Goal: Task Accomplishment & Management: Manage account settings

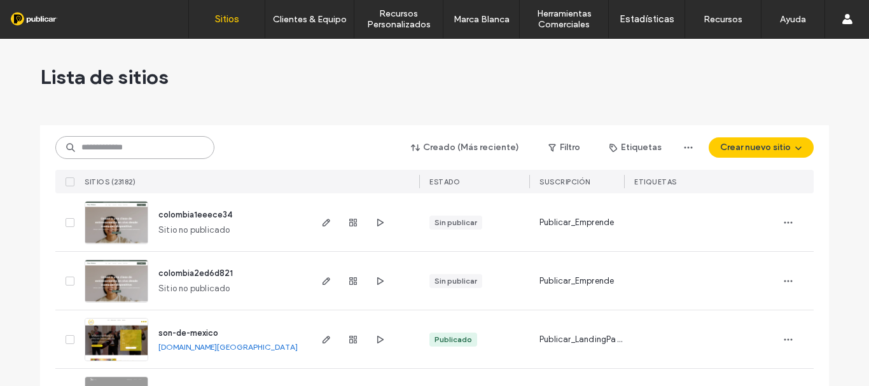
click at [155, 144] on input at bounding box center [134, 147] width 159 height 23
paste input "**********"
type input "**********"
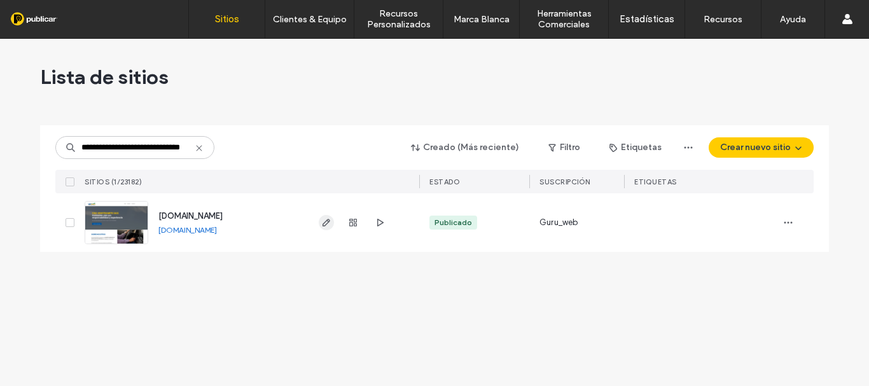
click at [323, 225] on use "button" at bounding box center [327, 223] width 8 height 8
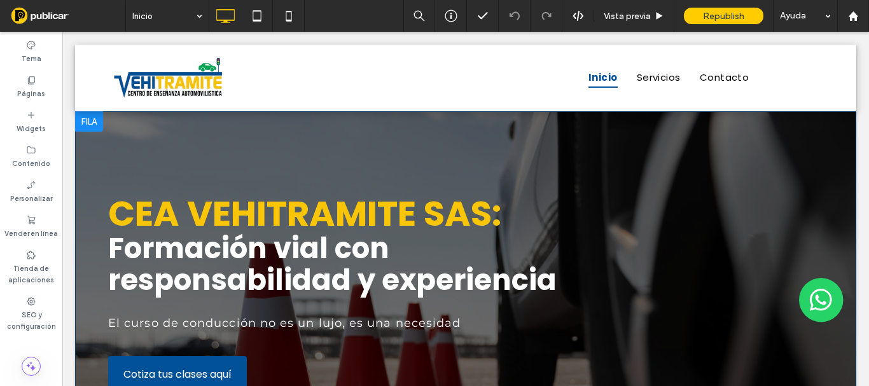
click at [106, 141] on div "CEA VEHITRAMITE SAS: Formación vial con responsabilidad y experiencia El curso …" at bounding box center [465, 284] width 781 height 346
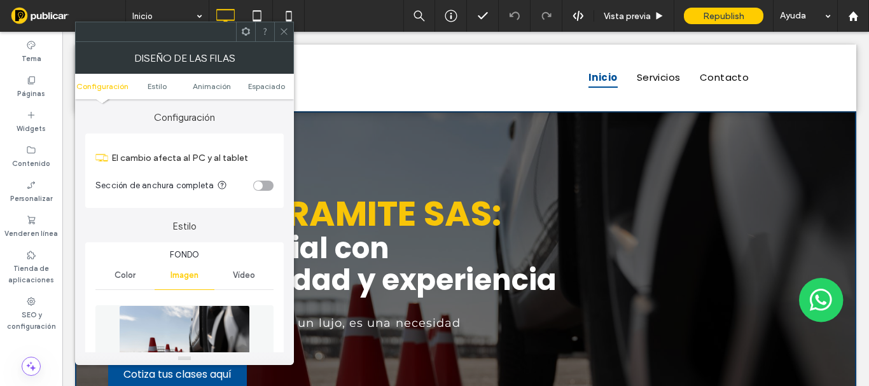
scroll to position [191, 0]
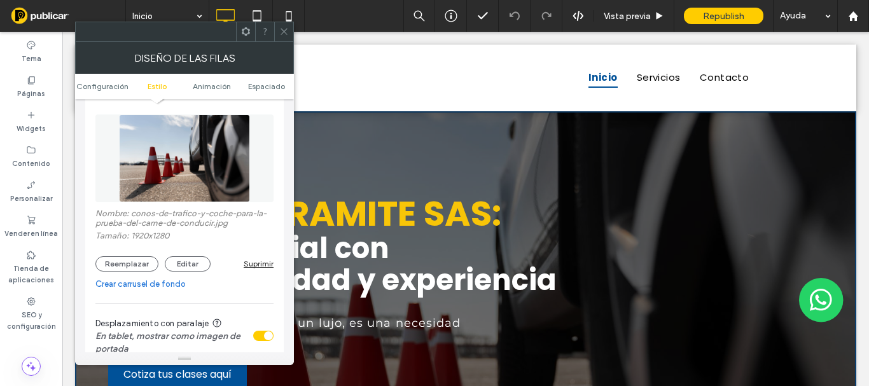
click at [260, 266] on div "Suprimir" at bounding box center [259, 264] width 30 height 10
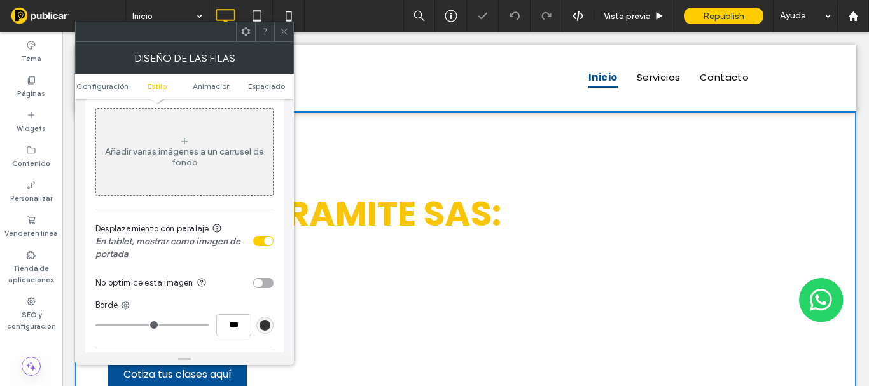
scroll to position [127, 0]
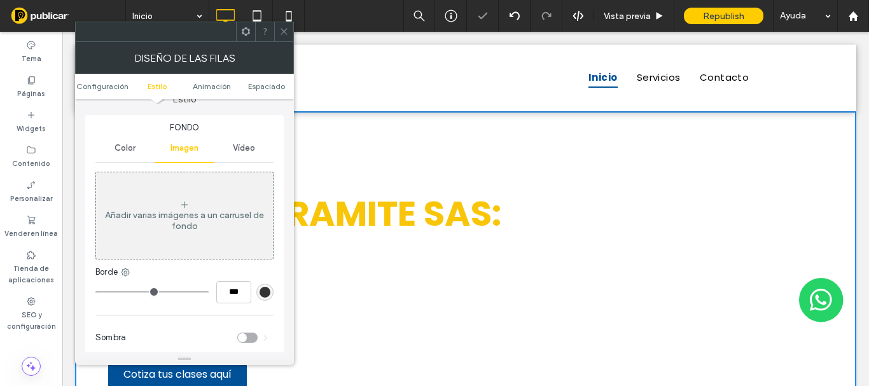
click at [243, 150] on span "Vídeo" at bounding box center [244, 148] width 22 height 10
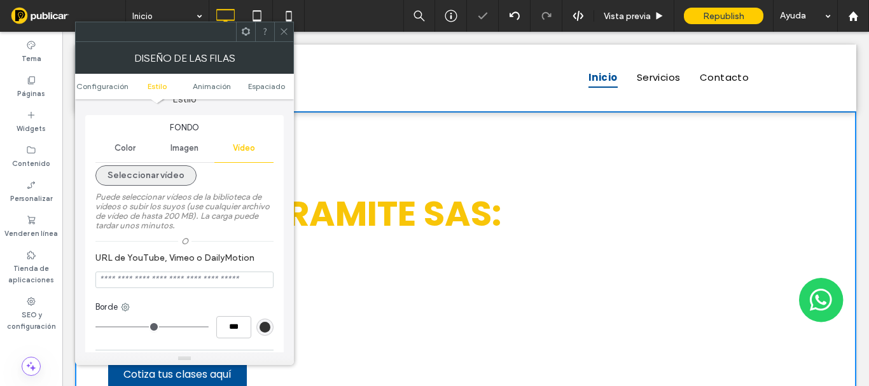
click at [153, 176] on button "Seleccionar vídeo" at bounding box center [145, 175] width 101 height 20
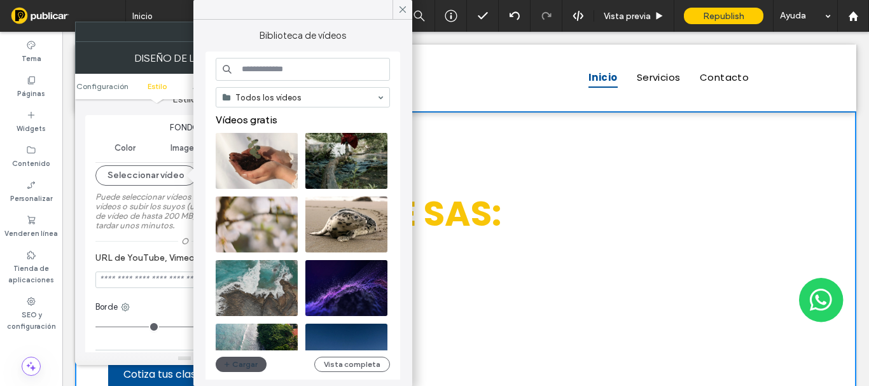
click at [239, 370] on button "Cargar" at bounding box center [241, 364] width 51 height 15
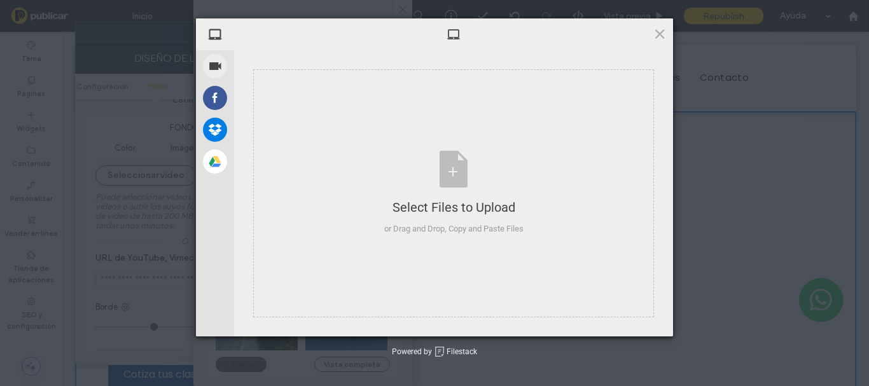
click at [248, 368] on div "My Device Record Video Facebook Dropbox Google Drive Select Files to Upload or …" at bounding box center [434, 193] width 869 height 386
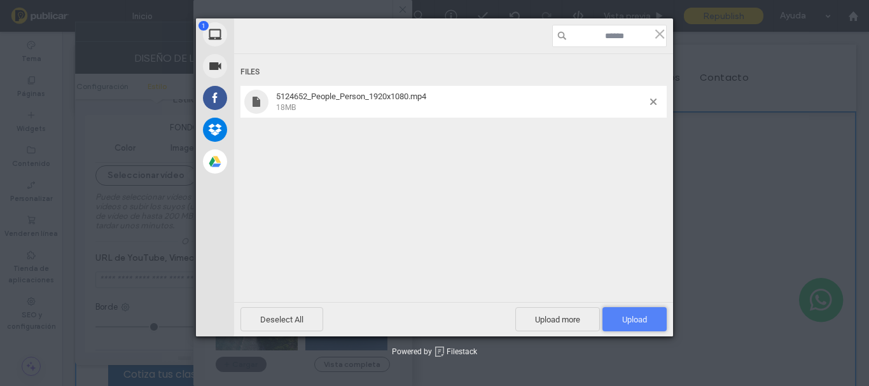
click at [625, 328] on span "Upload 1" at bounding box center [635, 319] width 64 height 24
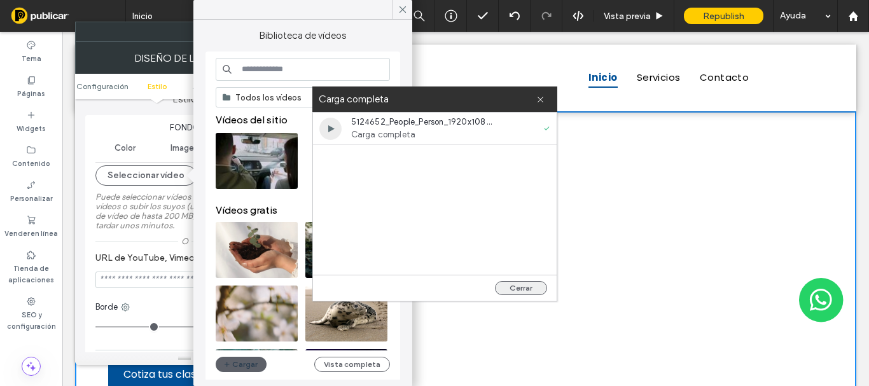
click at [533, 290] on button "Cerrar" at bounding box center [521, 288] width 52 height 14
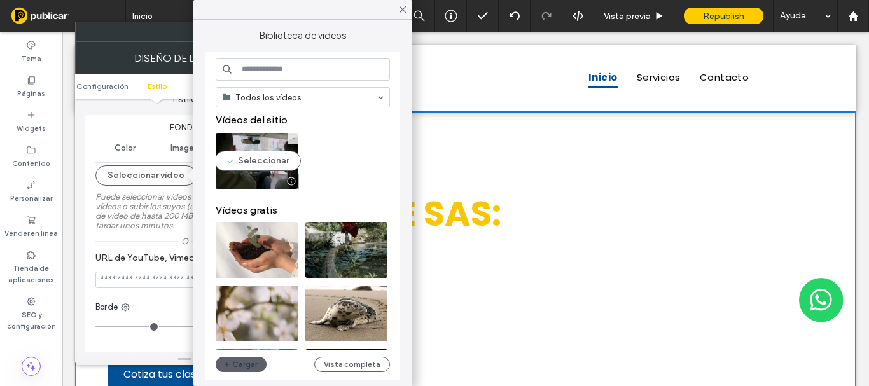
drag, startPoint x: 284, startPoint y: 167, endPoint x: 279, endPoint y: 158, distance: 10.1
click at [283, 165] on video at bounding box center [257, 161] width 82 height 56
type input "**********"
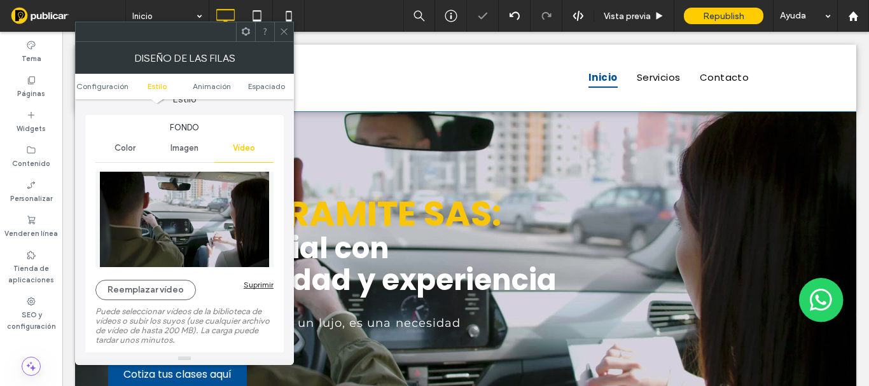
click at [281, 26] on span at bounding box center [284, 31] width 10 height 19
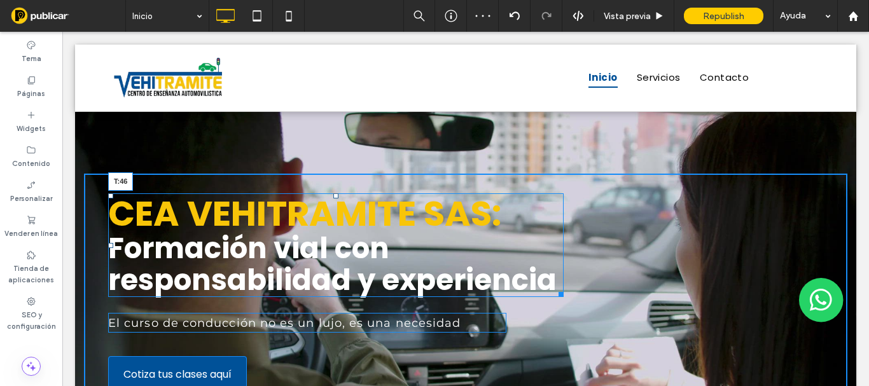
drag, startPoint x: 332, startPoint y: 196, endPoint x: 319, endPoint y: 204, distance: 14.6
click at [333, 199] on div at bounding box center [335, 195] width 5 height 5
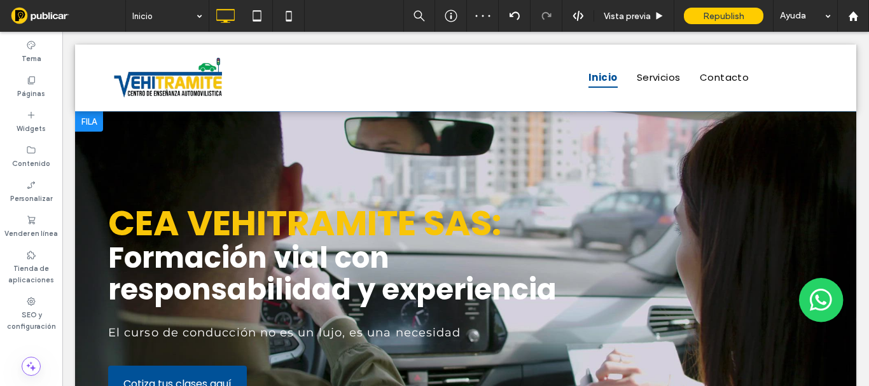
click at [210, 145] on div "CEA VEHITRAMITE SAS: Formación vial con responsabilidad y experiencia El curso …" at bounding box center [465, 288] width 781 height 355
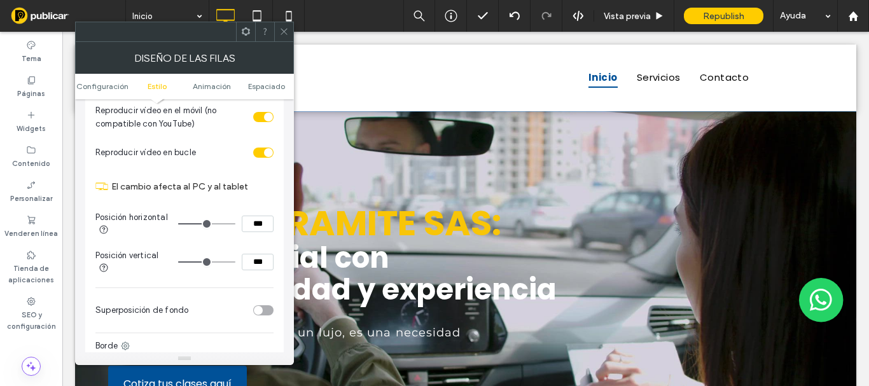
scroll to position [509, 0]
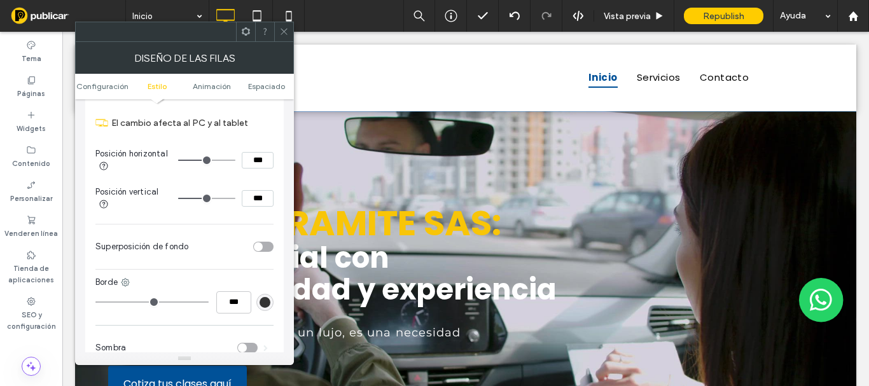
click at [261, 251] on div "toggle" at bounding box center [258, 246] width 9 height 9
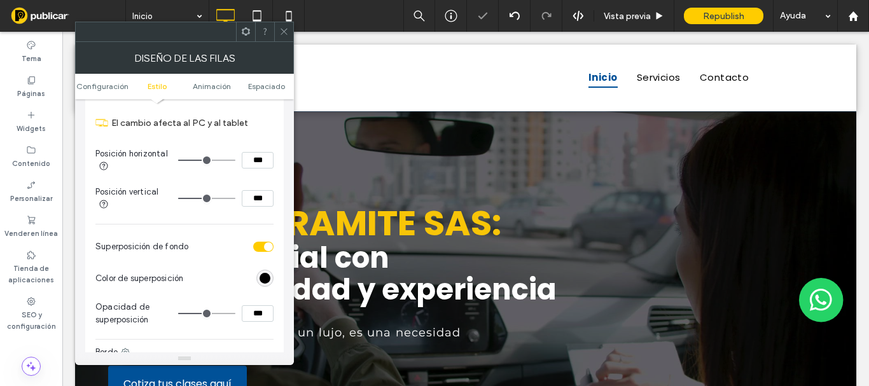
type input "**"
type input "***"
click at [204, 314] on input "range" at bounding box center [206, 313] width 57 height 1
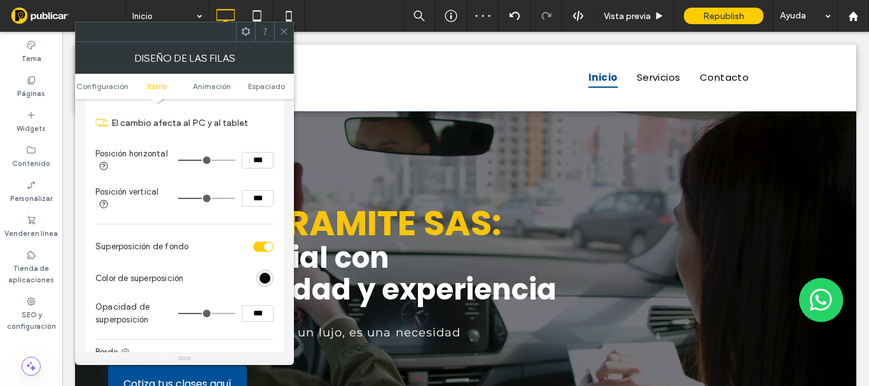
type input "**"
type input "***"
type input "**"
type input "***"
type input "**"
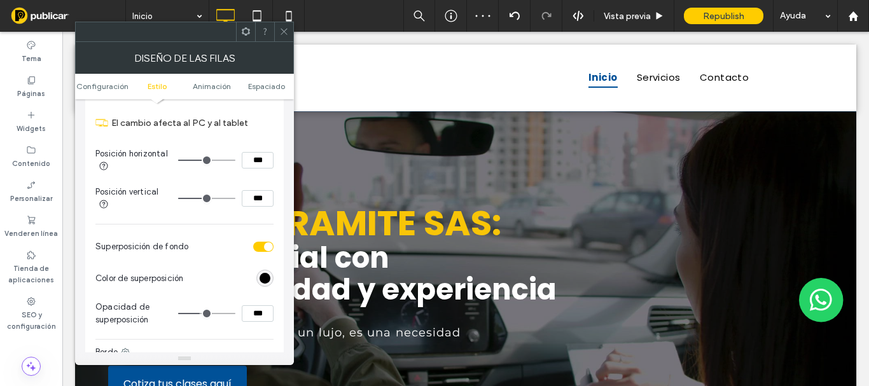
type input "***"
type input "**"
click at [200, 314] on input "range" at bounding box center [206, 313] width 57 height 1
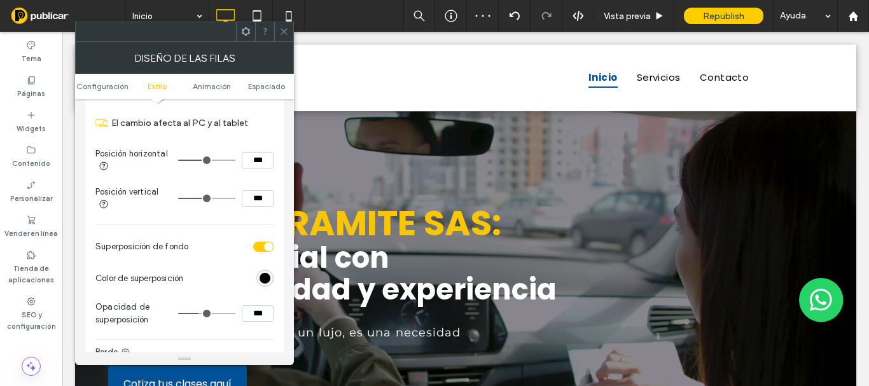
click at [286, 32] on icon at bounding box center [284, 32] width 10 height 10
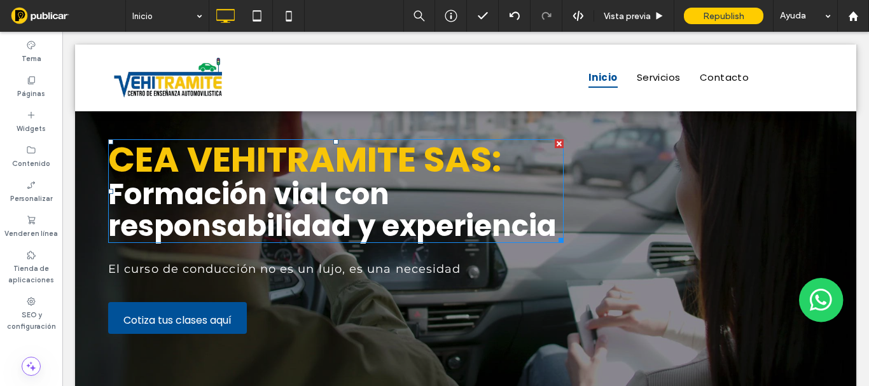
scroll to position [0, 0]
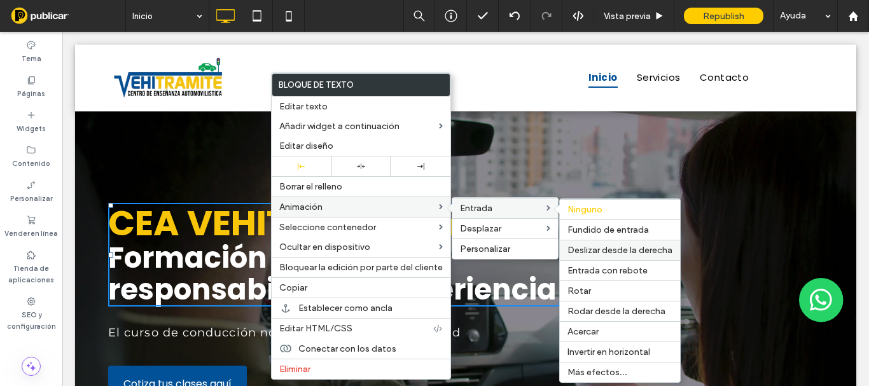
click at [618, 250] on span "Deslizar desde la derecha" at bounding box center [620, 250] width 105 height 11
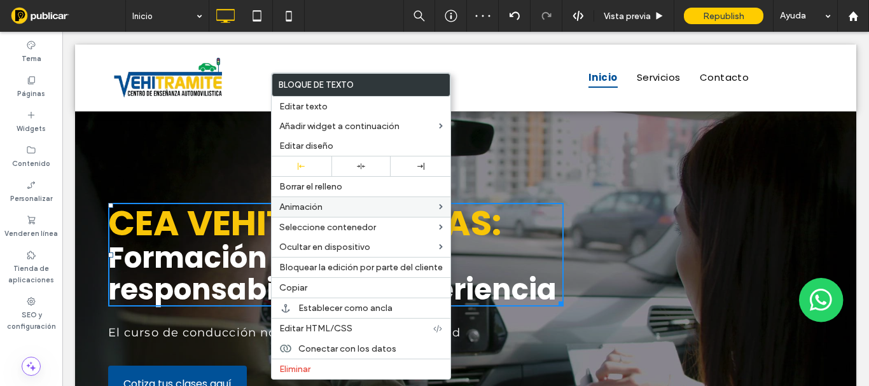
click at [204, 182] on div "CEA VEHITRAMITE SAS: Formación vial con responsabilidad y experiencia El curso …" at bounding box center [466, 289] width 764 height 231
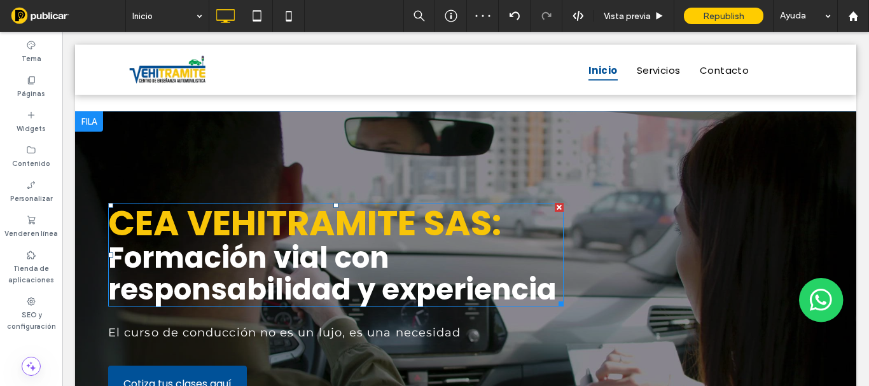
scroll to position [127, 0]
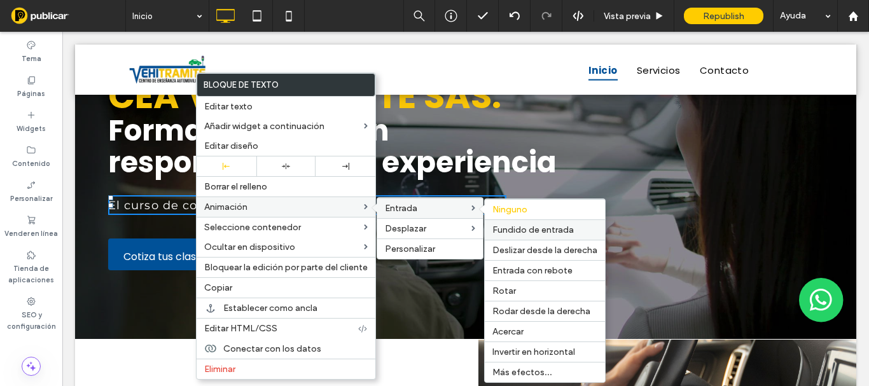
click at [537, 230] on span "Fundido de entrada" at bounding box center [532, 230] width 81 height 11
click at [525, 244] on div "Deslizar desde la derecha" at bounding box center [545, 250] width 120 height 20
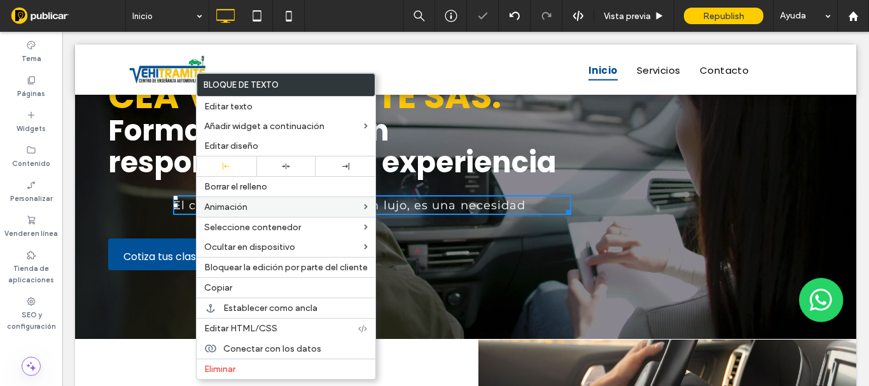
click at [166, 222] on div "CEA VEHITRAMITE SAS: Formación vial con responsabilidad y experiencia El curso …" at bounding box center [466, 161] width 764 height 231
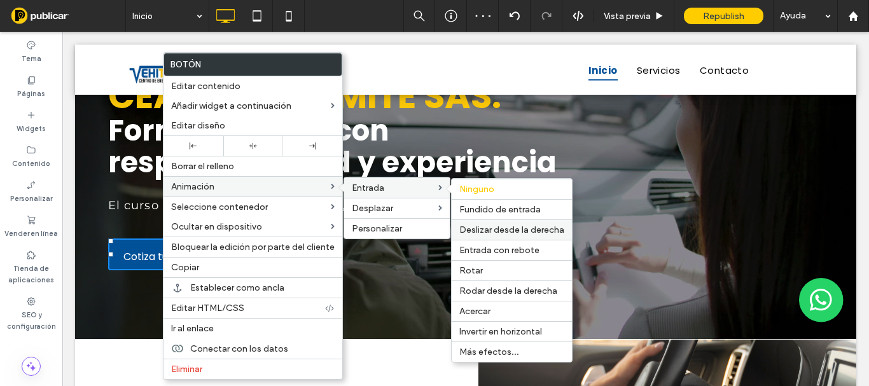
click at [496, 234] on span "Deslizar desde la derecha" at bounding box center [511, 230] width 105 height 11
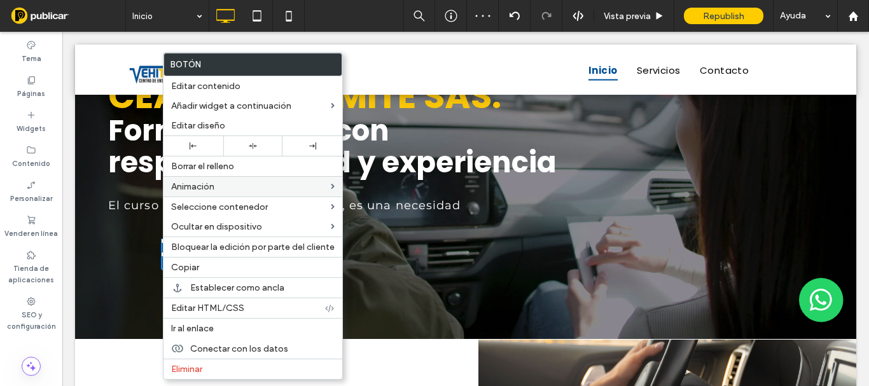
click at [430, 300] on div at bounding box center [465, 161] width 781 height 355
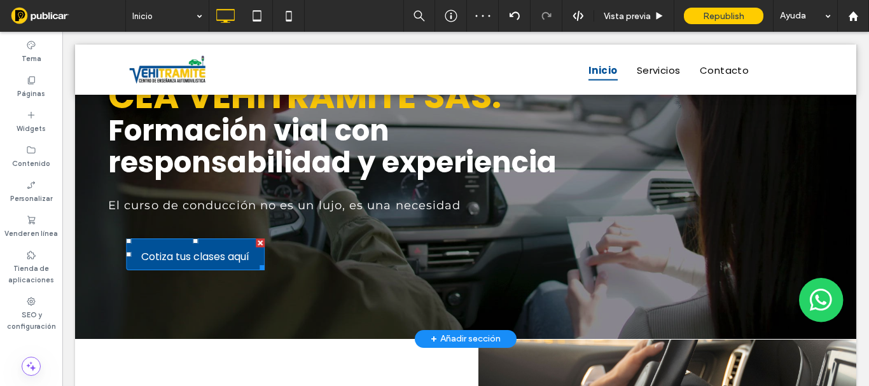
scroll to position [0, 0]
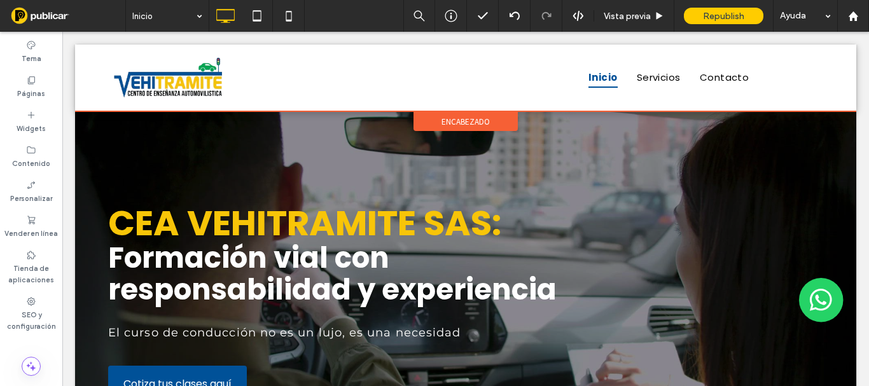
click at [464, 118] on span "encabezado" at bounding box center [466, 121] width 48 height 11
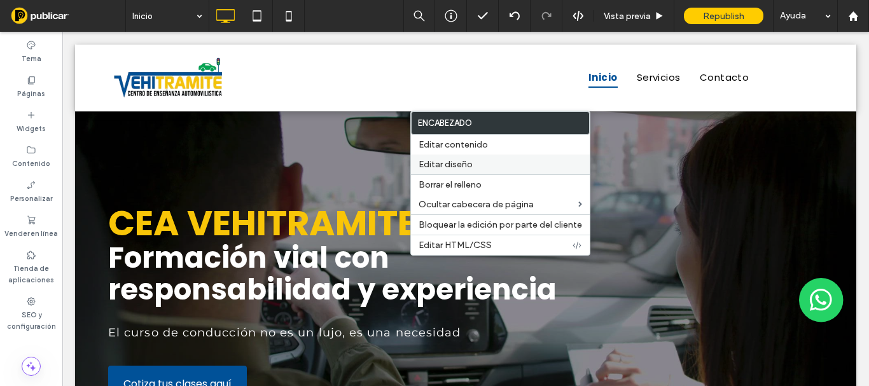
click at [457, 162] on span "Editar diseño" at bounding box center [446, 164] width 54 height 11
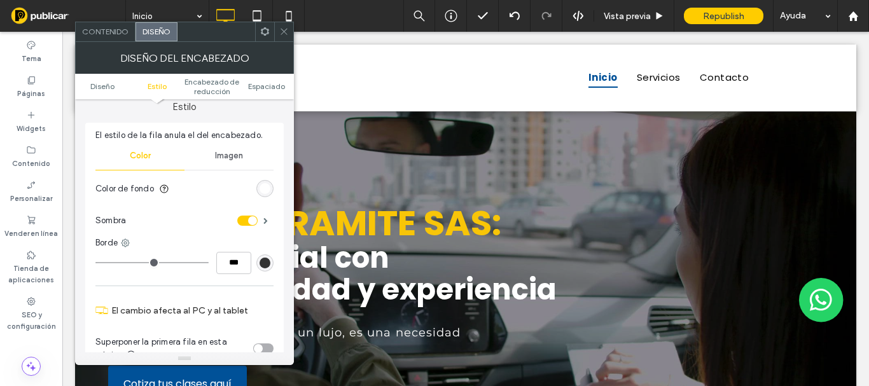
scroll to position [255, 0]
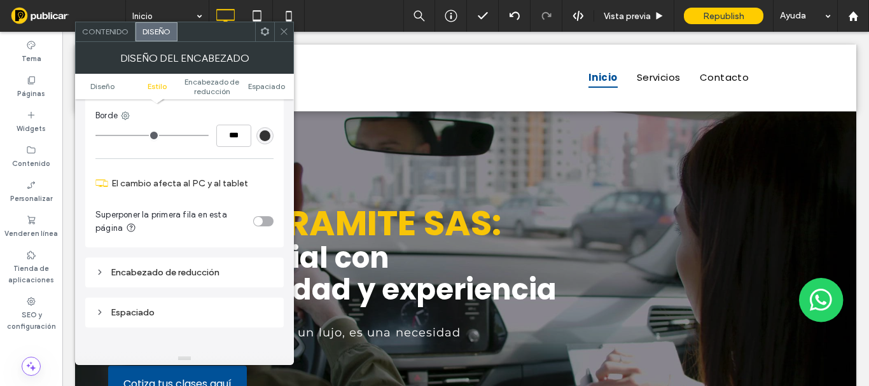
click at [264, 220] on div "toggle" at bounding box center [263, 221] width 20 height 10
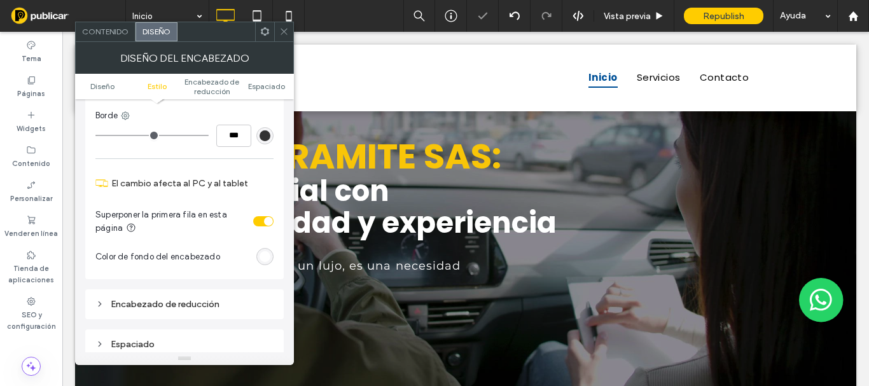
scroll to position [127, 0]
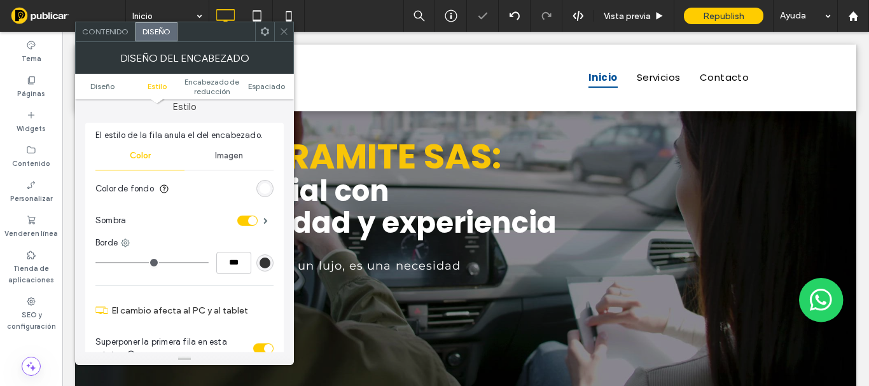
click at [269, 188] on div "rgb(255, 255, 255)" at bounding box center [265, 188] width 11 height 11
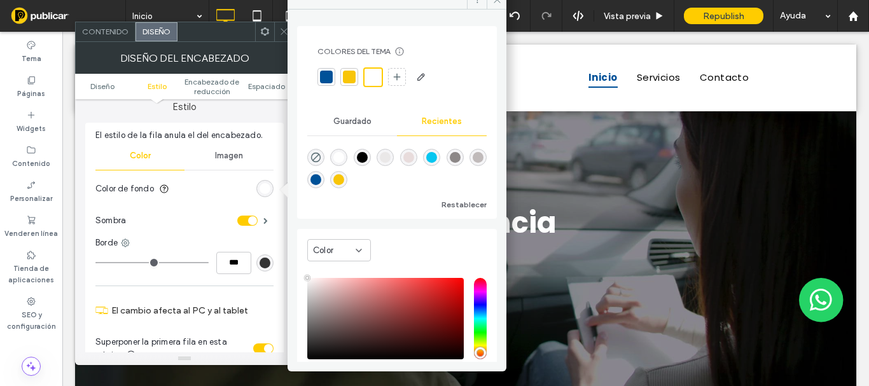
click at [320, 164] on div "rgba(0, 0, 0, 0)" at bounding box center [315, 157] width 17 height 17
type input "*******"
type input "*"
type input "**"
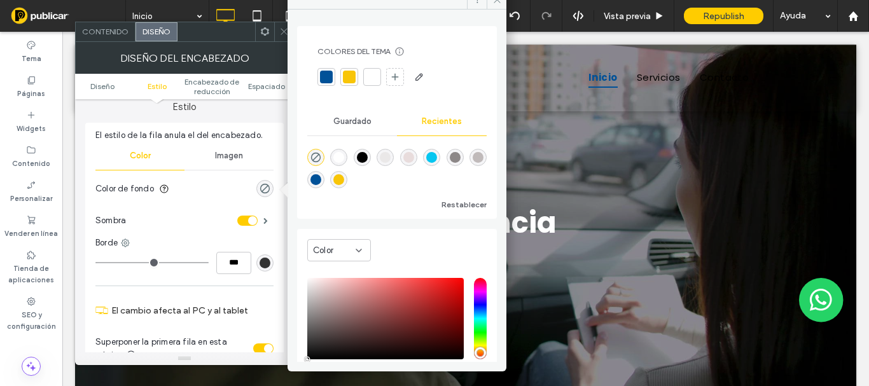
click at [276, 31] on div at bounding box center [283, 31] width 19 height 19
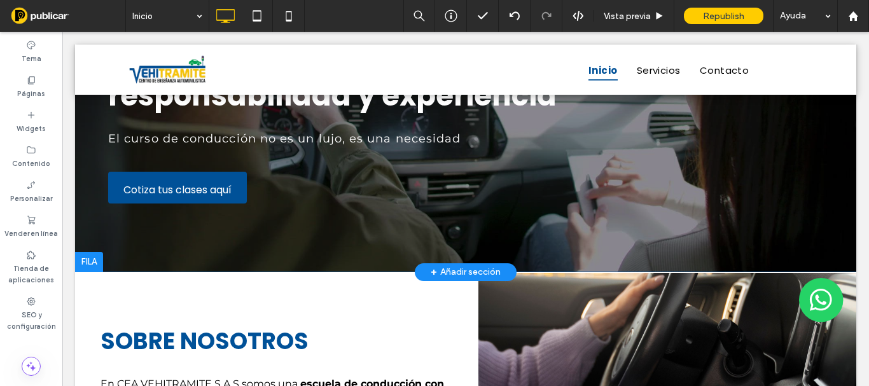
scroll to position [0, 0]
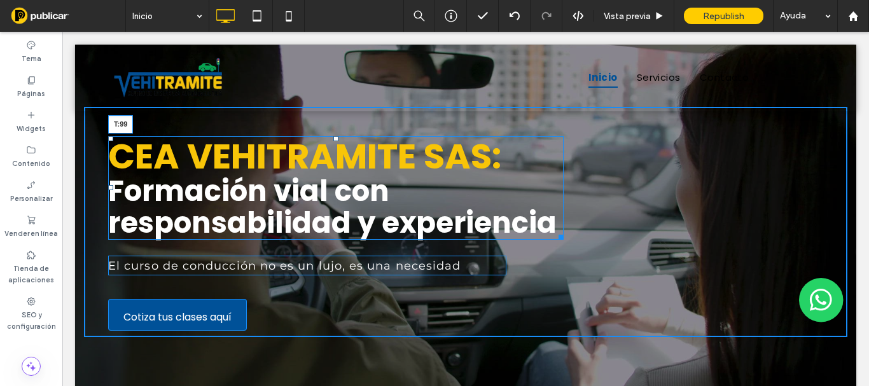
drag, startPoint x: 332, startPoint y: 139, endPoint x: 332, endPoint y: 173, distance: 34.4
click at [333, 141] on div at bounding box center [335, 138] width 5 height 5
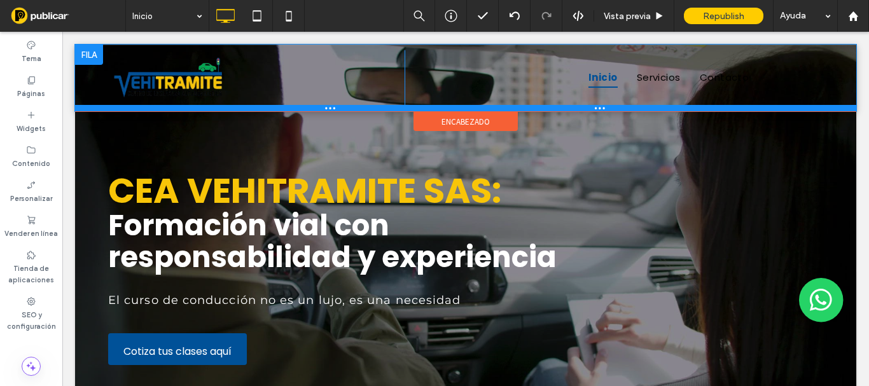
click at [439, 111] on div "encabezado" at bounding box center [465, 111] width 781 height 1
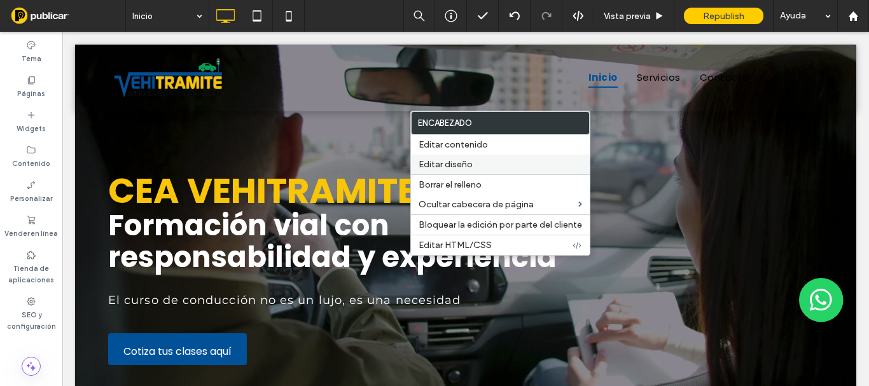
click at [449, 158] on div "Editar diseño" at bounding box center [500, 165] width 179 height 20
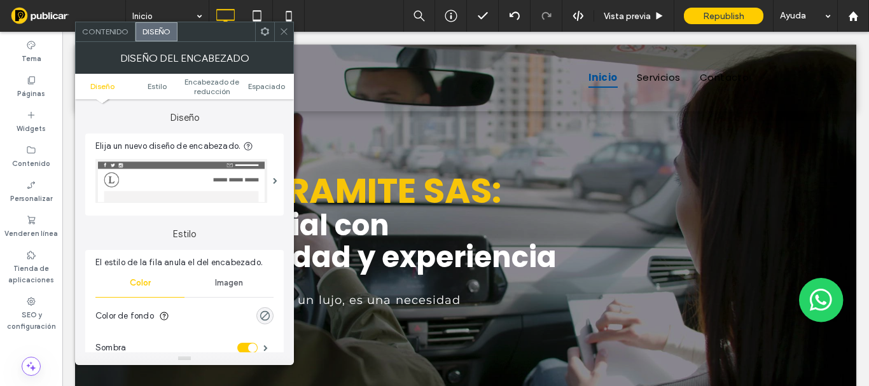
scroll to position [127, 0]
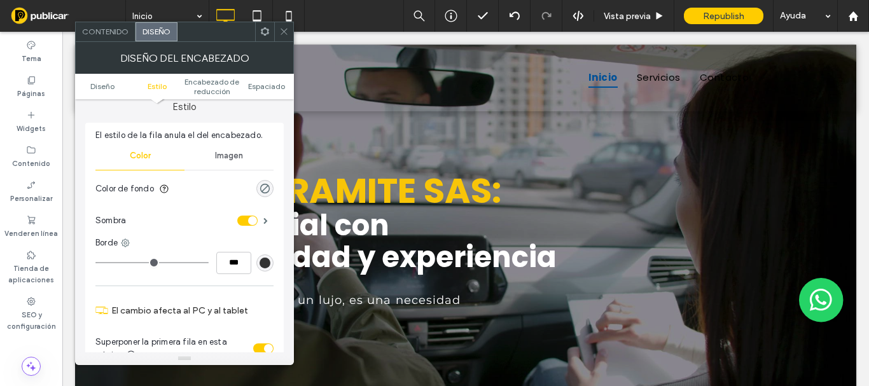
click at [263, 182] on div "rgba(0, 0, 0, 0)" at bounding box center [264, 188] width 17 height 17
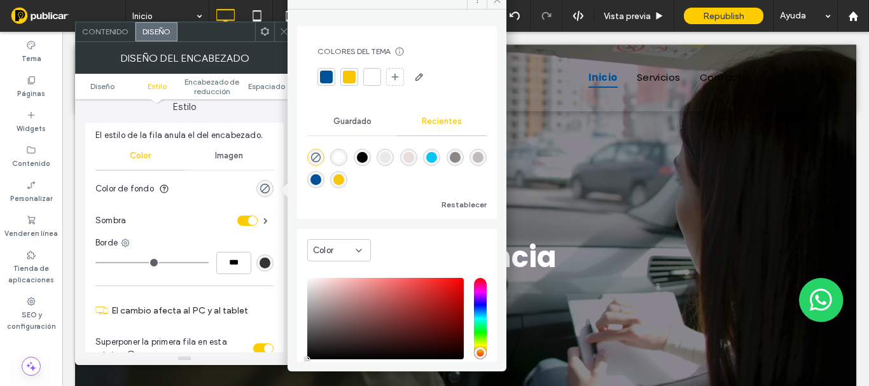
click at [374, 81] on div at bounding box center [372, 77] width 13 height 13
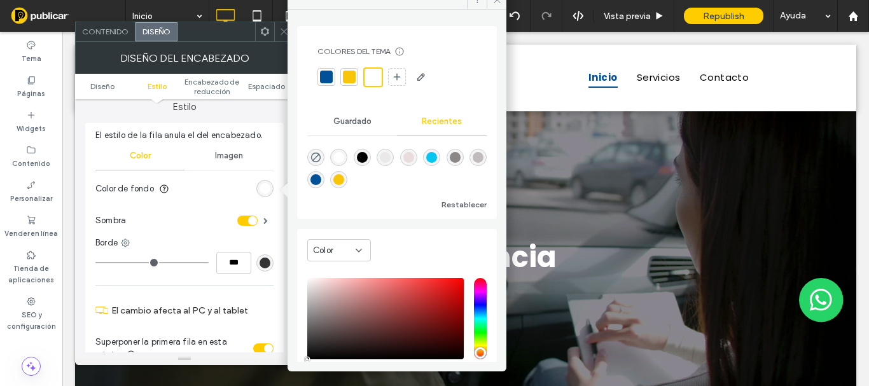
click at [217, 175] on section "Color de fondo" at bounding box center [184, 189] width 178 height 32
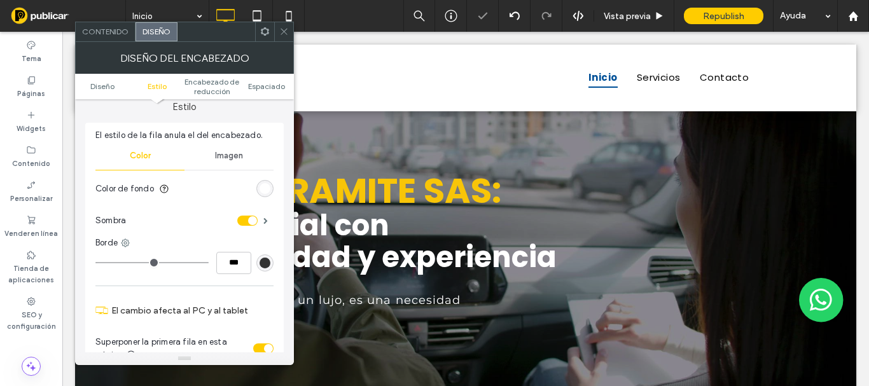
scroll to position [191, 0]
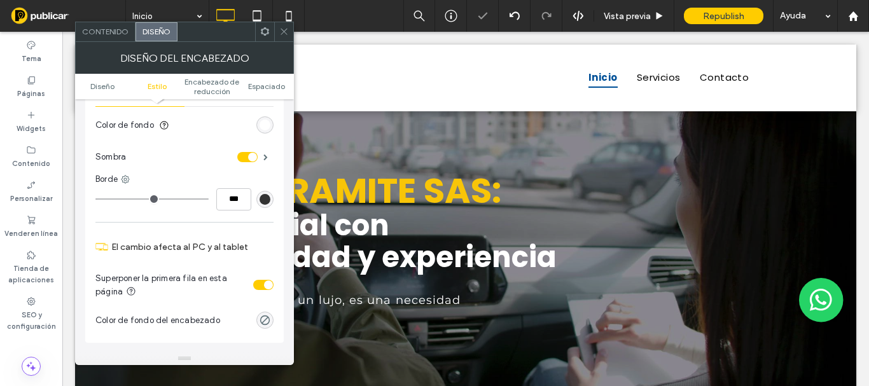
click at [265, 281] on div "toggle" at bounding box center [268, 285] width 9 height 9
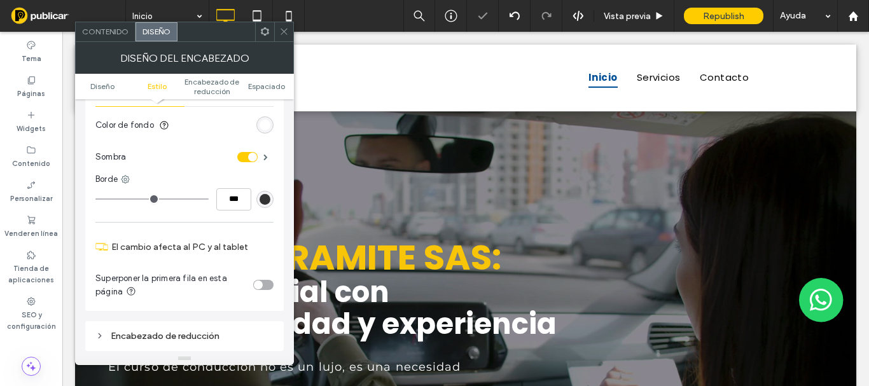
click at [284, 31] on icon at bounding box center [284, 32] width 10 height 10
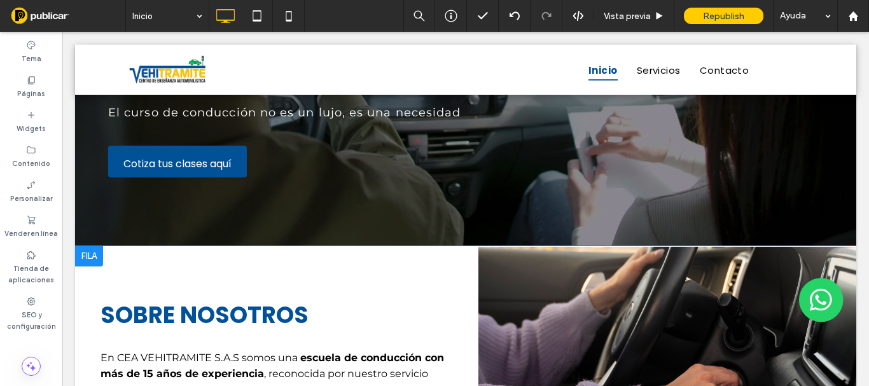
scroll to position [382, 0]
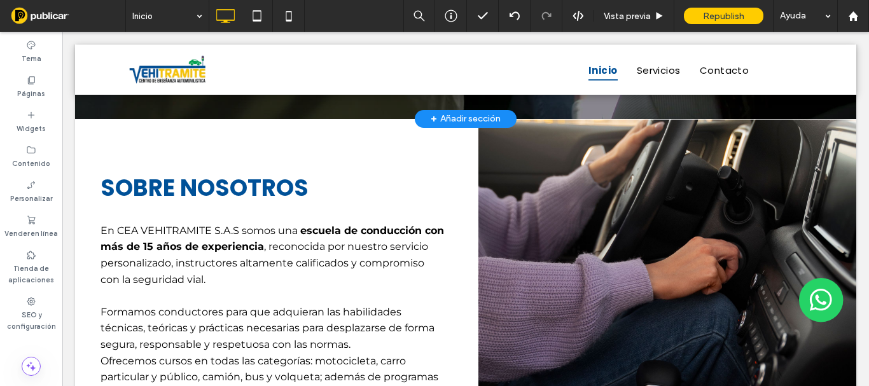
click at [473, 117] on div "+ Añadir sección" at bounding box center [466, 119] width 70 height 14
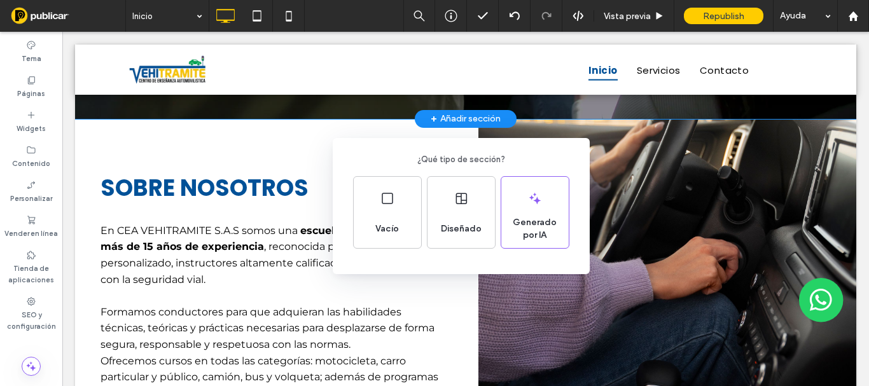
click at [424, 211] on div "Vacío Diseñado Generado por IA" at bounding box center [461, 212] width 216 height 73
click at [458, 213] on div "Diseñado" at bounding box center [461, 212] width 67 height 71
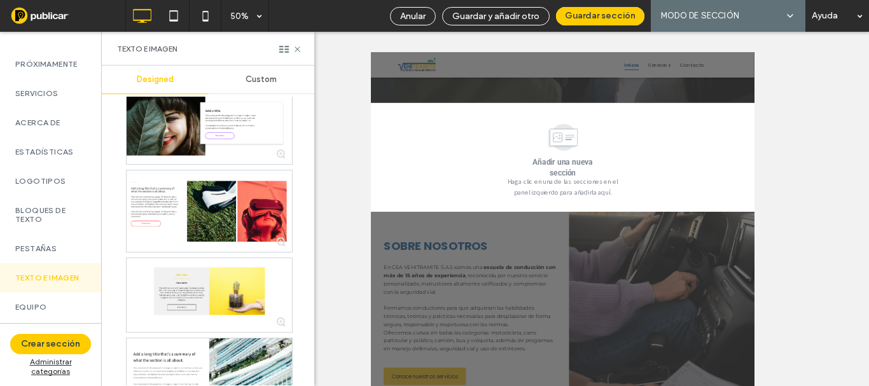
scroll to position [1018, 0]
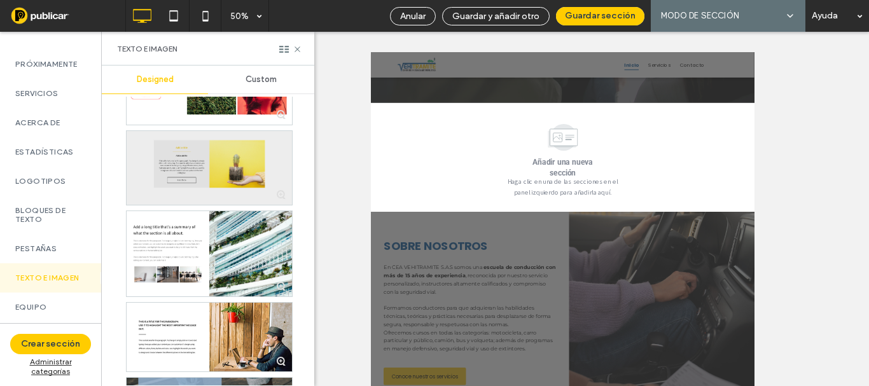
click at [204, 174] on div at bounding box center [209, 168] width 165 height 74
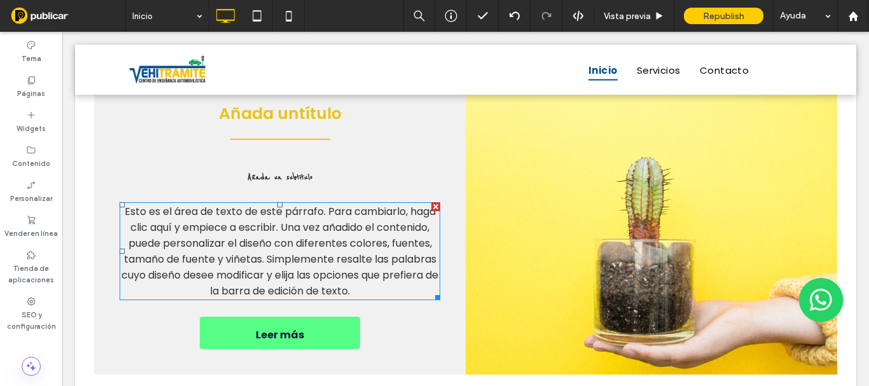
scroll to position [736, 0]
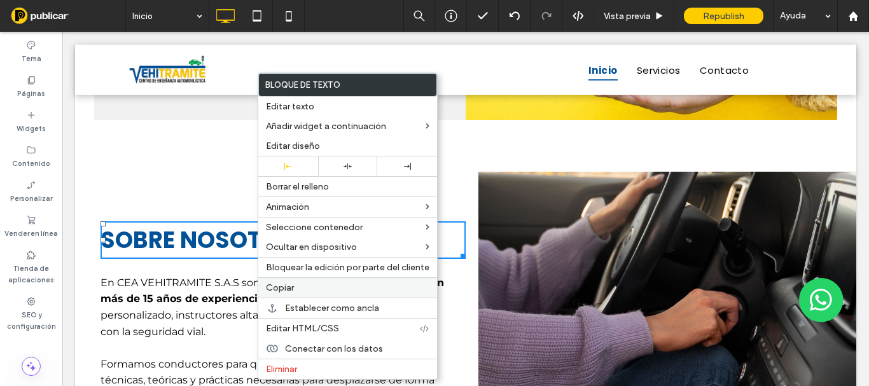
click at [297, 281] on div "Copiar" at bounding box center [347, 287] width 179 height 20
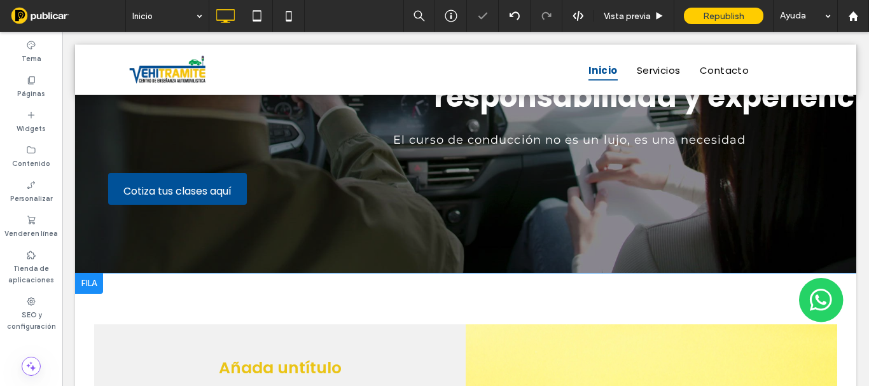
scroll to position [354, 0]
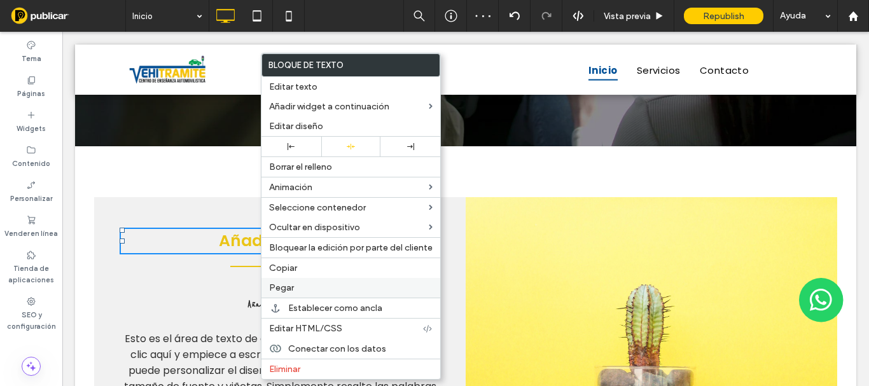
click at [292, 286] on span "Pegar" at bounding box center [281, 288] width 25 height 11
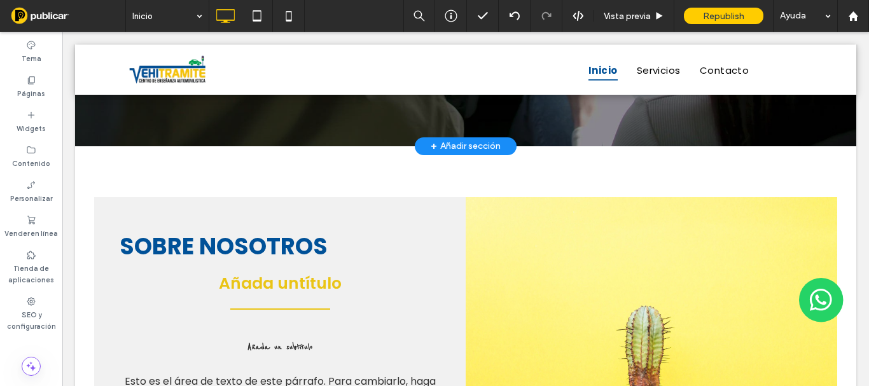
scroll to position [0, 0]
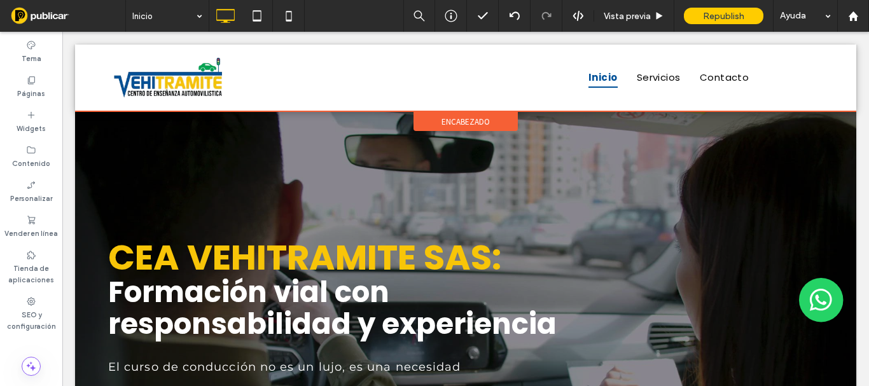
click at [450, 129] on div "encabezado" at bounding box center [466, 121] width 104 height 19
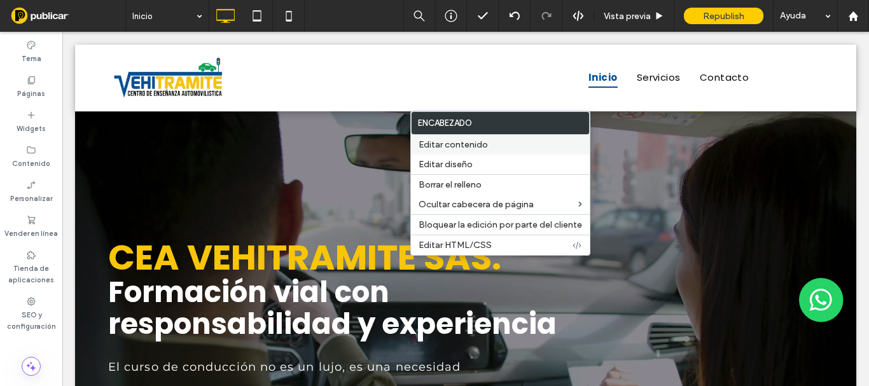
drag, startPoint x: 449, startPoint y: 169, endPoint x: 429, endPoint y: 147, distance: 29.3
click at [448, 169] on span "Editar diseño" at bounding box center [446, 164] width 54 height 11
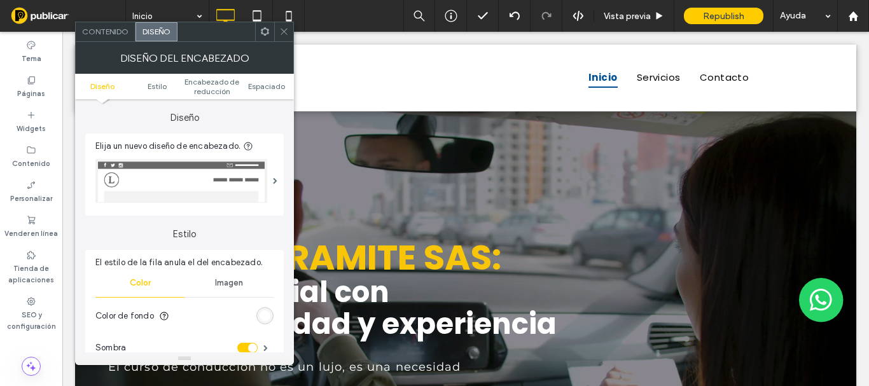
click at [270, 317] on div "rgb(255, 255, 255)" at bounding box center [265, 316] width 11 height 11
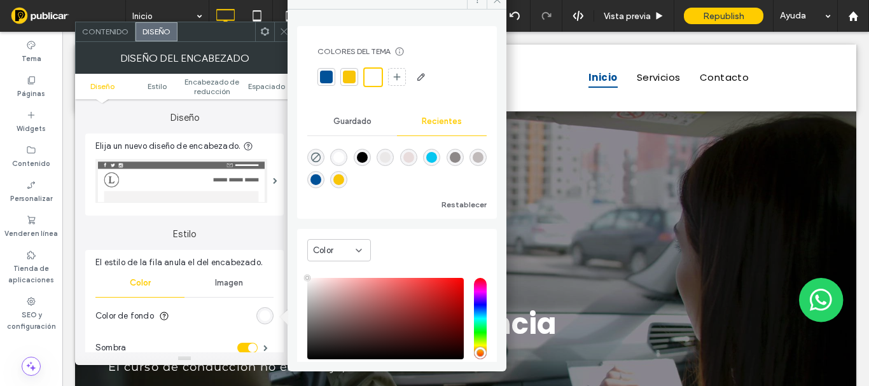
click at [344, 251] on div "Color" at bounding box center [334, 250] width 43 height 13
click at [346, 295] on span "Gradiente" at bounding box center [333, 295] width 41 height 13
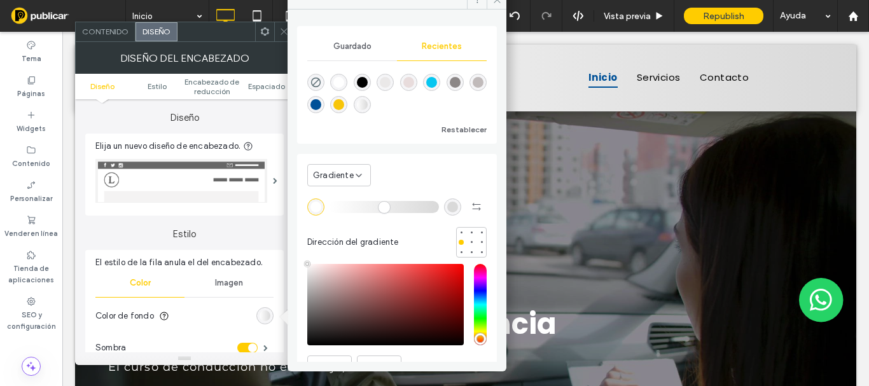
click at [449, 213] on div "rgba(217, 217, 217, 1)" at bounding box center [452, 207] width 17 height 17
click at [321, 106] on div "rgba(0, 81, 152, 1)" at bounding box center [316, 104] width 11 height 11
type input "*******"
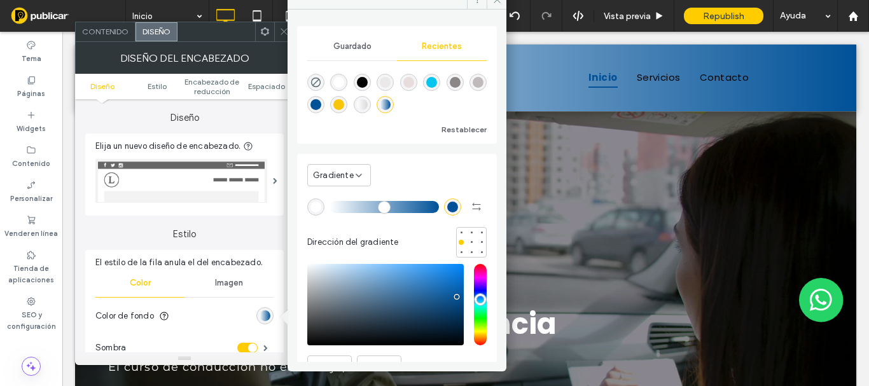
click at [281, 32] on icon at bounding box center [284, 32] width 10 height 10
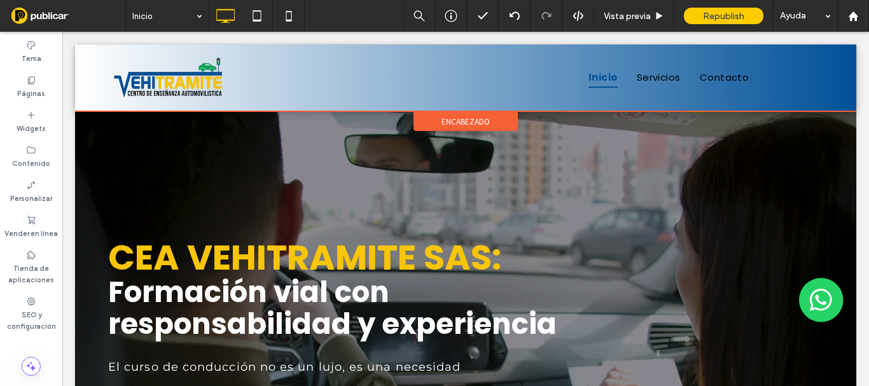
click at [447, 118] on span "encabezado" at bounding box center [466, 121] width 48 height 11
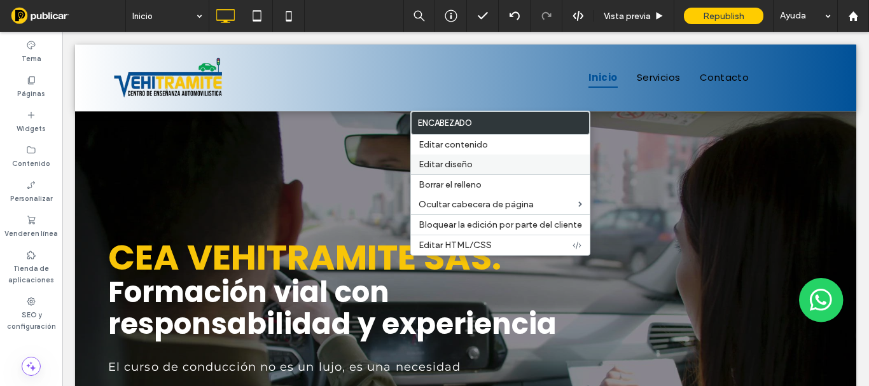
click at [461, 164] on span "Editar diseño" at bounding box center [446, 164] width 54 height 11
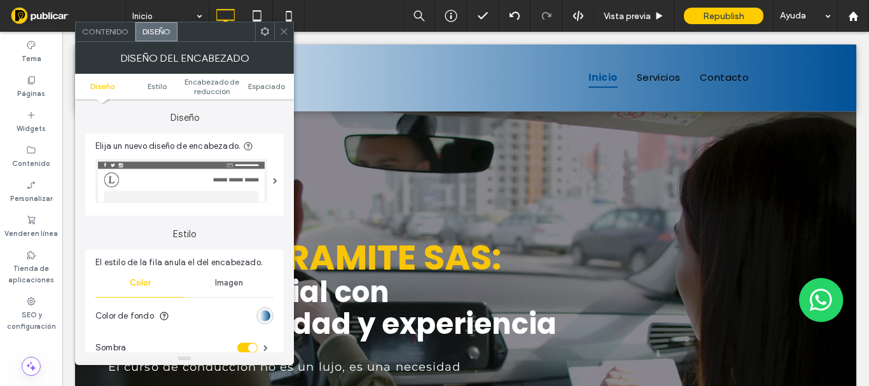
scroll to position [64, 0]
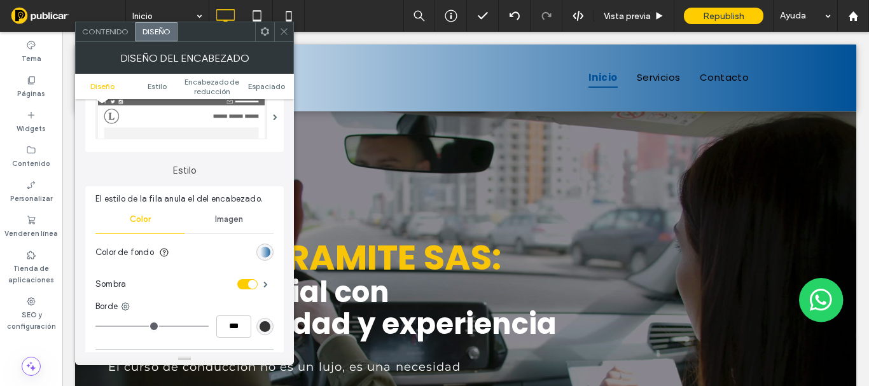
click at [265, 256] on div "linear-gradient(90deg, rgb(255, 255, 255) 0%, rgb(0, 81, 152) 100%)" at bounding box center [265, 252] width 11 height 11
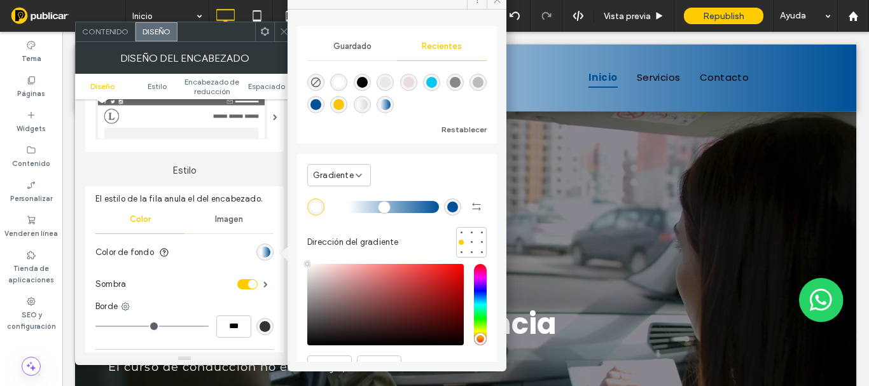
drag, startPoint x: 335, startPoint y: 207, endPoint x: 351, endPoint y: 211, distance: 17.0
type input "**"
click at [351, 207] on input "range" at bounding box center [384, 206] width 109 height 1
click at [284, 39] on span at bounding box center [284, 31] width 10 height 19
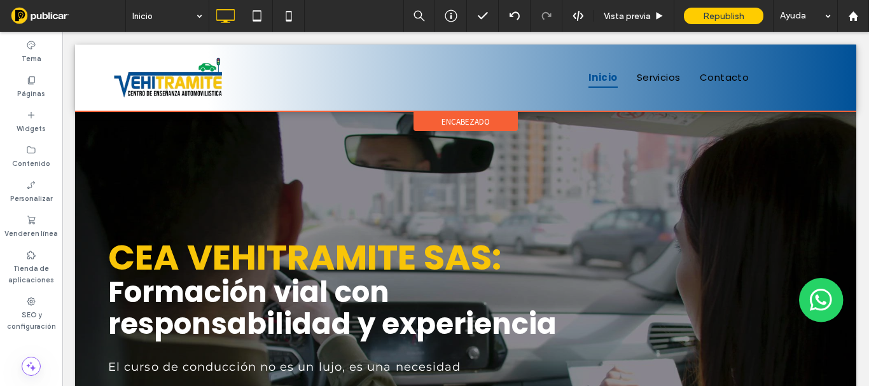
click at [435, 121] on div "encabezado" at bounding box center [466, 121] width 104 height 19
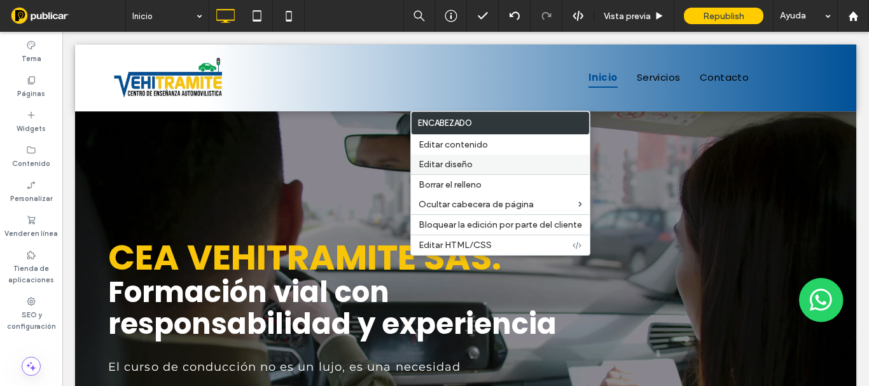
drag, startPoint x: 475, startPoint y: 159, endPoint x: 232, endPoint y: 108, distance: 247.8
click at [475, 159] on label "Editar diseño" at bounding box center [501, 164] width 164 height 11
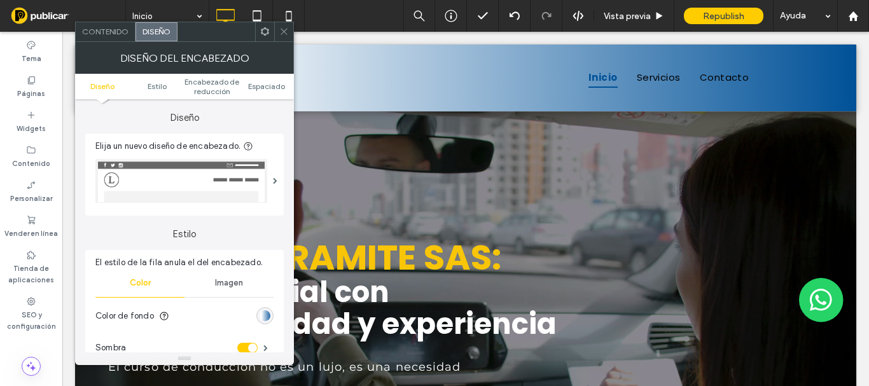
click at [262, 318] on div "linear-gradient(90deg, rgb(255, 255, 255) 17%, rgb(0, 81, 152) 100%)" at bounding box center [265, 316] width 11 height 11
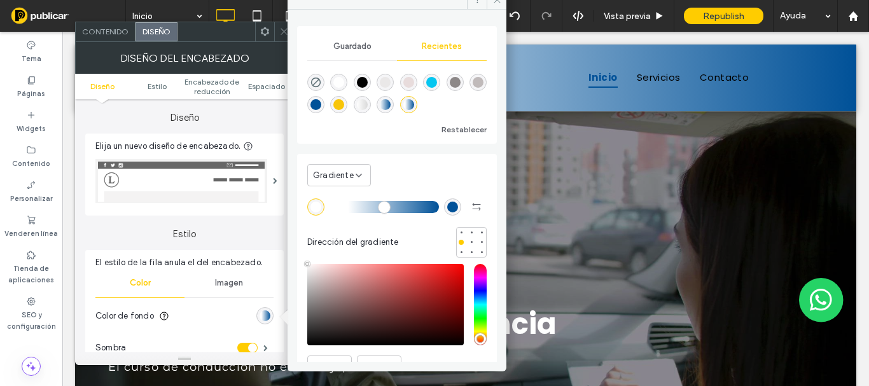
click at [342, 172] on span "Gradiente" at bounding box center [333, 175] width 41 height 13
click at [346, 194] on div "Color" at bounding box center [339, 197] width 62 height 22
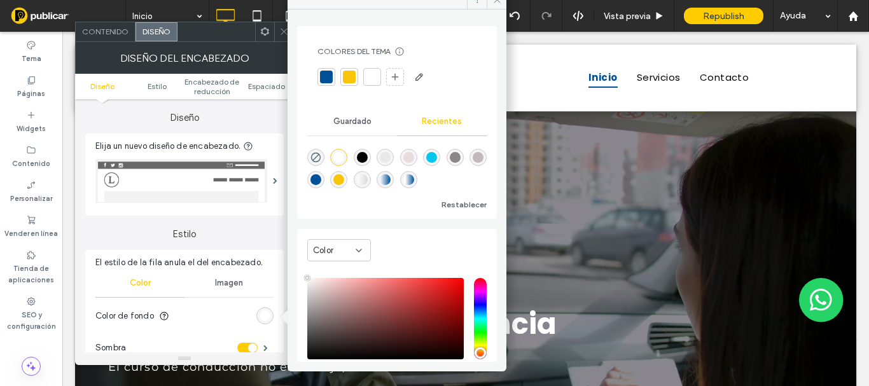
click at [283, 34] on icon at bounding box center [284, 32] width 10 height 10
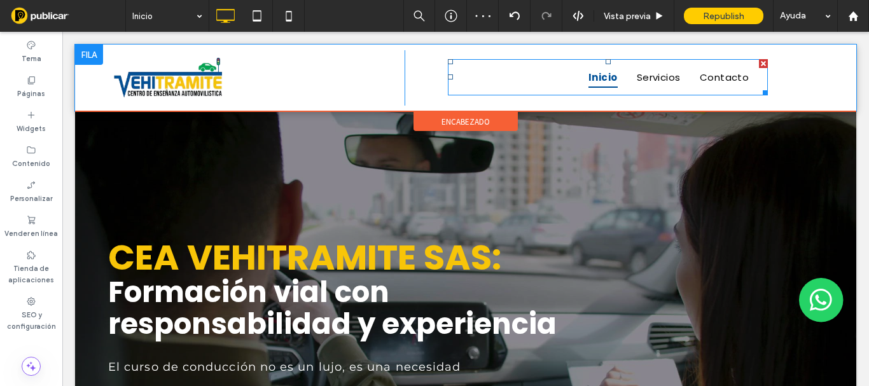
click at [606, 73] on span "Inicio" at bounding box center [603, 77] width 29 height 21
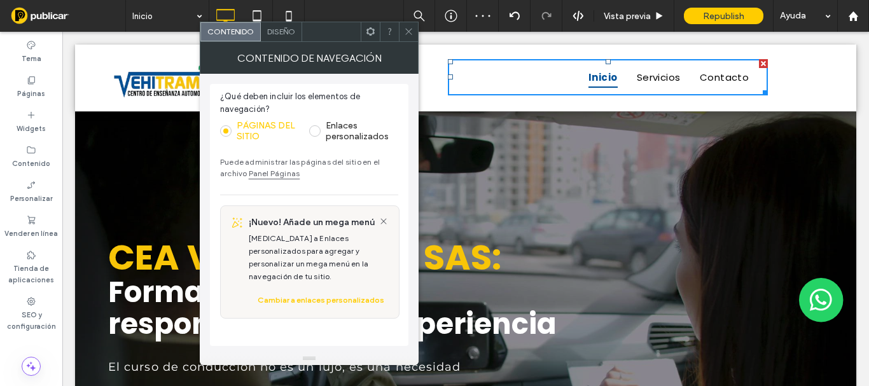
click at [281, 31] on span "Diseño" at bounding box center [281, 32] width 28 height 10
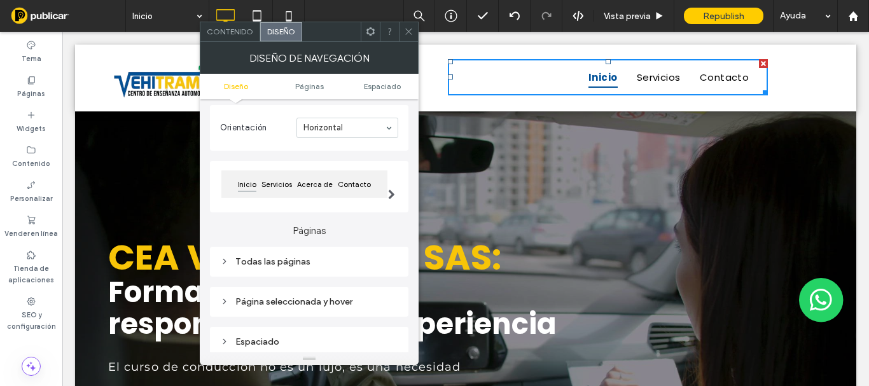
scroll to position [191, 0]
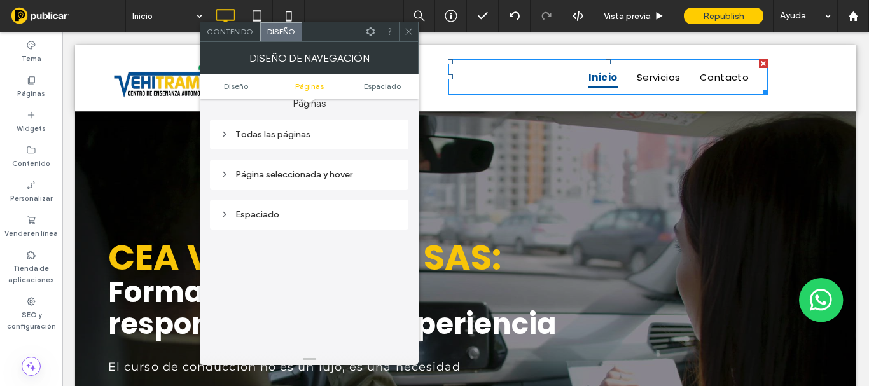
click at [281, 177] on div "Página seleccionada y hover" at bounding box center [309, 174] width 178 height 11
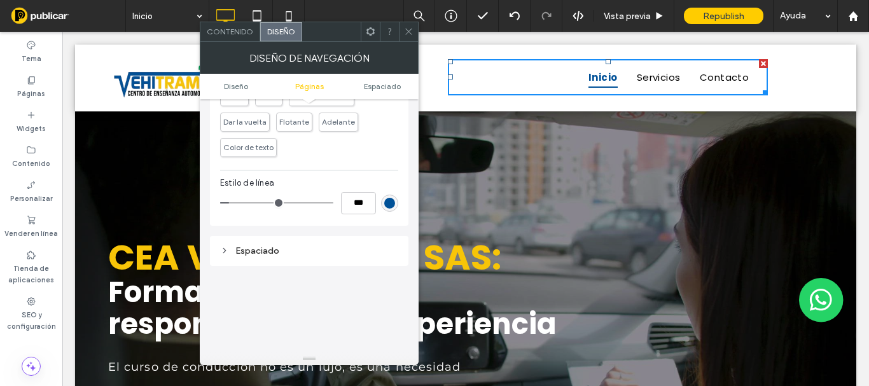
scroll to position [255, 0]
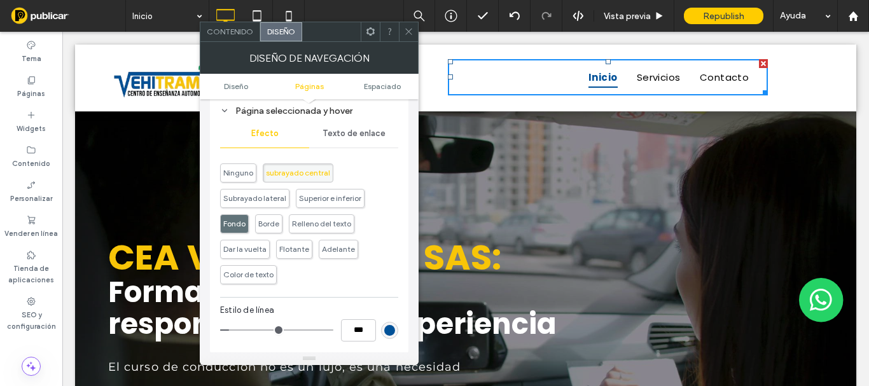
click at [234, 221] on span "Fondo" at bounding box center [234, 224] width 22 height 10
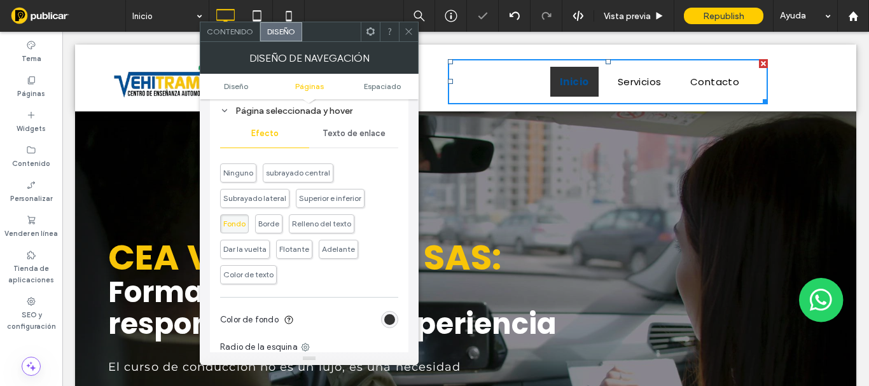
scroll to position [382, 0]
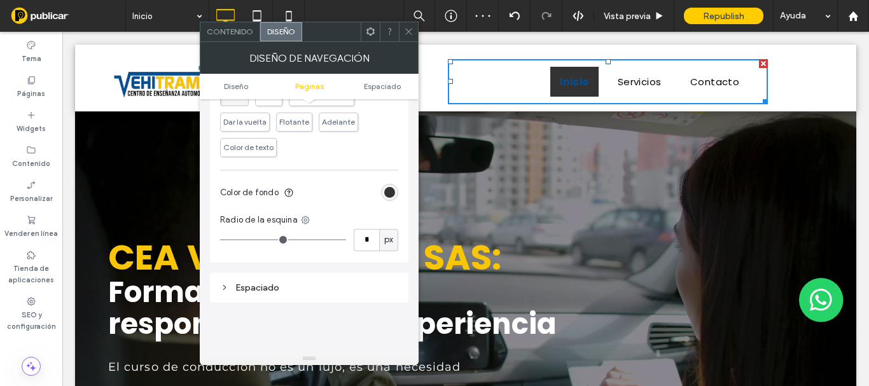
type input "*"
type input "**"
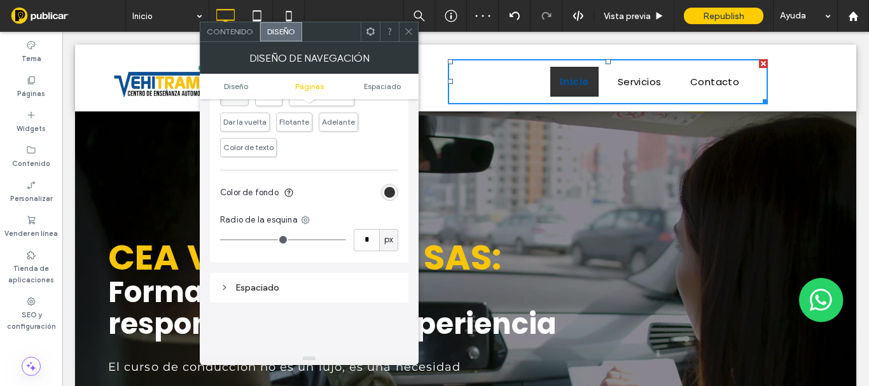
type input "**"
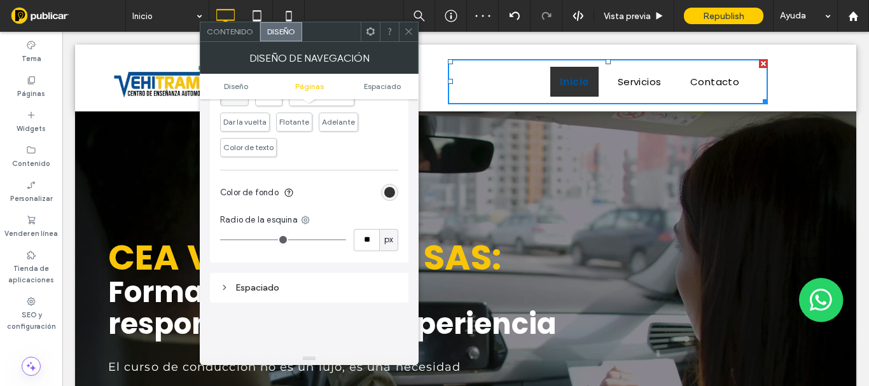
type input "**"
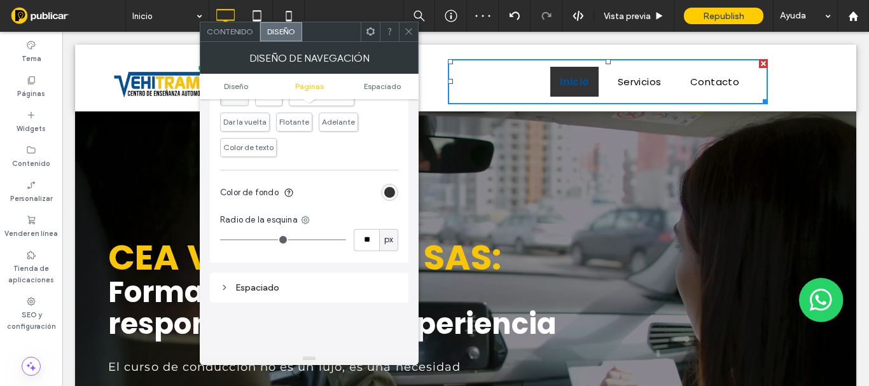
type input "**"
drag, startPoint x: 228, startPoint y: 239, endPoint x: 267, endPoint y: 244, distance: 39.1
type input "**"
click at [267, 241] on input "range" at bounding box center [283, 239] width 126 height 1
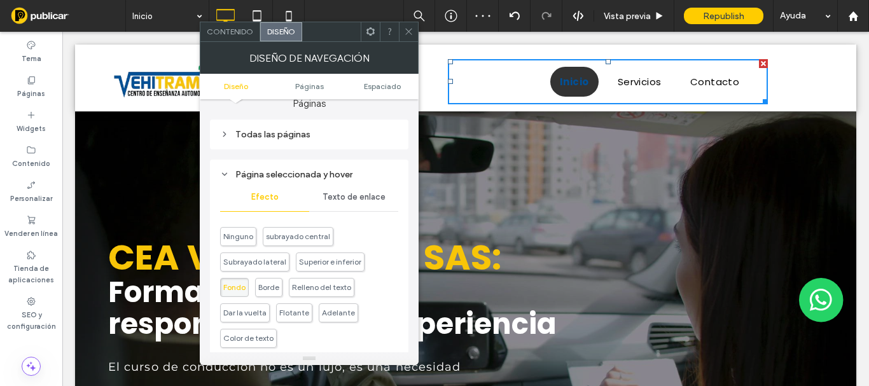
scroll to position [64, 0]
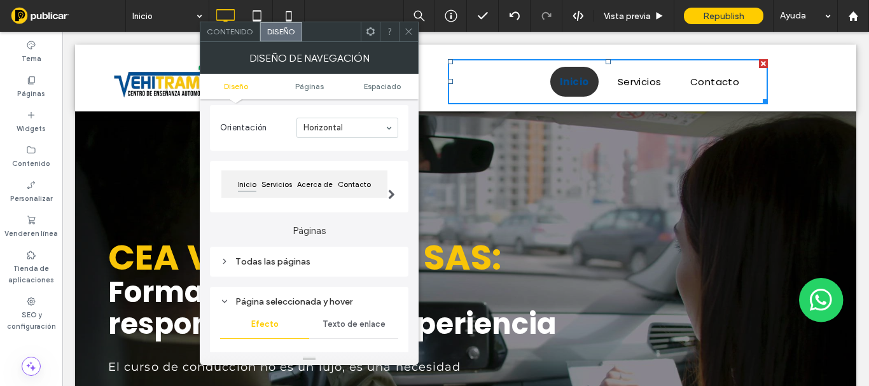
click at [300, 258] on div "Todas las páginas" at bounding box center [309, 261] width 178 height 11
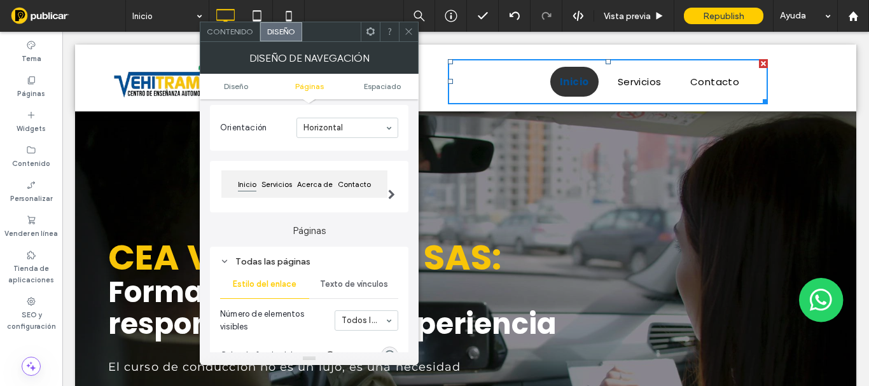
scroll to position [255, 0]
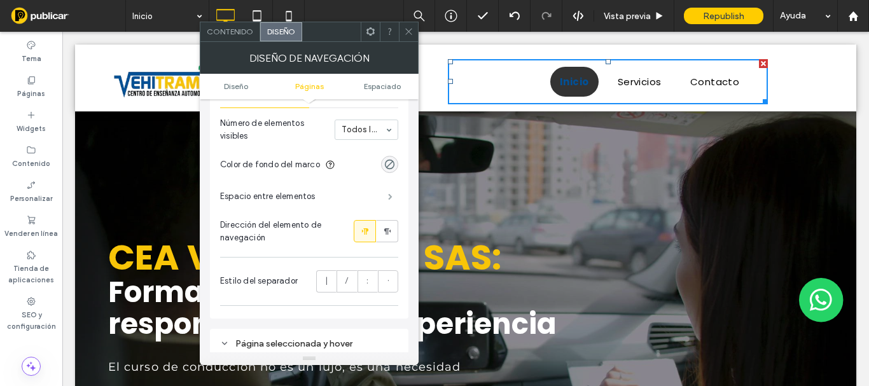
click at [393, 196] on span at bounding box center [390, 196] width 4 height 6
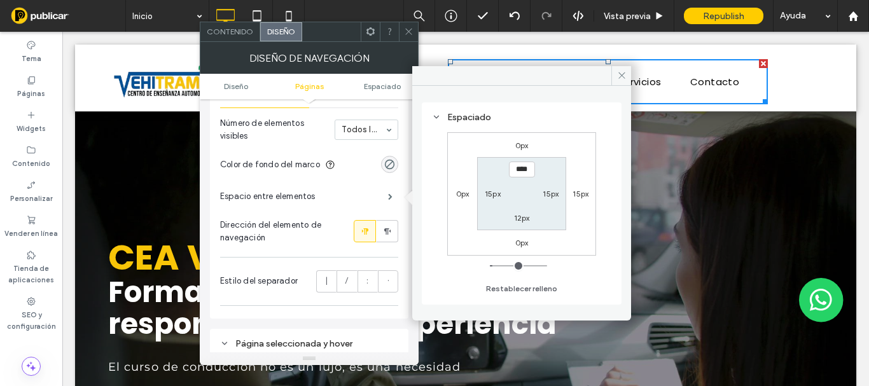
click at [495, 193] on label "15px" at bounding box center [493, 194] width 16 height 10
click at [520, 176] on div "12px" at bounding box center [522, 170] width 16 height 13
click at [521, 174] on label "12px" at bounding box center [522, 170] width 16 height 10
type input "**"
type input "*"
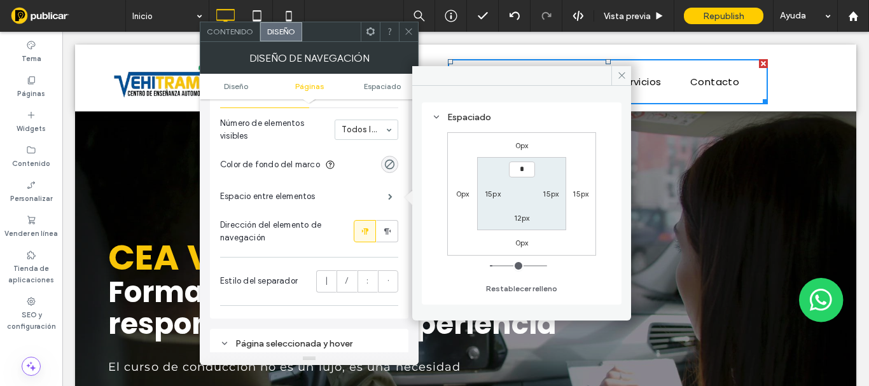
type input "*"
type input "***"
click at [524, 215] on label "12px" at bounding box center [522, 218] width 16 height 10
type input "**"
type input "*"
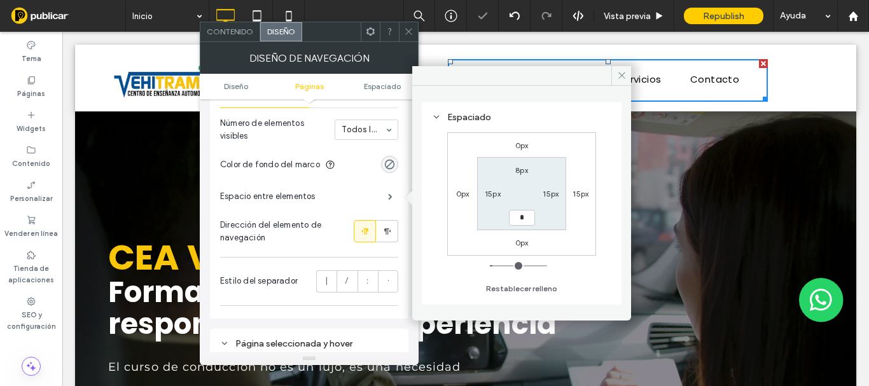
type input "*"
type input "***"
click at [620, 73] on icon at bounding box center [622, 76] width 10 height 10
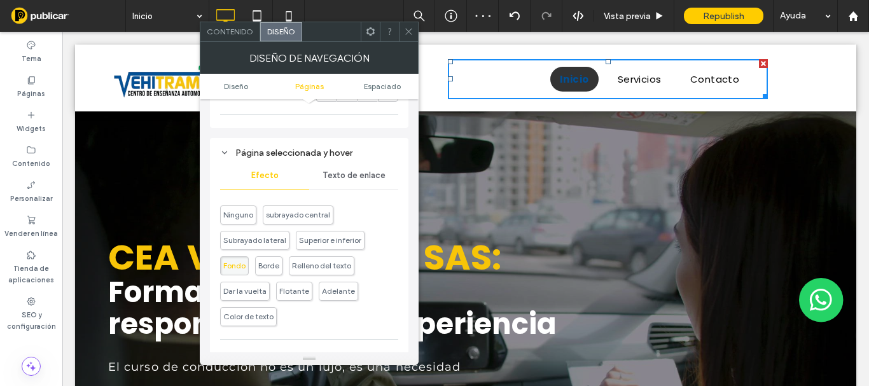
scroll to position [573, 0]
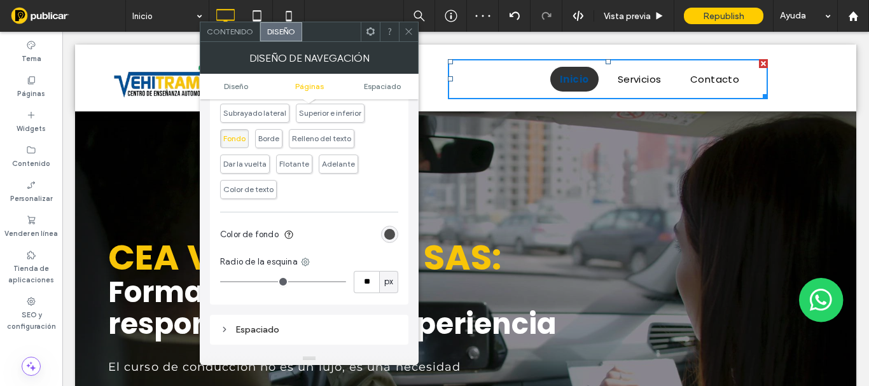
click at [391, 231] on div "rgb(51, 51, 51)" at bounding box center [389, 234] width 11 height 11
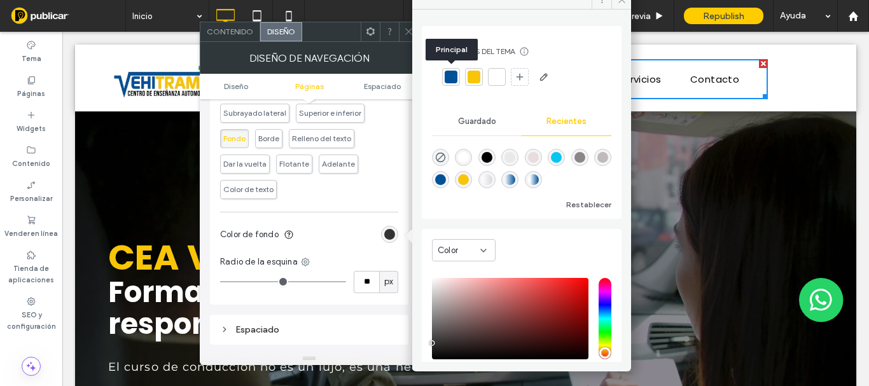
drag, startPoint x: 451, startPoint y: 75, endPoint x: 430, endPoint y: 87, distance: 23.9
click at [450, 74] on div at bounding box center [451, 77] width 13 height 13
click at [391, 160] on div "Ninguno subrayado central Subrayado lateral Superior e inferior Fondo Borde Rel…" at bounding box center [309, 135] width 178 height 127
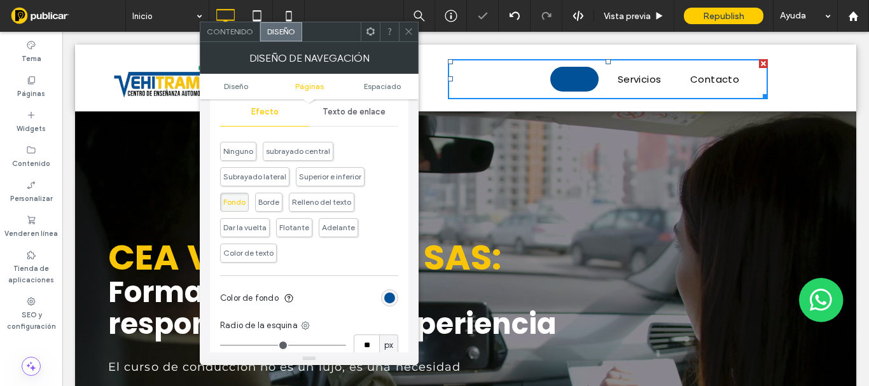
scroll to position [445, 0]
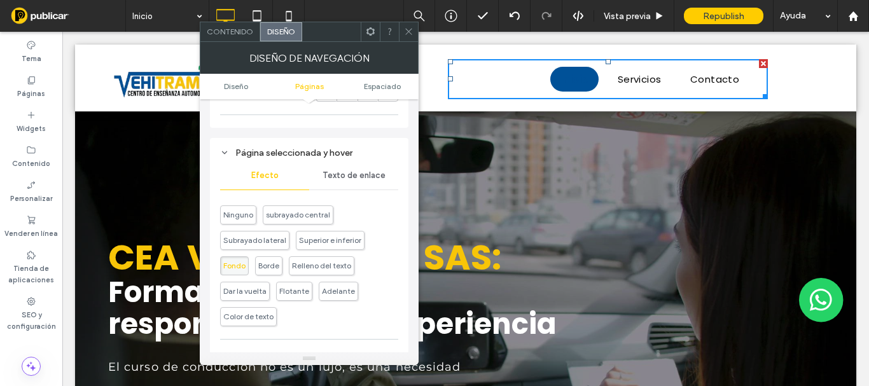
click at [344, 175] on span "Texto de enlace" at bounding box center [354, 176] width 63 height 10
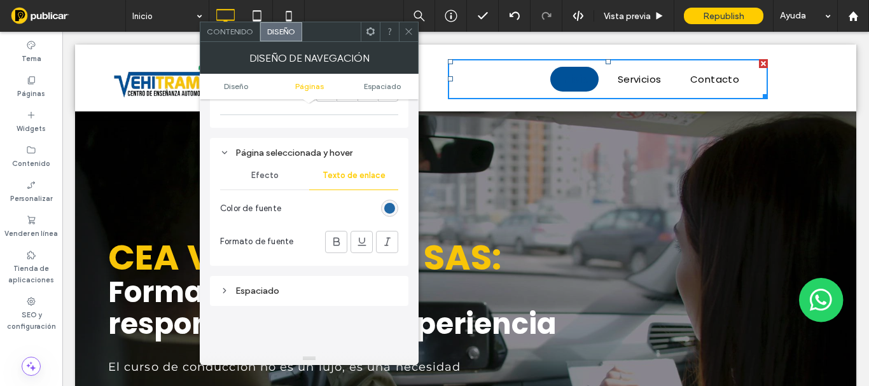
click at [388, 205] on div "rgb(0, 81, 152)" at bounding box center [389, 208] width 11 height 11
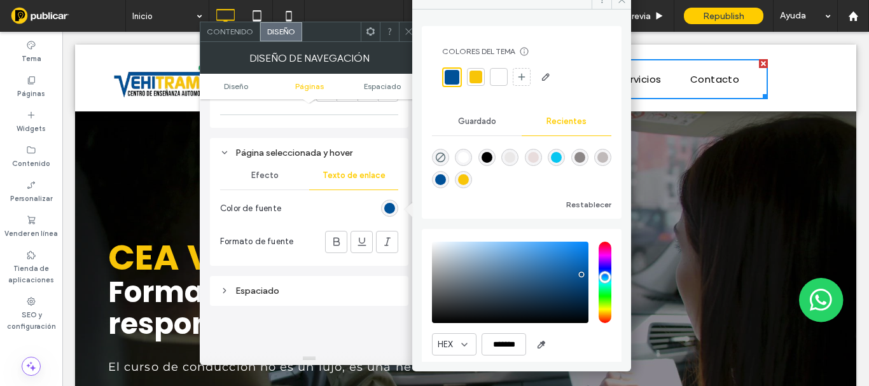
click at [498, 78] on div at bounding box center [498, 77] width 13 height 13
click at [407, 34] on icon at bounding box center [409, 32] width 10 height 10
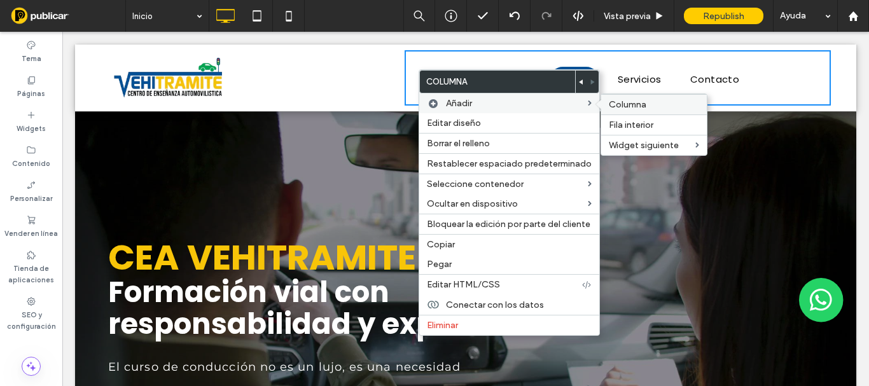
click at [627, 109] on span "Columna" at bounding box center [628, 104] width 38 height 11
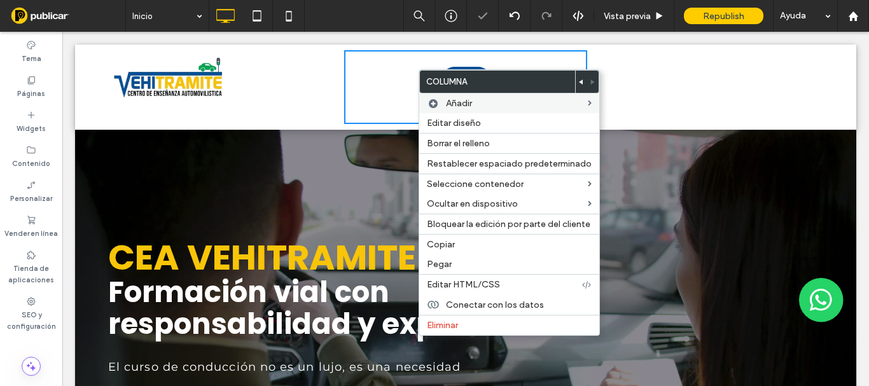
click at [664, 99] on div "Click To Paste Click To Paste" at bounding box center [709, 87] width 244 height 74
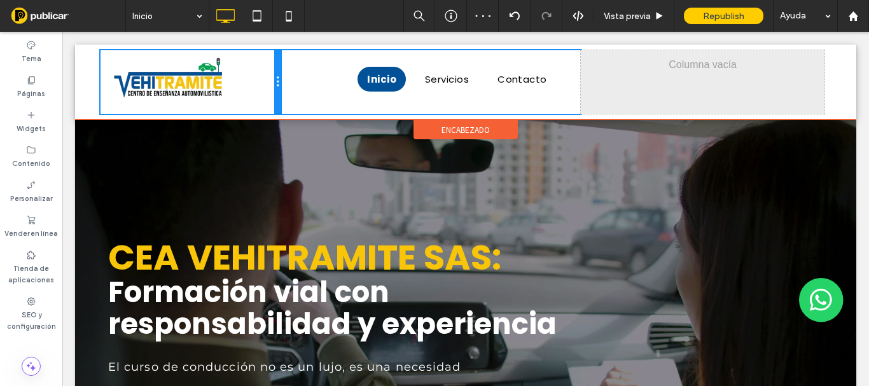
drag, startPoint x: 340, startPoint y: 100, endPoint x: 263, endPoint y: 94, distance: 77.3
click at [263, 94] on div "Click To Paste Click To Paste" at bounding box center [191, 82] width 180 height 64
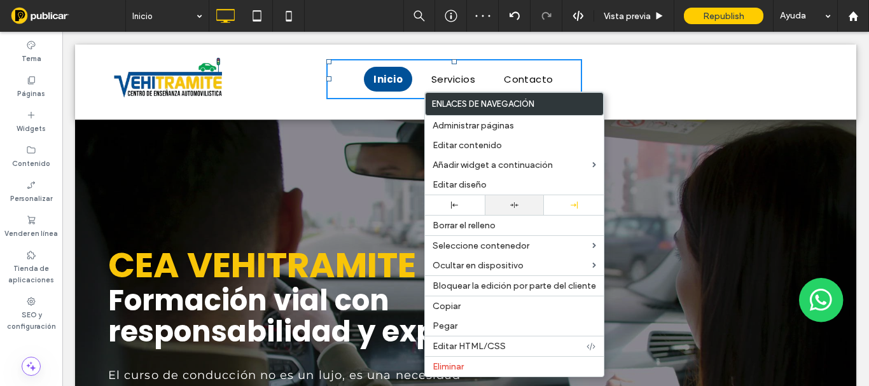
click at [510, 206] on icon at bounding box center [514, 205] width 8 height 8
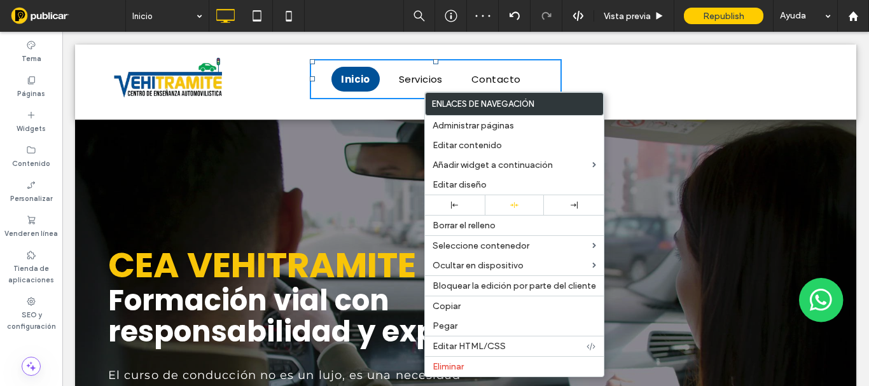
click at [338, 111] on div "Inicio Servicios Contacto Click To Paste Click To Paste" at bounding box center [435, 82] width 304 height 64
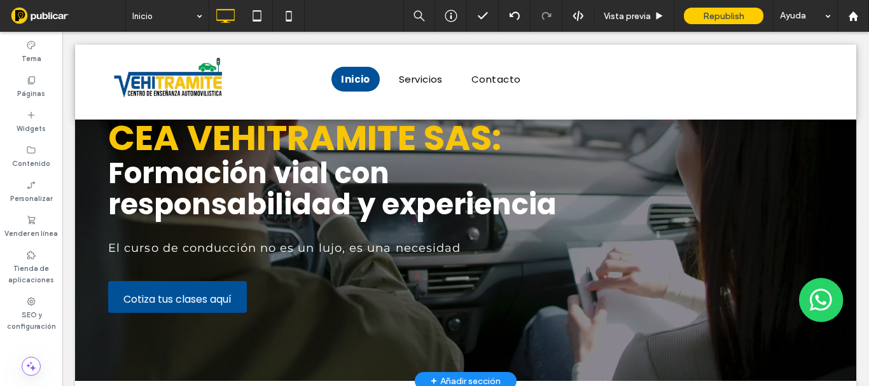
scroll to position [0, 0]
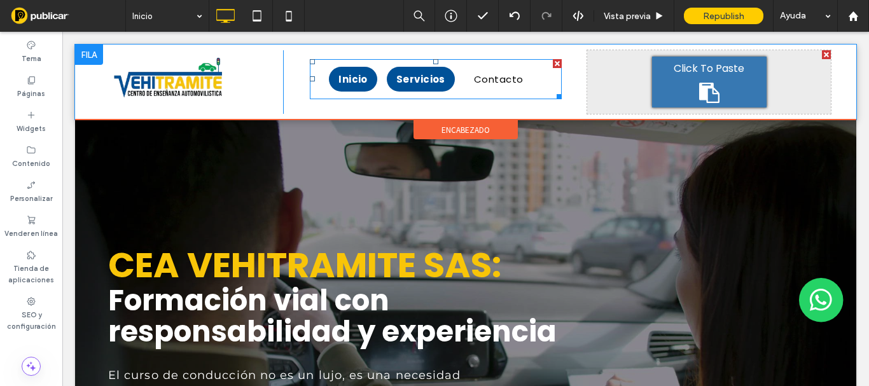
click at [401, 82] on span "Servicios" at bounding box center [420, 79] width 49 height 15
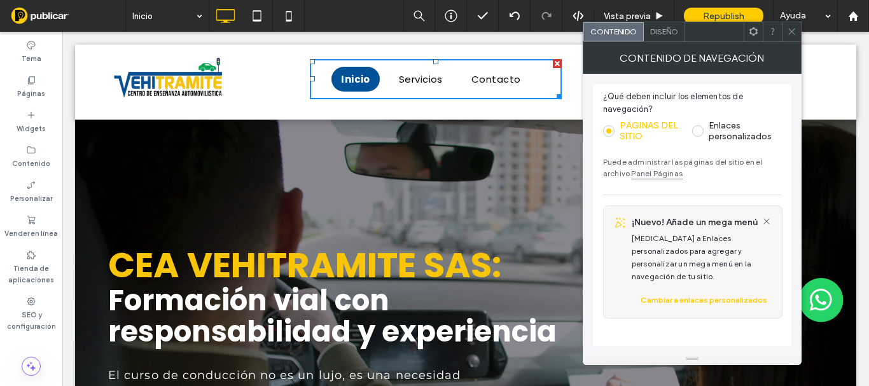
click at [659, 35] on span "Diseño" at bounding box center [664, 32] width 28 height 10
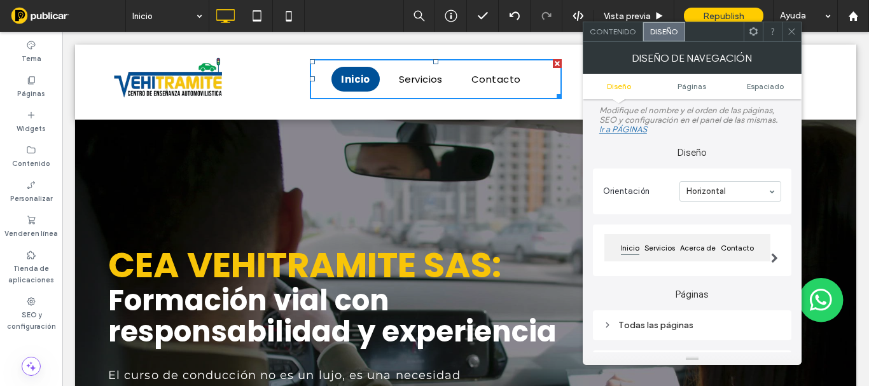
scroll to position [64, 0]
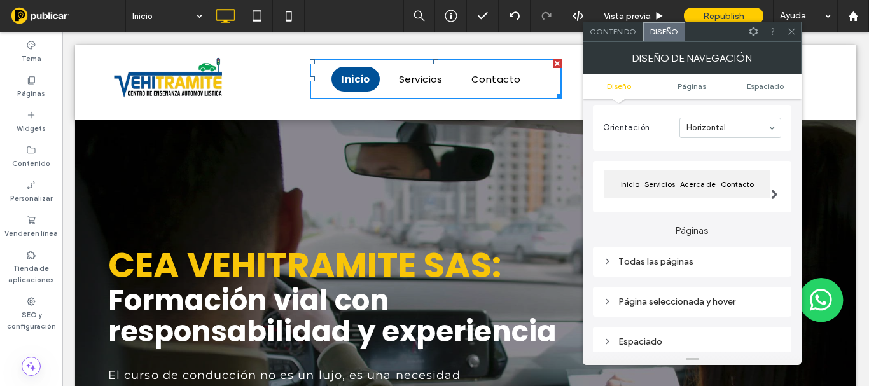
click at [687, 260] on div "Todas las páginas" at bounding box center [692, 261] width 178 height 11
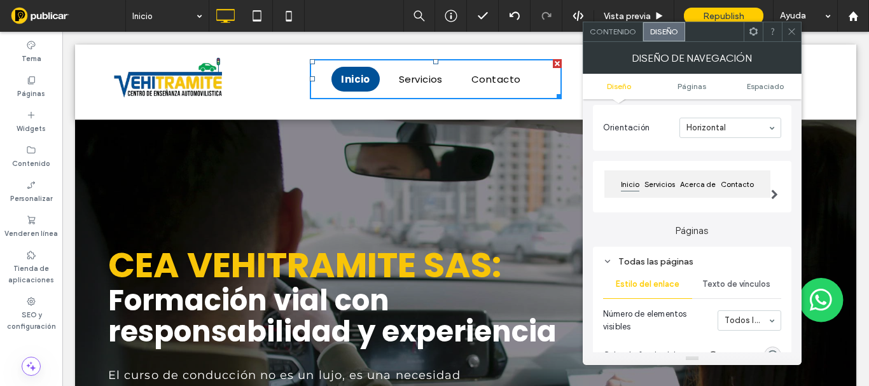
click at [736, 277] on div "Texto de vínculos" at bounding box center [736, 284] width 89 height 28
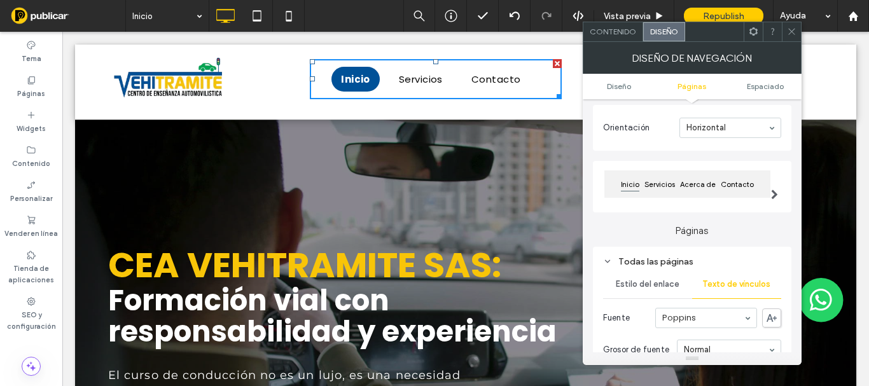
scroll to position [191, 0]
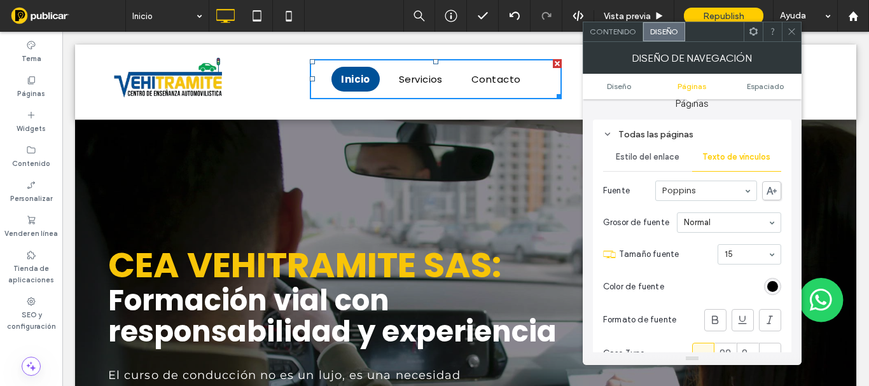
click at [793, 32] on use at bounding box center [791, 32] width 6 height 6
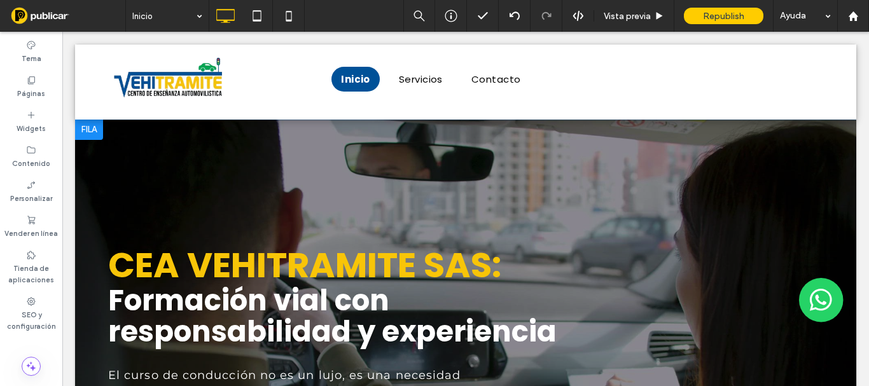
scroll to position [255, 0]
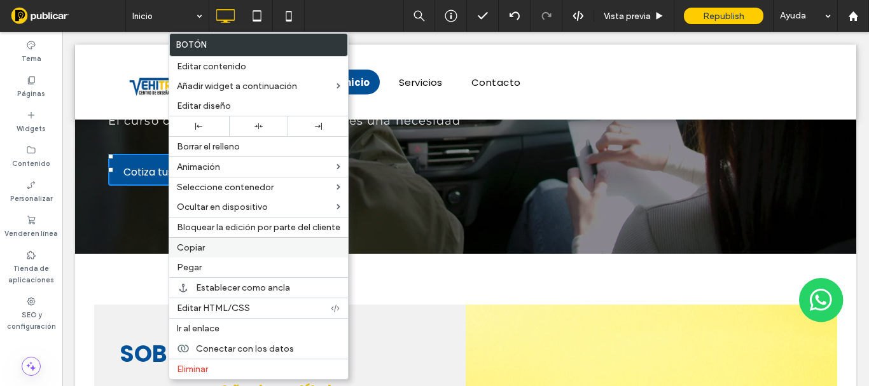
click at [204, 247] on span "Copiar" at bounding box center [191, 247] width 28 height 11
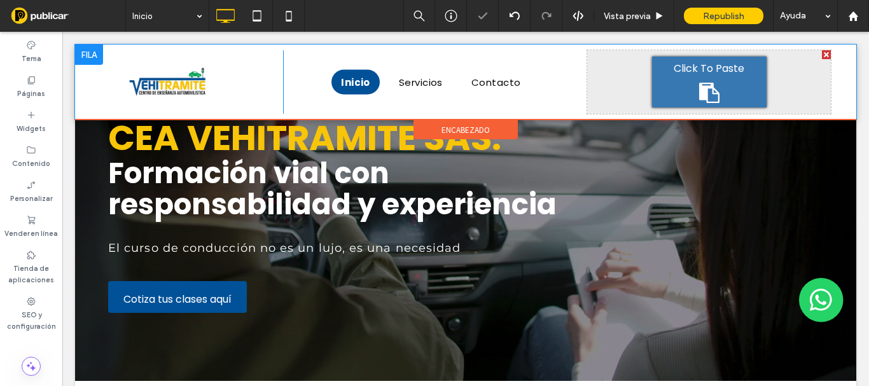
scroll to position [0, 0]
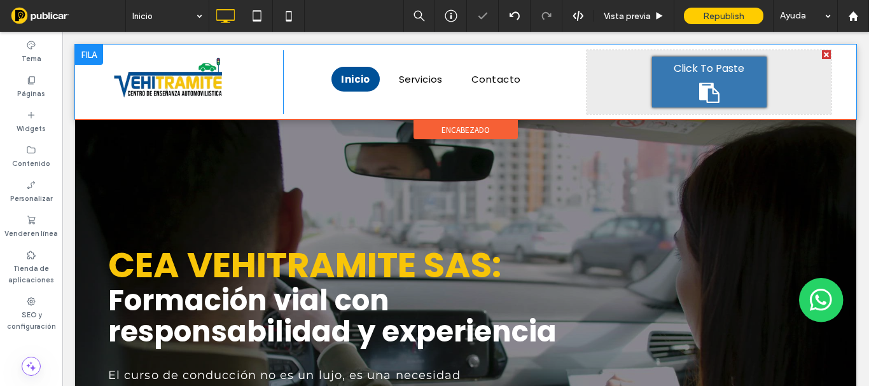
click at [714, 87] on div "Click To Paste" at bounding box center [709, 82] width 115 height 51
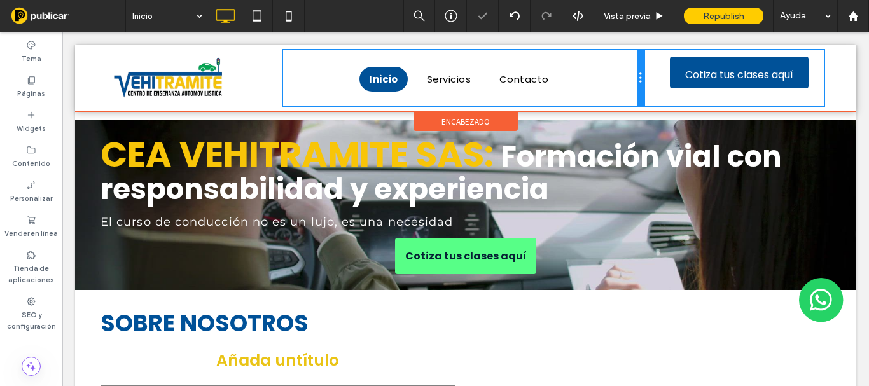
drag, startPoint x: 581, startPoint y: 88, endPoint x: 641, endPoint y: 86, distance: 60.5
click at [641, 86] on div "Click To Paste Click To Paste Inicio Servicios Contacto Click To Paste Click To…" at bounding box center [466, 78] width 730 height 56
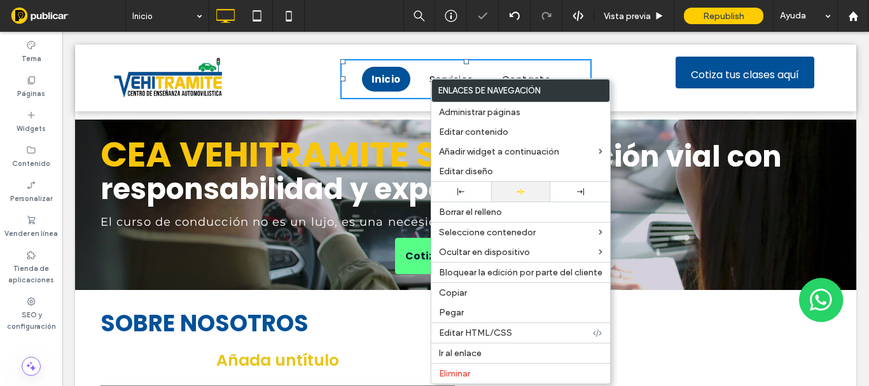
click at [519, 190] on icon at bounding box center [521, 192] width 8 height 8
click at [300, 126] on div at bounding box center [465, 205] width 781 height 171
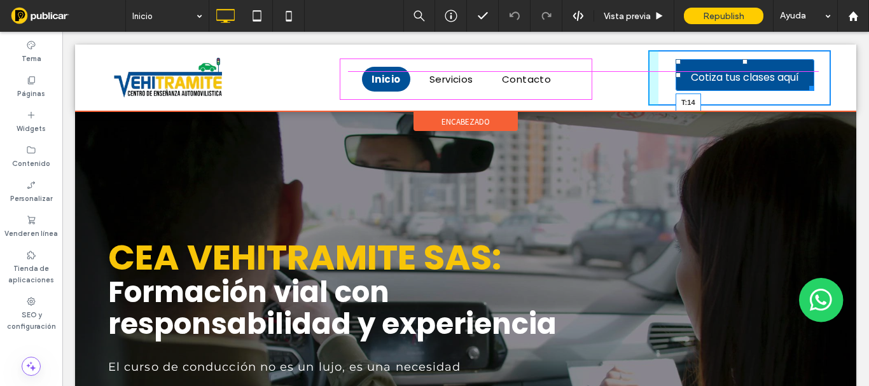
drag, startPoint x: 736, startPoint y: 59, endPoint x: 804, endPoint y: 94, distance: 76.6
click at [741, 64] on div "Cotiza tus clases aquí T:14 Click To Paste" at bounding box center [739, 78] width 183 height 56
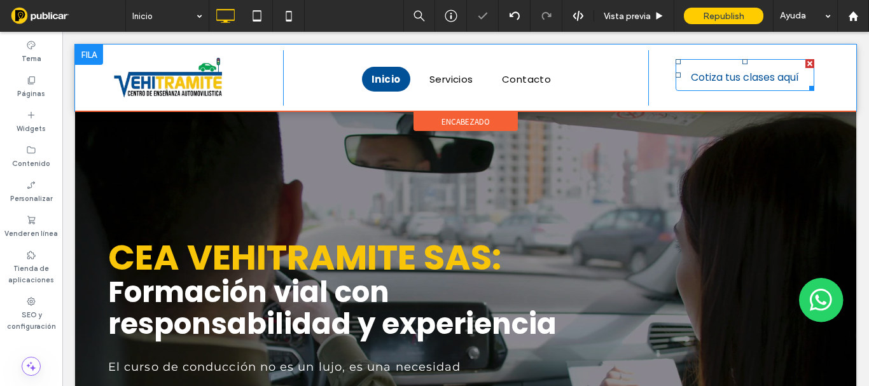
click at [758, 83] on span "Cotiza tus clases aquí" at bounding box center [745, 77] width 108 height 36
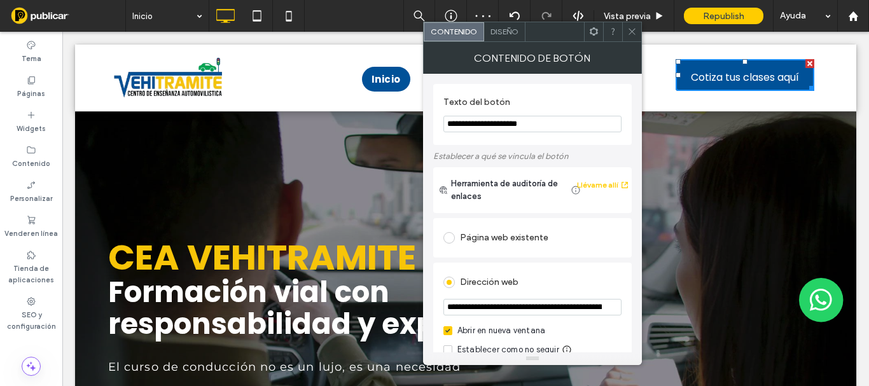
drag, startPoint x: 617, startPoint y: 156, endPoint x: 499, endPoint y: 167, distance: 117.6
type input "**********"
click at [510, 33] on span "Diseño" at bounding box center [505, 32] width 28 height 10
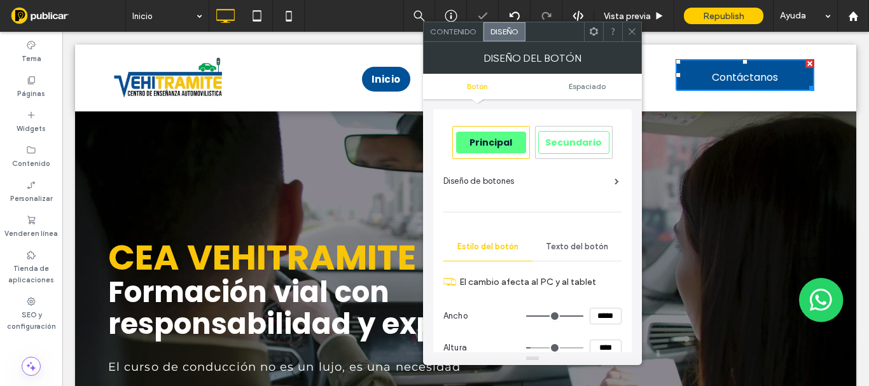
scroll to position [127, 0]
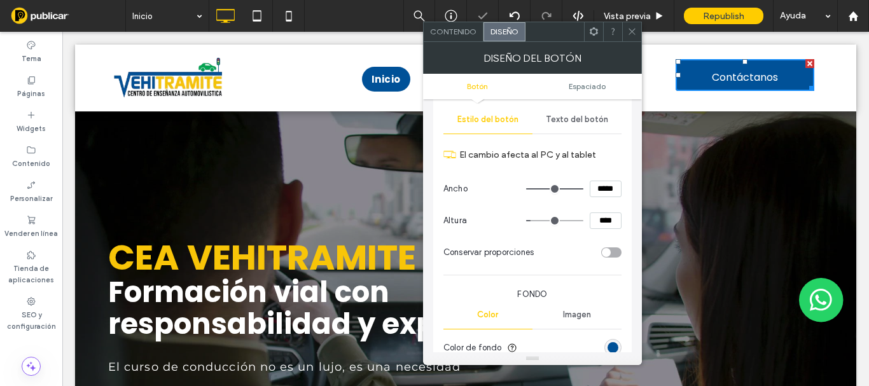
click at [573, 116] on span "Texto del botón" at bounding box center [577, 120] width 62 height 10
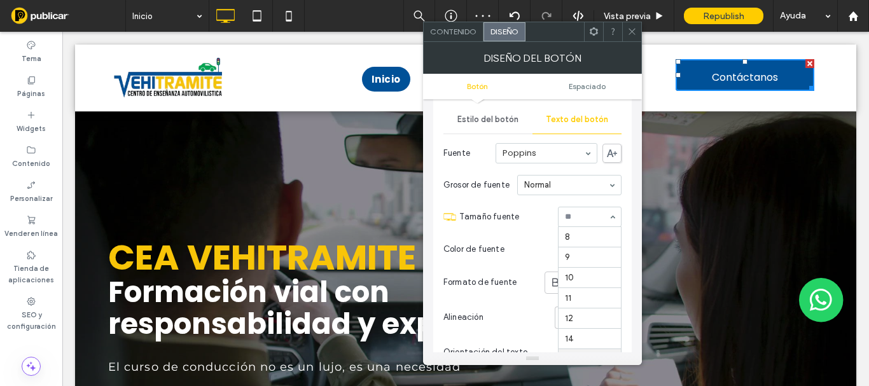
scroll to position [122, 0]
type input "**"
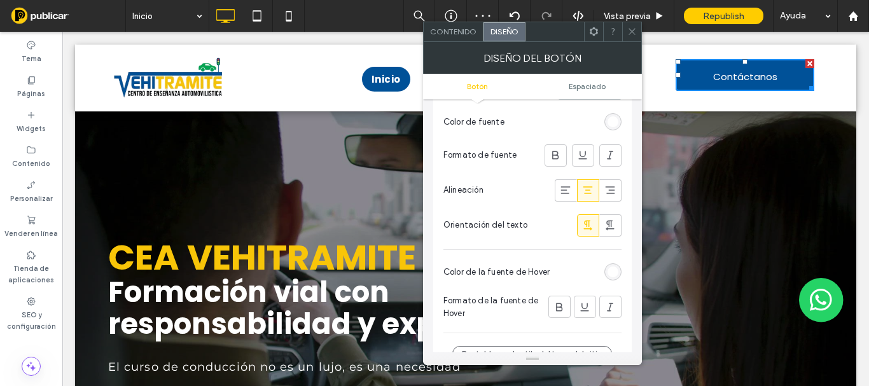
scroll to position [127, 0]
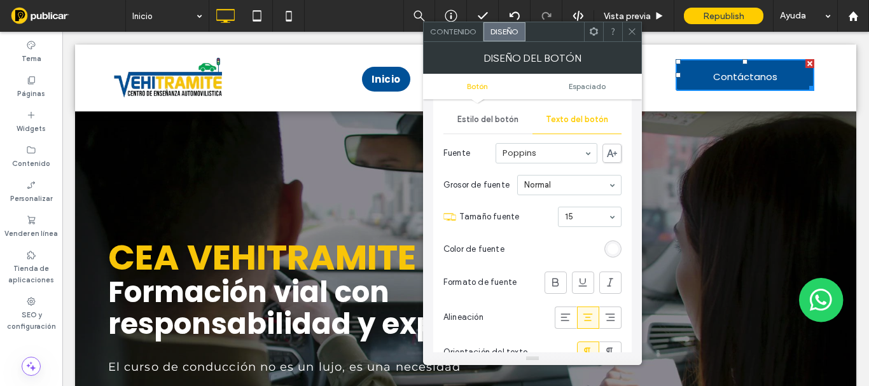
click at [487, 120] on span "Estilo del botón" at bounding box center [487, 120] width 61 height 10
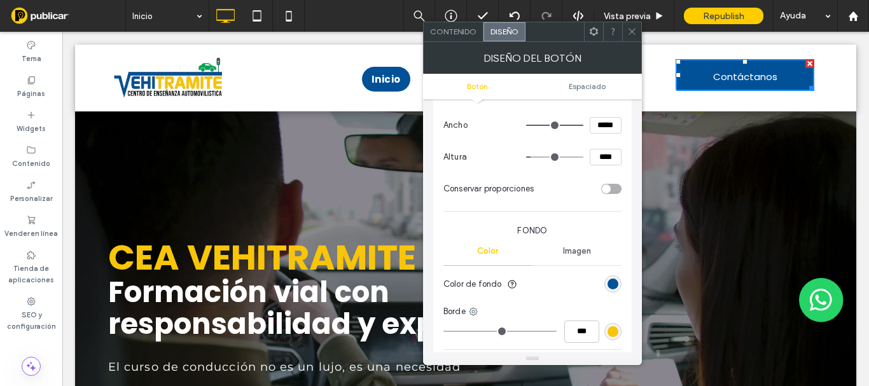
scroll to position [255, 0]
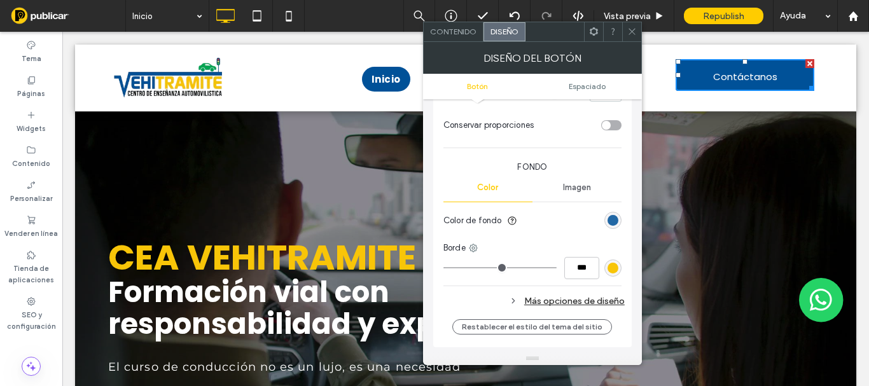
click at [611, 220] on div "rgb(0, 81, 152)" at bounding box center [613, 220] width 11 height 11
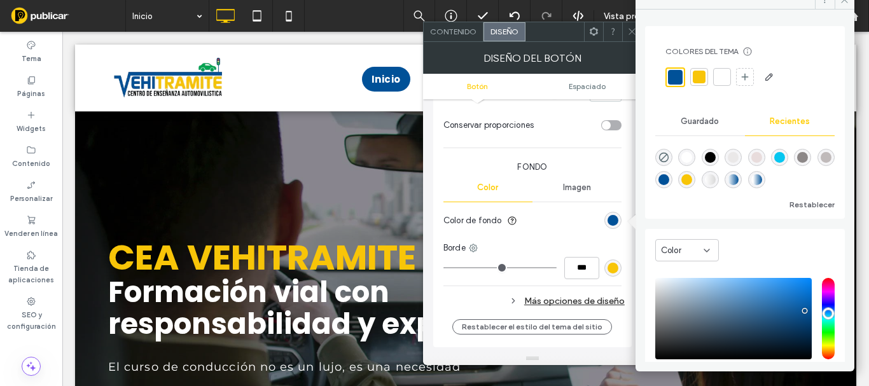
click at [695, 77] on div at bounding box center [699, 77] width 13 height 13
click at [617, 165] on span "Fondo" at bounding box center [532, 167] width 178 height 13
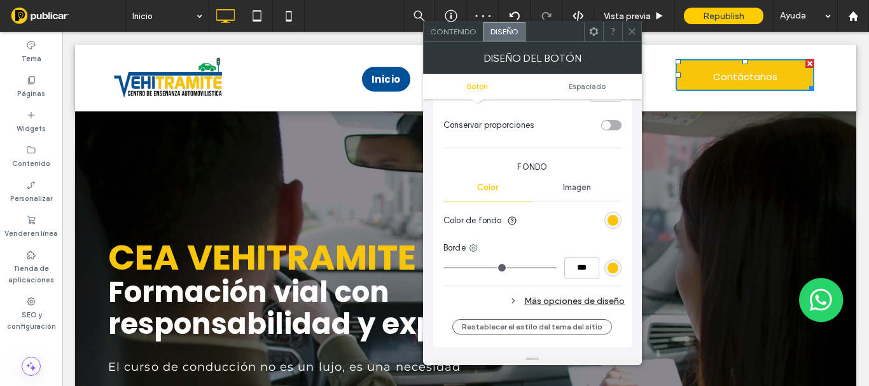
scroll to position [127, 0]
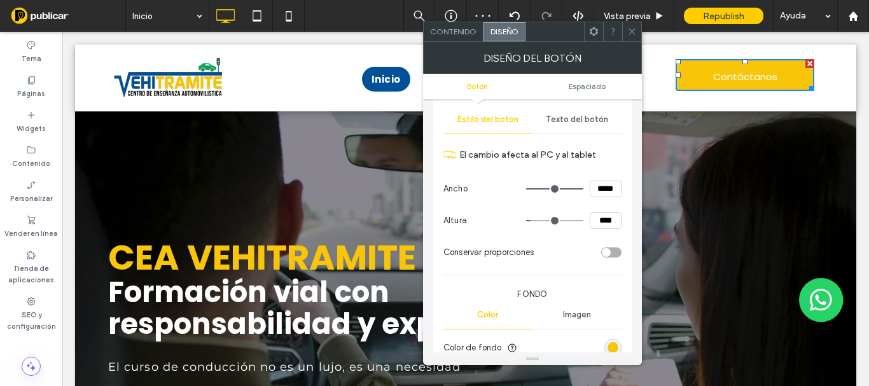
click at [583, 123] on span "Texto del botón" at bounding box center [577, 120] width 62 height 10
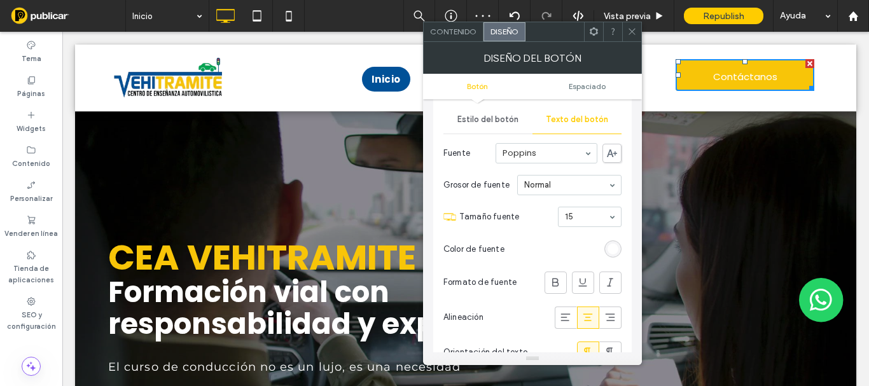
scroll to position [255, 0]
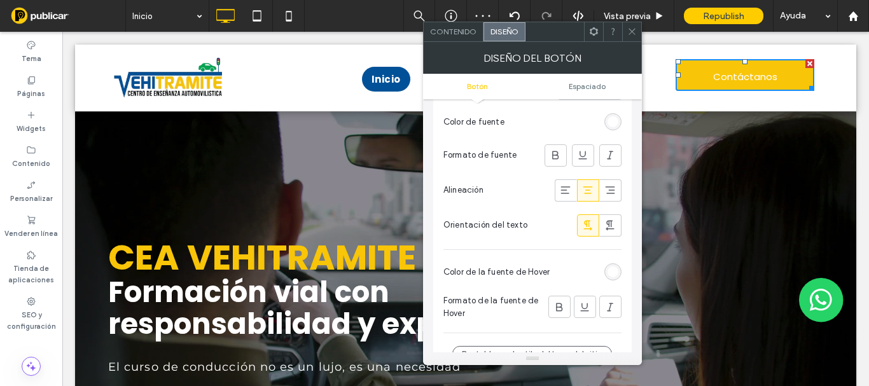
click at [632, 42] on div "DISEÑO DEL BOTÓN" at bounding box center [532, 58] width 219 height 32
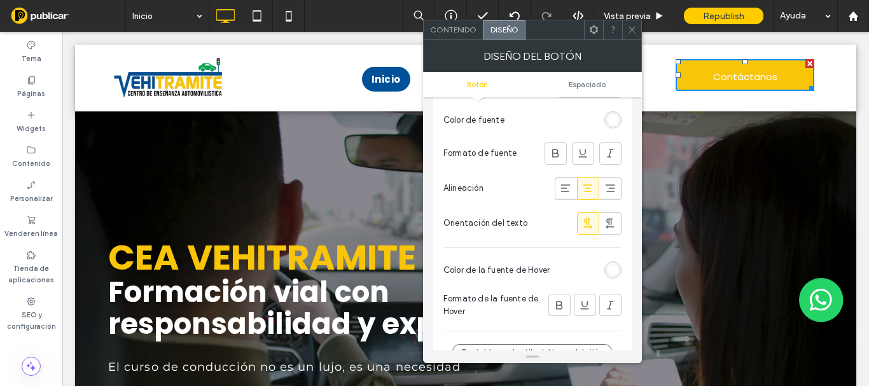
click at [638, 30] on div at bounding box center [631, 29] width 19 height 19
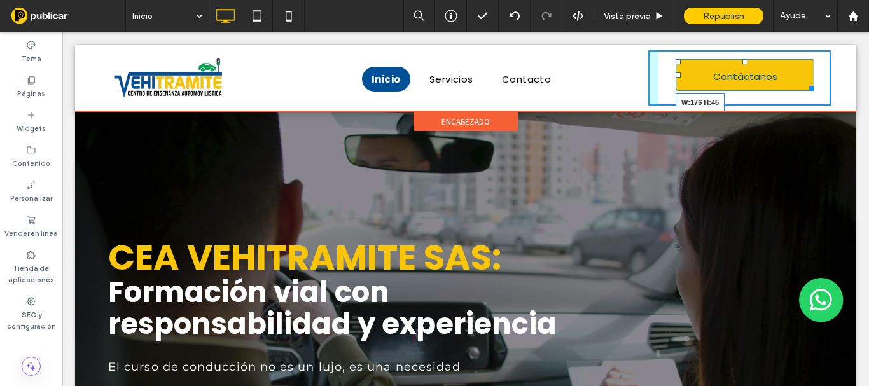
drag, startPoint x: 799, startPoint y: 85, endPoint x: 834, endPoint y: 97, distance: 37.8
click at [805, 82] on div at bounding box center [810, 86] width 10 height 10
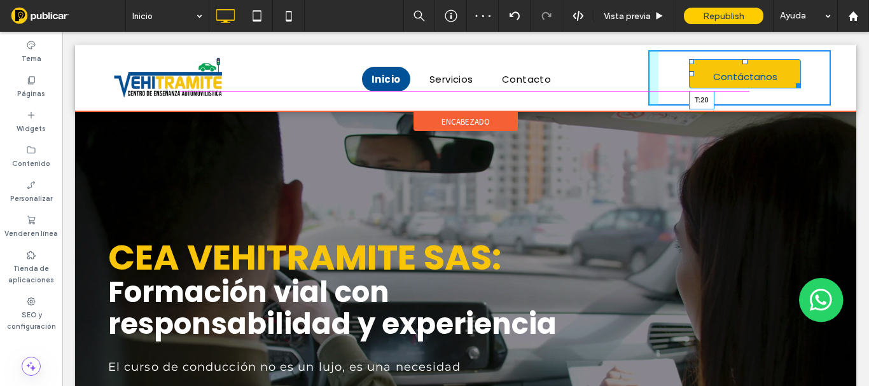
drag, startPoint x: 736, startPoint y: 62, endPoint x: 835, endPoint y: 112, distance: 110.4
click at [743, 64] on div at bounding box center [745, 61] width 5 height 5
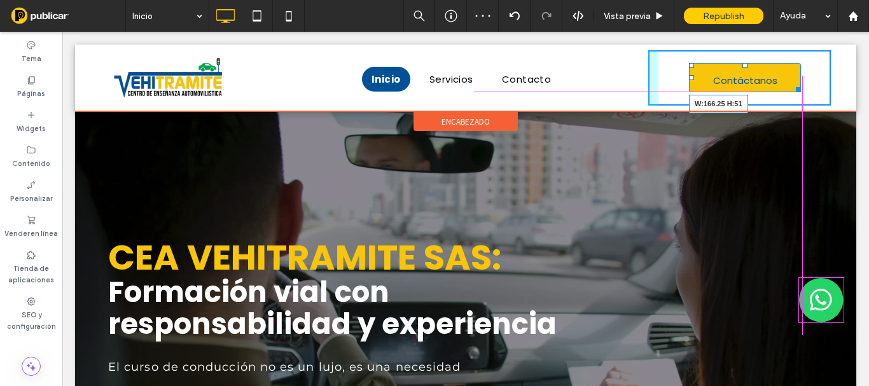
drag, startPoint x: 790, startPoint y: 90, endPoint x: 853, endPoint y: 129, distance: 73.4
click at [790, 94] on div "Contáctanos W:166.25 H:51 Click To Paste" at bounding box center [739, 78] width 183 height 56
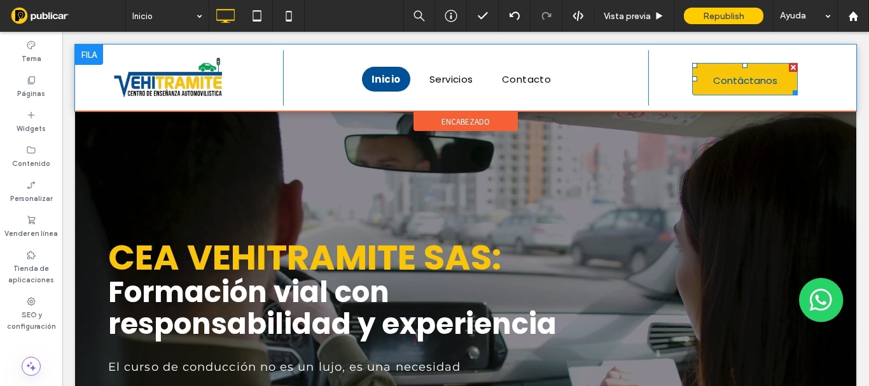
click at [741, 83] on span "Contáctanos" at bounding box center [745, 80] width 64 height 35
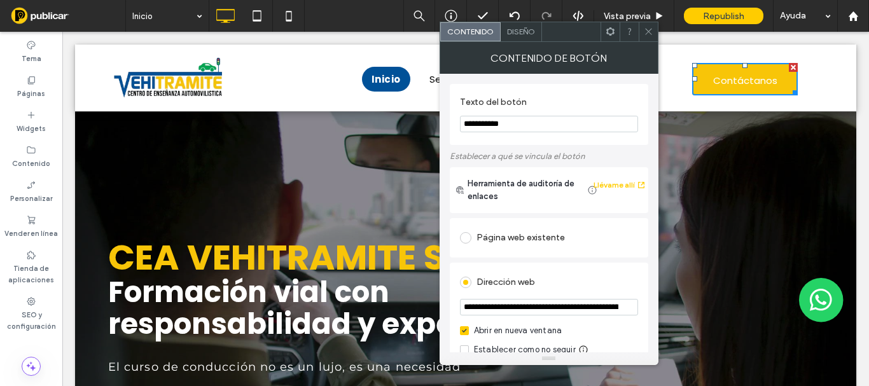
click at [529, 33] on span "Diseño" at bounding box center [521, 32] width 28 height 10
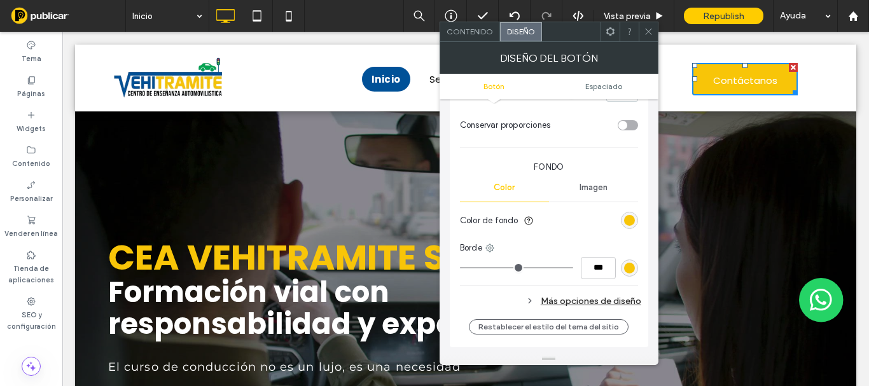
scroll to position [382, 0]
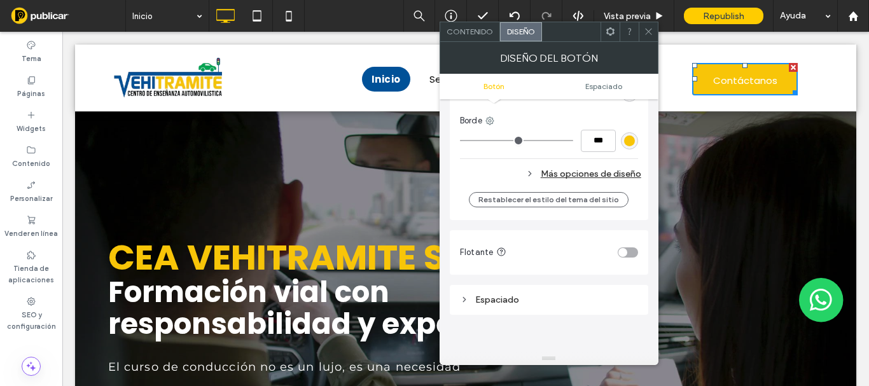
click at [576, 178] on div "Más opciones de diseño" at bounding box center [550, 173] width 181 height 17
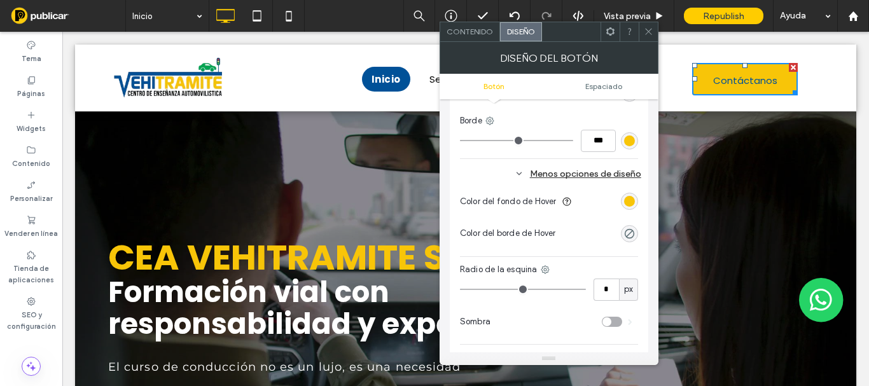
click at [623, 199] on div "rgb(248, 197, 8)" at bounding box center [629, 201] width 17 height 17
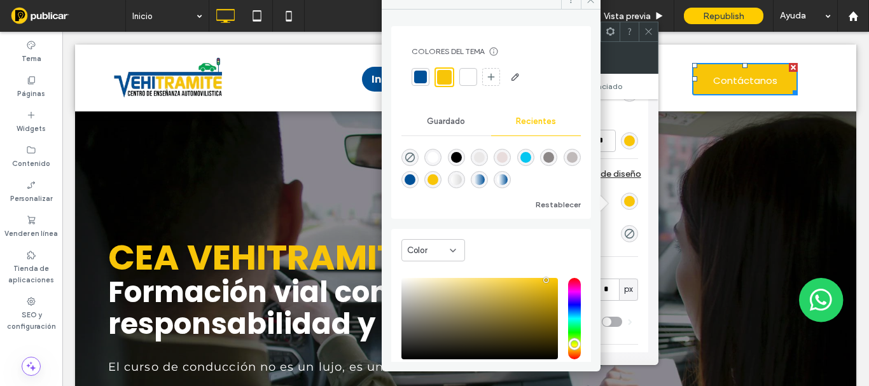
click at [419, 76] on div at bounding box center [420, 77] width 13 height 13
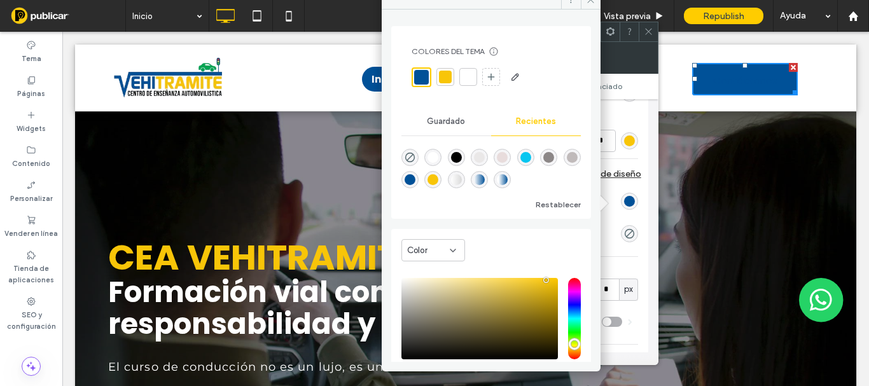
click at [613, 216] on section "Color del fondo de Hover" at bounding box center [549, 202] width 178 height 32
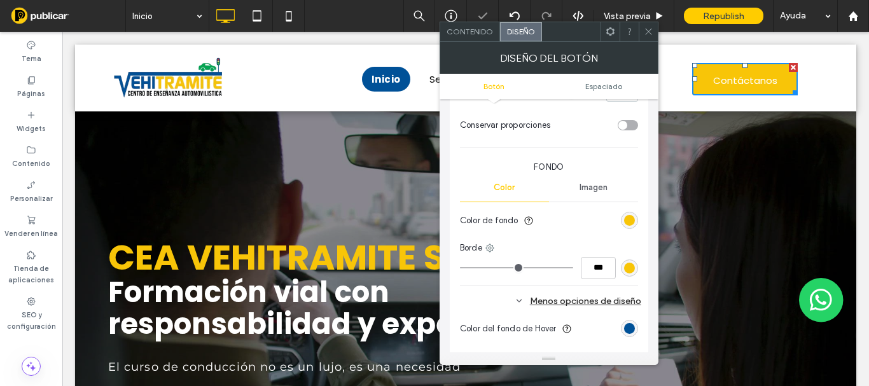
scroll to position [127, 0]
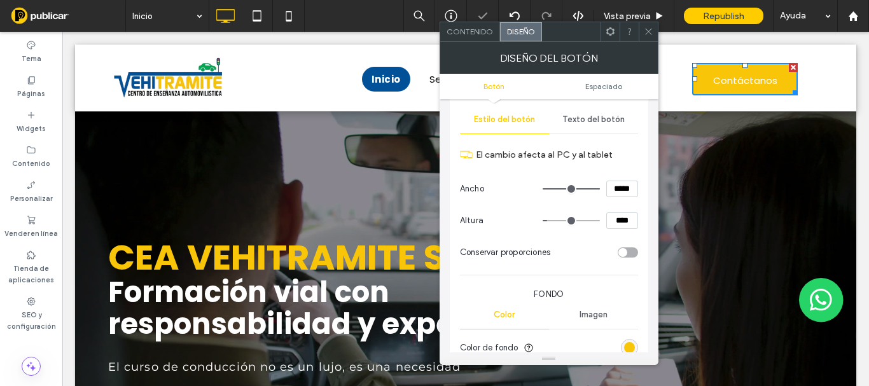
click at [585, 123] on span "Texto del botón" at bounding box center [593, 120] width 62 height 10
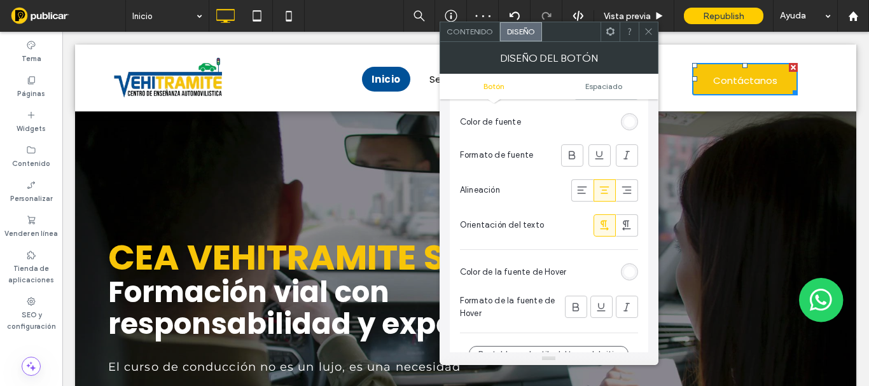
scroll to position [318, 0]
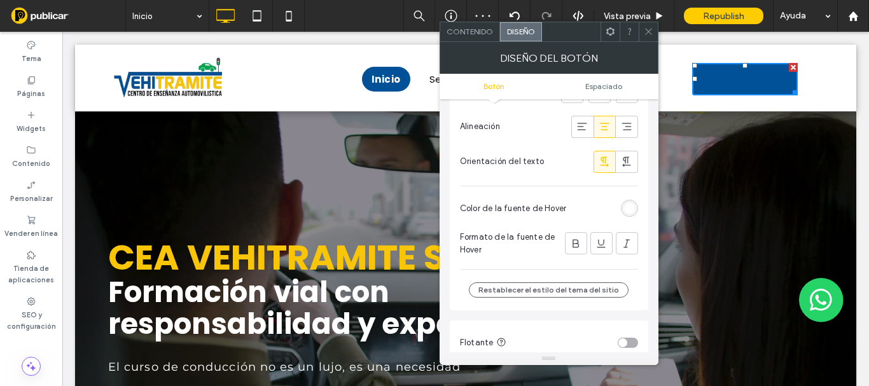
click at [631, 209] on div "rgb(255, 255, 255)" at bounding box center [629, 208] width 11 height 11
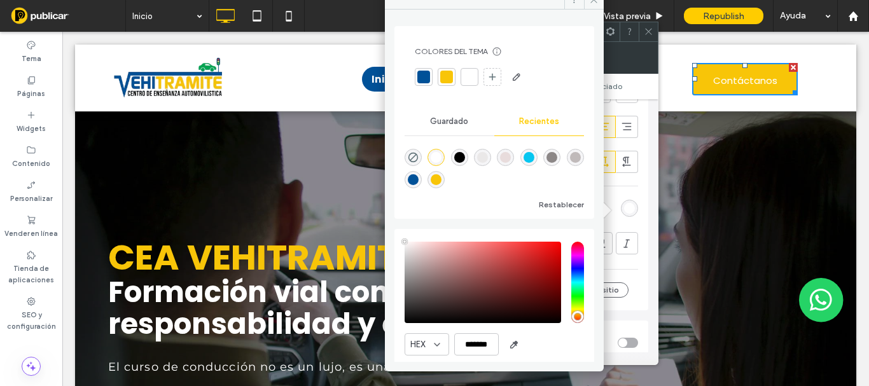
click at [471, 77] on div at bounding box center [469, 77] width 13 height 13
click at [651, 36] on span at bounding box center [649, 31] width 10 height 19
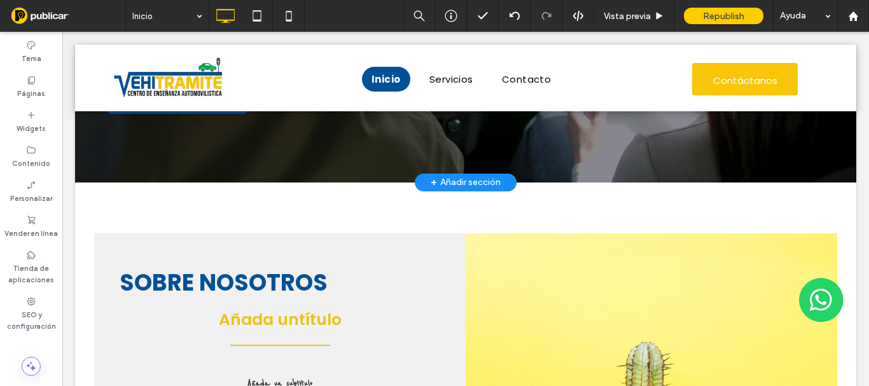
scroll to position [0, 0]
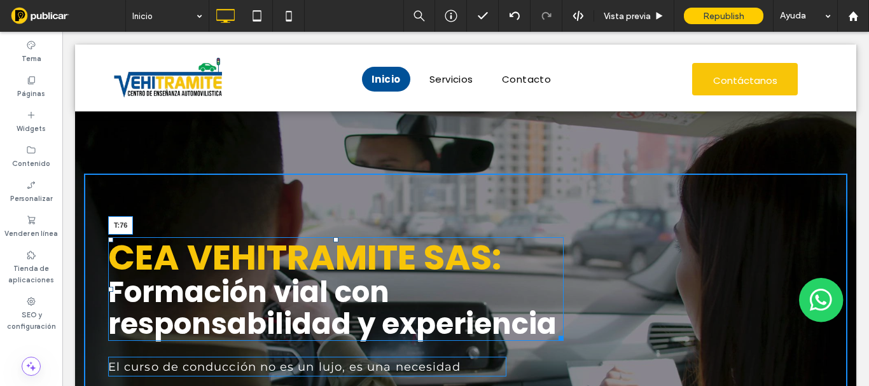
drag, startPoint x: 332, startPoint y: 238, endPoint x: 391, endPoint y: 255, distance: 62.1
click at [333, 237] on div at bounding box center [335, 239] width 5 height 5
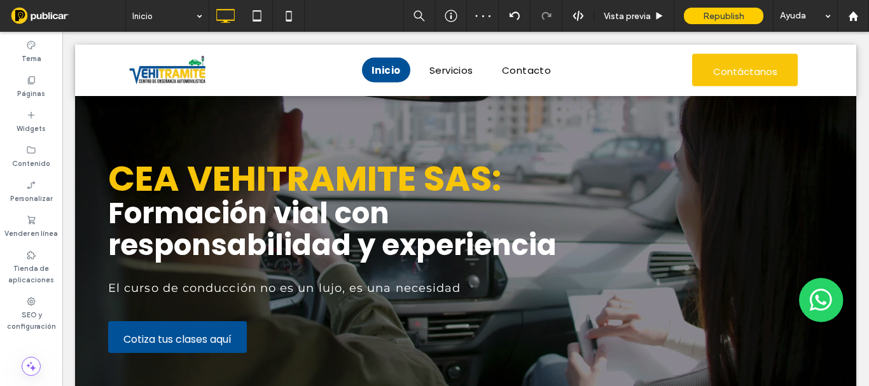
scroll to position [127, 0]
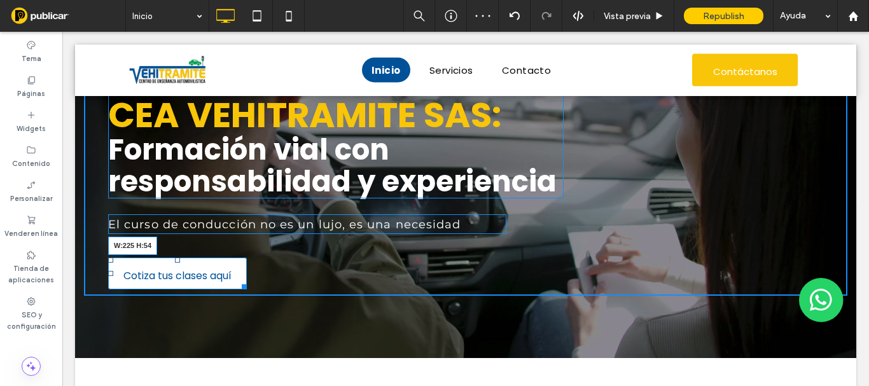
drag, startPoint x: 237, startPoint y: 286, endPoint x: 310, endPoint y: 300, distance: 73.8
click at [242, 289] on div at bounding box center [242, 285] width 10 height 10
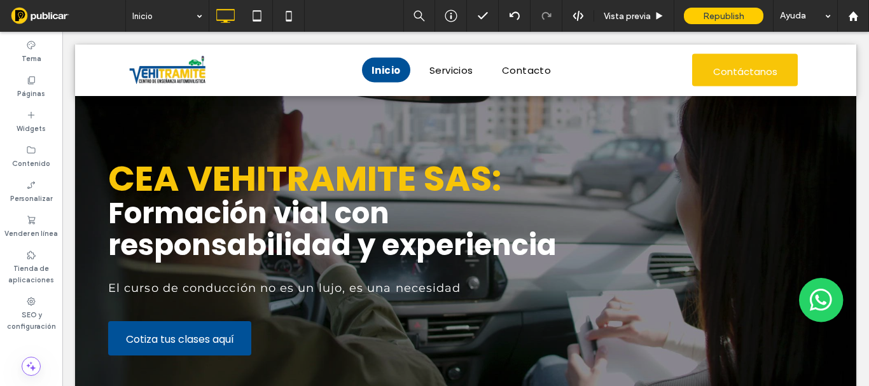
scroll to position [0, 0]
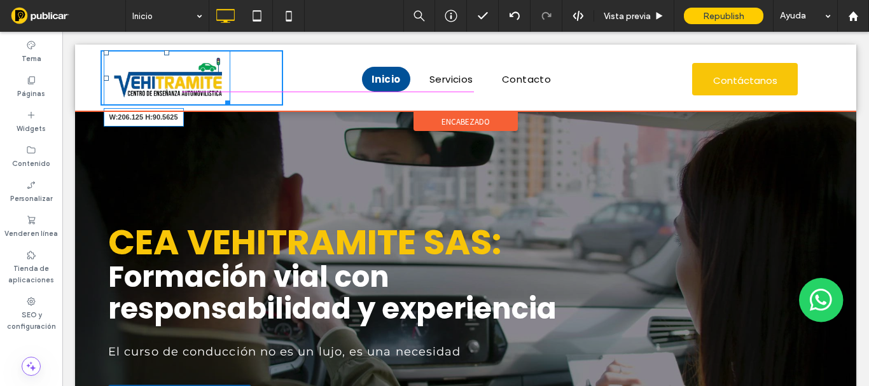
drag, startPoint x: 225, startPoint y: 100, endPoint x: 295, endPoint y: 130, distance: 76.1
click at [230, 102] on div at bounding box center [226, 101] width 10 height 10
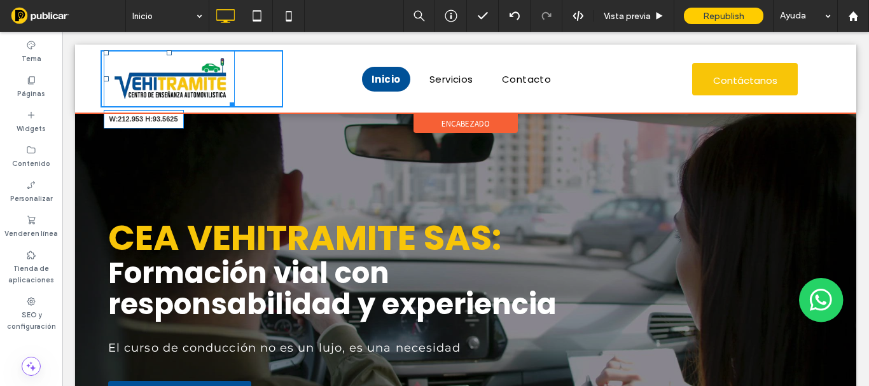
drag, startPoint x: 229, startPoint y: 105, endPoint x: 297, endPoint y: 139, distance: 76.3
click at [235, 107] on div at bounding box center [230, 103] width 10 height 10
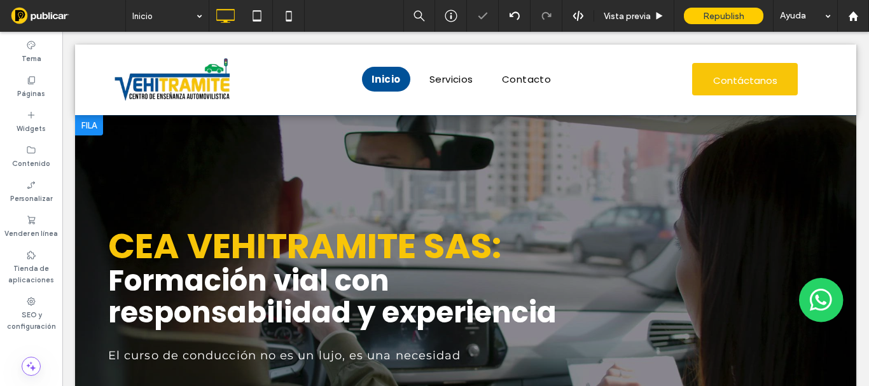
click at [177, 140] on div at bounding box center [465, 303] width 781 height 377
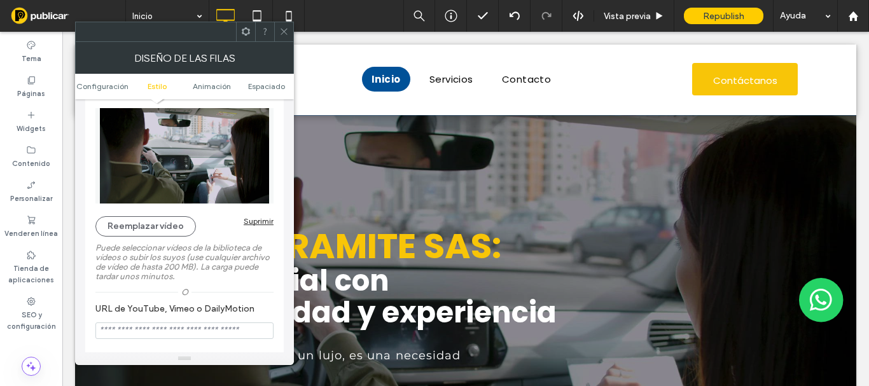
scroll to position [445, 0]
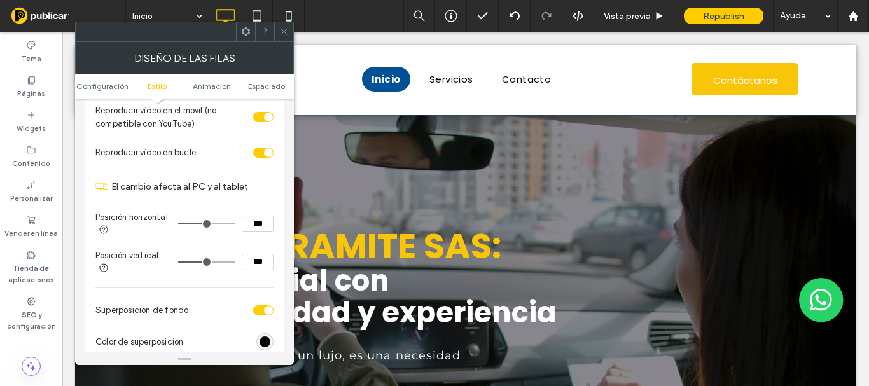
click at [284, 34] on icon at bounding box center [284, 32] width 10 height 10
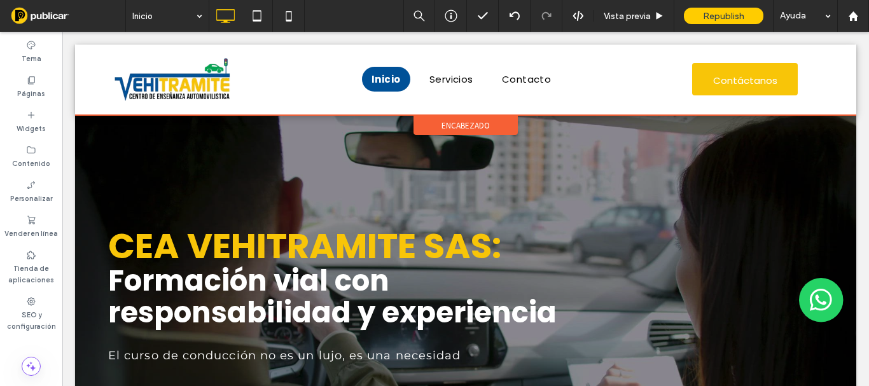
click at [433, 122] on div "encabezado" at bounding box center [466, 125] width 104 height 19
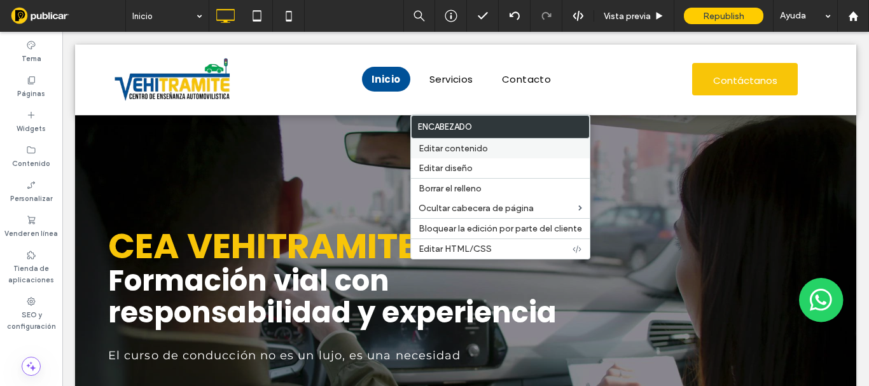
click at [428, 165] on span "Editar diseño" at bounding box center [446, 168] width 54 height 11
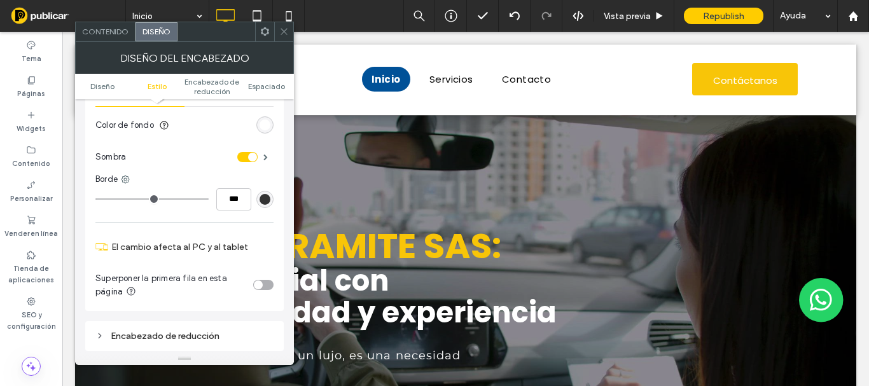
scroll to position [318, 0]
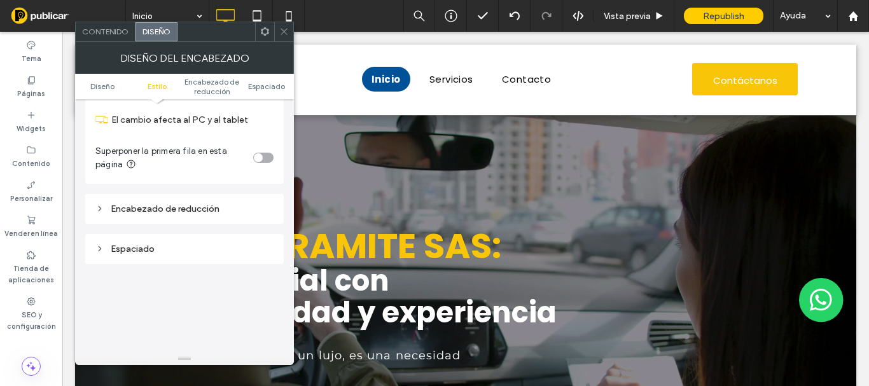
click at [263, 162] on div "toggle" at bounding box center [263, 158] width 20 height 10
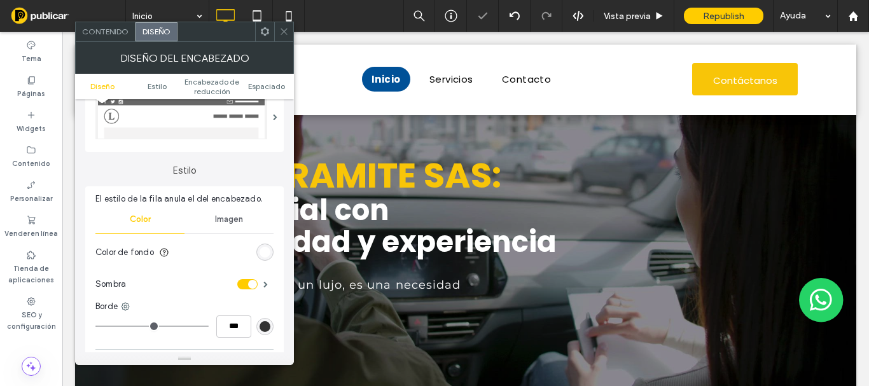
scroll to position [0, 0]
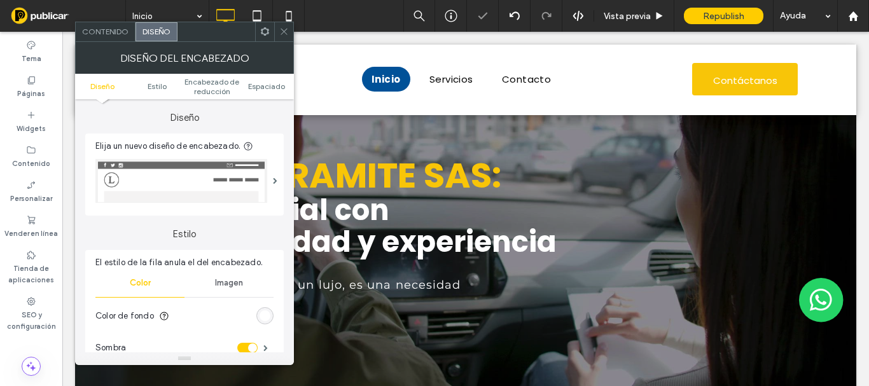
click at [265, 313] on div "rgb(255, 255, 255)" at bounding box center [265, 316] width 11 height 11
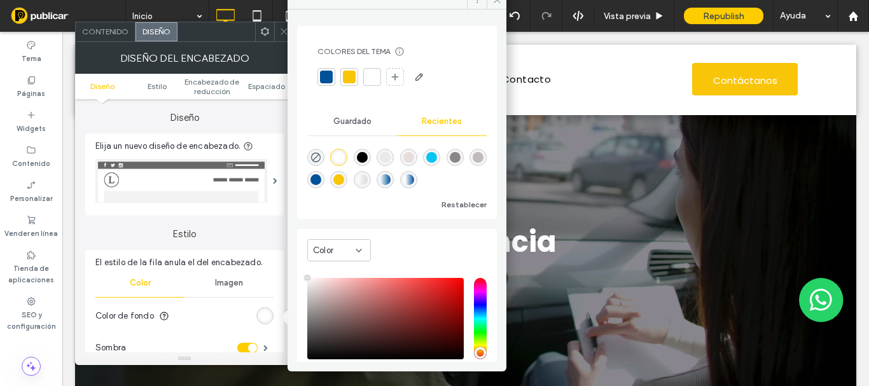
drag, startPoint x: 316, startPoint y: 154, endPoint x: 298, endPoint y: 75, distance: 80.7
click at [315, 154] on icon "rgba(0, 0, 0, 0)" at bounding box center [316, 157] width 11 height 11
type input "*******"
type input "*"
type input "**"
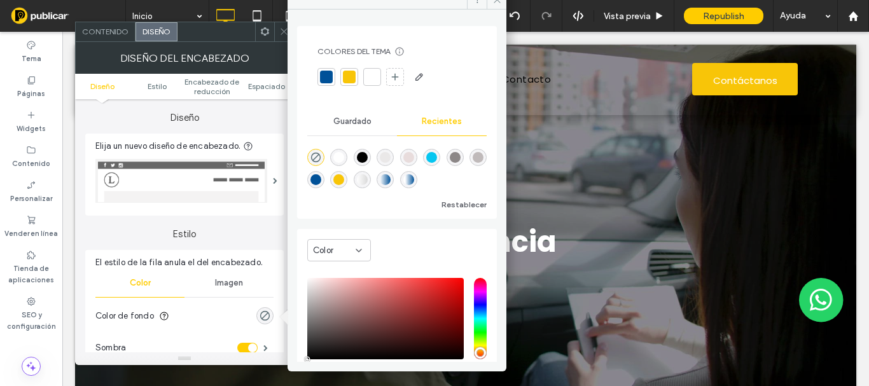
click at [283, 34] on icon at bounding box center [284, 32] width 10 height 10
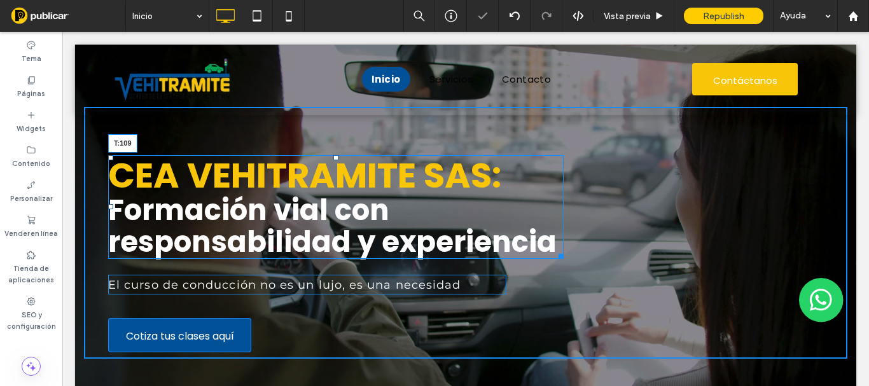
drag, startPoint x: 331, startPoint y: 167, endPoint x: 331, endPoint y: 176, distance: 8.9
click at [333, 160] on div at bounding box center [335, 157] width 5 height 5
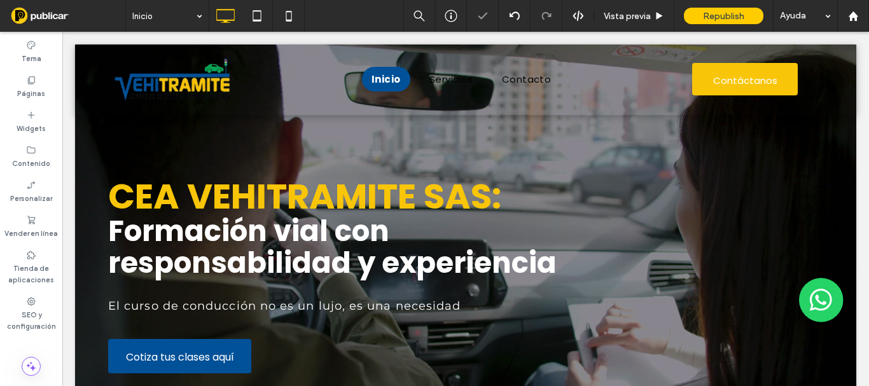
click at [189, 141] on div "CEA VEHITRAMITE SAS: Formación vial con responsabilidad y experiencia El curso …" at bounding box center [466, 244] width 764 height 274
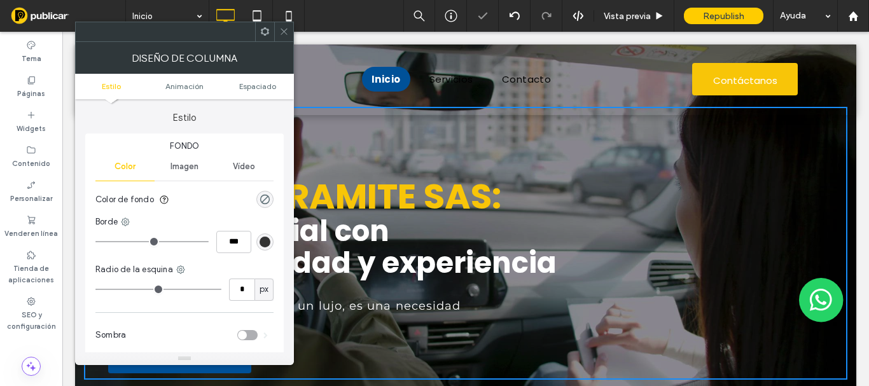
scroll to position [191, 0]
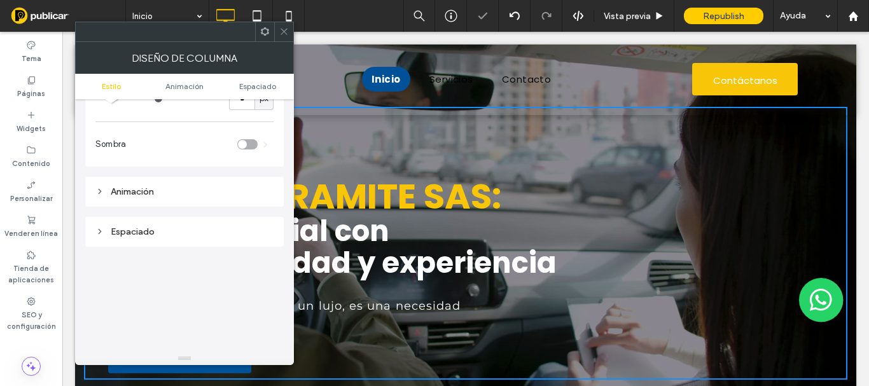
click at [280, 32] on icon at bounding box center [284, 32] width 10 height 10
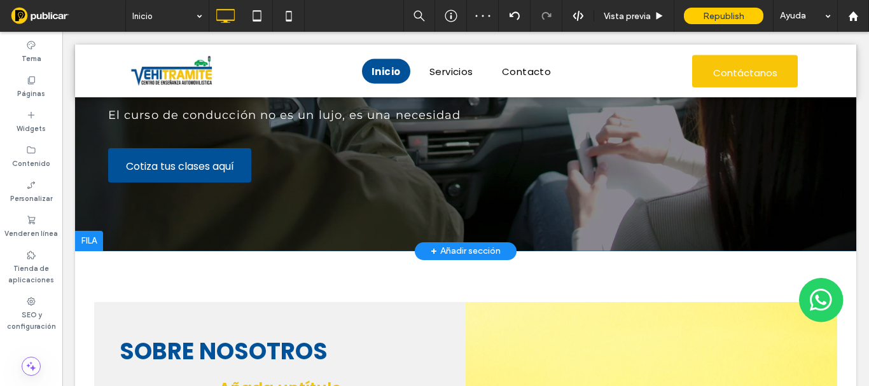
click at [318, 230] on div at bounding box center [465, 53] width 781 height 398
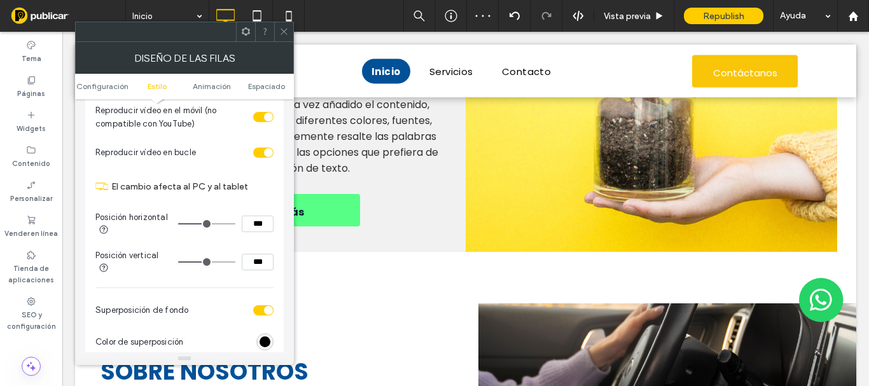
scroll to position [509, 0]
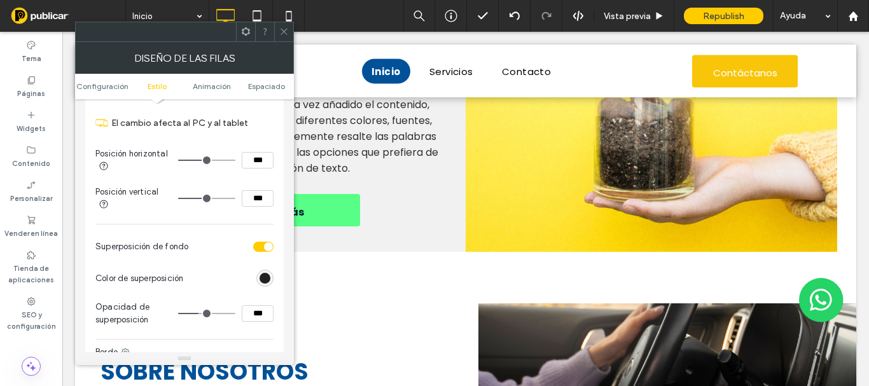
click at [265, 274] on div "rgb(0, 0, 0)" at bounding box center [265, 278] width 11 height 11
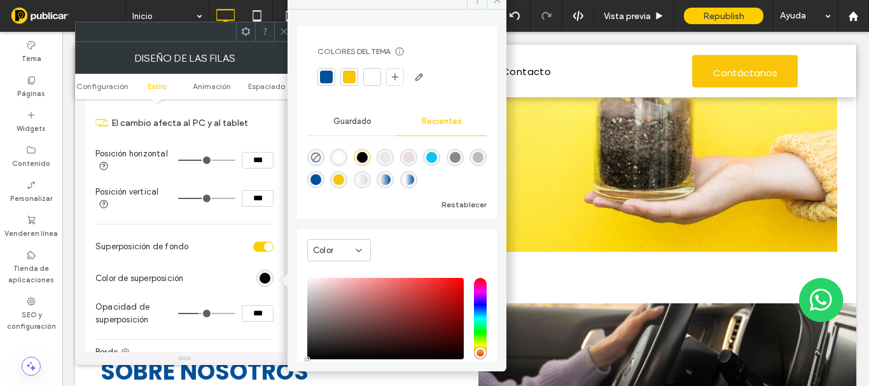
click at [374, 76] on div at bounding box center [372, 77] width 13 height 13
click at [283, 36] on icon at bounding box center [284, 32] width 10 height 10
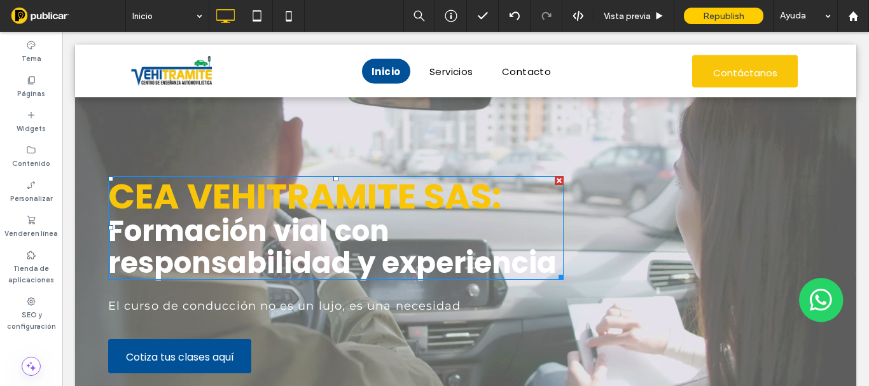
scroll to position [127, 0]
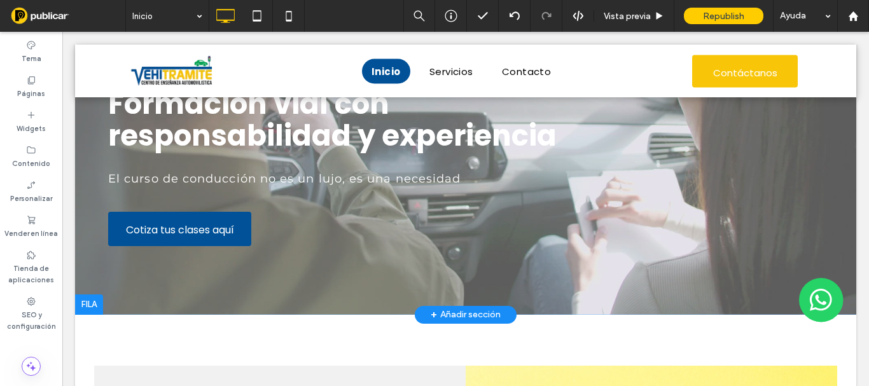
click at [218, 282] on div at bounding box center [465, 116] width 781 height 398
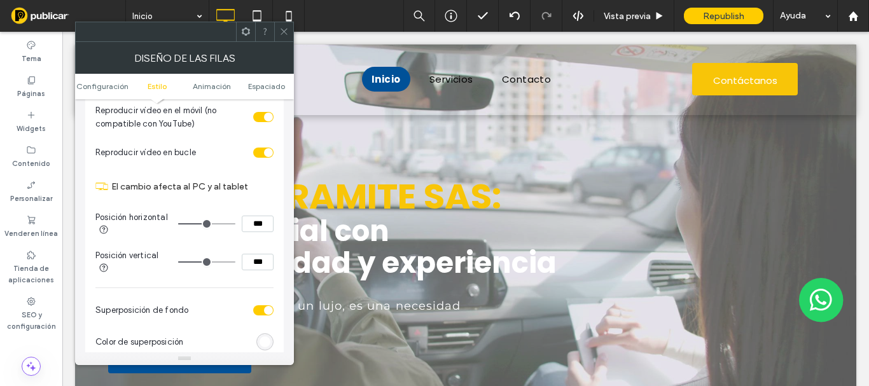
scroll to position [509, 0]
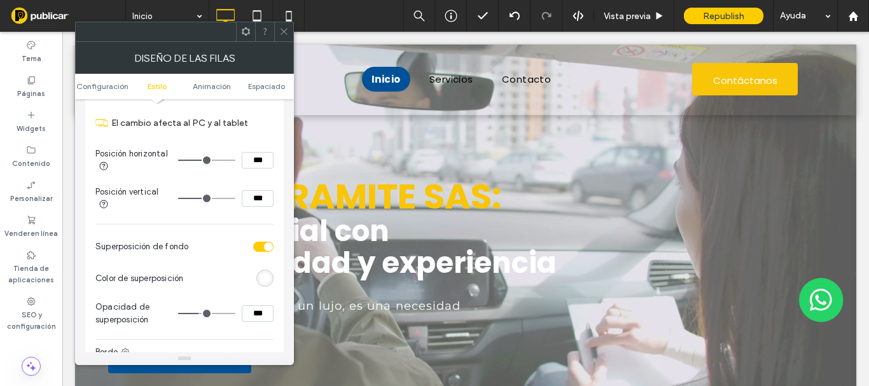
type input "**"
type input "***"
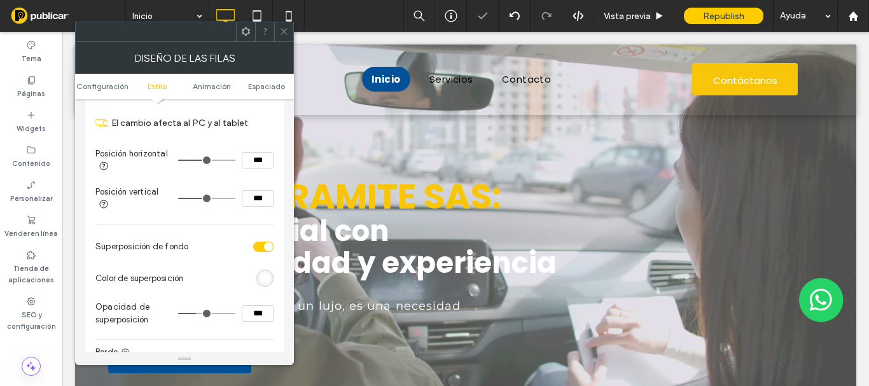
drag, startPoint x: 198, startPoint y: 314, endPoint x: 199, endPoint y: 324, distance: 10.2
type input "**"
click at [199, 314] on input "range" at bounding box center [206, 313] width 57 height 1
type input "***"
type input "**"
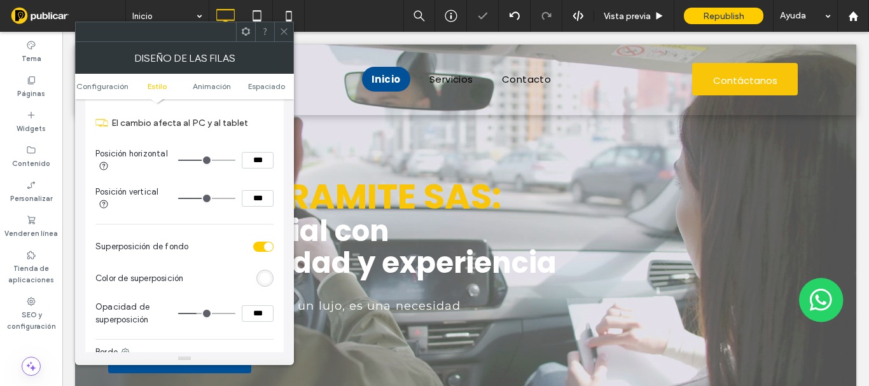
type input "***"
drag, startPoint x: 195, startPoint y: 312, endPoint x: 188, endPoint y: 312, distance: 7.0
type input "**"
click at [188, 313] on input "range" at bounding box center [206, 313] width 57 height 1
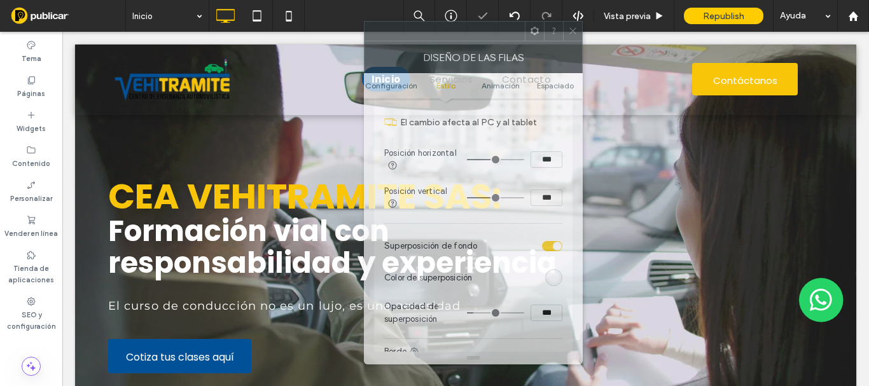
drag, startPoint x: 247, startPoint y: 46, endPoint x: 453, endPoint y: 40, distance: 206.3
click at [458, 40] on div at bounding box center [445, 31] width 160 height 19
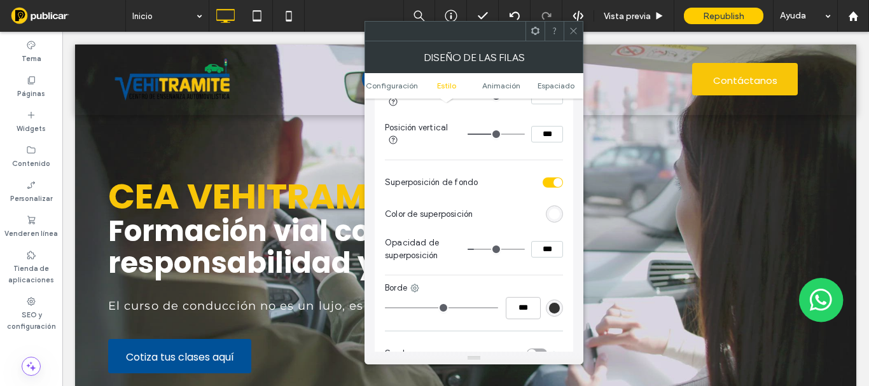
scroll to position [700, 0]
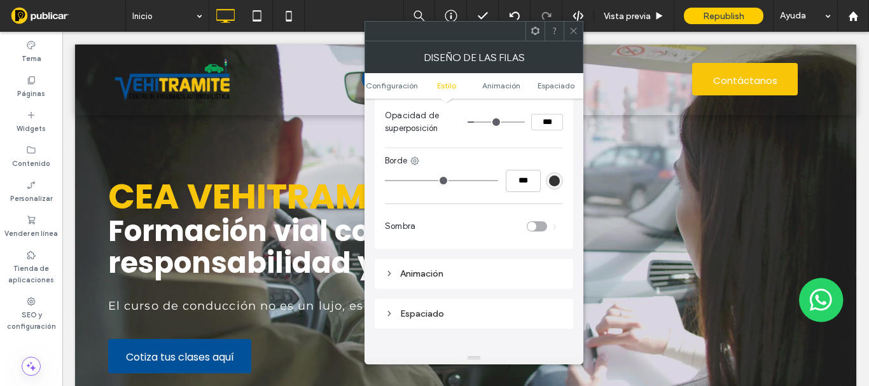
click at [573, 32] on use at bounding box center [573, 31] width 6 height 6
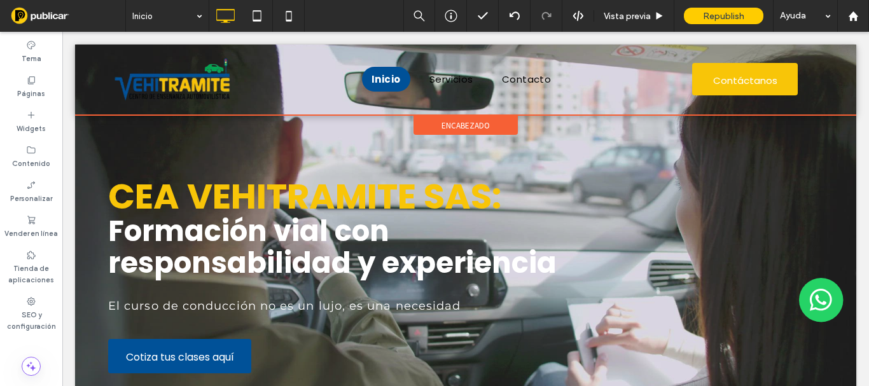
click at [446, 121] on span "encabezado" at bounding box center [466, 125] width 48 height 11
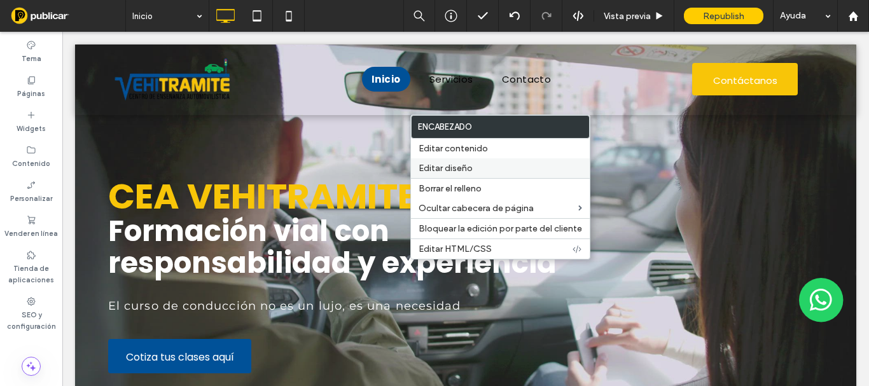
click at [460, 174] on span "Editar diseño" at bounding box center [446, 168] width 54 height 11
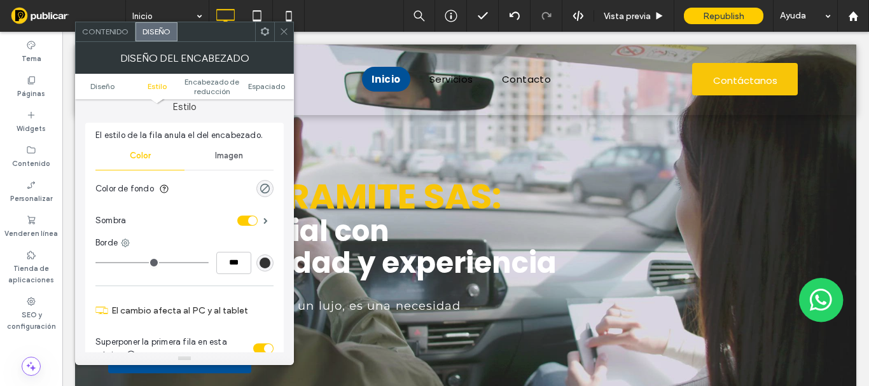
scroll to position [191, 0]
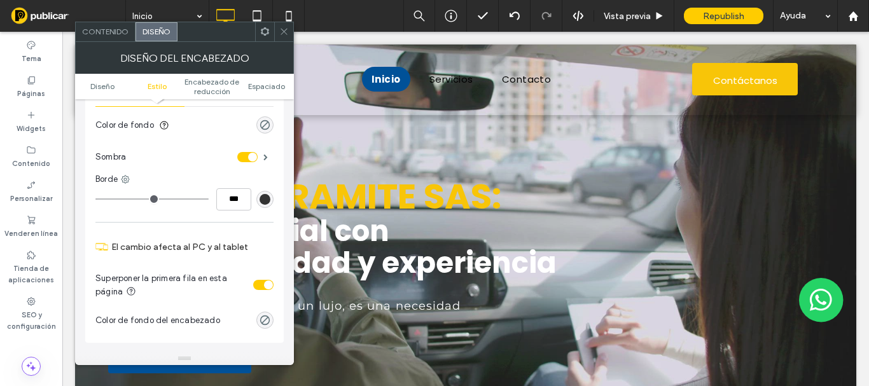
click at [249, 157] on div "toggle" at bounding box center [252, 157] width 9 height 9
click at [282, 32] on icon at bounding box center [284, 32] width 10 height 10
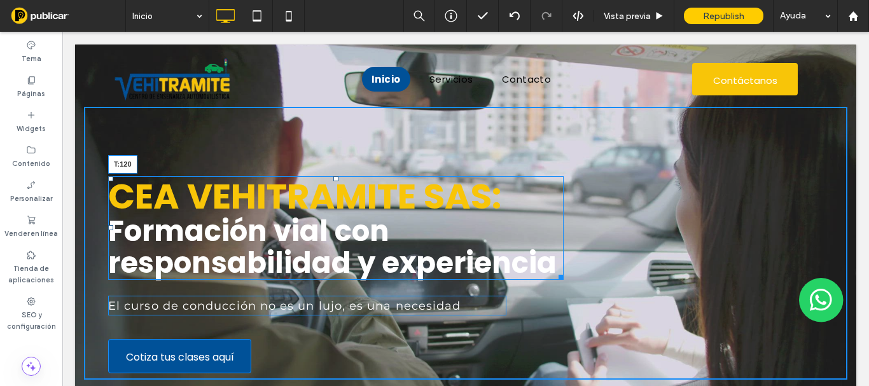
drag, startPoint x: 330, startPoint y: 178, endPoint x: 394, endPoint y: 217, distance: 75.1
click at [333, 181] on div at bounding box center [335, 178] width 5 height 5
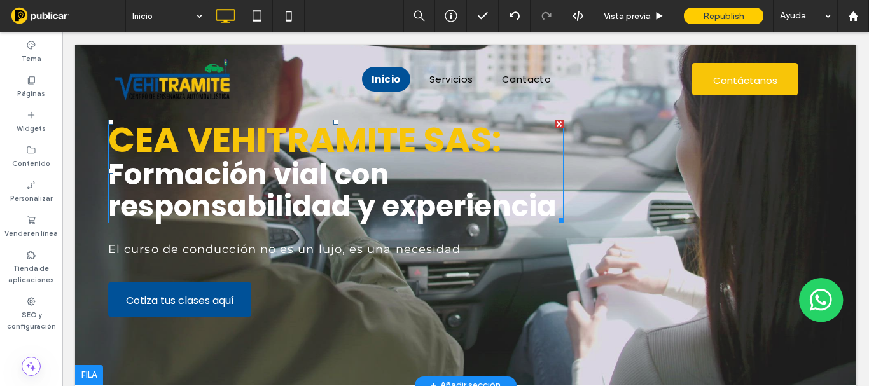
scroll to position [0, 0]
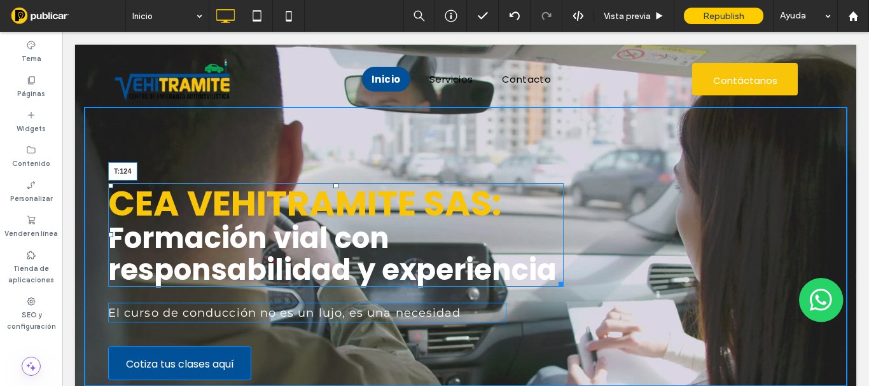
click at [333, 188] on div at bounding box center [335, 185] width 5 height 5
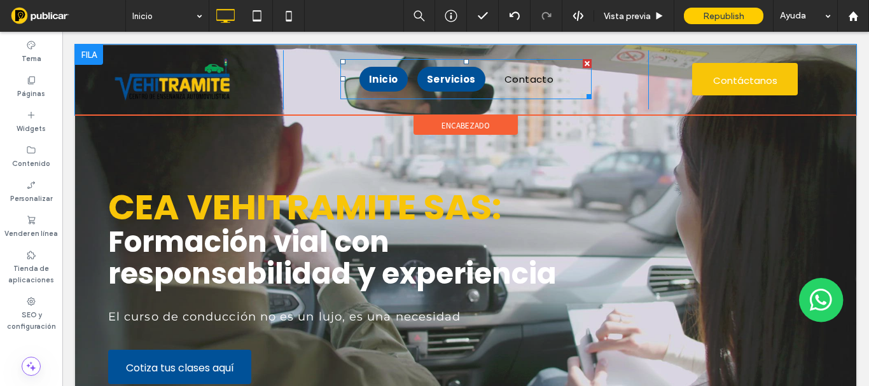
click at [456, 80] on span "Servicios" at bounding box center [451, 79] width 49 height 15
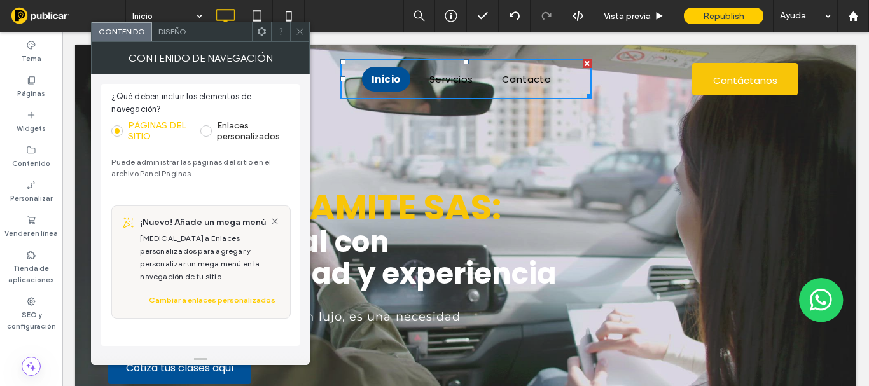
click at [183, 34] on span "Diseño" at bounding box center [172, 32] width 28 height 10
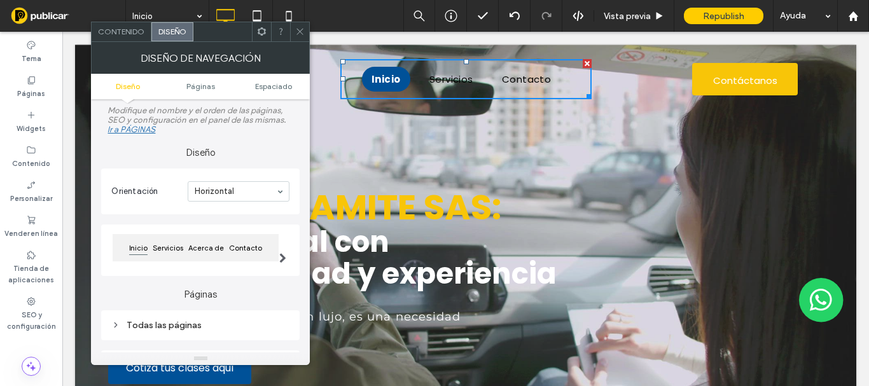
scroll to position [127, 0]
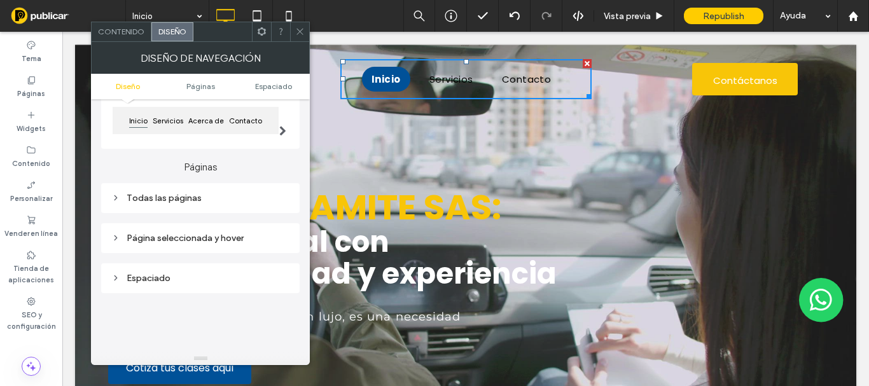
click at [196, 200] on div "Todas las páginas" at bounding box center [200, 198] width 178 height 11
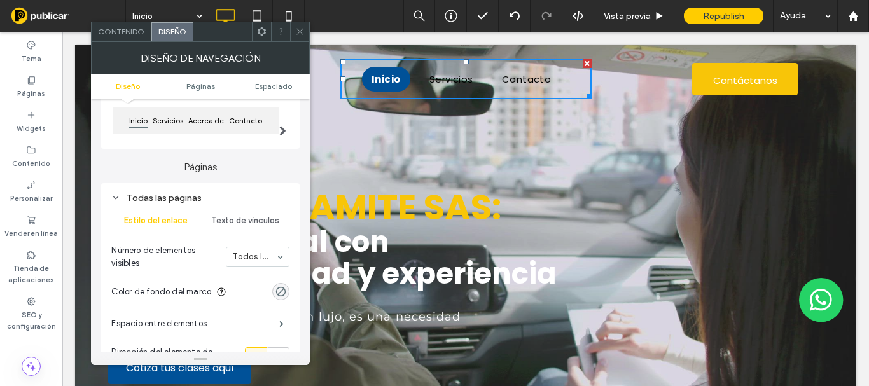
click at [257, 216] on span "Texto de vínculos" at bounding box center [245, 221] width 68 height 10
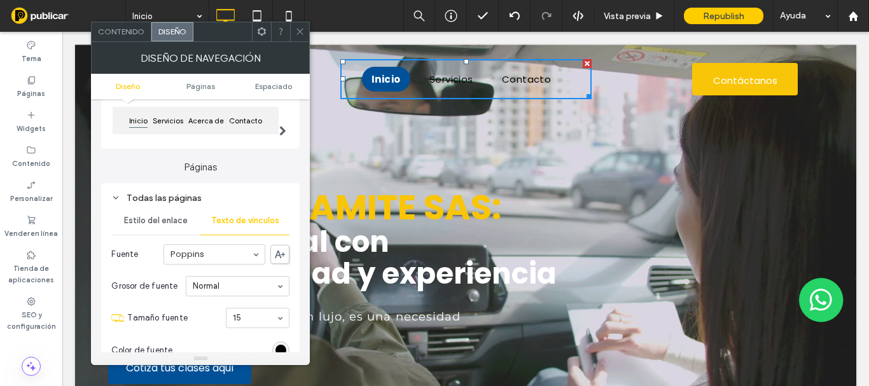
scroll to position [255, 0]
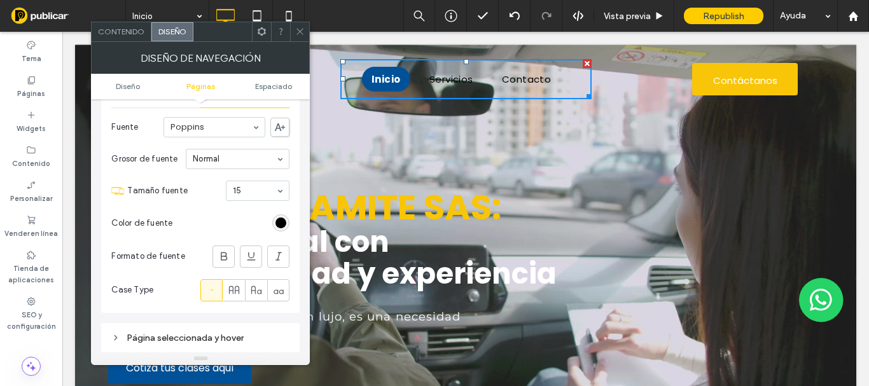
drag, startPoint x: 279, startPoint y: 222, endPoint x: 280, endPoint y: 200, distance: 21.6
click at [279, 221] on div "rgb(0, 0, 0)" at bounding box center [281, 223] width 11 height 11
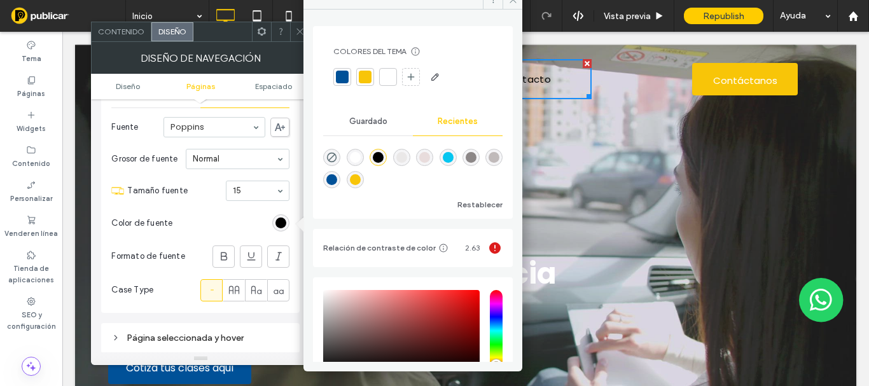
drag, startPoint x: 388, startPoint y: 79, endPoint x: 320, endPoint y: 46, distance: 75.1
click at [386, 79] on div at bounding box center [388, 77] width 13 height 13
click at [305, 39] on div "Colores del tema Ahorre tiempo con los colores del tema Cree una paleta de colo…" at bounding box center [413, 186] width 219 height 353
click at [298, 34] on use at bounding box center [300, 32] width 6 height 6
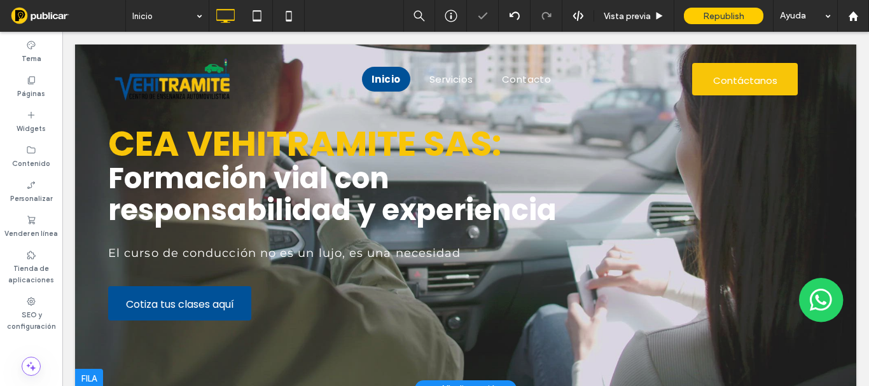
scroll to position [0, 0]
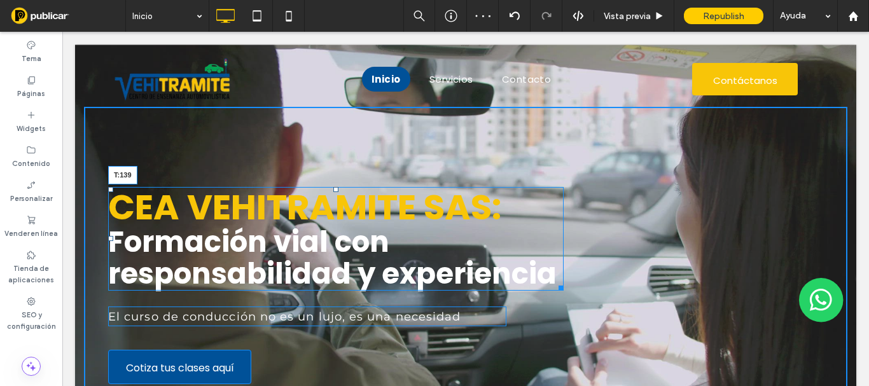
drag, startPoint x: 330, startPoint y: 188, endPoint x: 330, endPoint y: 197, distance: 8.3
click at [333, 192] on div at bounding box center [335, 189] width 5 height 5
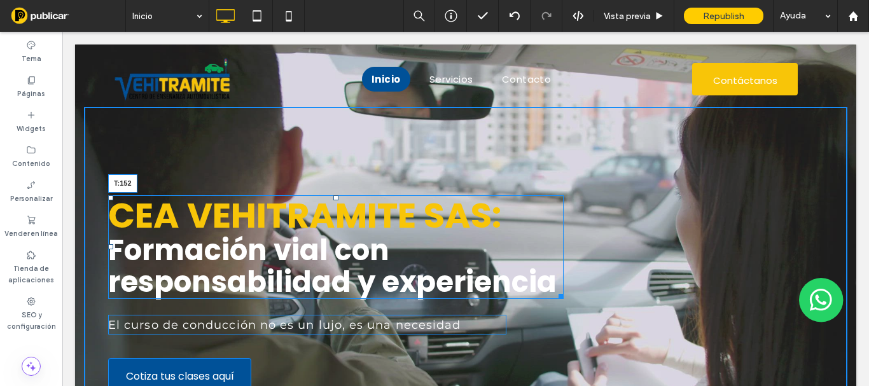
drag, startPoint x: 330, startPoint y: 197, endPoint x: 330, endPoint y: 206, distance: 8.3
click at [333, 200] on div at bounding box center [335, 197] width 5 height 5
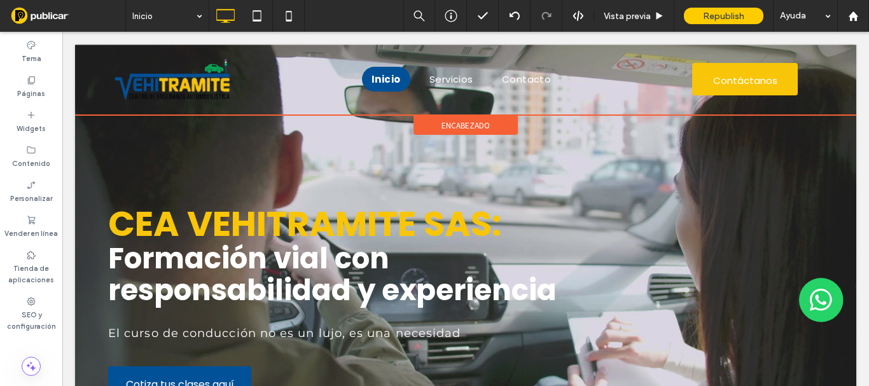
click at [447, 123] on span "encabezado" at bounding box center [466, 125] width 48 height 11
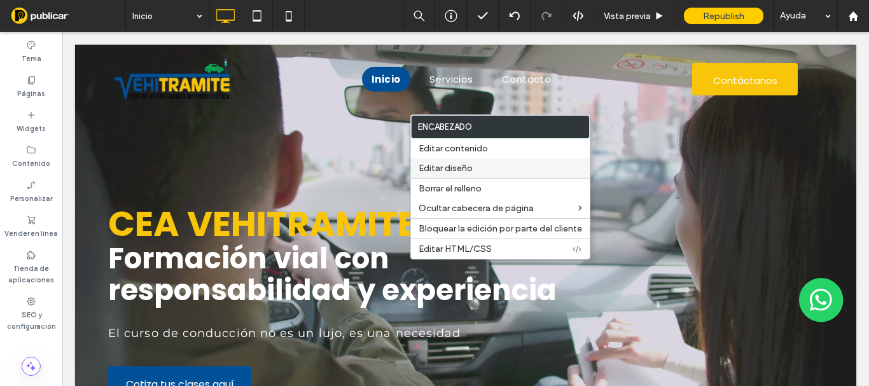
click at [454, 163] on span "Editar diseño" at bounding box center [446, 168] width 54 height 11
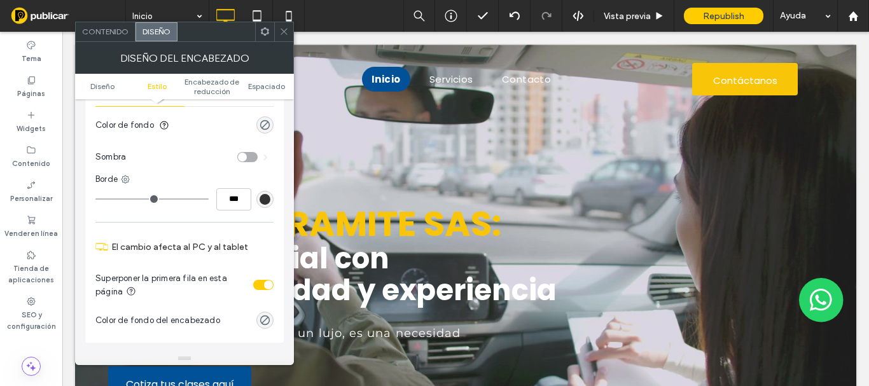
scroll to position [255, 0]
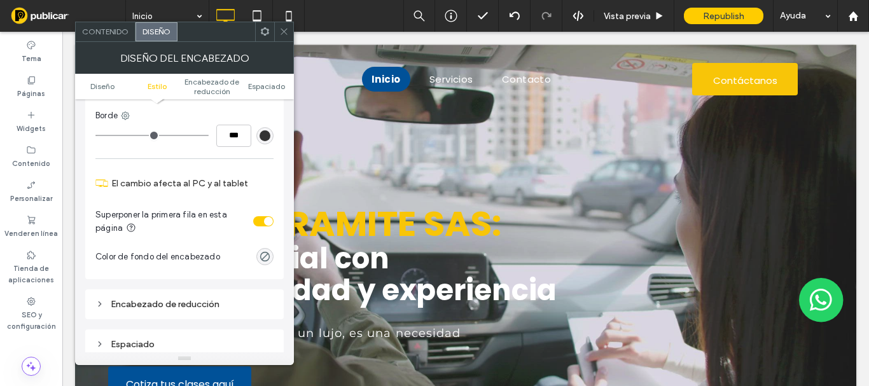
click at [265, 220] on div "toggle" at bounding box center [268, 221] width 9 height 9
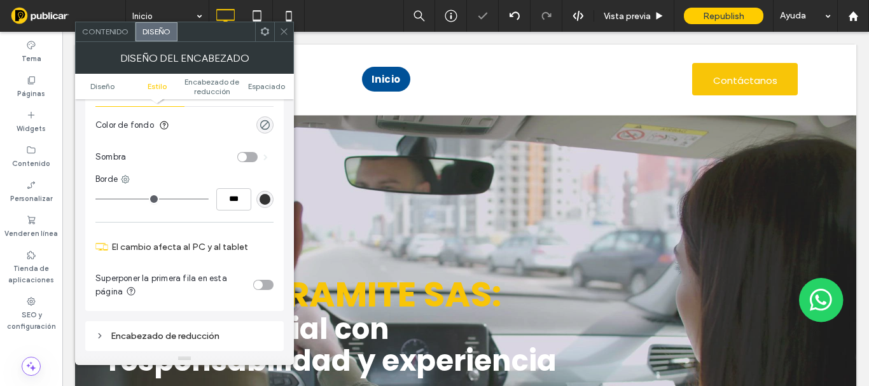
scroll to position [64, 0]
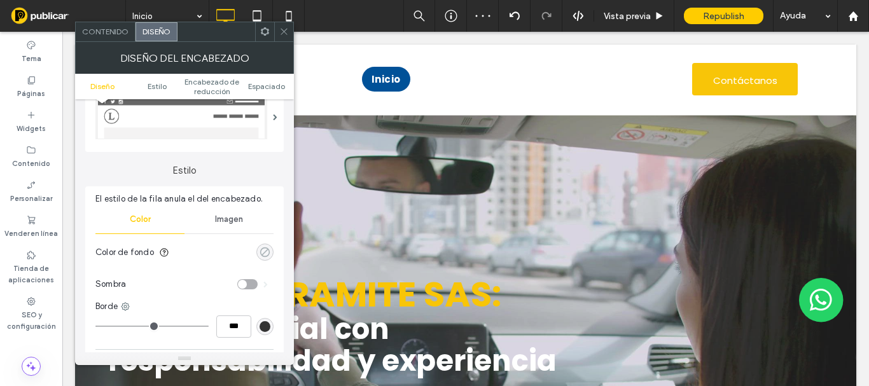
click at [265, 251] on icon "rgba(0, 0, 0, 0)" at bounding box center [265, 252] width 11 height 11
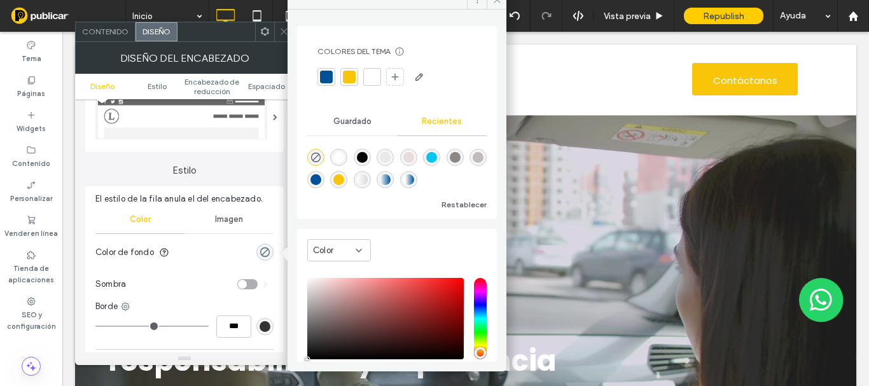
drag, startPoint x: 379, startPoint y: 80, endPoint x: 354, endPoint y: 67, distance: 27.6
click at [377, 80] on div at bounding box center [372, 77] width 18 height 18
click at [279, 33] on icon at bounding box center [284, 32] width 10 height 10
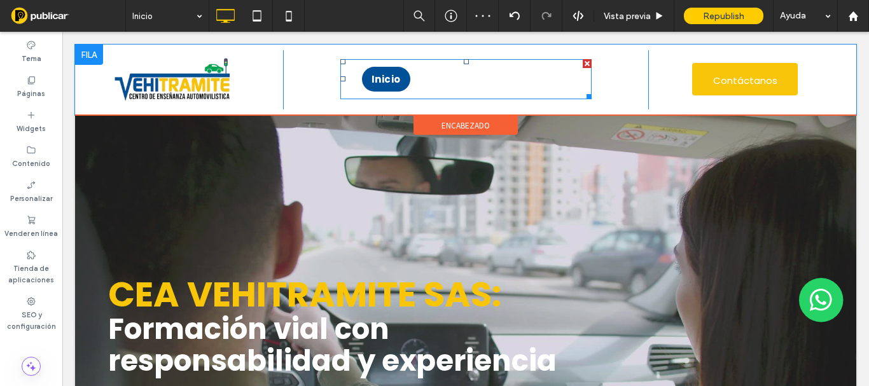
click at [481, 78] on li "Servicios" at bounding box center [456, 79] width 73 height 25
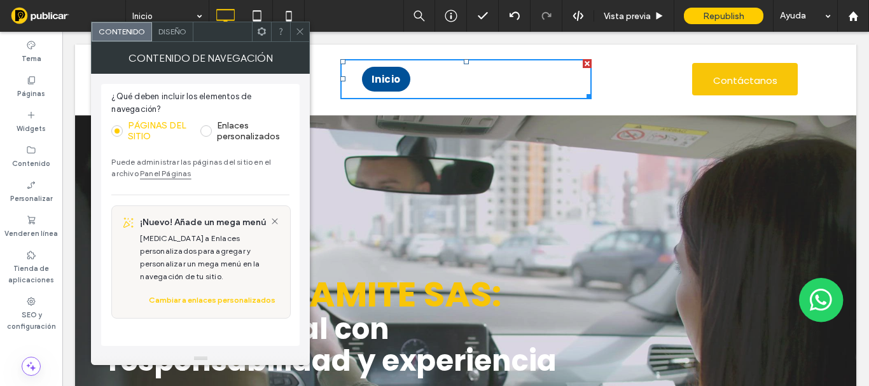
click at [178, 31] on span "Diseño" at bounding box center [172, 32] width 28 height 10
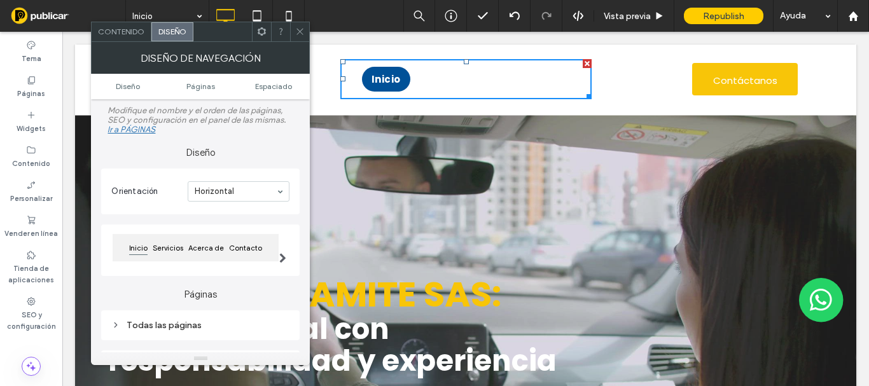
scroll to position [127, 0]
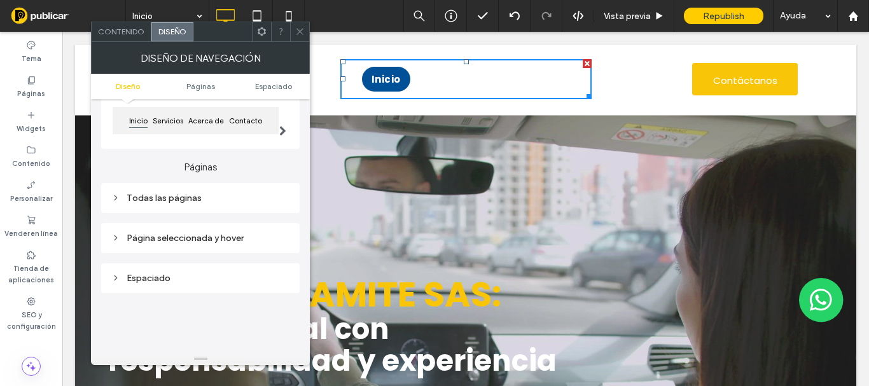
click at [198, 195] on div "Todas las páginas" at bounding box center [200, 198] width 178 height 11
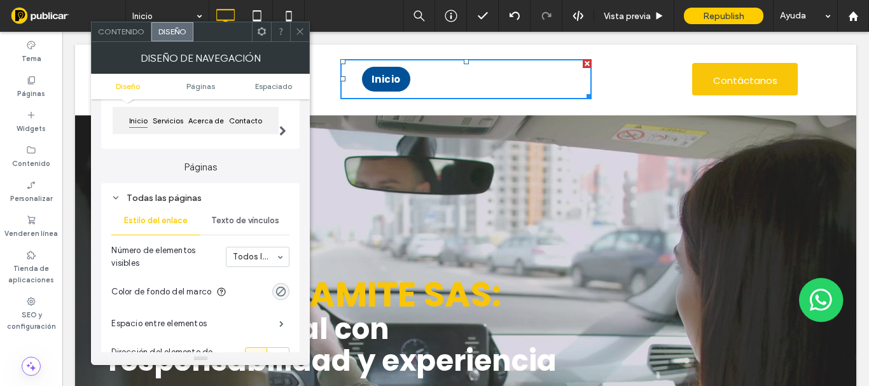
click at [240, 218] on span "Texto de vínculos" at bounding box center [245, 221] width 68 height 10
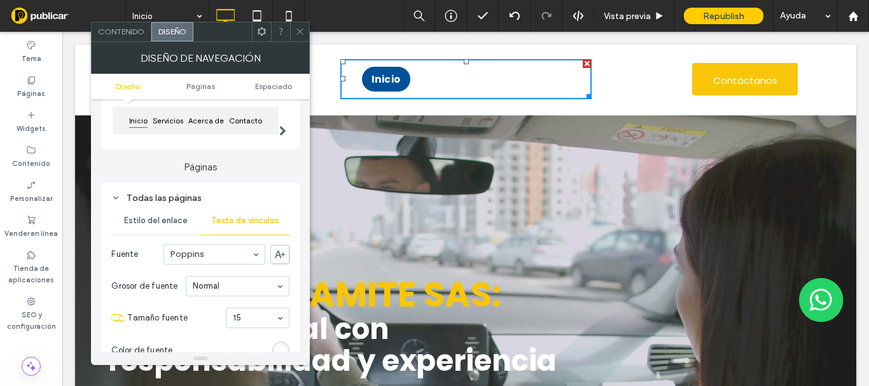
scroll to position [191, 0]
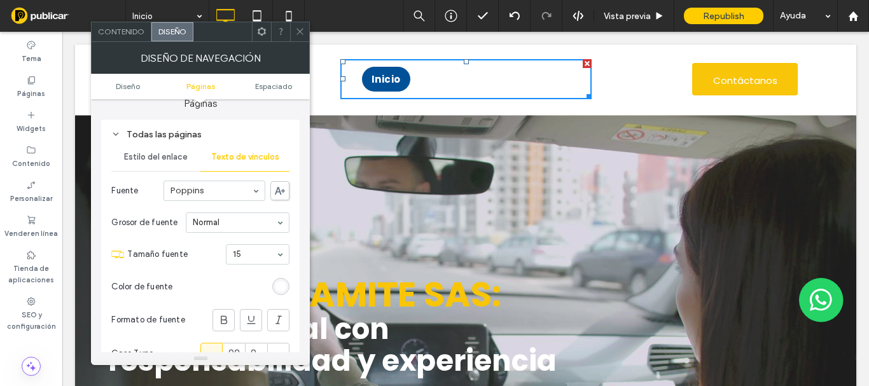
click at [283, 284] on div "rgb(255, 255, 255)" at bounding box center [281, 286] width 11 height 11
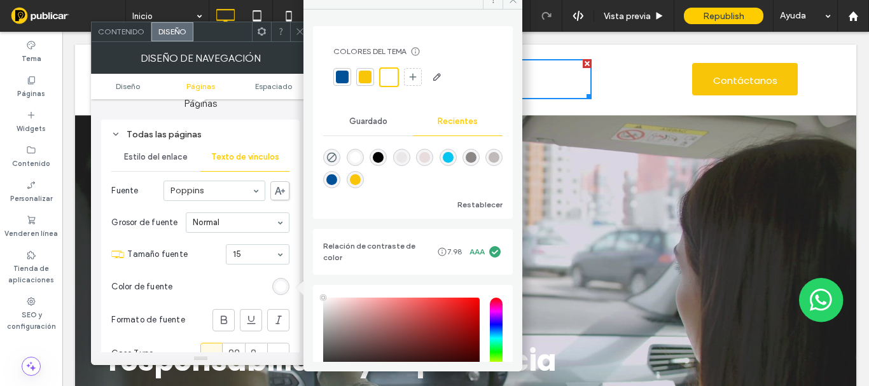
click at [346, 81] on div at bounding box center [342, 77] width 13 height 13
click at [297, 30] on icon at bounding box center [300, 32] width 10 height 10
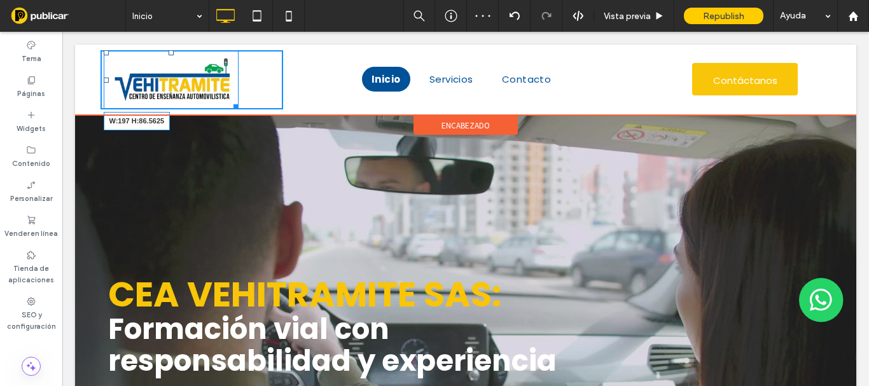
drag, startPoint x: 232, startPoint y: 102, endPoint x: 221, endPoint y: 96, distance: 12.2
click at [229, 100] on div at bounding box center [234, 105] width 10 height 10
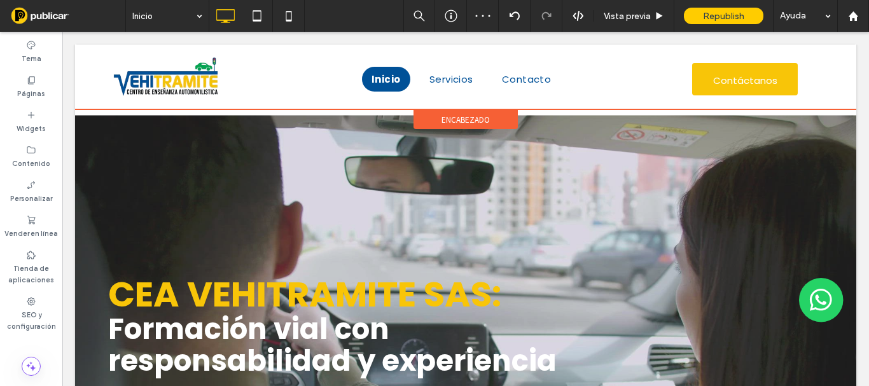
click at [447, 119] on span "encabezado" at bounding box center [466, 120] width 48 height 11
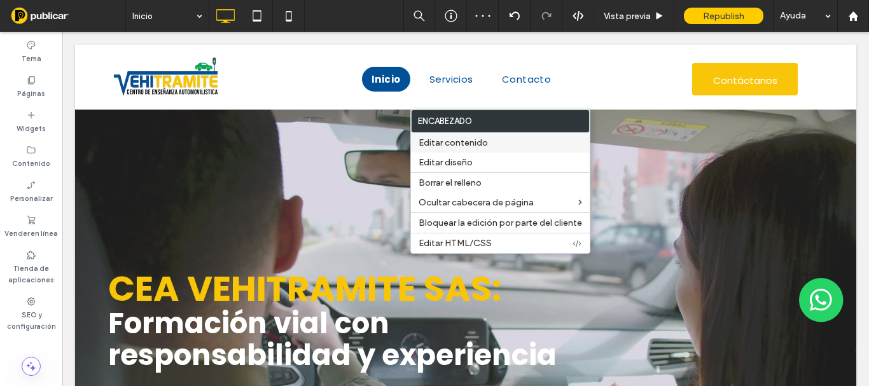
click at [437, 157] on div "Editar diseño" at bounding box center [500, 163] width 179 height 20
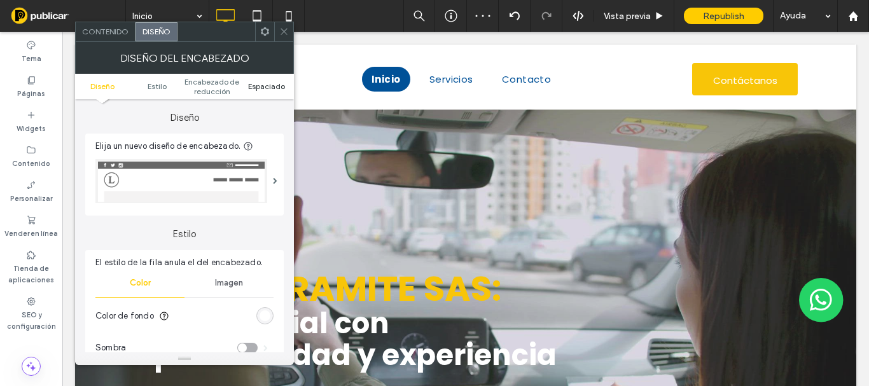
click at [263, 88] on span "Espaciado" at bounding box center [266, 86] width 37 height 10
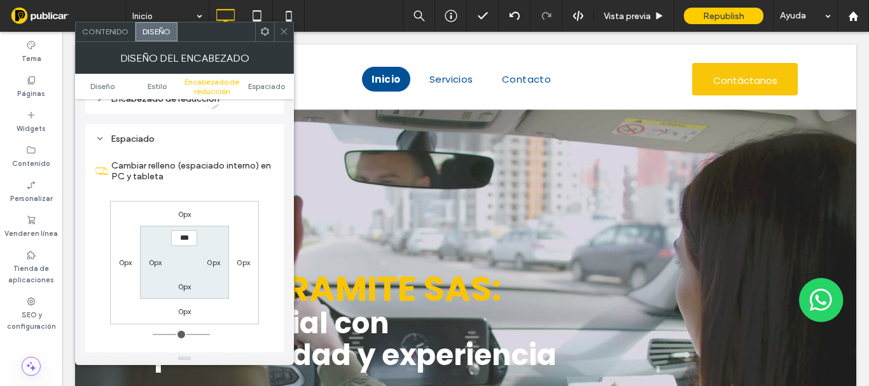
scroll to position [443, 0]
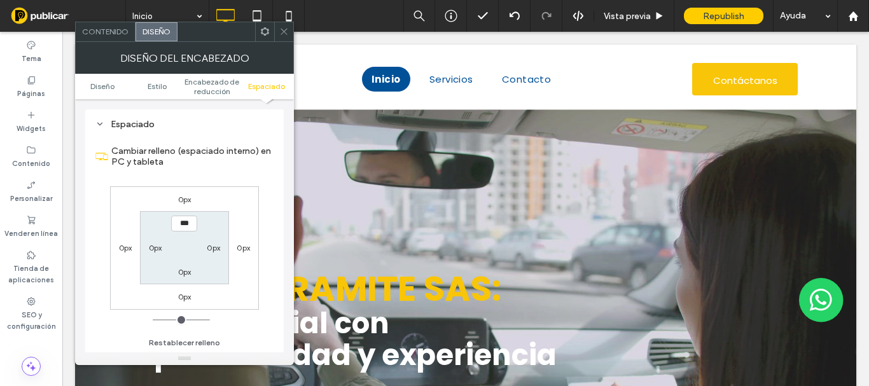
click at [285, 35] on icon at bounding box center [284, 32] width 10 height 10
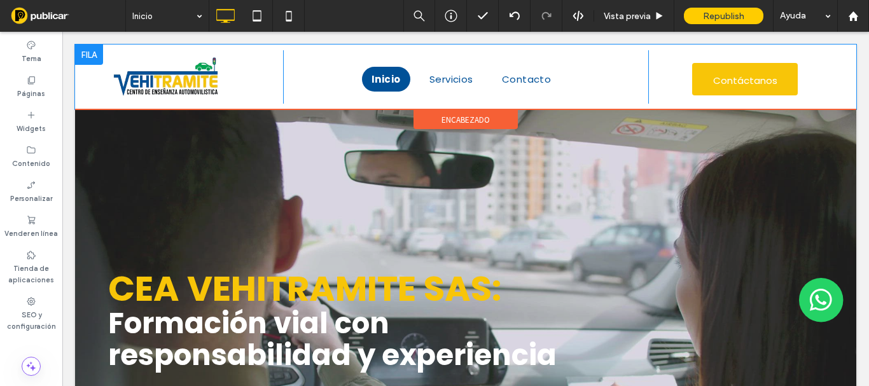
click at [94, 55] on div at bounding box center [89, 55] width 28 height 20
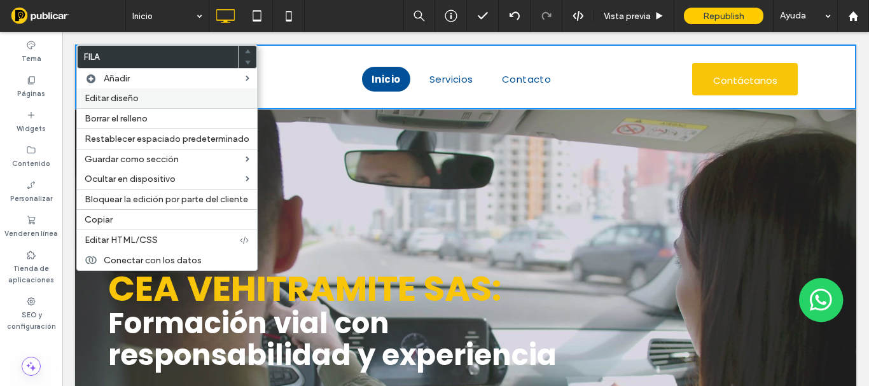
click at [113, 92] on div "Editar diseño" at bounding box center [167, 98] width 180 height 20
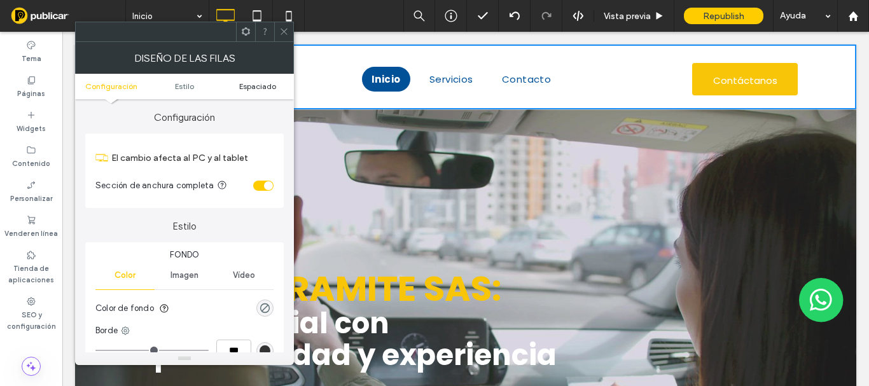
click at [256, 83] on span "Espaciado" at bounding box center [257, 86] width 37 height 10
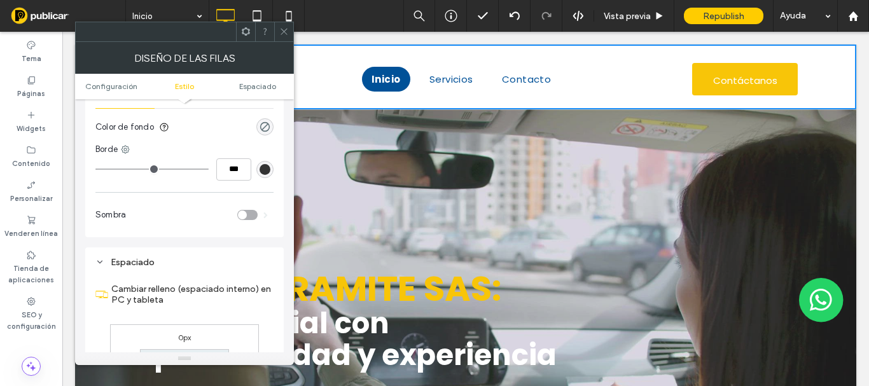
scroll to position [319, 0]
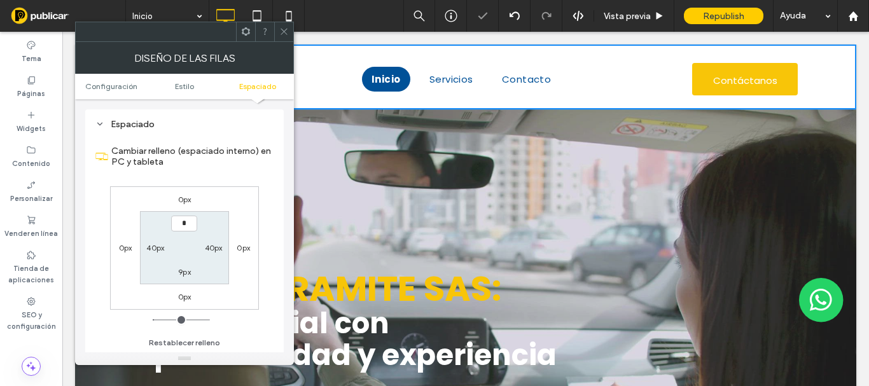
type input "***"
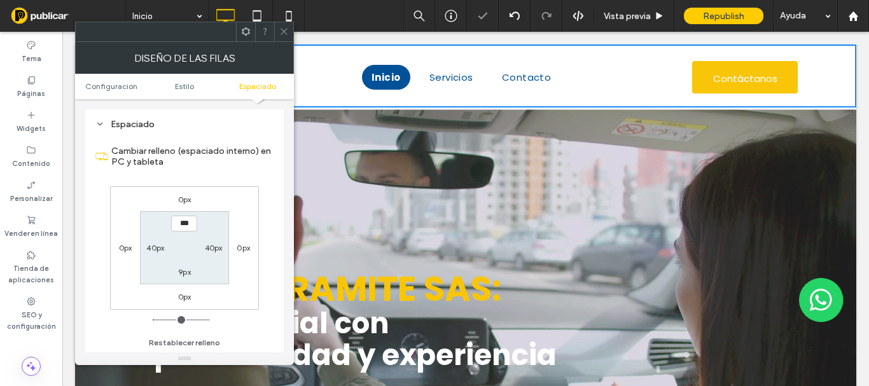
click at [176, 274] on div "9px" at bounding box center [184, 271] width 29 height 13
click at [183, 272] on label "9px" at bounding box center [184, 272] width 13 height 10
type input "*"
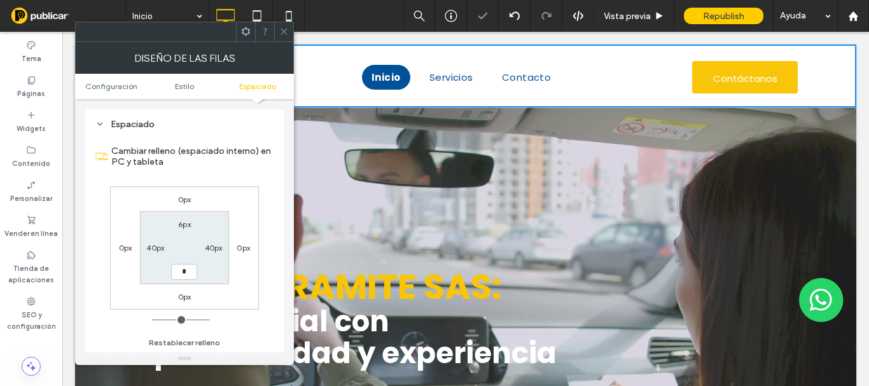
type input "*"
type input "***"
click at [284, 34] on icon at bounding box center [284, 32] width 10 height 10
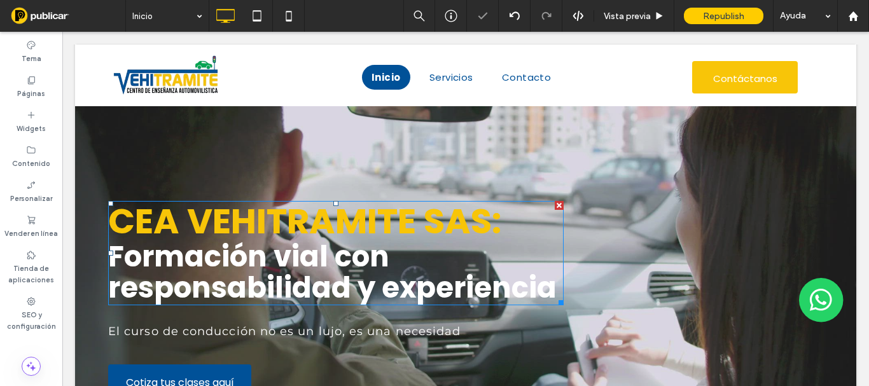
scroll to position [0, 0]
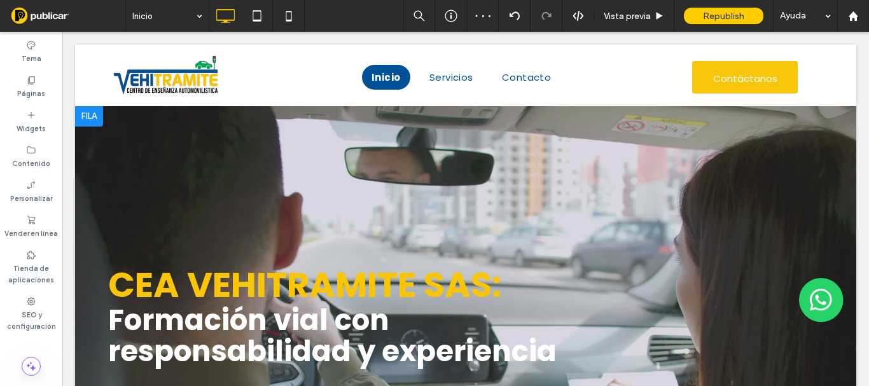
click at [174, 158] on div at bounding box center [465, 318] width 781 height 425
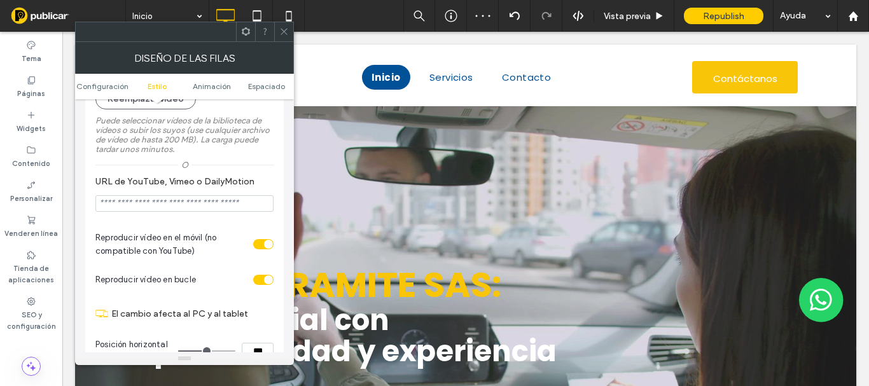
scroll to position [445, 0]
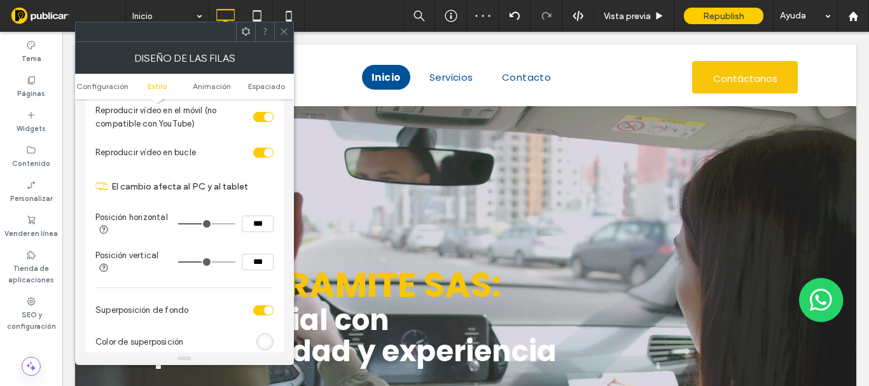
click at [266, 340] on div "rgb(255, 255, 255)" at bounding box center [265, 342] width 11 height 11
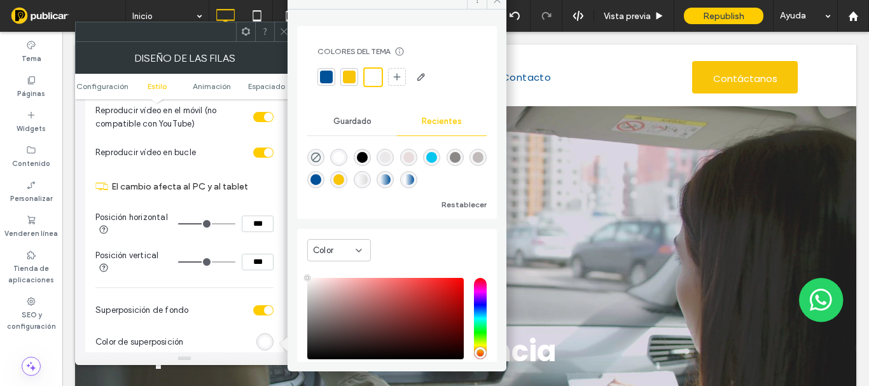
click at [367, 159] on div "rgba(0, 0, 0, 1)" at bounding box center [362, 157] width 11 height 11
type input "*******"
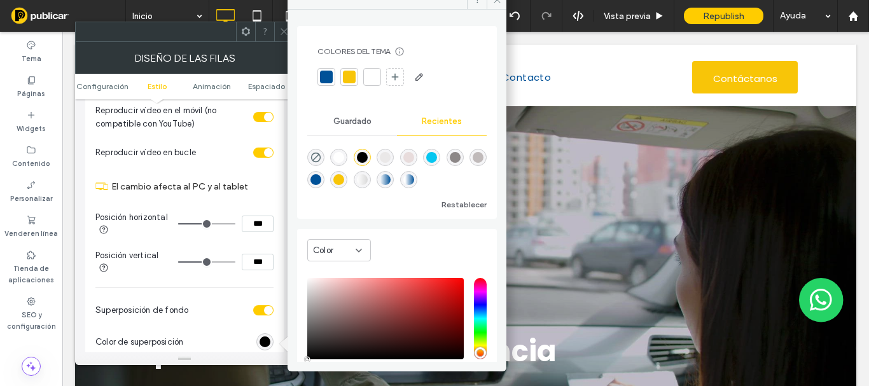
click at [227, 290] on div "Fondo Color Imagen Vídeo Reemplazar vídeo Suprimir Puede seleccionar vídeos de …" at bounding box center [184, 127] width 178 height 649
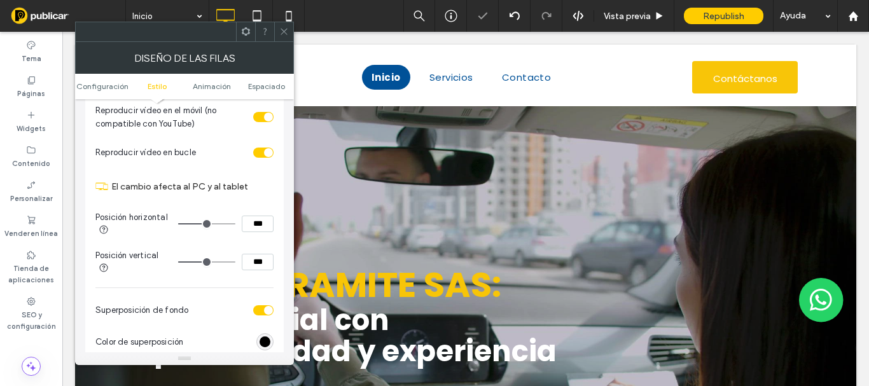
scroll to position [573, 0]
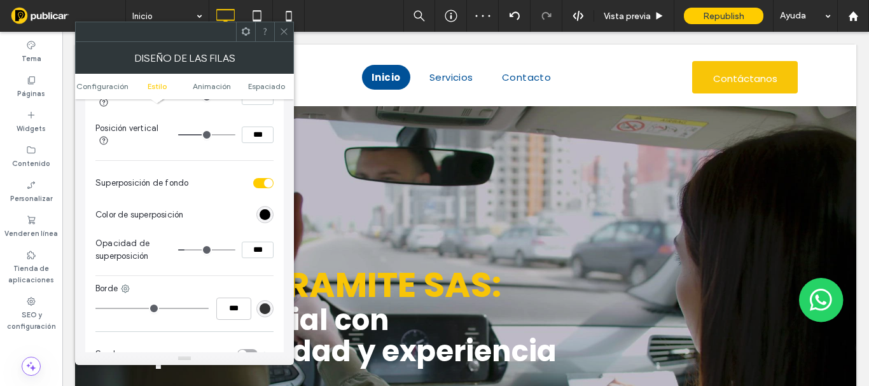
type input "**"
type input "***"
type input "**"
type input "***"
type input "**"
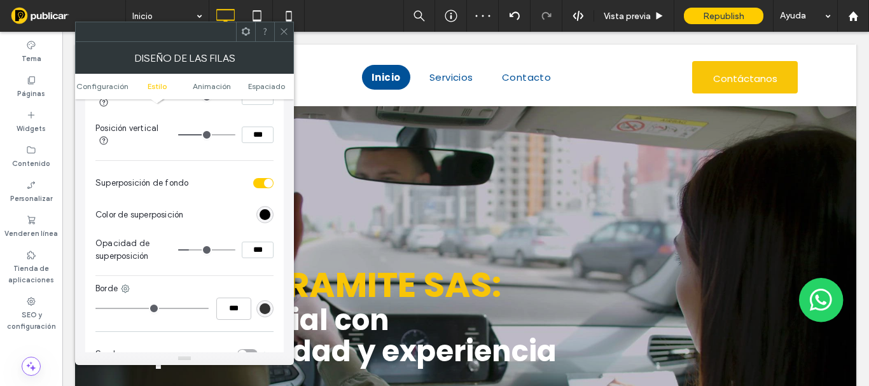
type input "***"
drag, startPoint x: 188, startPoint y: 250, endPoint x: 195, endPoint y: 251, distance: 7.0
click at [195, 251] on input "range" at bounding box center [206, 249] width 57 height 1
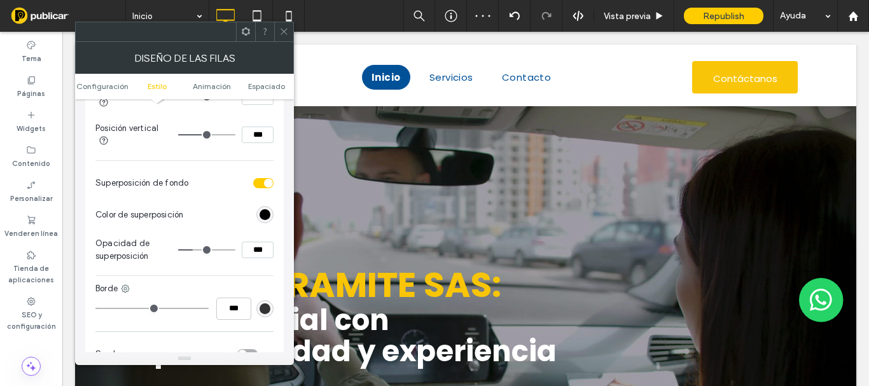
click at [194, 250] on input "range" at bounding box center [206, 249] width 57 height 1
type input "**"
type input "***"
type input "**"
type input "***"
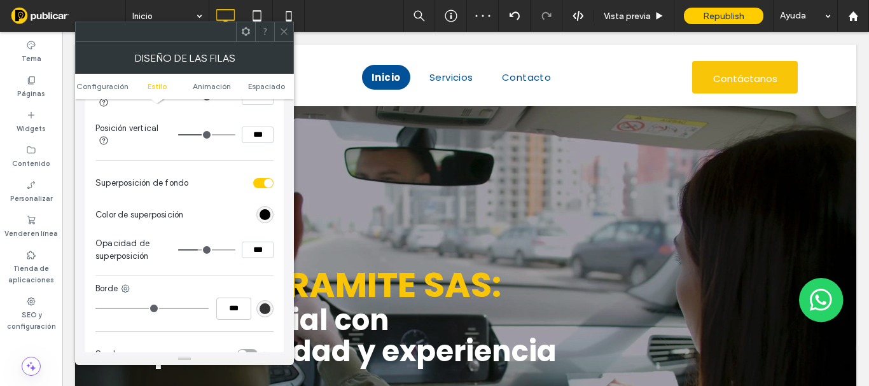
type input "**"
click at [200, 251] on input "range" at bounding box center [206, 249] width 57 height 1
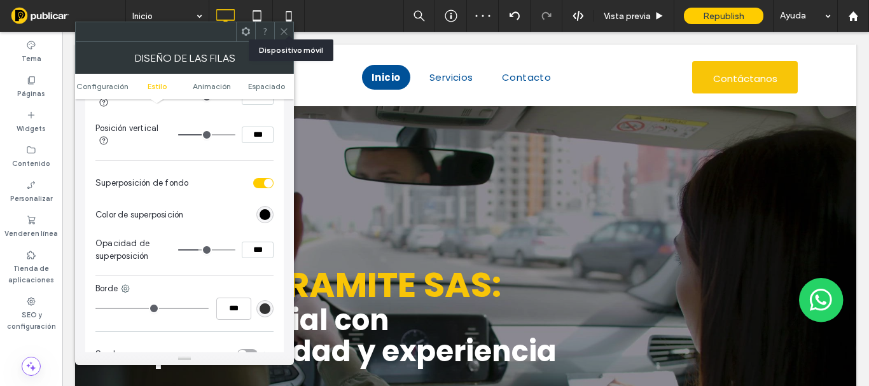
click at [284, 25] on span at bounding box center [284, 31] width 10 height 19
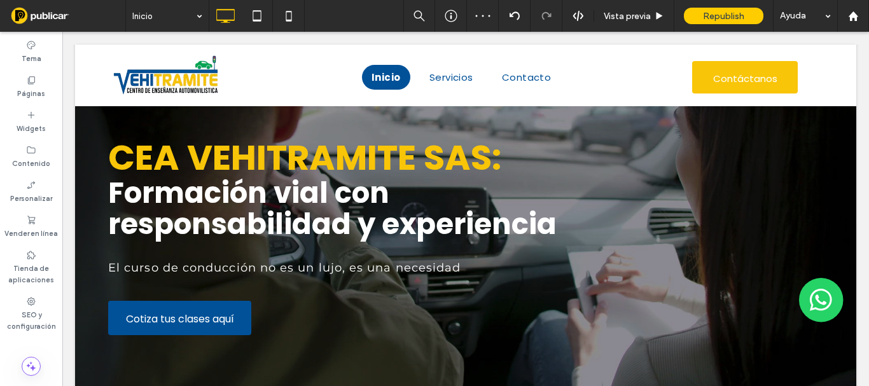
scroll to position [0, 0]
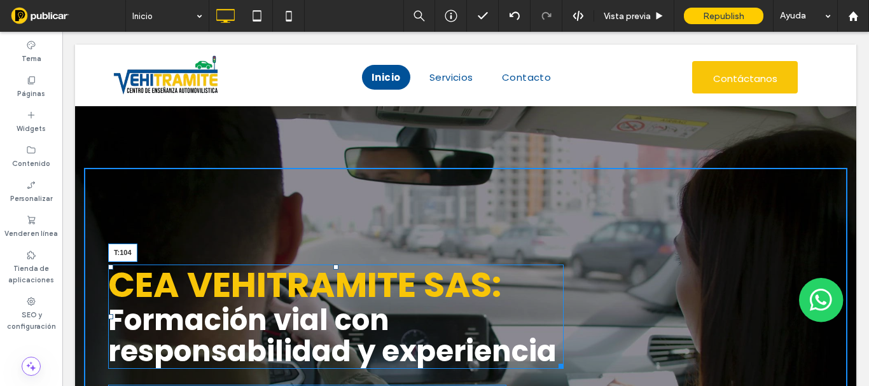
drag, startPoint x: 331, startPoint y: 266, endPoint x: 326, endPoint y: 233, distance: 33.5
click at [326, 265] on div "CEA VEHITRAMITE SAS: Formación vial con responsabilidad y experiencia T:104" at bounding box center [336, 317] width 456 height 104
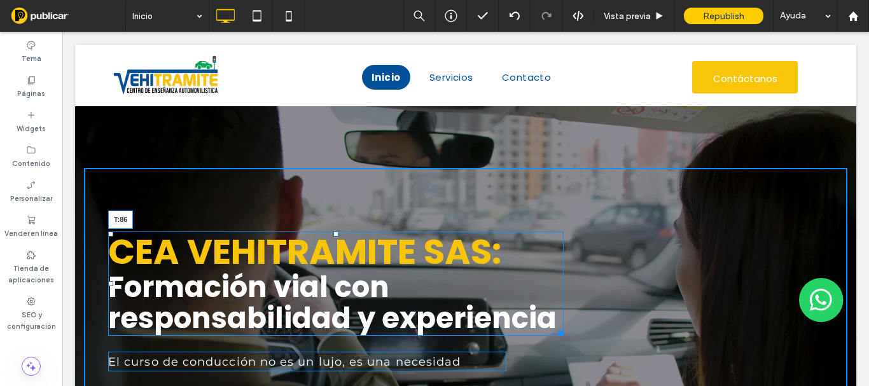
drag, startPoint x: 332, startPoint y: 234, endPoint x: 333, endPoint y: 225, distance: 9.6
click at [333, 232] on div at bounding box center [335, 234] width 5 height 5
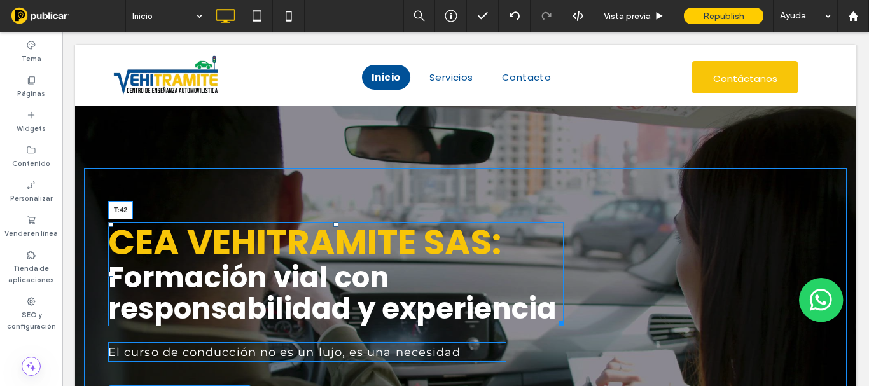
drag, startPoint x: 330, startPoint y: 223, endPoint x: 332, endPoint y: 196, distance: 27.4
click at [333, 222] on div at bounding box center [335, 224] width 5 height 5
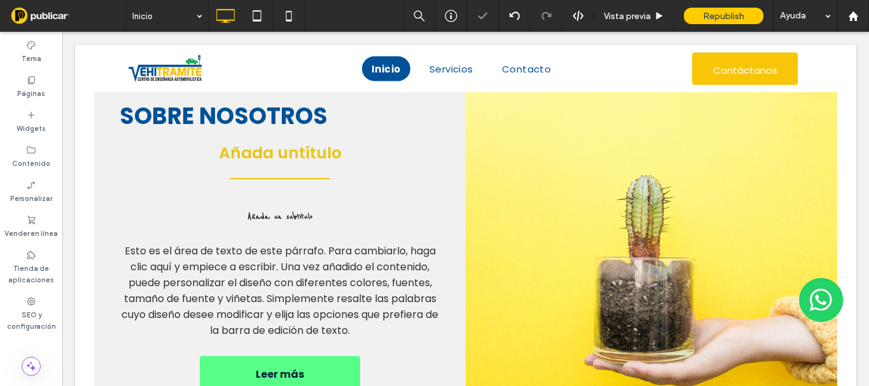
scroll to position [241, 0]
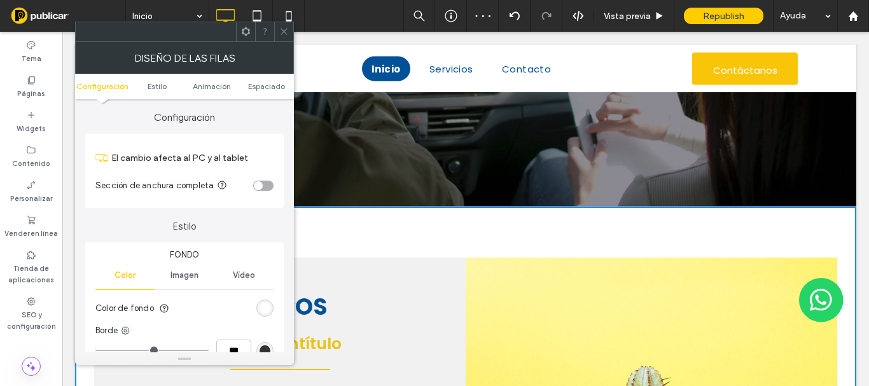
scroll to position [127, 0]
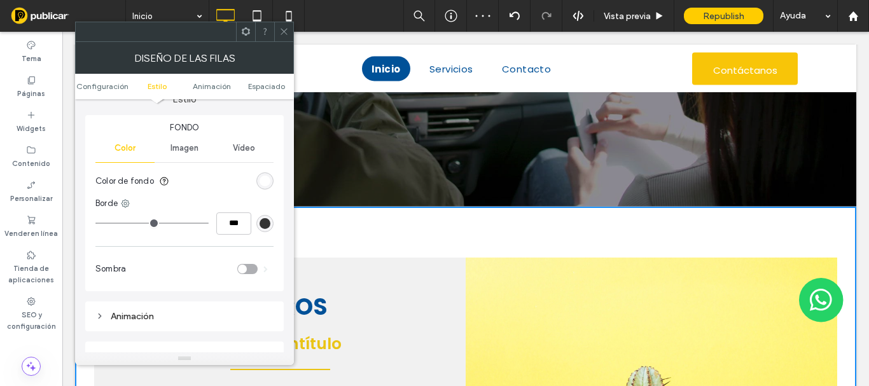
click at [179, 134] on div "Imagen" at bounding box center [184, 148] width 59 height 28
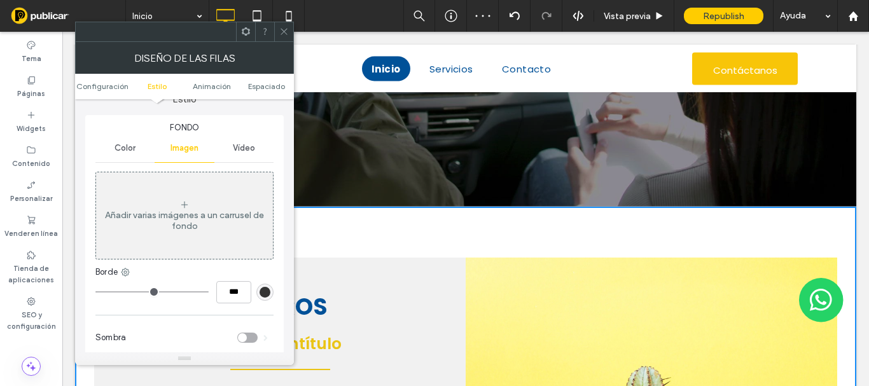
click at [191, 223] on div "Añadir varias imágenes a un carrusel de fondo" at bounding box center [184, 221] width 177 height 22
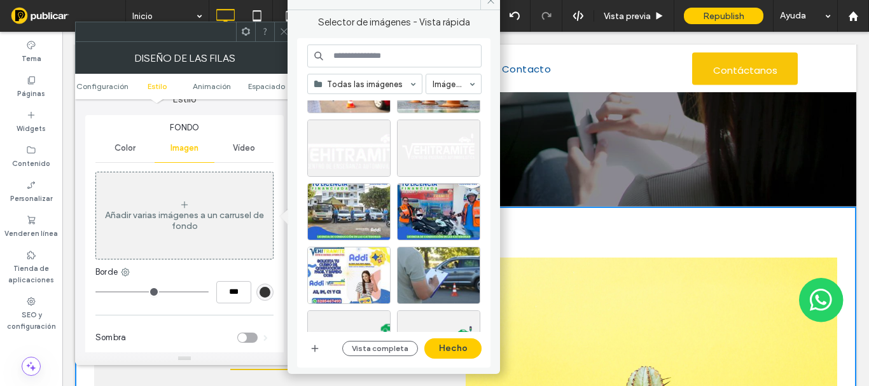
scroll to position [0, 0]
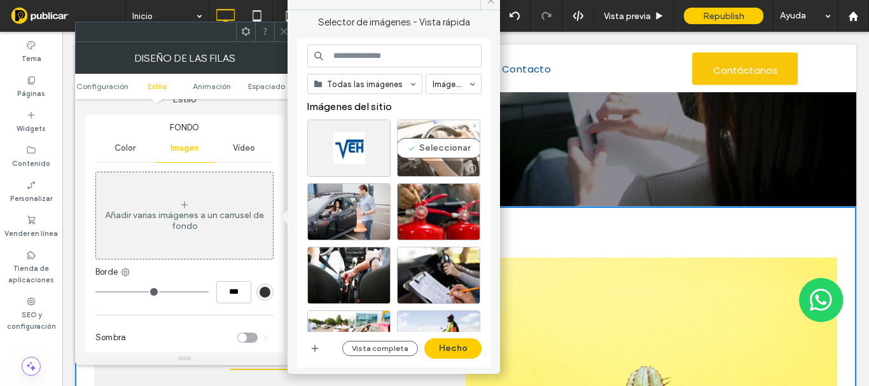
click at [446, 137] on div "Seleccionar" at bounding box center [438, 148] width 83 height 57
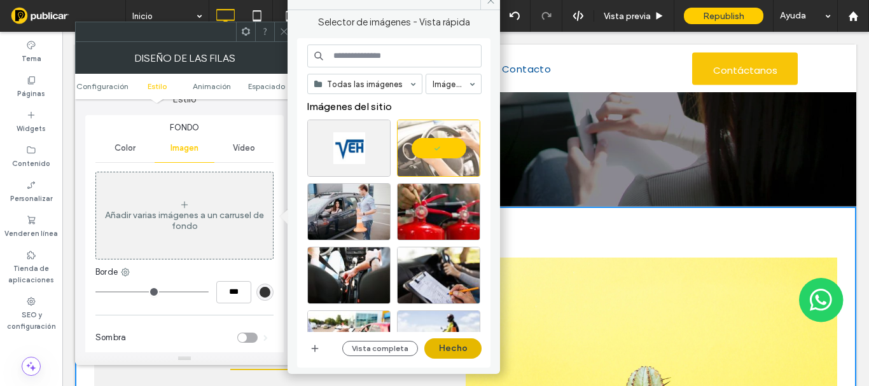
click at [463, 346] on button "Hecho" at bounding box center [452, 349] width 57 height 20
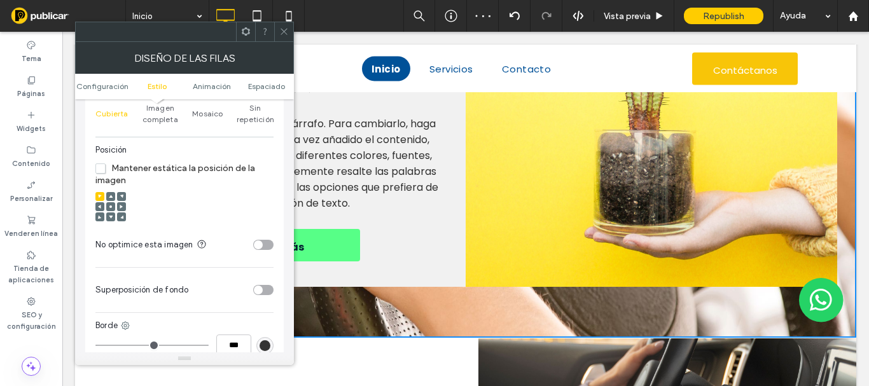
scroll to position [318, 0]
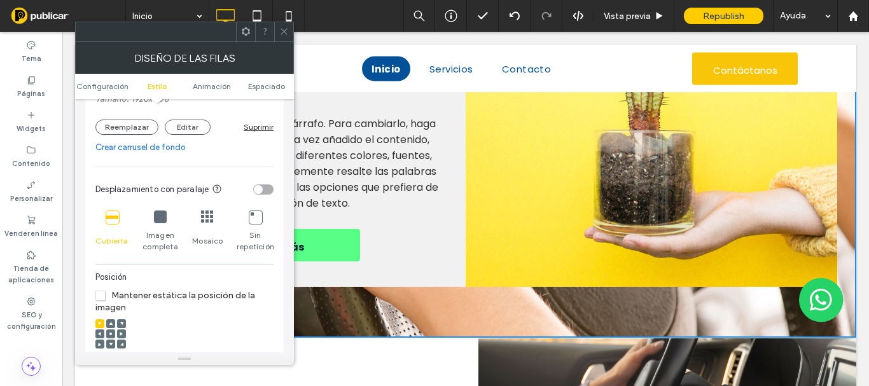
click at [266, 193] on div "toggle" at bounding box center [263, 190] width 20 height 10
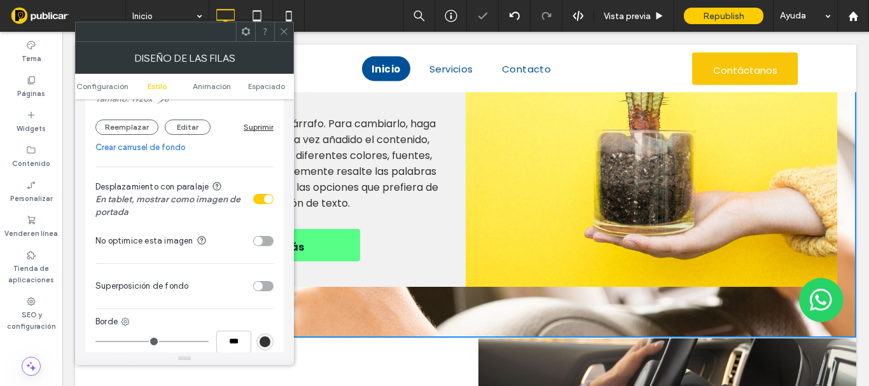
click at [282, 39] on span at bounding box center [284, 31] width 10 height 19
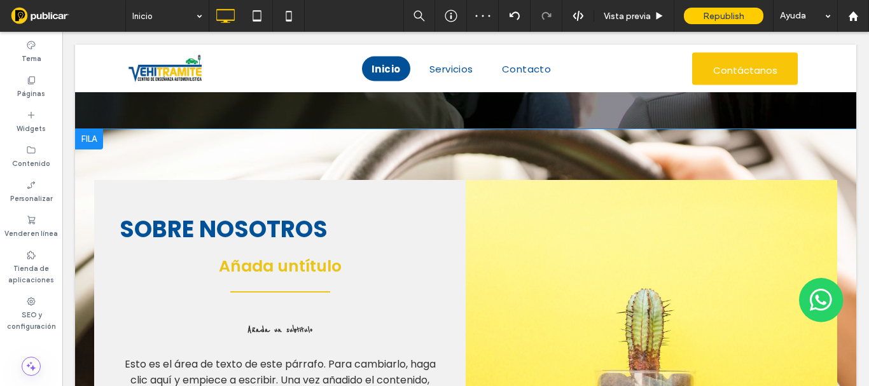
click at [142, 137] on div "SOBRE NOSOTROS Añada un título Añada un subtítulo Esto es el área de texto de e…" at bounding box center [465, 353] width 781 height 449
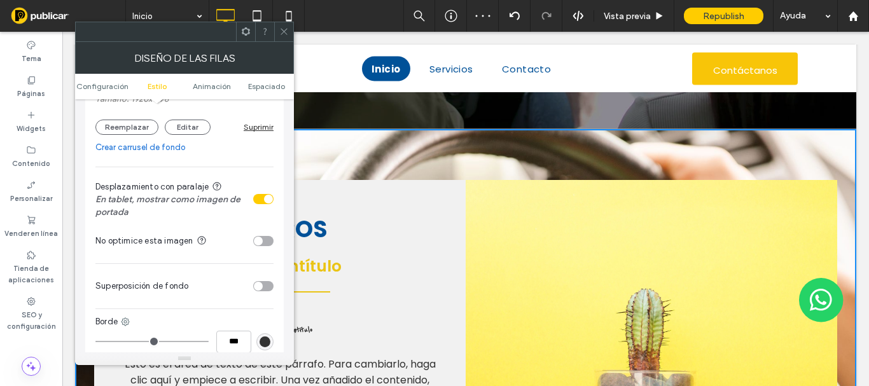
scroll to position [445, 0]
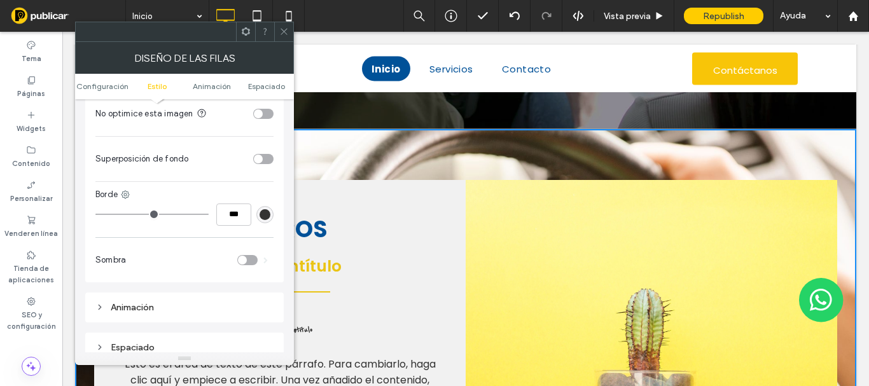
click at [276, 155] on div "Fondo Color Imagen Vídeo Nombre: Depositphotos_5769338_XL.jpg Tamaño: 1920x1278…" at bounding box center [184, 39] width 199 height 485
click at [265, 155] on div "toggle" at bounding box center [263, 159] width 20 height 10
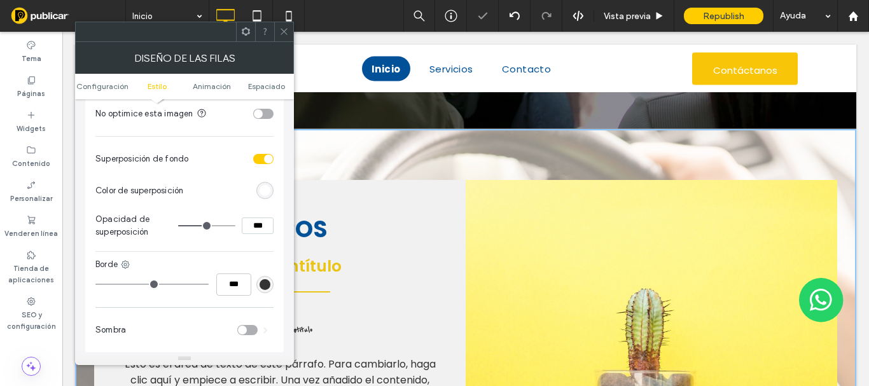
click at [261, 193] on div "rgb(255,255,255)" at bounding box center [265, 190] width 11 height 11
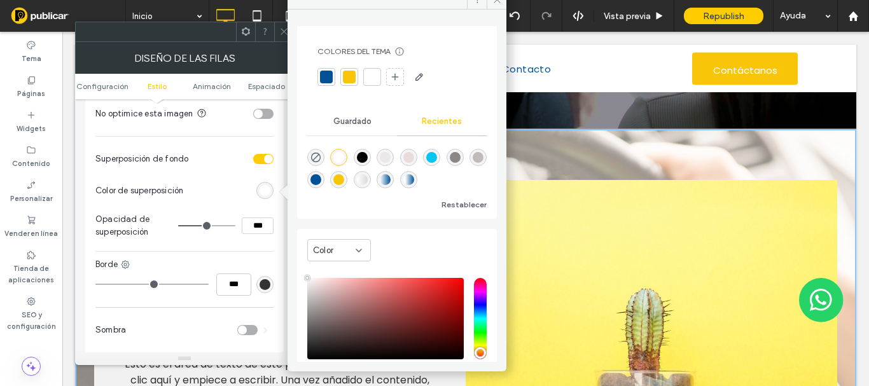
click at [368, 157] on div "rgba(0, 0, 0, 1)" at bounding box center [362, 157] width 11 height 11
type input "*******"
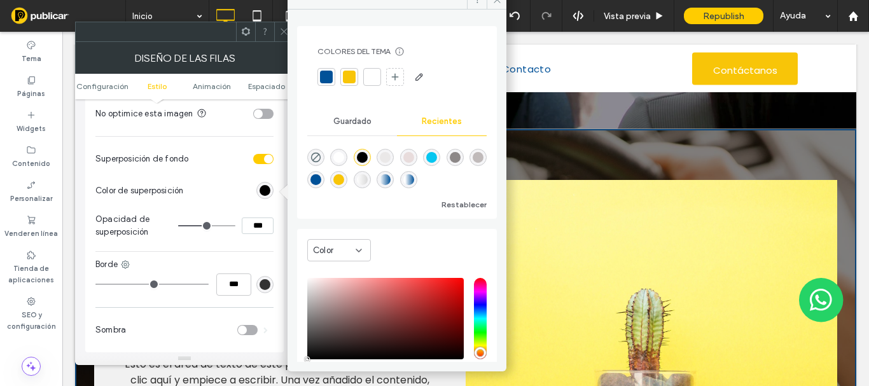
type input "**"
type input "***"
type input "**"
type input "***"
type input "**"
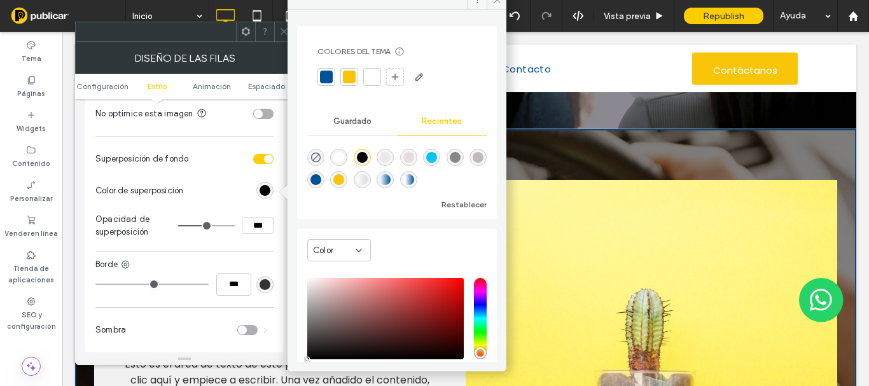
type input "***"
type input "**"
click at [200, 227] on input "range" at bounding box center [206, 225] width 57 height 1
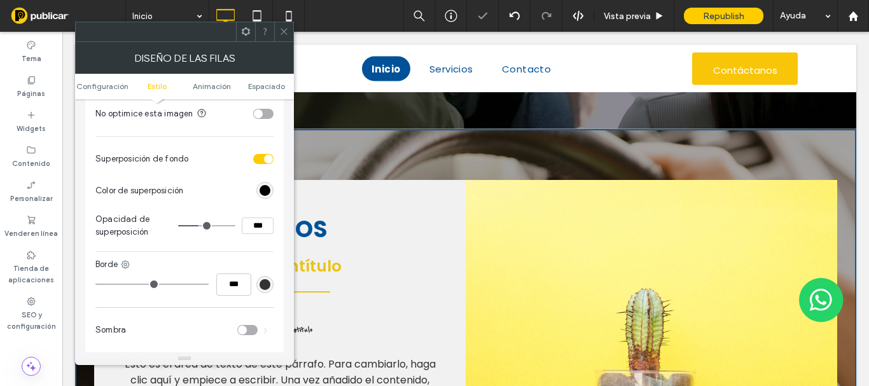
click at [221, 240] on section "Opacidad de superposición ***" at bounding box center [184, 226] width 178 height 38
click at [283, 31] on icon at bounding box center [284, 32] width 10 height 10
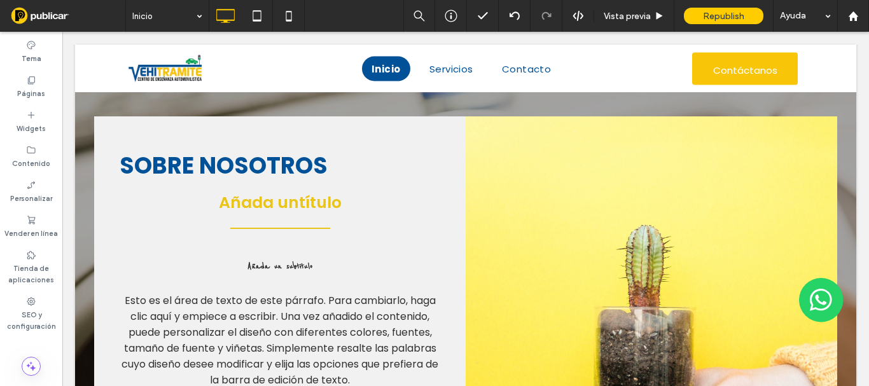
scroll to position [191, 0]
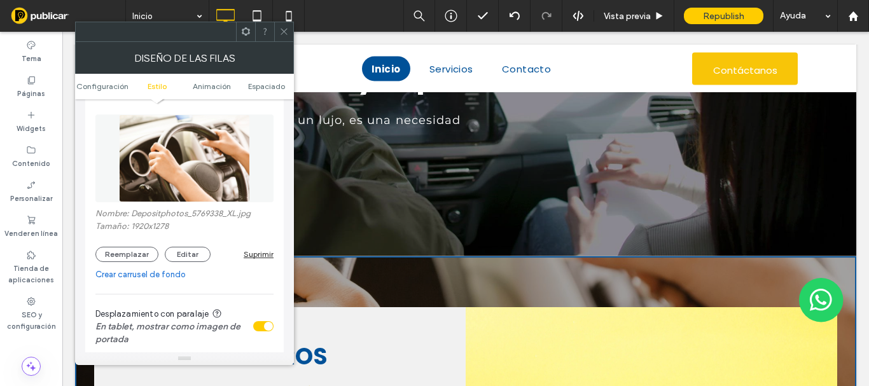
click at [260, 255] on div "Suprimir" at bounding box center [259, 254] width 30 height 10
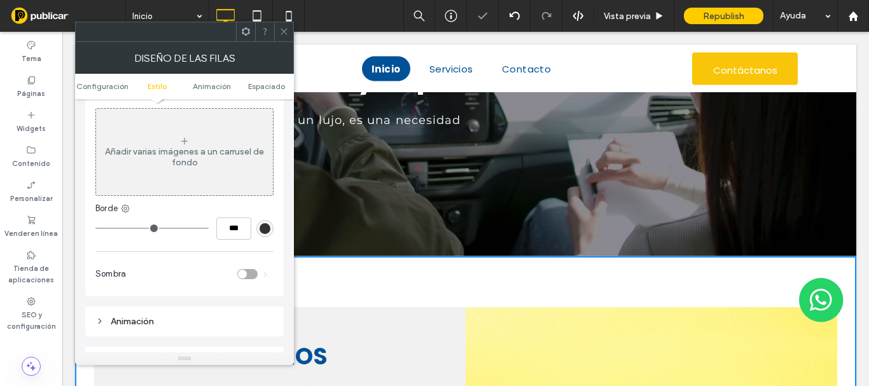
click at [287, 31] on icon at bounding box center [284, 32] width 10 height 10
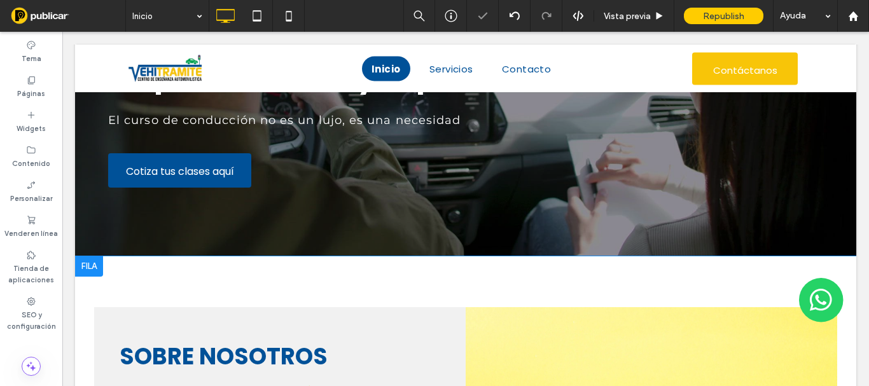
scroll to position [318, 0]
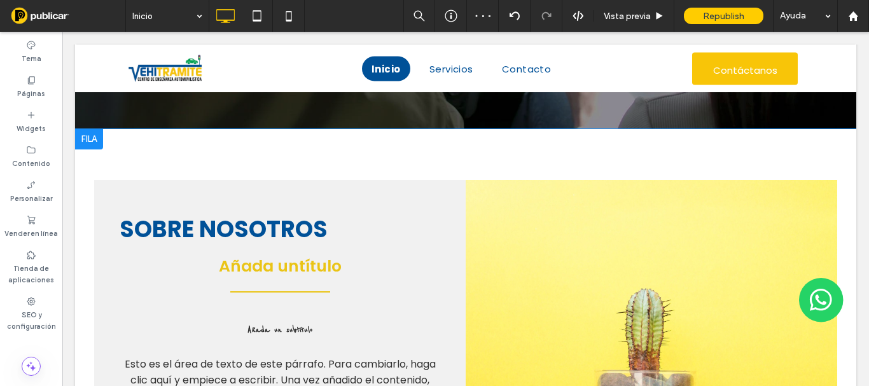
click at [233, 195] on div "SOBRE NOSOTROS Añada un título Añada un subtítulo Esto es el área de texto de e…" at bounding box center [280, 353] width 372 height 347
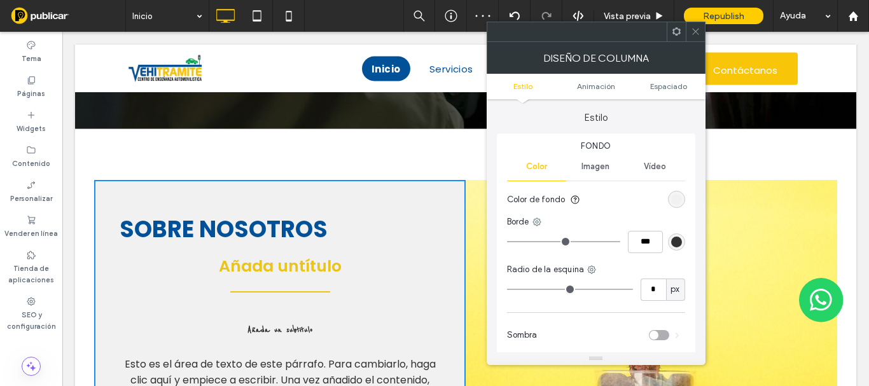
scroll to position [127, 0]
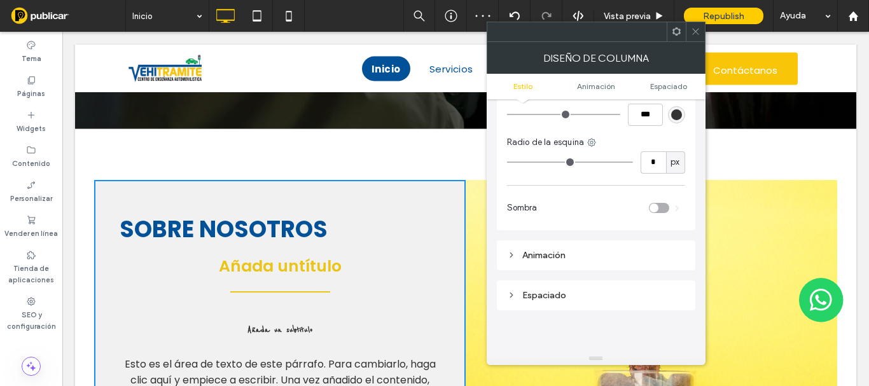
click at [655, 210] on div "toggle" at bounding box center [654, 208] width 9 height 9
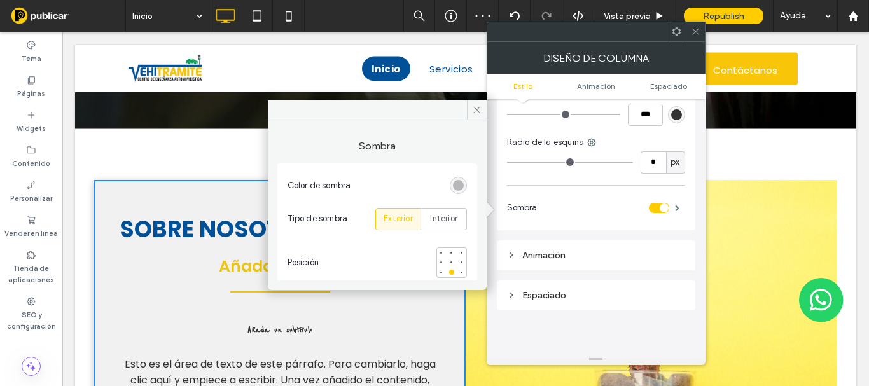
click at [695, 36] on icon at bounding box center [696, 32] width 10 height 10
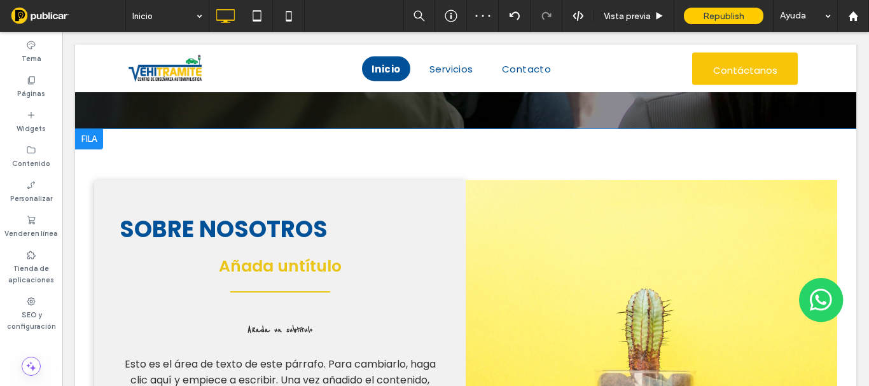
click at [444, 195] on div "SOBRE NOSOTROS Añada un título Añada un subtítulo Esto es el área de texto de e…" at bounding box center [280, 353] width 372 height 347
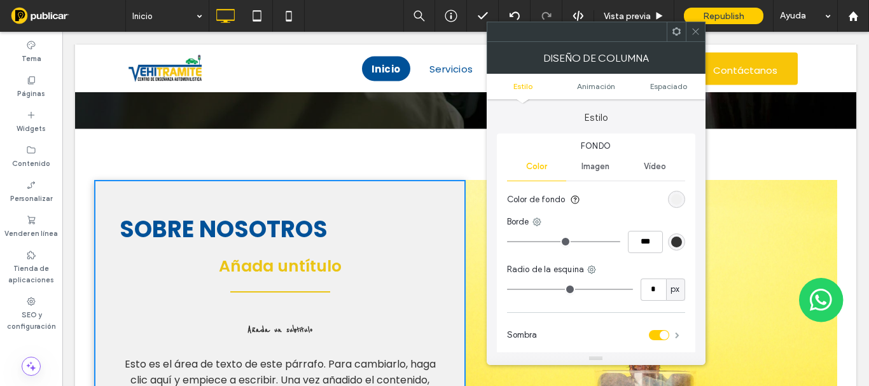
click at [678, 332] on span at bounding box center [677, 335] width 4 height 6
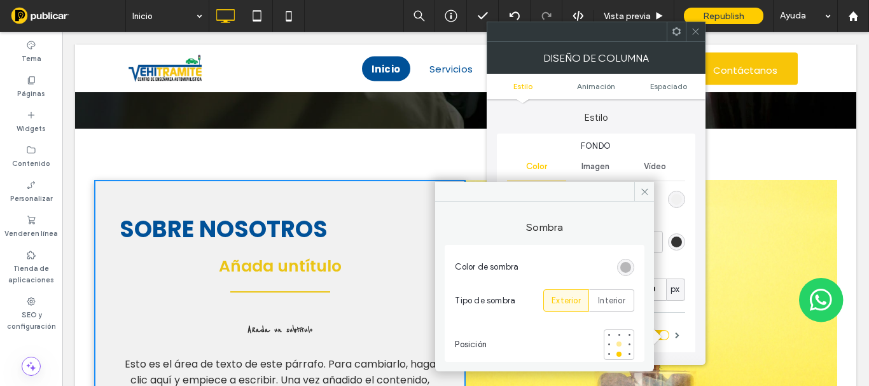
click at [618, 344] on div at bounding box center [619, 344] width 5 height 5
click at [370, 200] on div "SOBRE NOSOTROS Añada un título Añada un subtítulo Esto es el área de texto de e…" at bounding box center [280, 353] width 372 height 347
click at [365, 136] on div "SOBRE NOSOTROS Añada un título Añada un subtítulo Esto es el área de texto de e…" at bounding box center [465, 353] width 781 height 449
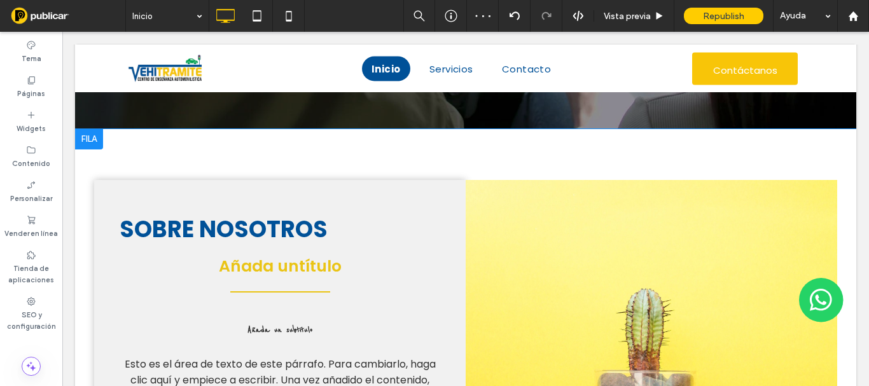
scroll to position [445, 0]
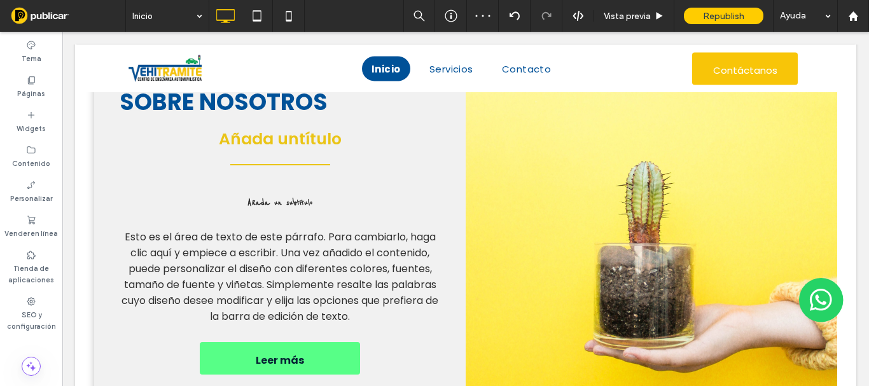
click at [562, 133] on div "Click To Paste" at bounding box center [652, 226] width 372 height 347
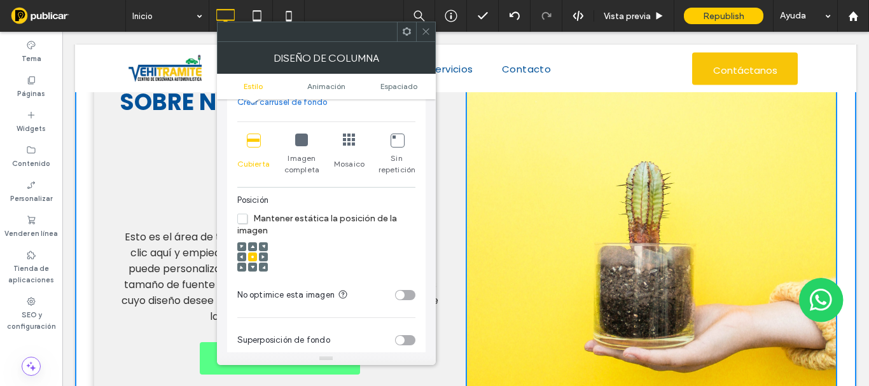
scroll to position [318, 0]
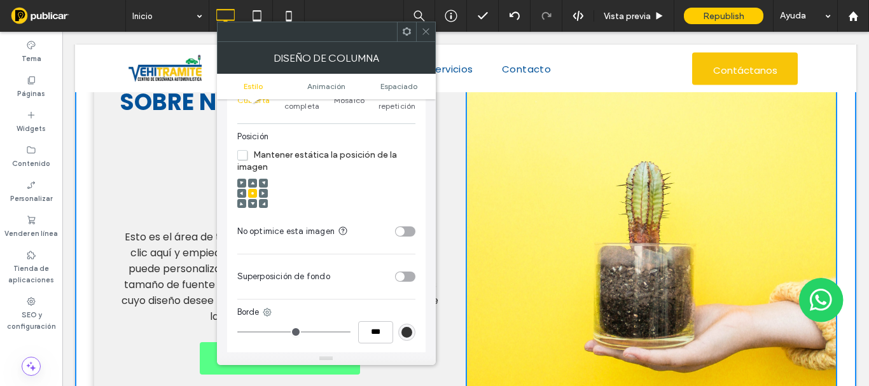
click at [427, 29] on icon at bounding box center [426, 32] width 10 height 10
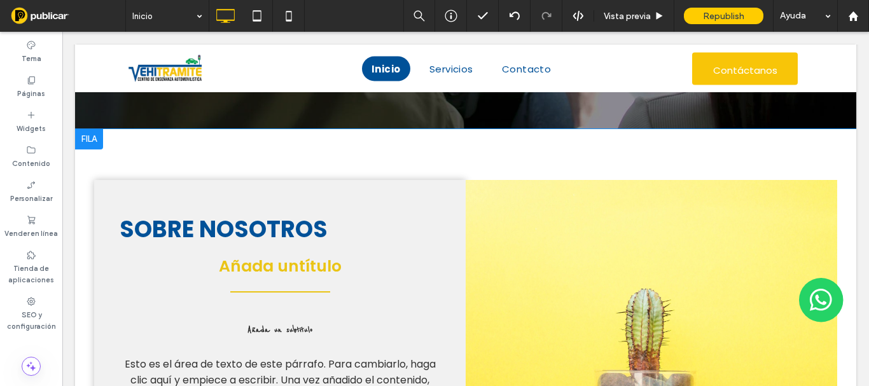
click at [89, 139] on div at bounding box center [89, 139] width 28 height 20
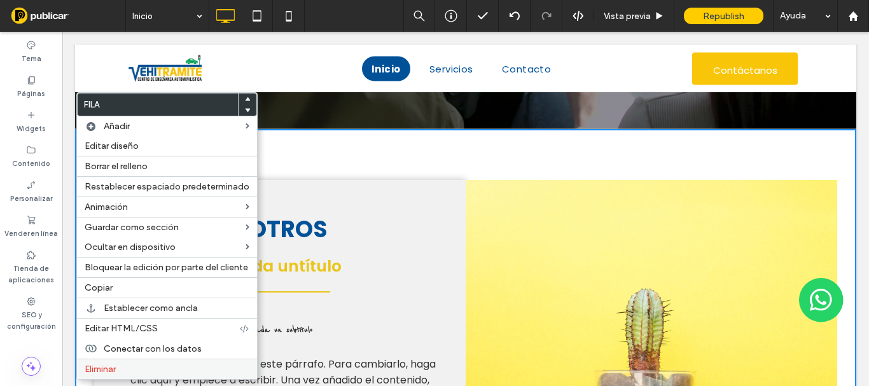
click at [113, 367] on span "Eliminar" at bounding box center [100, 369] width 31 height 11
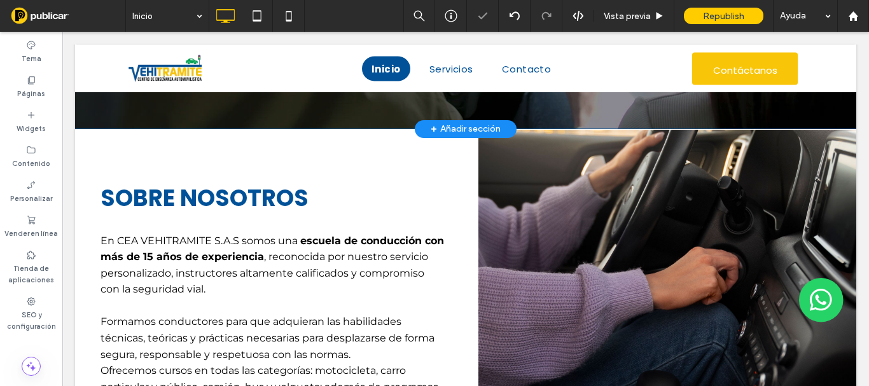
scroll to position [191, 0]
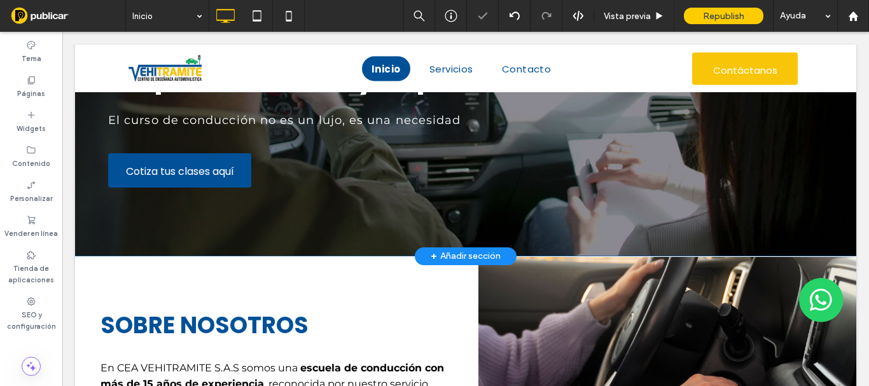
click at [464, 253] on div "+ Añadir sección" at bounding box center [466, 256] width 70 height 14
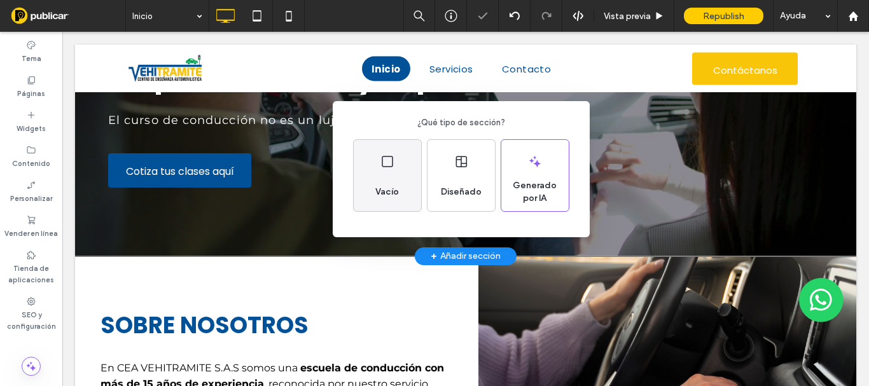
click at [386, 170] on div "Vacío" at bounding box center [387, 175] width 67 height 71
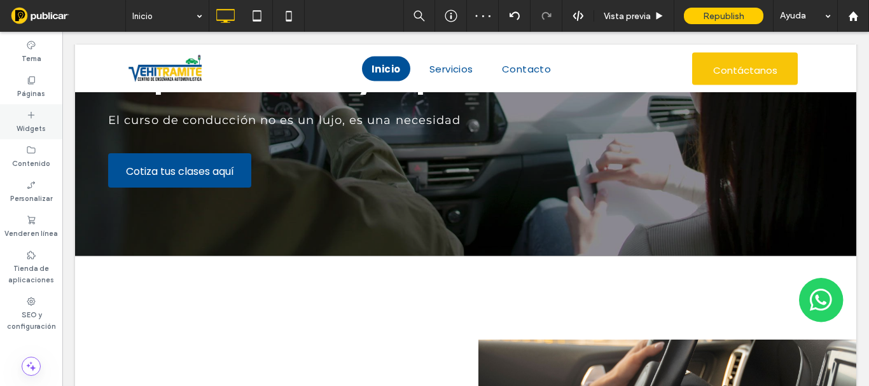
click at [37, 109] on div "Widgets" at bounding box center [31, 121] width 62 height 35
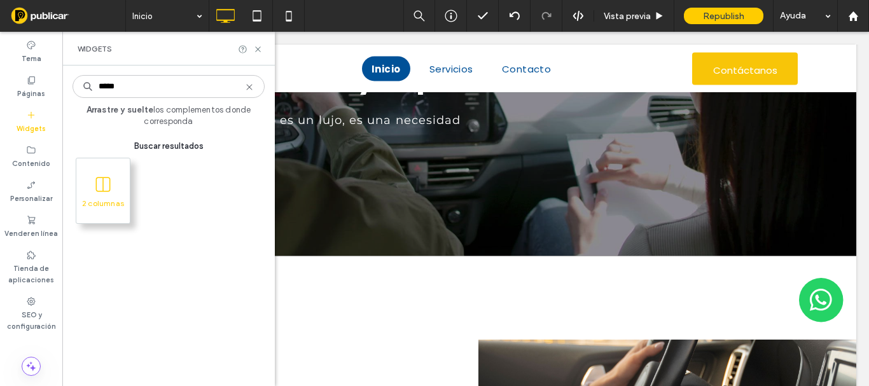
type input "*****"
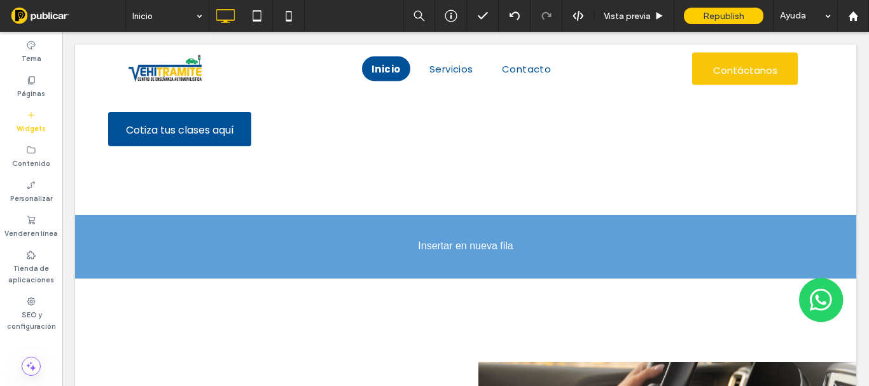
scroll to position [235, 0]
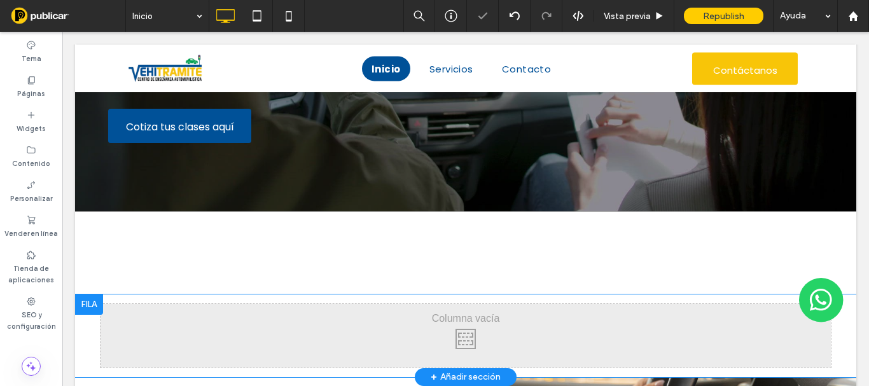
click at [94, 309] on div at bounding box center [89, 305] width 28 height 20
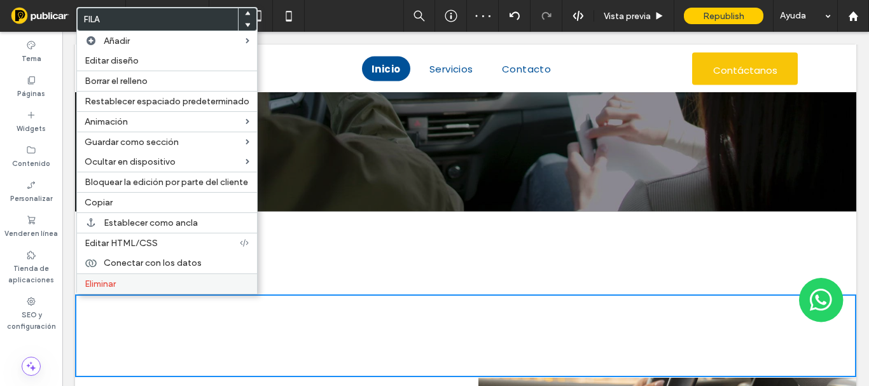
click at [105, 281] on span "Eliminar" at bounding box center [100, 284] width 31 height 11
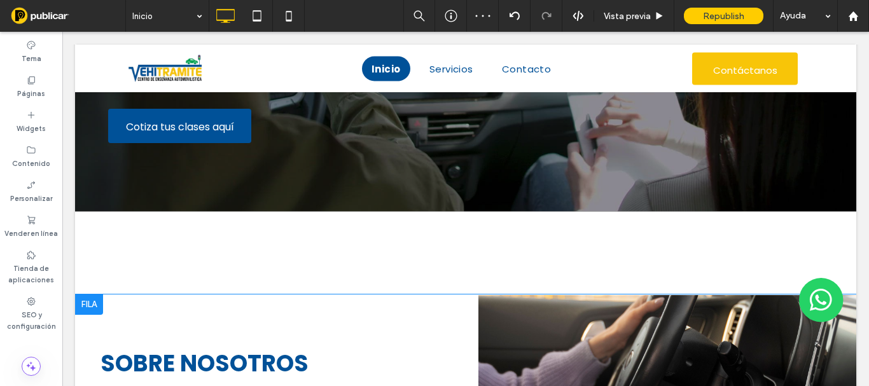
scroll to position [363, 0]
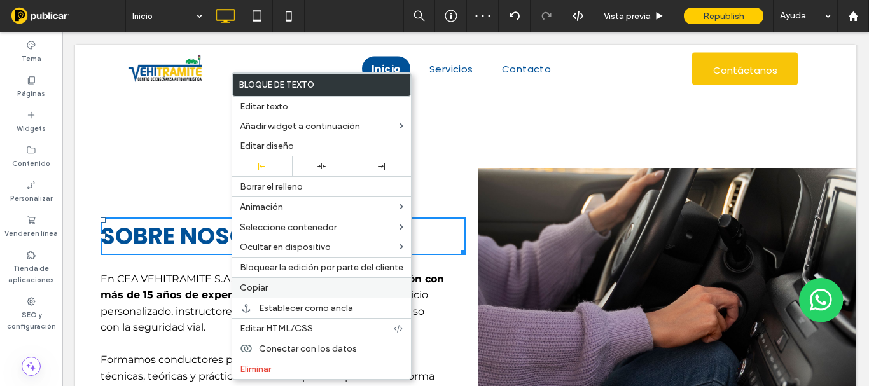
click at [274, 286] on label "Copiar" at bounding box center [322, 288] width 164 height 11
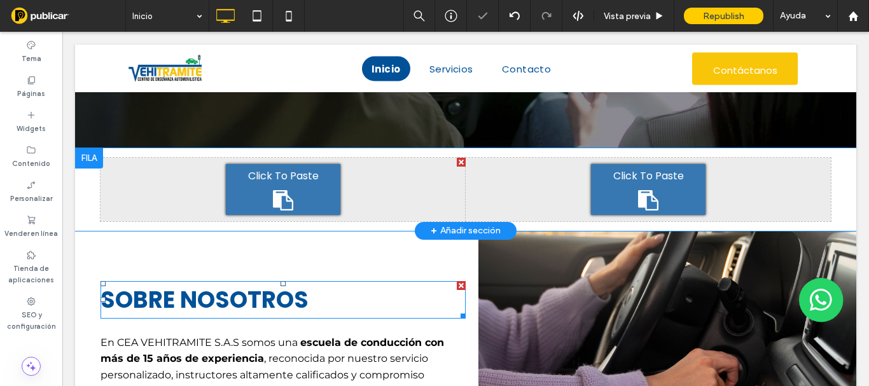
scroll to position [235, 0]
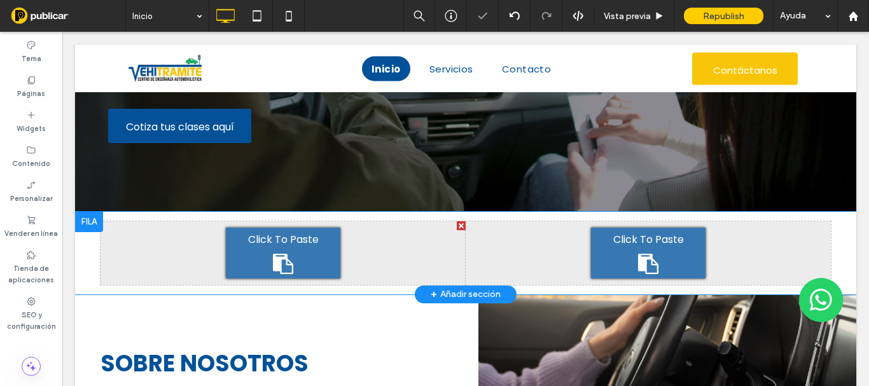
click at [239, 259] on div "Click To Paste" at bounding box center [283, 253] width 115 height 51
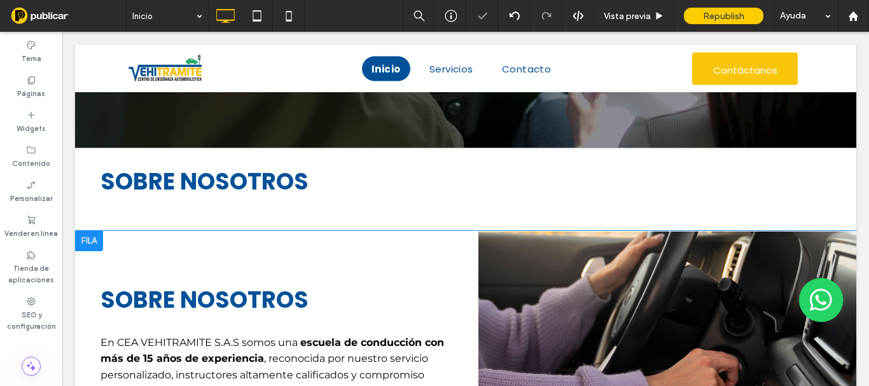
scroll to position [426, 0]
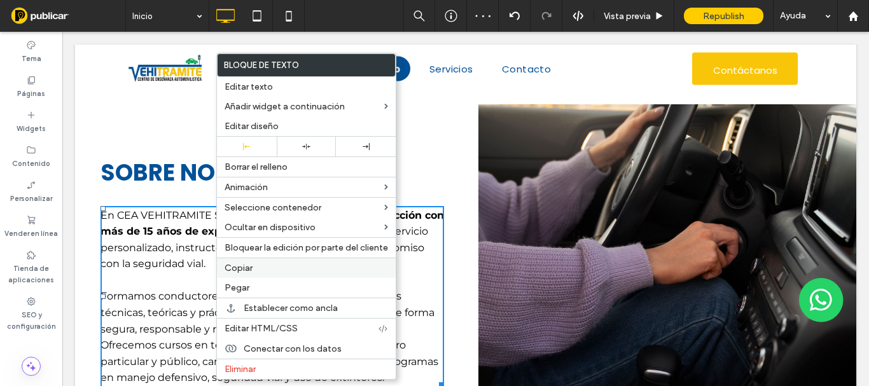
click at [265, 266] on label "Copiar" at bounding box center [307, 268] width 164 height 11
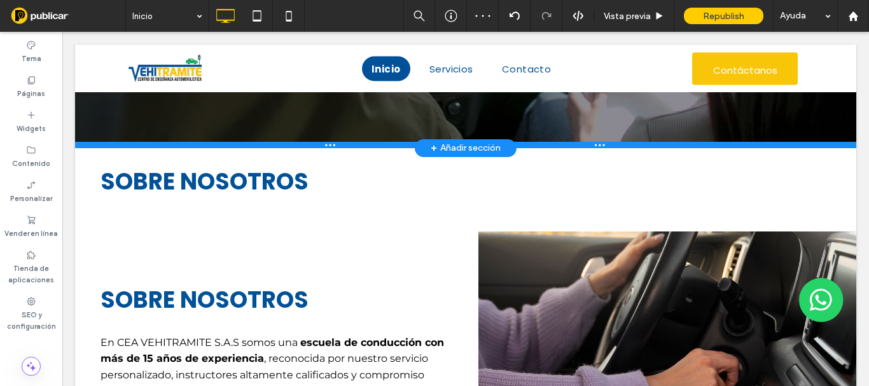
scroll to position [235, 0]
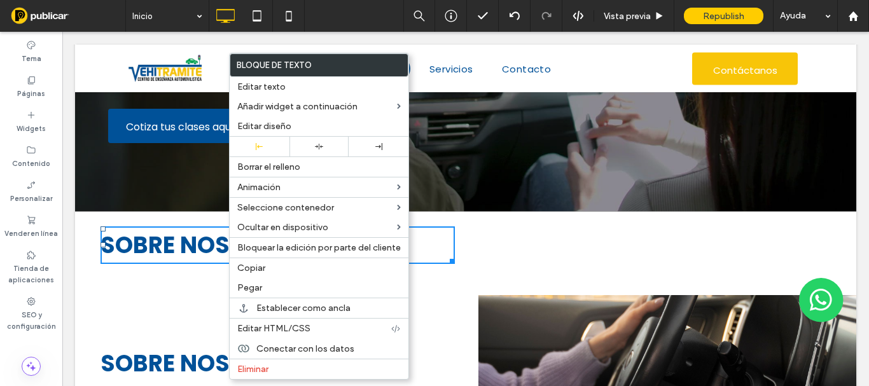
click at [650, 240] on div "Click To Paste Click To Paste" at bounding box center [648, 253] width 365 height 64
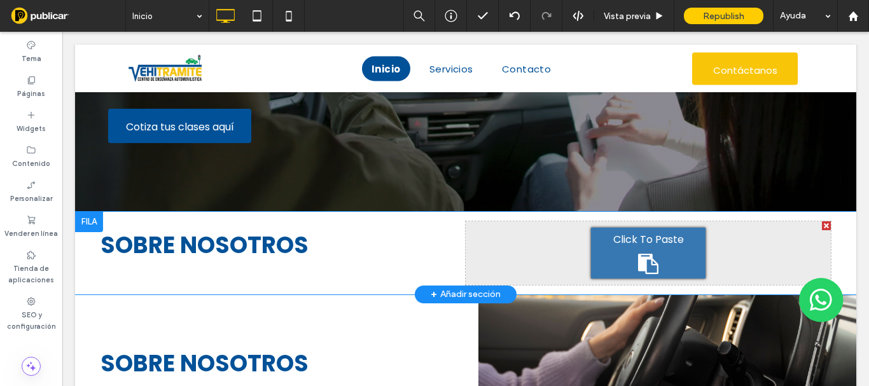
click at [641, 256] on icon at bounding box center [648, 264] width 20 height 20
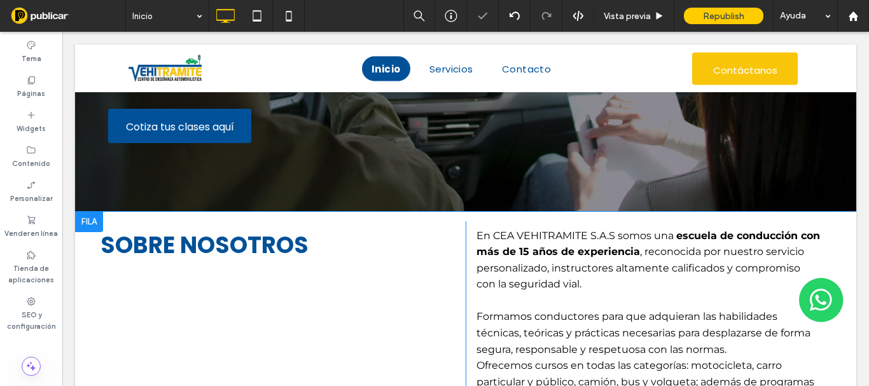
scroll to position [299, 0]
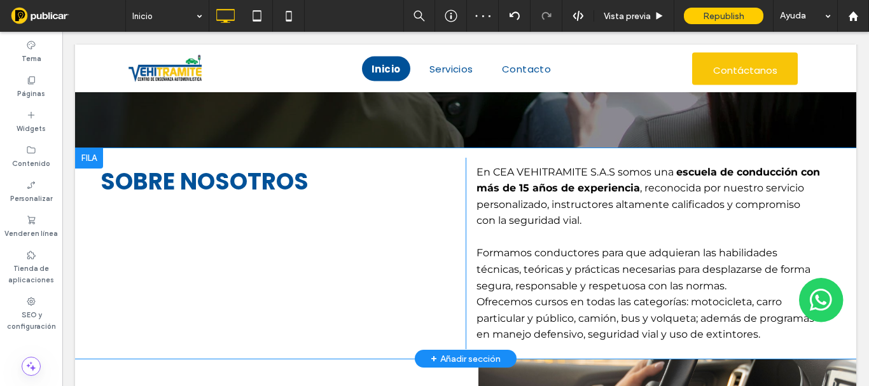
click at [86, 188] on div "Click To Paste Click To Paste SOBRE NOSOTROS Click To Paste Click To Paste En C…" at bounding box center [465, 253] width 781 height 211
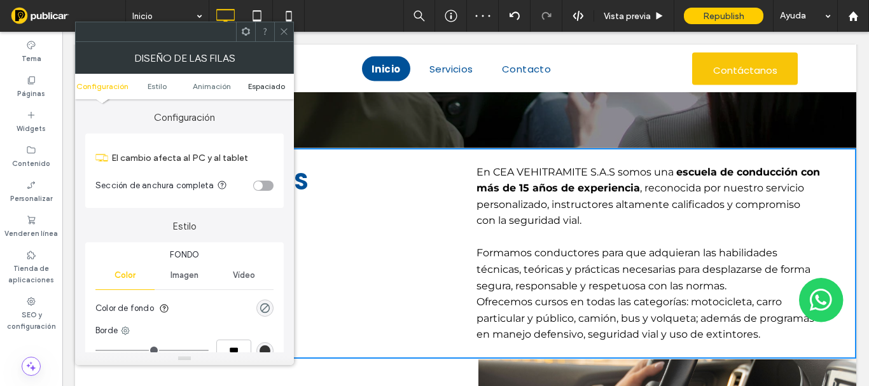
click at [260, 88] on span "Espaciado" at bounding box center [266, 86] width 37 height 10
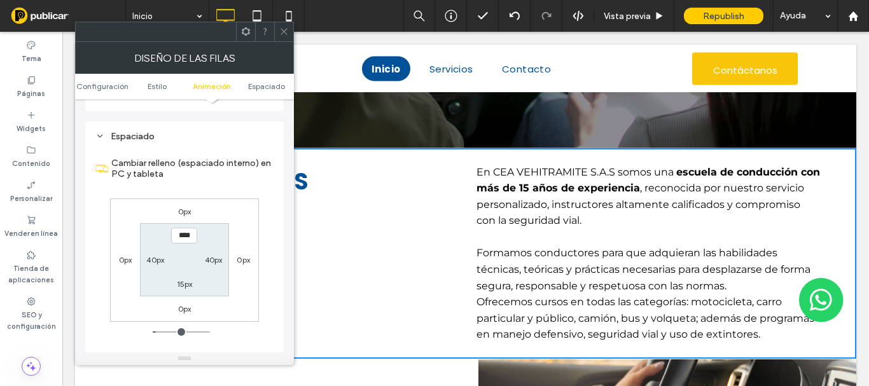
scroll to position [360, 0]
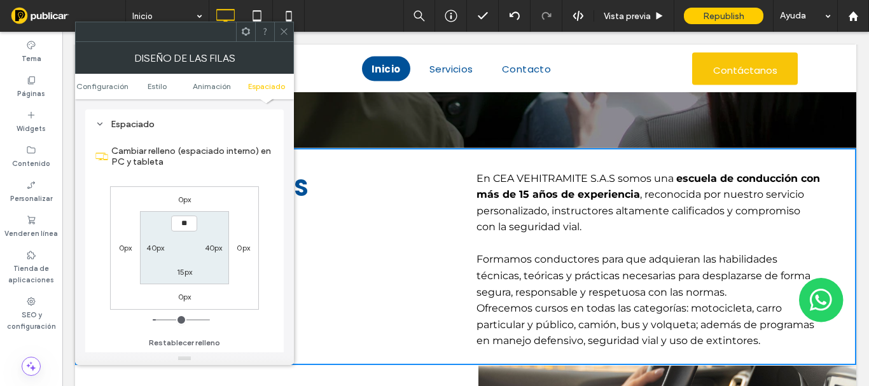
type input "****"
type input "**"
click at [186, 227] on input "****" at bounding box center [184, 224] width 26 height 16
type input "****"
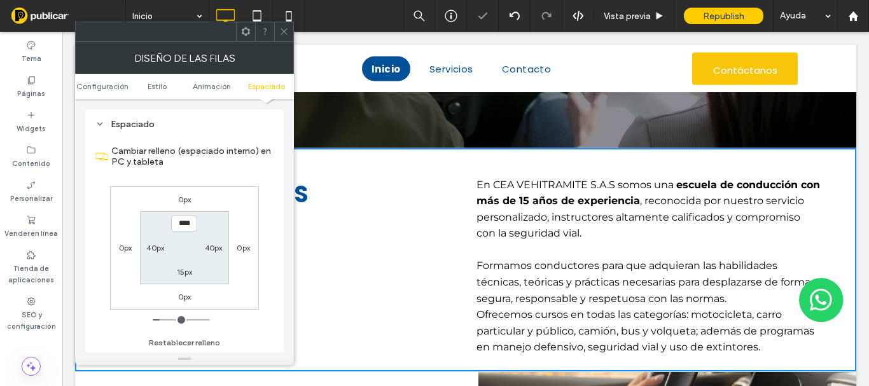
click at [188, 272] on label "15px" at bounding box center [185, 272] width 16 height 10
type input "**"
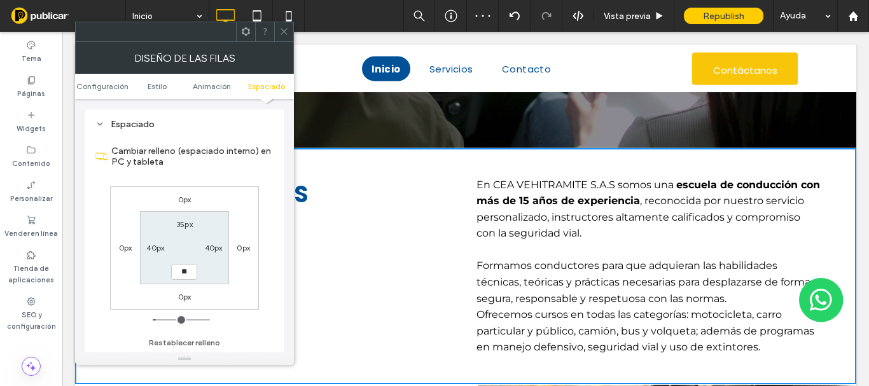
type input "**"
type input "****"
click at [282, 31] on icon at bounding box center [284, 32] width 10 height 10
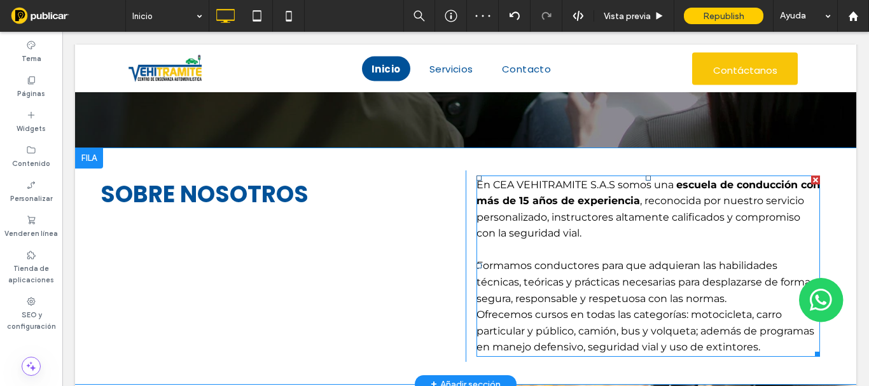
click at [531, 248] on p "Formamos conductores para que adquieran las habilidades técnicas, teóricas y pr…" at bounding box center [649, 274] width 344 height 65
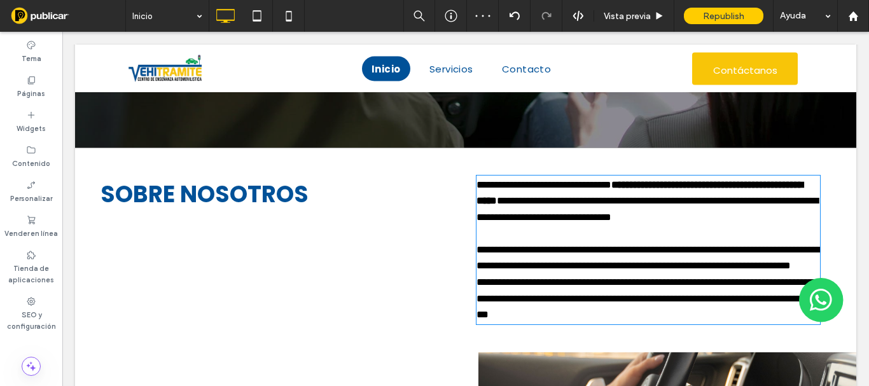
click at [489, 251] on p "**********" at bounding box center [649, 249] width 344 height 49
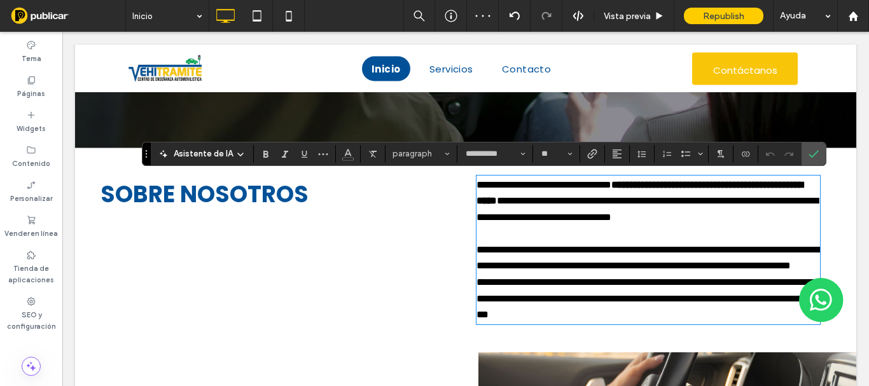
type input "**********"
type input "**"
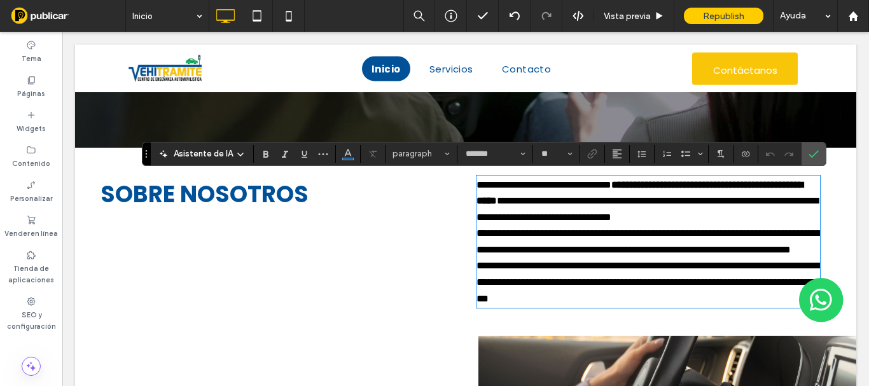
type input "**********"
click at [812, 158] on icon "Confirmar" at bounding box center [814, 154] width 10 height 10
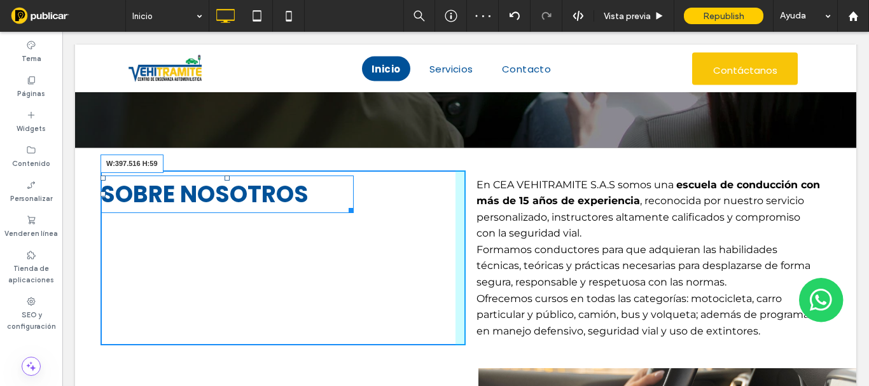
drag, startPoint x: 448, startPoint y: 212, endPoint x: 350, endPoint y: 195, distance: 99.5
click at [350, 195] on div "SOBRE NOSOTROS W:397.516 H:59" at bounding box center [227, 195] width 253 height 38
drag, startPoint x: 103, startPoint y: 195, endPoint x: 118, endPoint y: 195, distance: 14.6
click at [106, 195] on div at bounding box center [103, 194] width 5 height 5
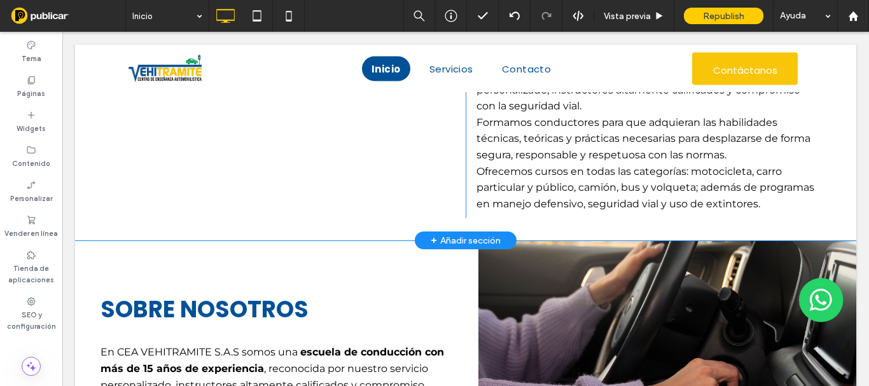
scroll to position [363, 0]
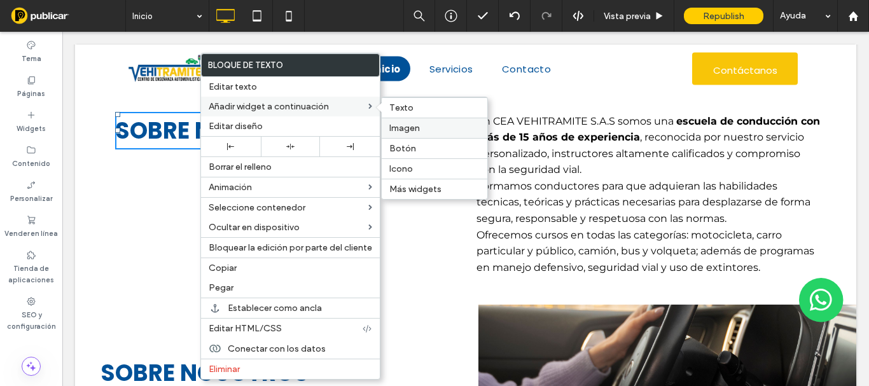
click at [416, 124] on span "Imagen" at bounding box center [404, 128] width 31 height 11
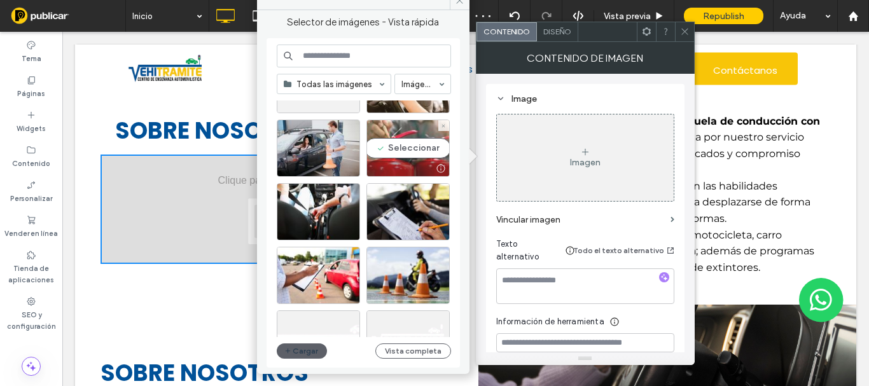
scroll to position [127, 0]
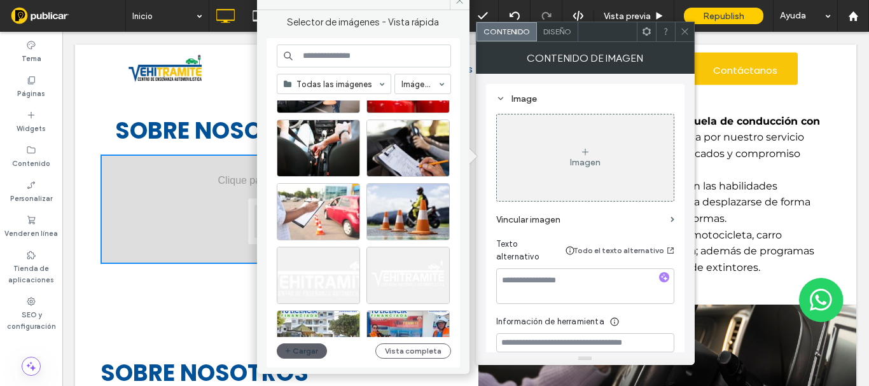
click at [338, 198] on div at bounding box center [318, 211] width 83 height 57
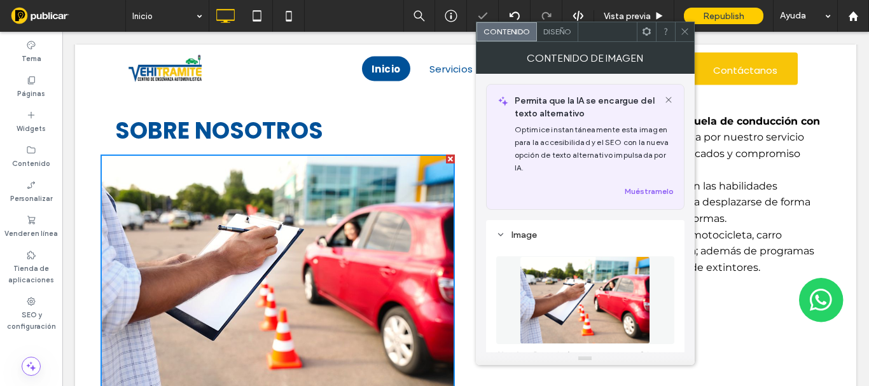
scroll to position [64, 0]
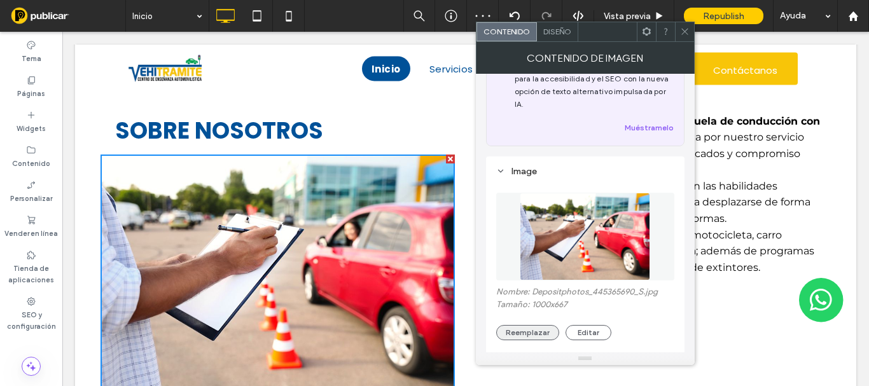
click at [534, 333] on button "Reemplazar" at bounding box center [527, 332] width 63 height 15
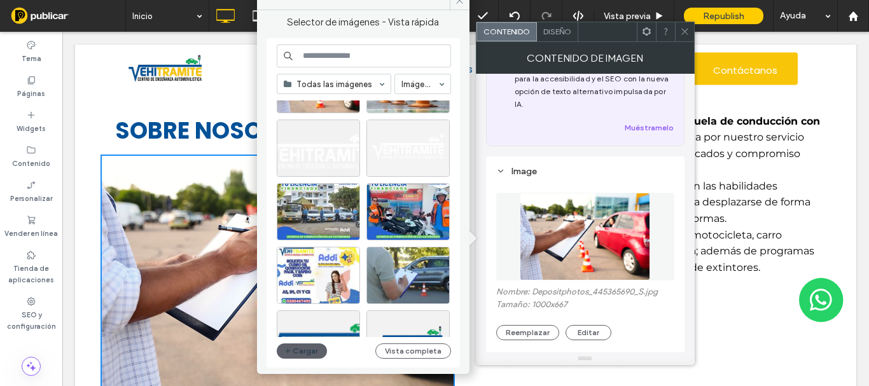
scroll to position [127, 0]
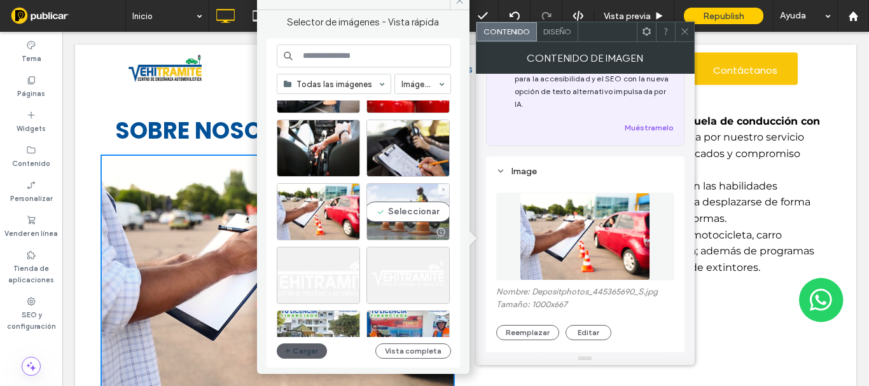
click at [419, 202] on div "Seleccionar" at bounding box center [408, 211] width 83 height 57
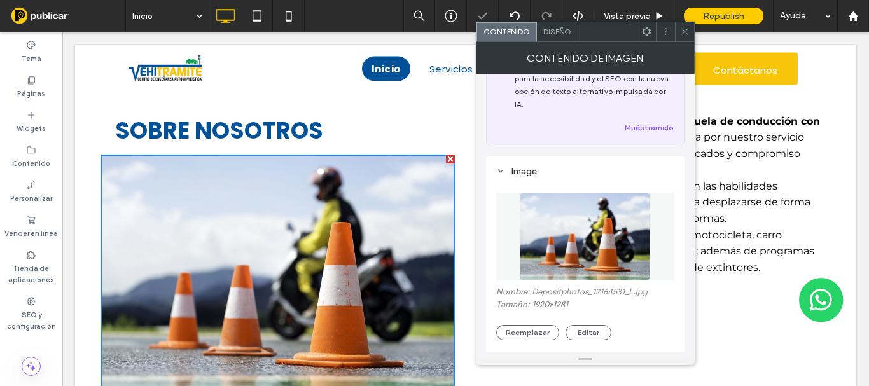
click at [679, 28] on div at bounding box center [684, 31] width 19 height 19
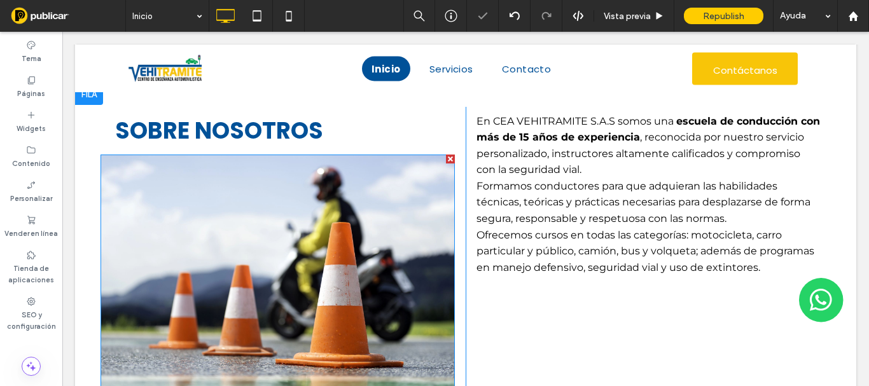
scroll to position [490, 0]
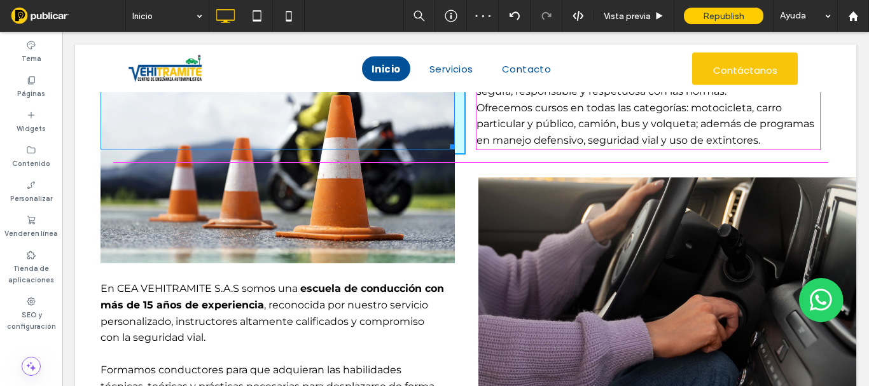
drag, startPoint x: 447, startPoint y: 254, endPoint x: 354, endPoint y: 180, distance: 118.2
click at [354, 137] on div "Click To Paste Click To Paste SOBRE NOSOTROS W:273.516 H:192" at bounding box center [283, 68] width 365 height 176
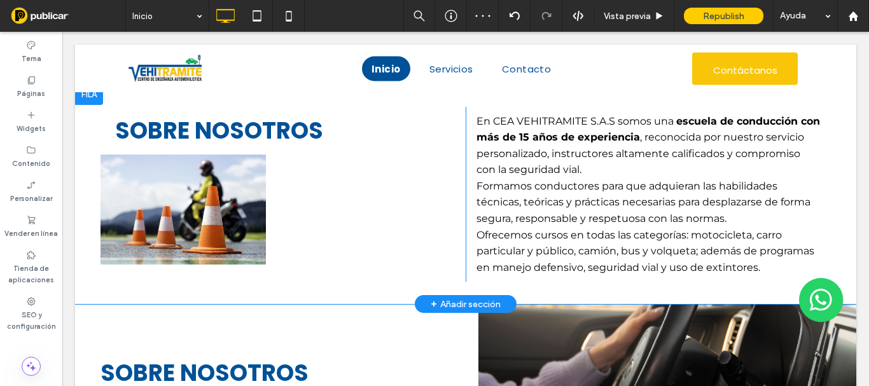
scroll to position [299, 0]
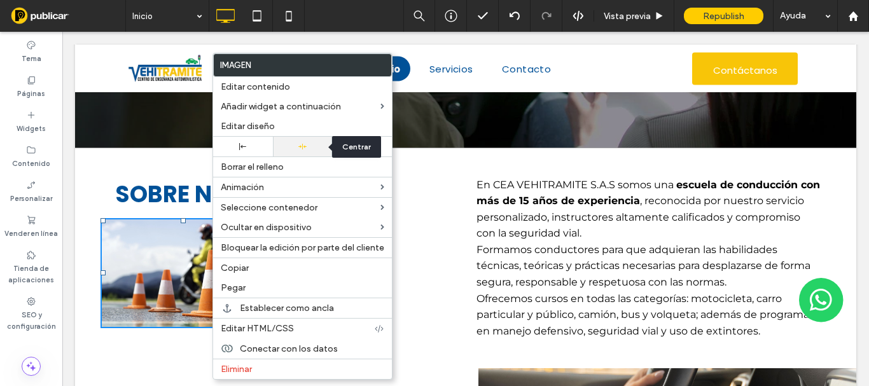
click at [300, 144] on icon at bounding box center [302, 147] width 8 height 8
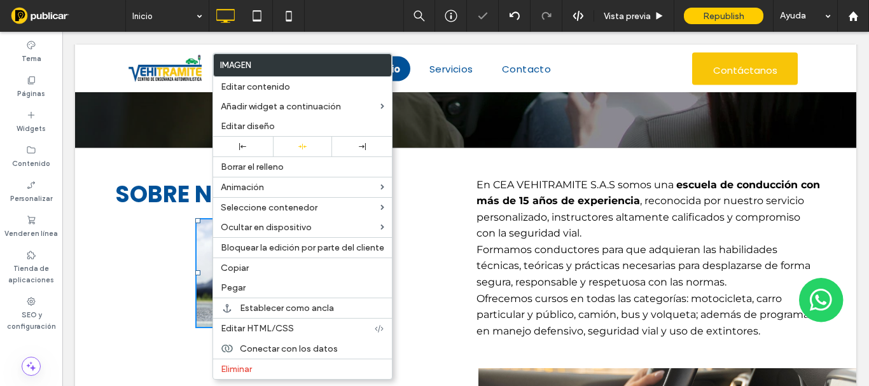
click at [129, 162] on div "Click To Paste Click To Paste SOBRE NOSOTROS Click To Paste Click To Paste En C…" at bounding box center [465, 258] width 781 height 220
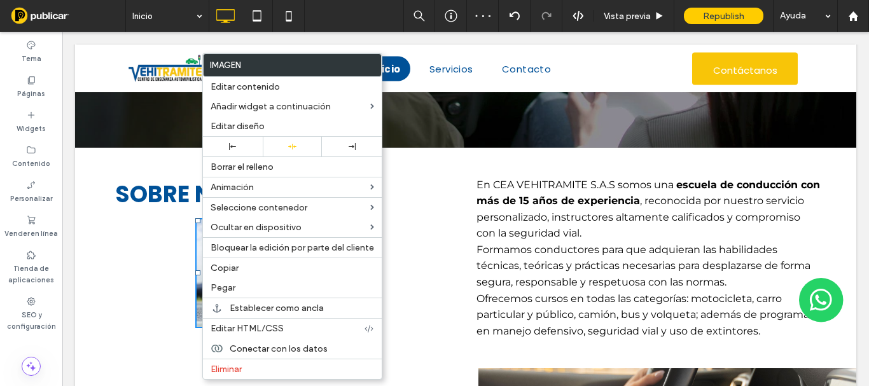
click at [227, 145] on div at bounding box center [232, 146] width 47 height 7
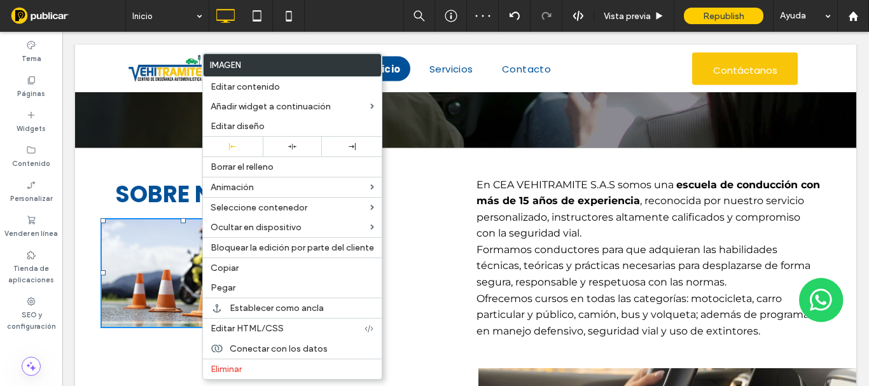
click at [115, 169] on div "Click To Paste Click To Paste SOBRE NOSOTROS Click To Paste Click To Paste En C…" at bounding box center [465, 258] width 781 height 220
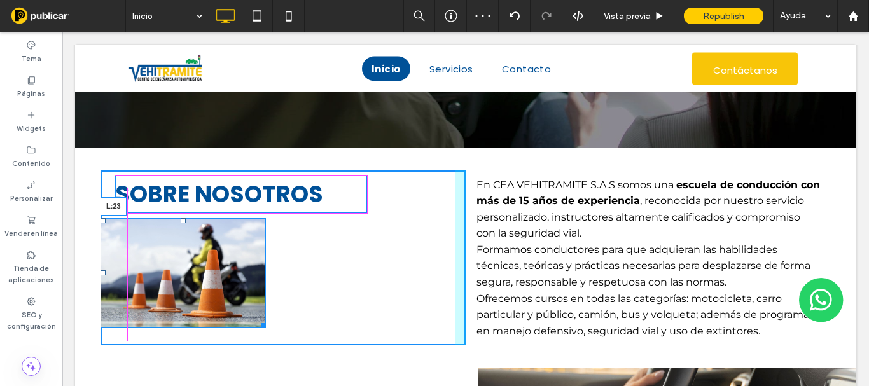
drag, startPoint x: 103, startPoint y: 274, endPoint x: 117, endPoint y: 272, distance: 14.1
click at [106, 272] on div at bounding box center [103, 272] width 5 height 5
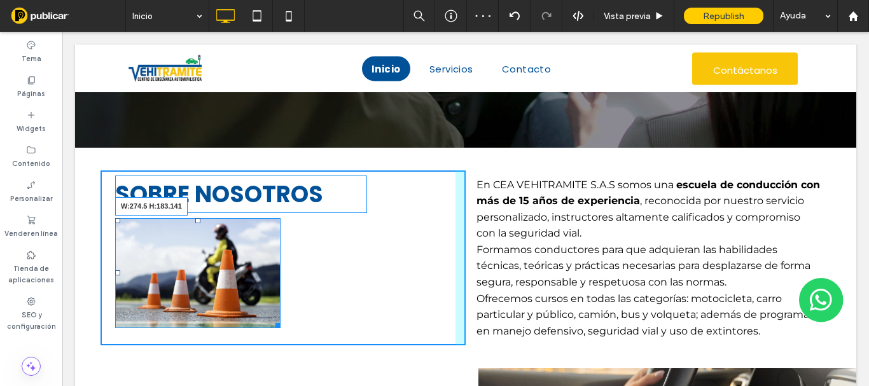
drag, startPoint x: 278, startPoint y: 327, endPoint x: 368, endPoint y: 333, distance: 90.5
click at [304, 333] on div "Click To Paste Click To Paste SOBRE NOSOTROS W:274.5 H:183.141" at bounding box center [283, 259] width 365 height 176
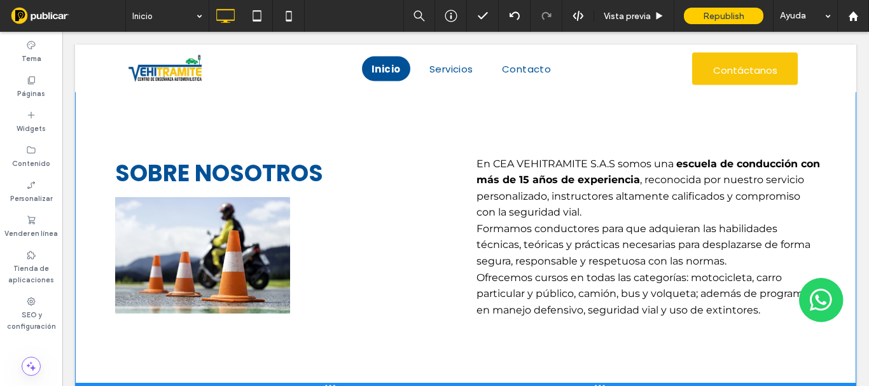
drag, startPoint x: 391, startPoint y: 365, endPoint x: 395, endPoint y: 386, distance: 21.3
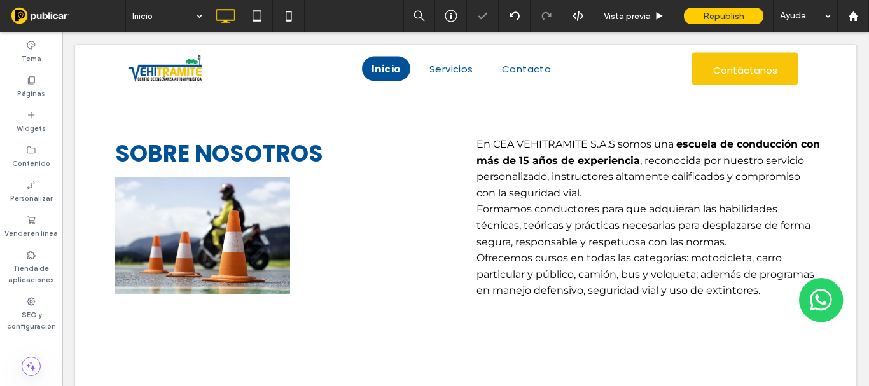
scroll to position [528, 0]
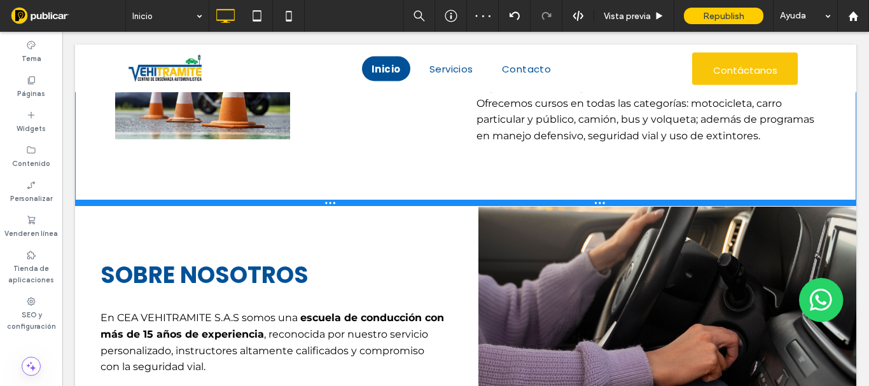
drag, startPoint x: 383, startPoint y: 258, endPoint x: 405, endPoint y: 200, distance: 62.4
click at [405, 200] on div at bounding box center [465, 203] width 781 height 6
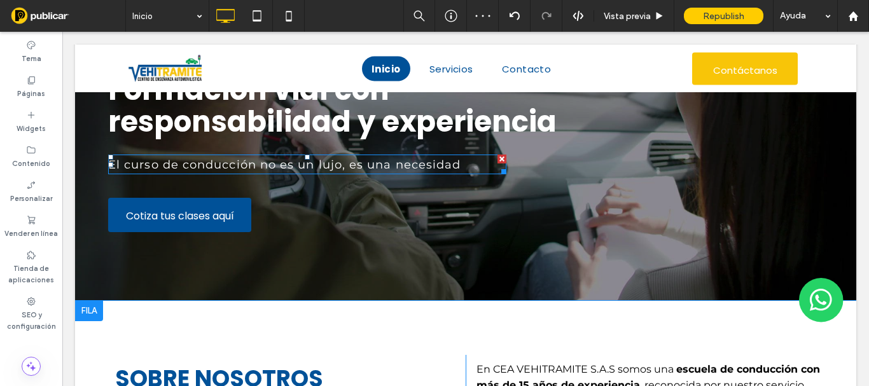
scroll to position [337, 0]
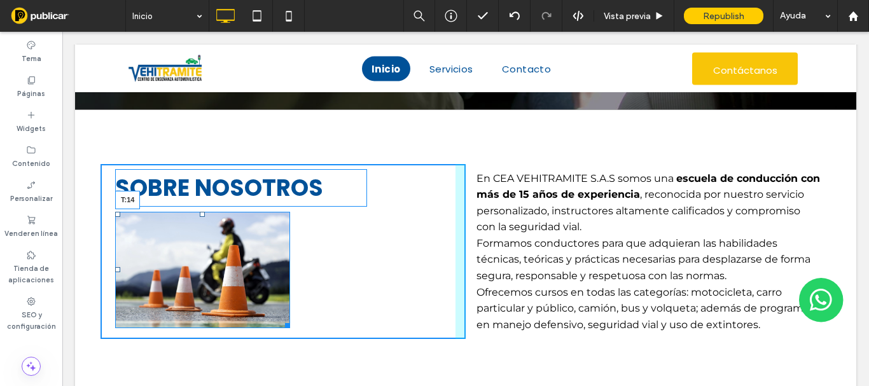
drag, startPoint x: 202, startPoint y: 213, endPoint x: 205, endPoint y: 223, distance: 9.9
click at [205, 223] on div "T:14" at bounding box center [202, 270] width 175 height 116
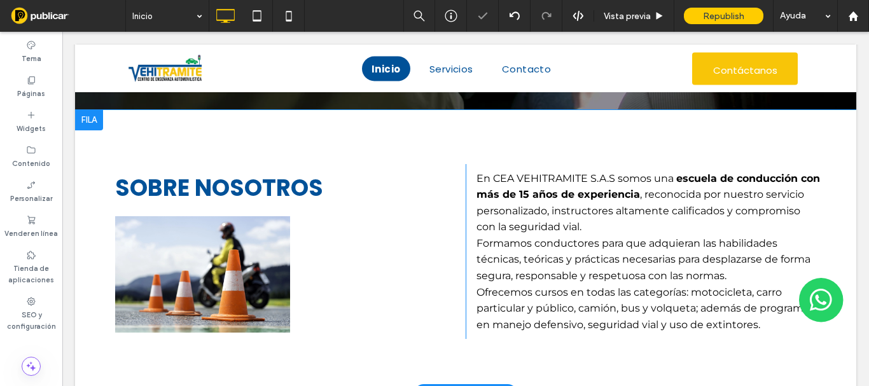
scroll to position [528, 0]
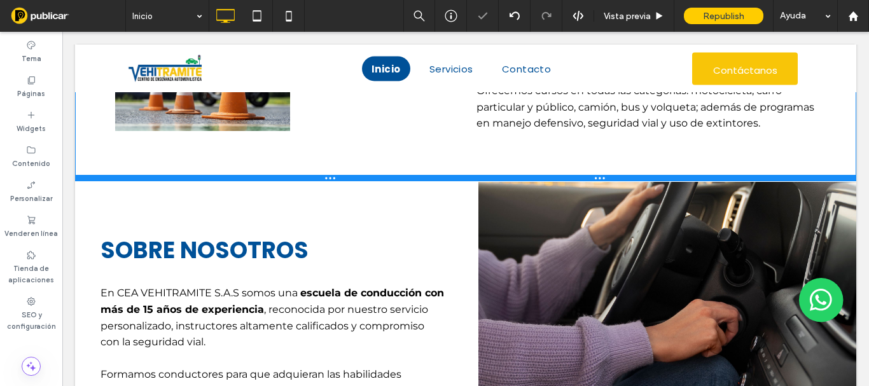
drag, startPoint x: 379, startPoint y: 199, endPoint x: 388, endPoint y: 177, distance: 23.4
click at [388, 177] on div at bounding box center [465, 178] width 781 height 6
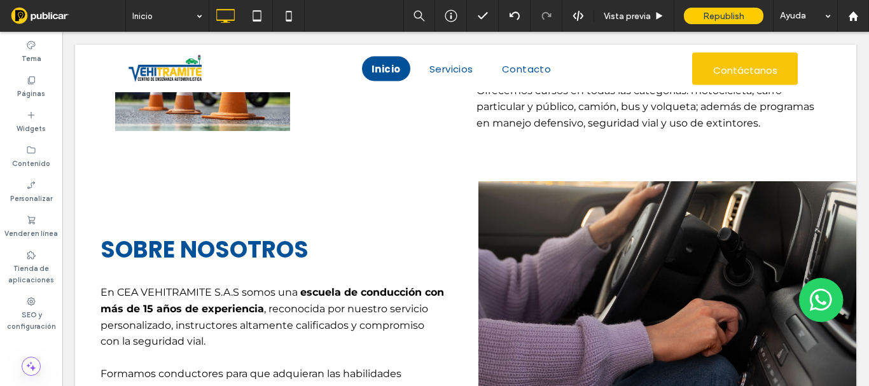
scroll to position [0, 0]
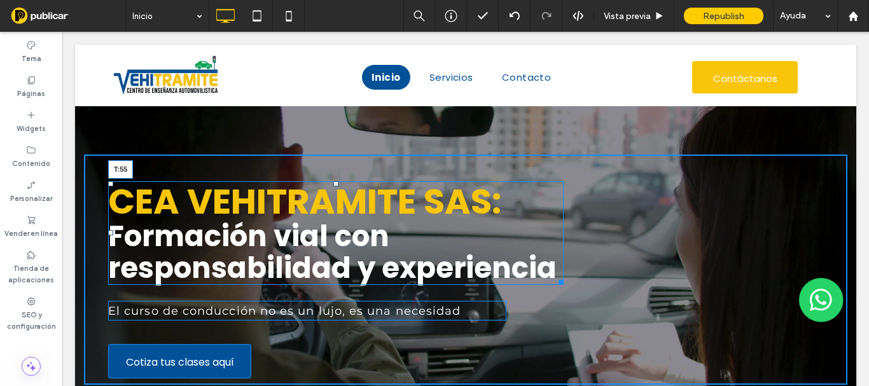
drag, startPoint x: 333, startPoint y: 181, endPoint x: 395, endPoint y: 216, distance: 71.5
click at [333, 186] on div at bounding box center [335, 183] width 5 height 5
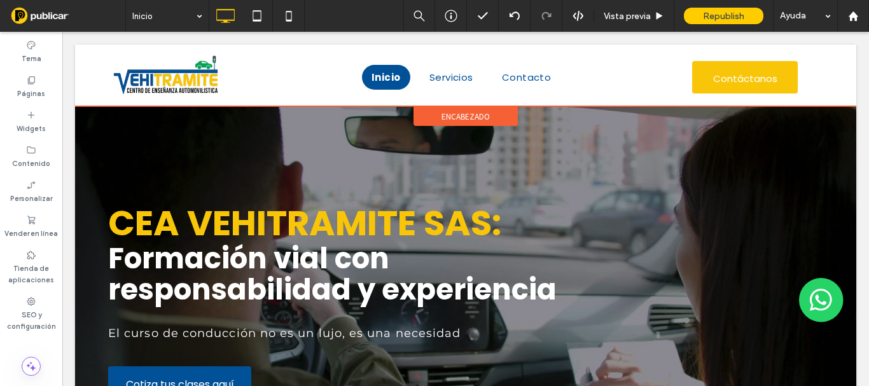
click at [449, 118] on span "encabezado" at bounding box center [466, 116] width 48 height 11
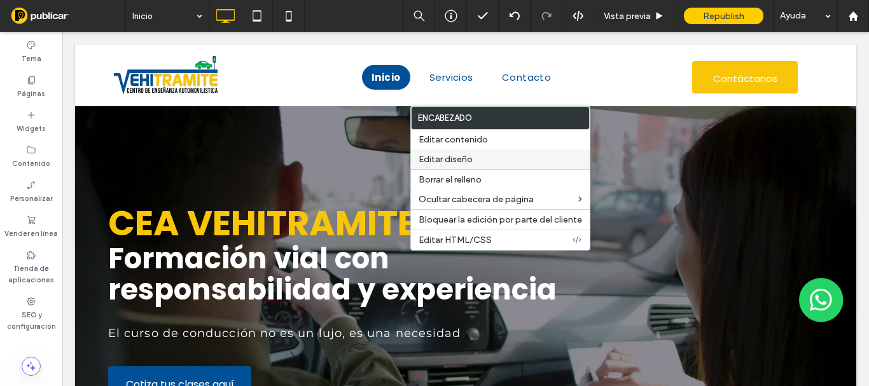
click at [456, 155] on span "Editar diseño" at bounding box center [446, 159] width 54 height 11
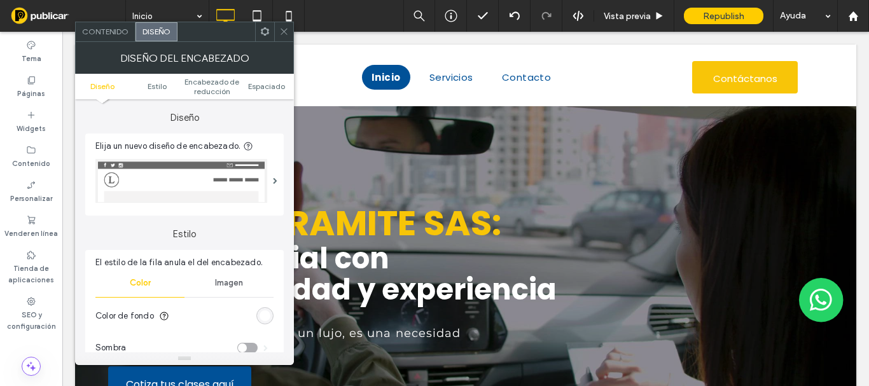
scroll to position [127, 0]
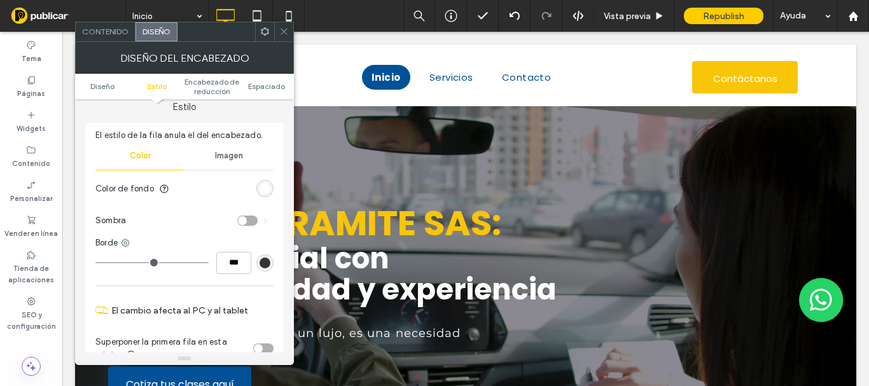
click at [269, 193] on div "rgb(255, 255, 255)" at bounding box center [265, 188] width 11 height 11
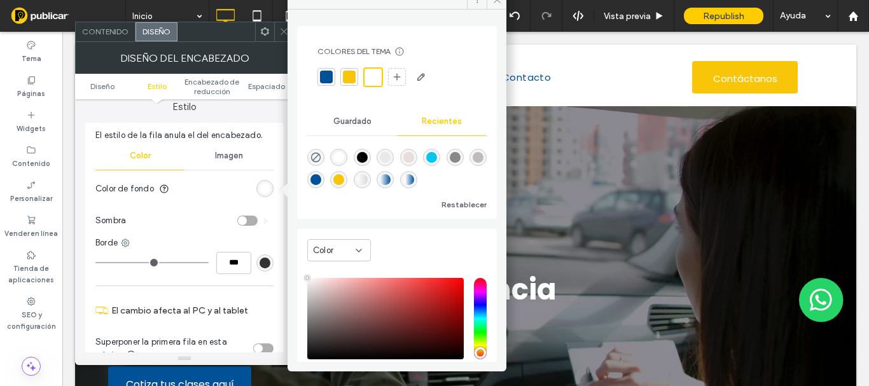
click at [332, 77] on div at bounding box center [327, 77] width 18 height 18
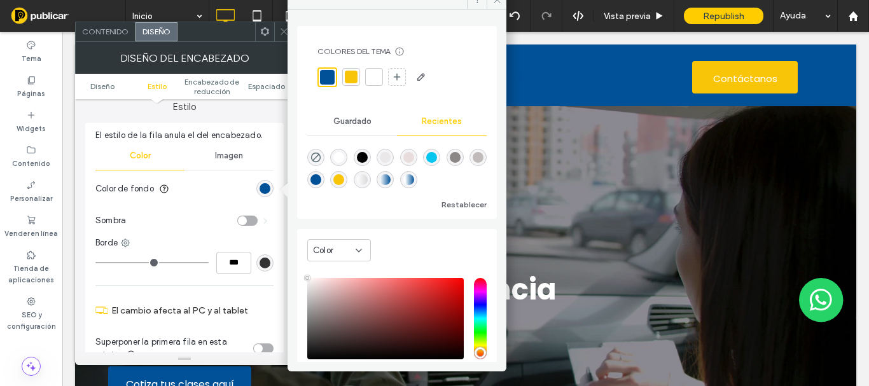
click at [284, 37] on span at bounding box center [284, 31] width 10 height 19
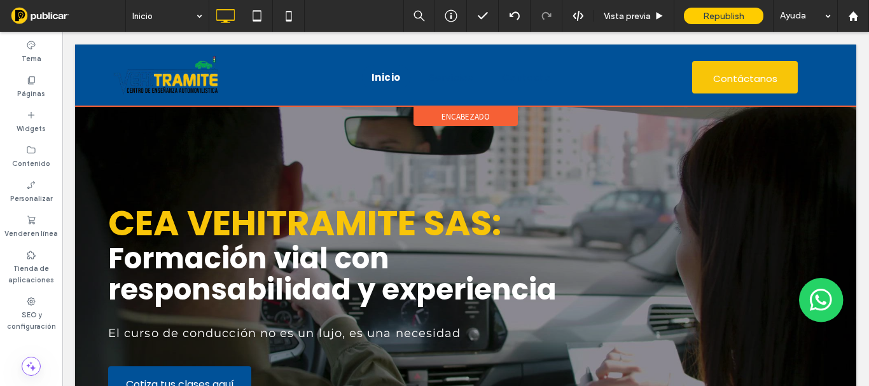
click at [468, 120] on span "encabezado" at bounding box center [466, 116] width 48 height 11
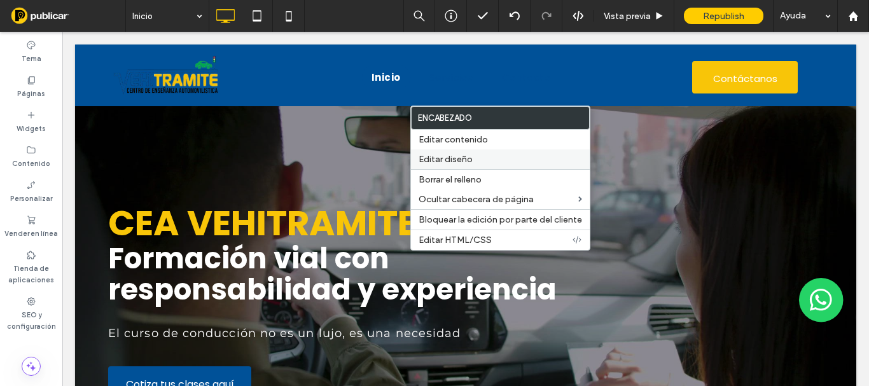
click at [461, 158] on span "Editar diseño" at bounding box center [446, 159] width 54 height 11
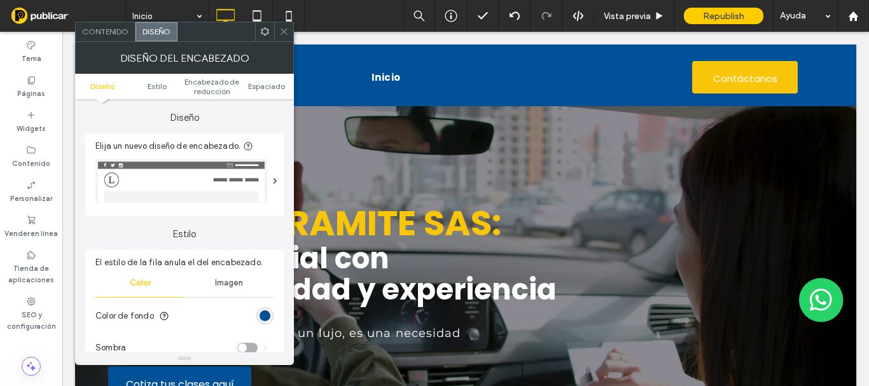
click at [272, 316] on div "rgb(0, 81, 152)" at bounding box center [264, 315] width 17 height 17
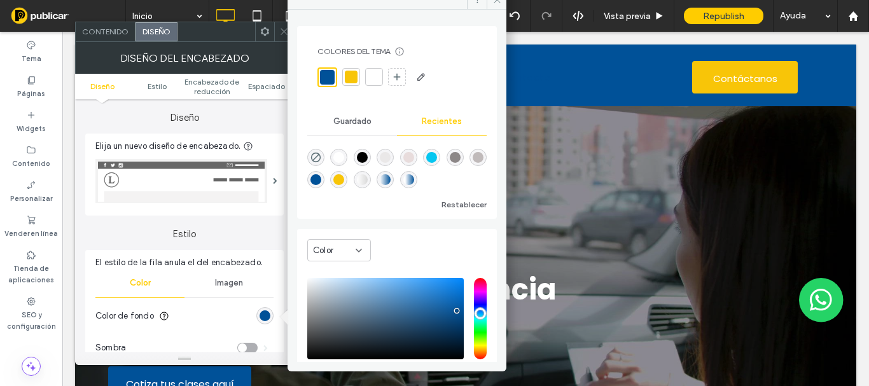
drag, startPoint x: 375, startPoint y: 79, endPoint x: 306, endPoint y: 55, distance: 72.8
click at [374, 78] on div at bounding box center [374, 77] width 13 height 13
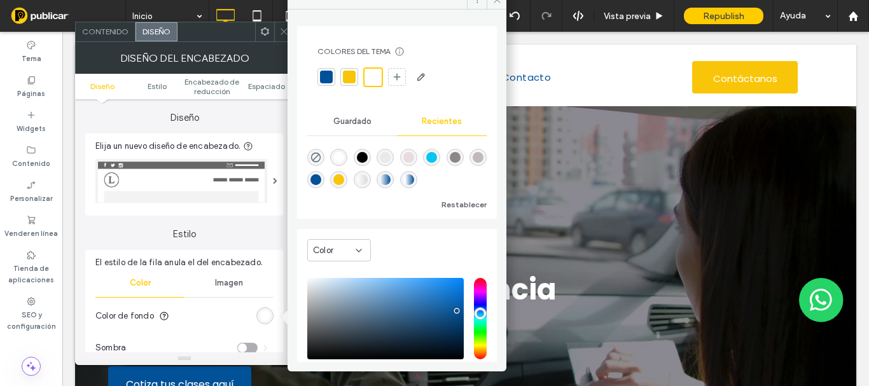
click at [283, 37] on span at bounding box center [284, 31] width 10 height 19
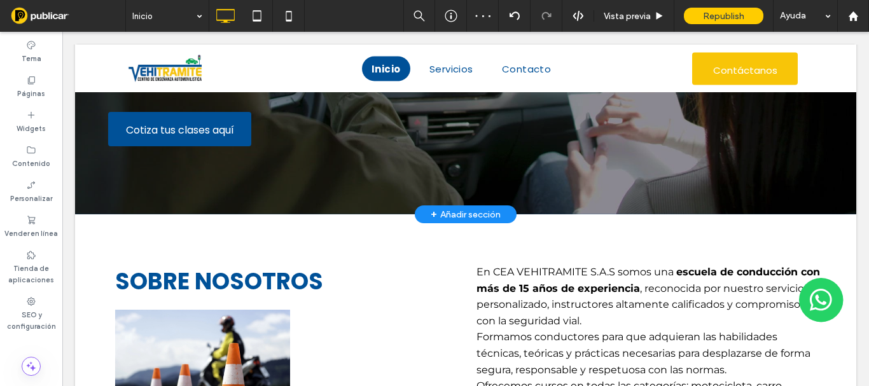
scroll to position [318, 0]
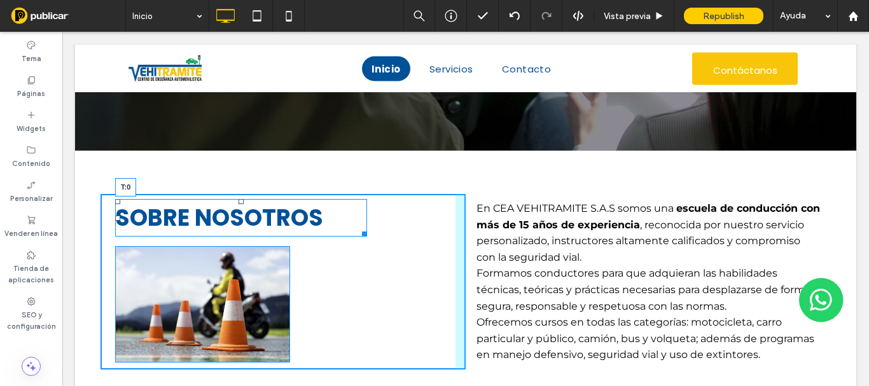
drag, startPoint x: 242, startPoint y: 201, endPoint x: 305, endPoint y: 249, distance: 79.0
click at [244, 199] on div "SOBRE NOSOTROS T:0" at bounding box center [241, 218] width 252 height 38
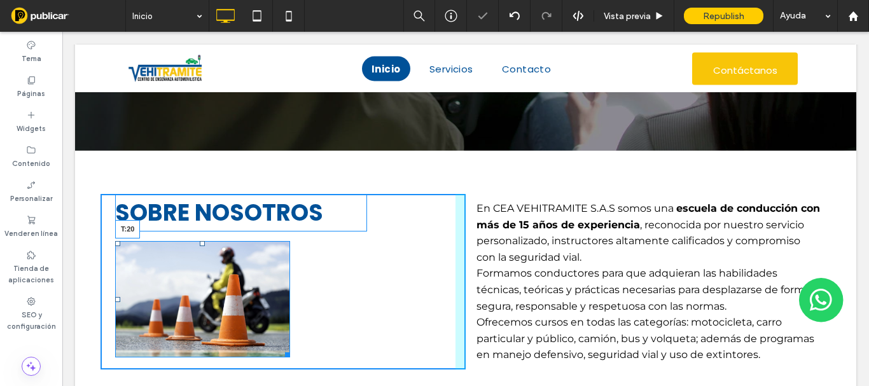
drag, startPoint x: 203, startPoint y: 244, endPoint x: 265, endPoint y: 279, distance: 71.0
click at [202, 246] on div at bounding box center [202, 243] width 5 height 5
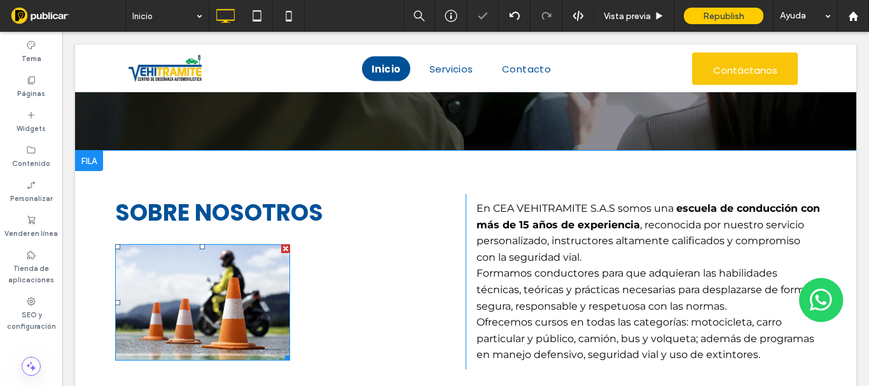
click at [230, 291] on img at bounding box center [202, 302] width 175 height 116
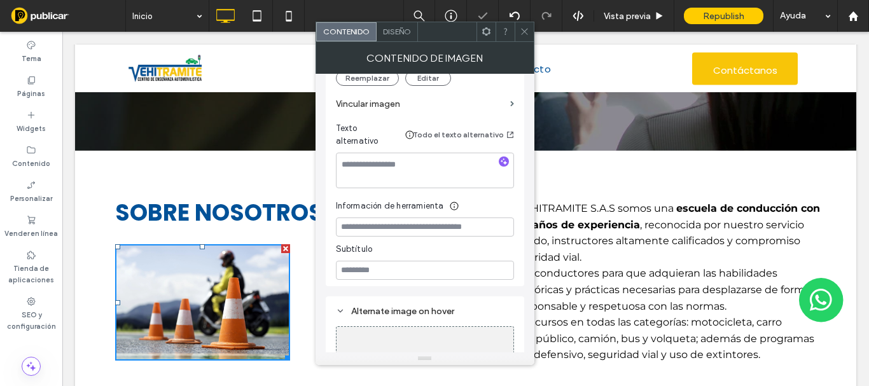
scroll to position [376, 0]
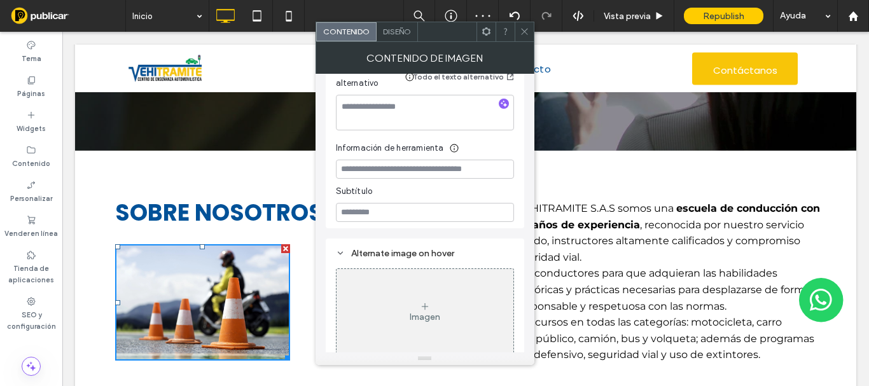
click at [526, 34] on icon at bounding box center [525, 32] width 10 height 10
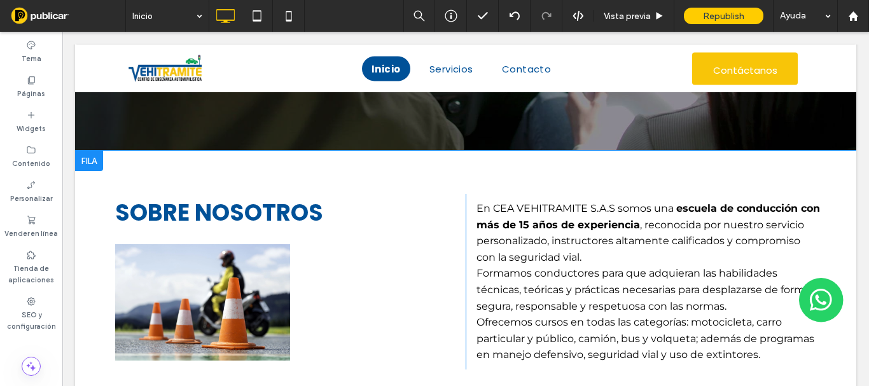
click at [94, 167] on div at bounding box center [89, 161] width 28 height 20
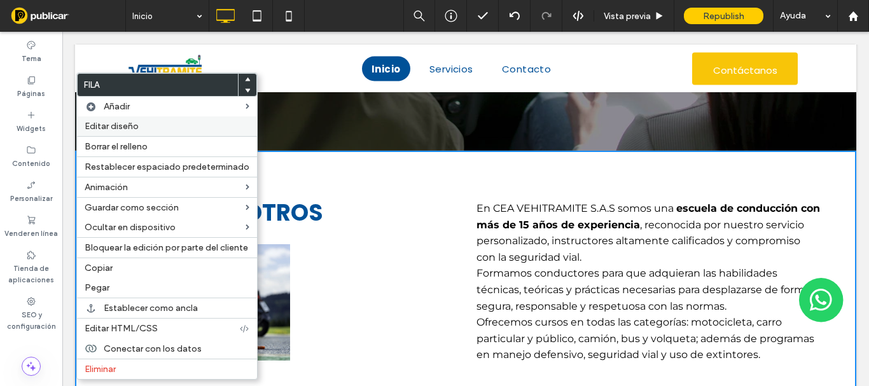
click at [111, 132] on div "Editar diseño" at bounding box center [167, 126] width 180 height 20
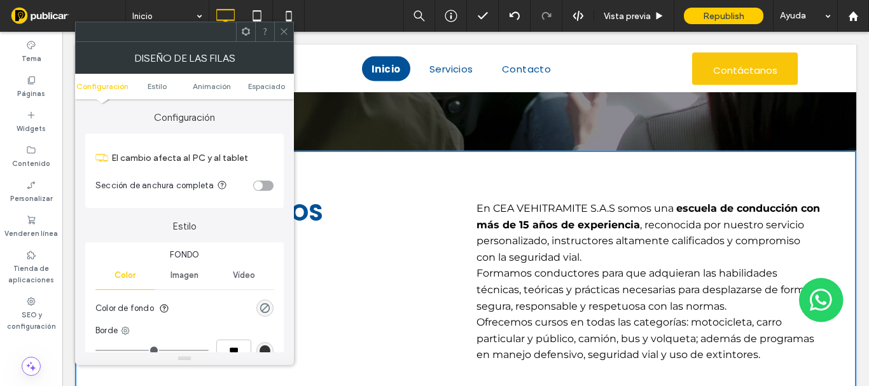
click at [186, 267] on div "Imagen" at bounding box center [184, 276] width 59 height 28
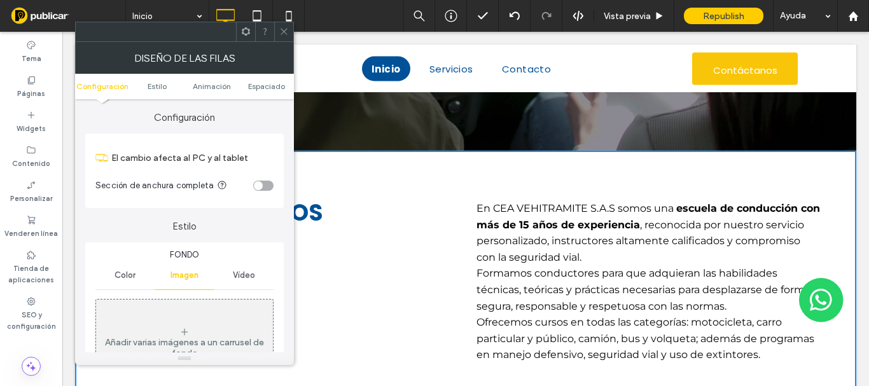
click at [188, 307] on div "Añadir varias imágenes a un carrusel de fondo" at bounding box center [184, 343] width 177 height 84
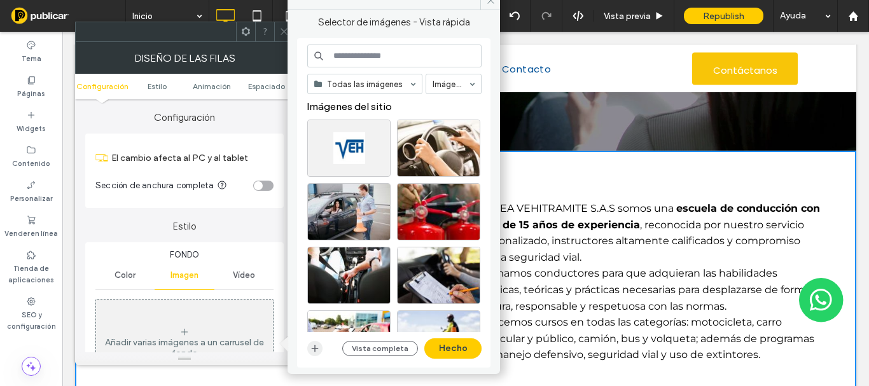
click at [315, 348] on use "button" at bounding box center [315, 349] width 7 height 7
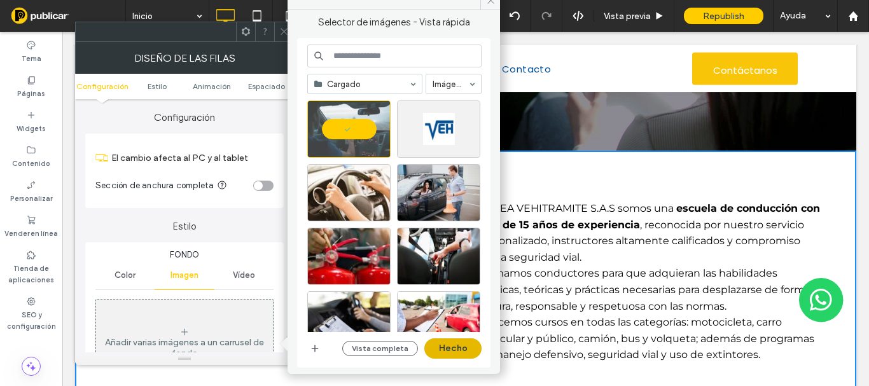
click at [461, 347] on button "Hecho" at bounding box center [452, 349] width 57 height 20
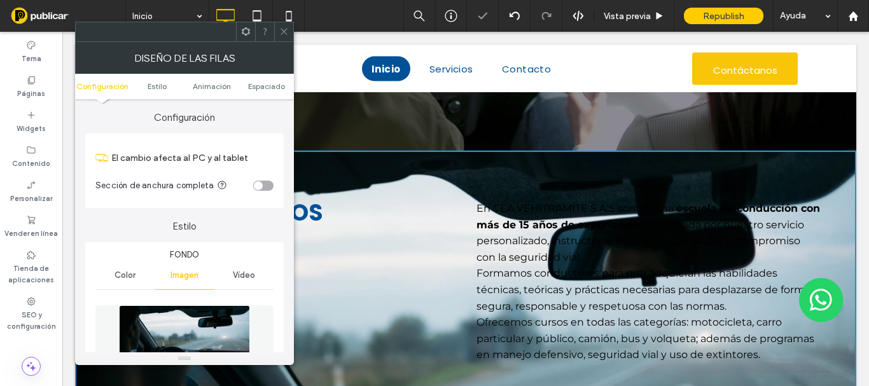
click at [289, 34] on div at bounding box center [283, 31] width 19 height 19
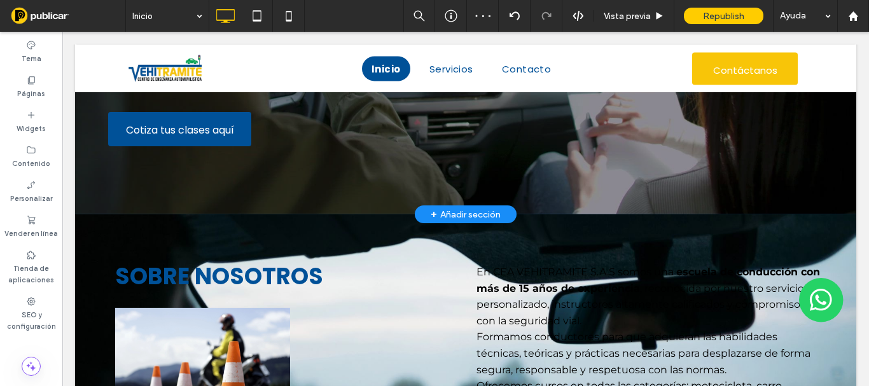
scroll to position [382, 0]
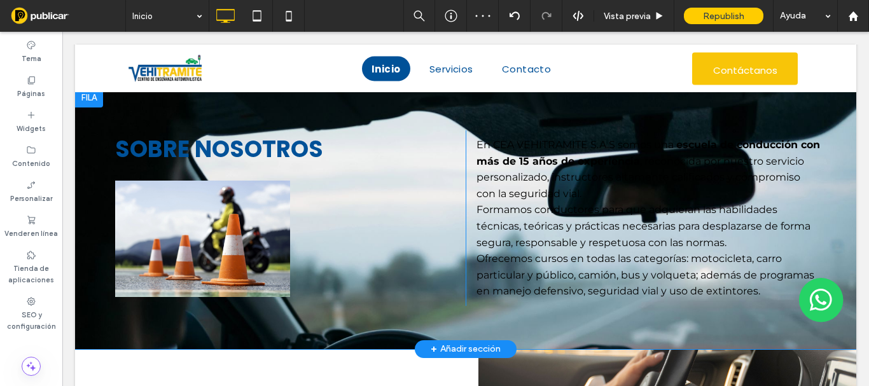
click at [187, 323] on div "Click To Paste Click To Paste SOBRE NOSOTROS Click To Paste Click To Paste En C…" at bounding box center [465, 218] width 781 height 262
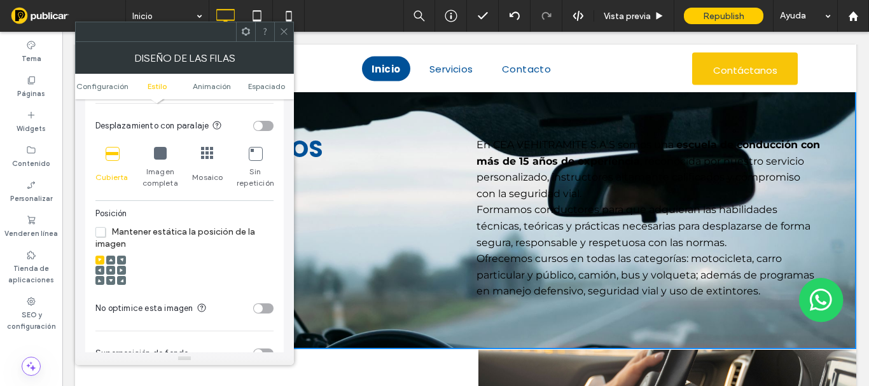
scroll to position [509, 0]
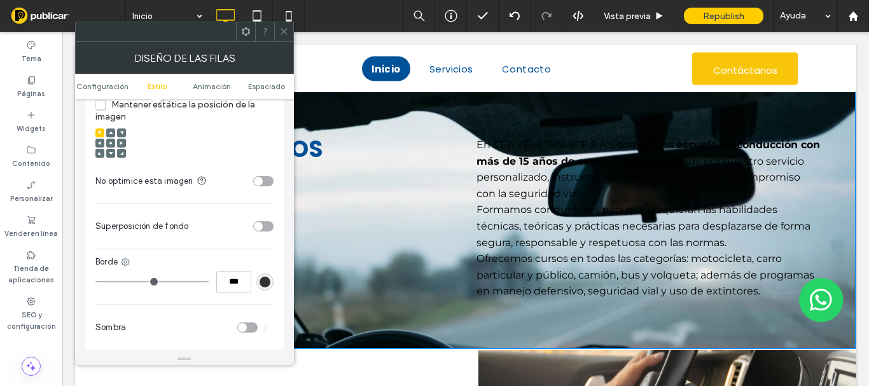
click at [262, 228] on div "toggle" at bounding box center [258, 226] width 9 height 9
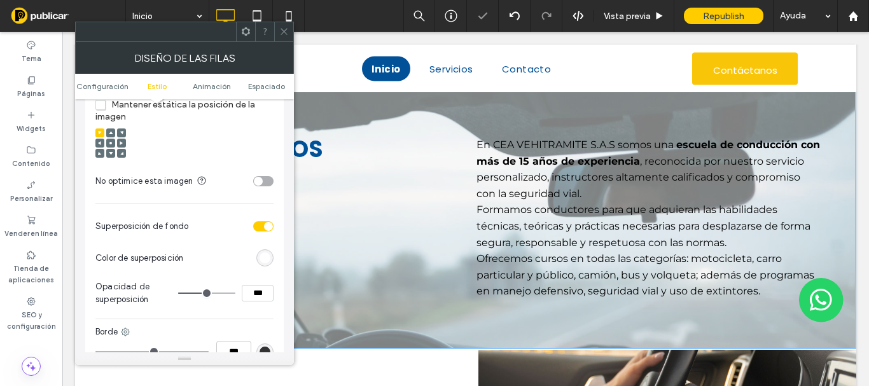
click at [268, 258] on div "rgb(255,255,255)" at bounding box center [265, 258] width 11 height 11
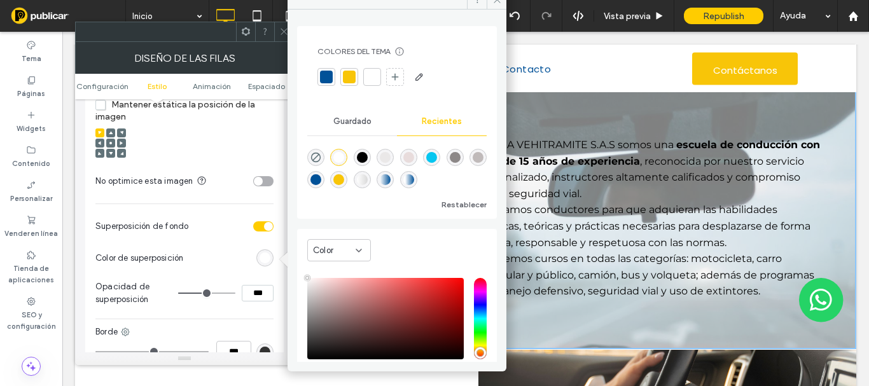
click at [365, 153] on div "rgba(0, 0, 0, 1)" at bounding box center [362, 157] width 11 height 11
type input "*******"
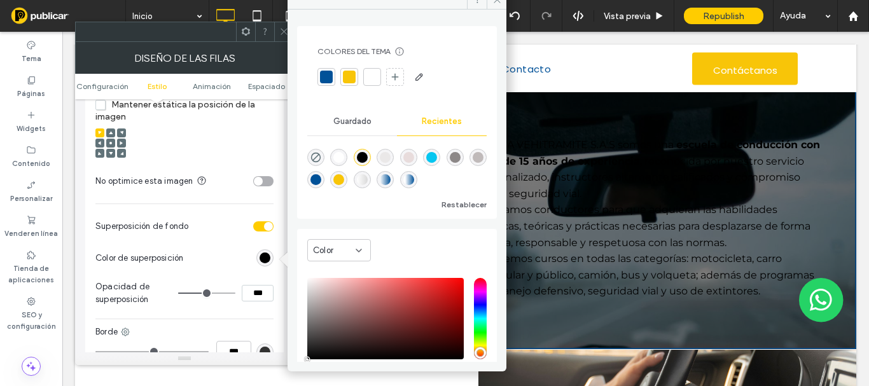
click at [234, 268] on section "Color de superposición" at bounding box center [184, 258] width 178 height 32
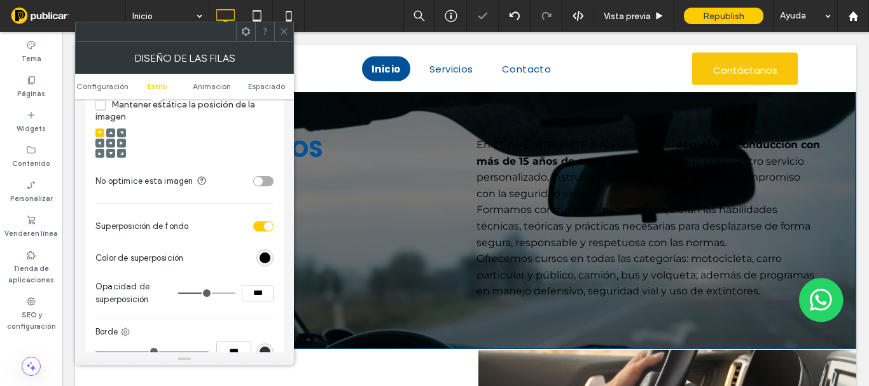
type input "**"
type input "***"
type input "**"
type input "***"
type input "**"
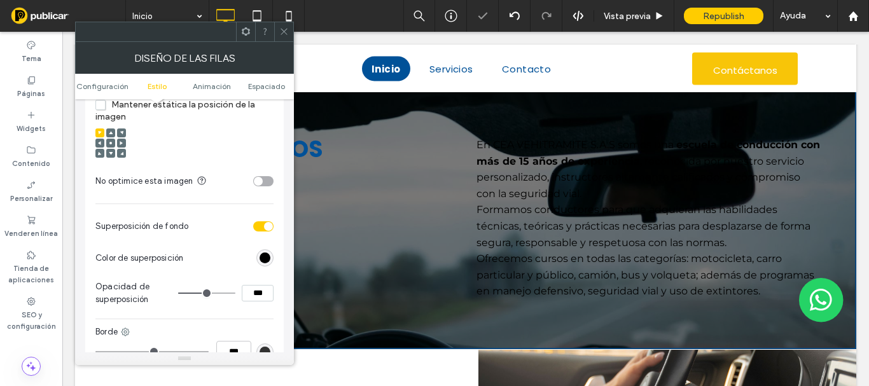
type input "***"
type input "**"
type input "***"
type input "**"
type input "***"
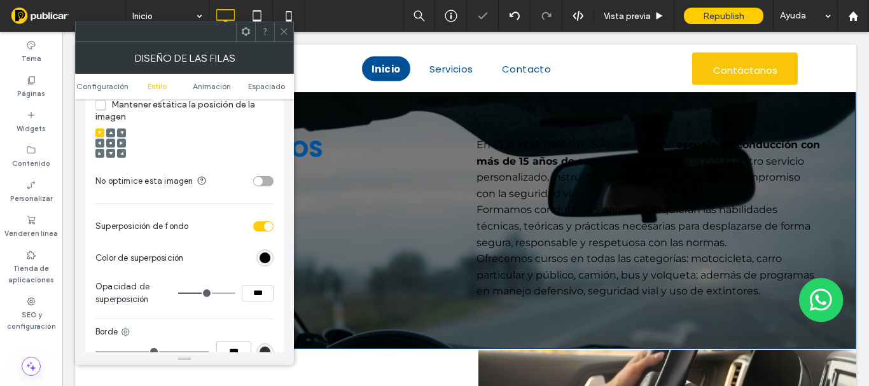
type input "**"
type input "***"
click at [212, 294] on input "range" at bounding box center [206, 293] width 57 height 1
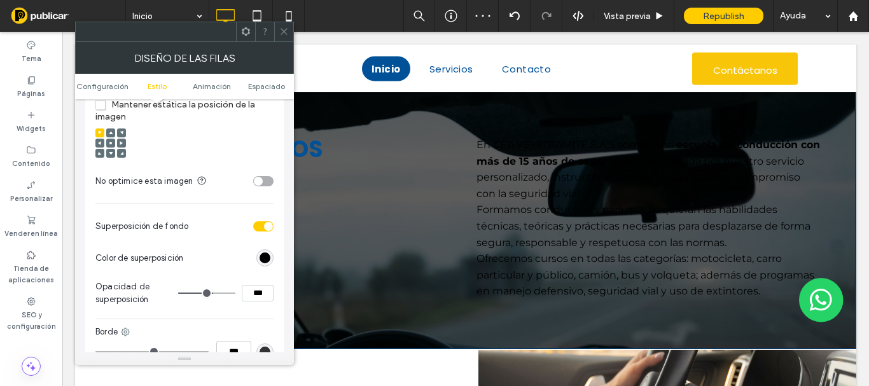
type input "**"
type input "***"
type input "**"
click at [206, 294] on input "range" at bounding box center [206, 293] width 57 height 1
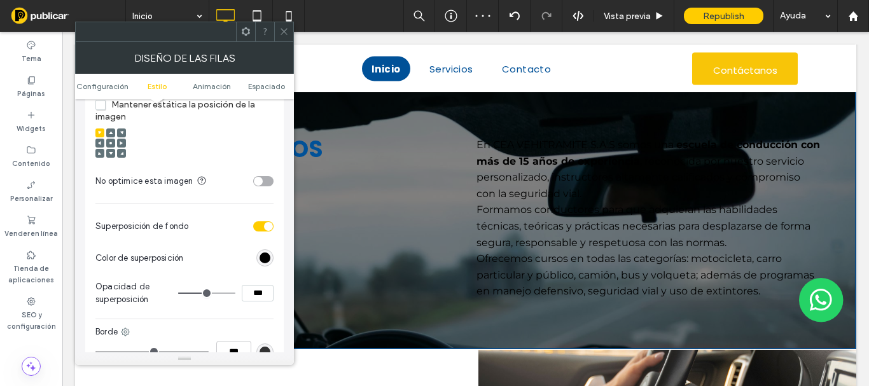
scroll to position [318, 0]
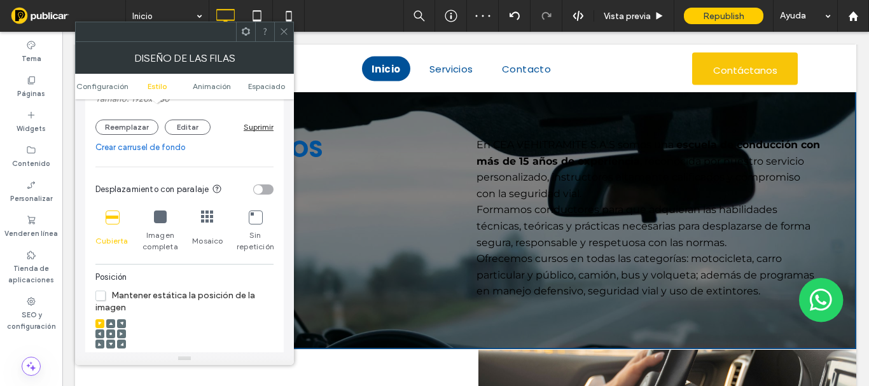
click at [265, 190] on div "toggle" at bounding box center [263, 190] width 20 height 10
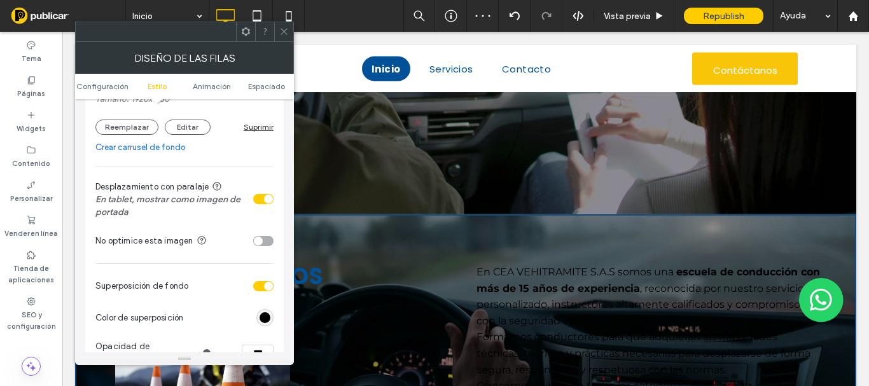
scroll to position [382, 0]
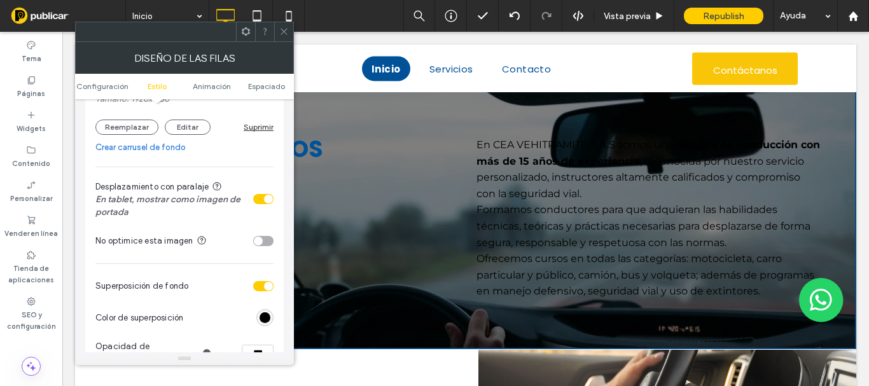
click at [285, 34] on icon at bounding box center [284, 32] width 10 height 10
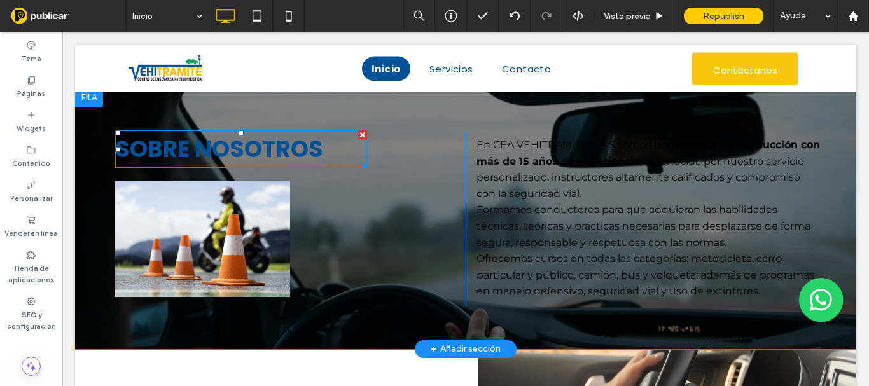
scroll to position [255, 0]
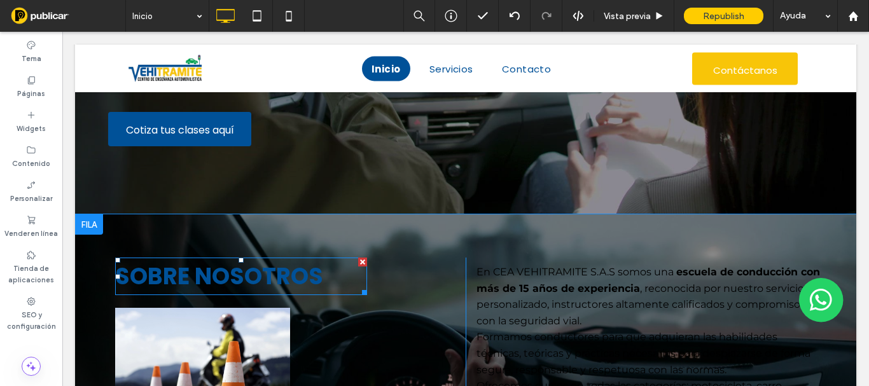
click at [211, 283] on strong "SOBRE NOSOTROS" at bounding box center [219, 276] width 208 height 32
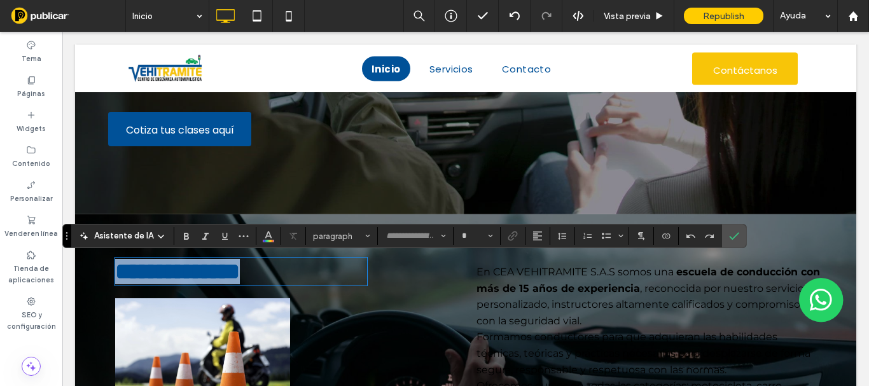
type input "*******"
type input "**"
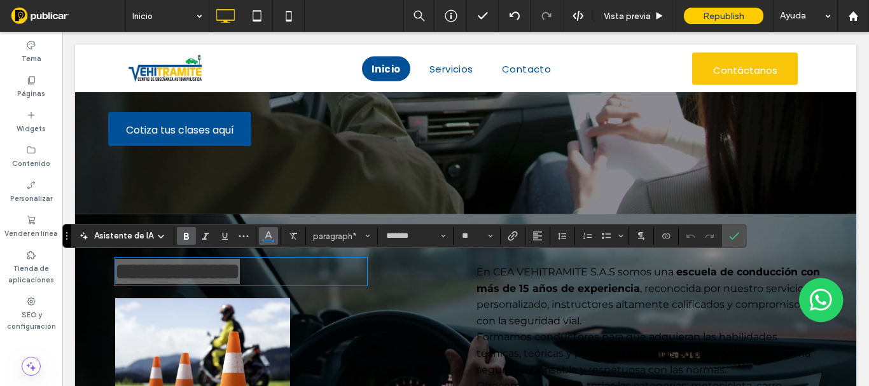
click at [268, 241] on span "Color" at bounding box center [268, 235] width 10 height 17
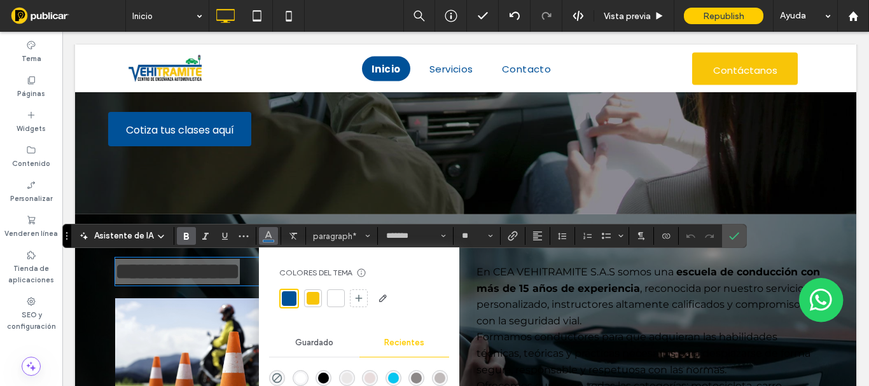
click at [337, 305] on div at bounding box center [336, 299] width 18 height 18
click at [729, 238] on icon "Confirmar" at bounding box center [734, 236] width 10 height 10
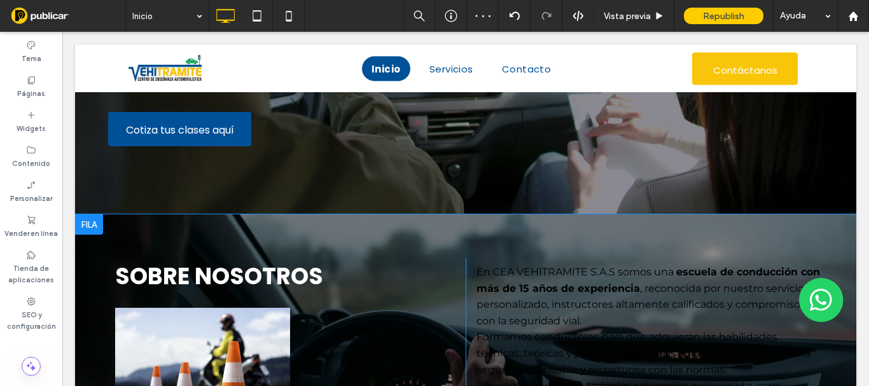
click at [193, 229] on div "Click To Paste Click To Paste SOBRE NOSOTROS Click To Paste Click To Paste En C…" at bounding box center [465, 345] width 781 height 262
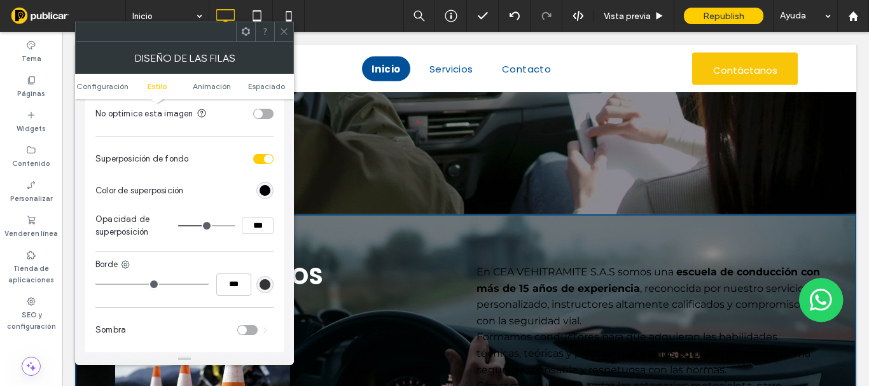
scroll to position [509, 0]
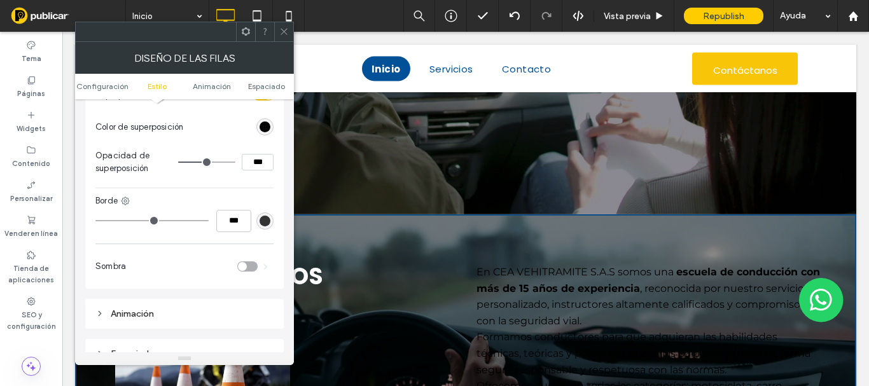
click at [248, 265] on div "toggle" at bounding box center [247, 267] width 20 height 10
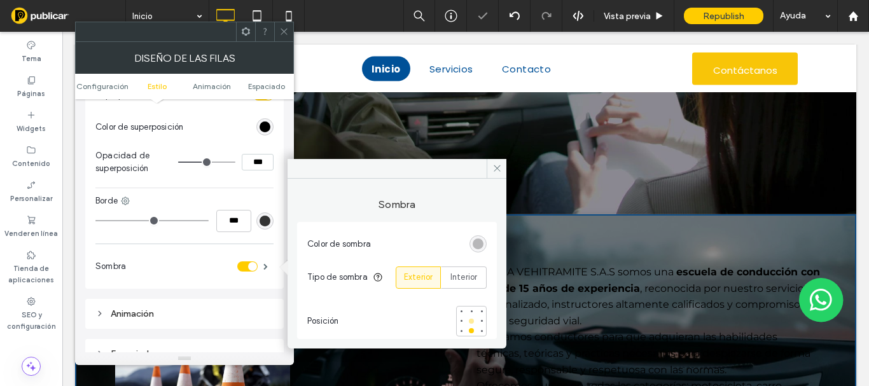
click at [469, 319] on div at bounding box center [471, 321] width 5 height 5
click at [286, 27] on icon at bounding box center [284, 32] width 10 height 10
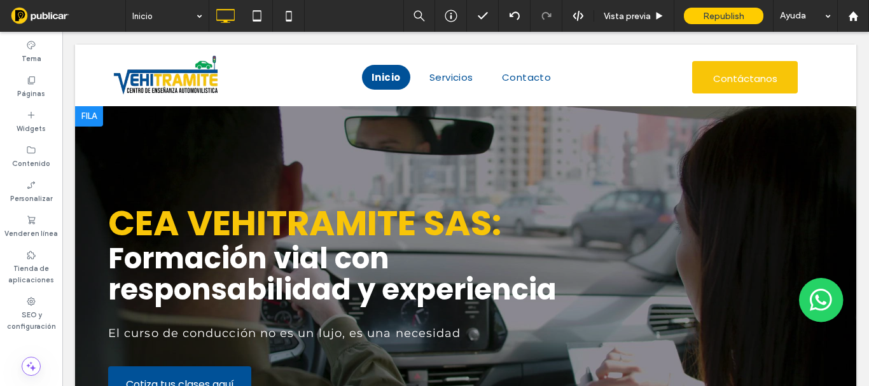
scroll to position [127, 0]
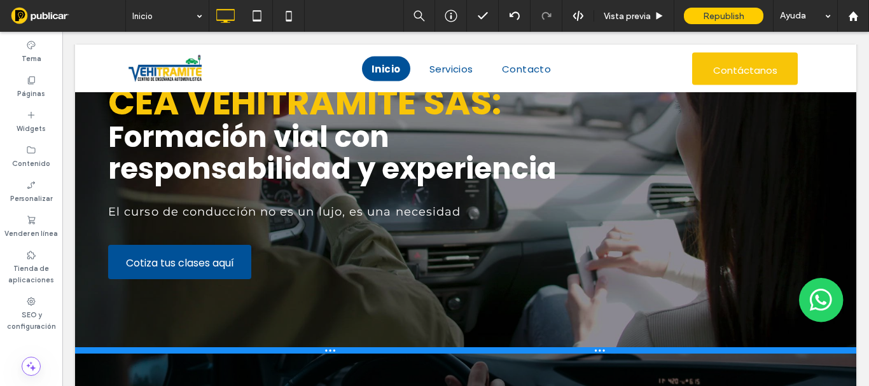
drag, startPoint x: 340, startPoint y: 340, endPoint x: 340, endPoint y: 354, distance: 14.0
click at [340, 354] on div at bounding box center [465, 350] width 781 height 6
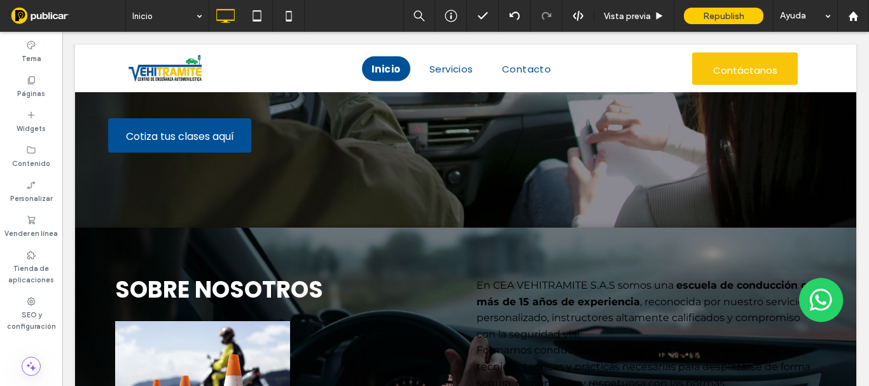
scroll to position [382, 0]
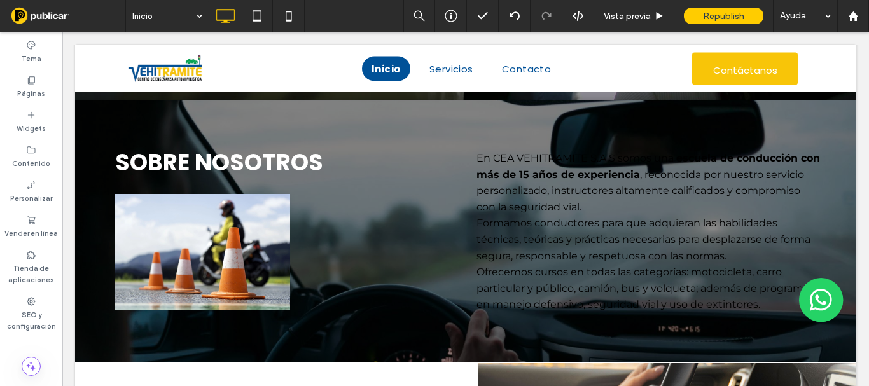
click at [451, 164] on div "Click To Paste Click To Paste SOBRE NOSOTROS" at bounding box center [283, 232] width 365 height 176
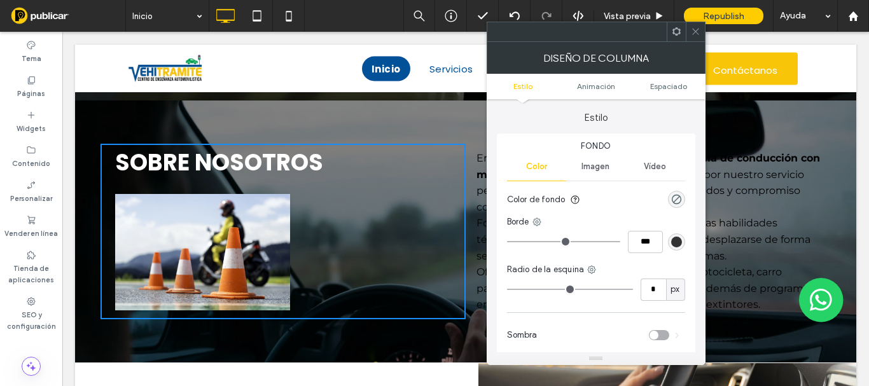
click at [680, 34] on icon at bounding box center [677, 32] width 10 height 10
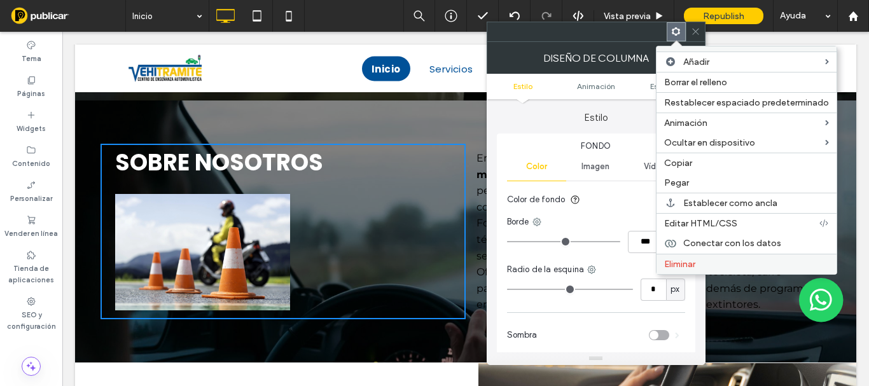
click at [685, 261] on span "Eliminar" at bounding box center [679, 264] width 31 height 11
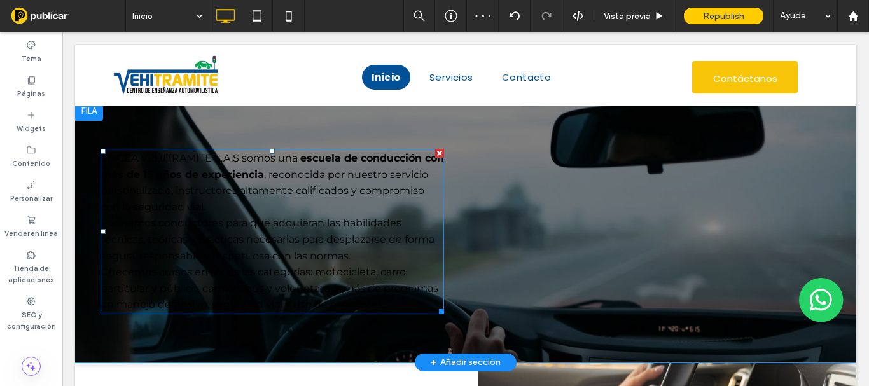
click at [438, 176] on p "En CEA VEHITRAMITE S.A.S somos una escuela de conducción con más de 15 años de …" at bounding box center [273, 207] width 344 height 114
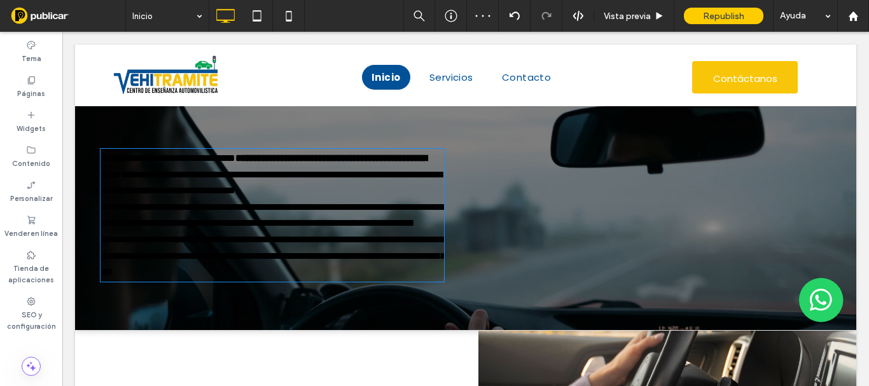
type input "**********"
type input "**"
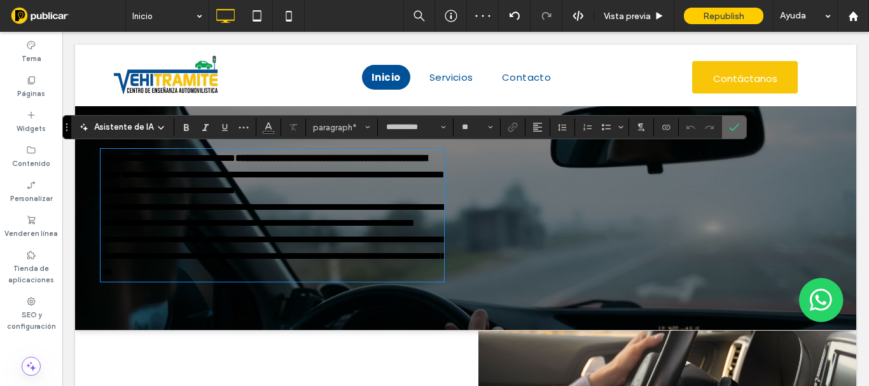
click at [730, 126] on icon "Confirmar" at bounding box center [734, 127] width 10 height 10
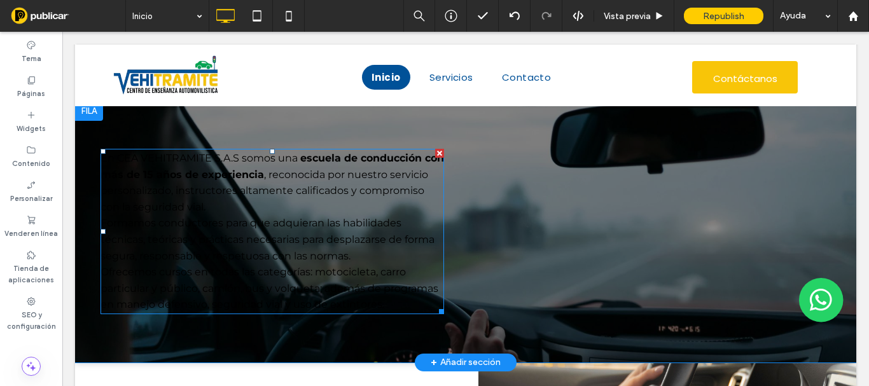
click at [438, 153] on div at bounding box center [439, 153] width 9 height 9
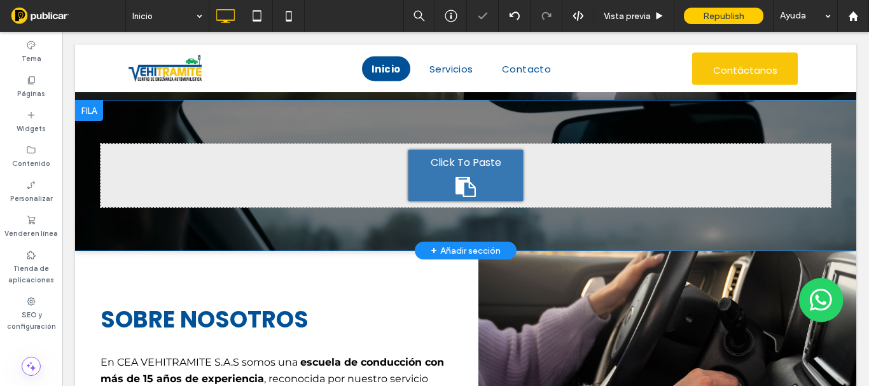
scroll to position [318, 0]
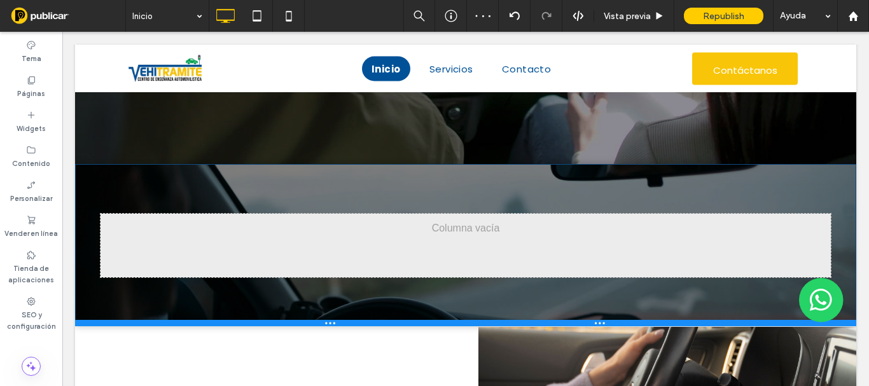
drag, startPoint x: 280, startPoint y: 312, endPoint x: 276, endPoint y: 327, distance: 15.1
click at [276, 326] on div at bounding box center [465, 323] width 781 height 6
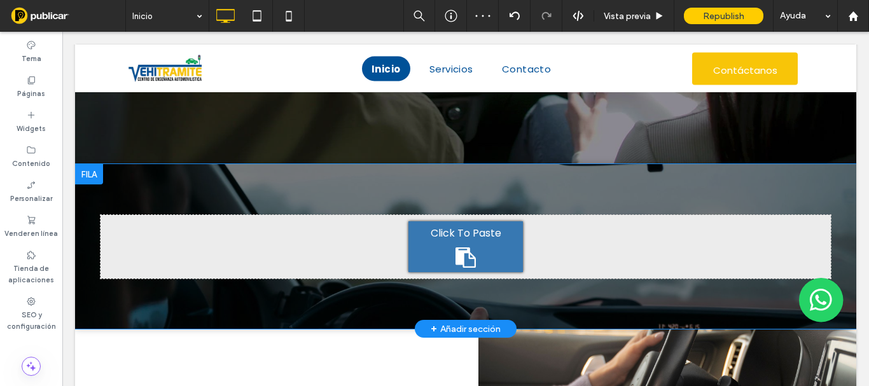
click at [92, 177] on div at bounding box center [89, 174] width 28 height 20
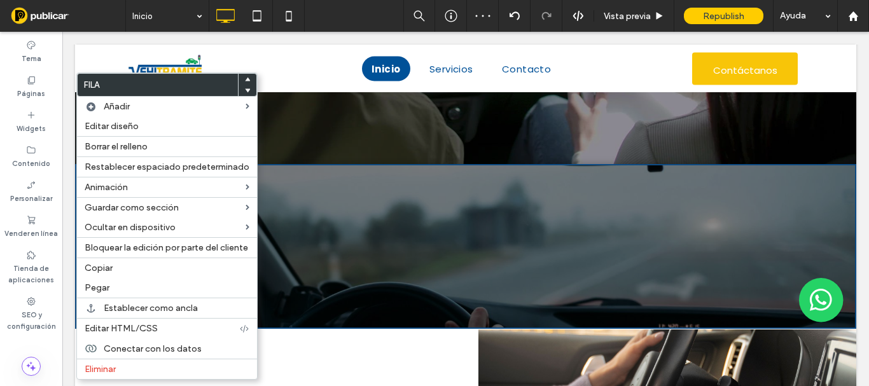
click at [246, 87] on div at bounding box center [248, 90] width 18 height 11
click at [245, 90] on use at bounding box center [248, 91] width 6 height 4
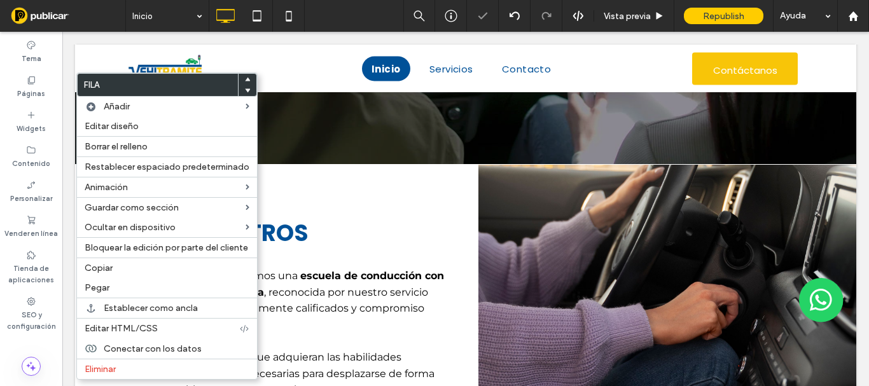
click at [355, 184] on div "SOBRE NOSOTROS En CEA VEHITRAMITE S.A.S somos una escuela de conducción con más…" at bounding box center [290, 364] width 378 height 398
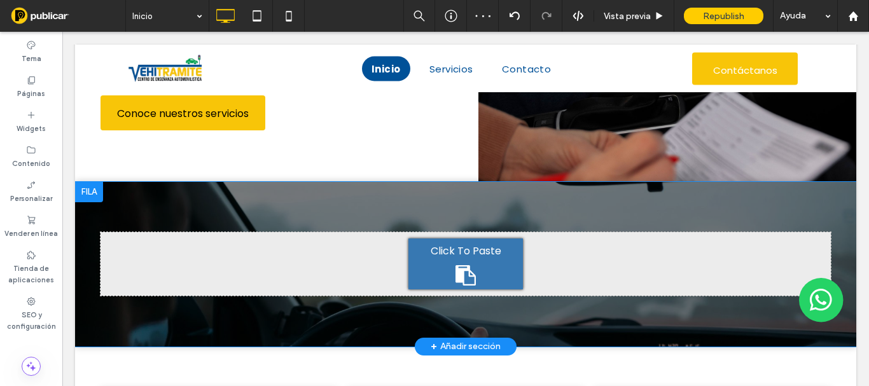
scroll to position [764, 0]
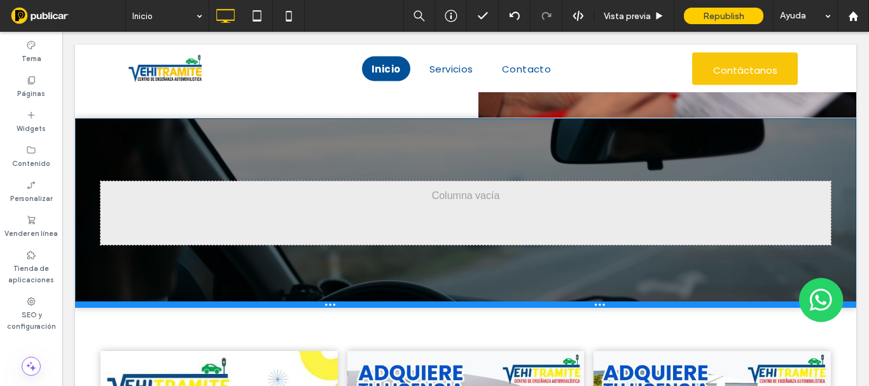
drag, startPoint x: 333, startPoint y: 283, endPoint x: 328, endPoint y: 308, distance: 26.0
click at [328, 308] on div at bounding box center [465, 305] width 781 height 6
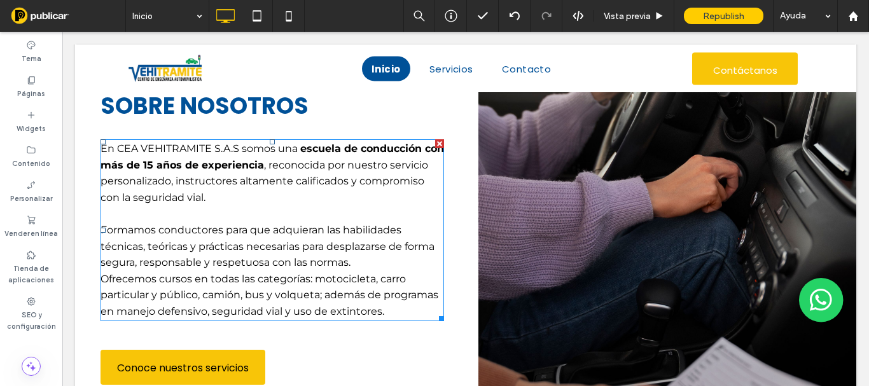
scroll to position [318, 0]
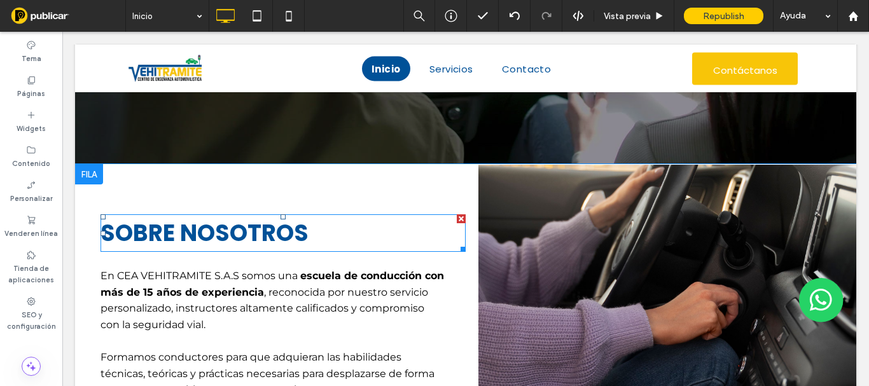
click at [267, 236] on strong "SOBRE NOSOTROS" at bounding box center [205, 233] width 208 height 32
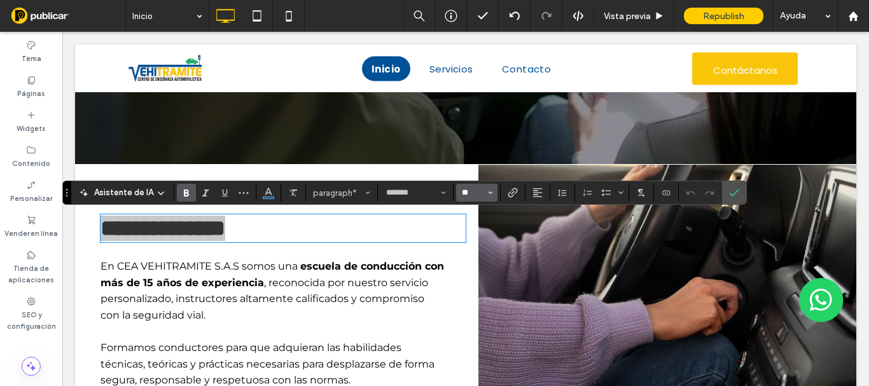
click at [469, 190] on input "**" at bounding box center [473, 193] width 25 height 10
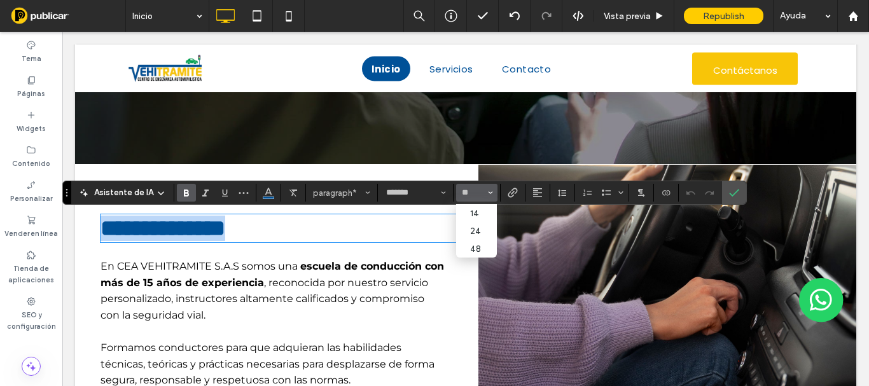
type input "**"
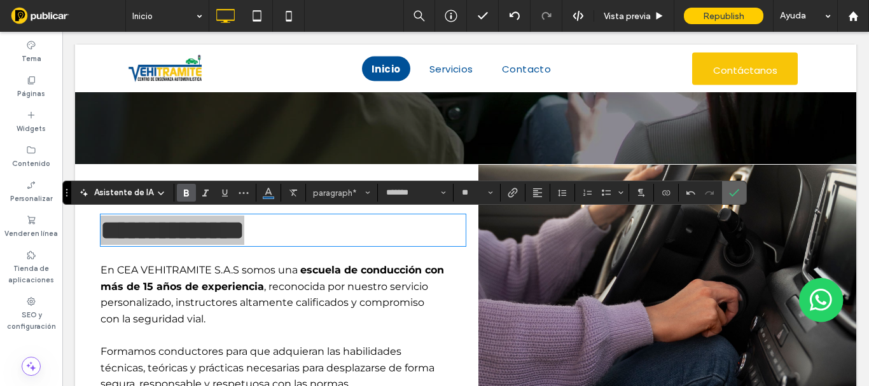
drag, startPoint x: 733, startPoint y: 198, endPoint x: 582, endPoint y: 80, distance: 192.2
click at [733, 198] on icon "Confirmar" at bounding box center [734, 193] width 10 height 10
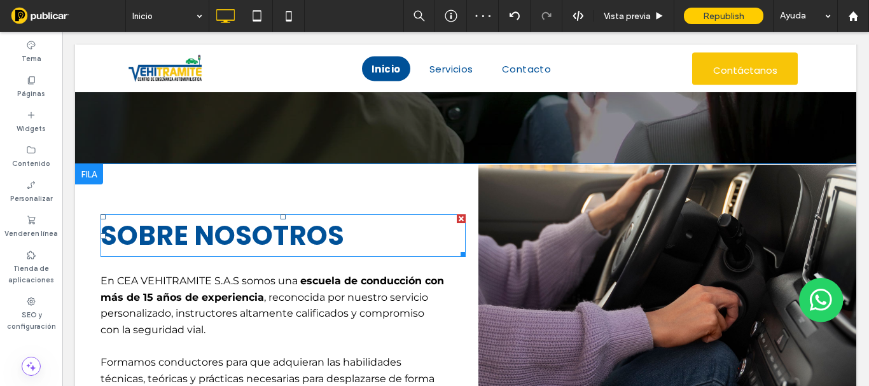
scroll to position [445, 0]
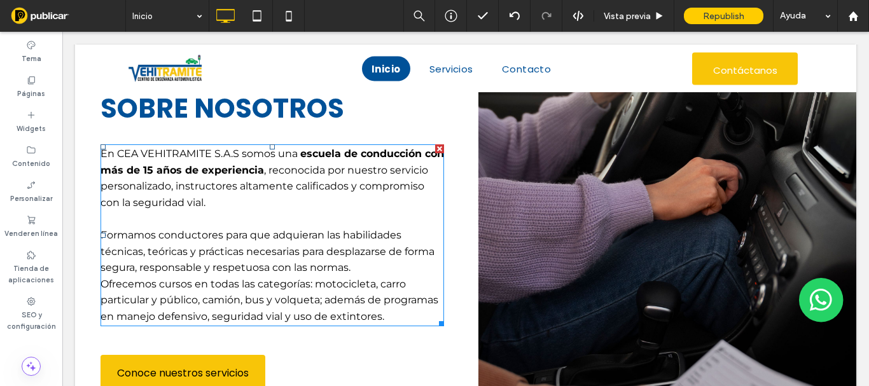
click at [283, 156] on span "somos una" at bounding box center [270, 154] width 56 height 12
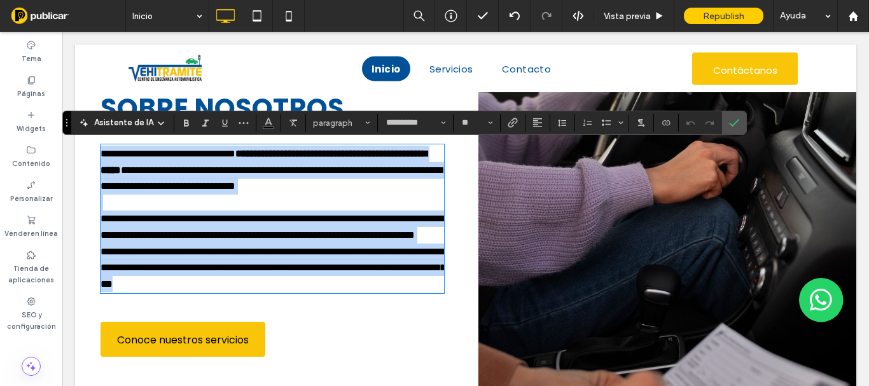
type input "**********"
type input "**"
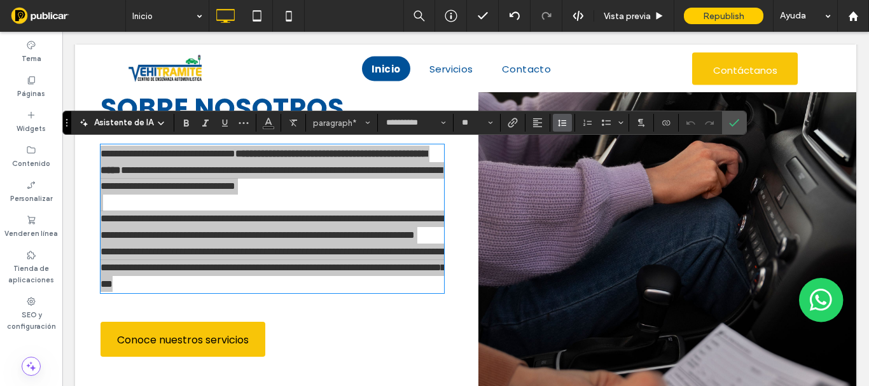
click at [566, 125] on icon "Altura de la línea" at bounding box center [562, 123] width 10 height 10
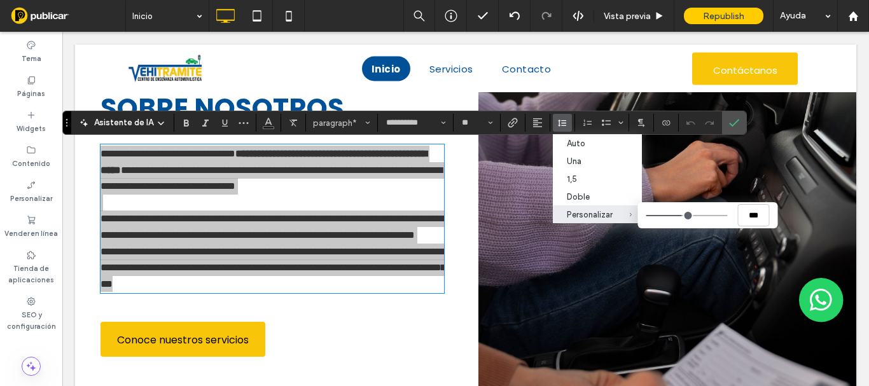
type input "***"
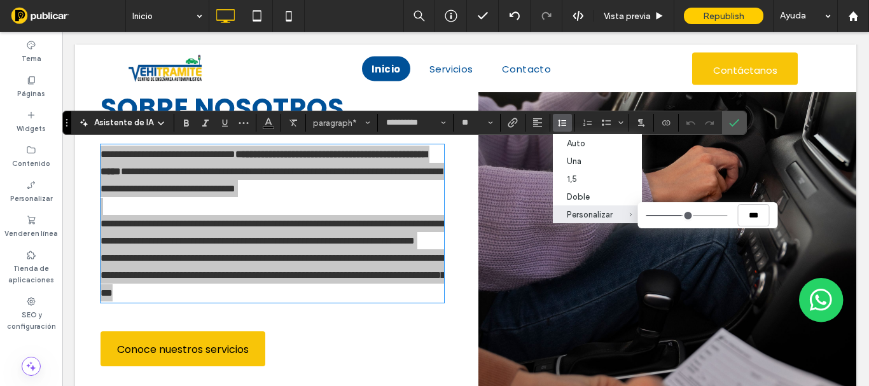
type input "***"
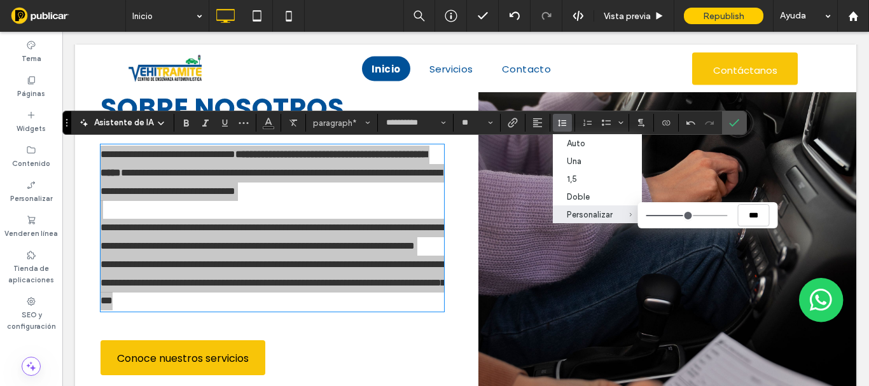
type input "***"
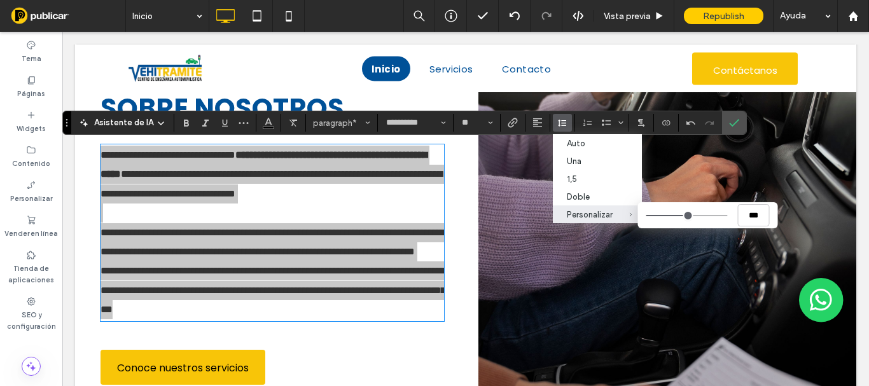
drag, startPoint x: 683, startPoint y: 213, endPoint x: 690, endPoint y: 213, distance: 7.7
type input "***"
click at [690, 215] on input "Personalizar ***" at bounding box center [686, 215] width 81 height 1
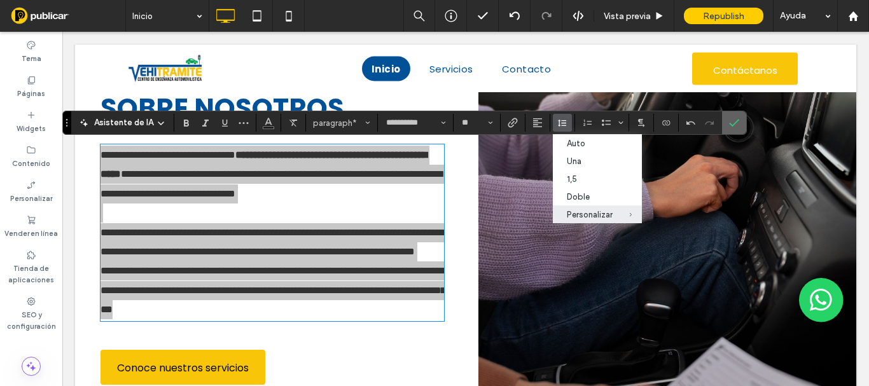
click at [730, 124] on use "Confirmar" at bounding box center [735, 123] width 10 height 8
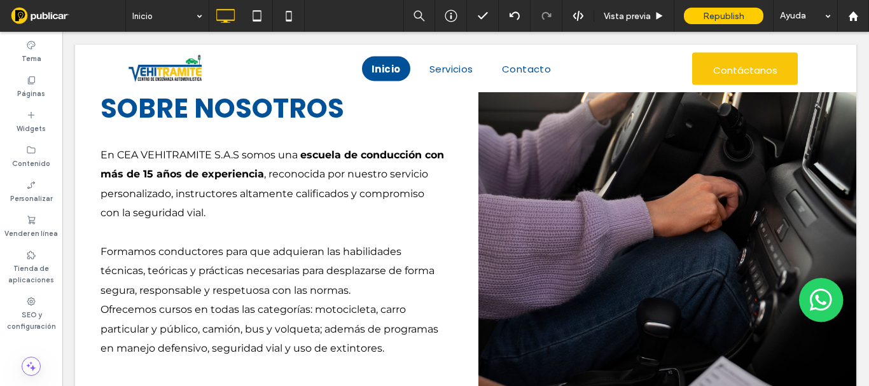
scroll to position [318, 0]
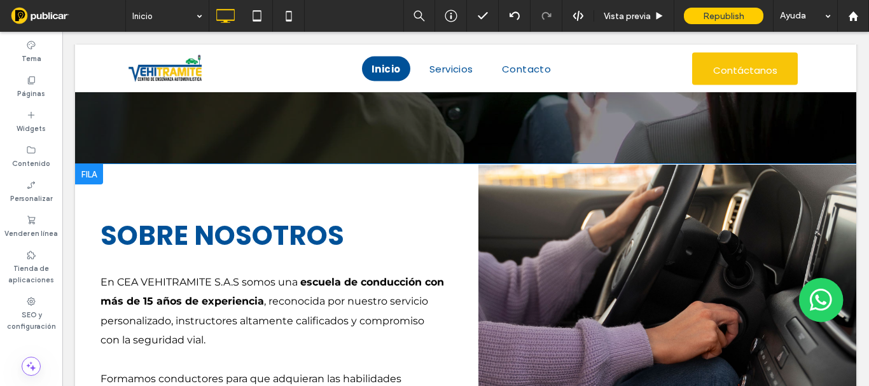
click at [499, 233] on div "Click To Paste" at bounding box center [667, 383] width 378 height 436
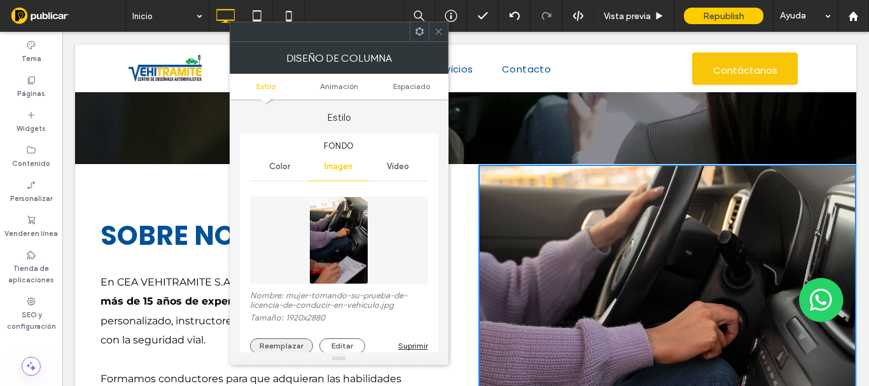
click at [293, 340] on button "Reemplazar" at bounding box center [281, 346] width 63 height 15
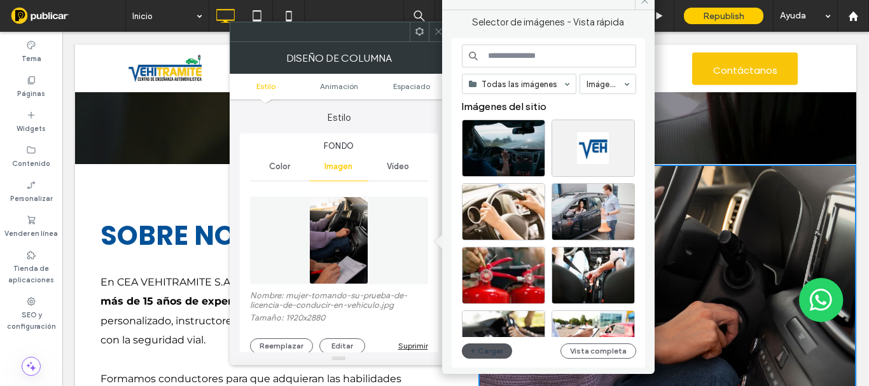
click at [491, 352] on button "Cargar" at bounding box center [487, 351] width 51 height 15
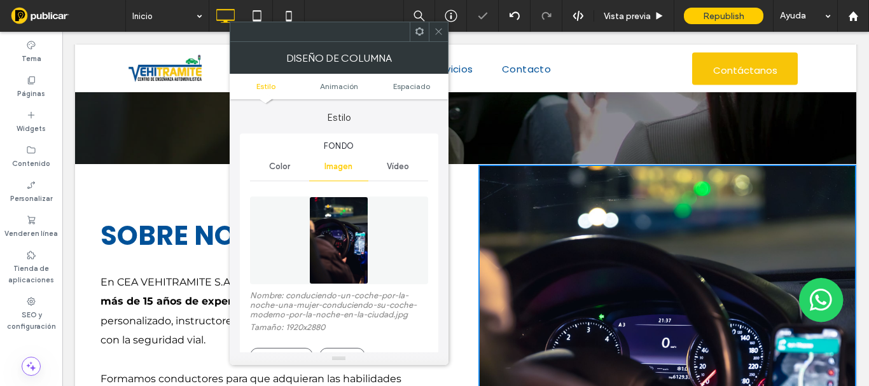
click at [436, 32] on icon at bounding box center [439, 32] width 10 height 10
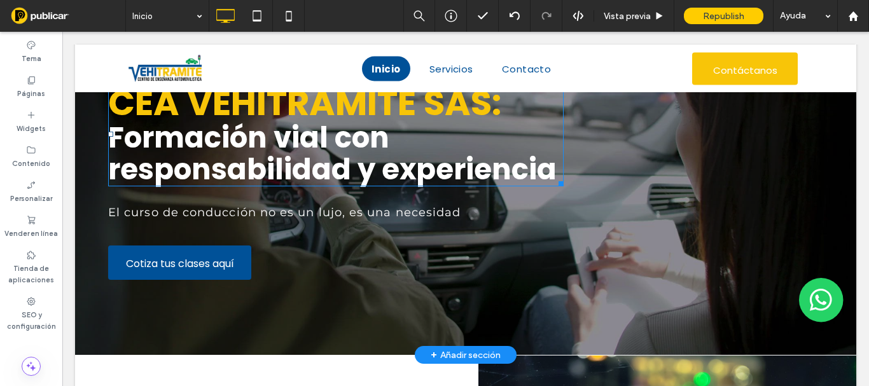
scroll to position [0, 0]
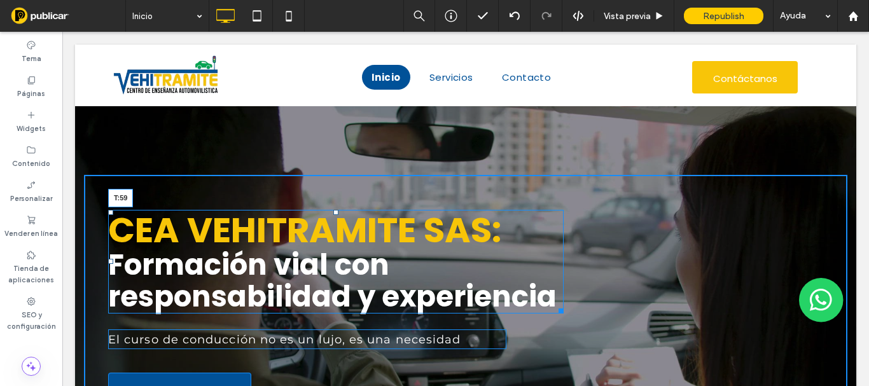
drag, startPoint x: 332, startPoint y: 212, endPoint x: 395, endPoint y: 246, distance: 72.3
click at [333, 214] on div at bounding box center [335, 212] width 5 height 5
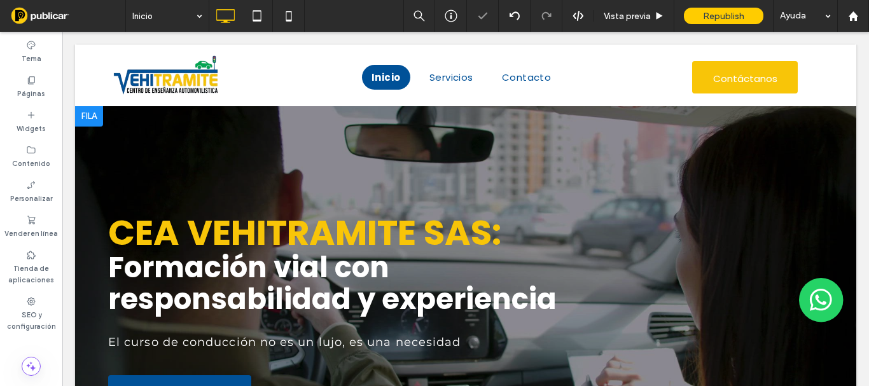
click at [149, 136] on div at bounding box center [465, 295] width 781 height 379
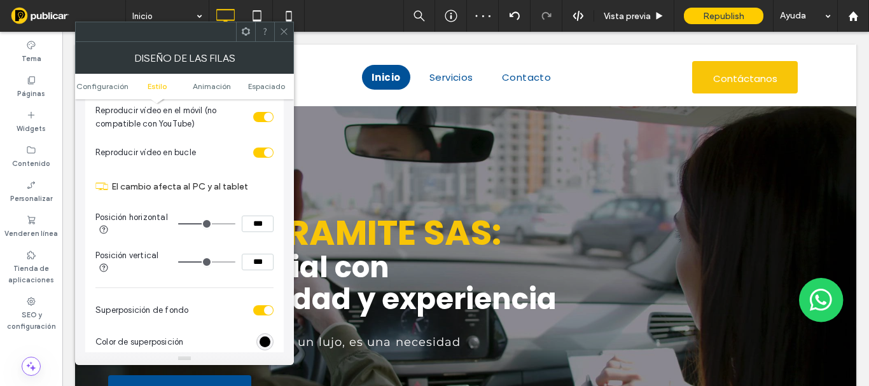
scroll to position [573, 0]
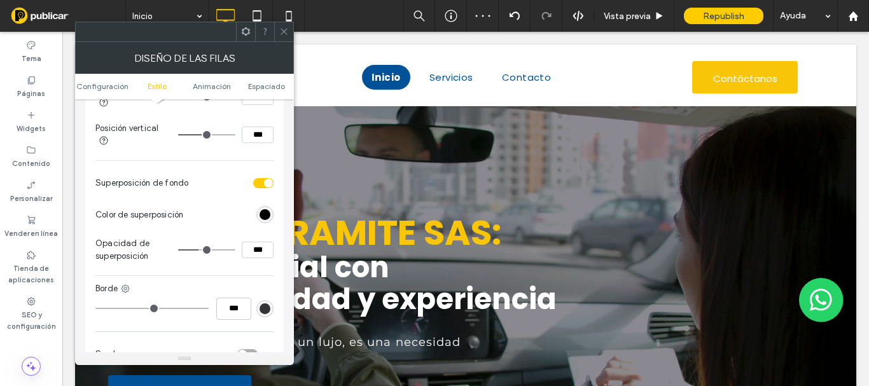
click at [258, 251] on input "***" at bounding box center [258, 250] width 32 height 17
type input "***"
type input "**"
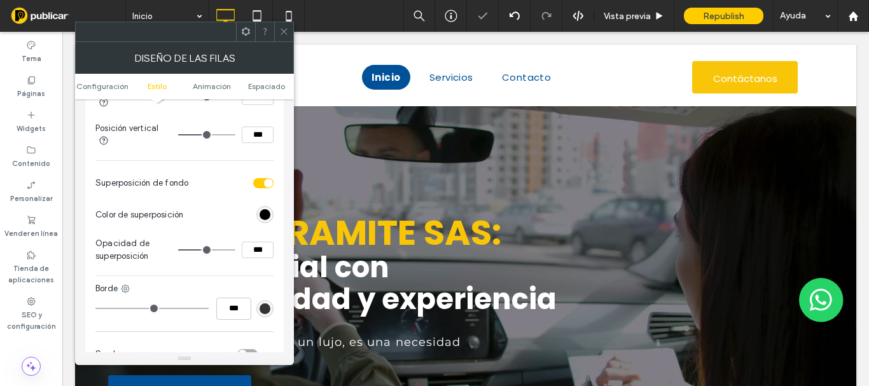
click at [285, 36] on icon at bounding box center [284, 32] width 10 height 10
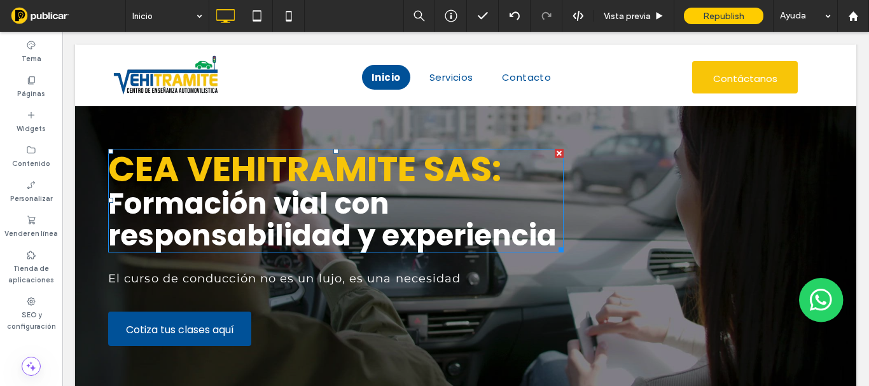
scroll to position [0, 0]
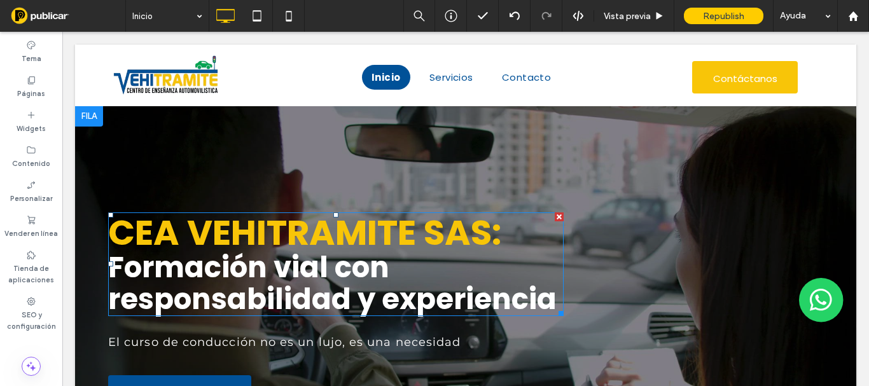
click at [465, 235] on span "CEA VEHITRAMITE SAS:" at bounding box center [304, 232] width 393 height 49
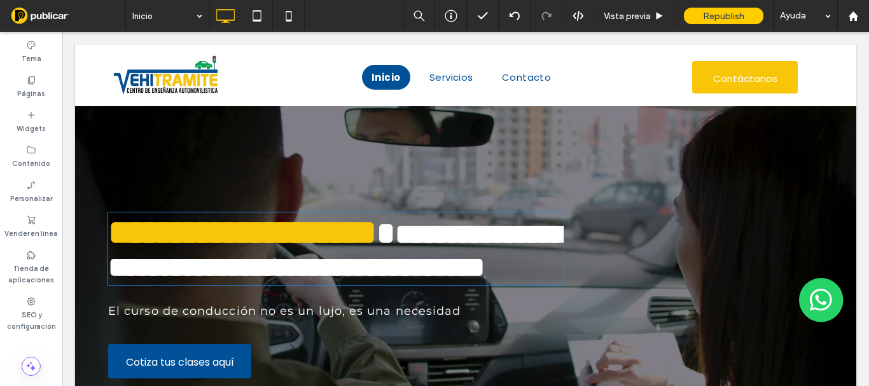
click at [377, 234] on span "**********" at bounding box center [242, 232] width 269 height 35
type input "*******"
type input "**"
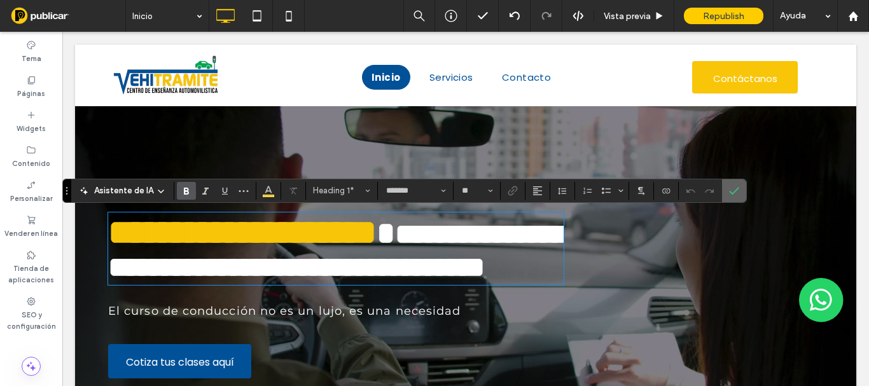
drag, startPoint x: 733, startPoint y: 194, endPoint x: 510, endPoint y: 120, distance: 235.4
click at [733, 194] on icon "Confirmar" at bounding box center [734, 191] width 10 height 10
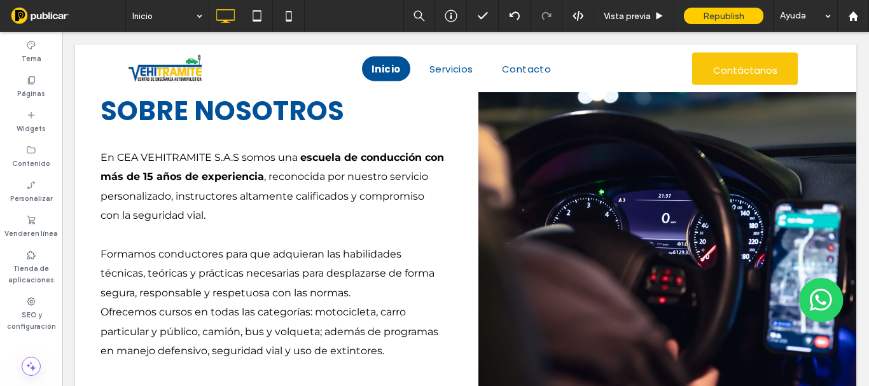
scroll to position [318, 0]
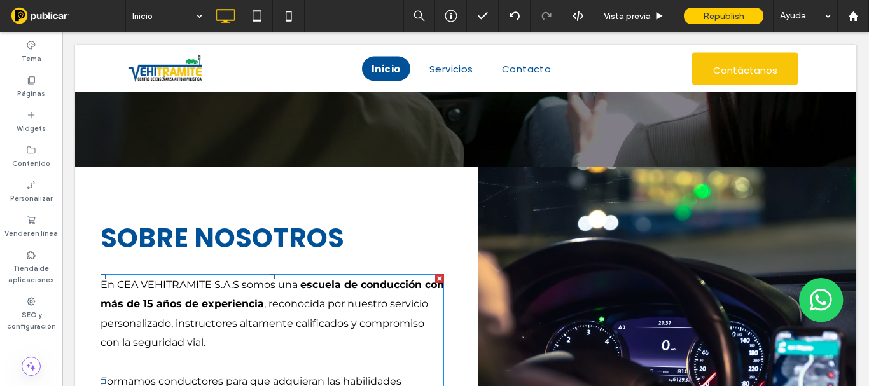
click at [170, 360] on p "Formamos conductores para que adquieran las habilidades técnicas, teóricas y pr…" at bounding box center [273, 392] width 344 height 78
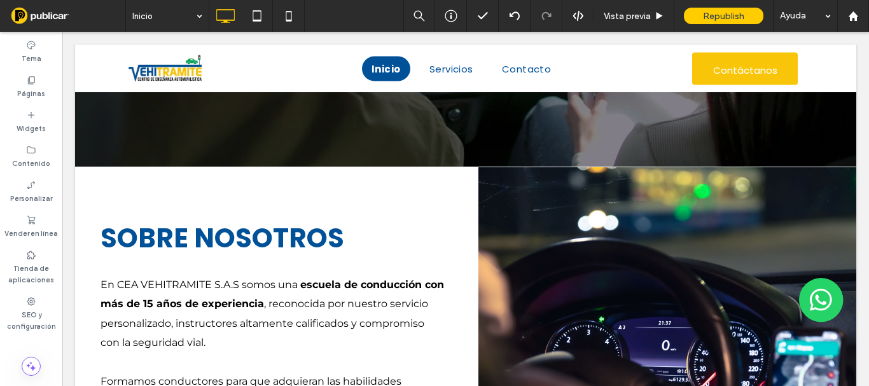
scroll to position [491, 0]
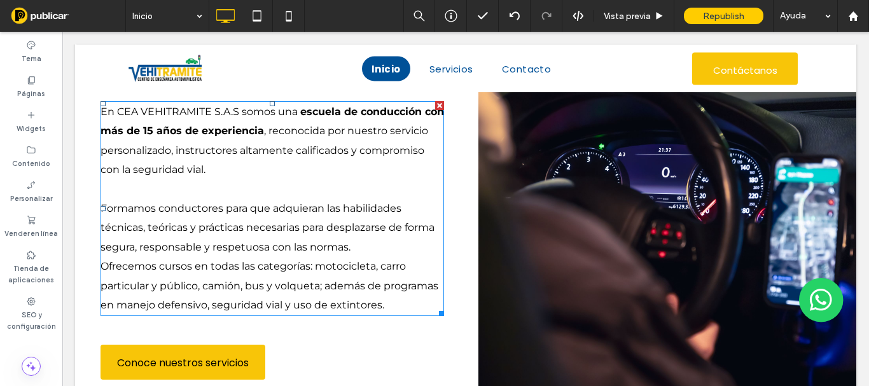
click at [129, 184] on p "Formamos conductores para que adquieran las habilidades técnicas, teóricas y pr…" at bounding box center [273, 219] width 344 height 78
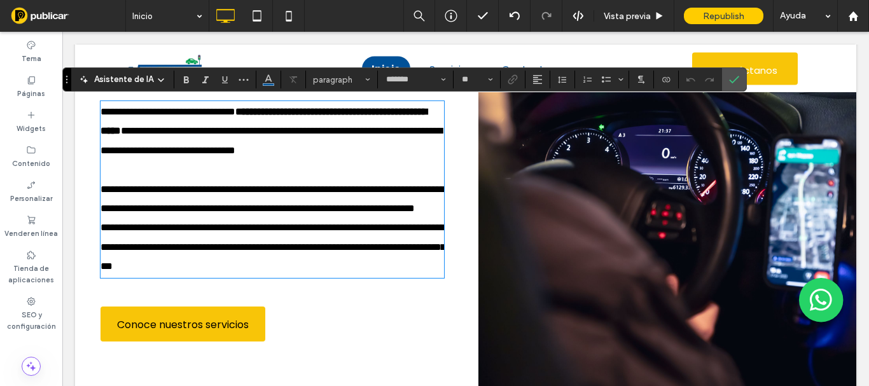
type input "**********"
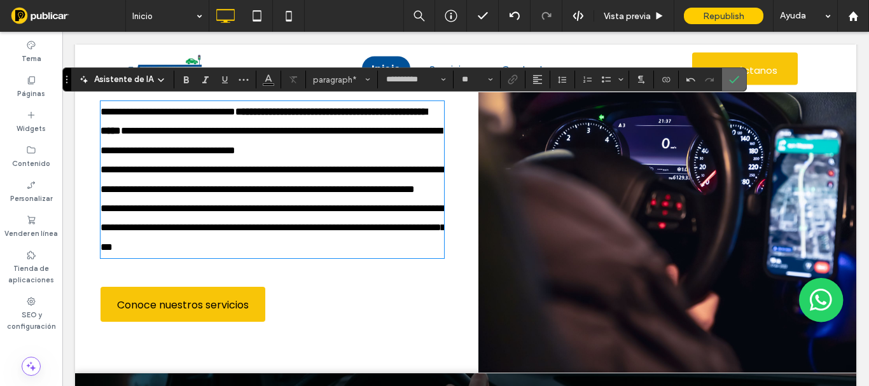
click at [733, 78] on icon "Confirmar" at bounding box center [734, 79] width 10 height 10
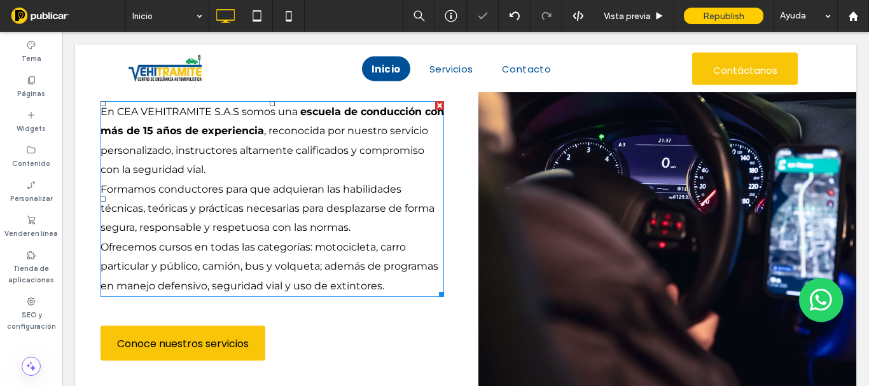
scroll to position [364, 0]
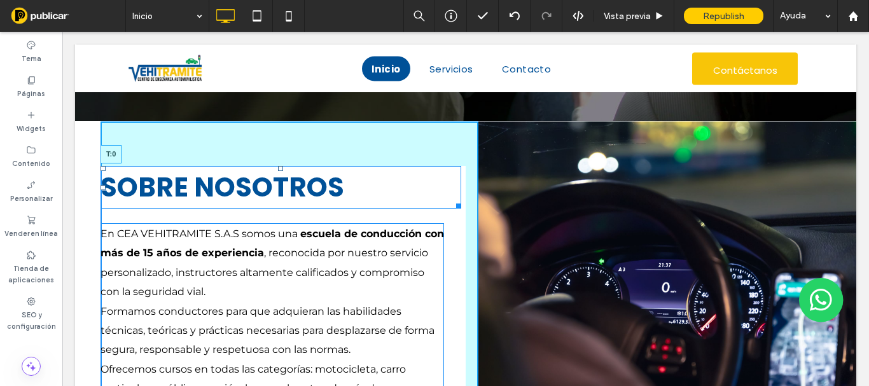
drag, startPoint x: 281, startPoint y: 174, endPoint x: 282, endPoint y: 167, distance: 7.1
click at [282, 167] on div at bounding box center [280, 168] width 5 height 5
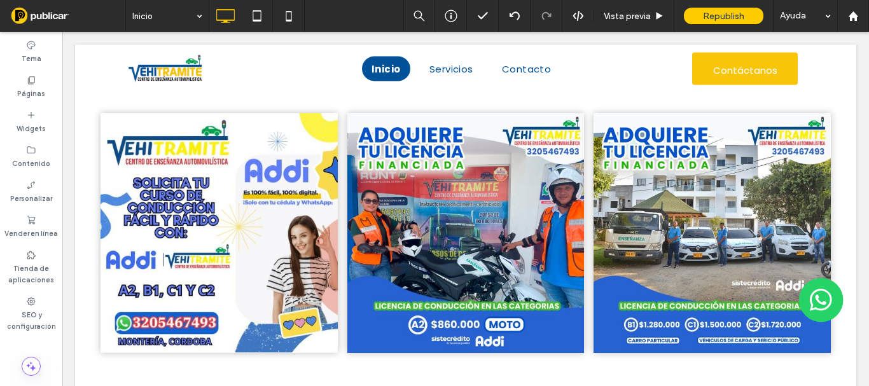
scroll to position [1145, 0]
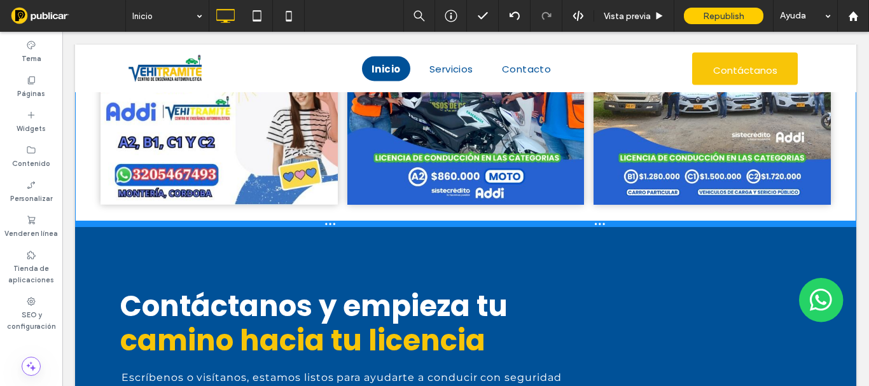
drag, startPoint x: 579, startPoint y: 267, endPoint x: 382, endPoint y: 203, distance: 206.9
click at [605, 225] on div at bounding box center [465, 224] width 781 height 6
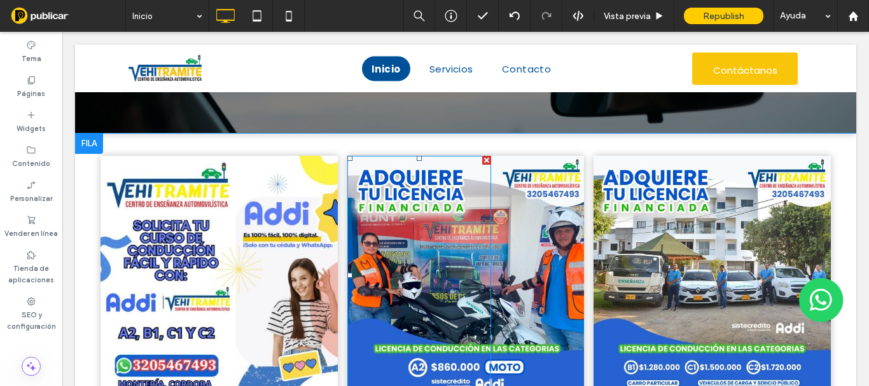
scroll to position [1082, 0]
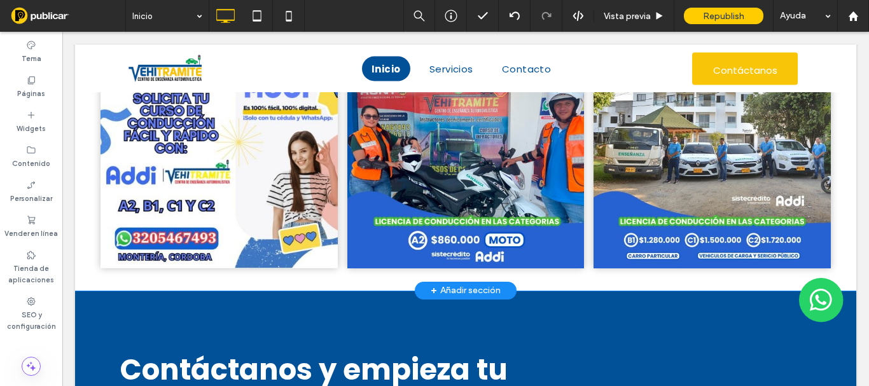
click at [472, 291] on div "+ Añadir sección" at bounding box center [466, 291] width 70 height 14
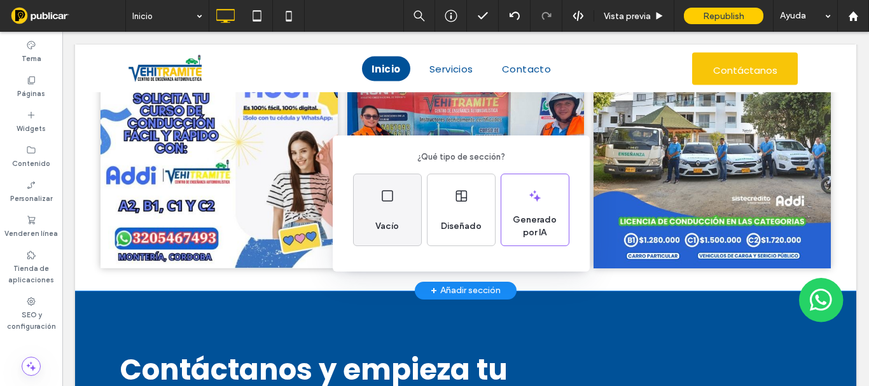
click at [390, 205] on div "Vacío" at bounding box center [387, 209] width 67 height 71
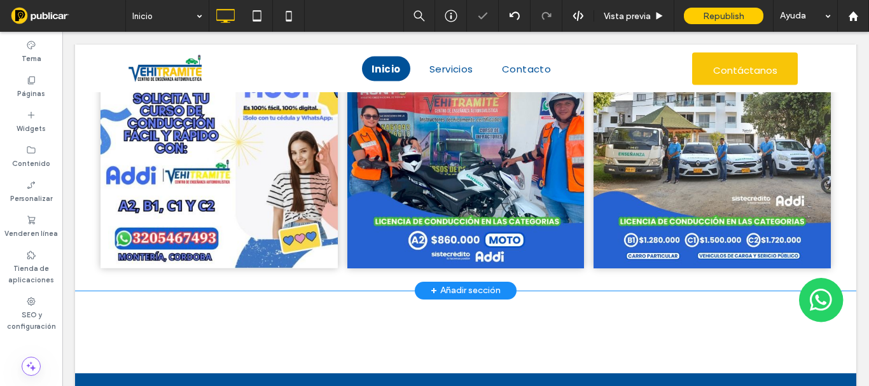
scroll to position [1145, 0]
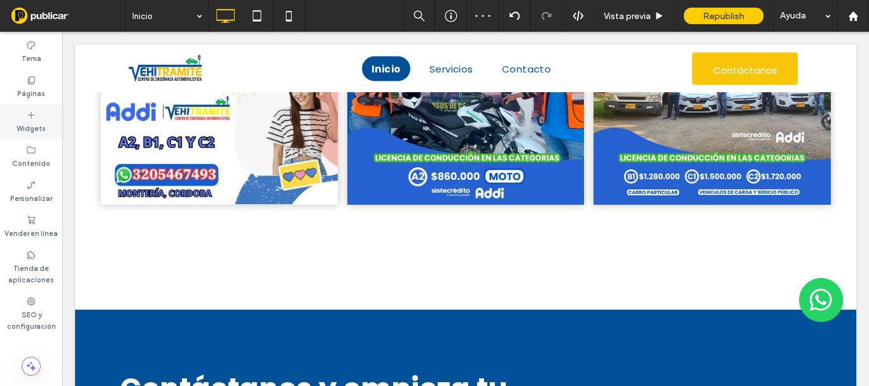
click at [39, 116] on div "Widgets" at bounding box center [31, 121] width 62 height 35
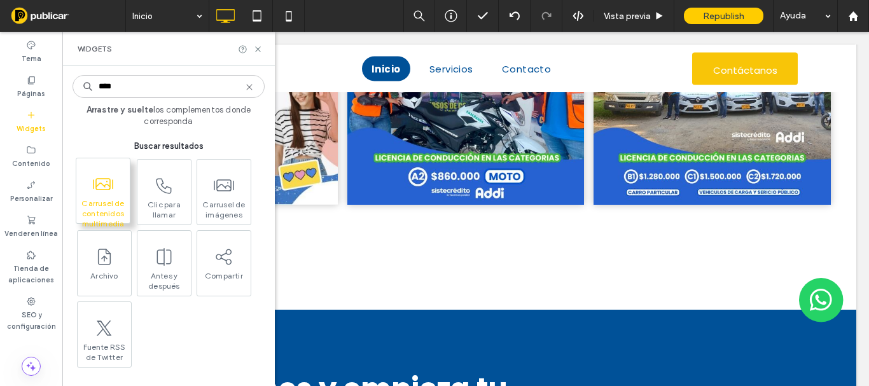
type input "****"
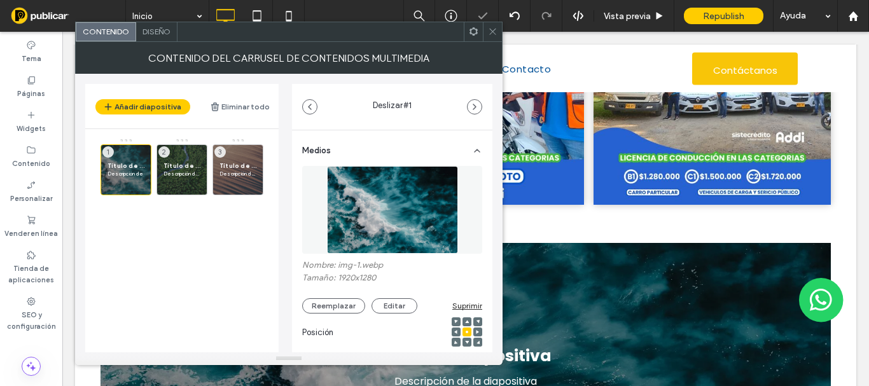
click at [160, 33] on span "Diseño" at bounding box center [157, 32] width 28 height 10
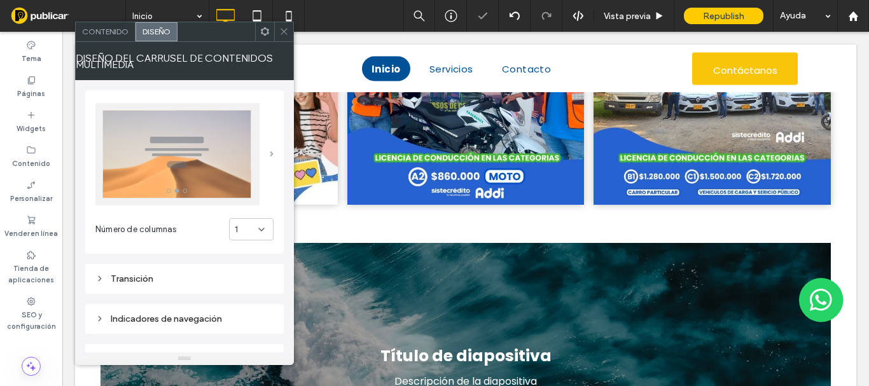
click at [270, 154] on span at bounding box center [272, 154] width 4 height 6
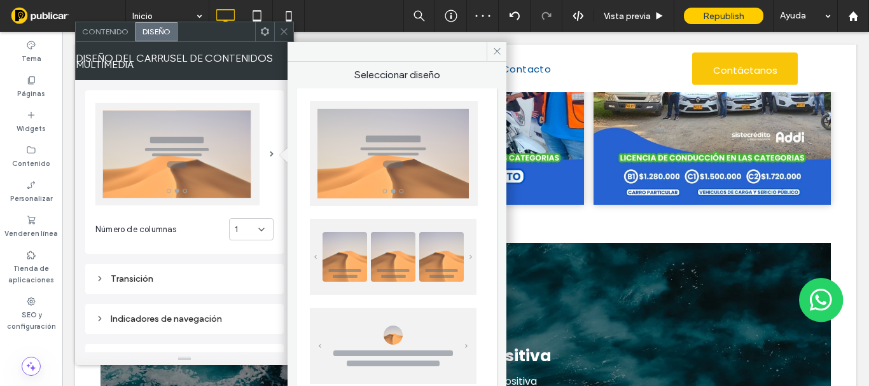
click at [431, 247] on img at bounding box center [393, 257] width 167 height 76
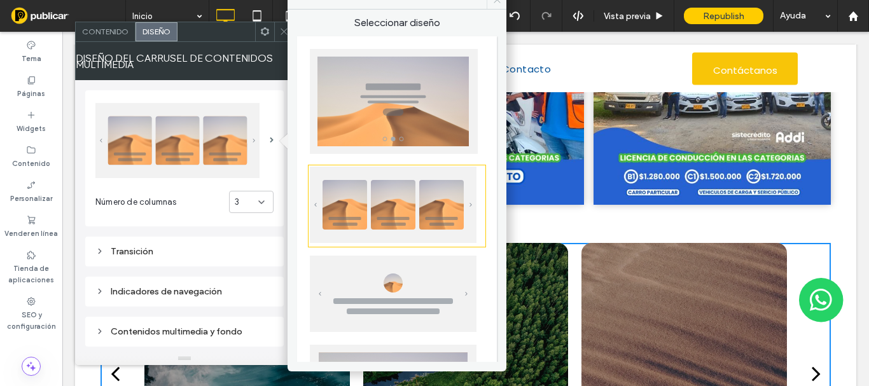
click at [494, 1] on icon at bounding box center [497, 0] width 10 height 10
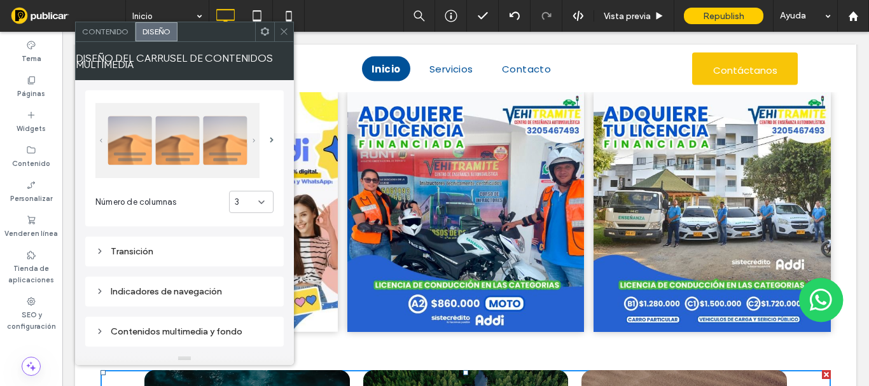
scroll to position [954, 0]
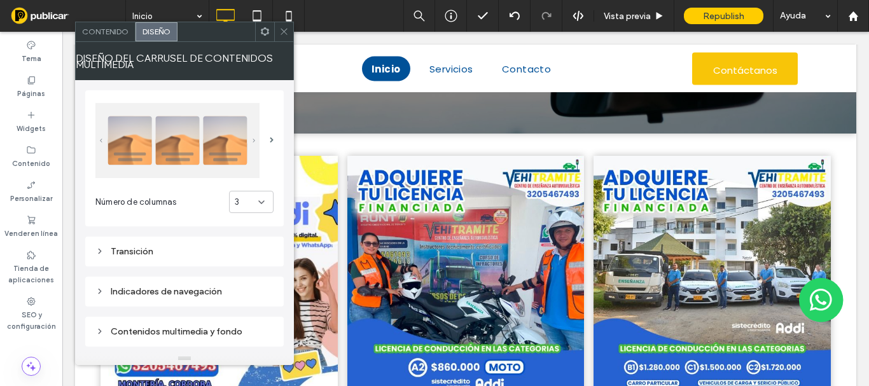
click at [115, 38] on div "Contenido" at bounding box center [106, 31] width 60 height 19
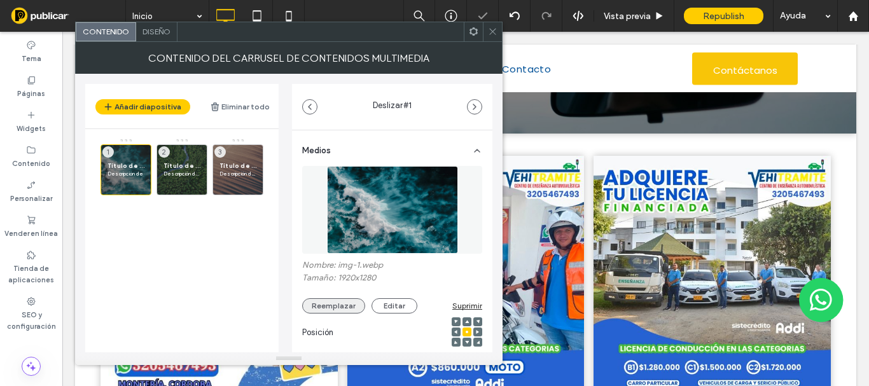
click at [320, 302] on button "Reemplazar" at bounding box center [333, 305] width 63 height 15
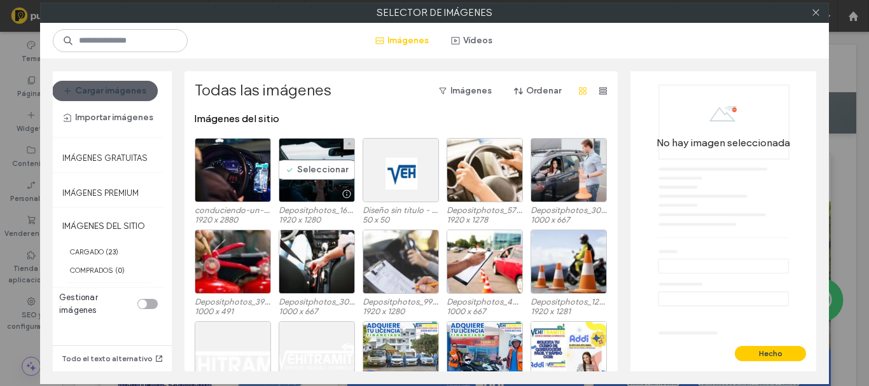
scroll to position [64, 0]
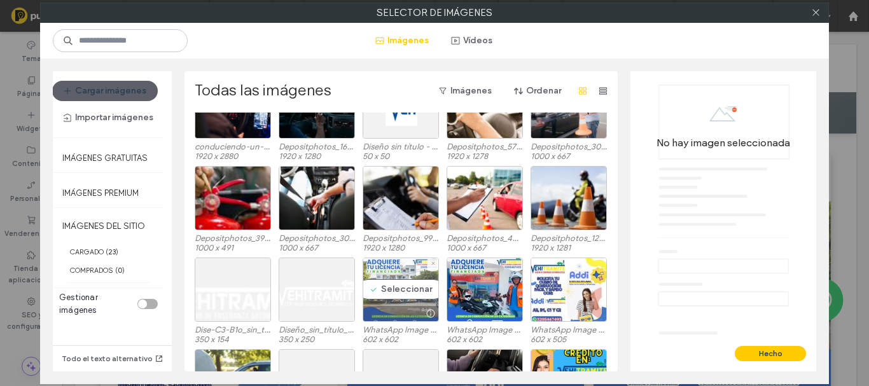
click at [388, 279] on div "Seleccionar" at bounding box center [401, 290] width 76 height 64
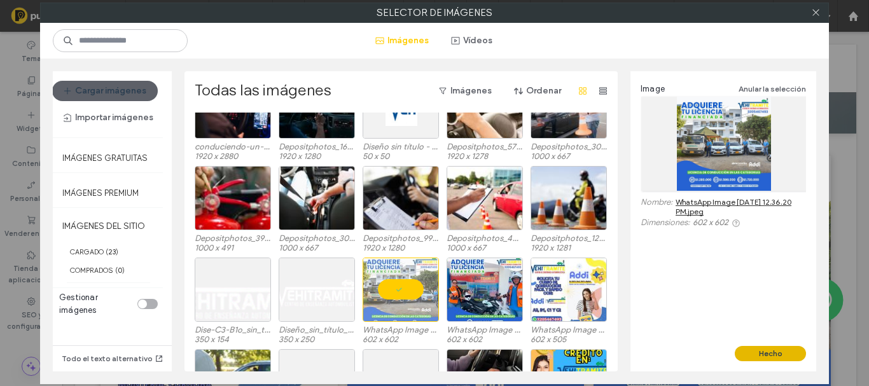
click at [749, 355] on button "Hecho" at bounding box center [770, 353] width 71 height 15
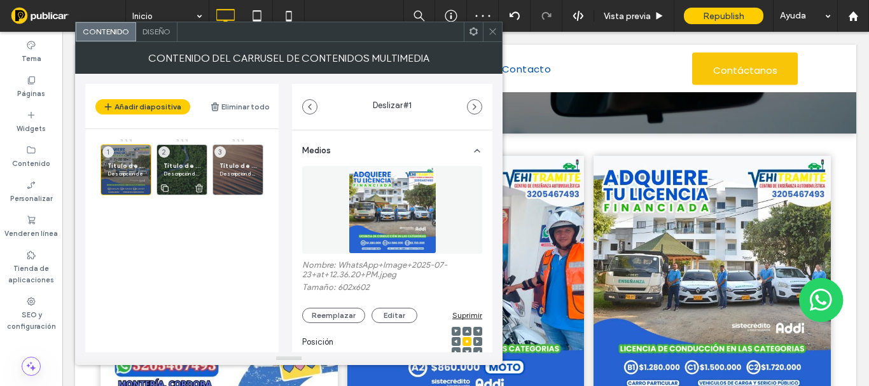
click at [185, 167] on span "Título de diapositiva" at bounding box center [182, 166] width 37 height 8
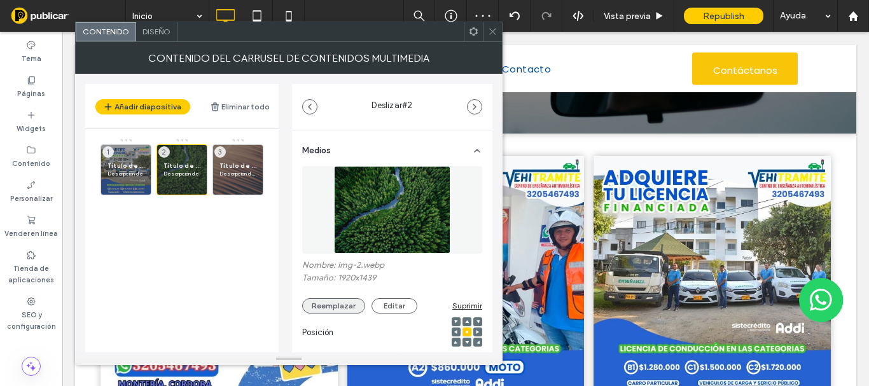
click at [345, 303] on button "Reemplazar" at bounding box center [333, 305] width 63 height 15
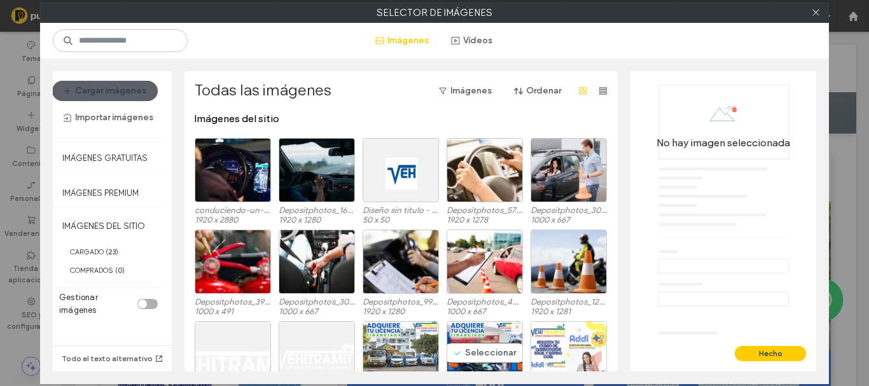
click at [490, 351] on div "Seleccionar" at bounding box center [485, 353] width 76 height 64
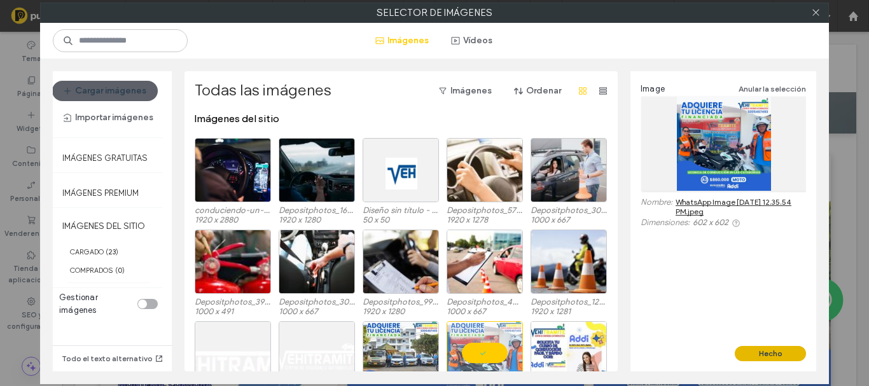
click at [765, 358] on button "Hecho" at bounding box center [770, 353] width 71 height 15
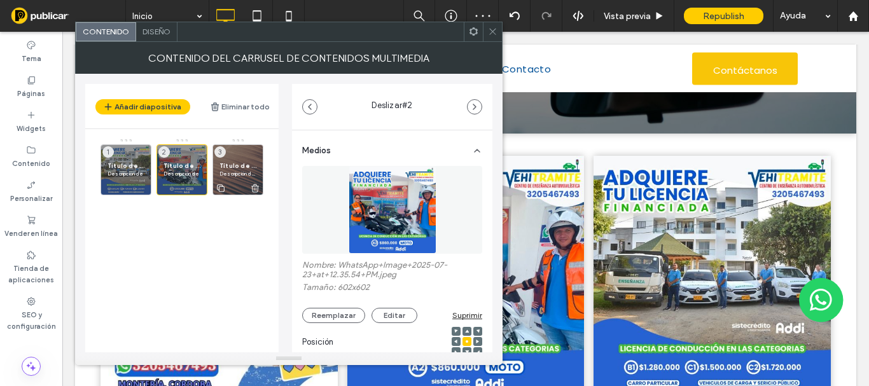
click at [242, 160] on div "Título de diapositiva Descripción de la diapositiva 3" at bounding box center [238, 169] width 51 height 51
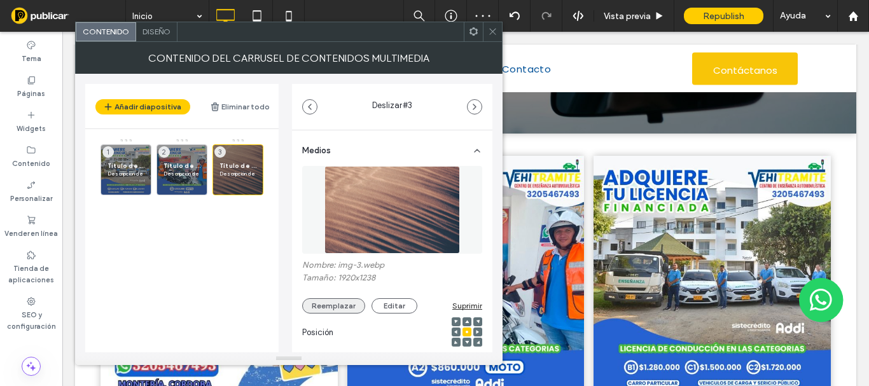
click at [334, 303] on button "Reemplazar" at bounding box center [333, 305] width 63 height 15
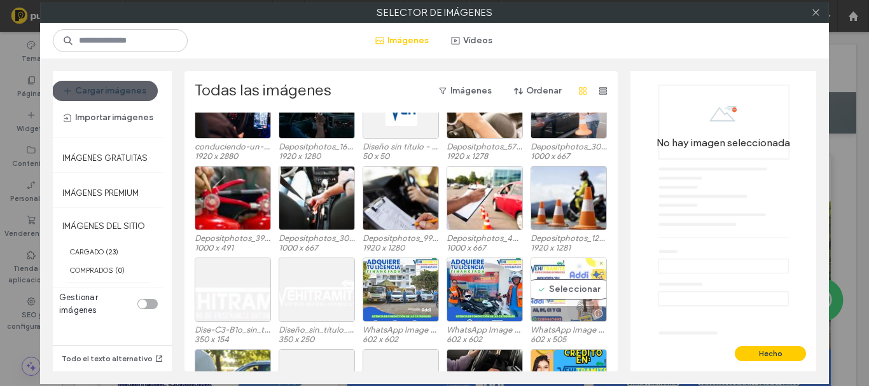
click at [561, 283] on div "Seleccionar" at bounding box center [569, 290] width 76 height 64
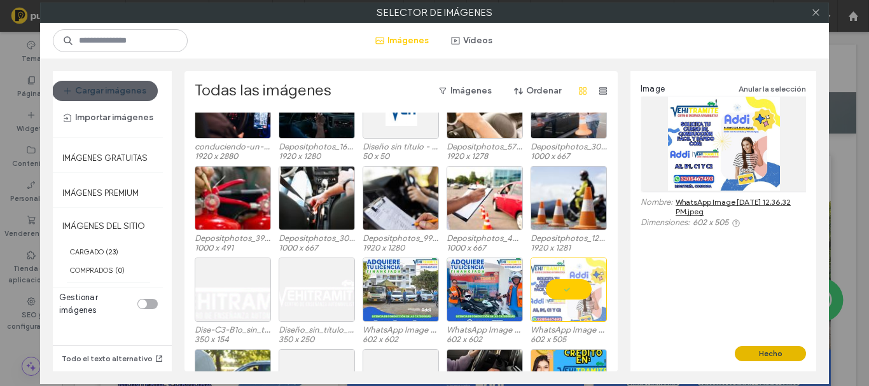
click at [777, 351] on button "Hecho" at bounding box center [770, 353] width 71 height 15
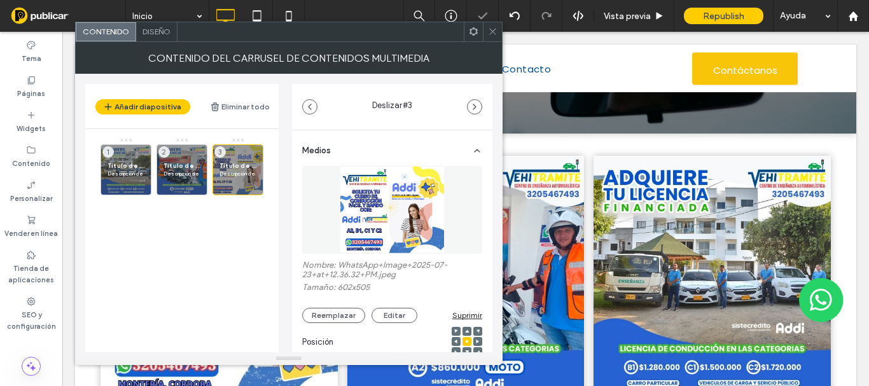
click at [492, 30] on icon at bounding box center [493, 32] width 10 height 10
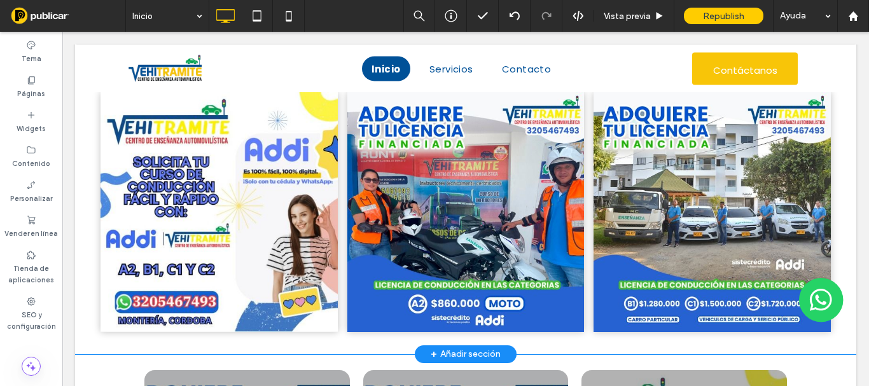
scroll to position [891, 0]
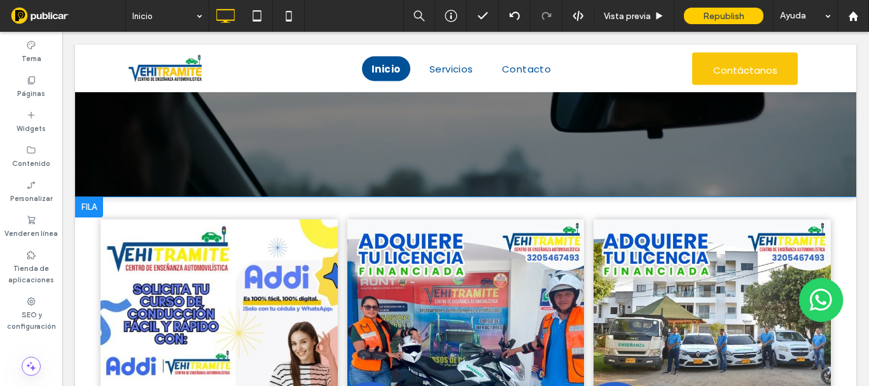
click at [90, 207] on div at bounding box center [89, 207] width 28 height 20
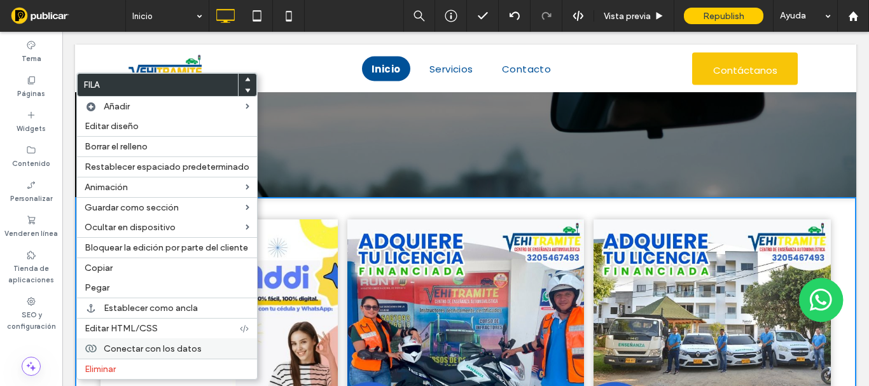
click at [117, 361] on div "Eliminar" at bounding box center [167, 369] width 180 height 20
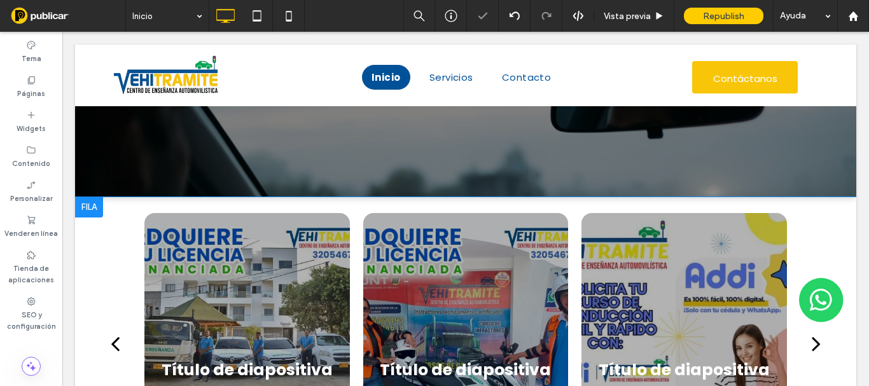
scroll to position [1018, 0]
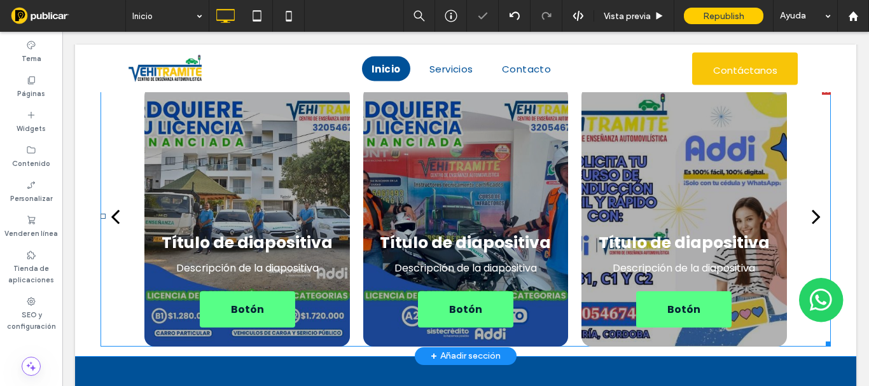
click at [420, 214] on div "Título de diapositiva Descripción de la diapositiva Botón Botón" at bounding box center [466, 270] width 206 height 116
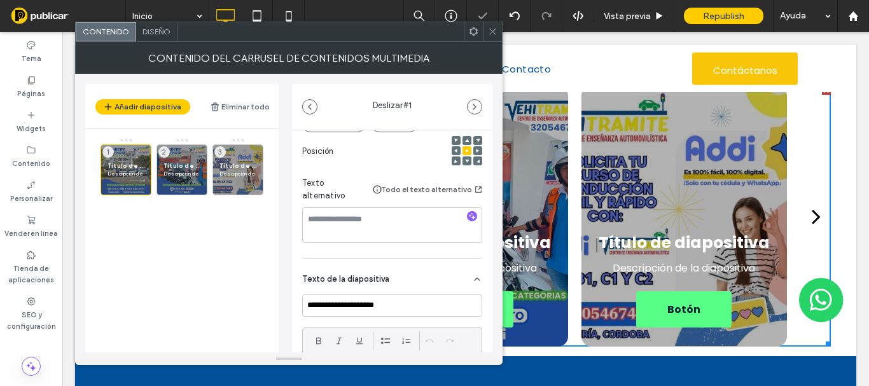
scroll to position [370, 0]
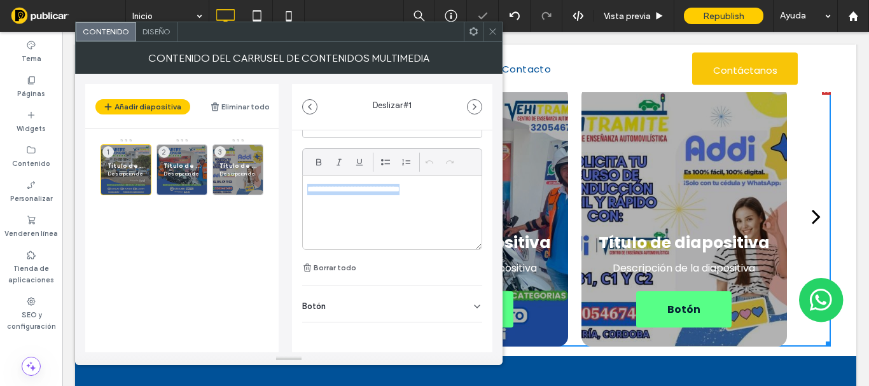
drag, startPoint x: 426, startPoint y: 189, endPoint x: 278, endPoint y: 200, distance: 148.7
click at [278, 200] on div "**********" at bounding box center [288, 213] width 407 height 279
click at [340, 298] on div "Botón" at bounding box center [392, 304] width 180 height 36
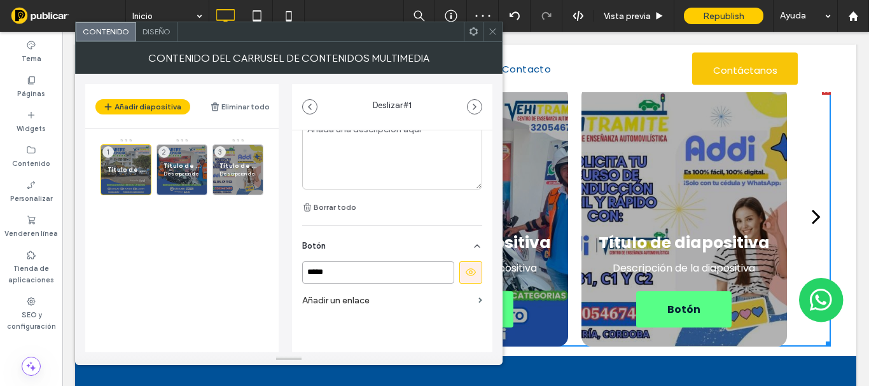
drag, startPoint x: 353, startPoint y: 276, endPoint x: 290, endPoint y: 278, distance: 63.0
click at [290, 279] on div "**********" at bounding box center [288, 213] width 407 height 279
click at [467, 276] on icon at bounding box center [470, 272] width 11 height 11
click at [189, 164] on span "Título de diapositiva" at bounding box center [182, 166] width 37 height 8
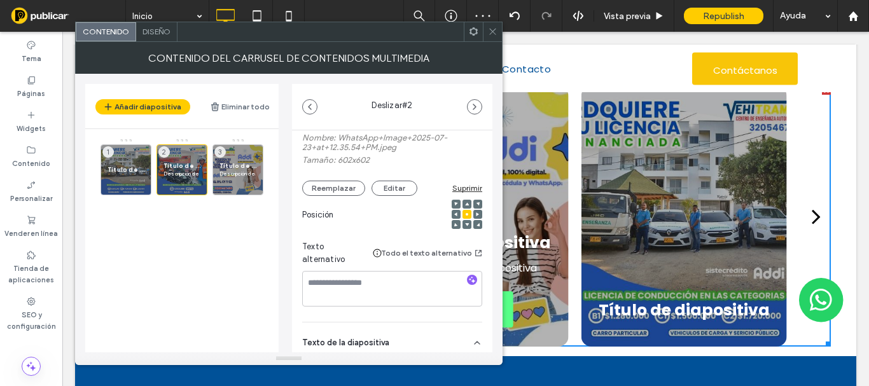
scroll to position [191, 0]
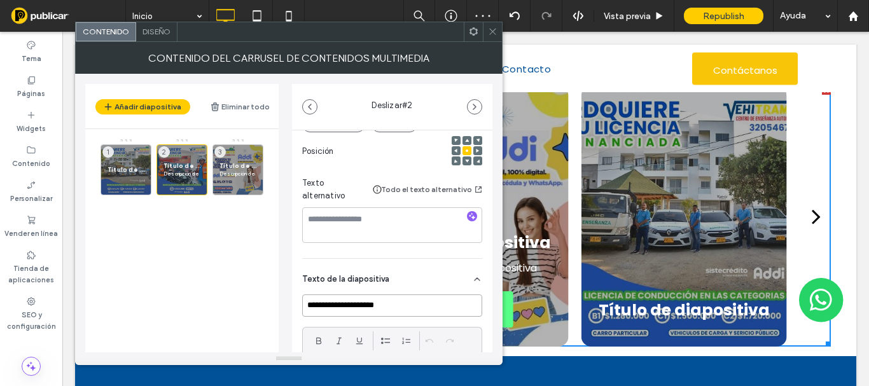
drag, startPoint x: 333, startPoint y: 316, endPoint x: 384, endPoint y: 255, distance: 79.1
click at [200, 314] on div "**********" at bounding box center [288, 213] width 407 height 279
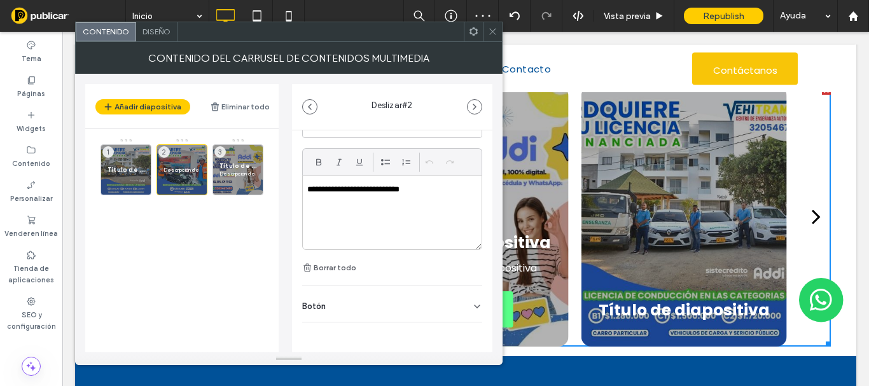
click at [351, 299] on div "Botón" at bounding box center [392, 304] width 180 height 36
drag, startPoint x: 387, startPoint y: 326, endPoint x: 303, endPoint y: 328, distance: 84.0
click at [303, 328] on input "*****" at bounding box center [378, 333] width 152 height 22
click at [470, 330] on button at bounding box center [470, 333] width 23 height 22
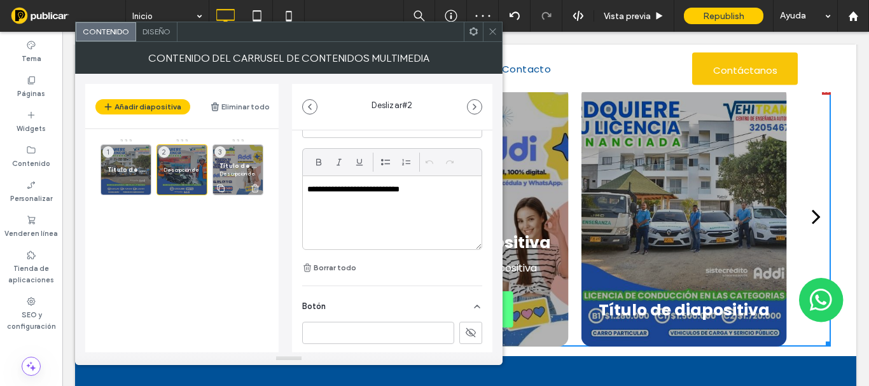
click at [247, 167] on span "Título de diapositiva" at bounding box center [238, 166] width 37 height 8
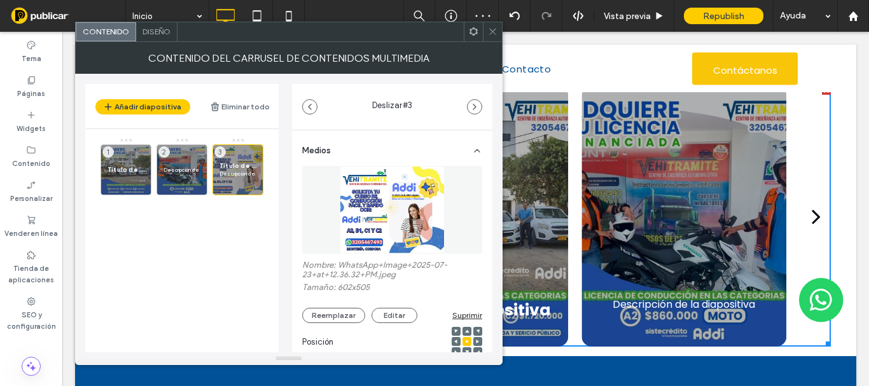
scroll to position [255, 0]
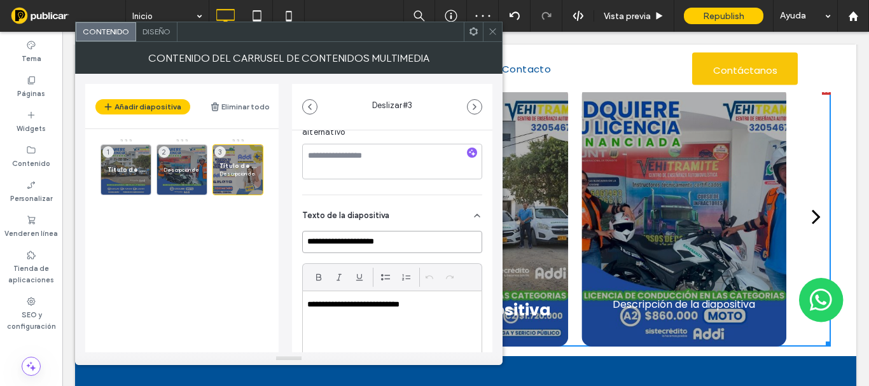
click at [230, 244] on div "**********" at bounding box center [288, 213] width 407 height 279
drag, startPoint x: 256, startPoint y: 302, endPoint x: 261, endPoint y: 298, distance: 6.8
click at [247, 300] on div "**********" at bounding box center [288, 213] width 407 height 279
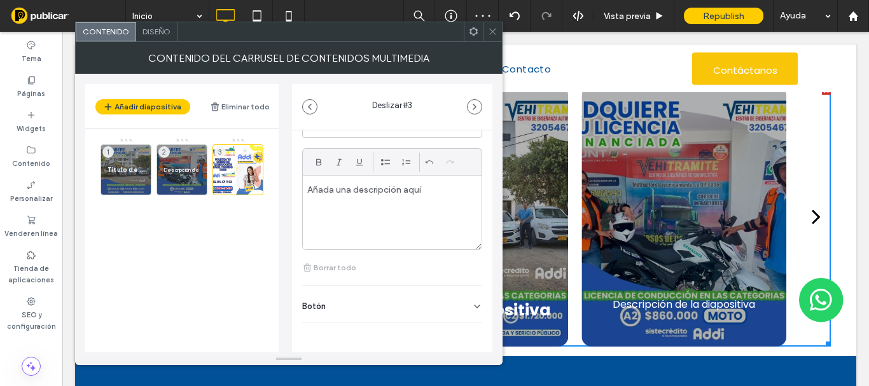
click at [346, 301] on div "Botón" at bounding box center [392, 304] width 180 height 36
drag, startPoint x: 375, startPoint y: 337, endPoint x: 286, endPoint y: 336, distance: 88.5
click at [280, 337] on div "Añadir diapositiva Eliminar todo Título de diapositiva 1 Descripción de la diap…" at bounding box center [288, 213] width 407 height 279
click at [459, 338] on button at bounding box center [470, 333] width 23 height 22
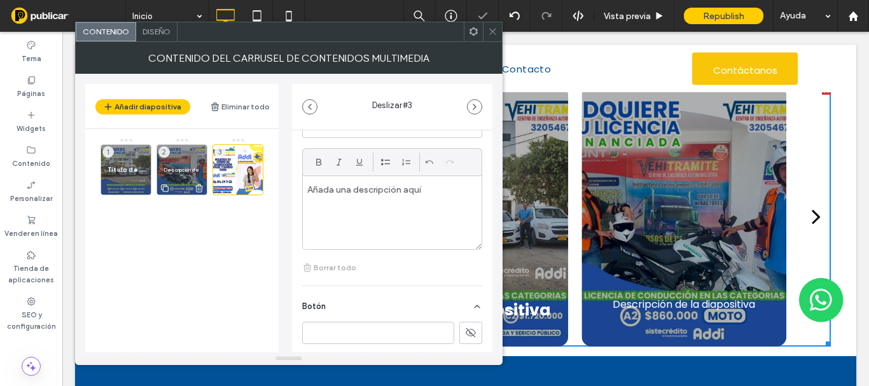
click at [187, 167] on p "Descripción de la diapositiva" at bounding box center [182, 170] width 37 height 8
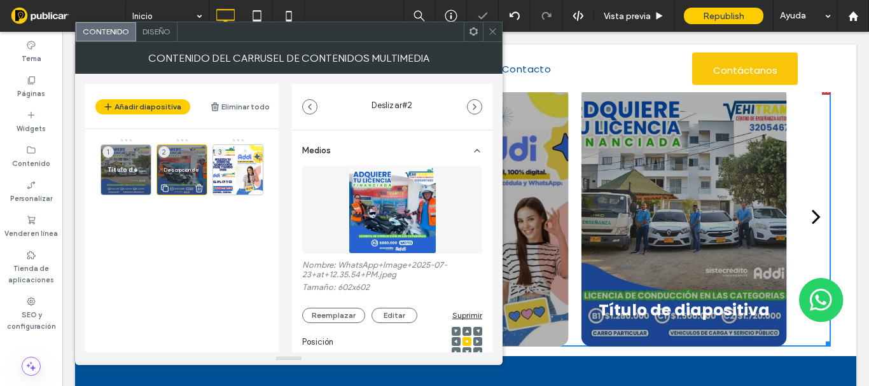
scroll to position [255, 0]
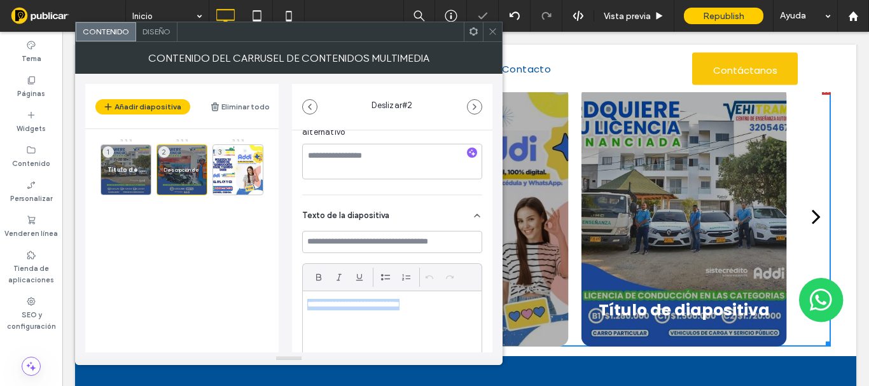
drag, startPoint x: 437, startPoint y: 304, endPoint x: 193, endPoint y: 223, distance: 257.6
click at [269, 300] on div "**********" at bounding box center [288, 213] width 407 height 279
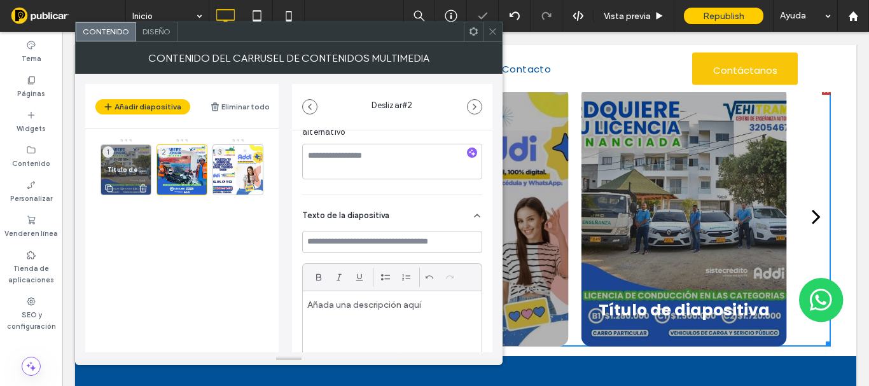
click at [131, 173] on span "Título de diapositiva" at bounding box center [126, 169] width 37 height 8
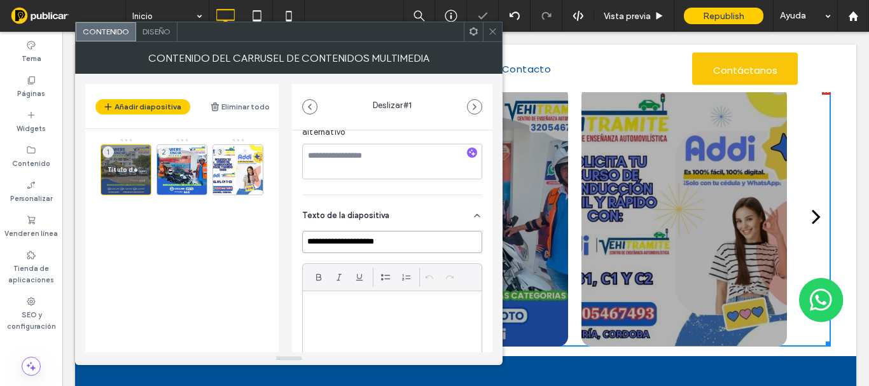
drag, startPoint x: 405, startPoint y: 239, endPoint x: 242, endPoint y: 240, distance: 163.5
click at [242, 240] on div "**********" at bounding box center [288, 213] width 407 height 279
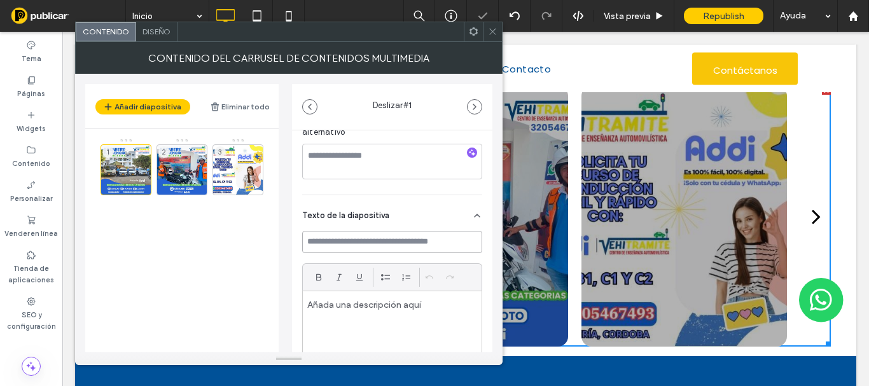
scroll to position [318, 0]
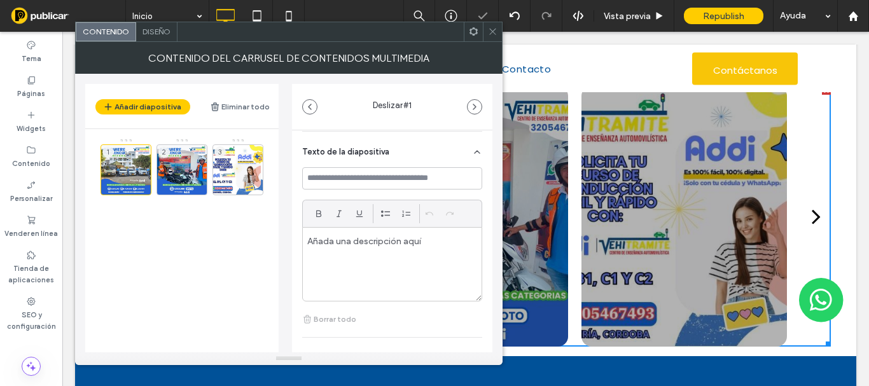
click at [156, 39] on div "Diseño" at bounding box center [156, 31] width 41 height 19
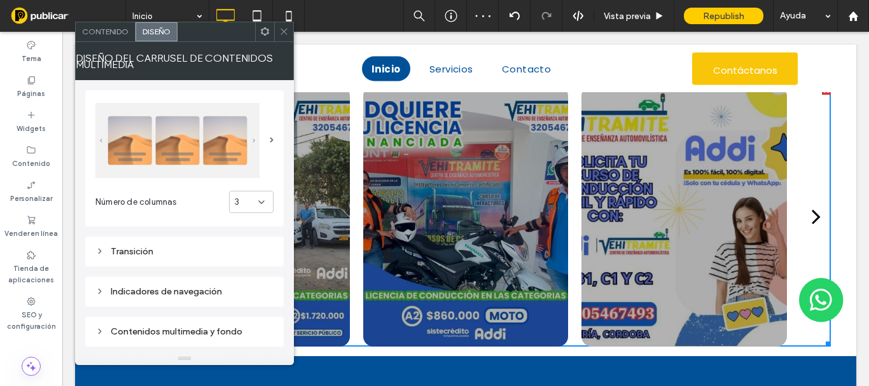
scroll to position [64, 0]
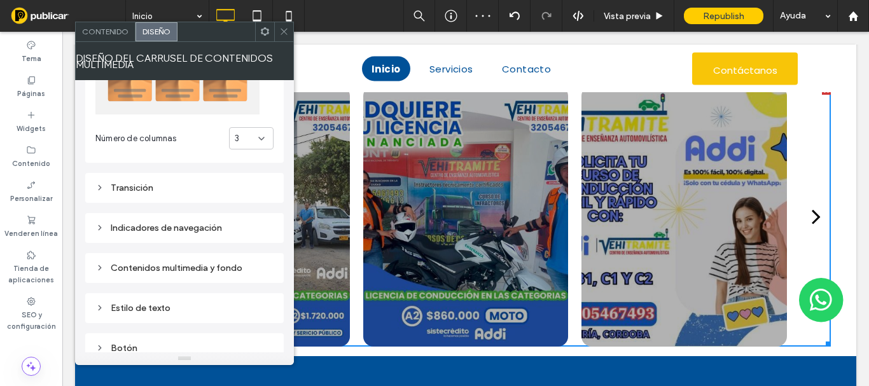
click at [164, 223] on div "Indicadores de navegación" at bounding box center [184, 228] width 178 height 11
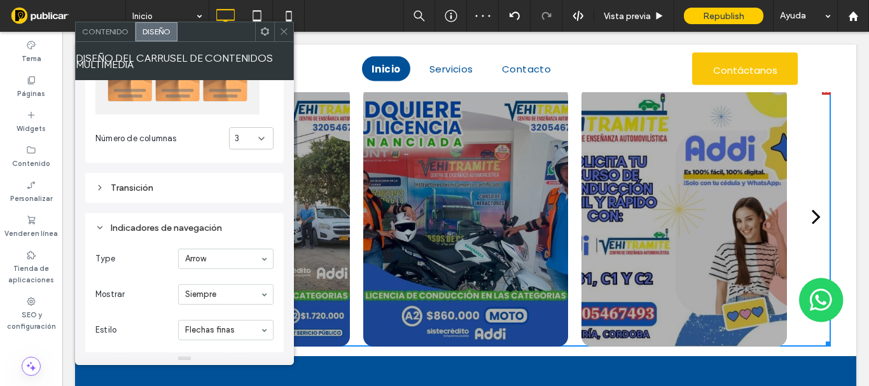
click at [163, 223] on div "Indicadores de navegación" at bounding box center [184, 228] width 178 height 11
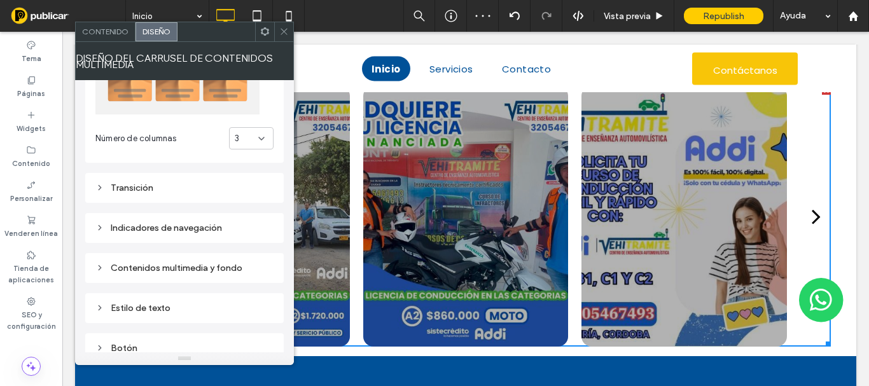
click at [195, 269] on div "Contenidos multimedia y fondo" at bounding box center [184, 268] width 178 height 11
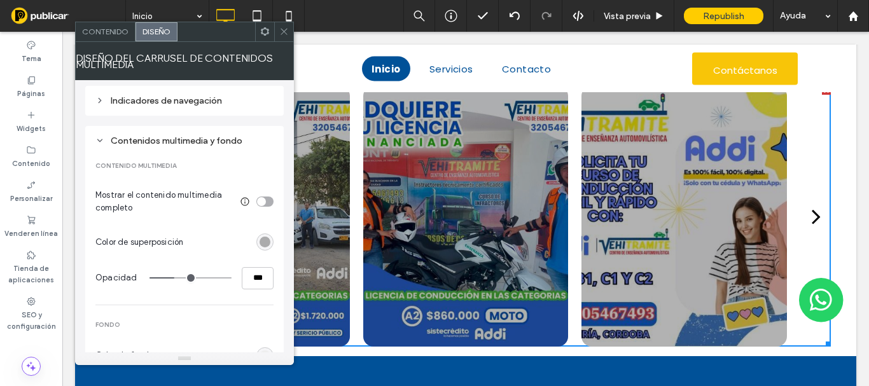
type input "*"
type input "**"
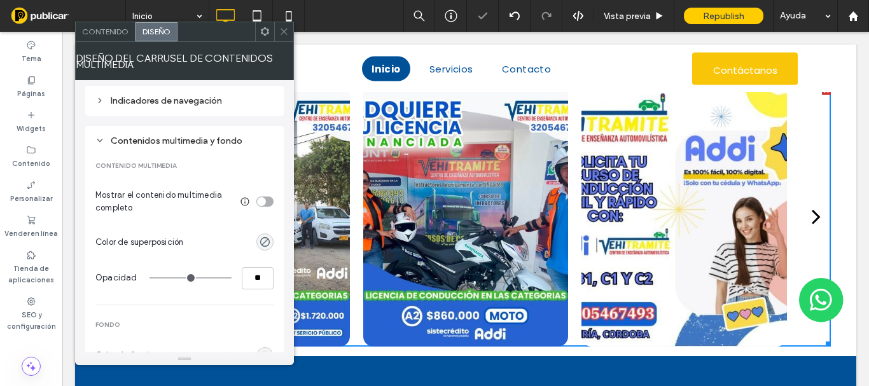
type input "*"
click at [150, 277] on input "range" at bounding box center [191, 277] width 82 height 1
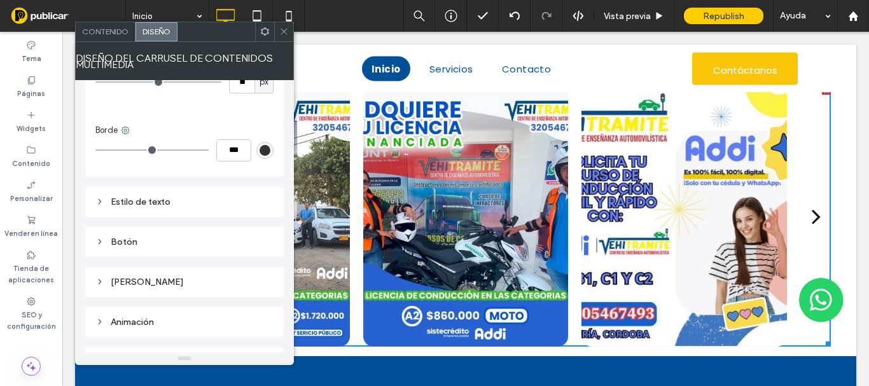
click at [150, 199] on div "Estilo de texto" at bounding box center [184, 202] width 178 height 11
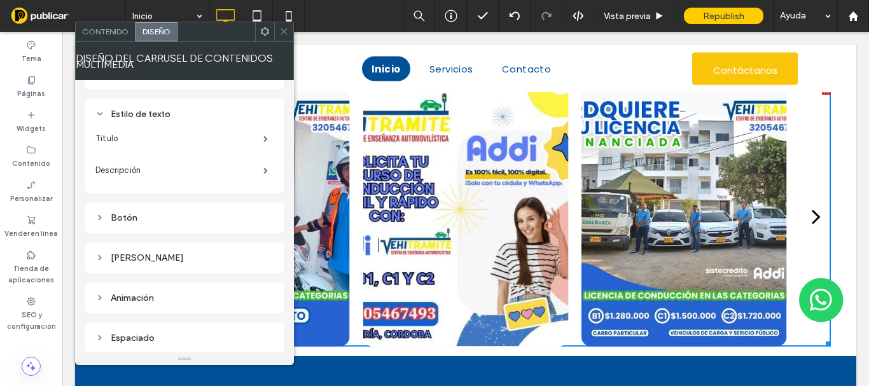
click at [140, 247] on div "Marco" at bounding box center [184, 258] width 199 height 30
drag, startPoint x: 141, startPoint y: 256, endPoint x: 141, endPoint y: 239, distance: 16.6
click at [141, 256] on div "Marco" at bounding box center [184, 258] width 178 height 11
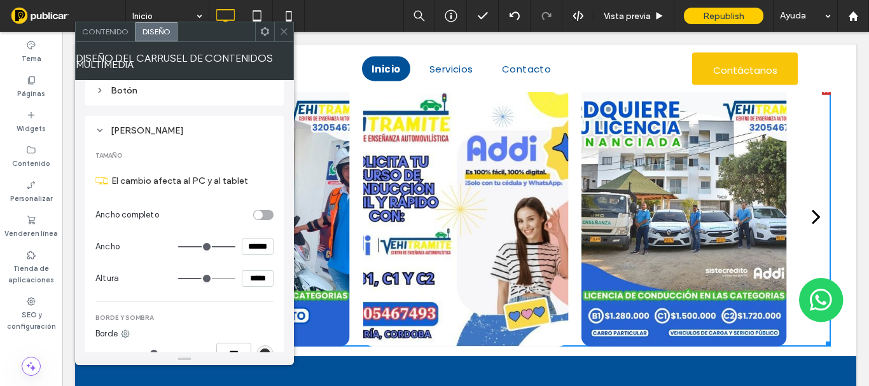
scroll to position [915, 0]
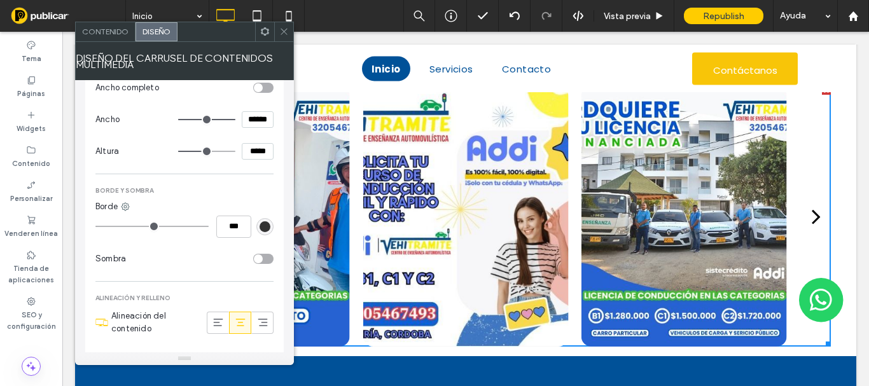
click at [266, 258] on div "toggle" at bounding box center [263, 259] width 20 height 10
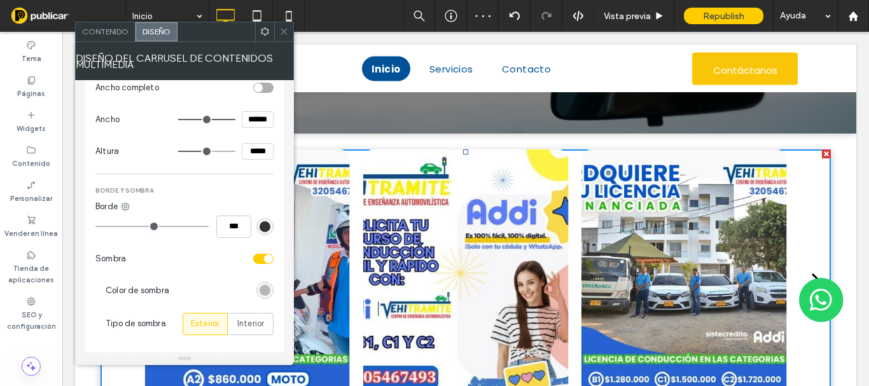
scroll to position [979, 0]
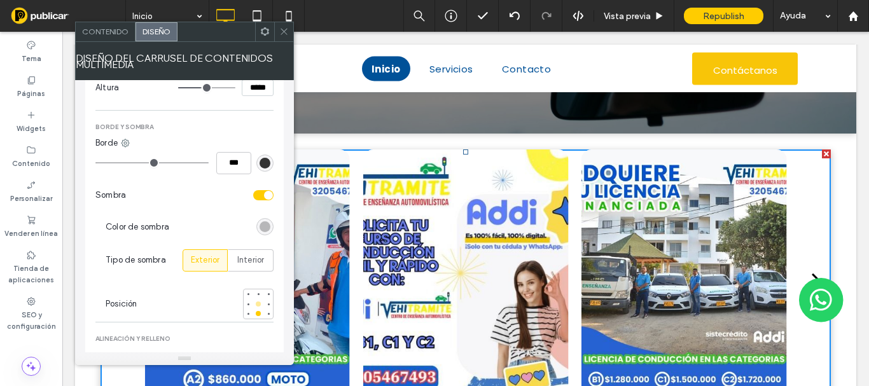
click at [262, 304] on div at bounding box center [258, 304] width 9 height 9
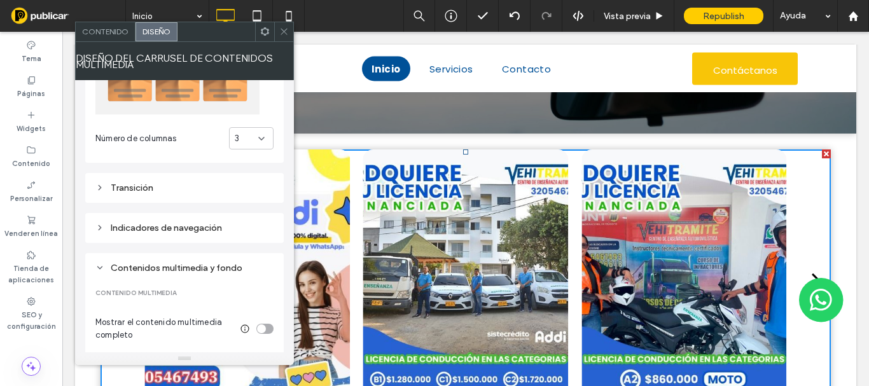
scroll to position [127, 0]
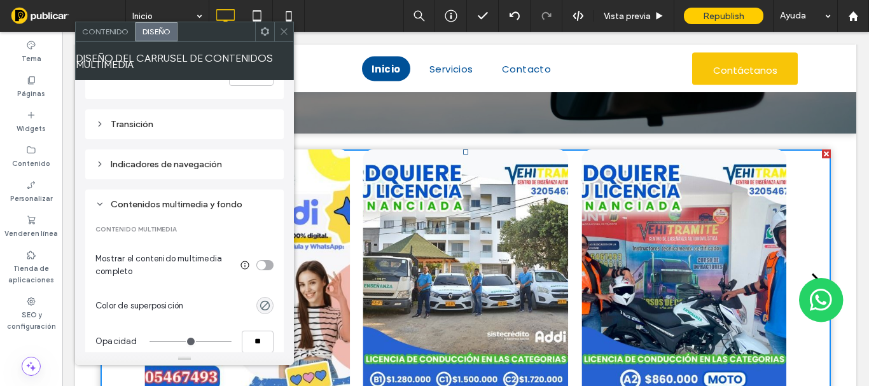
click at [265, 265] on div "toggle" at bounding box center [261, 265] width 9 height 9
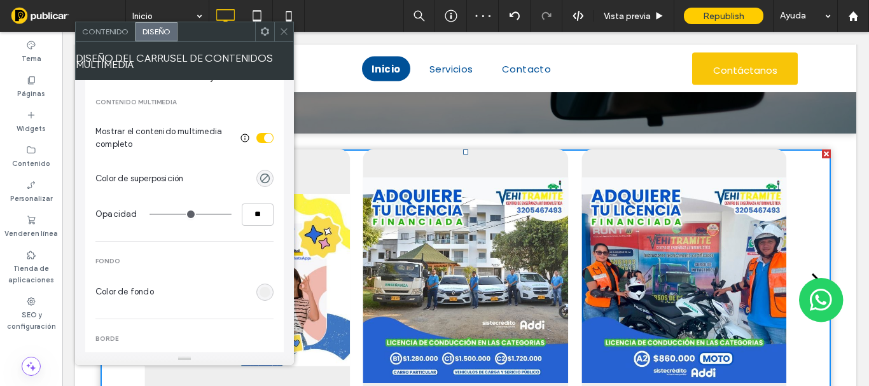
scroll to position [318, 0]
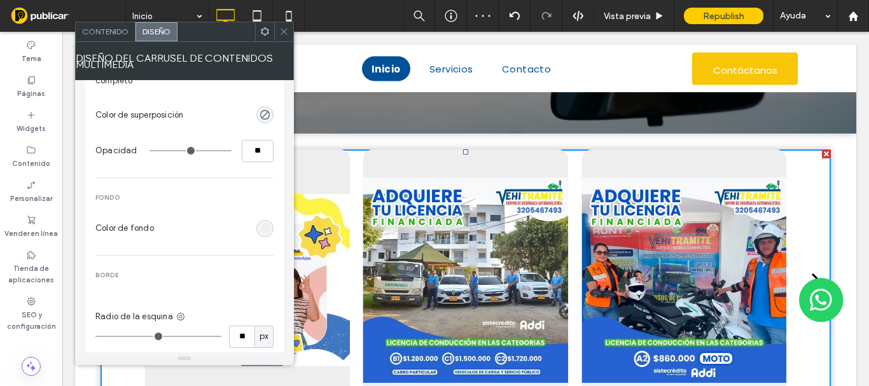
click at [264, 229] on div "rgb(238, 238, 238)" at bounding box center [265, 228] width 11 height 11
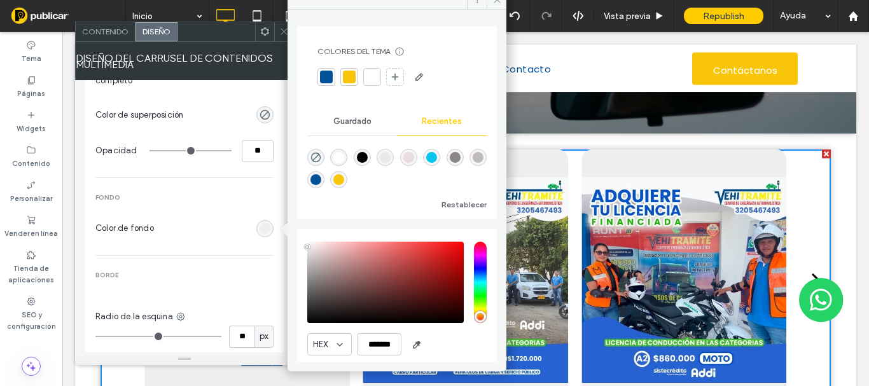
click at [371, 78] on div at bounding box center [372, 77] width 13 height 13
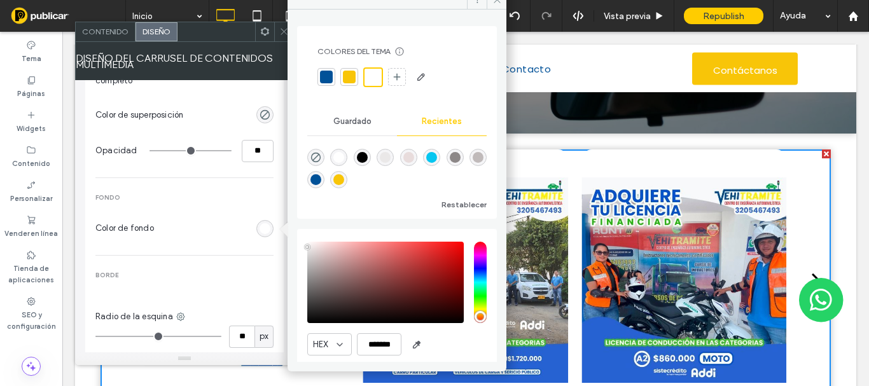
click at [281, 32] on icon at bounding box center [284, 32] width 10 height 10
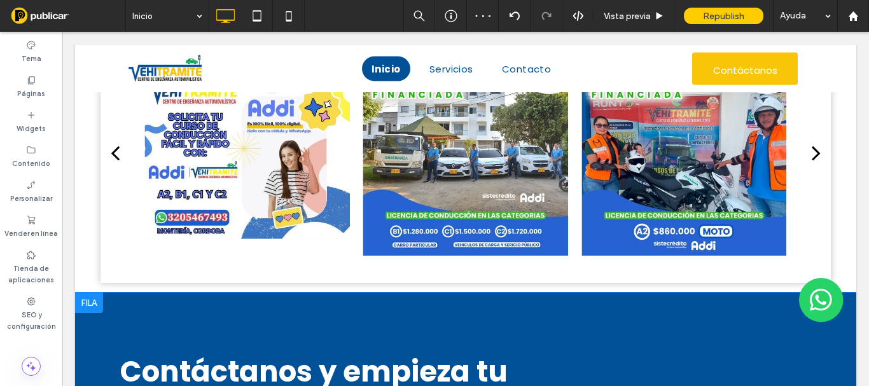
scroll to position [1131, 0]
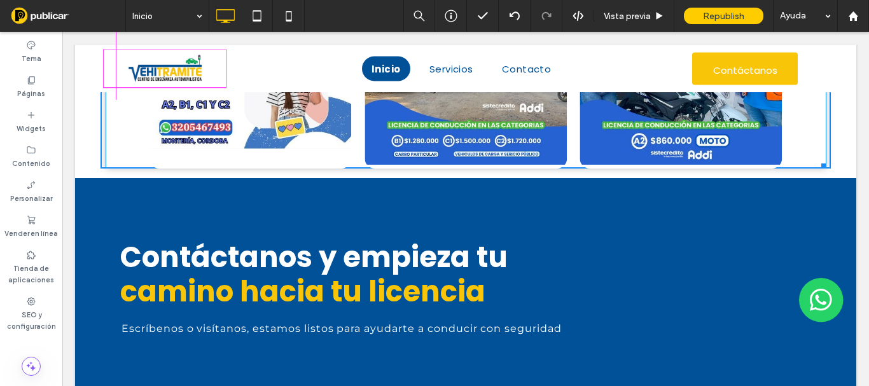
drag, startPoint x: 813, startPoint y: 189, endPoint x: 835, endPoint y: 164, distance: 34.2
click at [835, 164] on div "Click To Paste Click To Paste a a a a W:1133 H:330 Fila + Añadir sección" at bounding box center [465, 60] width 781 height 235
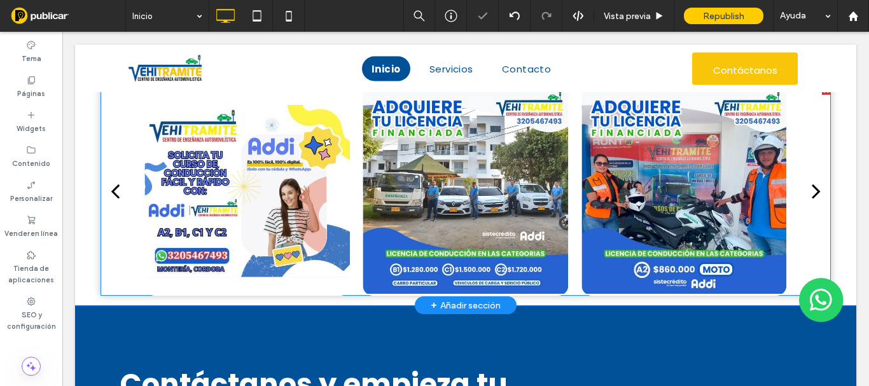
scroll to position [940, 0]
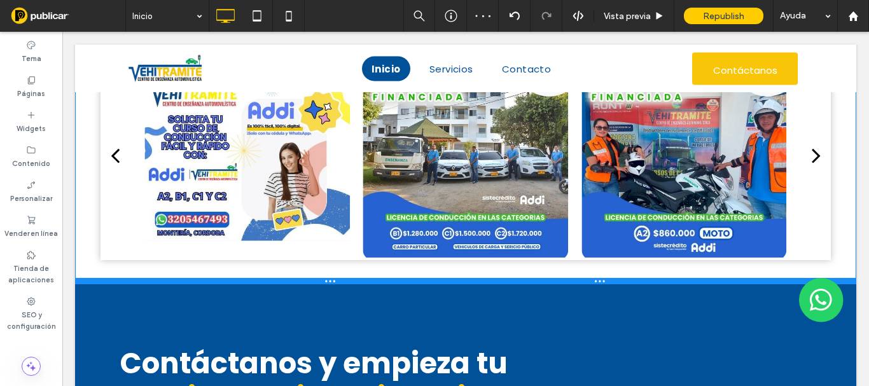
drag, startPoint x: 316, startPoint y: 368, endPoint x: 316, endPoint y: 398, distance: 29.9
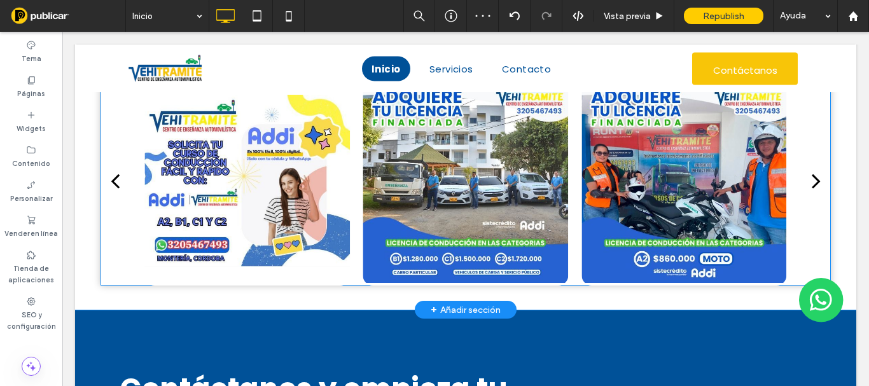
scroll to position [966, 0]
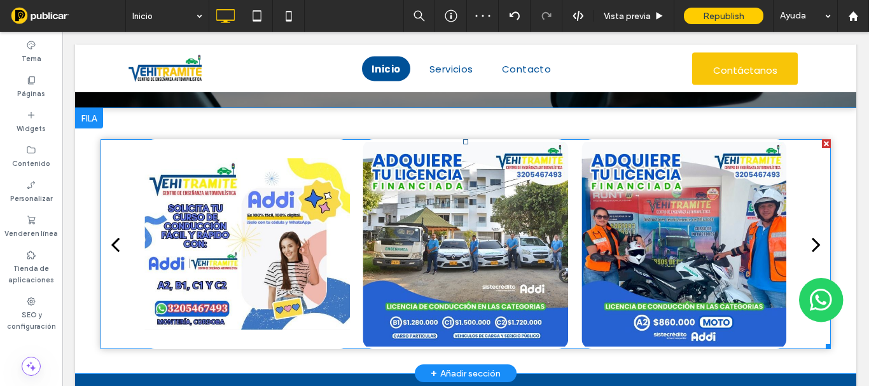
click at [402, 217] on div at bounding box center [466, 244] width 206 height 210
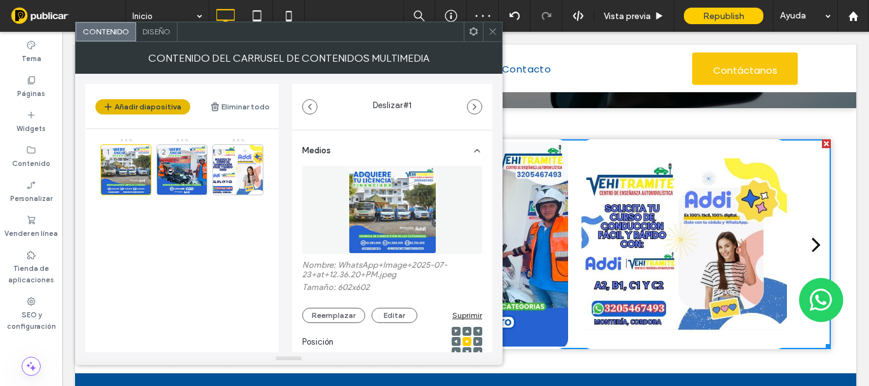
click at [141, 108] on button "Añadir diapositiva" at bounding box center [142, 106] width 95 height 15
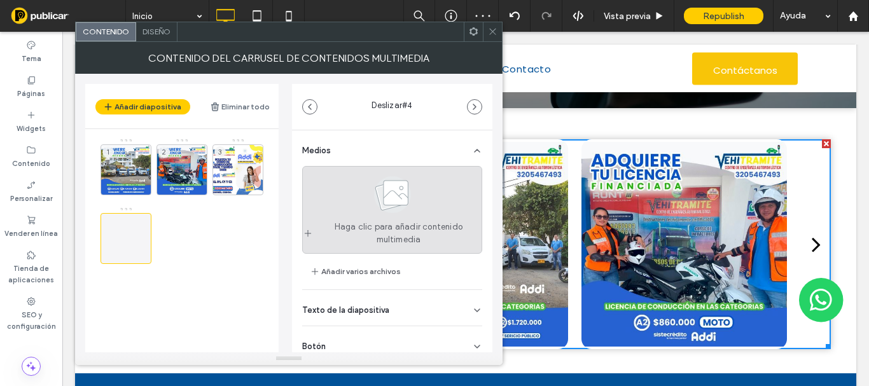
click at [343, 192] on div "Haga clic para añadir contenido multimedia" at bounding box center [392, 210] width 180 height 88
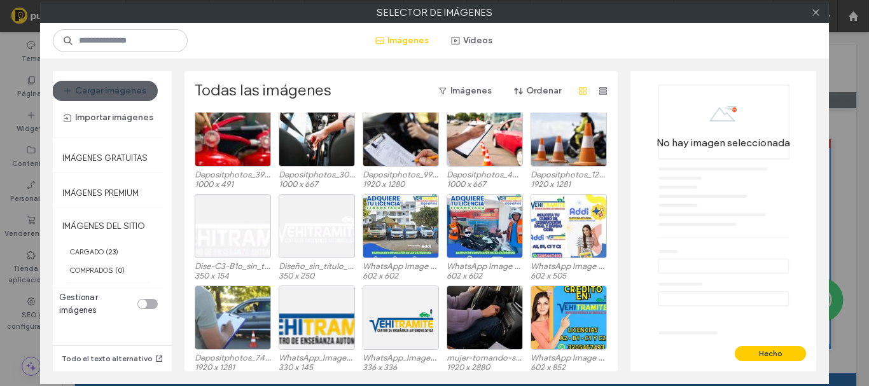
scroll to position [191, 0]
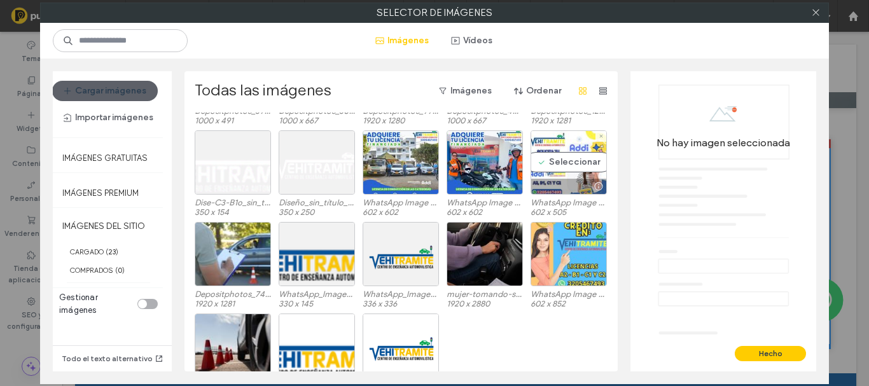
click at [538, 252] on div at bounding box center [569, 254] width 76 height 64
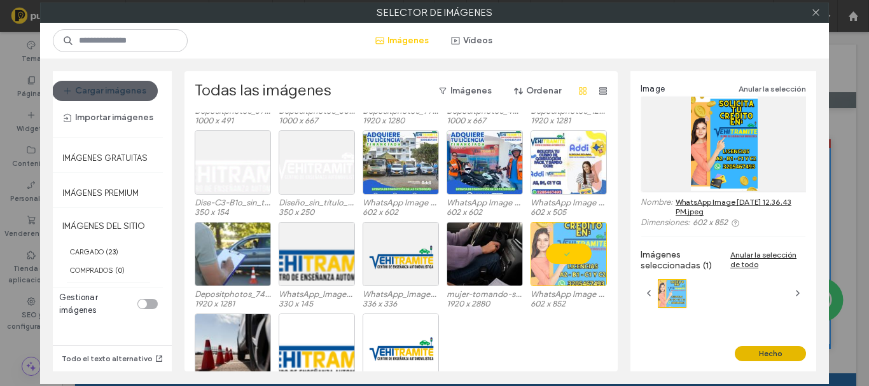
click at [762, 358] on button "Hecho" at bounding box center [770, 353] width 71 height 15
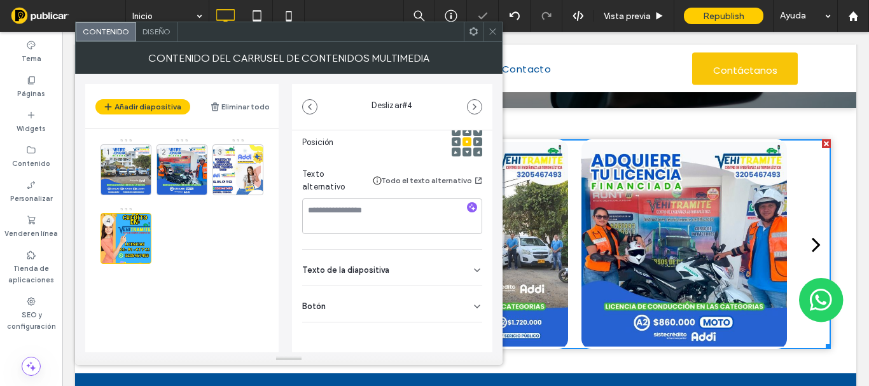
drag, startPoint x: 386, startPoint y: 280, endPoint x: 382, endPoint y: 272, distance: 9.4
click at [384, 280] on div "Texto de la diapositiva" at bounding box center [392, 268] width 180 height 36
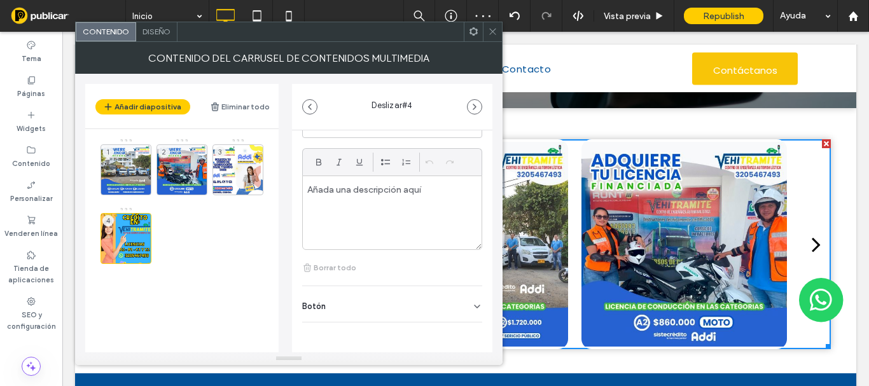
click at [360, 316] on div "Botón" at bounding box center [392, 304] width 180 height 36
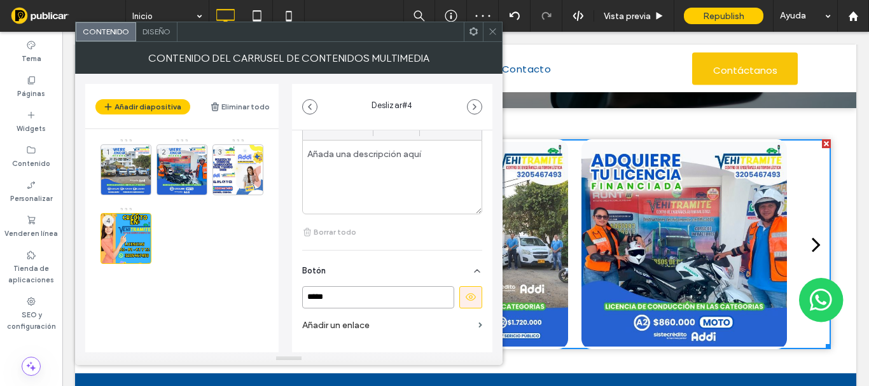
drag, startPoint x: 252, startPoint y: 298, endPoint x: 258, endPoint y: 288, distance: 12.0
click at [251, 297] on div "Añadir diapositiva Eliminar todo 1 2 3 4 Deslizar # 4 Medios Nombre: WhatsApp+I…" at bounding box center [288, 213] width 407 height 279
click at [466, 300] on use at bounding box center [471, 297] width 10 height 8
click at [490, 27] on icon at bounding box center [493, 32] width 10 height 10
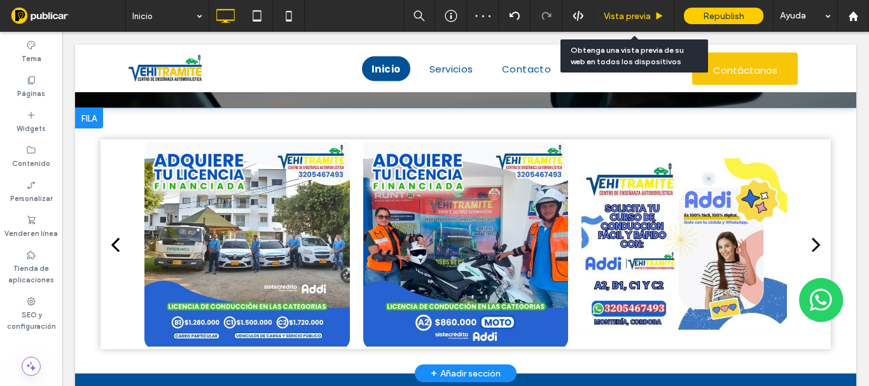
click at [622, 6] on div "Vista previa" at bounding box center [634, 16] width 80 height 32
click at [623, 16] on span "Vista previa" at bounding box center [627, 16] width 47 height 11
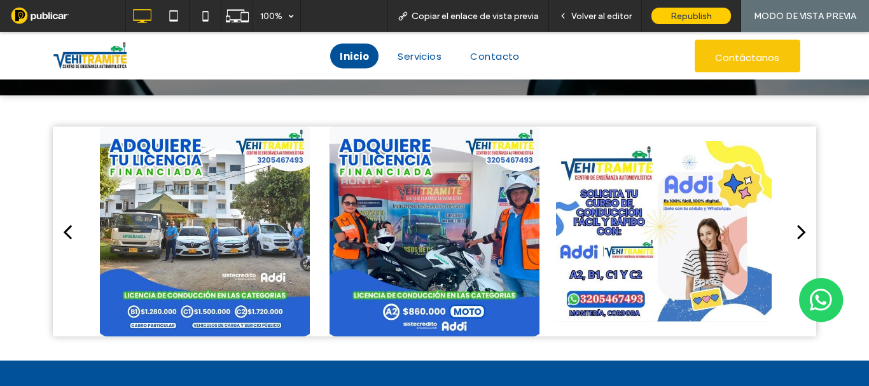
click at [797, 224] on div "next" at bounding box center [801, 231] width 9 height 25
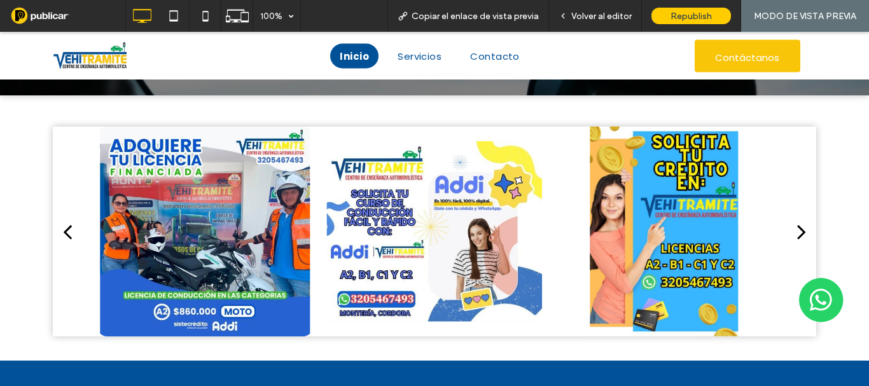
click at [797, 224] on div "next" at bounding box center [801, 231] width 9 height 25
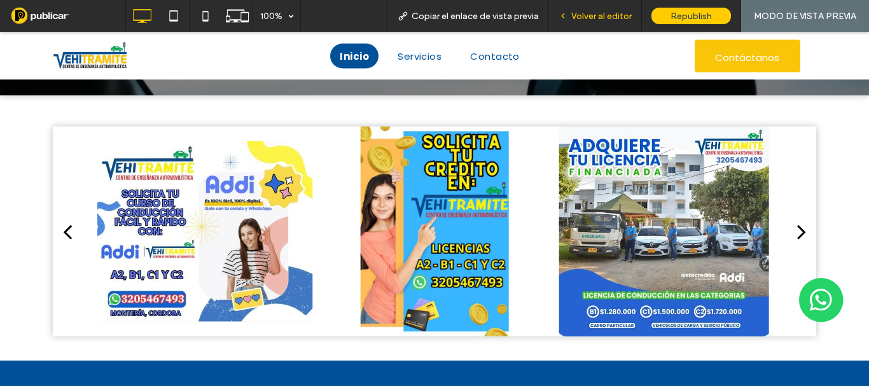
click at [580, 16] on span "Volver al editor" at bounding box center [601, 16] width 60 height 11
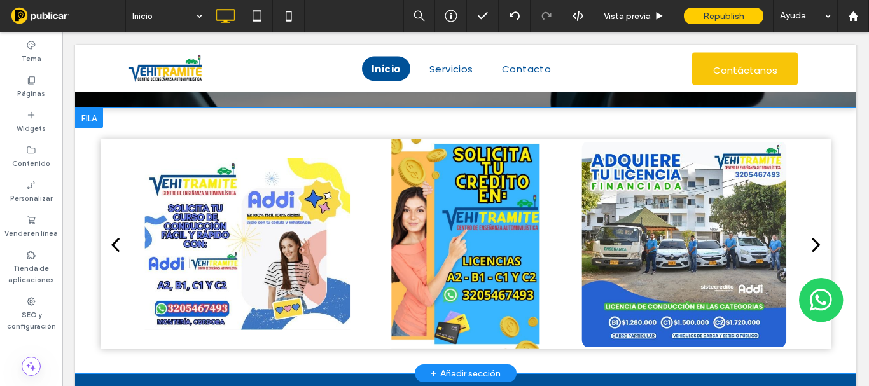
click at [108, 125] on div "Click To Paste Click To Paste a a a a Fila + Añadir sección" at bounding box center [465, 240] width 781 height 265
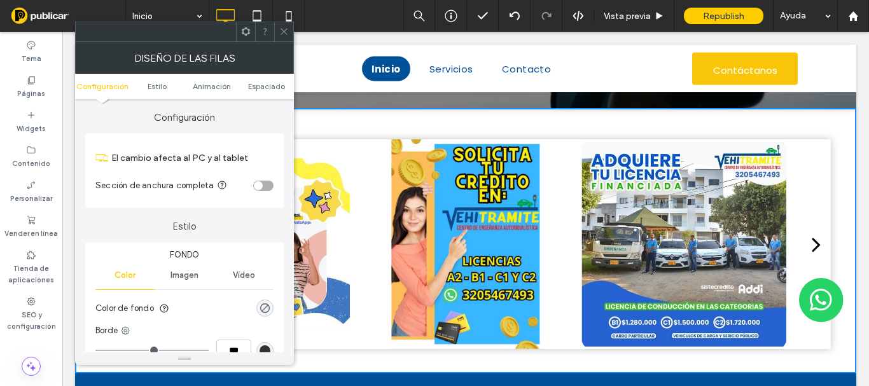
scroll to position [127, 0]
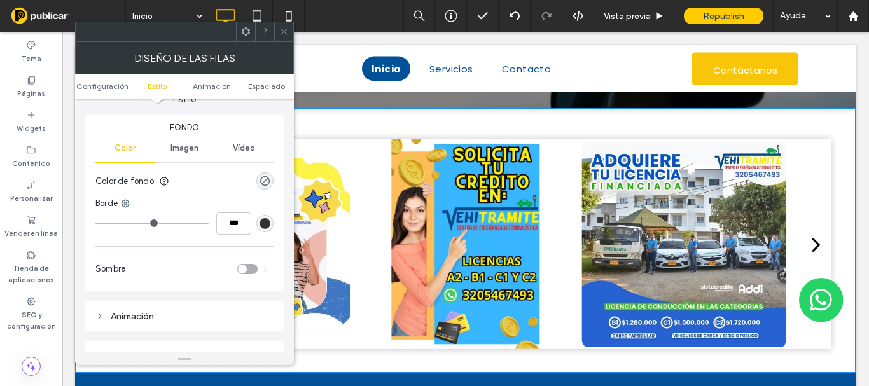
click at [264, 173] on div "rgba(0, 0, 0, 0)" at bounding box center [264, 180] width 17 height 17
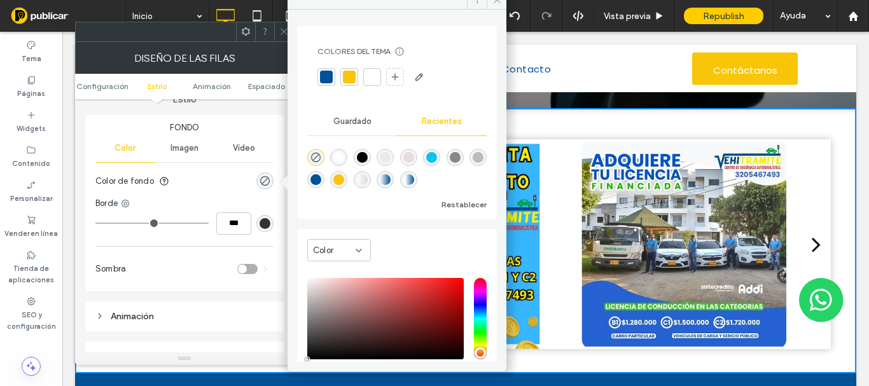
click at [324, 78] on div at bounding box center [326, 77] width 13 height 13
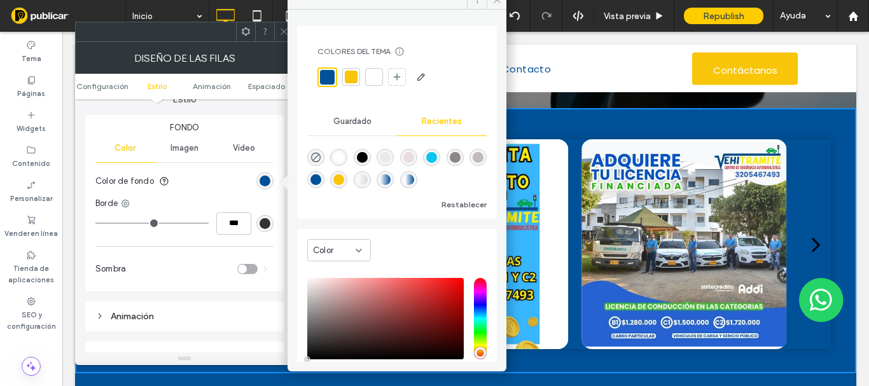
click at [283, 31] on icon at bounding box center [284, 32] width 10 height 10
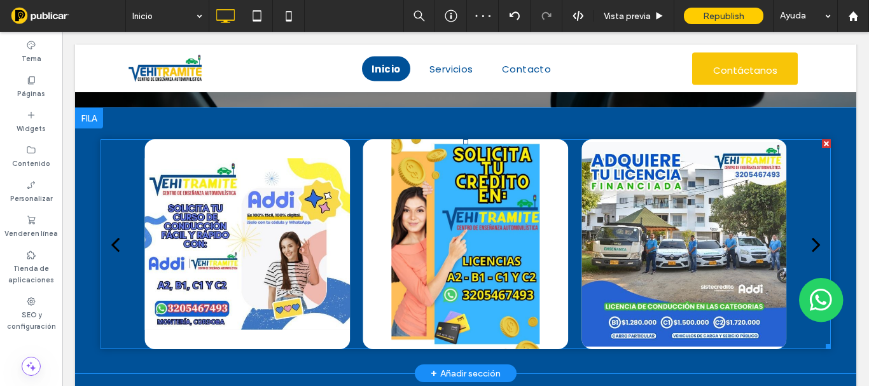
click at [136, 195] on div at bounding box center [466, 244] width 730 height 210
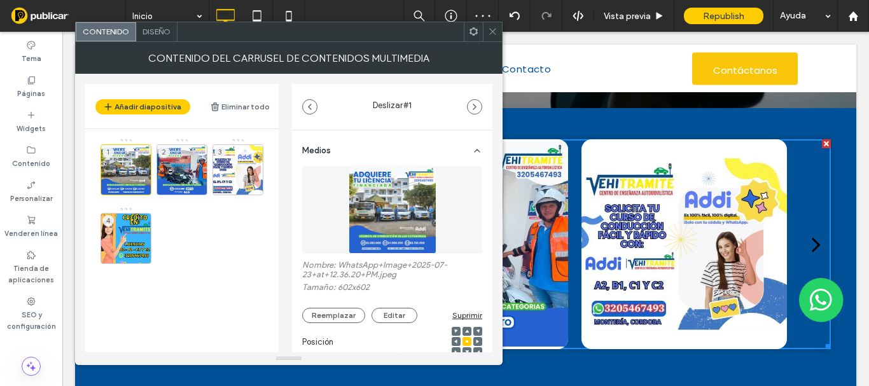
click at [148, 35] on span "Diseño" at bounding box center [157, 32] width 28 height 10
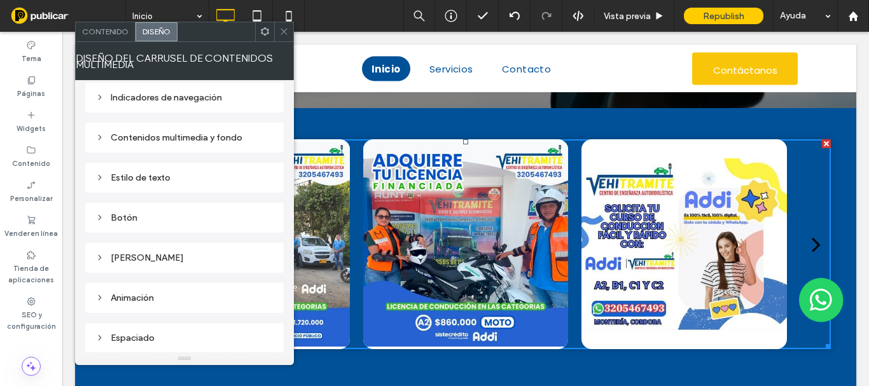
scroll to position [130, 0]
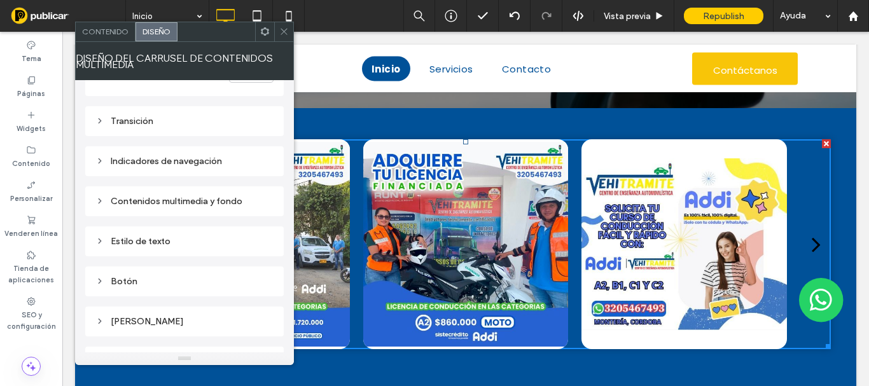
click at [165, 171] on div "Indicadores de navegación" at bounding box center [184, 161] width 199 height 30
click at [164, 160] on div "Indicadores de navegación" at bounding box center [184, 161] width 178 height 11
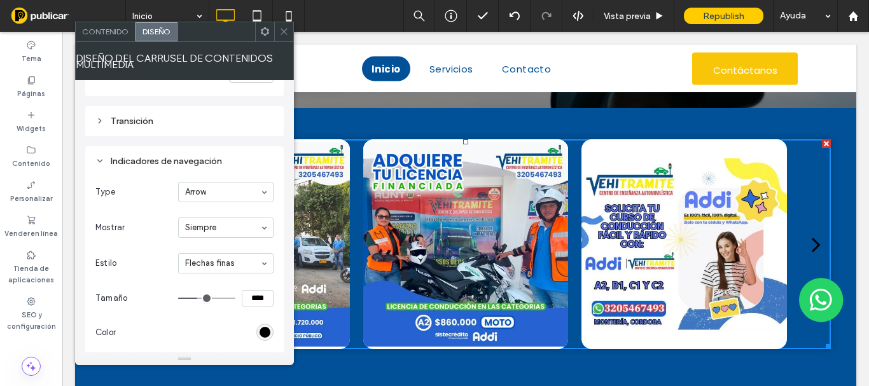
scroll to position [194, 0]
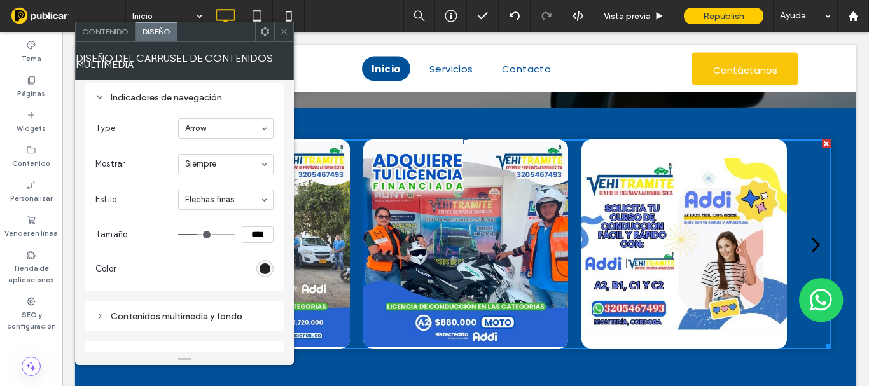
click at [264, 265] on div "rgb(0, 0, 0)" at bounding box center [265, 268] width 11 height 11
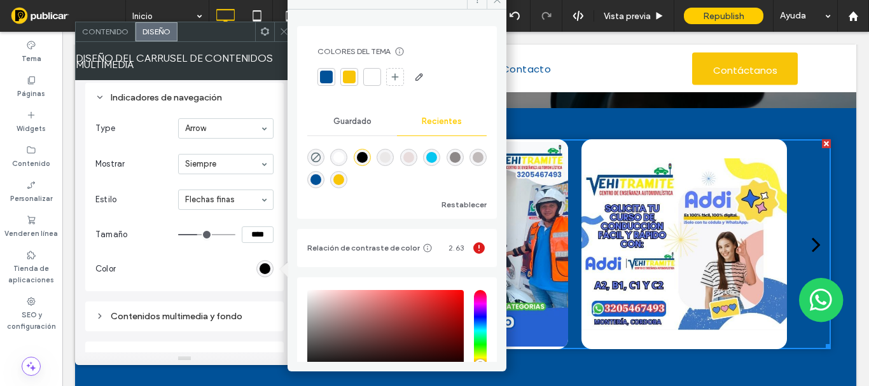
click at [367, 74] on div at bounding box center [372, 77] width 13 height 13
click at [351, 80] on div at bounding box center [349, 77] width 13 height 13
click at [283, 34] on icon at bounding box center [284, 32] width 10 height 10
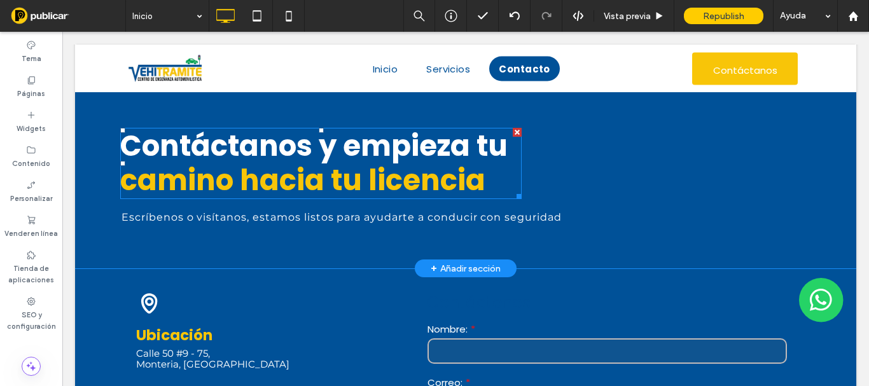
scroll to position [1209, 0]
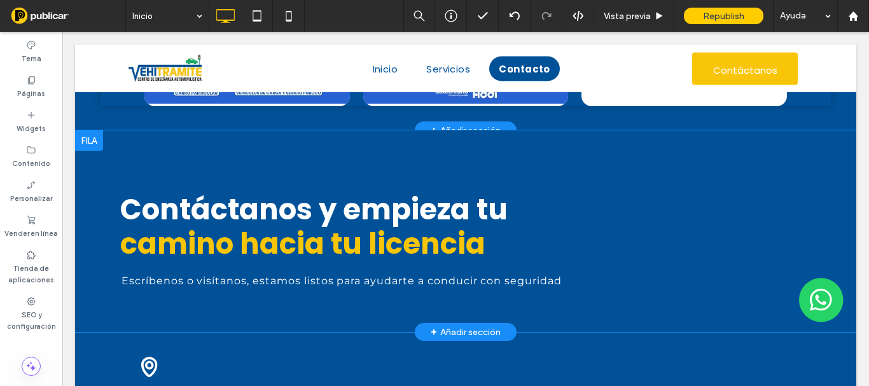
click at [118, 160] on div "Contáctanos y empieza tu camino hacia tu licencia Escríbenos o visítanos, estam…" at bounding box center [465, 231] width 781 height 202
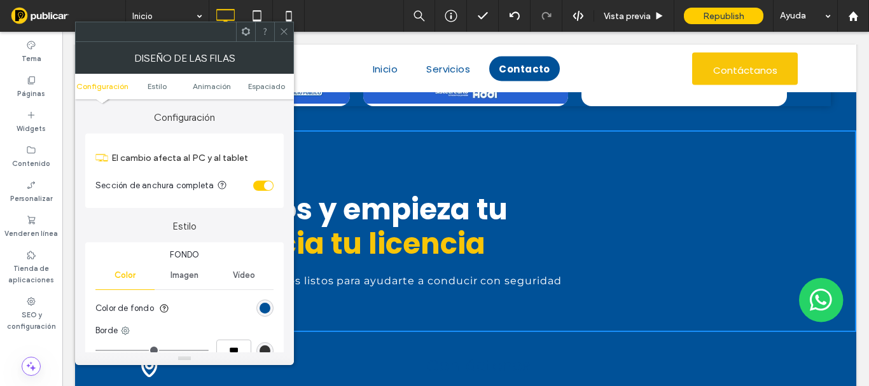
click at [283, 33] on icon at bounding box center [284, 32] width 10 height 10
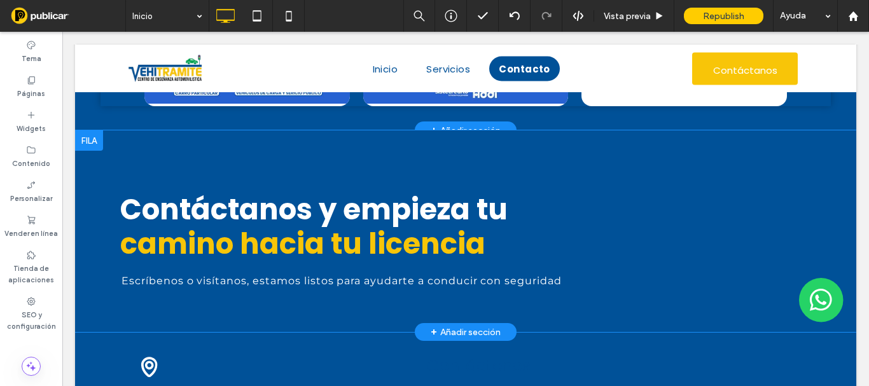
click at [438, 192] on span "Contáctanos y empieza tu" at bounding box center [314, 210] width 388 height 40
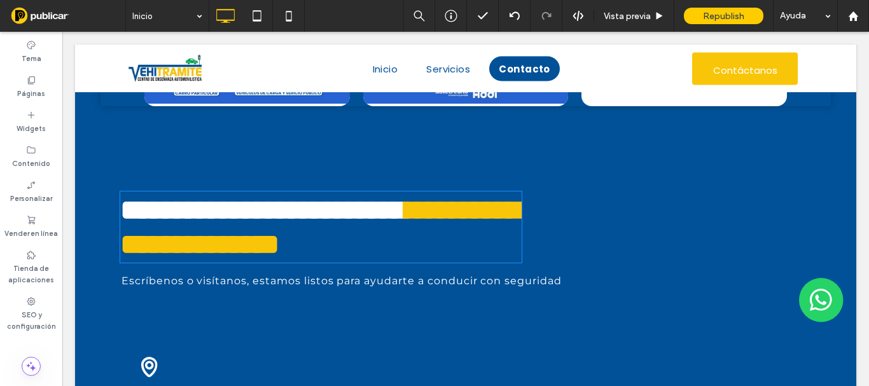
click at [395, 217] on span "**********" at bounding box center [257, 210] width 274 height 28
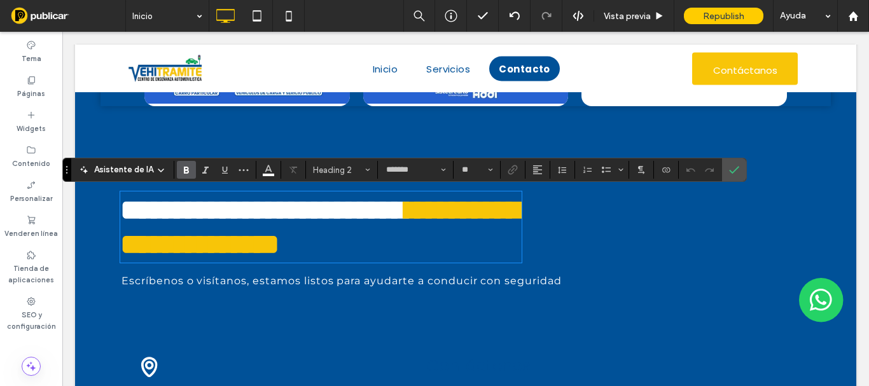
click at [406, 211] on span at bounding box center [400, 210] width 11 height 28
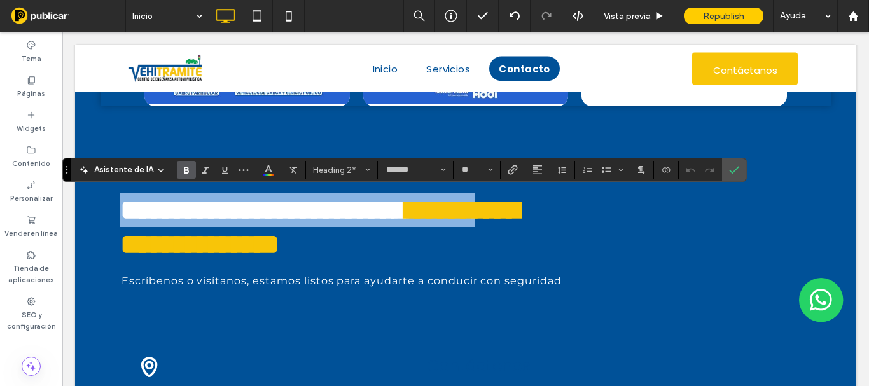
drag, startPoint x: 510, startPoint y: 211, endPoint x: 147, endPoint y: 201, distance: 363.4
click at [144, 201] on h2 "**********" at bounding box center [321, 227] width 402 height 69
click at [225, 221] on span "**********" at bounding box center [257, 210] width 274 height 28
drag, startPoint x: 127, startPoint y: 211, endPoint x: 503, endPoint y: 208, distance: 375.4
click at [395, 208] on span "**********" at bounding box center [257, 210] width 274 height 28
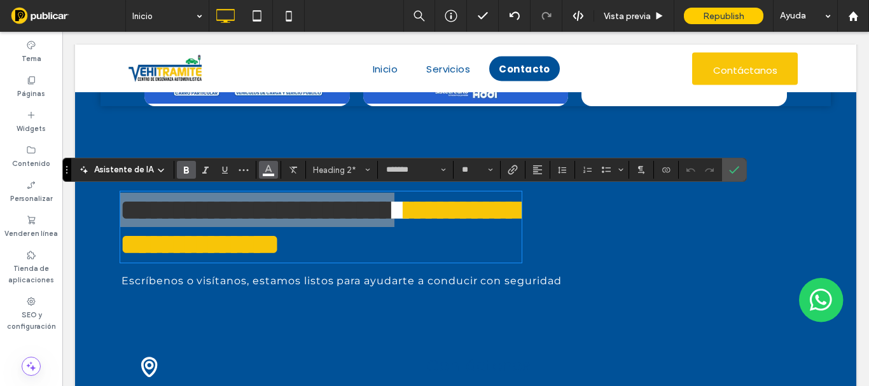
click at [270, 167] on icon "Color" at bounding box center [268, 169] width 10 height 10
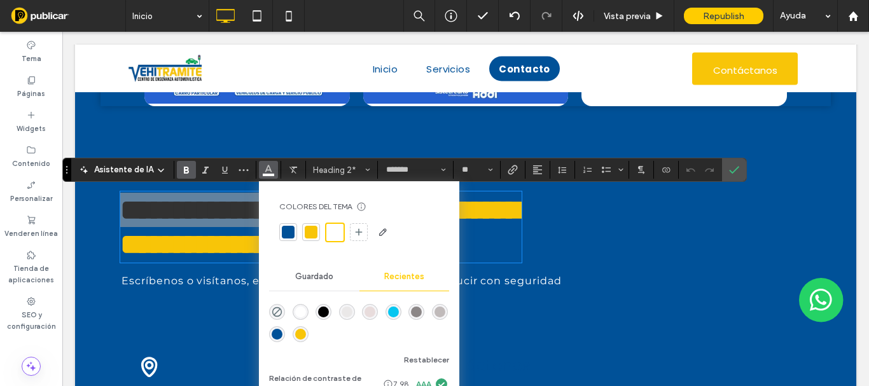
click at [280, 234] on div at bounding box center [288, 232] width 18 height 18
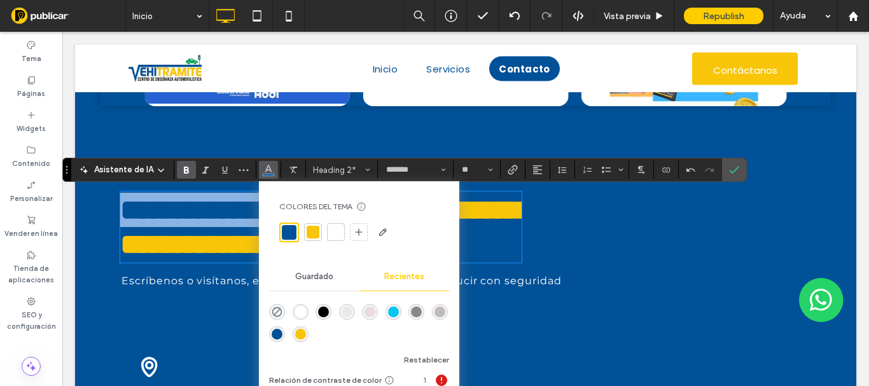
click at [170, 279] on span "Escríbenos o visítanos, estamos listos para ayudarte a conducir con seguridad" at bounding box center [342, 281] width 440 height 12
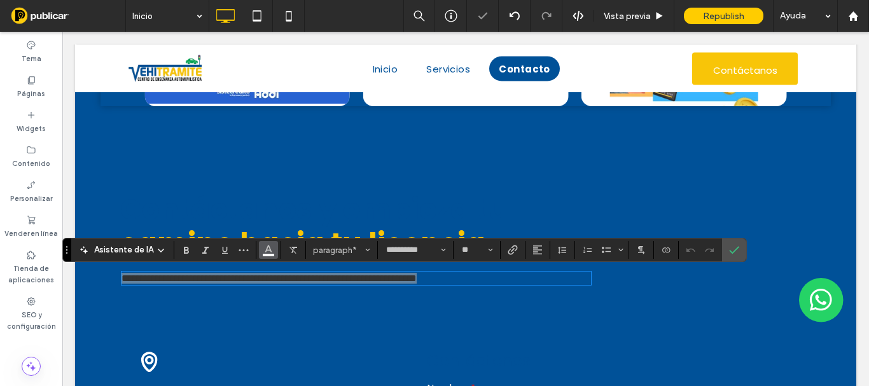
click at [263, 248] on icon "Color" at bounding box center [268, 249] width 10 height 10
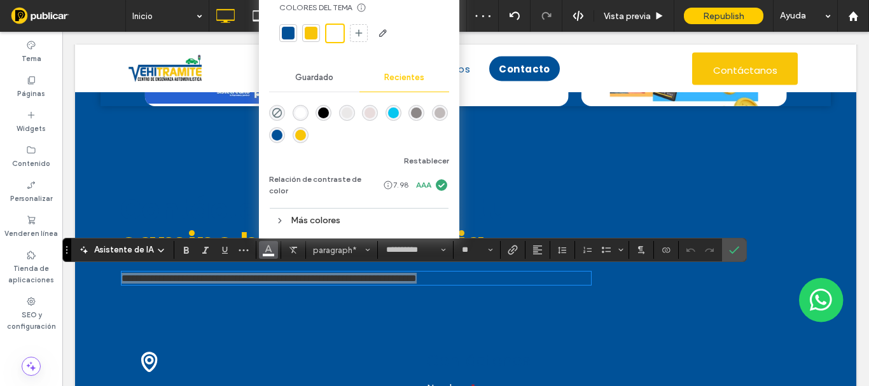
click at [325, 118] on div "rgba(0, 0, 0, 1)" at bounding box center [323, 113] width 11 height 11
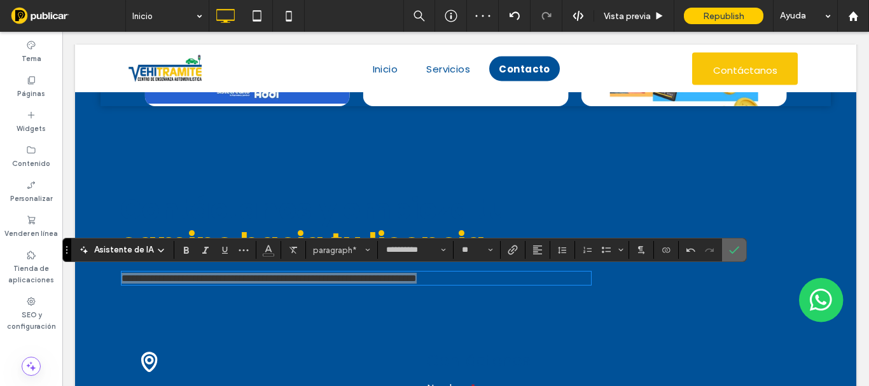
click at [734, 252] on icon "Confirmar" at bounding box center [734, 250] width 10 height 10
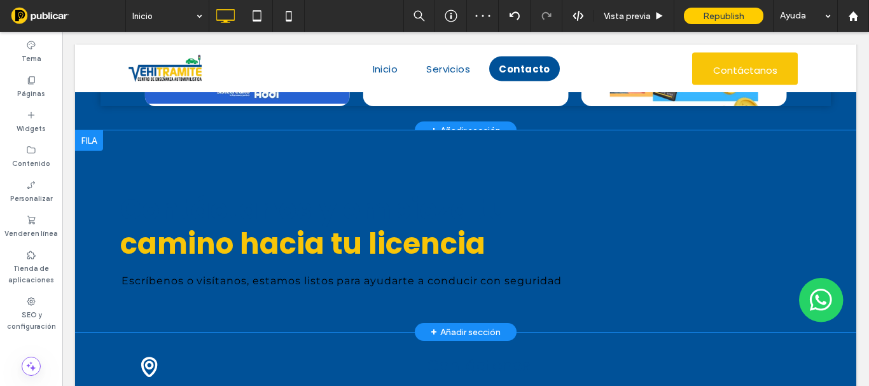
click at [607, 174] on div "Contáctanos y empieza tu camino hacia tu licencia Escríbenos o visítanos, estam…" at bounding box center [465, 231] width 781 height 202
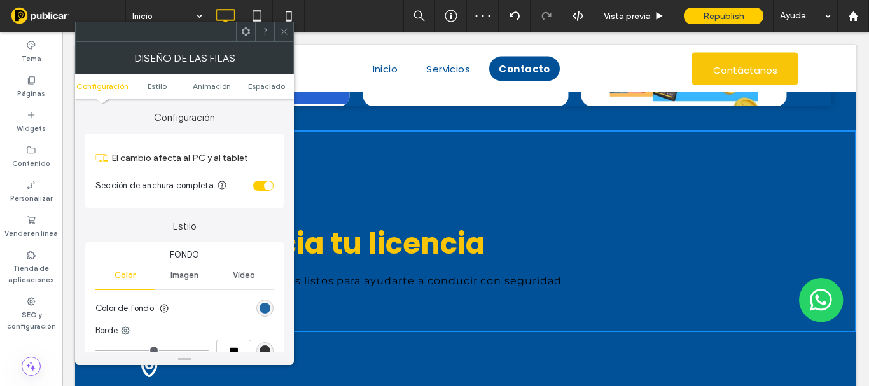
click at [267, 311] on div "rgb(0, 81, 152)" at bounding box center [265, 308] width 11 height 11
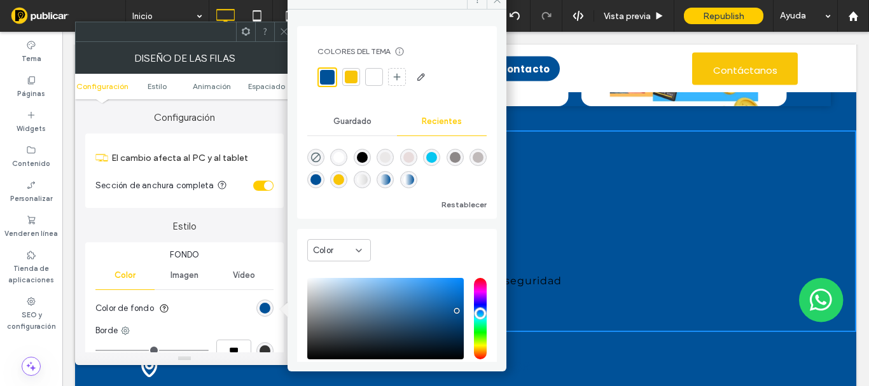
click at [381, 78] on div at bounding box center [374, 77] width 18 height 18
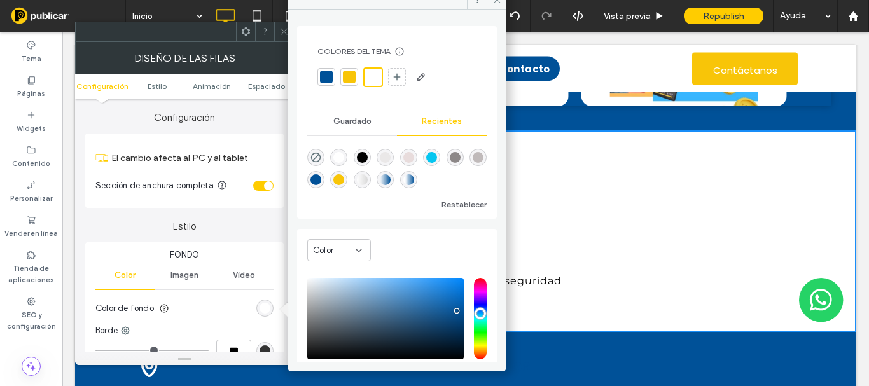
click at [280, 33] on icon at bounding box center [284, 32] width 10 height 10
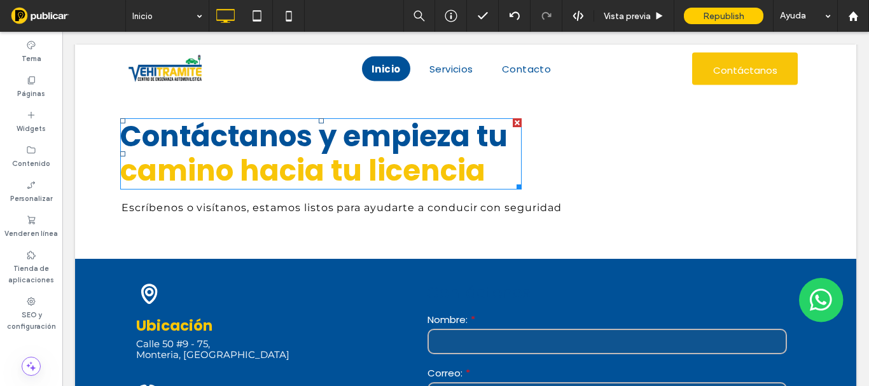
scroll to position [1155, 0]
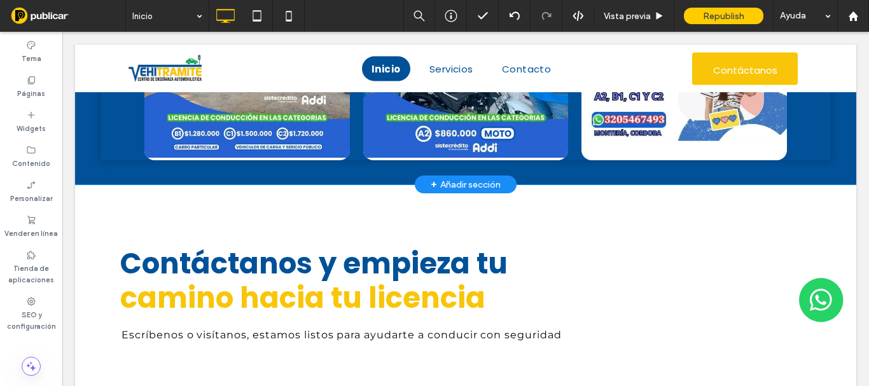
click at [440, 183] on div "+ Añadir sección" at bounding box center [466, 185] width 70 height 14
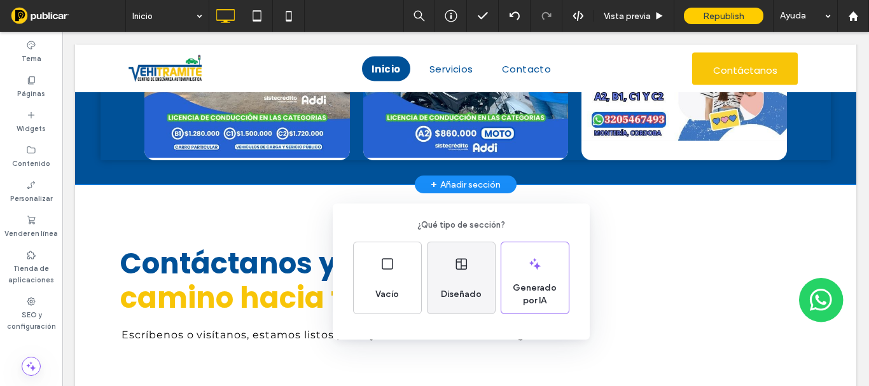
click at [454, 267] on icon at bounding box center [461, 263] width 15 height 15
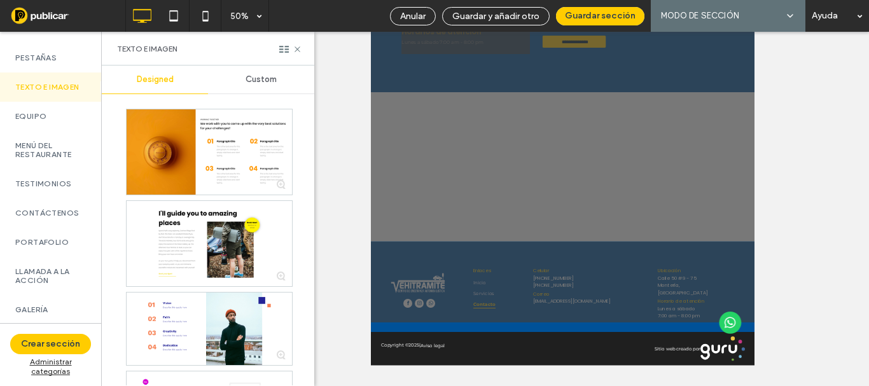
scroll to position [445, 0]
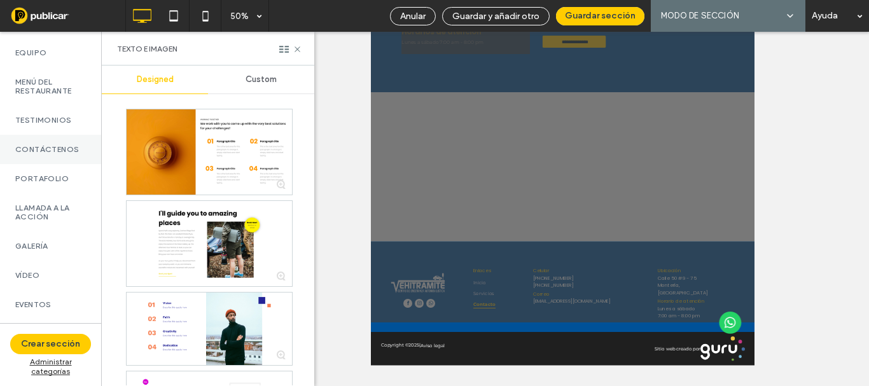
click at [42, 164] on div "Contáctenos" at bounding box center [50, 149] width 101 height 29
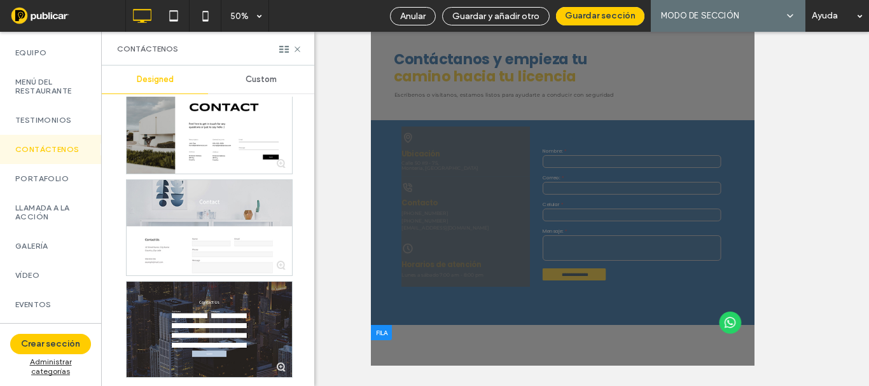
scroll to position [362, 0]
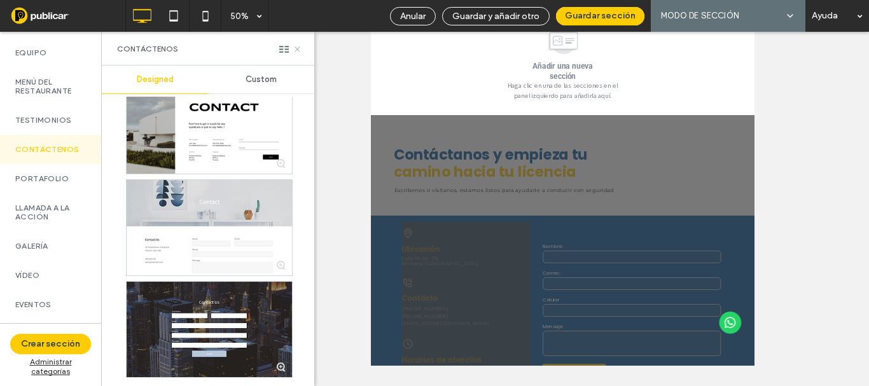
drag, startPoint x: 298, startPoint y: 48, endPoint x: 199, endPoint y: 21, distance: 102.4
click at [298, 48] on use at bounding box center [297, 48] width 5 height 5
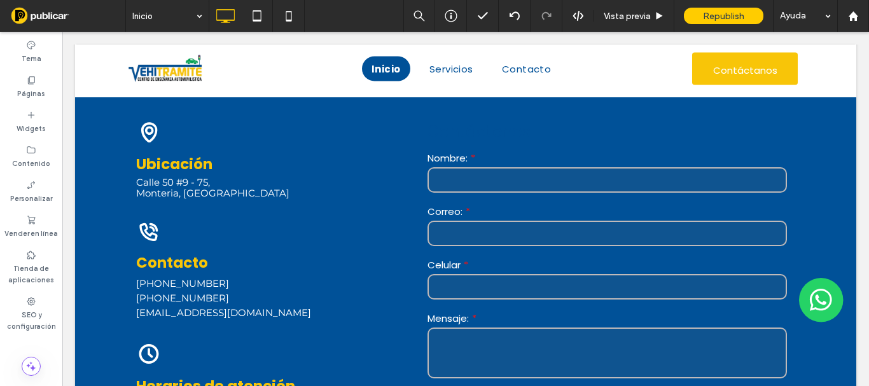
scroll to position [1316, 0]
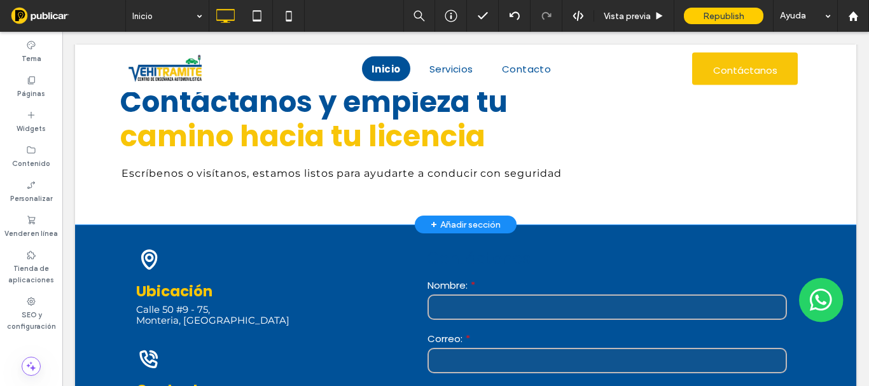
click at [443, 218] on div "+ Añadir sección" at bounding box center [466, 225] width 70 height 14
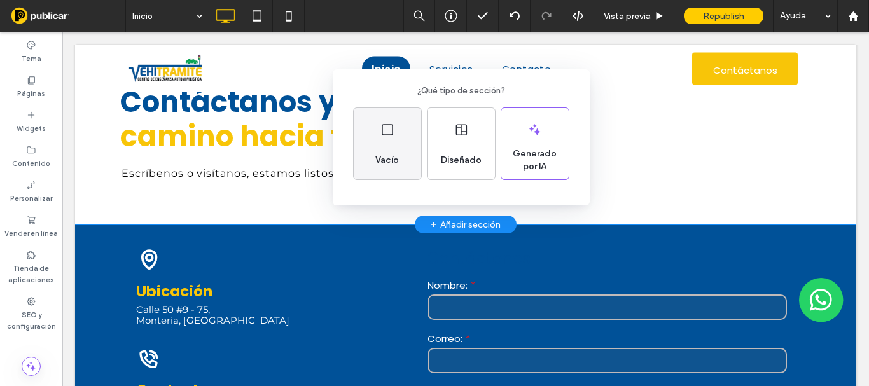
click at [404, 158] on div "Vacío" at bounding box center [387, 143] width 67 height 71
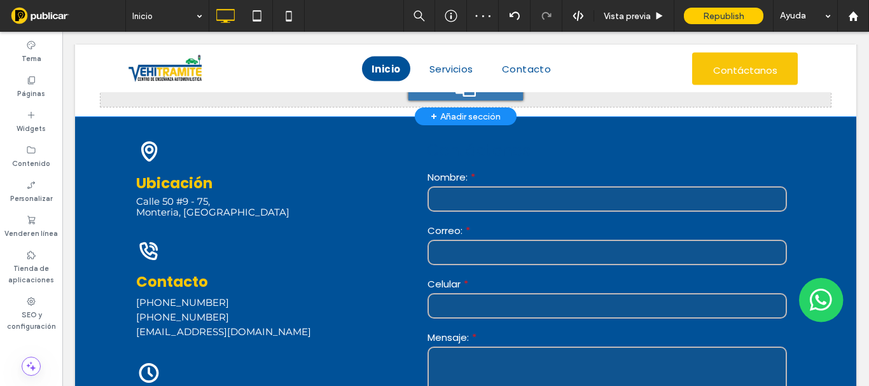
scroll to position [1380, 0]
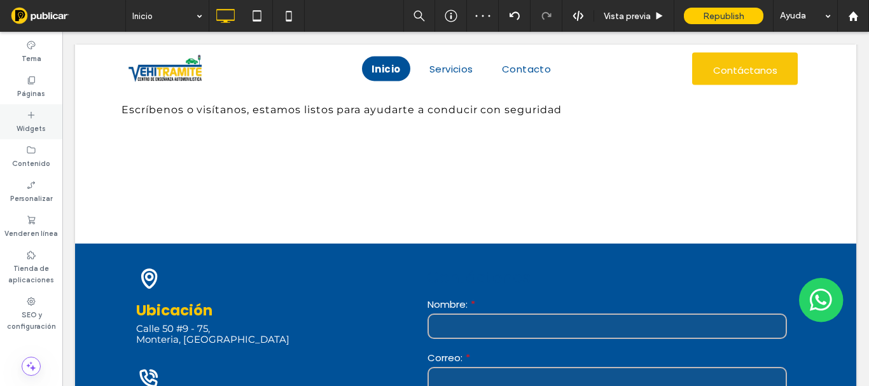
click at [39, 108] on div "Widgets" at bounding box center [31, 121] width 62 height 35
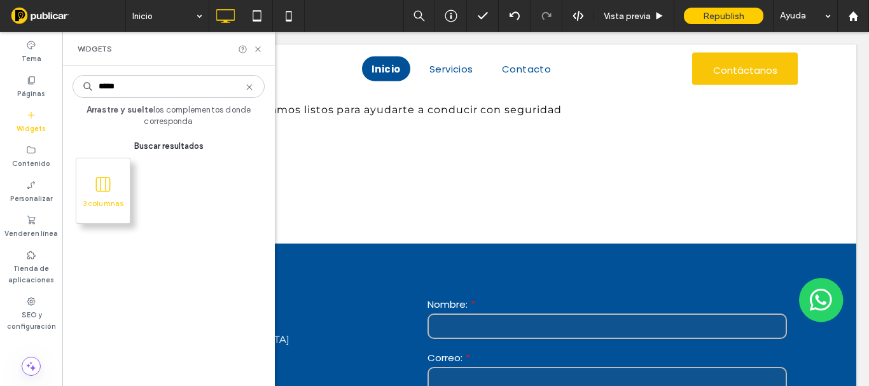
type input "*****"
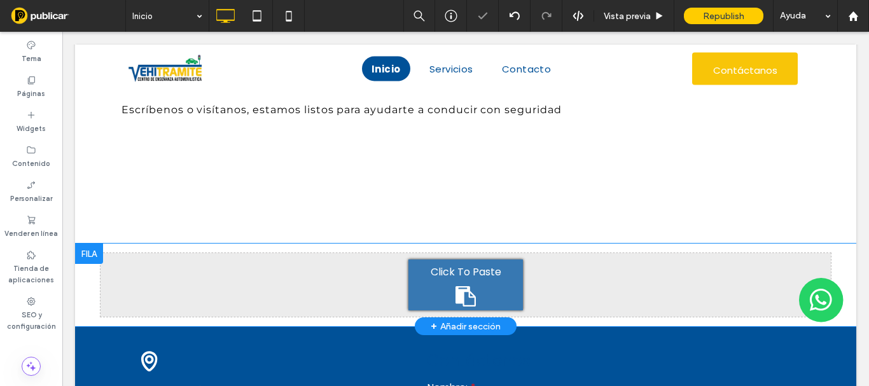
click at [90, 255] on div at bounding box center [89, 254] width 28 height 20
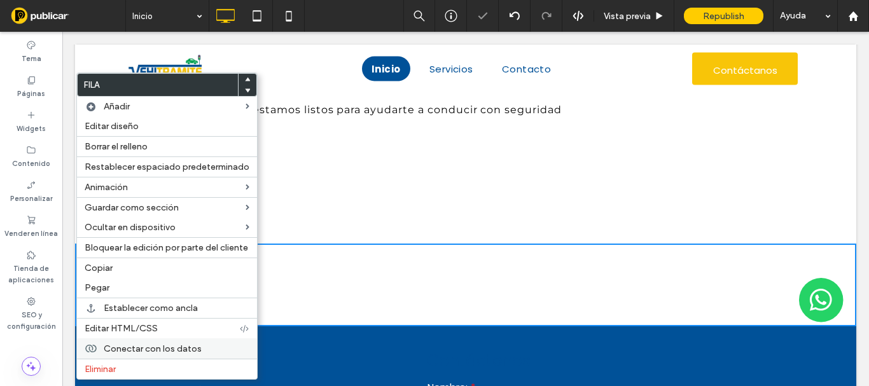
click at [111, 370] on span "Eliminar" at bounding box center [100, 369] width 31 height 11
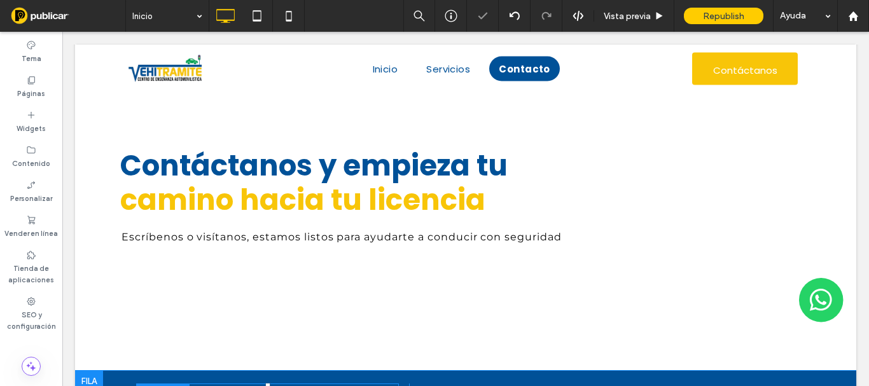
scroll to position [1507, 0]
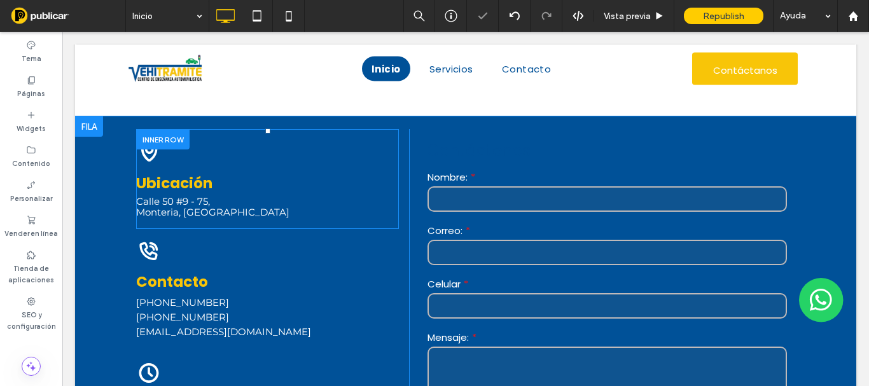
click at [159, 139] on div at bounding box center [162, 139] width 53 height 20
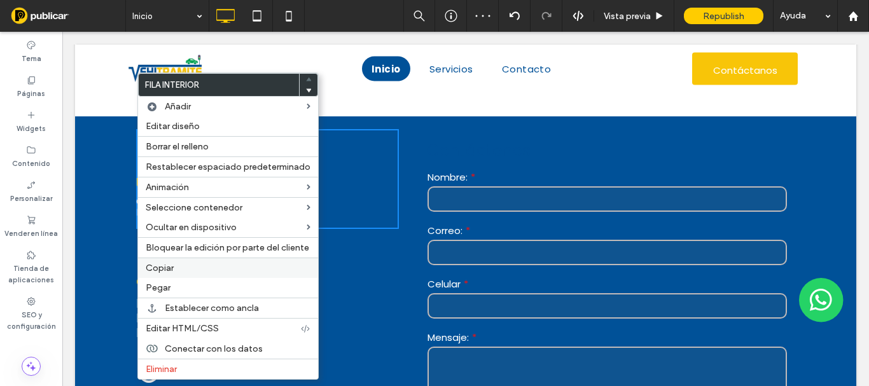
click at [176, 269] on label "Copiar" at bounding box center [228, 268] width 165 height 11
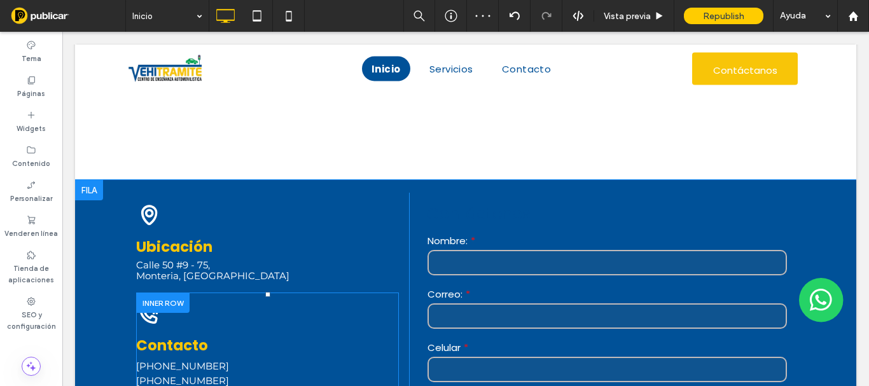
scroll to position [1380, 0]
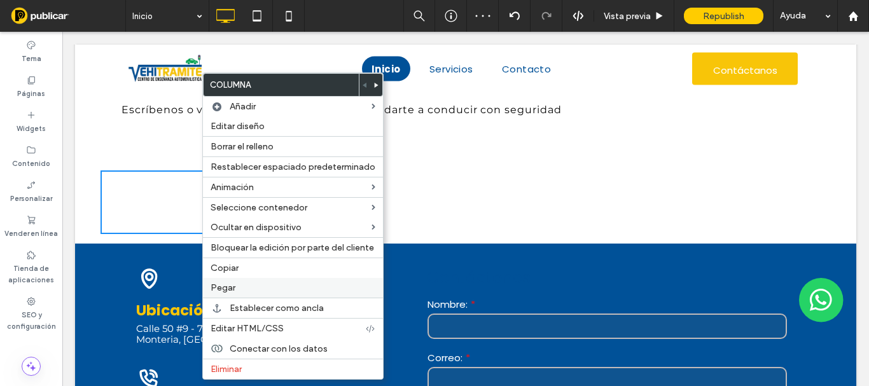
click at [226, 284] on span "Pegar" at bounding box center [223, 288] width 25 height 11
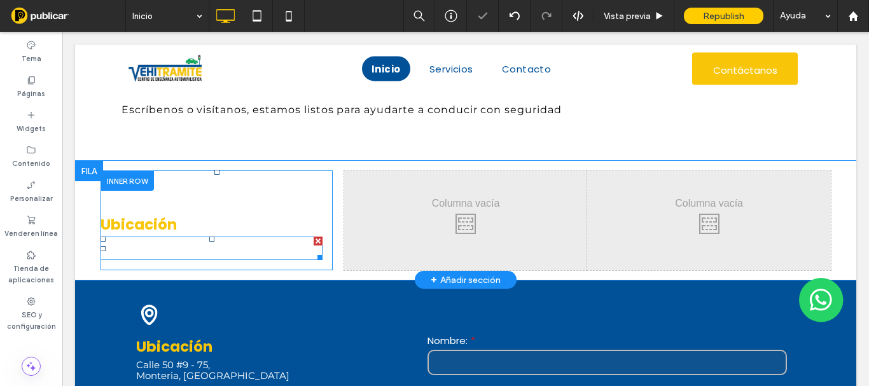
click at [170, 252] on link "Monteria, Cordoba" at bounding box center [177, 254] width 153 height 12
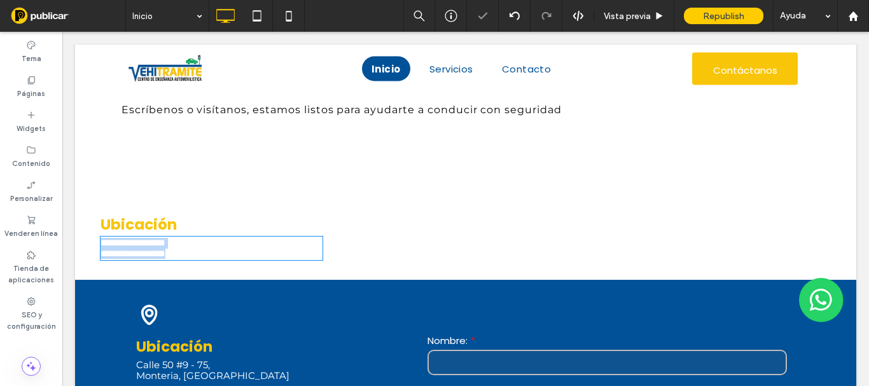
type input "**********"
type input "**"
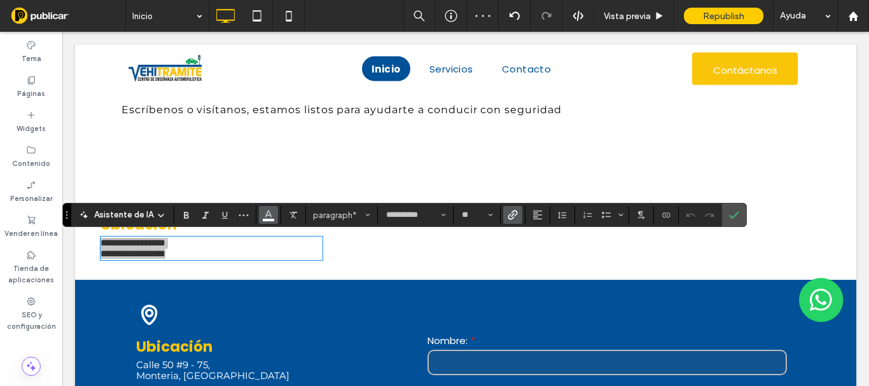
click at [260, 214] on button "Color" at bounding box center [268, 215] width 19 height 18
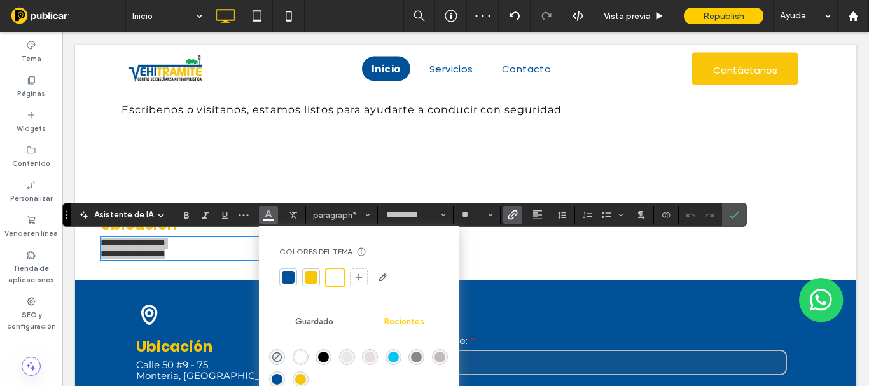
click at [326, 354] on div "rgba(0, 0, 0, 1)" at bounding box center [323, 357] width 11 height 11
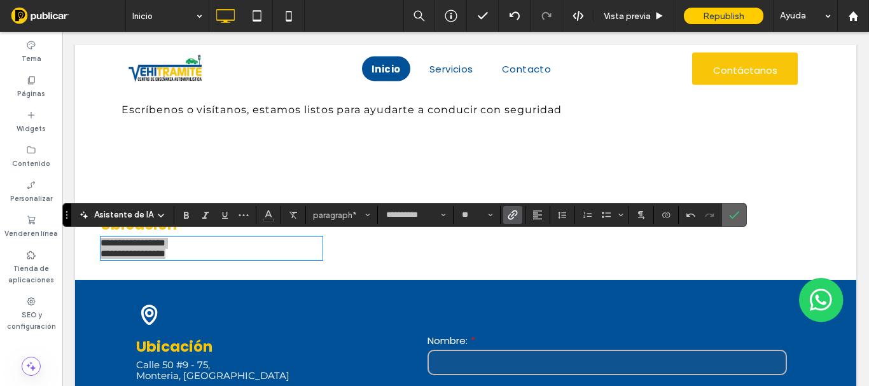
click at [741, 221] on label "Confirmar" at bounding box center [734, 215] width 19 height 23
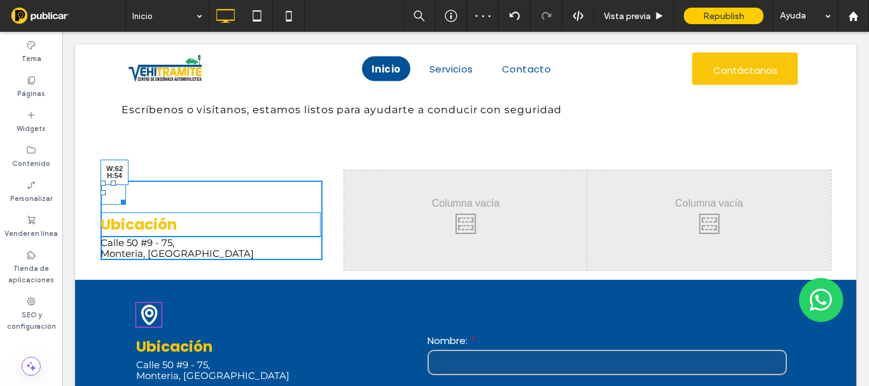
drag, startPoint x: 123, startPoint y: 202, endPoint x: 193, endPoint y: 241, distance: 79.2
click at [126, 205] on div at bounding box center [121, 200] width 10 height 10
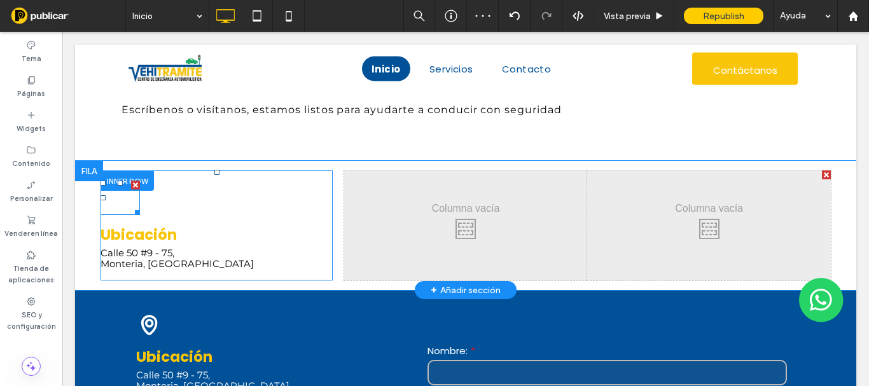
click at [124, 201] on icon "Icono de pin de ubicación negro." at bounding box center [120, 198] width 39 height 34
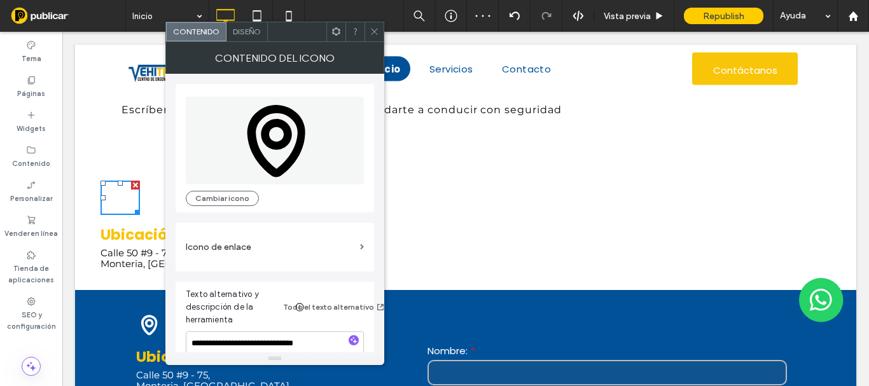
click at [237, 42] on div "Contenido del icono" at bounding box center [274, 58] width 219 height 32
click at [239, 36] on span "Diseño" at bounding box center [247, 32] width 28 height 10
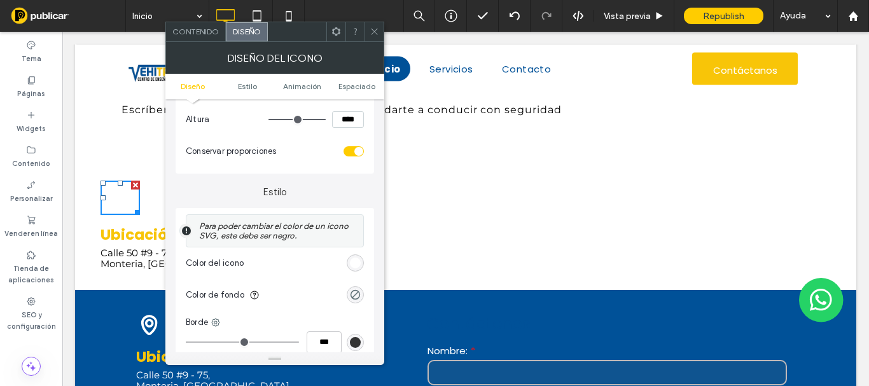
scroll to position [255, 0]
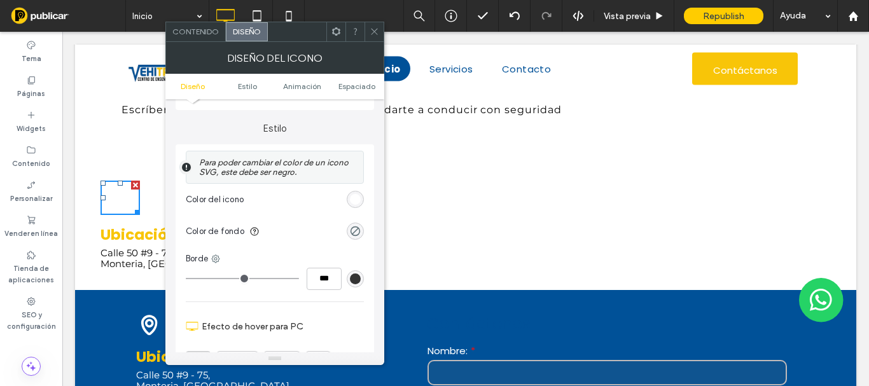
click at [358, 207] on div "rgb(255, 255, 255)" at bounding box center [355, 199] width 17 height 17
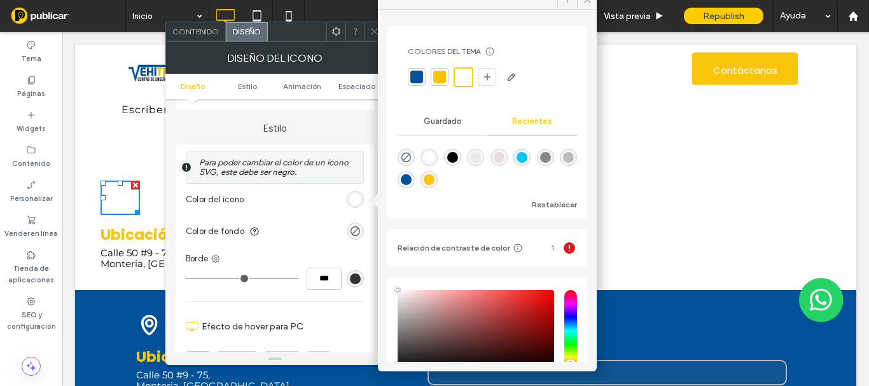
drag, startPoint x: 423, startPoint y: 76, endPoint x: 388, endPoint y: 48, distance: 45.7
click at [422, 75] on div at bounding box center [417, 77] width 18 height 18
click at [372, 34] on icon at bounding box center [375, 32] width 10 height 10
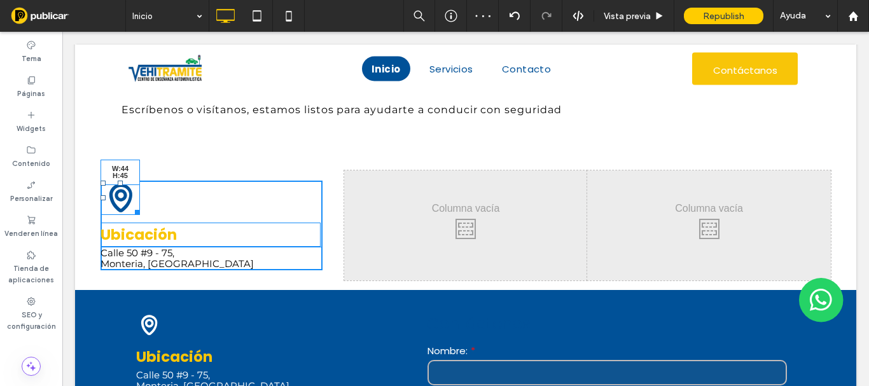
drag, startPoint x: 134, startPoint y: 210, endPoint x: 123, endPoint y: 204, distance: 12.8
click at [130, 206] on div at bounding box center [135, 211] width 10 height 10
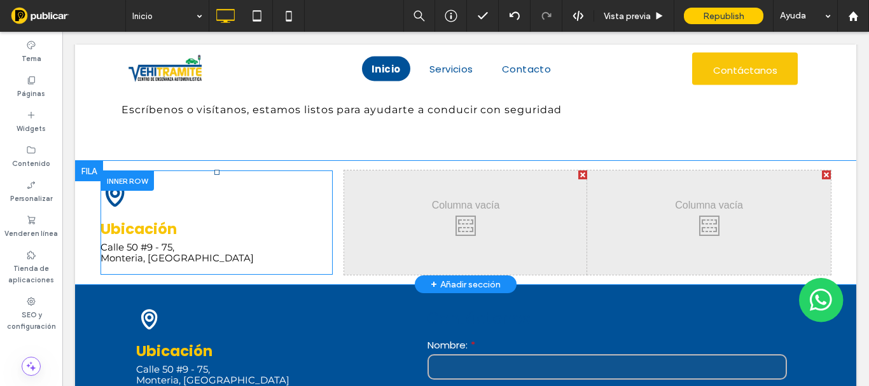
scroll to position [1507, 0]
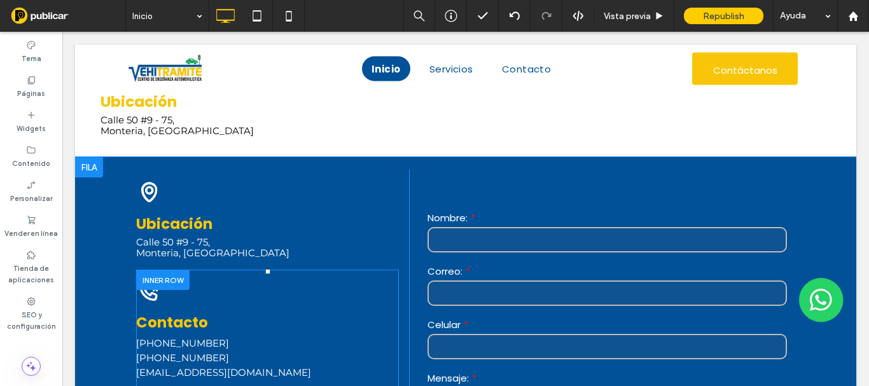
click at [155, 284] on div at bounding box center [162, 280] width 53 height 20
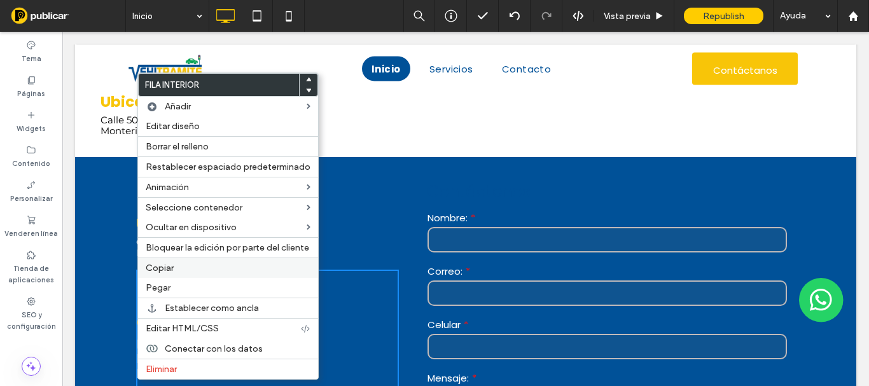
click at [170, 273] on span "Copiar" at bounding box center [160, 268] width 28 height 11
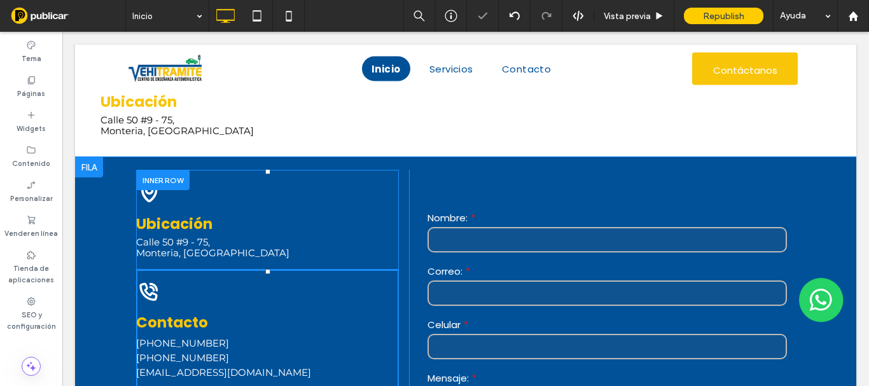
scroll to position [1444, 0]
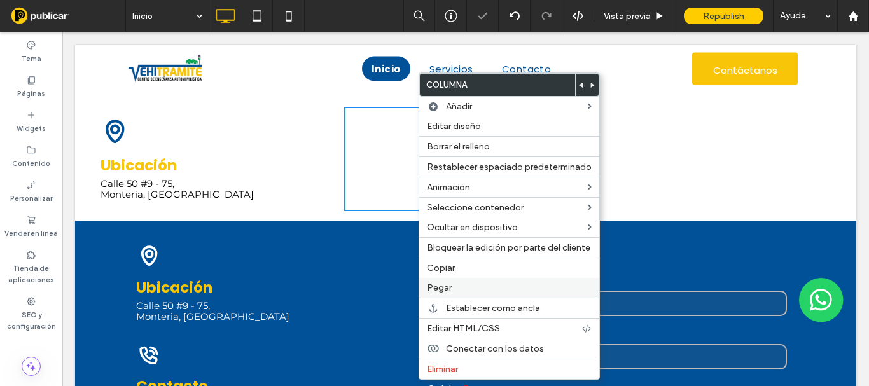
click at [452, 289] on label "Pegar" at bounding box center [509, 288] width 165 height 11
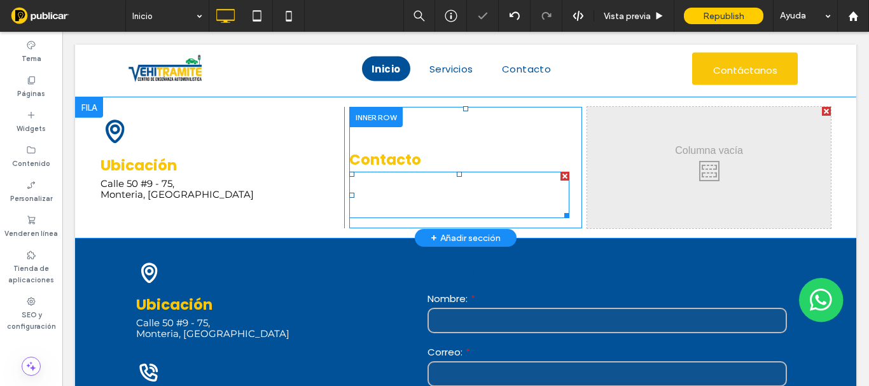
click at [401, 206] on link "[EMAIL_ADDRESS][DOMAIN_NAME]" at bounding box center [436, 210] width 175 height 12
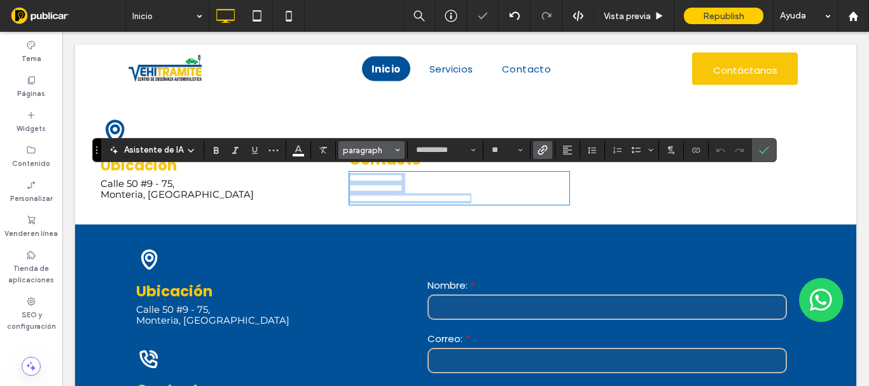
type input "**********"
type input "**"
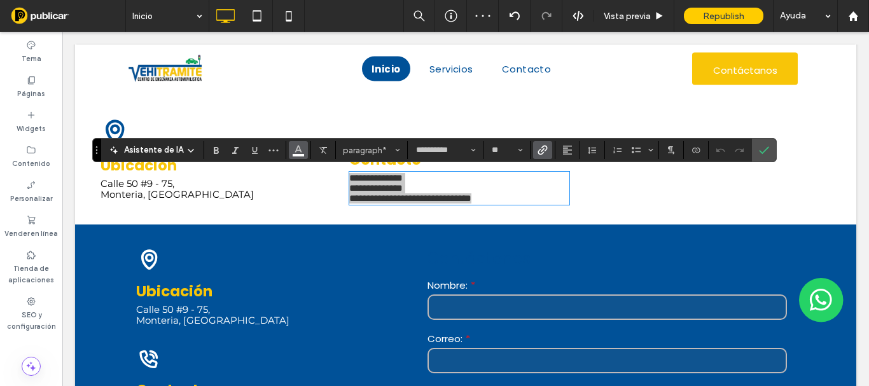
click at [301, 147] on icon "Color" at bounding box center [298, 149] width 10 height 10
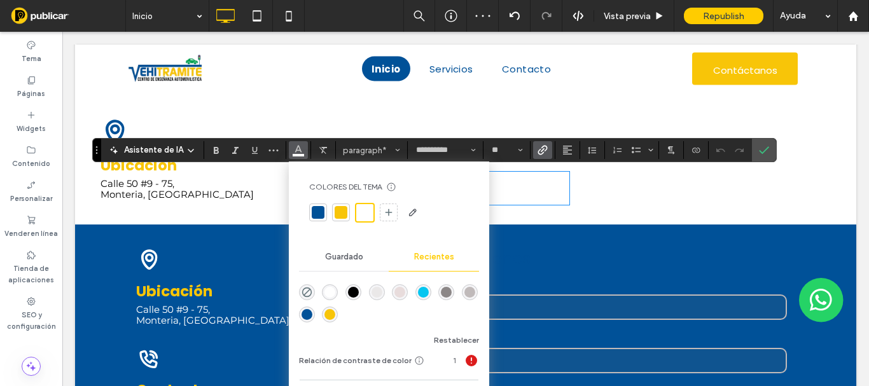
click at [351, 288] on div "rgba(0, 0, 0, 1)" at bounding box center [353, 292] width 11 height 11
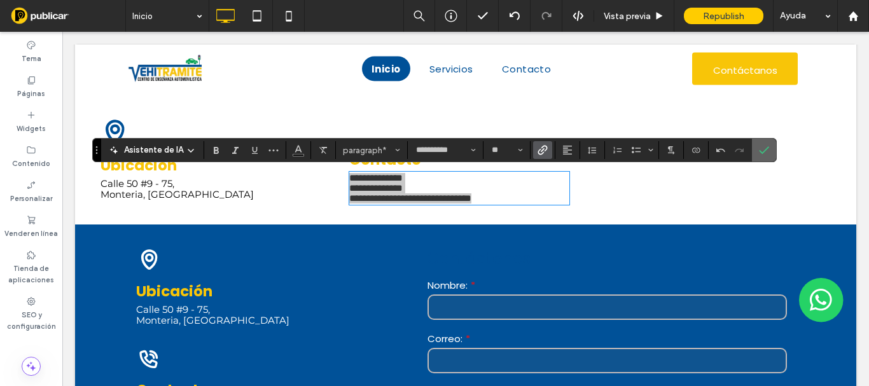
click at [763, 153] on use "Confirmar" at bounding box center [764, 151] width 10 height 8
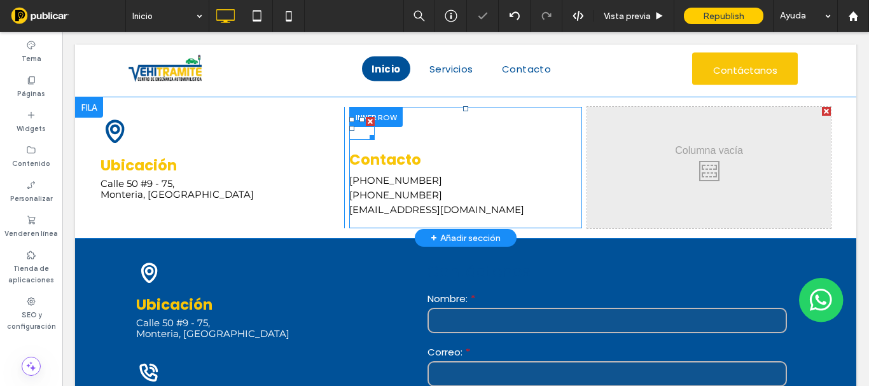
click at [360, 132] on icon at bounding box center [362, 129] width 18 height 18
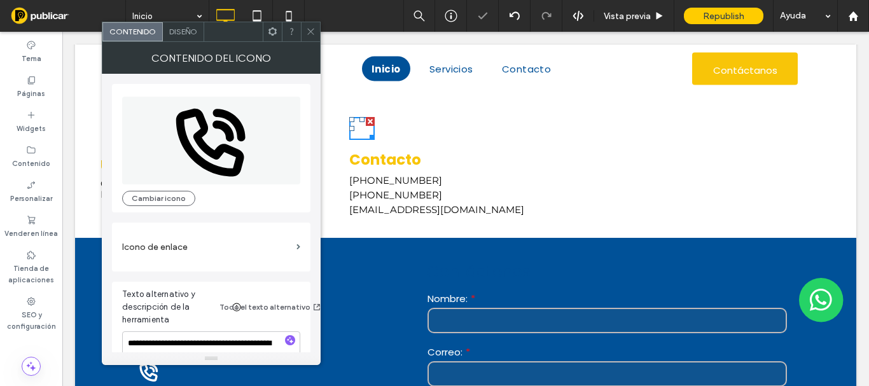
click at [176, 33] on span "Diseño" at bounding box center [183, 32] width 28 height 10
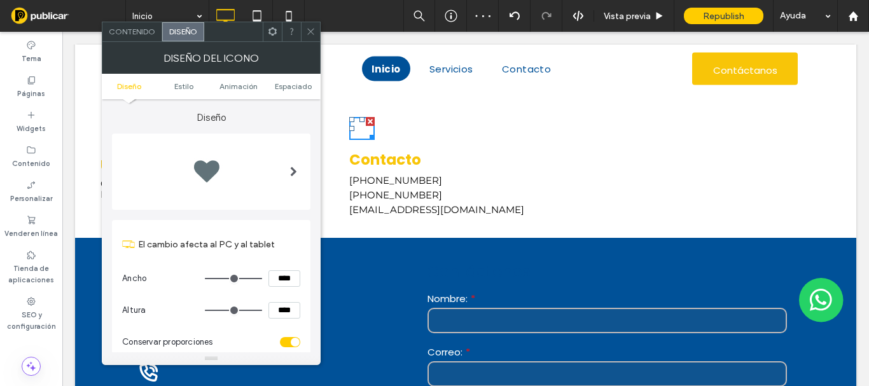
scroll to position [127, 0]
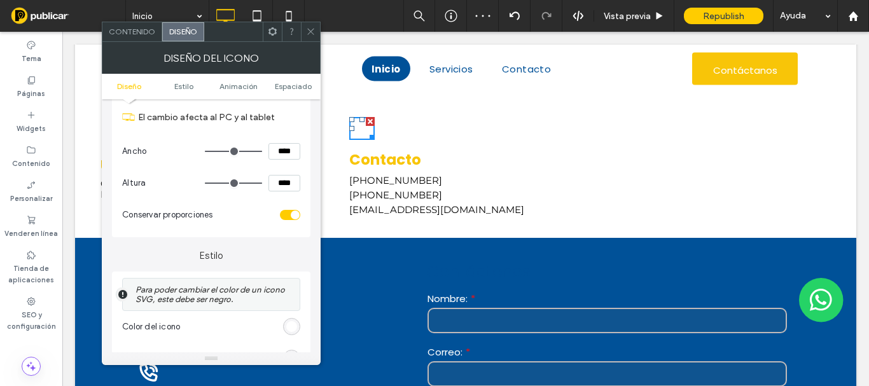
click at [290, 319] on div "rgb(255, 255, 255)" at bounding box center [291, 326] width 17 height 17
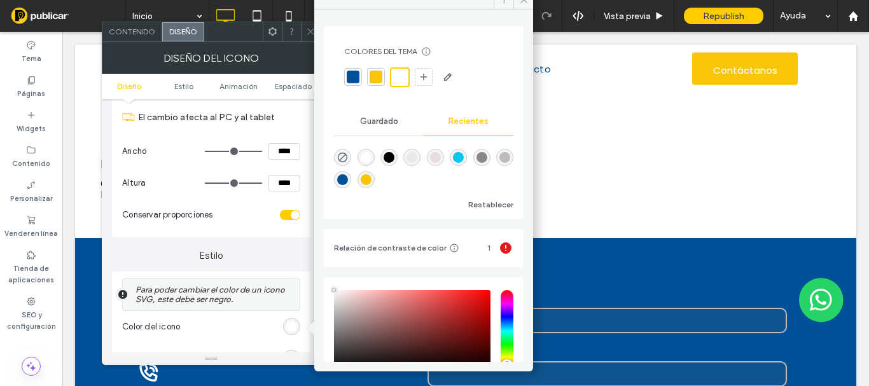
drag, startPoint x: 356, startPoint y: 76, endPoint x: 311, endPoint y: 46, distance: 54.5
click at [356, 76] on div at bounding box center [353, 77] width 13 height 13
click at [309, 35] on icon at bounding box center [311, 32] width 10 height 10
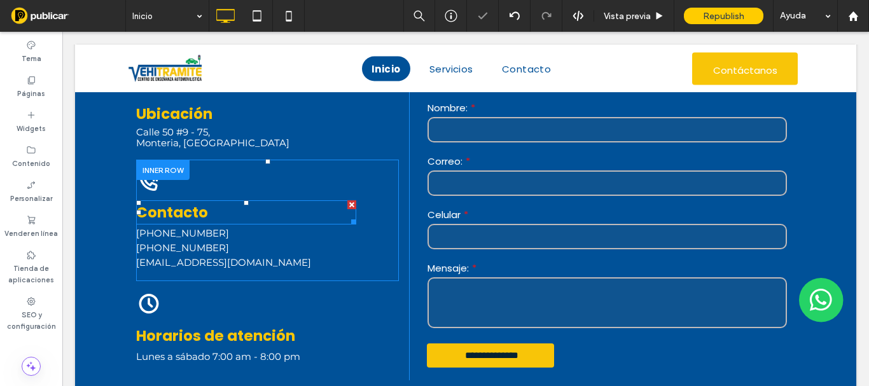
scroll to position [1698, 0]
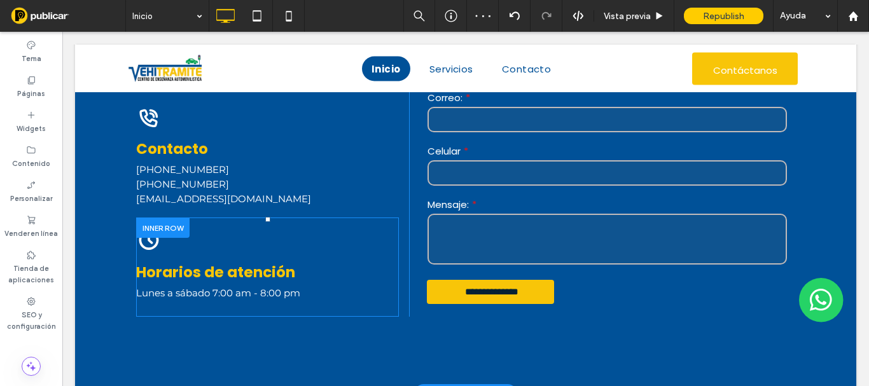
click at [156, 226] on div at bounding box center [162, 228] width 53 height 20
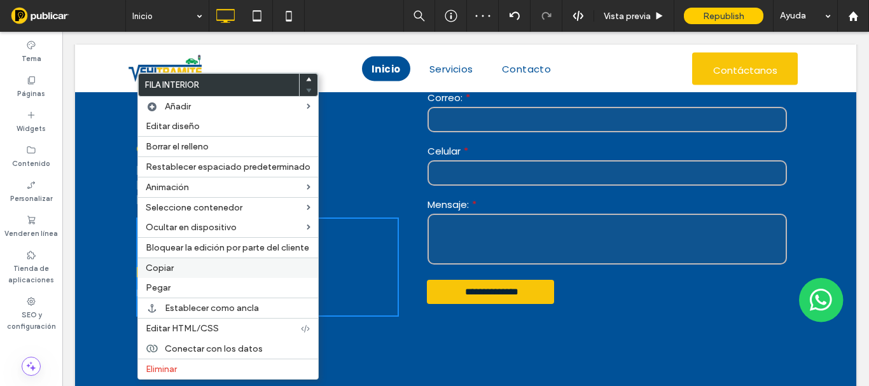
click at [162, 268] on span "Copiar" at bounding box center [160, 268] width 28 height 11
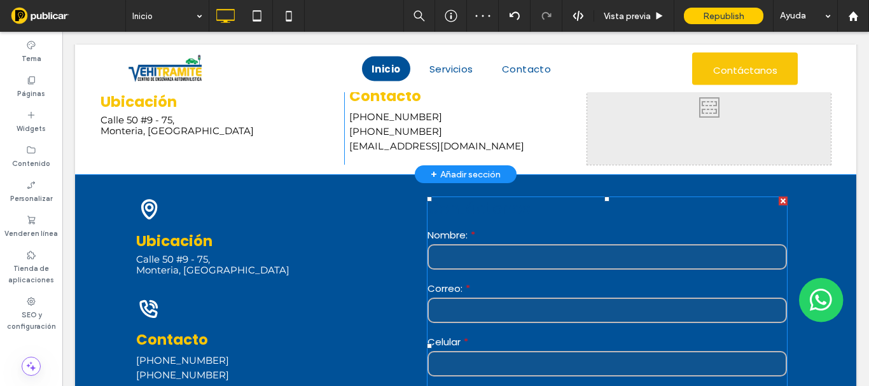
scroll to position [1316, 0]
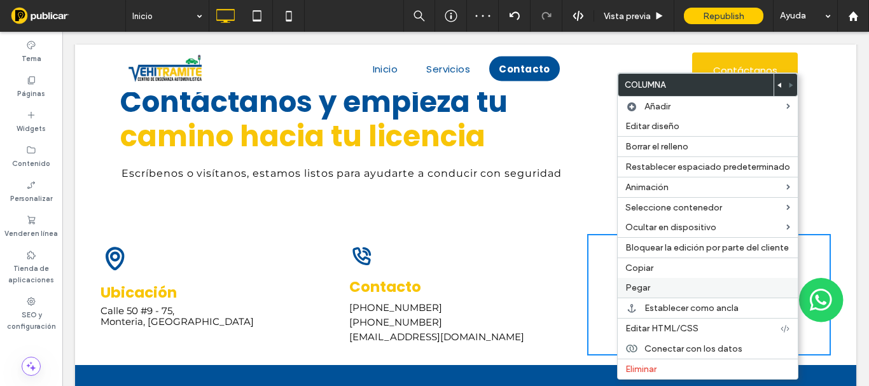
click at [649, 290] on label "Pegar" at bounding box center [707, 288] width 165 height 11
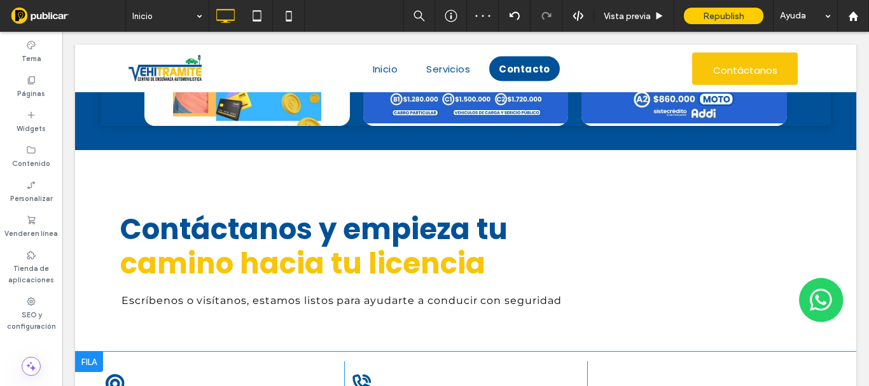
scroll to position [1444, 0]
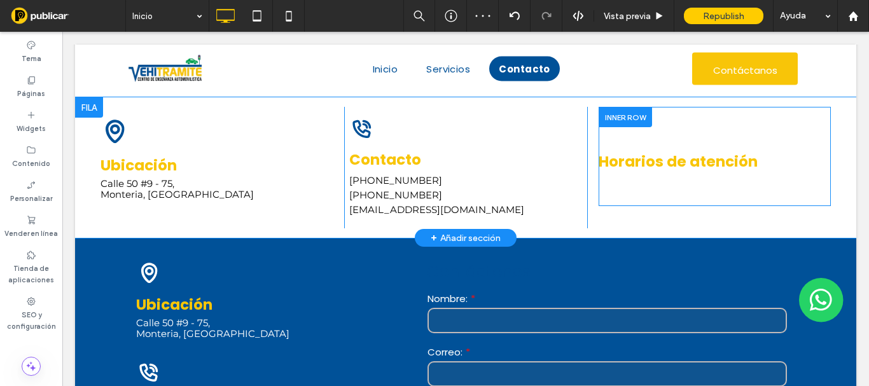
click at [657, 213] on div "Click To Paste Click To Paste Icono en blanco y negro de un reloj. Horarios de …" at bounding box center [709, 168] width 244 height 122
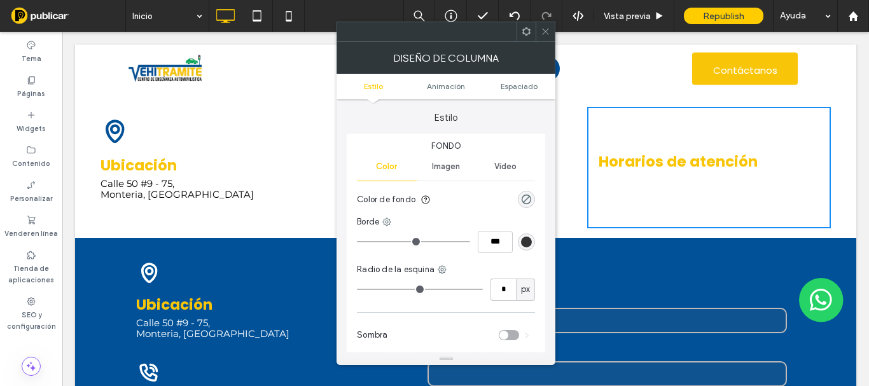
click at [542, 37] on span at bounding box center [546, 31] width 10 height 19
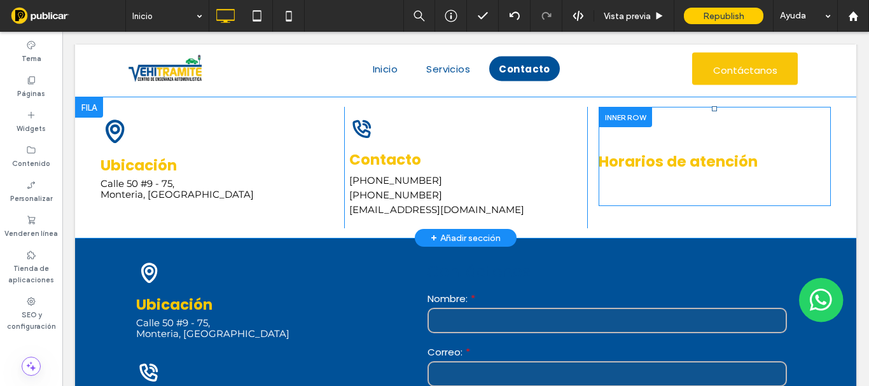
click at [655, 200] on div "Icono en blanco y negro de un reloj. Horarios de atención Lunes a sábado 7:00 a…" at bounding box center [715, 156] width 232 height 99
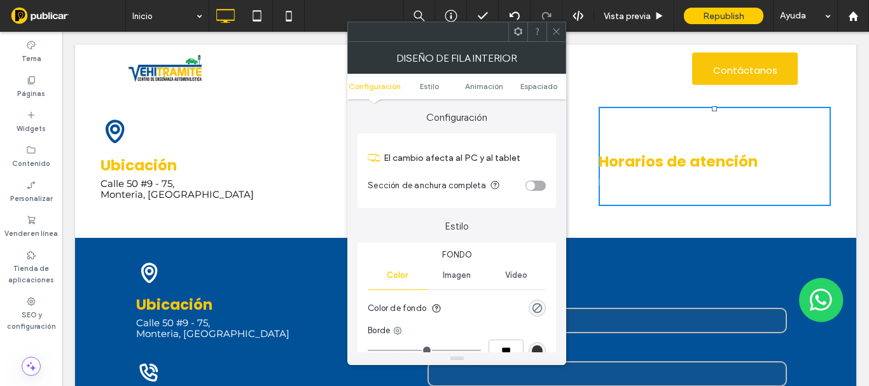
click at [555, 33] on use at bounding box center [557, 32] width 6 height 6
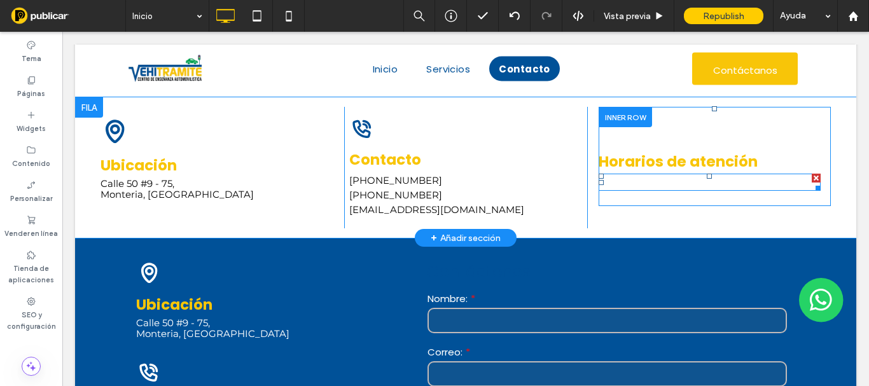
click at [617, 188] on span "Lunes a sábado 7:00 am - 8:00 pm" at bounding box center [681, 182] width 164 height 12
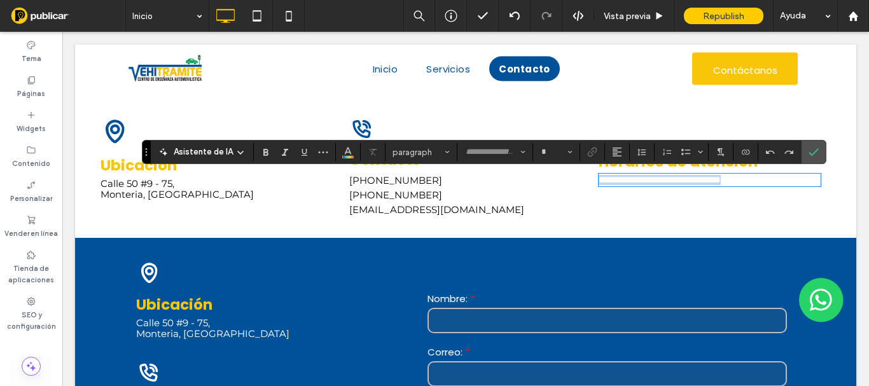
type input "**********"
type input "**"
click at [349, 154] on use "Color" at bounding box center [347, 151] width 7 height 7
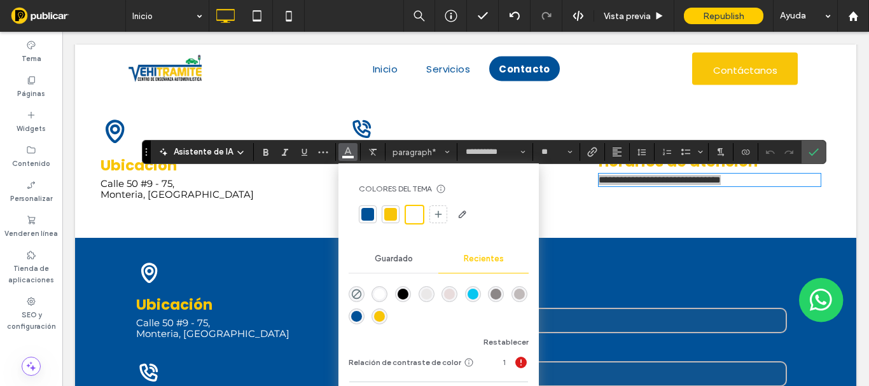
click at [405, 289] on div "rgba(0, 0, 0, 1)" at bounding box center [403, 294] width 11 height 11
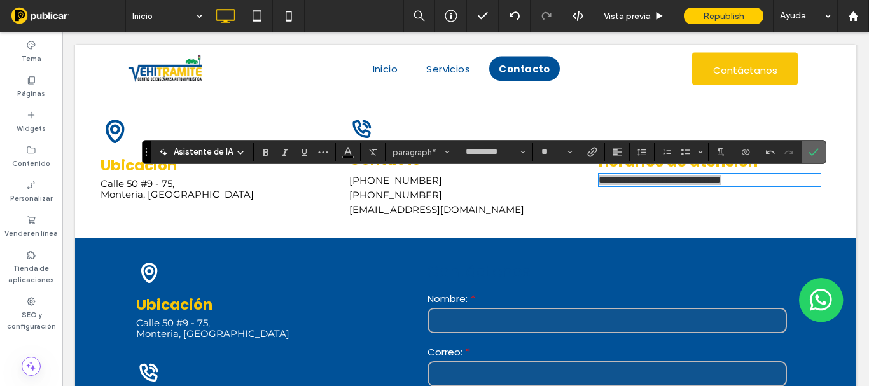
click at [813, 156] on icon "Confirmar" at bounding box center [814, 152] width 10 height 10
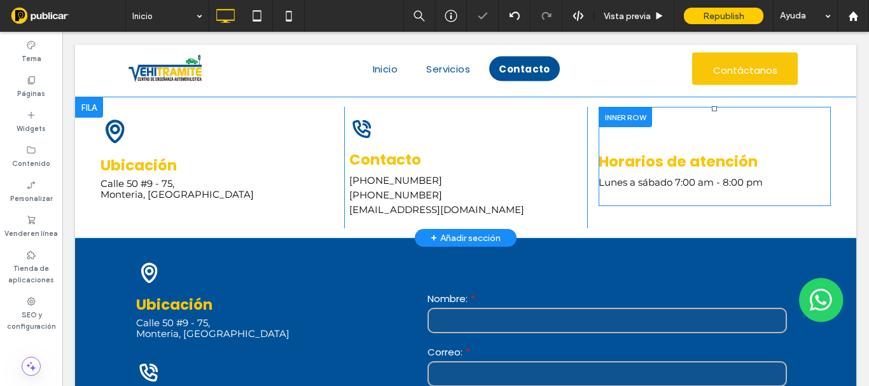
click at [655, 135] on div "Icono en blanco y negro de un reloj. Horarios de atención Lunes a sábado 7:00 a…" at bounding box center [710, 156] width 222 height 79
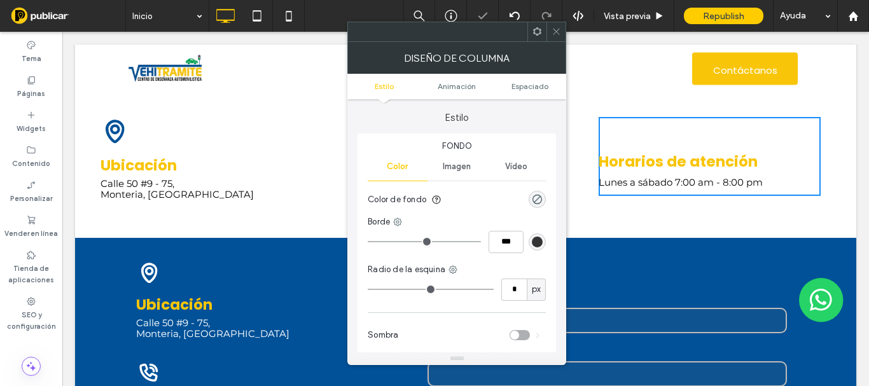
click at [555, 32] on use at bounding box center [557, 32] width 6 height 6
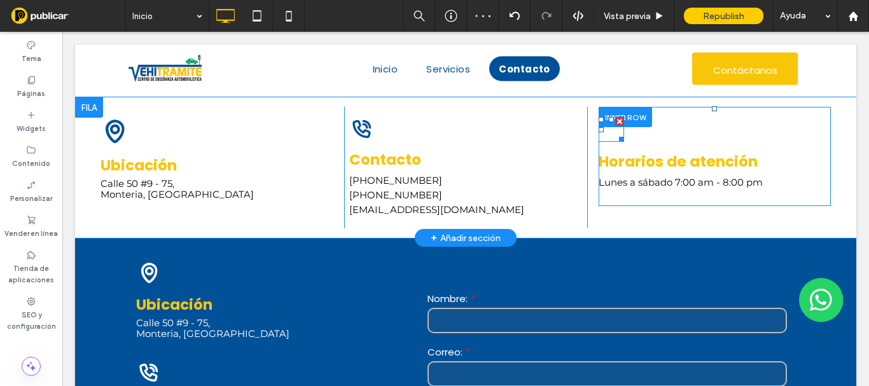
click at [606, 141] on icon "Icono en blanco y negro de un reloj." at bounding box center [611, 129] width 25 height 25
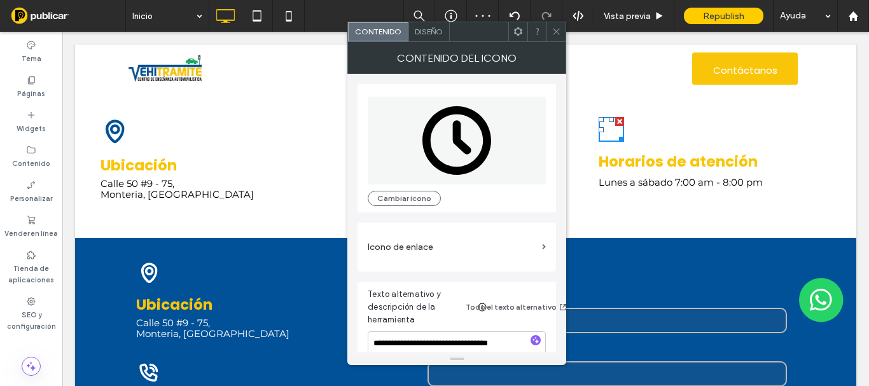
click at [421, 39] on div "Diseño" at bounding box center [429, 31] width 41 height 19
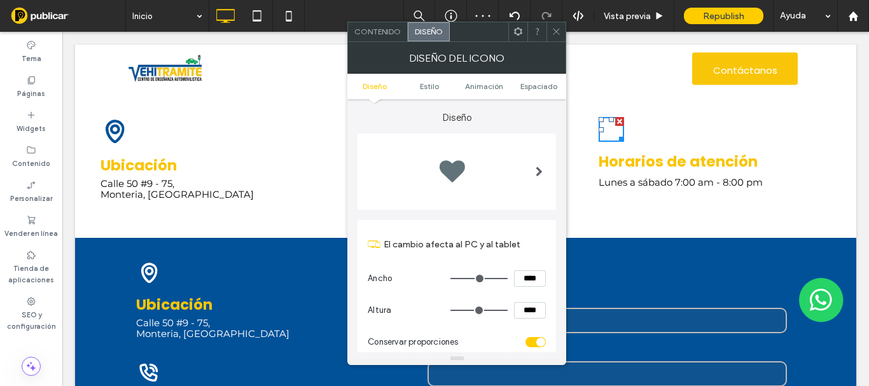
scroll to position [191, 0]
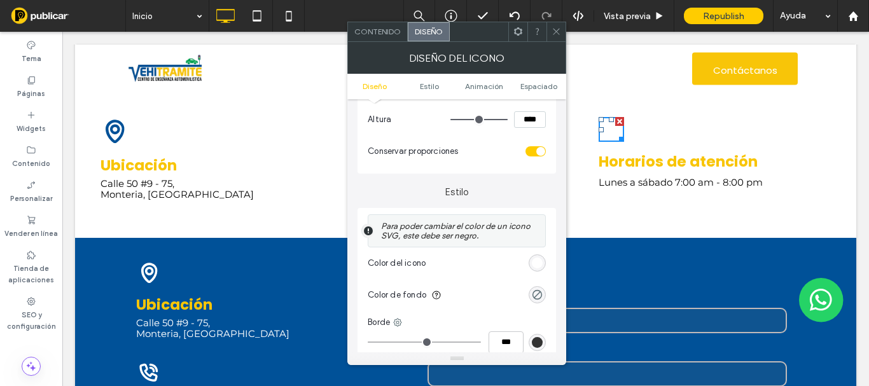
click at [536, 270] on div "rgb(255, 255, 255)" at bounding box center [537, 263] width 17 height 17
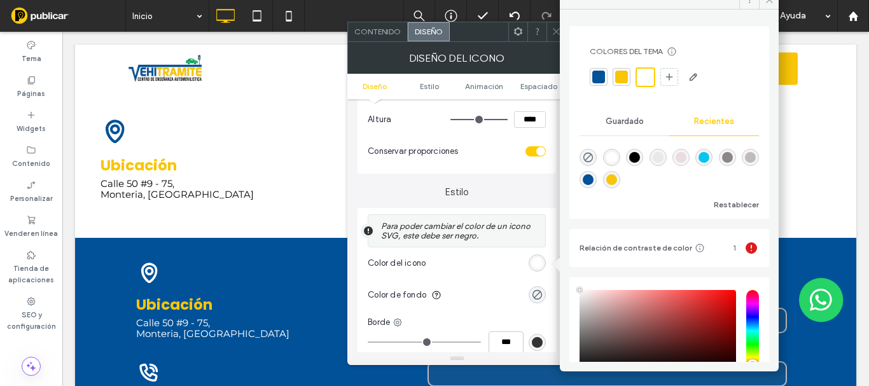
drag, startPoint x: 603, startPoint y: 78, endPoint x: 576, endPoint y: 46, distance: 41.1
click at [602, 78] on div at bounding box center [598, 77] width 13 height 13
click at [554, 30] on icon at bounding box center [557, 32] width 10 height 10
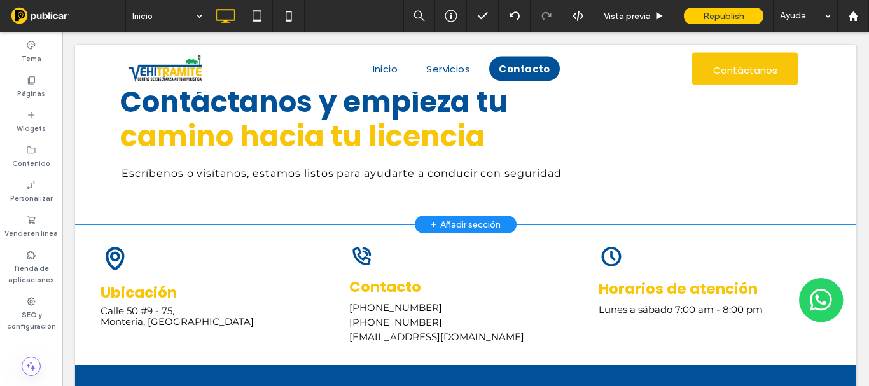
scroll to position [1253, 0]
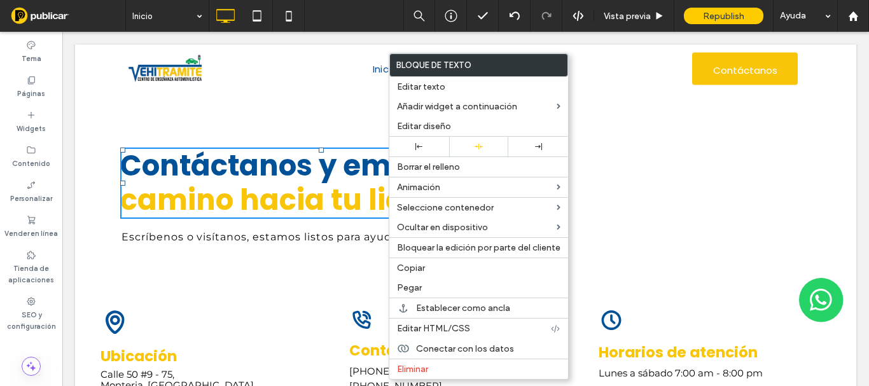
click at [260, 134] on div "Contáctanos y empieza tu camino hacia tu licencia Escríbenos o visítanos, estam…" at bounding box center [465, 188] width 781 height 202
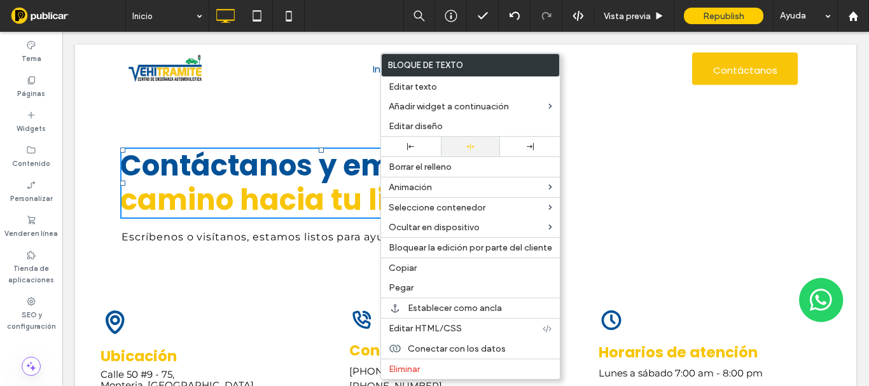
click at [485, 137] on div at bounding box center [471, 147] width 60 height 20
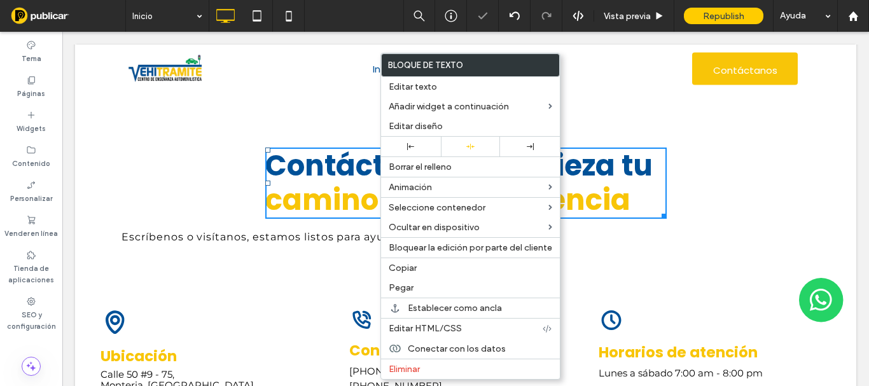
click at [295, 133] on div "Contáctanos y empieza tu camino hacia tu licencia Escríbenos o visítanos, estam…" at bounding box center [465, 188] width 781 height 202
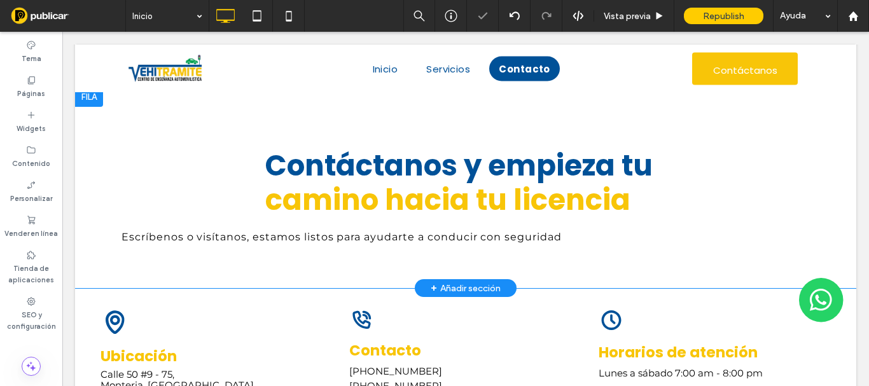
click at [352, 172] on span "Contáctanos y empieza tu" at bounding box center [459, 166] width 388 height 40
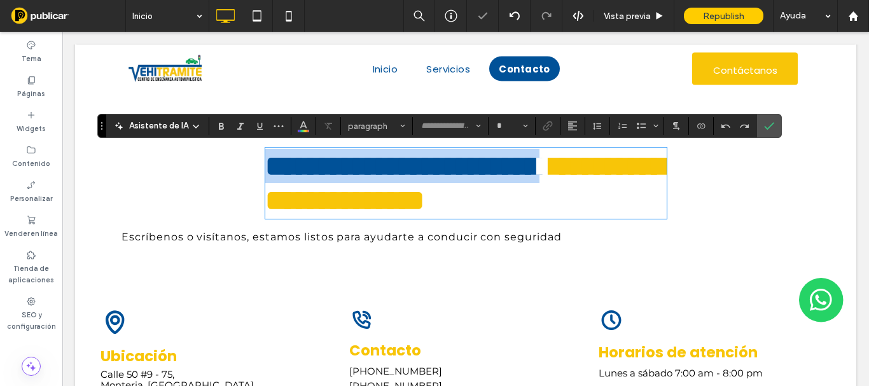
type input "*******"
type input "**"
click at [529, 183] on span "**********" at bounding box center [465, 183] width 400 height 62
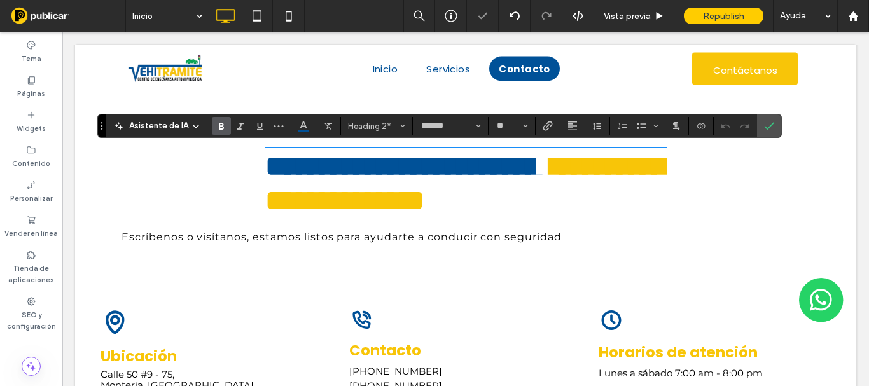
scroll to position [3, 0]
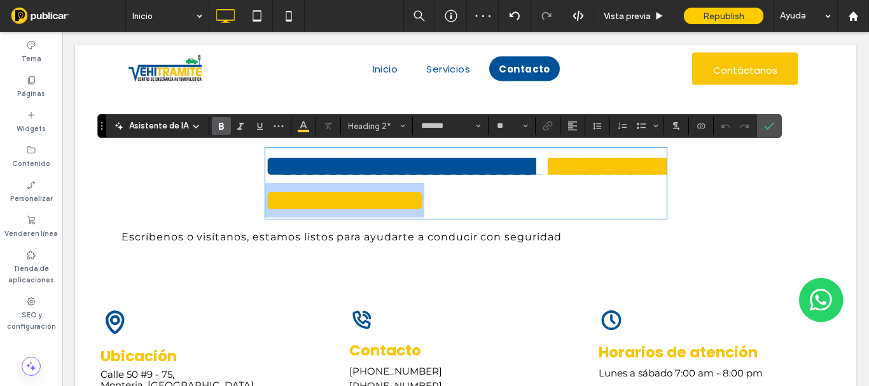
drag, startPoint x: 631, startPoint y: 195, endPoint x: 277, endPoint y: 146, distance: 356.5
click at [245, 154] on div "**********" at bounding box center [465, 188] width 781 height 202
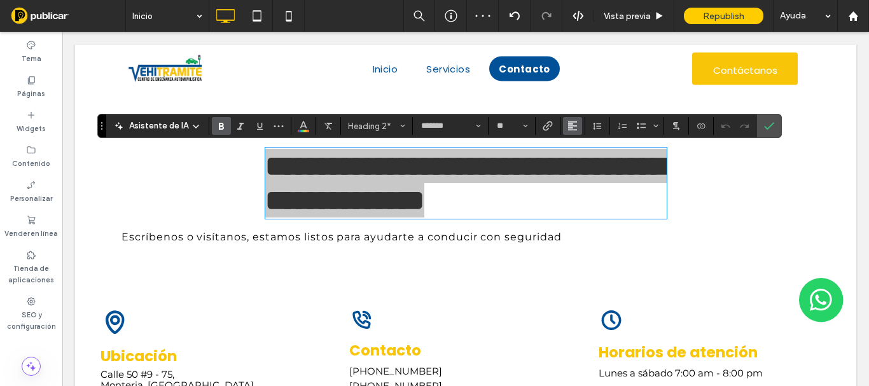
click at [570, 121] on icon "Alineación" at bounding box center [573, 126] width 10 height 10
click at [584, 164] on icon "ui.textEditor.alignment.center" at bounding box center [582, 165] width 10 height 10
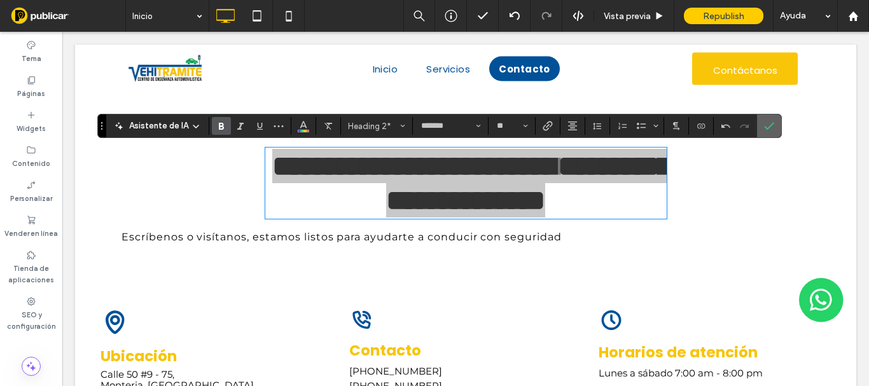
drag, startPoint x: 771, startPoint y: 125, endPoint x: 417, endPoint y: 195, distance: 360.6
click at [771, 125] on use "Confirmar" at bounding box center [769, 127] width 10 height 8
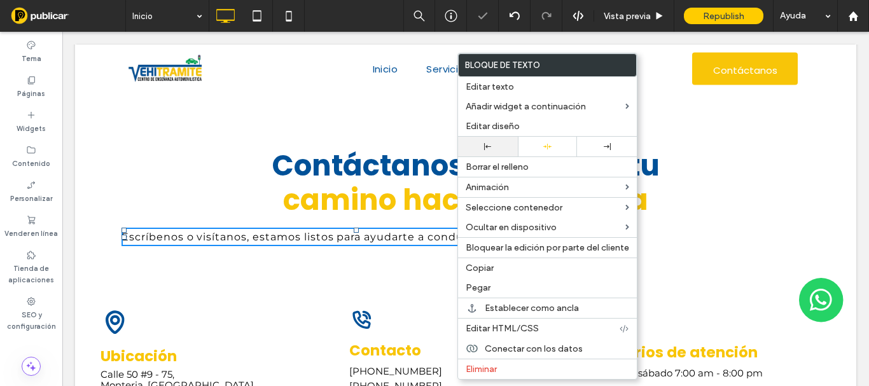
click at [548, 148] on icon at bounding box center [547, 147] width 8 height 8
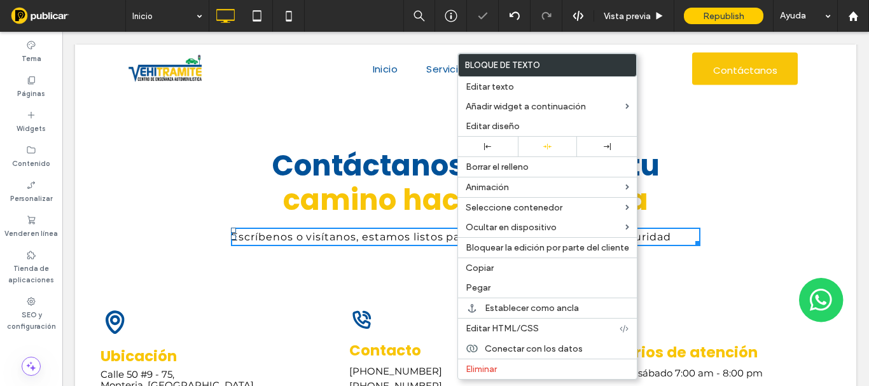
click at [247, 153] on div "Contáctanos y empieza tu camino hacia tu licencia Escríbenos o visítanos, estam…" at bounding box center [465, 188] width 781 height 202
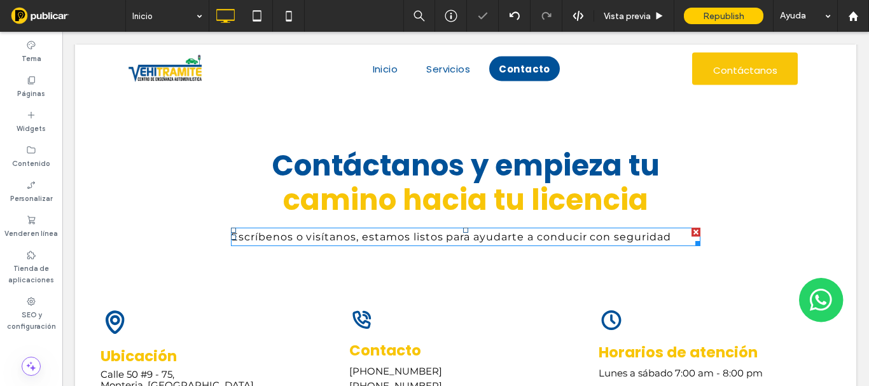
click at [368, 232] on span "Escríbenos o visítanos, estamos listos para ayudarte a conducir con seguridad" at bounding box center [451, 237] width 440 height 12
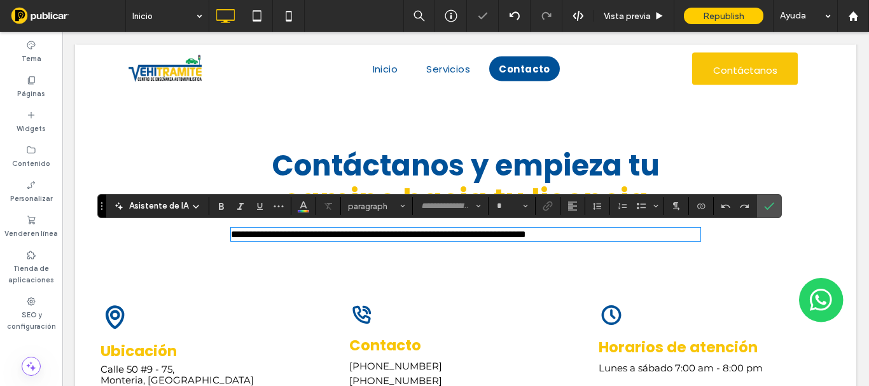
type input "**********"
type input "**"
click at [569, 209] on icon "Alineación" at bounding box center [573, 206] width 10 height 10
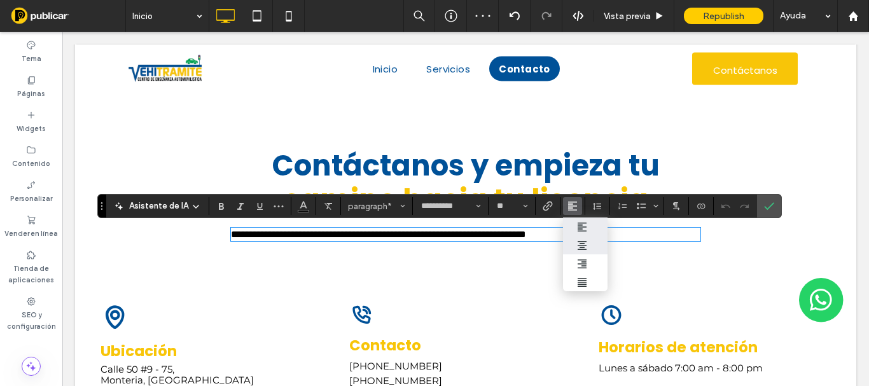
drag, startPoint x: 590, startPoint y: 244, endPoint x: 720, endPoint y: 199, distance: 136.8
click at [590, 244] on div "ui.textEditor.alignment.center" at bounding box center [585, 246] width 17 height 10
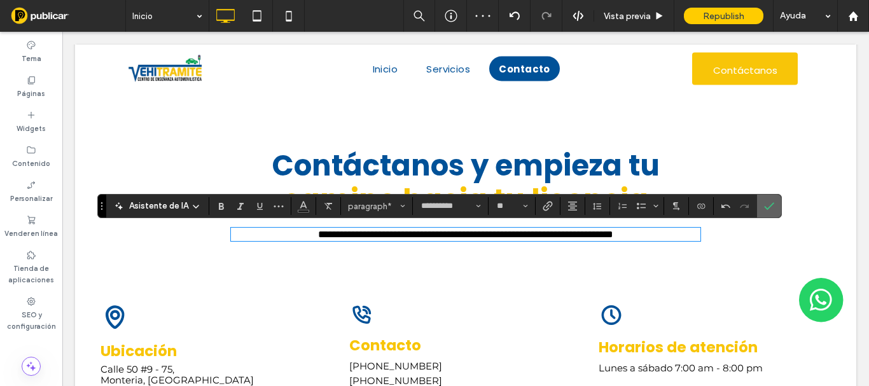
click at [775, 207] on label "Confirmar" at bounding box center [769, 206] width 19 height 23
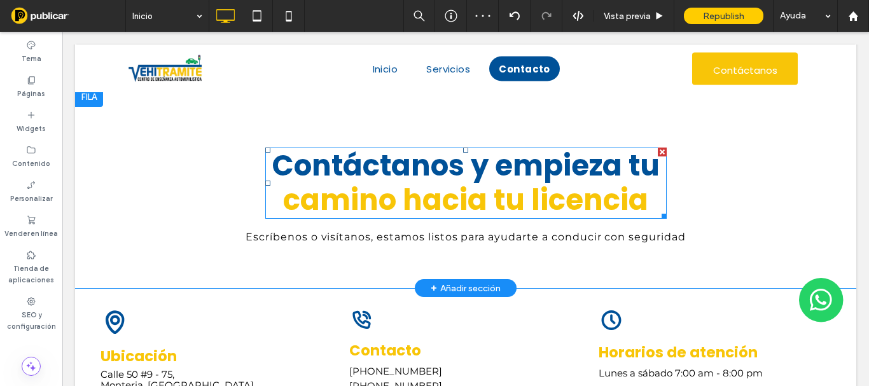
scroll to position [1189, 0]
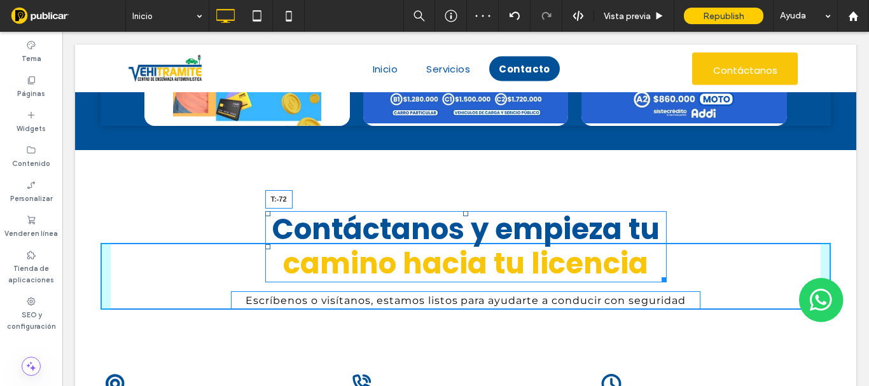
drag, startPoint x: 461, startPoint y: 213, endPoint x: 458, endPoint y: 199, distance: 14.2
click at [463, 211] on div at bounding box center [465, 213] width 5 height 5
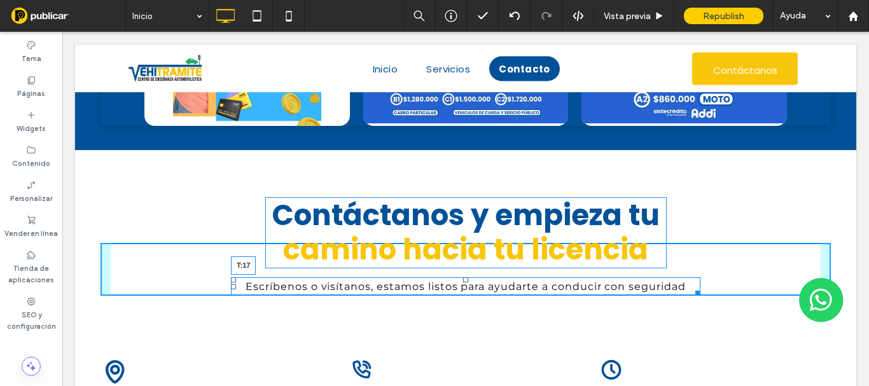
drag, startPoint x: 460, startPoint y: 279, endPoint x: 460, endPoint y: 295, distance: 15.3
click at [460, 295] on div "Escríbenos o visítanos, estamos listos para ayudarte a conducir con seguridad T…" at bounding box center [466, 286] width 470 height 18
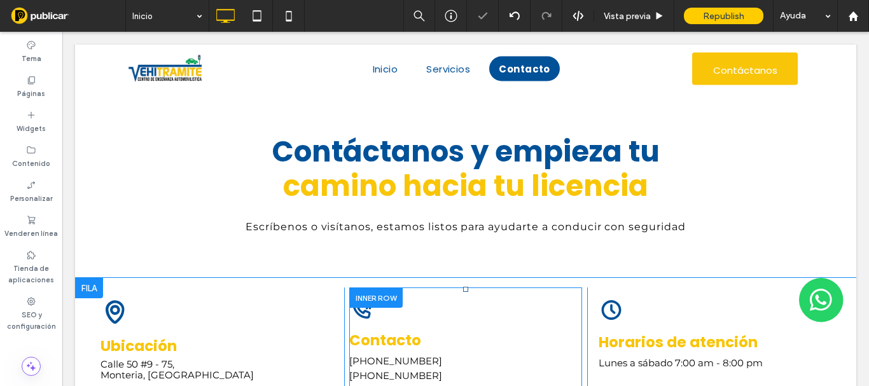
scroll to position [1316, 0]
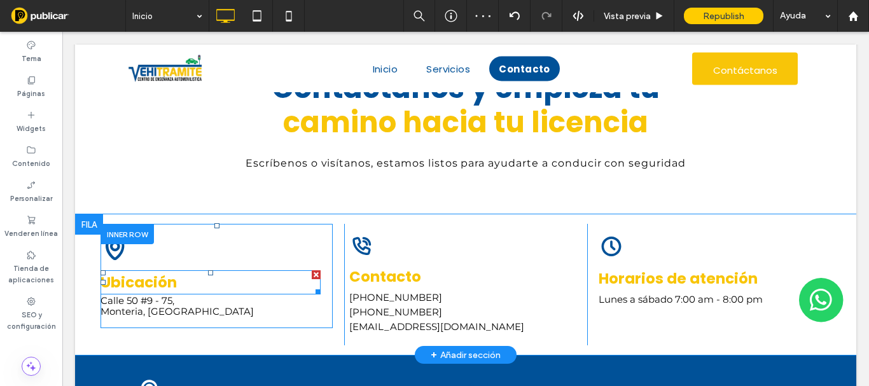
click at [169, 284] on strong "Ubicación" at bounding box center [139, 282] width 76 height 20
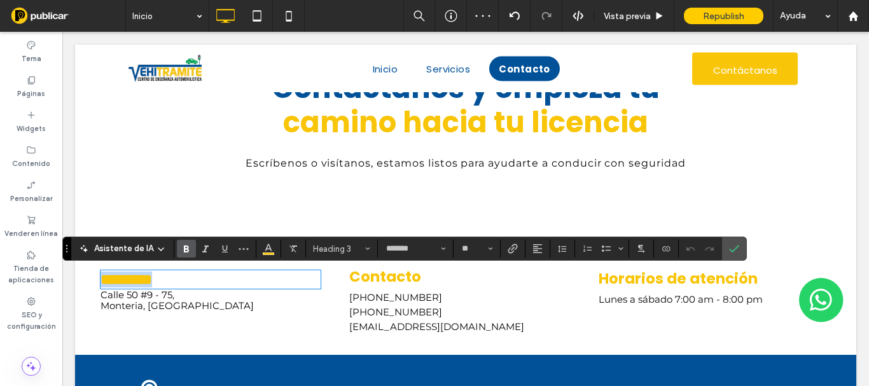
type input "*******"
type input "**"
click at [542, 247] on button "Alineación" at bounding box center [537, 249] width 19 height 18
click at [555, 186] on div "ui.textEditor.alignment.center" at bounding box center [550, 191] width 17 height 10
click at [730, 251] on use "Confirmar" at bounding box center [735, 250] width 10 height 8
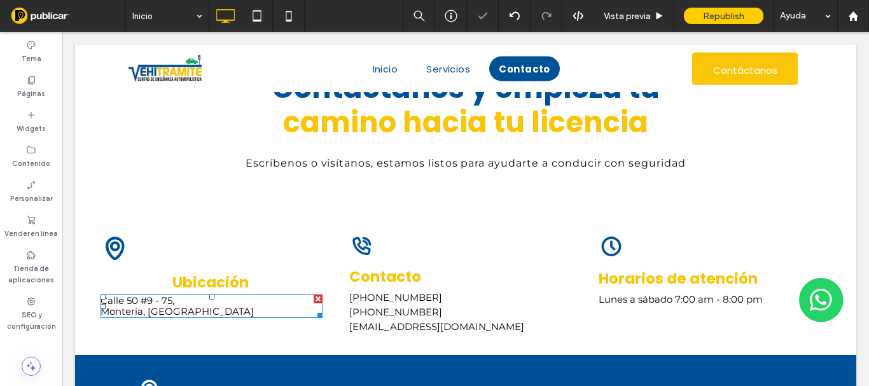
click at [202, 309] on p "Monteria, Cordoba" at bounding box center [212, 312] width 222 height 11
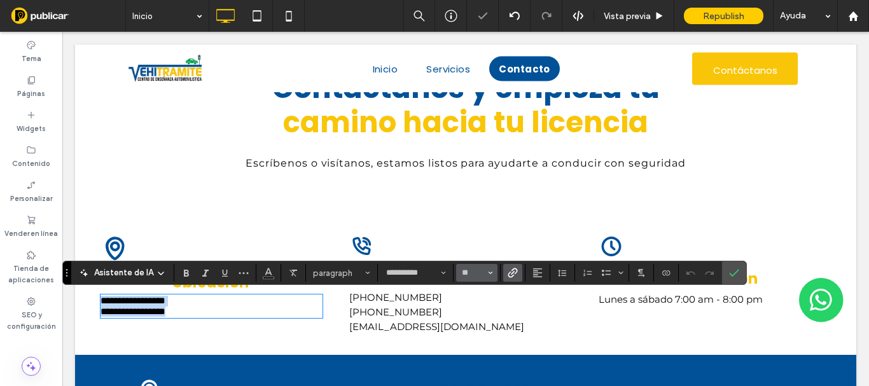
type input "**********"
type input "**"
drag, startPoint x: 538, startPoint y: 265, endPoint x: 498, endPoint y: 189, distance: 86.2
click at [538, 265] on span "Alineación" at bounding box center [538, 273] width 10 height 17
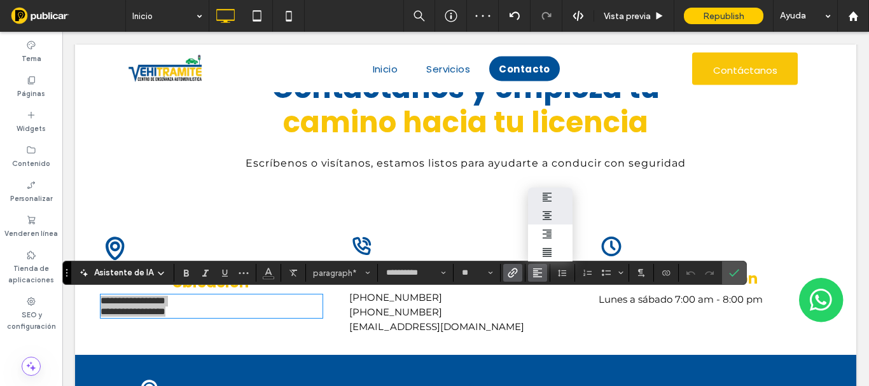
click at [547, 211] on icon "ui.textEditor.alignment.center" at bounding box center [547, 216] width 10 height 10
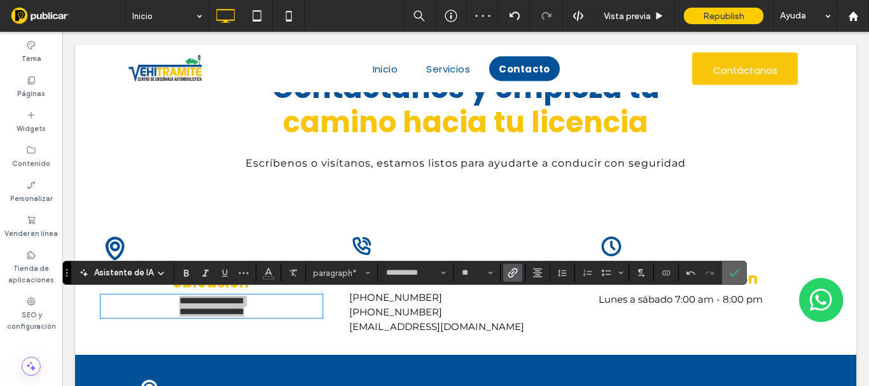
click at [738, 276] on icon "Confirmar" at bounding box center [734, 273] width 10 height 10
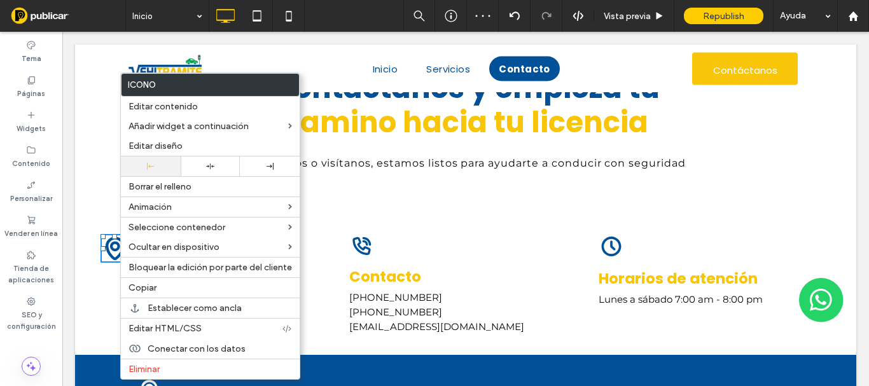
click at [215, 163] on div at bounding box center [210, 166] width 47 height 8
click at [78, 234] on div "Click To Paste Click To Paste Icono de pin de ubicación negro. Ubicación Calle …" at bounding box center [465, 284] width 781 height 141
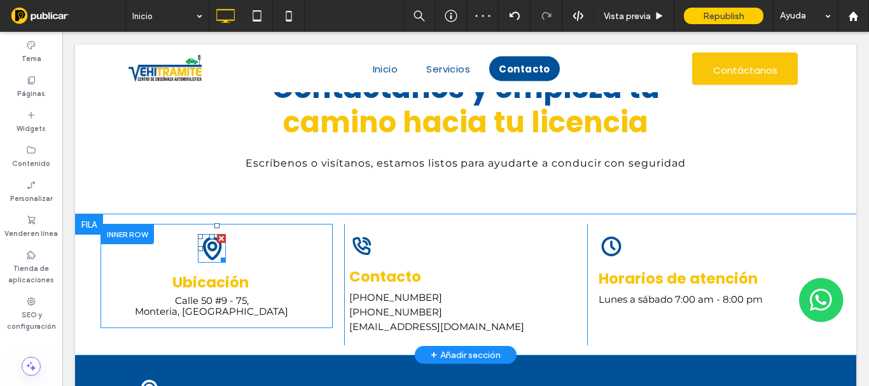
click at [207, 246] on icon at bounding box center [212, 247] width 10 height 10
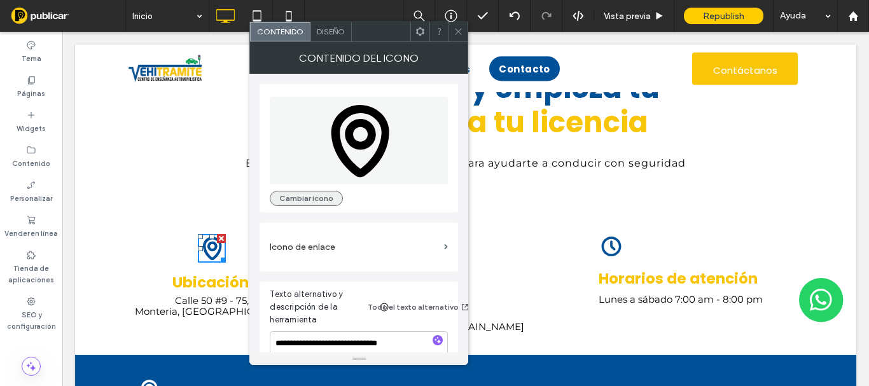
click at [298, 197] on button "Cambiar icono" at bounding box center [306, 198] width 73 height 15
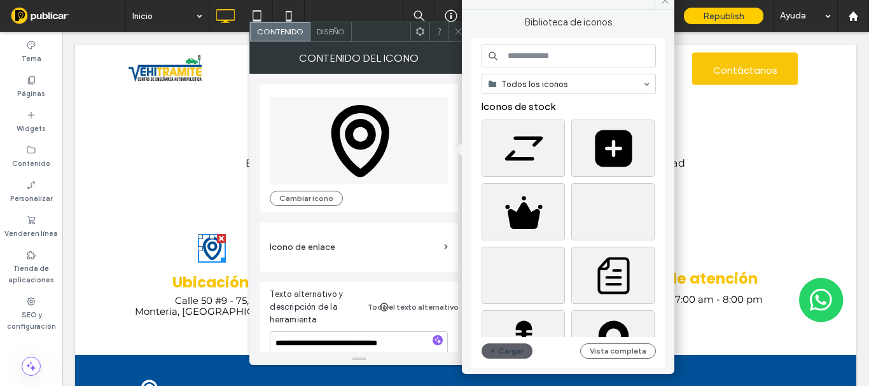
click at [518, 55] on input at bounding box center [569, 56] width 174 height 23
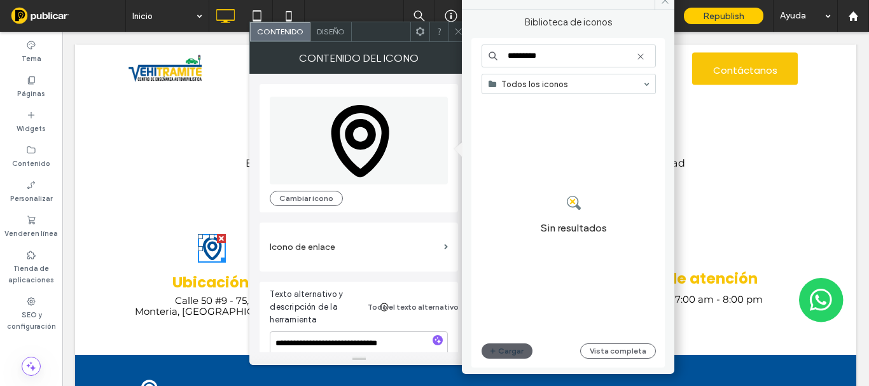
type input "*********"
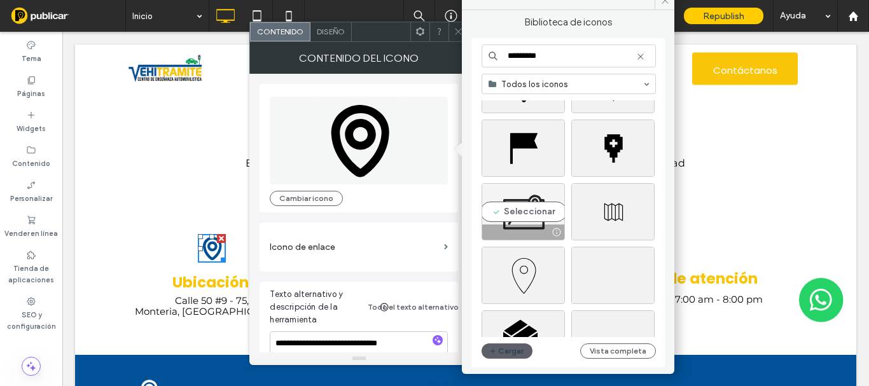
scroll to position [127, 0]
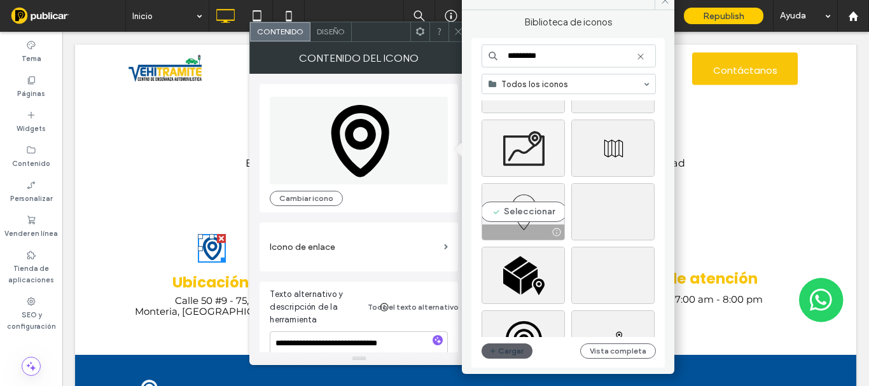
click at [520, 200] on div "Seleccionar" at bounding box center [523, 211] width 83 height 57
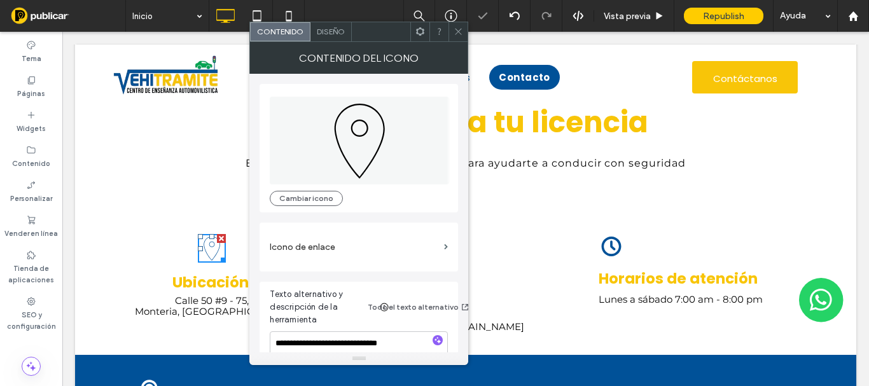
scroll to position [1330, 0]
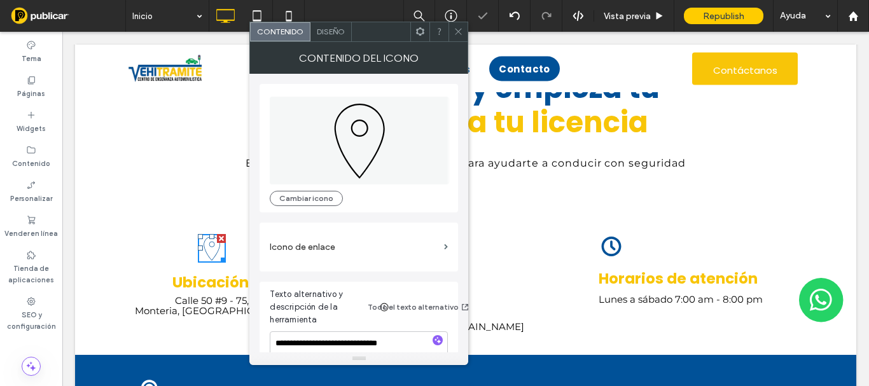
click at [337, 37] on div "Diseño" at bounding box center [331, 31] width 41 height 19
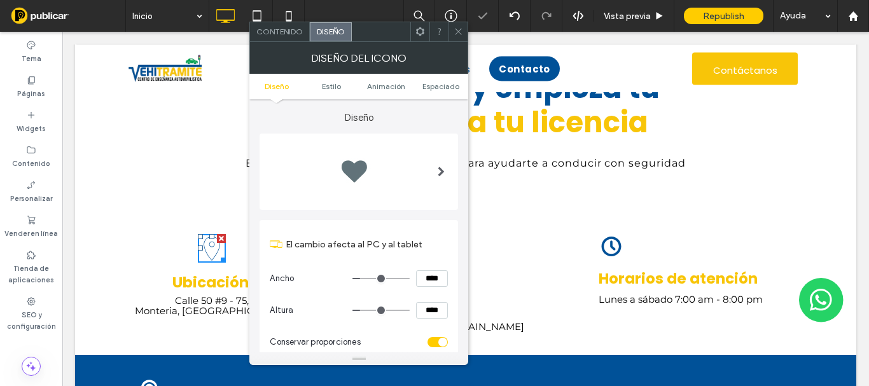
click at [439, 167] on span at bounding box center [441, 172] width 7 height 10
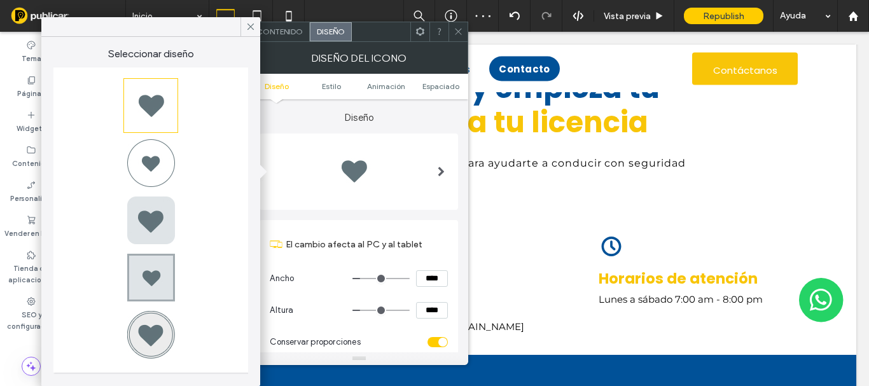
click at [144, 172] on div at bounding box center [150, 162] width 51 height 51
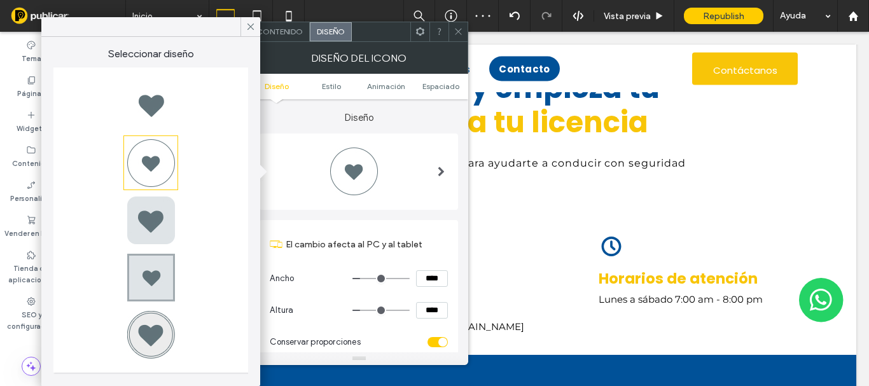
type input "*"
type input "***"
click at [460, 37] on span at bounding box center [459, 31] width 10 height 19
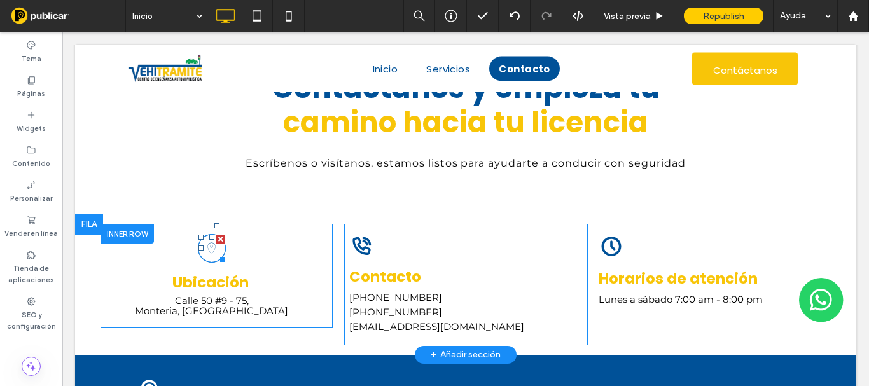
click at [213, 256] on icon at bounding box center [211, 248] width 13 height 27
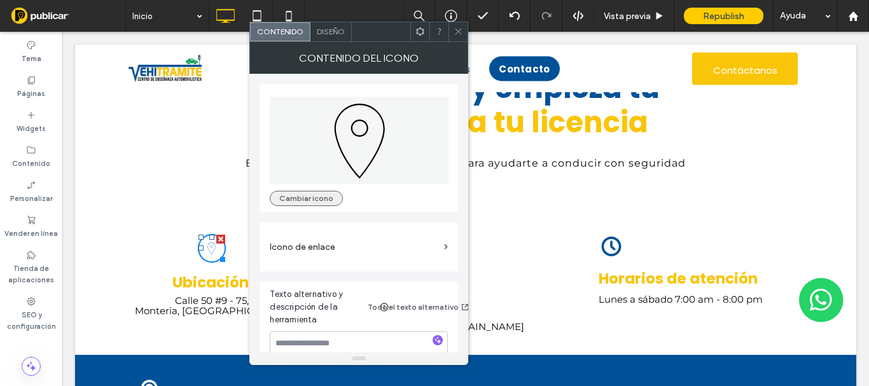
click at [309, 199] on button "Cambiar icono" at bounding box center [306, 198] width 73 height 15
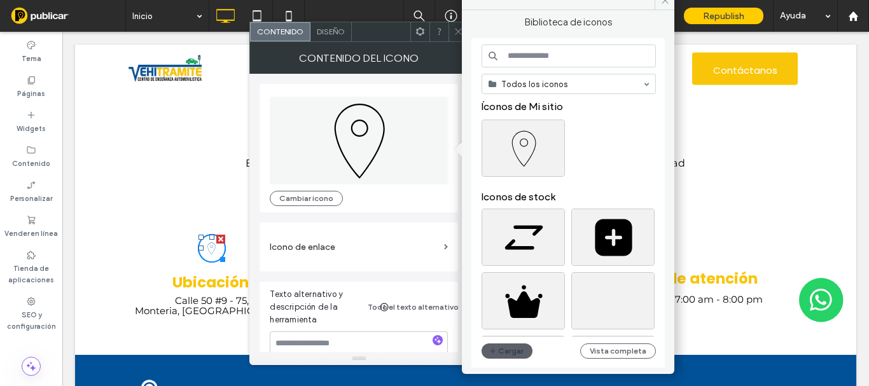
scroll to position [255, 0]
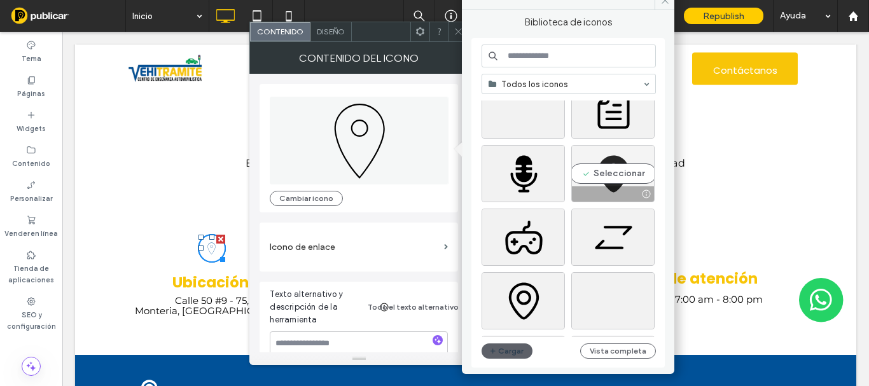
click at [618, 165] on div "Seleccionar" at bounding box center [612, 173] width 83 height 57
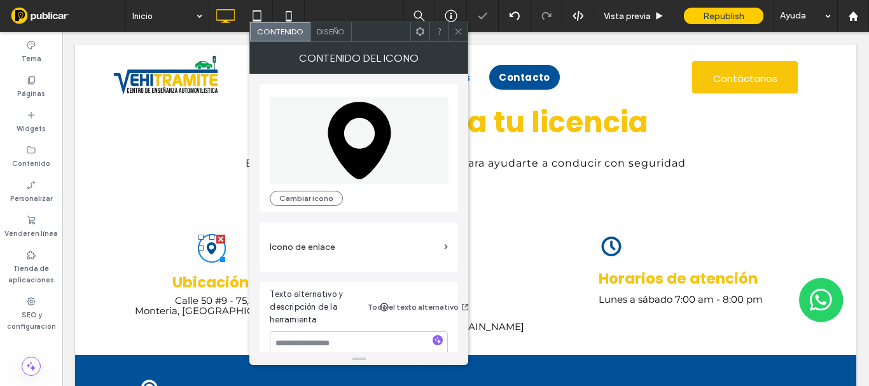
click at [331, 32] on span "Diseño" at bounding box center [331, 32] width 28 height 10
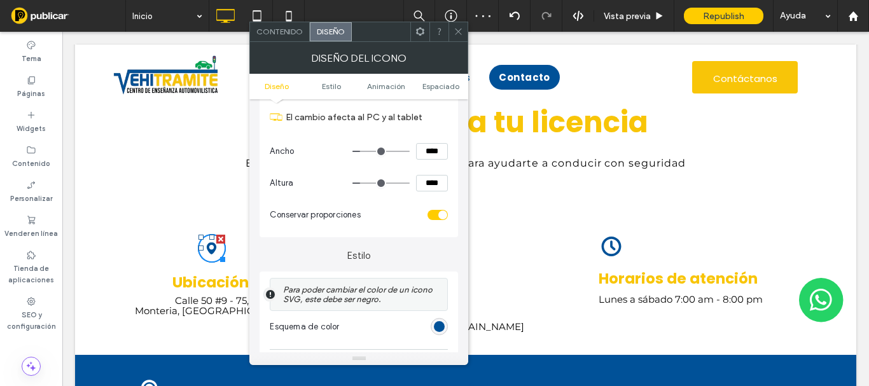
scroll to position [191, 0]
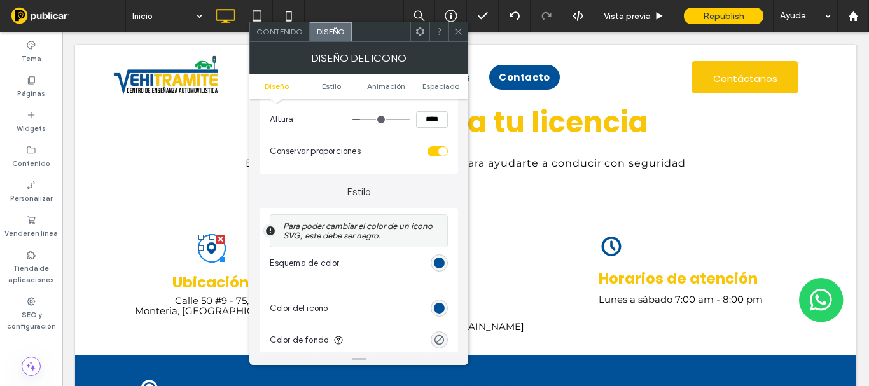
click at [436, 336] on div "rgba(0, 0, 0, 0)" at bounding box center [439, 340] width 11 height 11
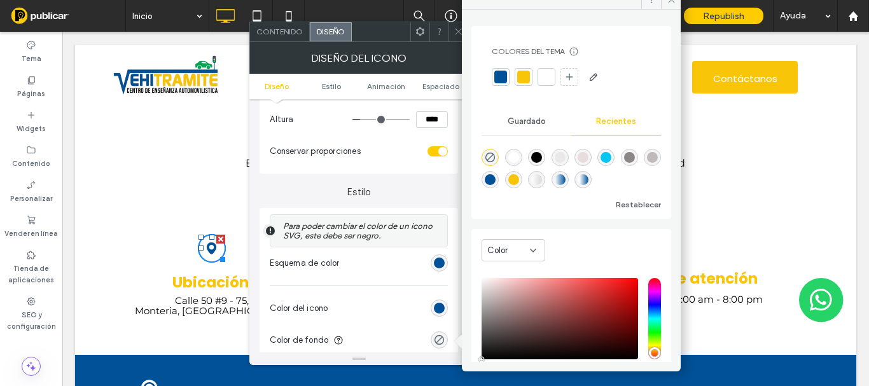
click at [500, 78] on div at bounding box center [500, 77] width 13 height 13
click at [438, 304] on div "rgb(0, 81, 152)" at bounding box center [439, 308] width 11 height 11
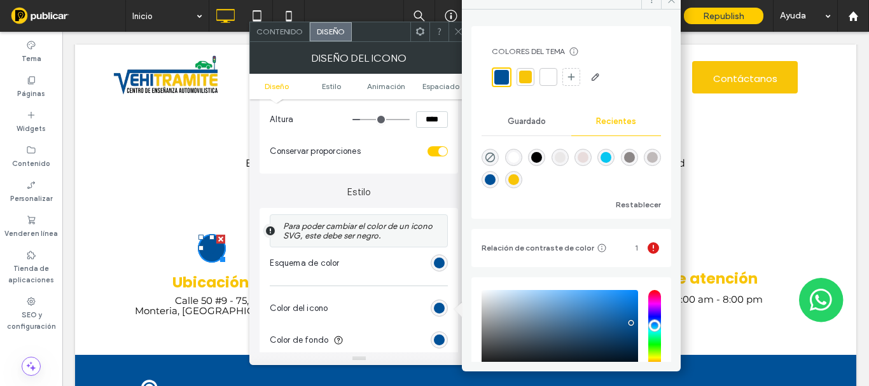
click at [526, 74] on div at bounding box center [525, 77] width 13 height 13
click at [556, 76] on div at bounding box center [571, 77] width 159 height 20
click at [544, 74] on div at bounding box center [548, 77] width 13 height 13
click at [456, 35] on icon at bounding box center [459, 32] width 10 height 10
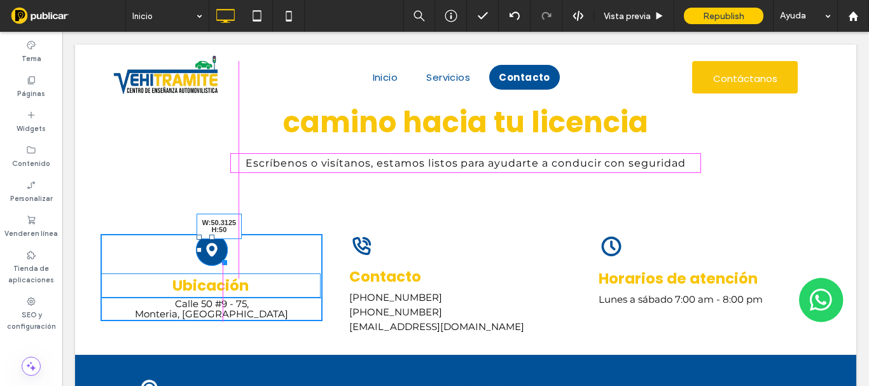
scroll to position [1330, 0]
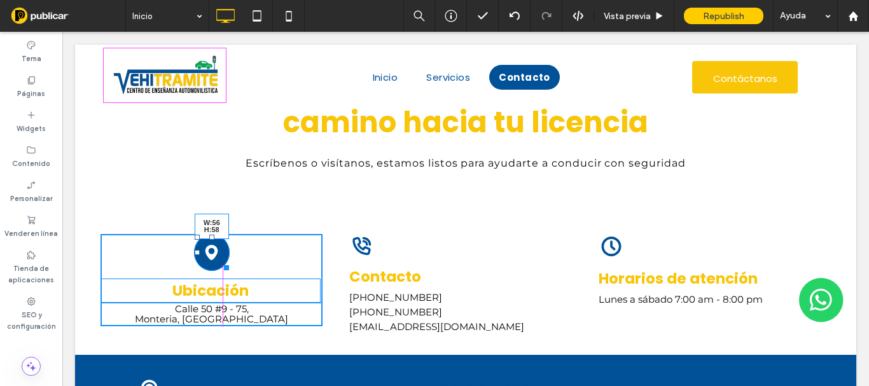
click at [226, 269] on div "W:56 H:58 Ubicación [STREET_ADDRESS] Click To Paste Click To Paste" at bounding box center [212, 280] width 222 height 92
drag, startPoint x: 222, startPoint y: 268, endPoint x: 405, endPoint y: 240, distance: 184.7
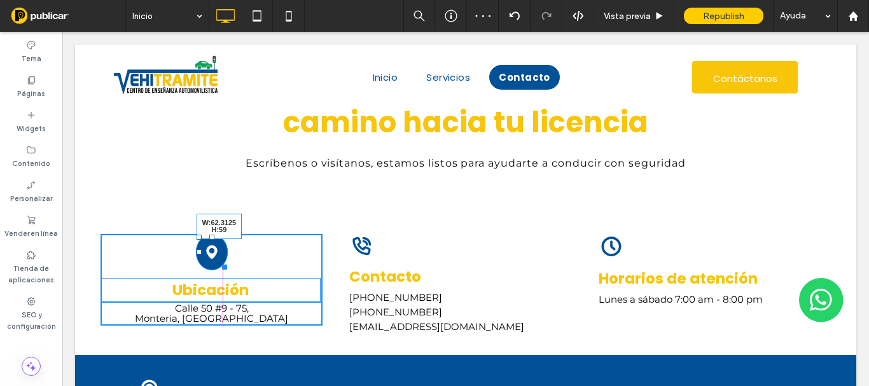
drag, startPoint x: 221, startPoint y: 265, endPoint x: 308, endPoint y: 225, distance: 95.6
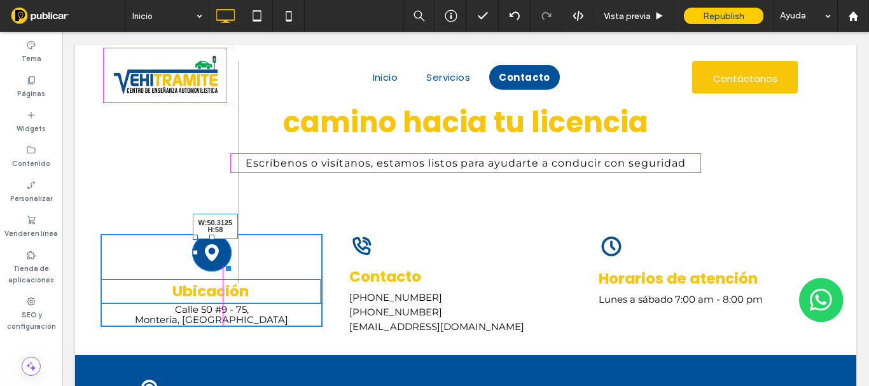
drag, startPoint x: 224, startPoint y: 270, endPoint x: 281, endPoint y: 292, distance: 60.9
click at [221, 269] on div at bounding box center [226, 267] width 10 height 10
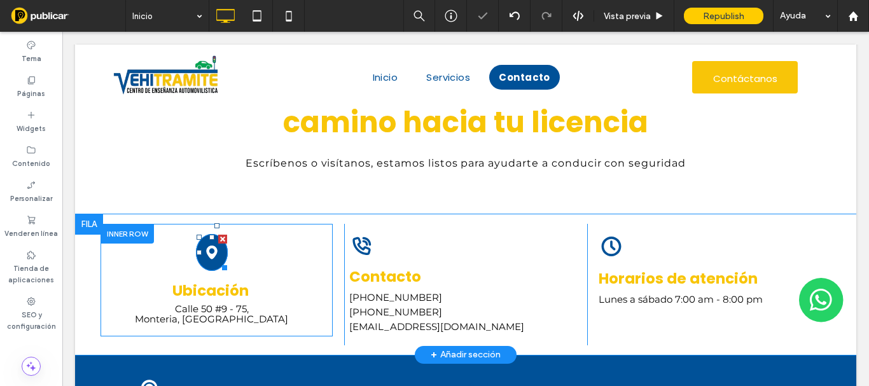
click at [209, 264] on icon at bounding box center [211, 253] width 15 height 36
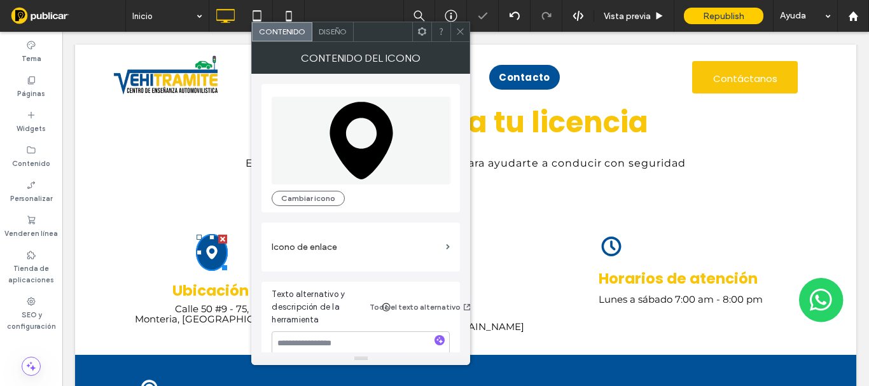
click at [324, 32] on span "Diseño" at bounding box center [333, 32] width 28 height 10
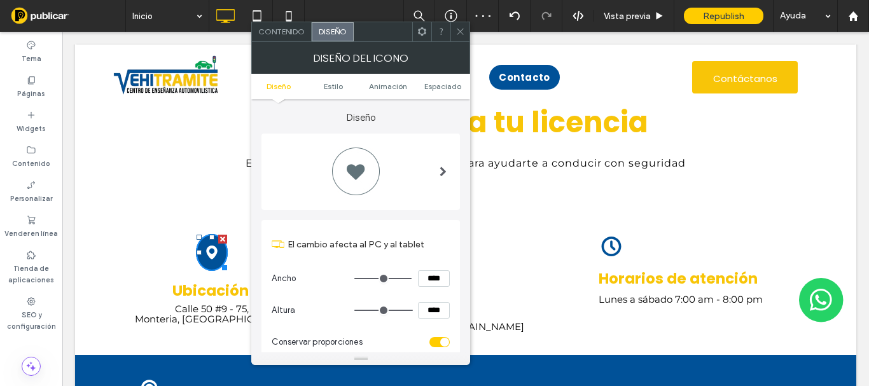
scroll to position [127, 0]
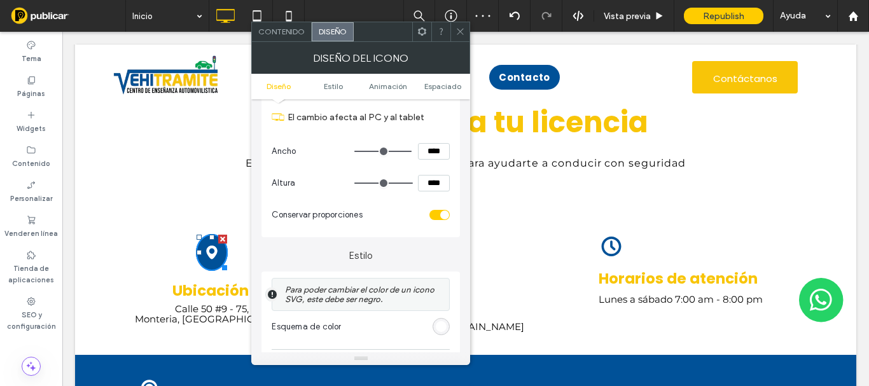
click at [432, 149] on input "****" at bounding box center [434, 151] width 32 height 17
type input "**"
type input "*****"
type input "****"
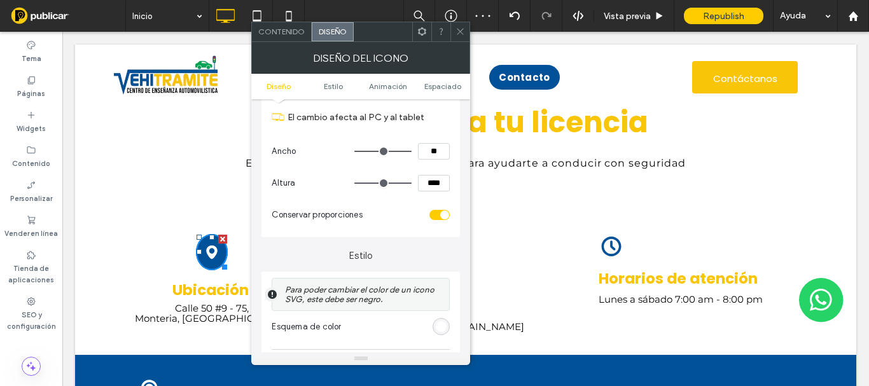
click at [434, 147] on input "**" at bounding box center [434, 151] width 32 height 17
type input "**"
click at [436, 186] on input "****" at bounding box center [434, 183] width 32 height 17
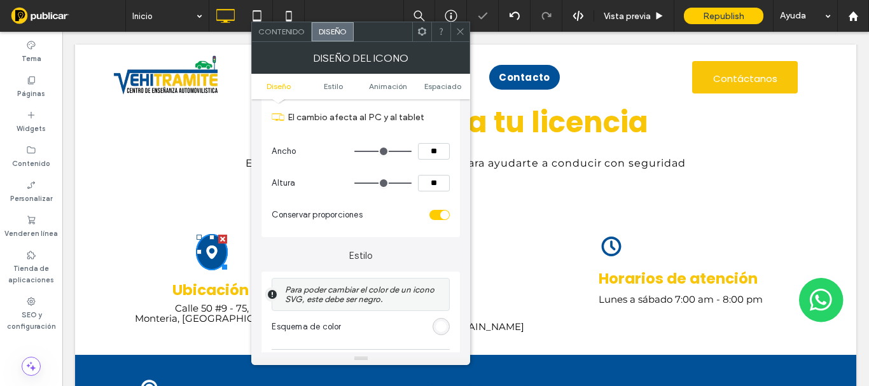
type input "****"
type input "**"
type input "****"
type input "*****"
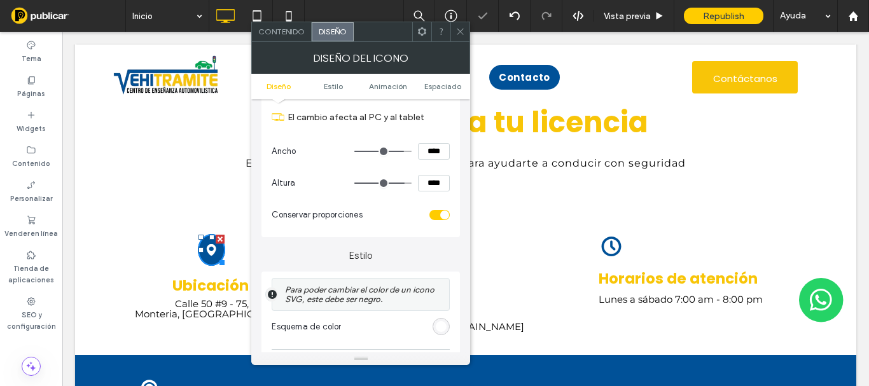
click at [434, 148] on input "****" at bounding box center [434, 151] width 32 height 17
type input "****"
type input "**"
type input "*****"
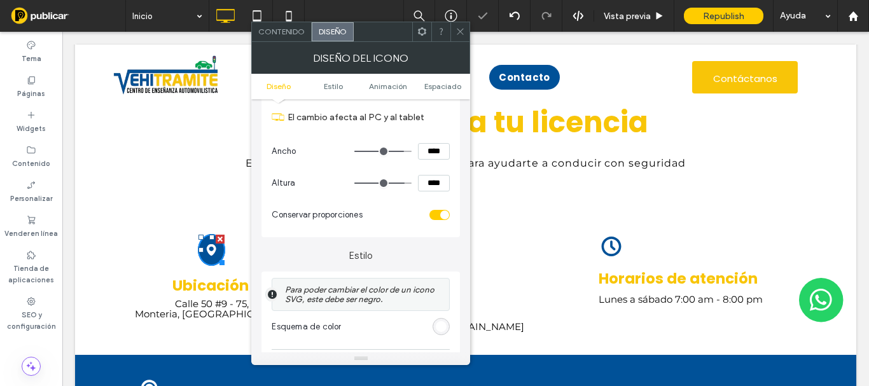
type input "****"
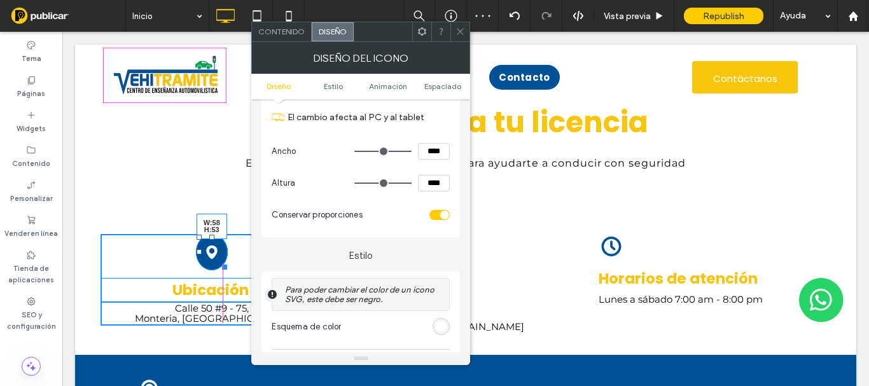
drag, startPoint x: 221, startPoint y: 265, endPoint x: 480, endPoint y: 136, distance: 289.4
click at [223, 262] on div at bounding box center [223, 265] width 10 height 10
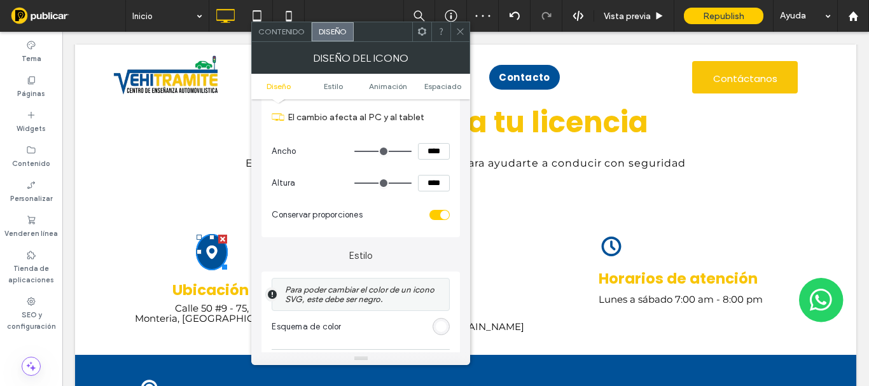
click at [457, 34] on icon at bounding box center [461, 32] width 10 height 10
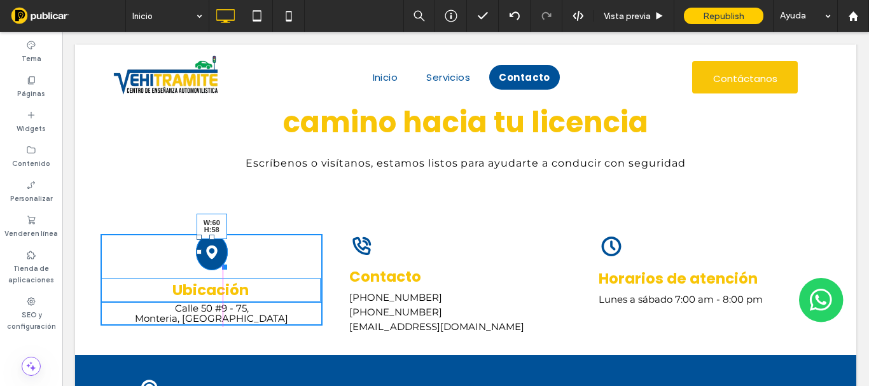
drag, startPoint x: 219, startPoint y: 262, endPoint x: 305, endPoint y: 228, distance: 92.6
click at [222, 262] on div at bounding box center [223, 265] width 10 height 10
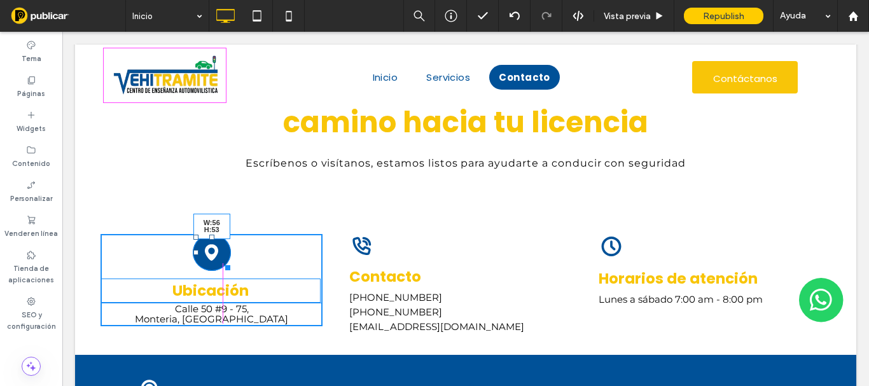
click at [224, 261] on div at bounding box center [226, 266] width 10 height 10
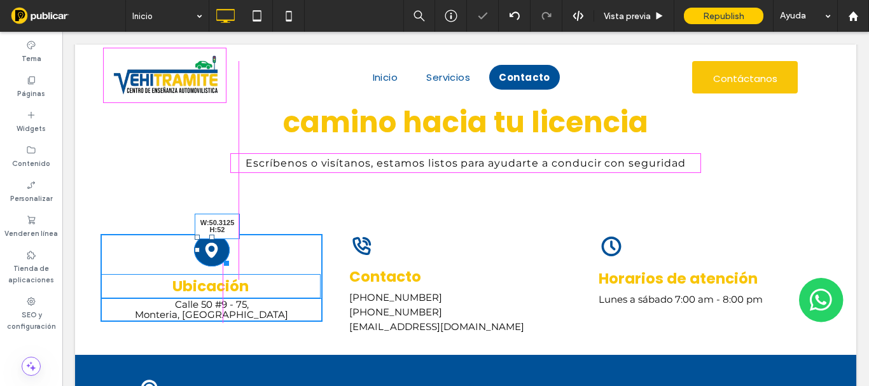
drag, startPoint x: 223, startPoint y: 262, endPoint x: 312, endPoint y: 206, distance: 105.6
click at [221, 263] on div at bounding box center [225, 261] width 10 height 10
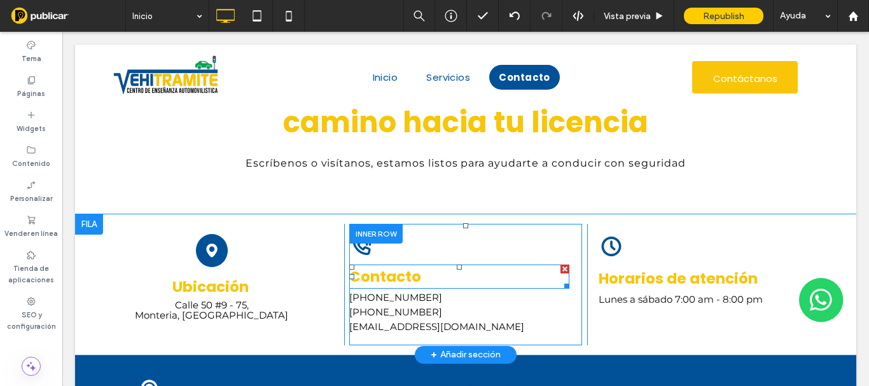
click at [379, 280] on strong "Contacto" at bounding box center [385, 277] width 72 height 20
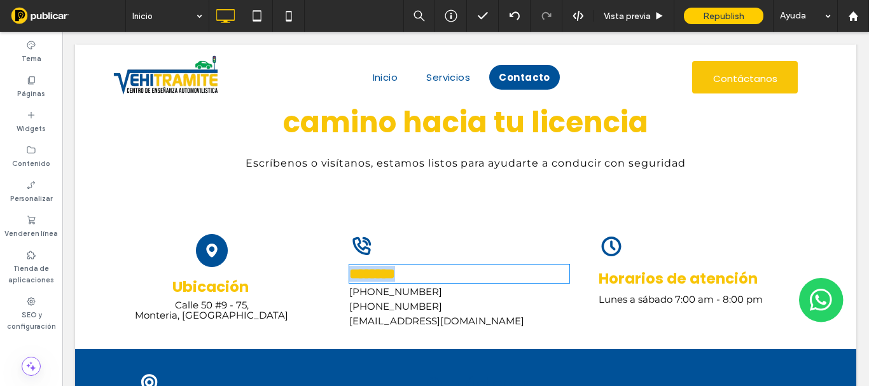
type input "*******"
type input "**"
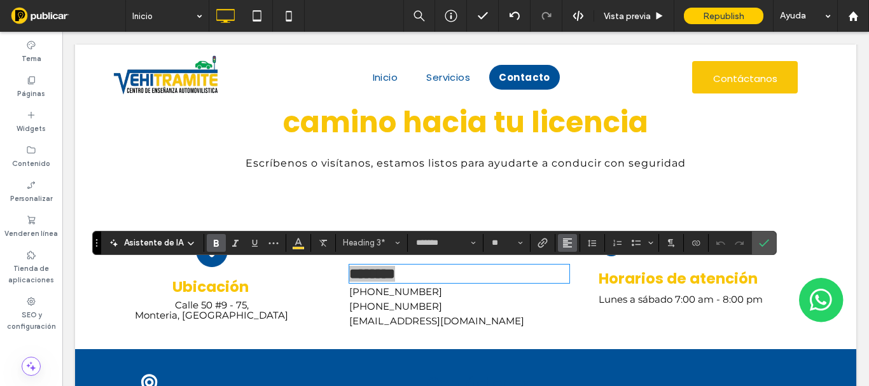
click at [567, 244] on icon "Alineación" at bounding box center [567, 243] width 10 height 10
click at [580, 284] on icon "ui.textEditor.alignment.center" at bounding box center [577, 282] width 10 height 10
click at [395, 312] on link "[PHONE_NUMBER]" at bounding box center [395, 306] width 93 height 12
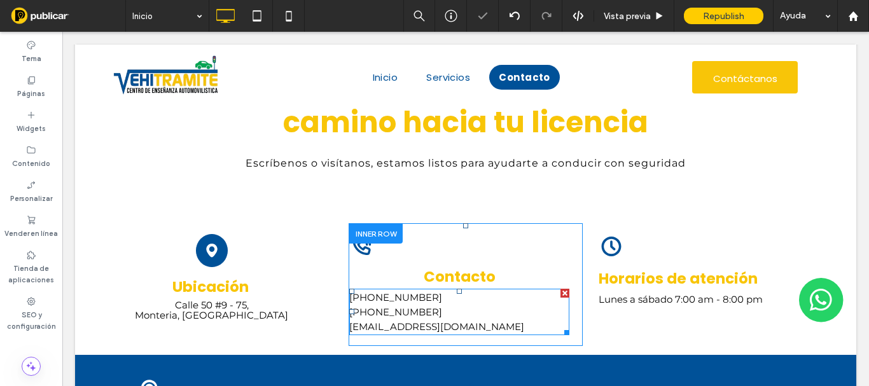
click at [494, 313] on p "[PHONE_NUMBER]" at bounding box center [459, 312] width 220 height 15
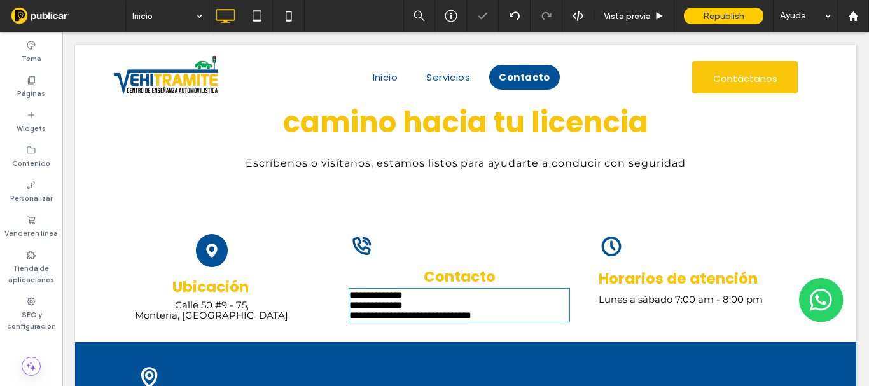
type input "**********"
type input "**"
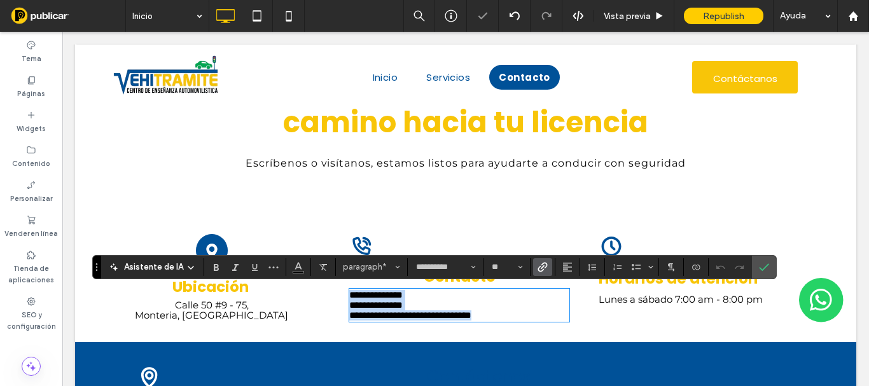
drag, startPoint x: 533, startPoint y: 325, endPoint x: 526, endPoint y: 293, distance: 32.7
click at [317, 295] on div "**********" at bounding box center [466, 278] width 730 height 109
click at [562, 260] on span "Alineación" at bounding box center [567, 267] width 10 height 17
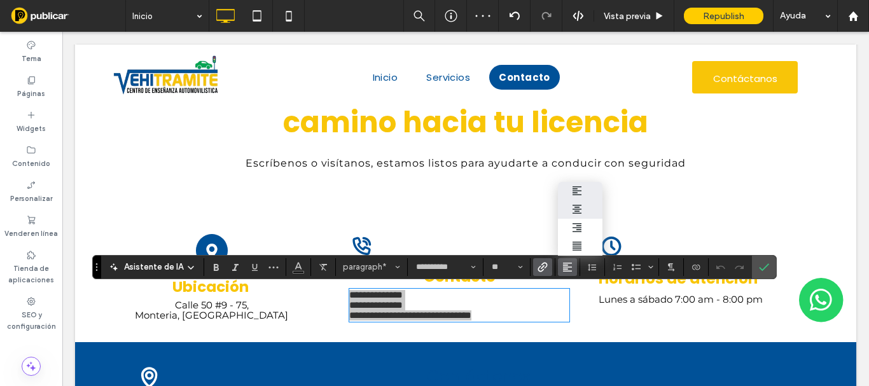
click at [578, 205] on use "ui.textEditor.alignment.center" at bounding box center [577, 209] width 9 height 9
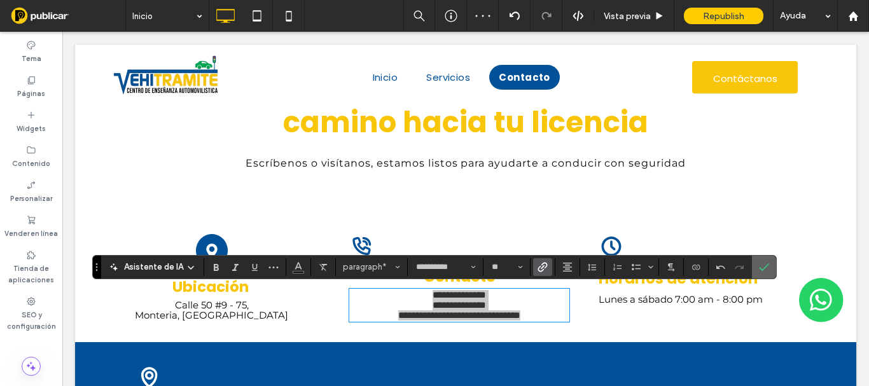
click at [762, 263] on icon "Confirmar" at bounding box center [764, 267] width 10 height 10
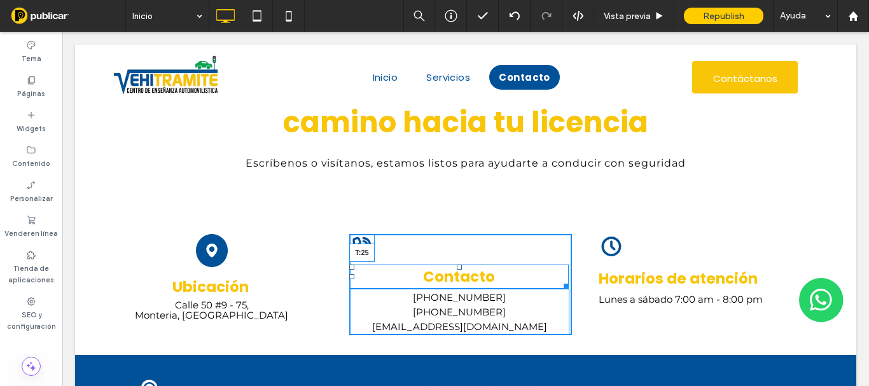
drag, startPoint x: 456, startPoint y: 267, endPoint x: 454, endPoint y: 282, distance: 14.8
click at [454, 282] on div "Contacto T:25" at bounding box center [459, 277] width 220 height 24
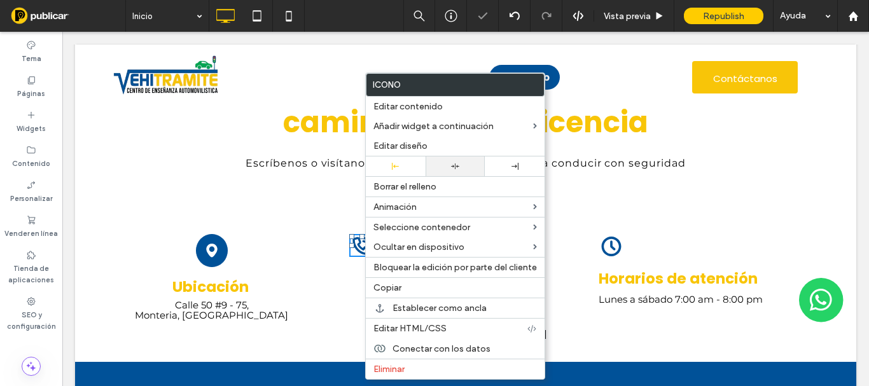
click at [452, 162] on icon at bounding box center [455, 166] width 8 height 8
click at [255, 207] on div "Contáctanos y empieza tu camino hacia tu licencia Escríbenos o visítanos, estam…" at bounding box center [465, 119] width 781 height 192
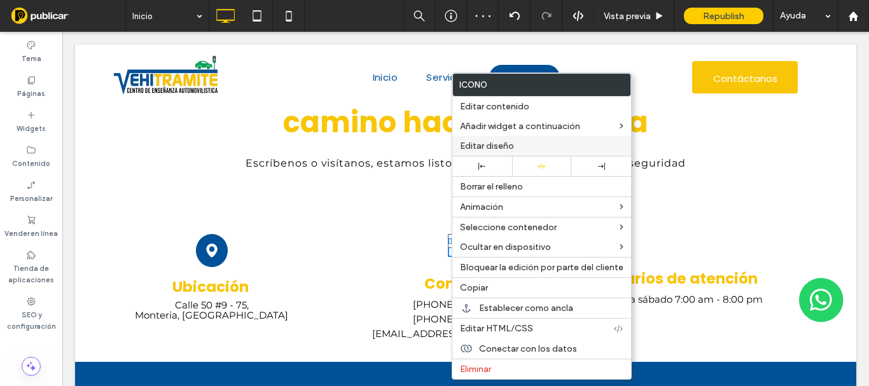
click at [509, 147] on span "Editar diseño" at bounding box center [487, 146] width 54 height 11
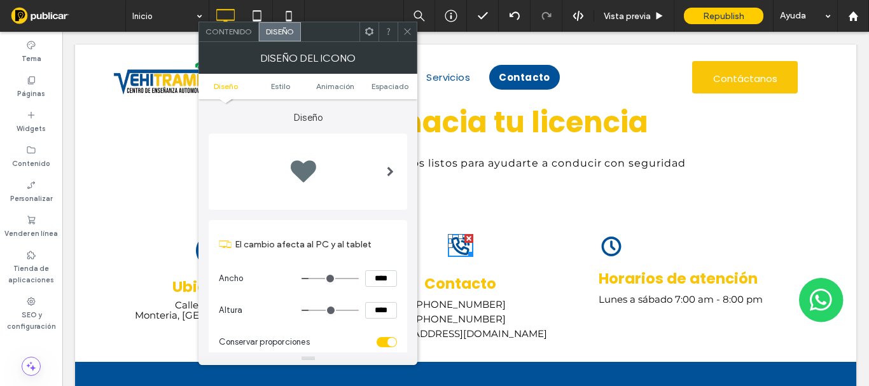
click at [393, 158] on span at bounding box center [390, 171] width 7 height 51
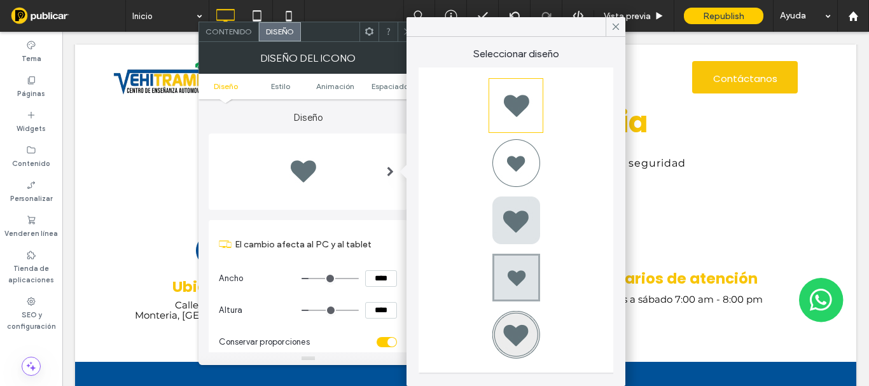
click at [522, 169] on div at bounding box center [516, 162] width 51 height 51
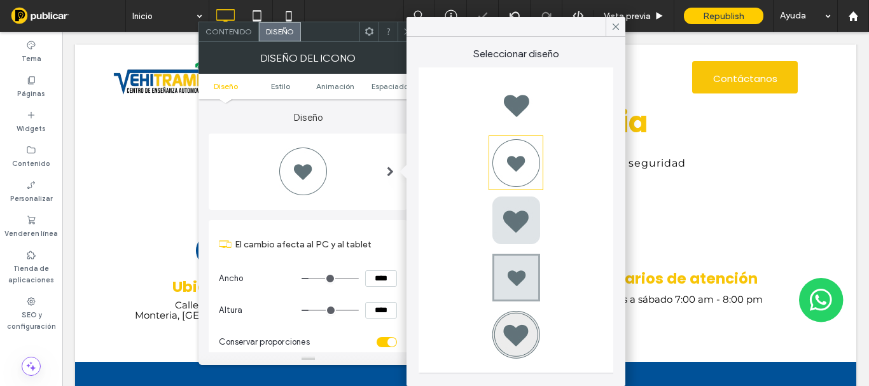
type input "*"
type input "***"
click at [401, 34] on div at bounding box center [407, 31] width 19 height 19
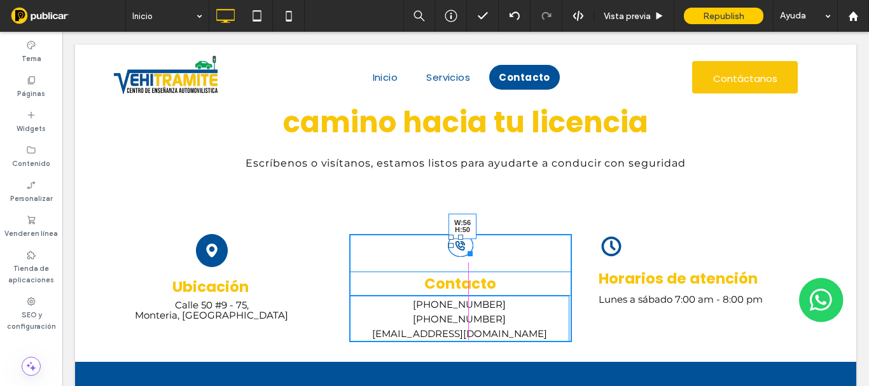
drag, startPoint x: 463, startPoint y: 253, endPoint x: 468, endPoint y: 262, distance: 10.1
click at [468, 256] on div at bounding box center [468, 252] width 10 height 10
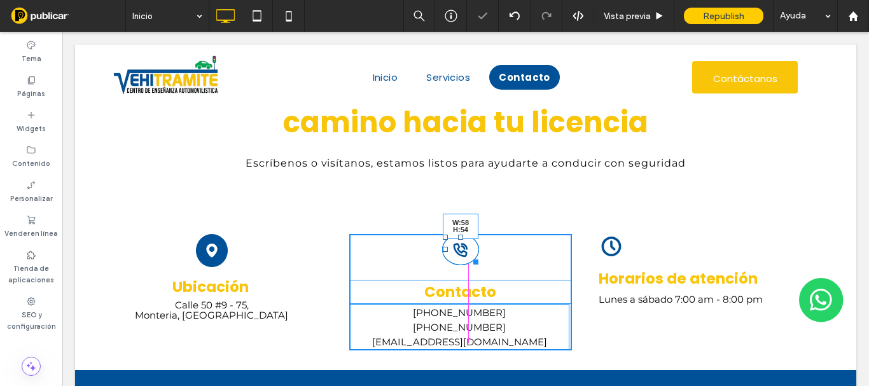
drag, startPoint x: 467, startPoint y: 258, endPoint x: 543, endPoint y: 196, distance: 98.2
click at [469, 261] on div at bounding box center [474, 260] width 10 height 10
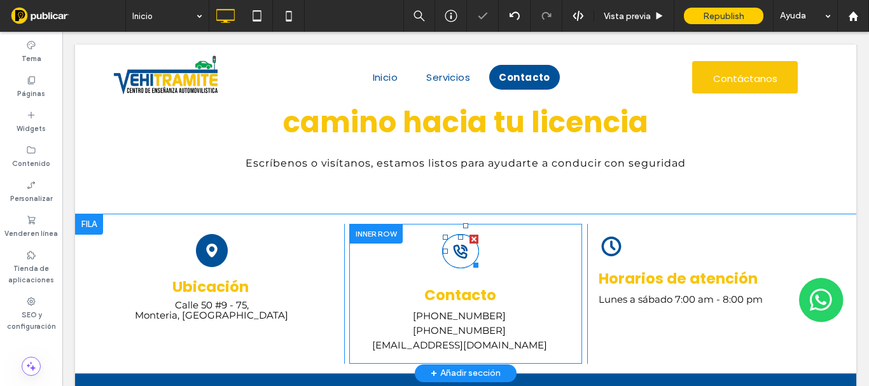
click at [459, 258] on icon at bounding box center [461, 252] width 14 height 14
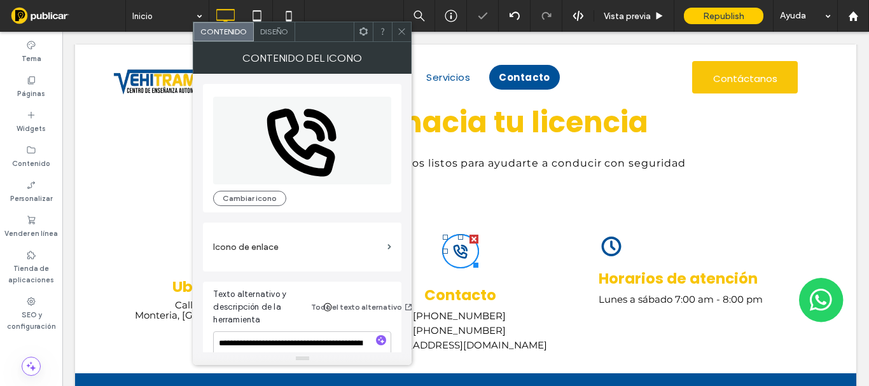
click at [280, 33] on span "Diseño" at bounding box center [274, 32] width 28 height 10
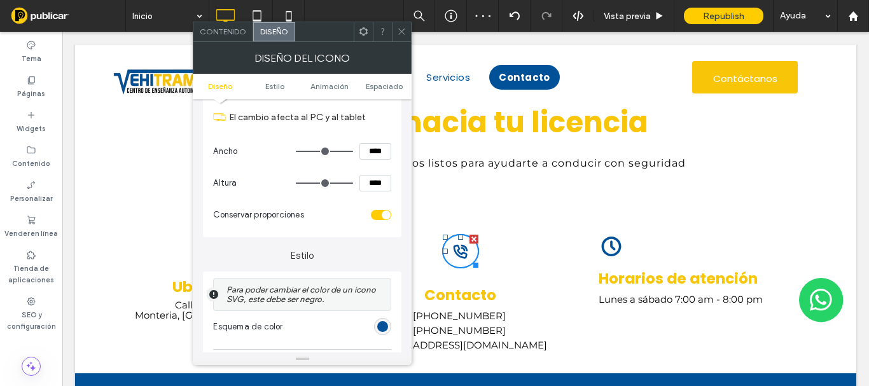
scroll to position [255, 0]
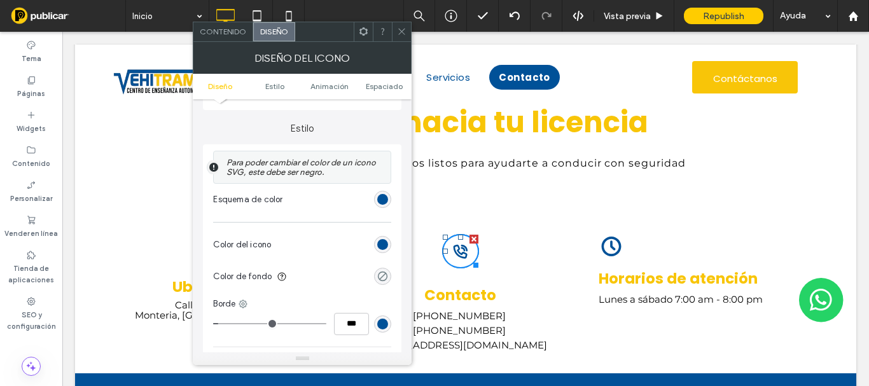
click at [381, 277] on div "rgba(0, 0, 0, 0)" at bounding box center [382, 276] width 11 height 11
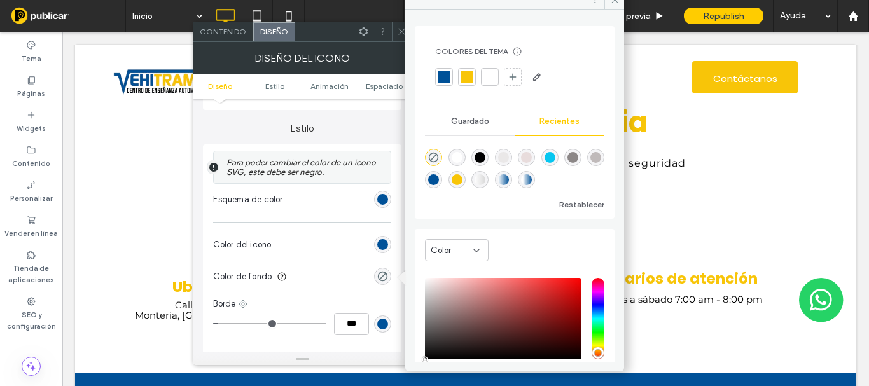
click at [448, 79] on div at bounding box center [444, 77] width 13 height 13
click at [384, 243] on div "rgb(0, 81, 152)" at bounding box center [382, 244] width 11 height 11
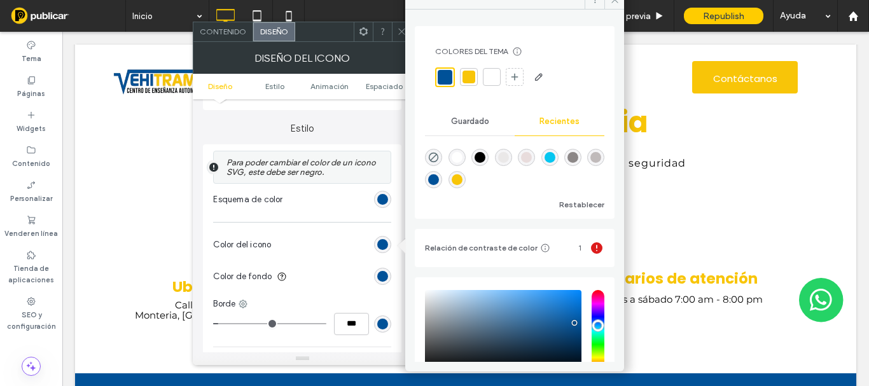
click at [485, 74] on div at bounding box center [491, 77] width 13 height 13
click at [396, 32] on div at bounding box center [401, 31] width 19 height 19
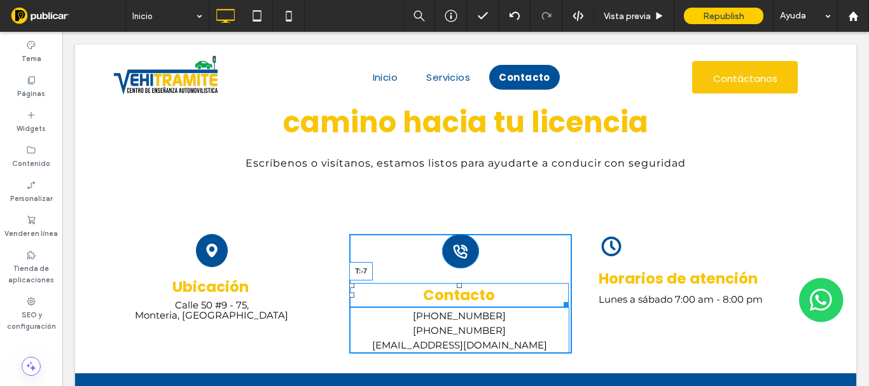
drag, startPoint x: 455, startPoint y: 286, endPoint x: 548, endPoint y: 252, distance: 98.8
click at [453, 267] on div "Icono en blanco y negro de un auricular de teléfono con ondas de sonido, ubicad…" at bounding box center [460, 294] width 222 height 120
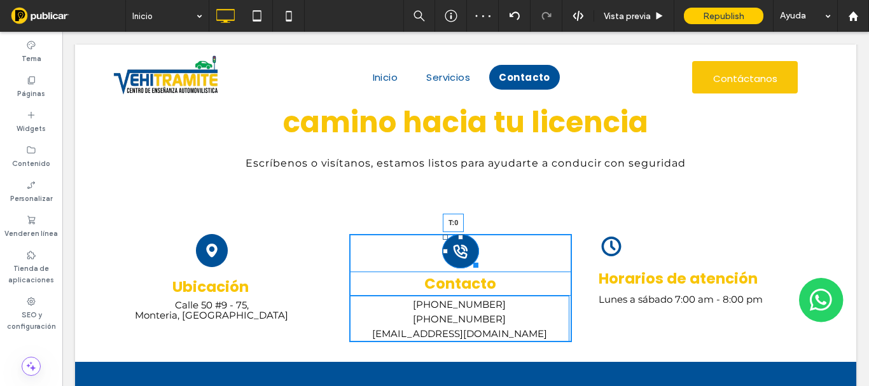
drag, startPoint x: 455, startPoint y: 234, endPoint x: 515, endPoint y: 263, distance: 67.2
click at [453, 232] on div "Icono en blanco y negro de un auricular de teléfono con ondas de sonido, ubicad…" at bounding box center [465, 288] width 232 height 129
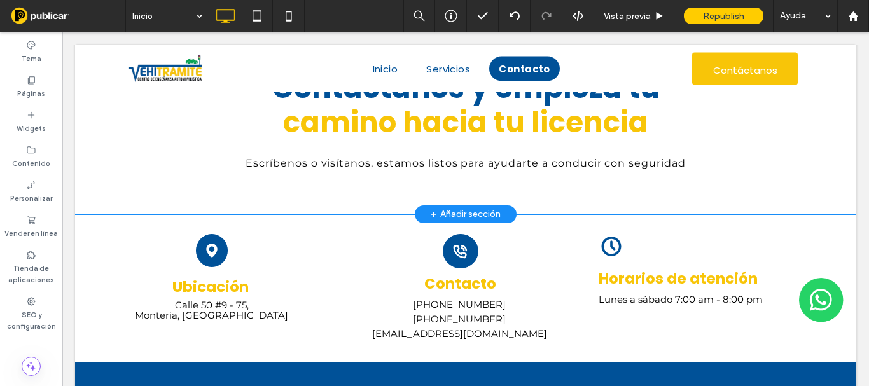
scroll to position [1267, 0]
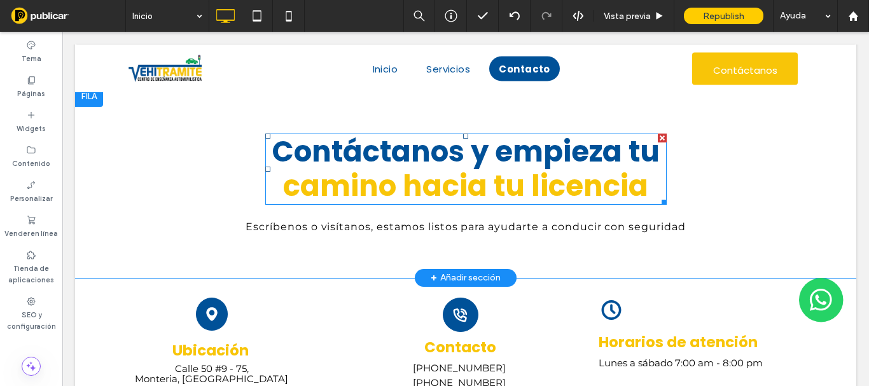
click at [452, 199] on span "camino hacia tu licencia" at bounding box center [465, 186] width 365 height 40
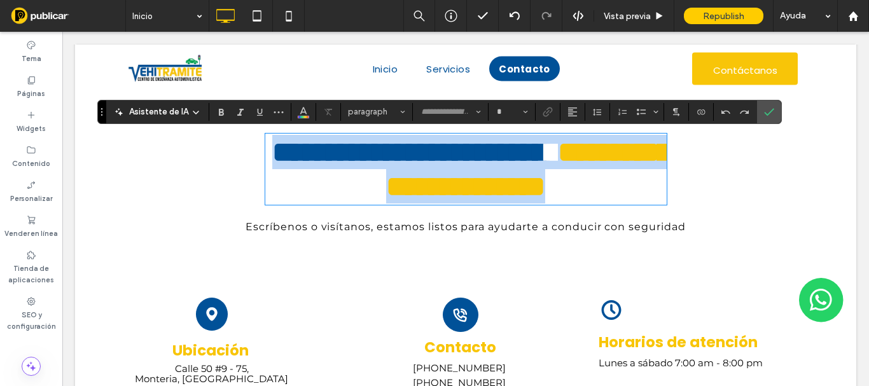
type input "*******"
type input "**"
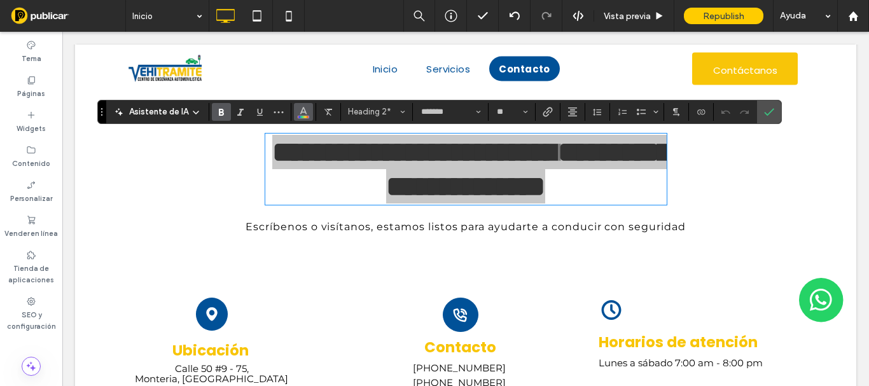
click at [298, 115] on icon "Color" at bounding box center [303, 111] width 10 height 10
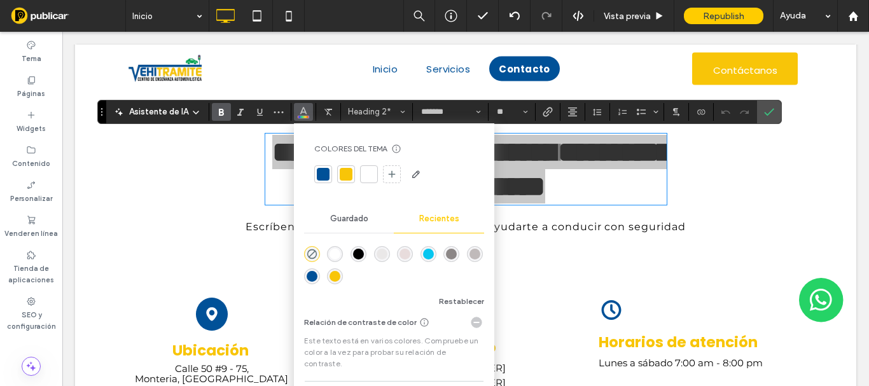
click at [323, 176] on div at bounding box center [323, 174] width 13 height 13
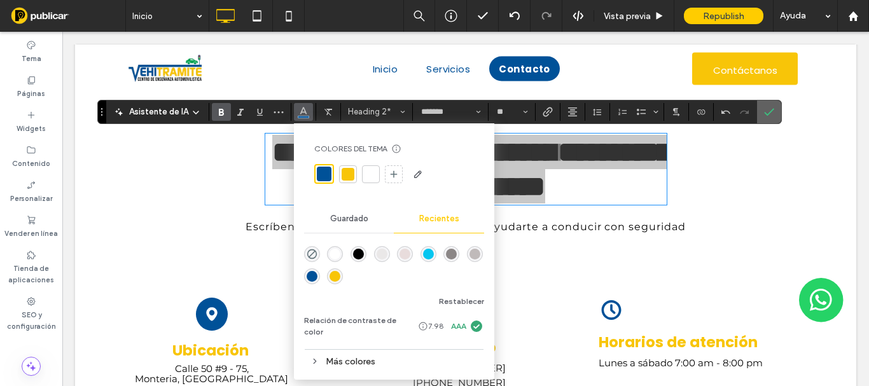
click at [769, 104] on span "Confirmar" at bounding box center [769, 112] width 10 height 22
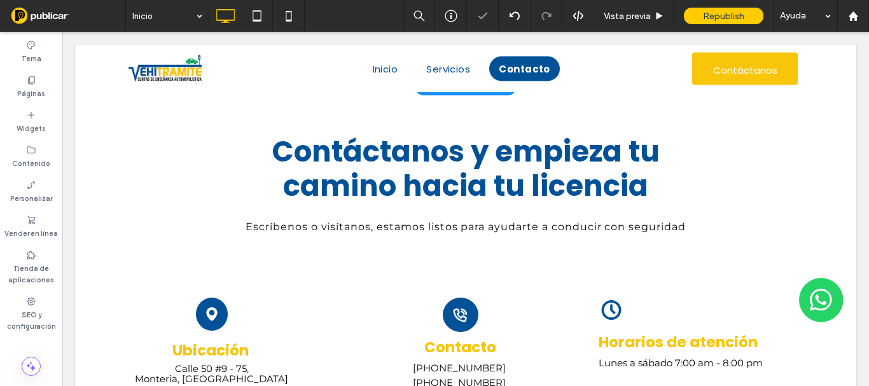
scroll to position [1140, 0]
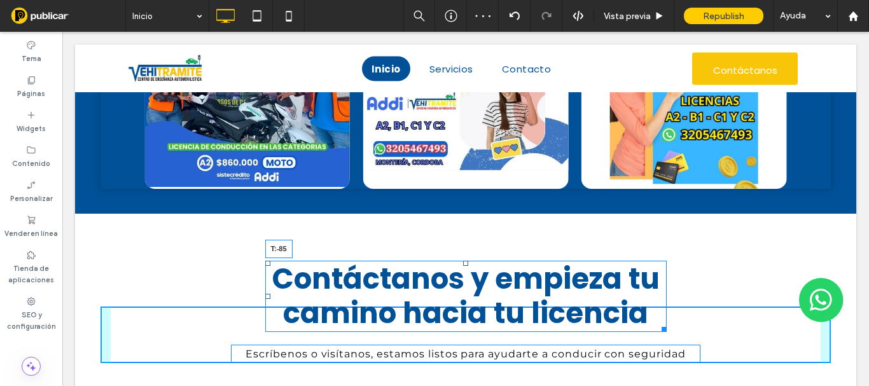
drag, startPoint x: 463, startPoint y: 263, endPoint x: 528, endPoint y: 284, distance: 68.8
click at [463, 261] on div at bounding box center [465, 263] width 5 height 5
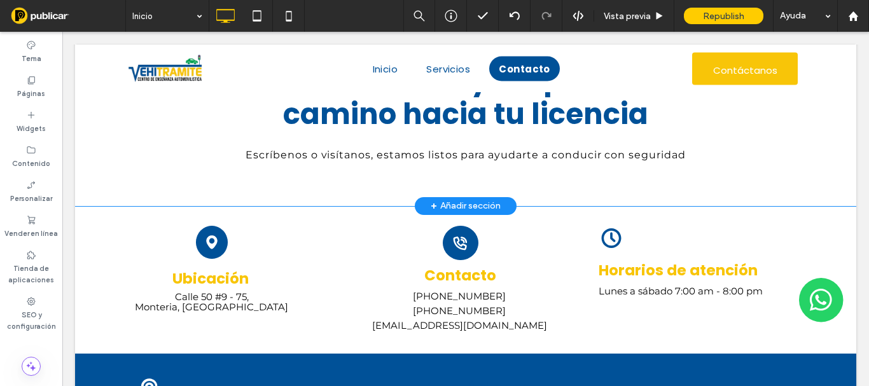
scroll to position [1267, 0]
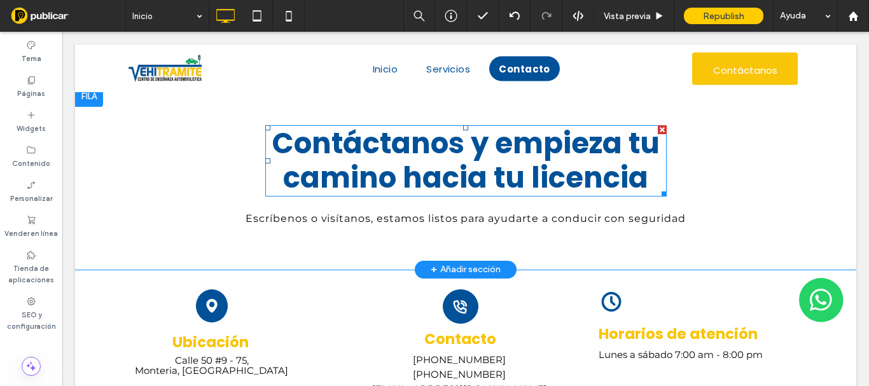
click at [500, 179] on span "camino hacia tu licencia" at bounding box center [465, 178] width 365 height 40
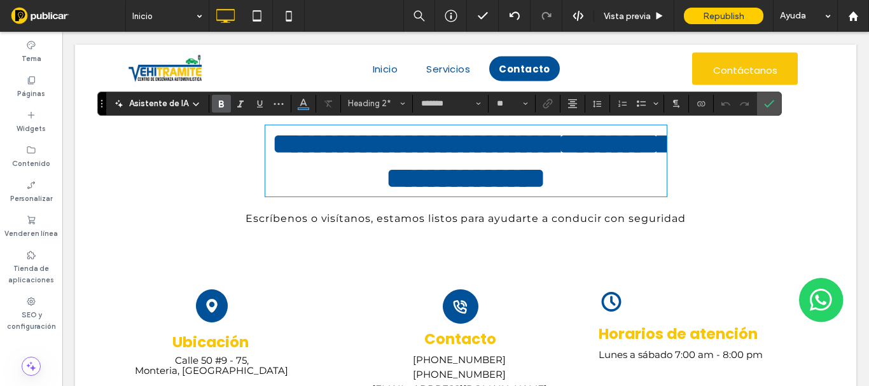
scroll to position [3, 0]
drag, startPoint x: 487, startPoint y: 178, endPoint x: 639, endPoint y: 172, distance: 152.8
click at [639, 172] on span "**********" at bounding box center [528, 161] width 285 height 62
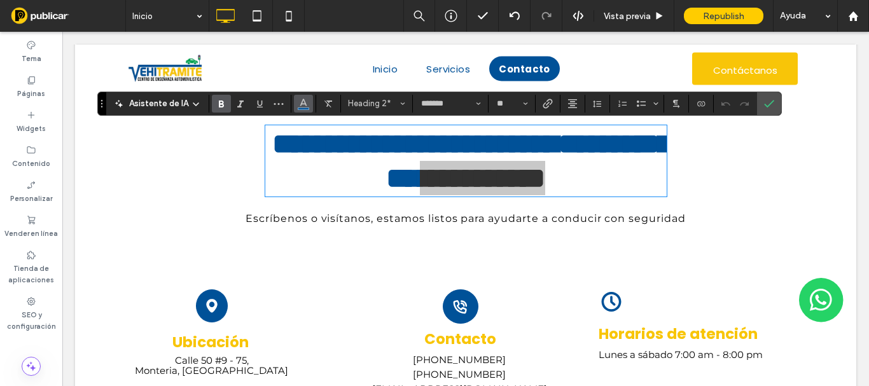
click at [307, 97] on icon "Color" at bounding box center [303, 102] width 10 height 10
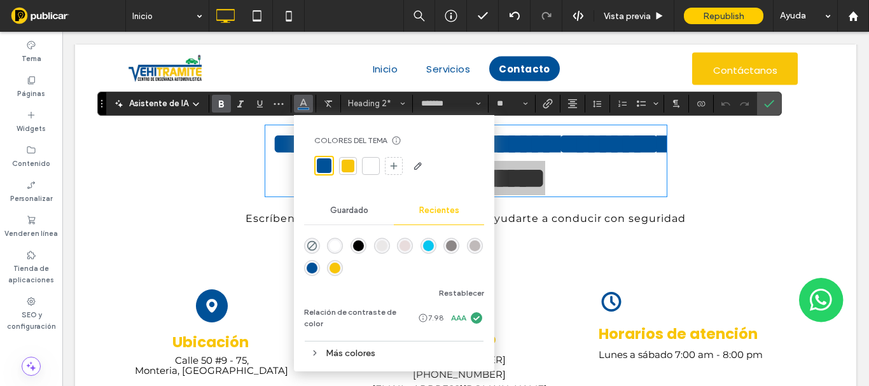
click at [346, 154] on div "Colores del tema Ahorre tiempo con los colores del tema Cree una paleta de colo…" at bounding box center [394, 155] width 180 height 61
click at [353, 163] on div at bounding box center [348, 166] width 13 height 13
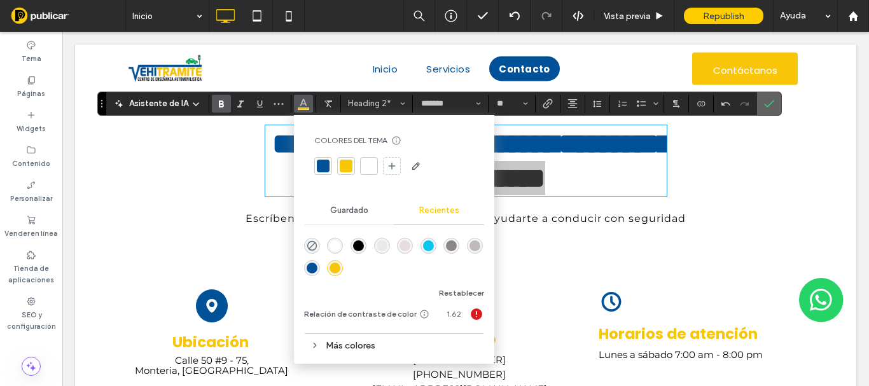
click at [767, 102] on icon "Confirmar" at bounding box center [769, 104] width 10 height 10
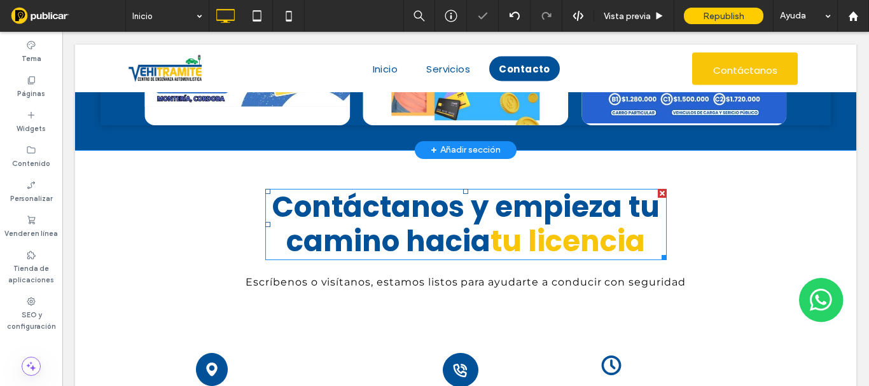
scroll to position [1330, 0]
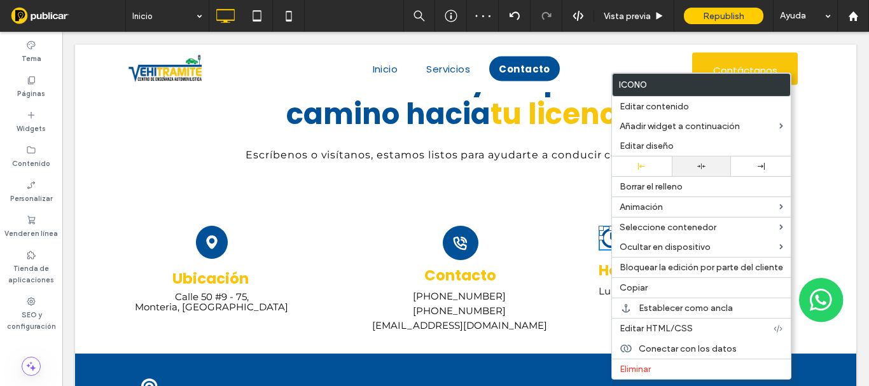
click at [711, 164] on div at bounding box center [701, 166] width 47 height 8
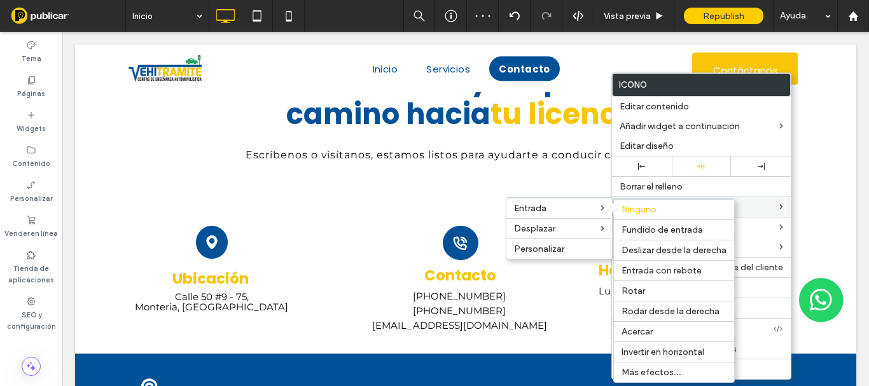
click at [552, 211] on label "Entrada" at bounding box center [557, 208] width 87 height 11
click at [639, 209] on span "Ninguno" at bounding box center [639, 209] width 35 height 11
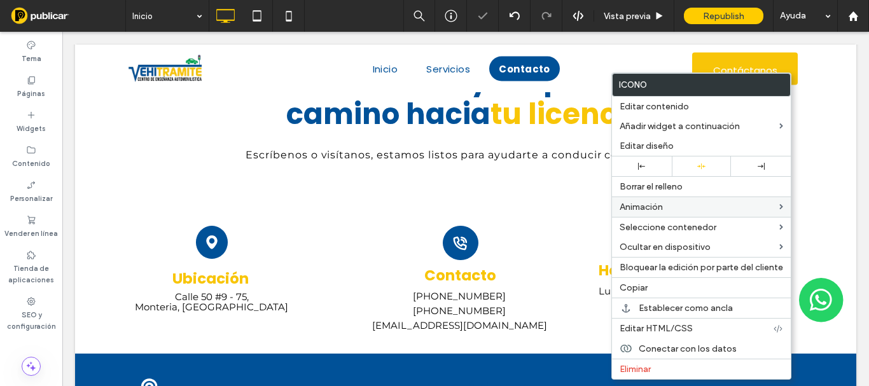
click at [446, 185] on div "Contáctanos y empieza tu camino hacia tu licencia Escríbenos o visítanos, estam…" at bounding box center [465, 114] width 781 height 183
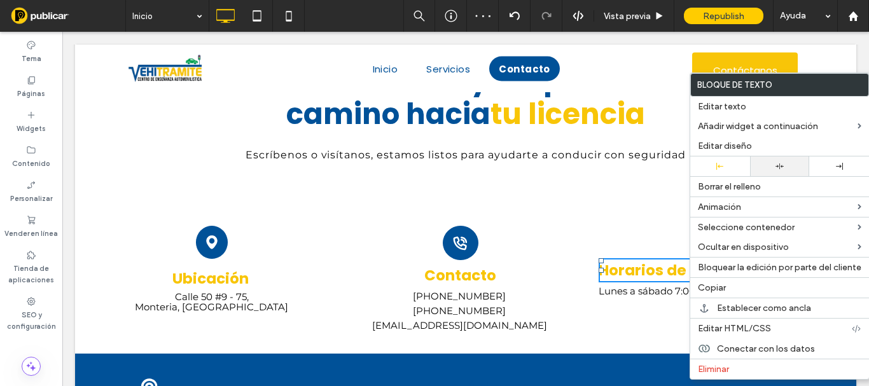
click at [776, 159] on div at bounding box center [780, 167] width 60 height 20
click at [613, 188] on div "Contáctanos y empieza tu camino hacia tu licencia Escríbenos o visítanos, estam…" at bounding box center [465, 114] width 781 height 183
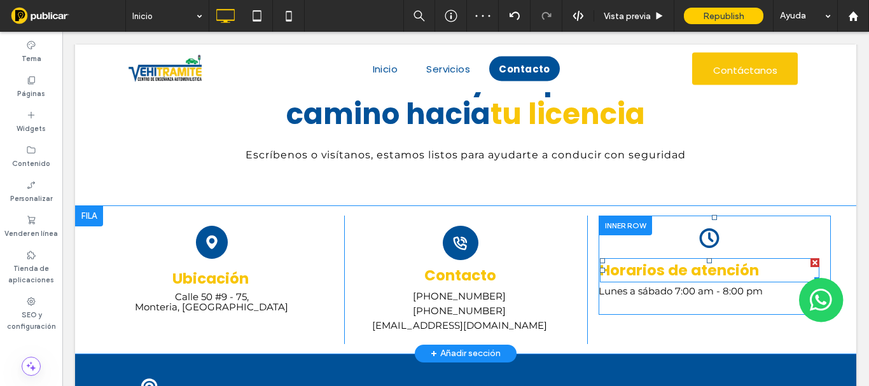
click at [698, 263] on strong "Horarios de atención" at bounding box center [679, 270] width 159 height 20
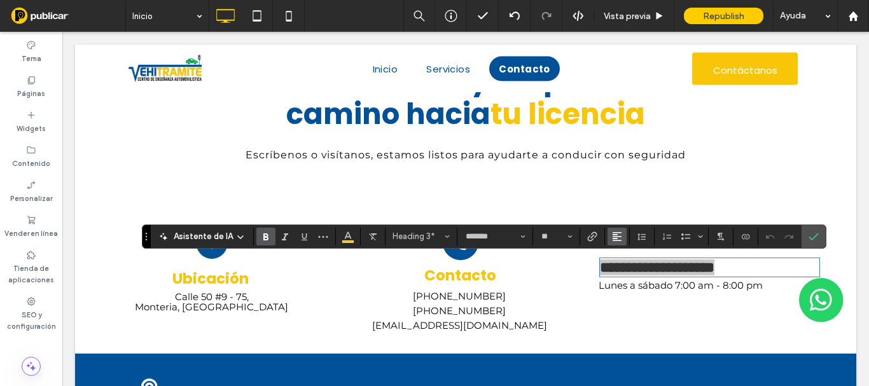
click at [618, 235] on icon "Alineación" at bounding box center [617, 237] width 10 height 10
click at [634, 275] on div "ui.textEditor.alignment.center" at bounding box center [630, 275] width 17 height 10
click at [813, 230] on span "Confirmar" at bounding box center [812, 236] width 6 height 23
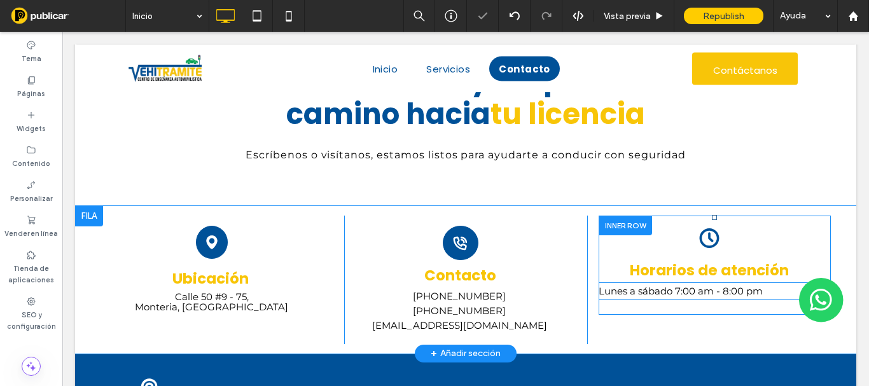
click at [743, 286] on span "Lunes a sábado 7:00 am - 8:00 pm" at bounding box center [681, 291] width 164 height 12
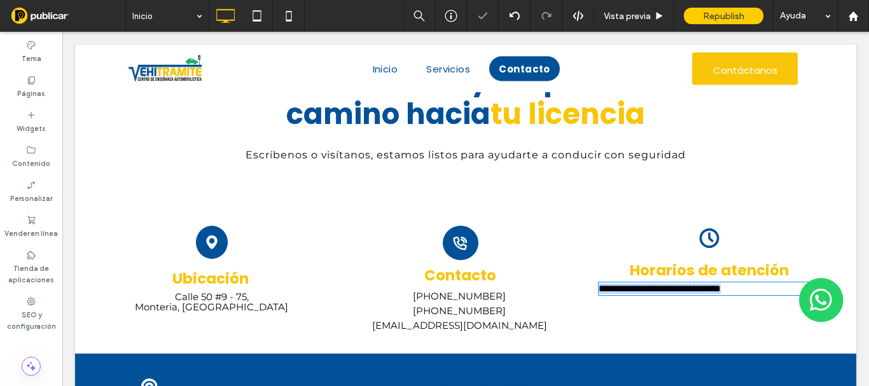
type input "**********"
type input "**"
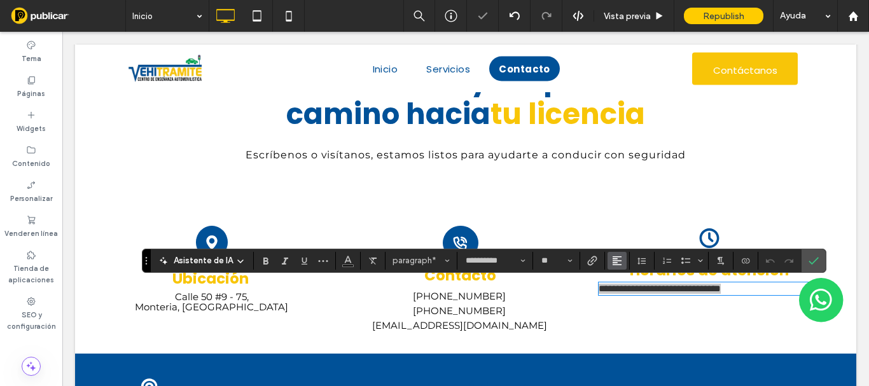
click at [620, 257] on use "Alineación" at bounding box center [617, 260] width 9 height 9
click at [631, 201] on label "ui.textEditor.alignment.center" at bounding box center [630, 203] width 45 height 18
click at [813, 260] on icon "Confirmar" at bounding box center [814, 261] width 10 height 10
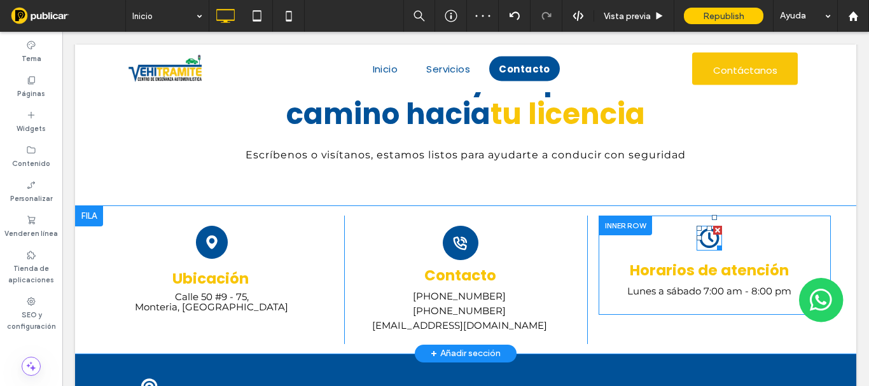
click at [708, 235] on icon at bounding box center [710, 237] width 5 height 10
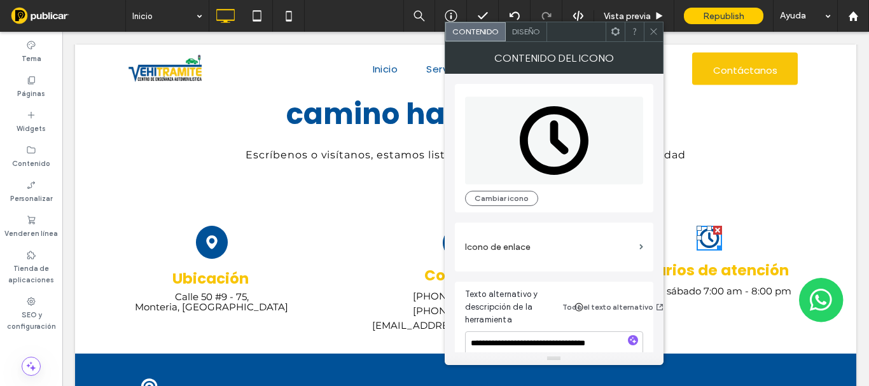
click at [534, 40] on div "Diseño" at bounding box center [526, 31] width 41 height 19
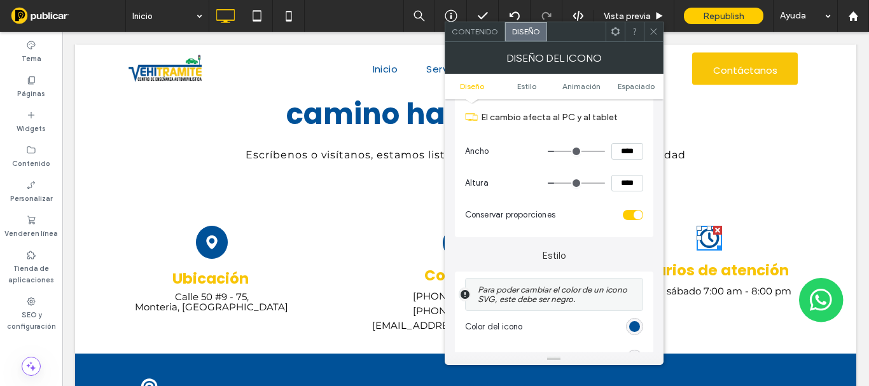
scroll to position [0, 0]
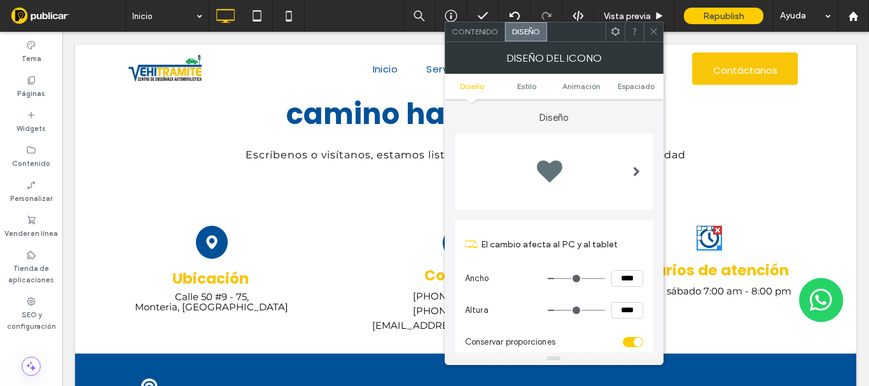
click at [625, 150] on div at bounding box center [637, 172] width 26 height 70
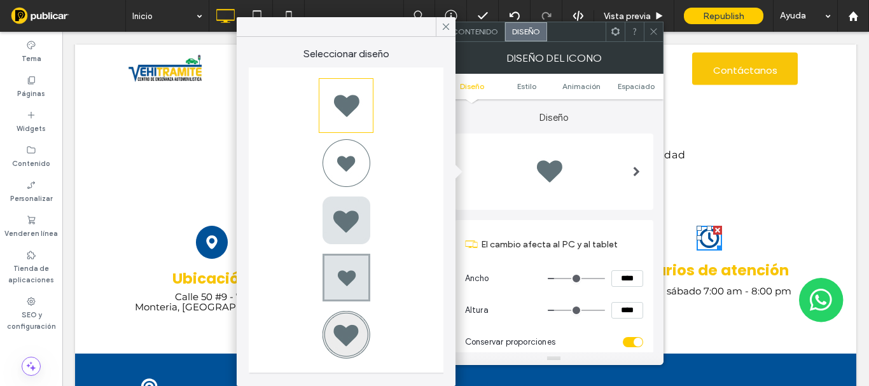
click at [372, 169] on div at bounding box center [346, 219] width 195 height 305
click at [349, 159] on div at bounding box center [346, 162] width 51 height 51
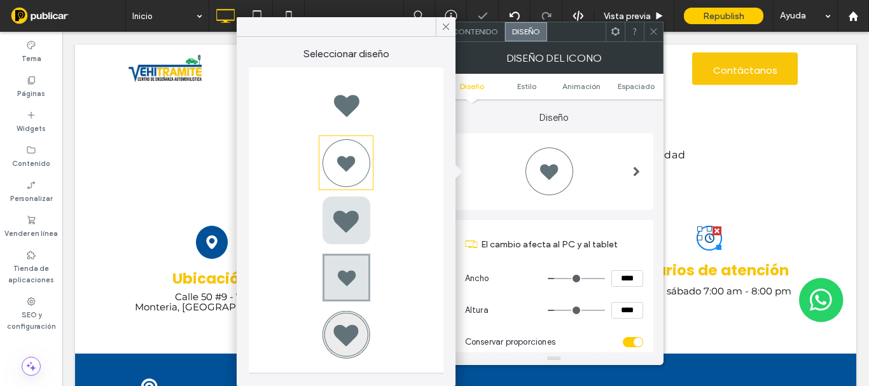
type input "*"
type input "***"
click at [617, 214] on div "Diseño El cambio afecta al PC y al tablet Ancho **** Altura **** Conservar prop…" at bounding box center [554, 231] width 199 height 265
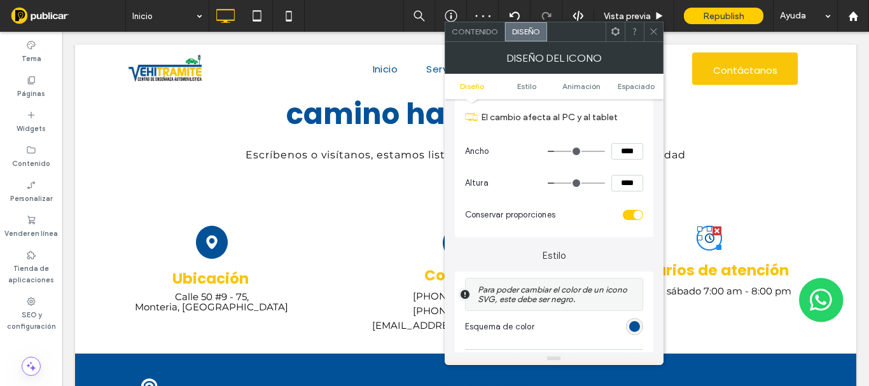
scroll to position [191, 0]
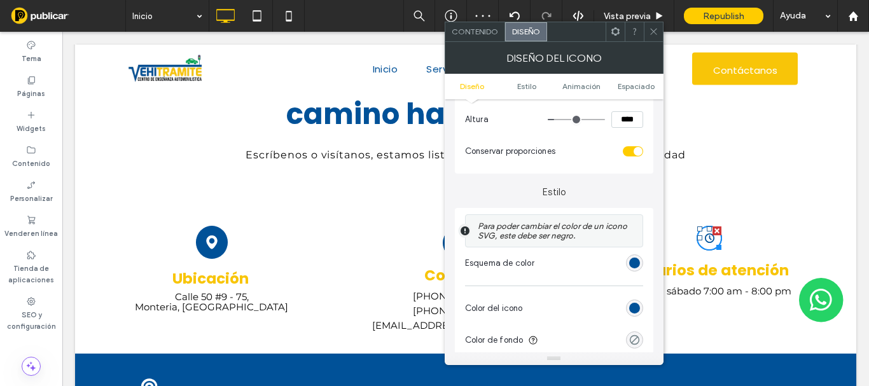
click at [632, 340] on div "rgba(0, 0, 0, 0)" at bounding box center [634, 340] width 11 height 11
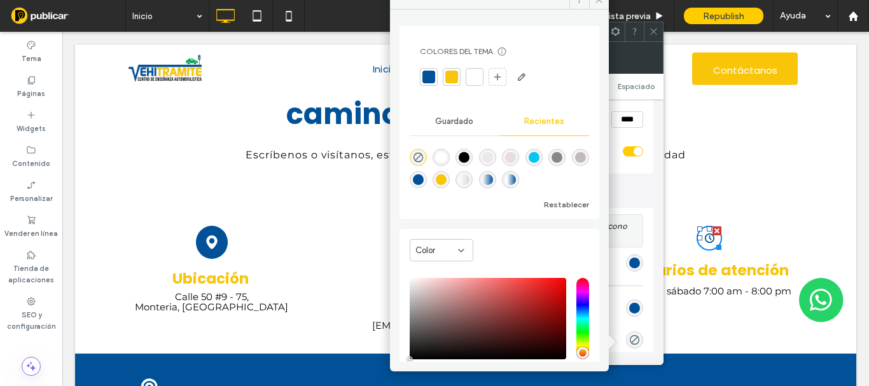
click at [431, 75] on div at bounding box center [428, 77] width 13 height 13
click at [636, 309] on div "rgb(0, 81, 152)" at bounding box center [634, 308] width 11 height 11
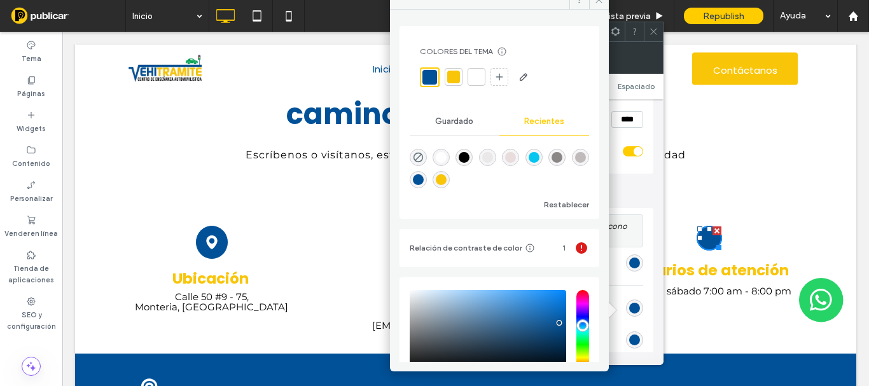
click at [478, 78] on div at bounding box center [476, 77] width 13 height 13
click at [657, 32] on icon at bounding box center [654, 32] width 10 height 10
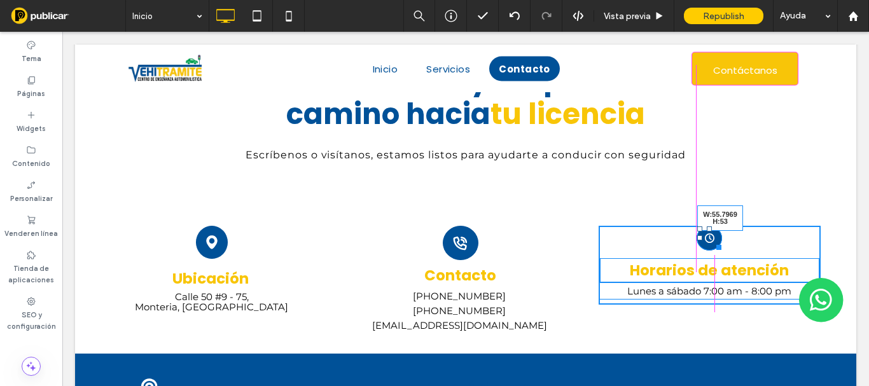
drag, startPoint x: 708, startPoint y: 245, endPoint x: 779, endPoint y: 270, distance: 75.7
click at [712, 250] on div at bounding box center [717, 246] width 10 height 10
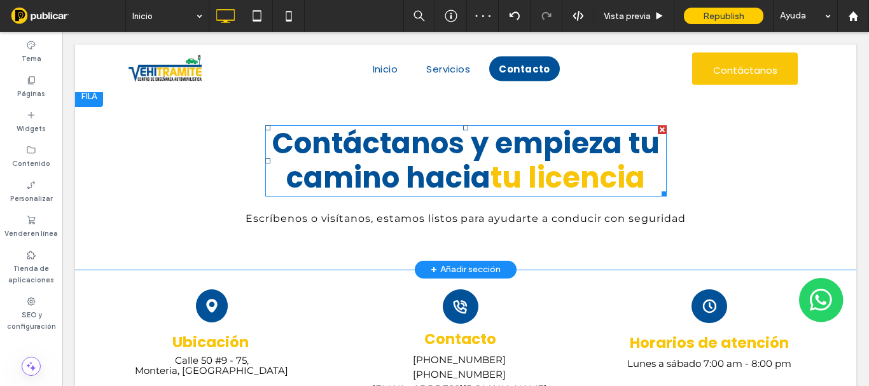
scroll to position [1203, 0]
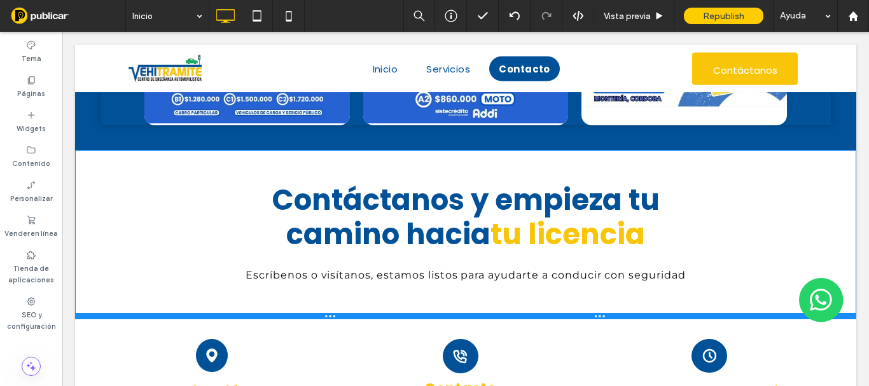
drag, startPoint x: 384, startPoint y: 330, endPoint x: 494, endPoint y: 319, distance: 110.7
click at [386, 316] on div at bounding box center [465, 316] width 781 height 6
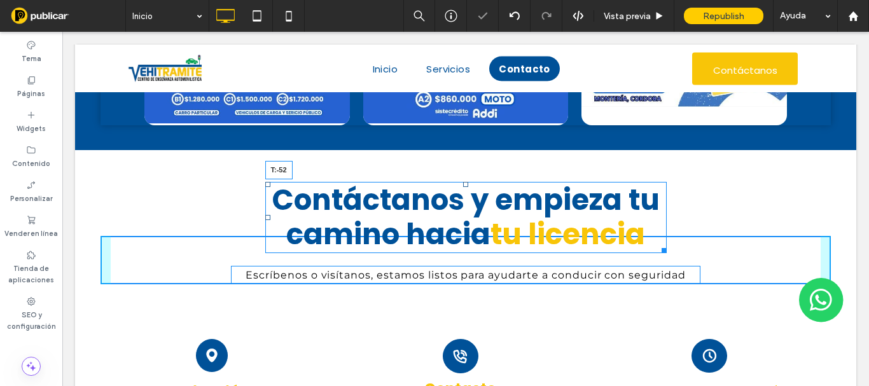
drag, startPoint x: 459, startPoint y: 185, endPoint x: 462, endPoint y: 206, distance: 21.9
click at [463, 187] on div at bounding box center [465, 184] width 5 height 5
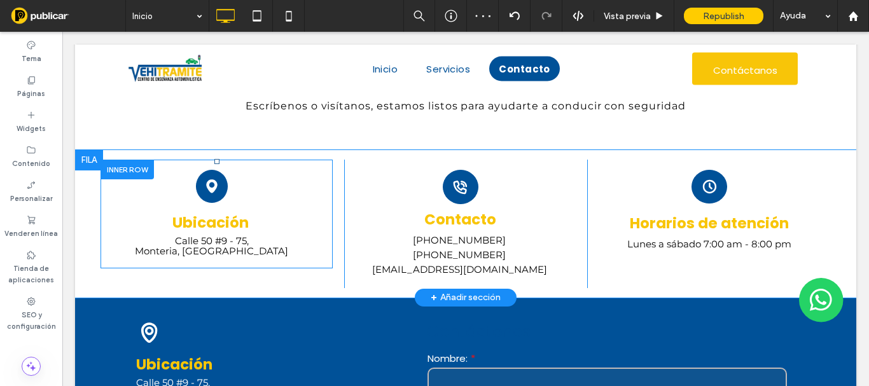
scroll to position [1330, 0]
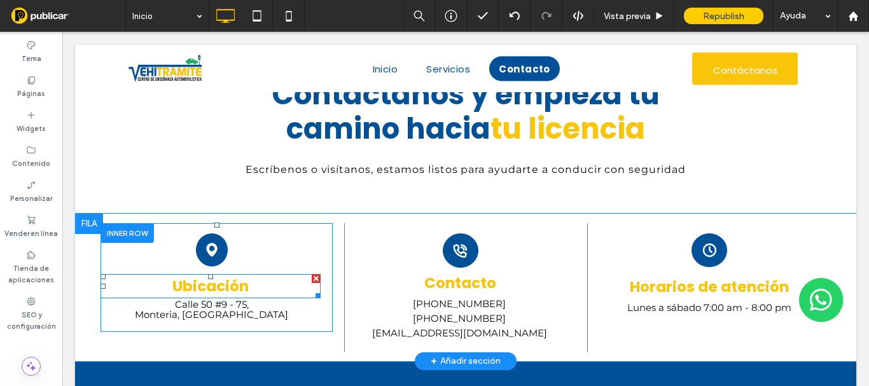
click at [241, 292] on strong "Ubicación" at bounding box center [210, 286] width 76 height 20
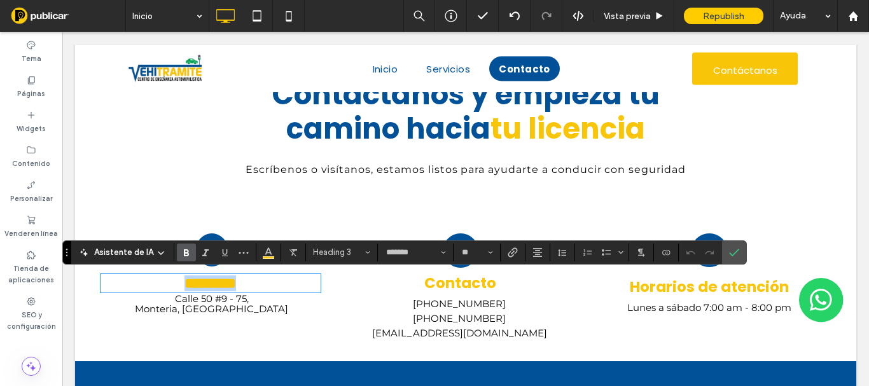
type input "*******"
type input "**"
click at [735, 249] on icon "Confirmar" at bounding box center [734, 253] width 10 height 10
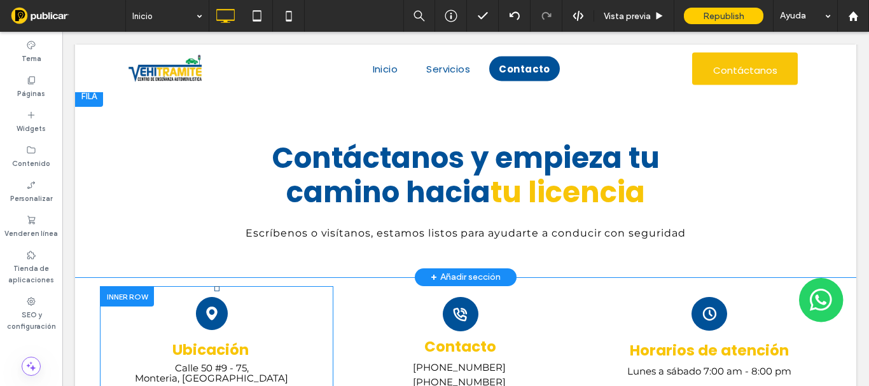
scroll to position [1203, 0]
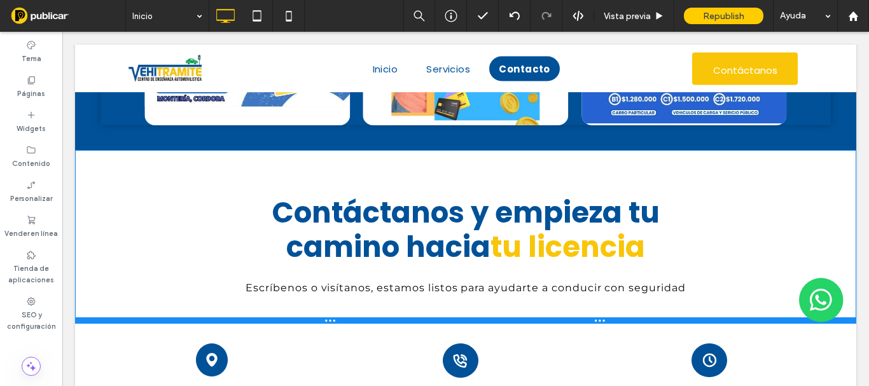
drag, startPoint x: 364, startPoint y: 323, endPoint x: 379, endPoint y: 242, distance: 81.5
click at [364, 323] on div at bounding box center [465, 321] width 781 height 6
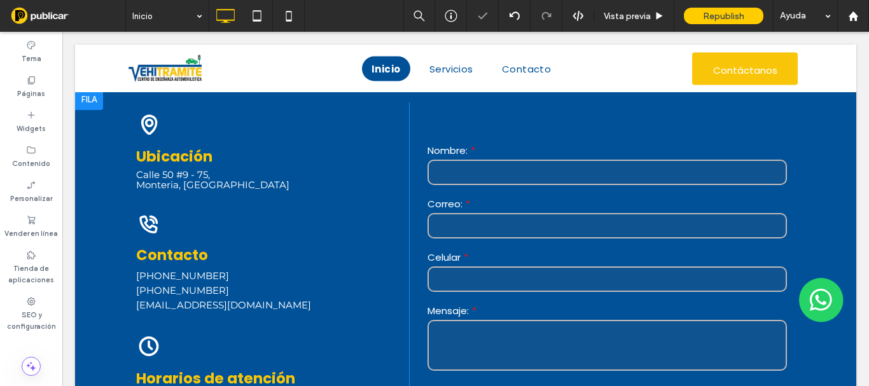
scroll to position [1394, 0]
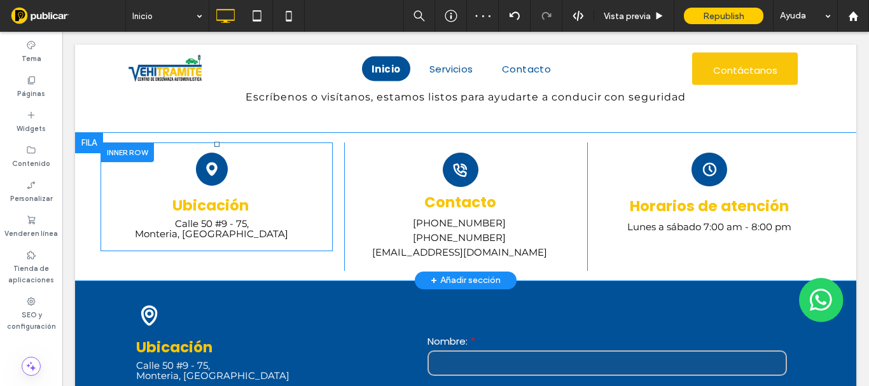
click at [445, 276] on div "+ Añadir sección" at bounding box center [466, 281] width 70 height 14
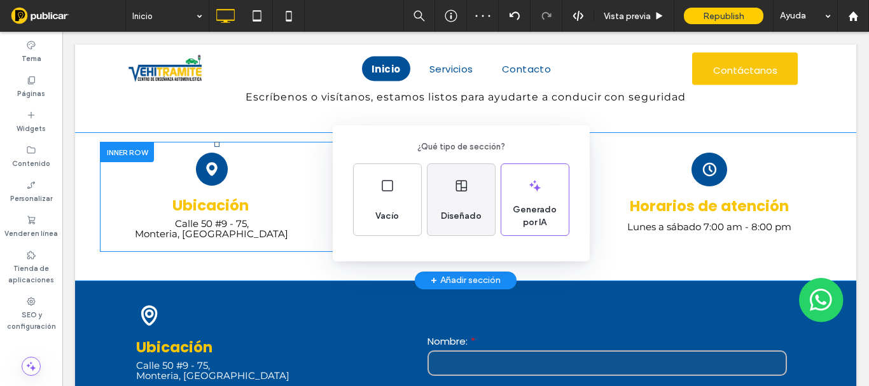
click at [440, 190] on div "Diseñado" at bounding box center [461, 199] width 67 height 71
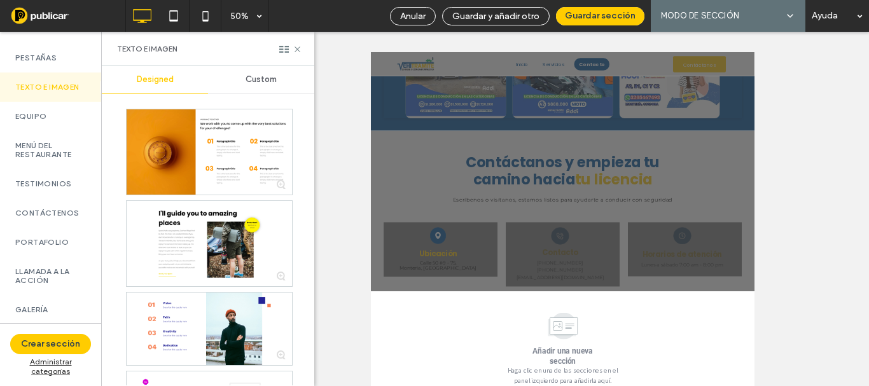
scroll to position [509, 0]
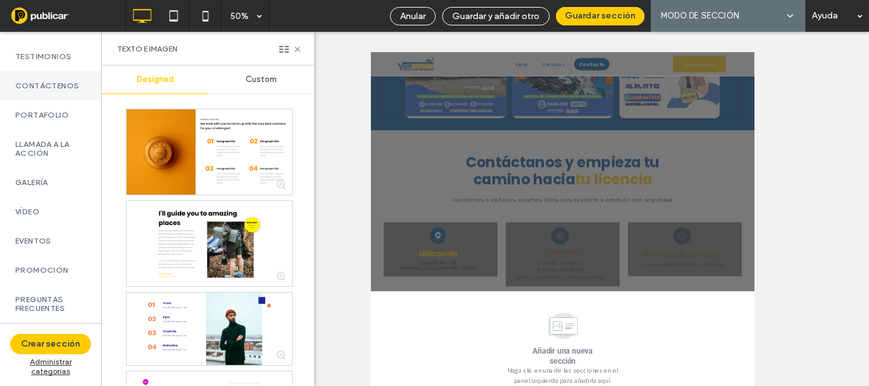
click at [45, 101] on div "Contáctenos" at bounding box center [50, 85] width 101 height 29
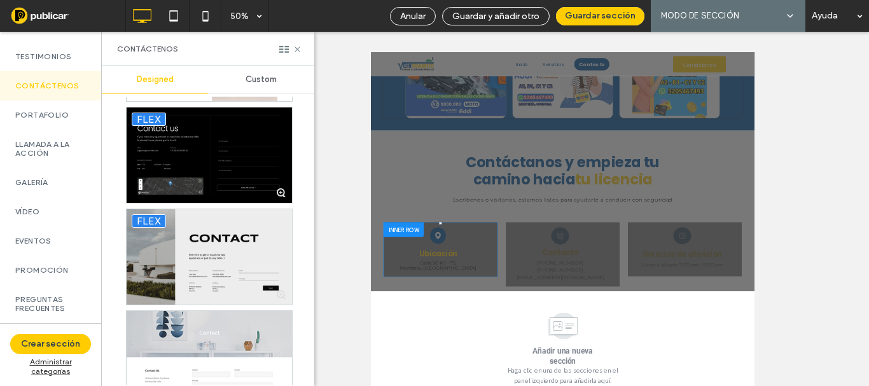
scroll to position [3249, 0]
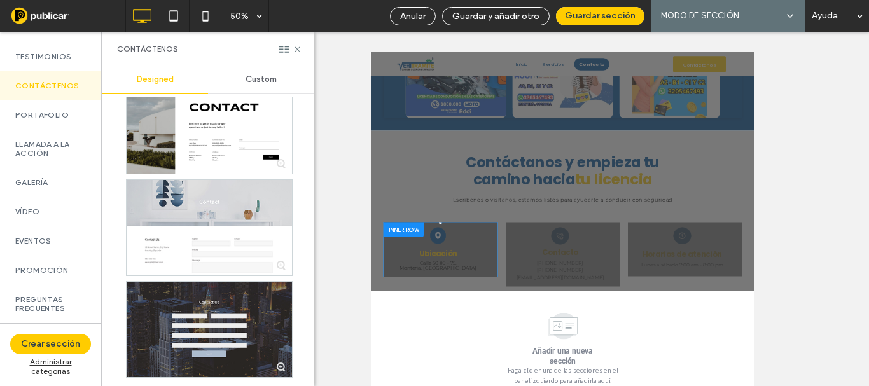
click at [232, 302] on div at bounding box center [209, 329] width 165 height 95
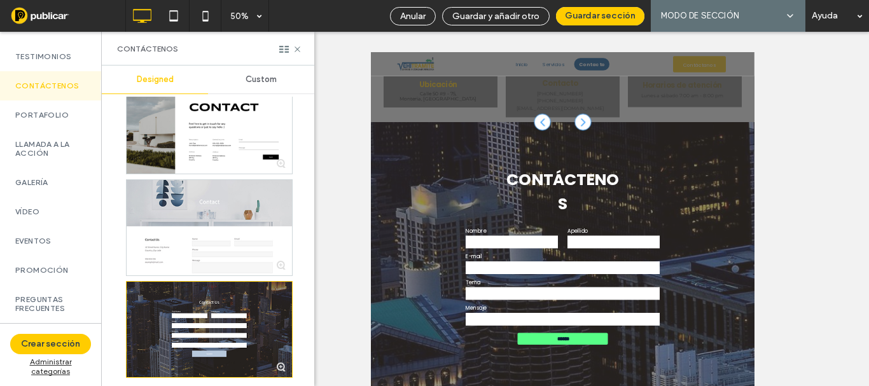
scroll to position [191, 0]
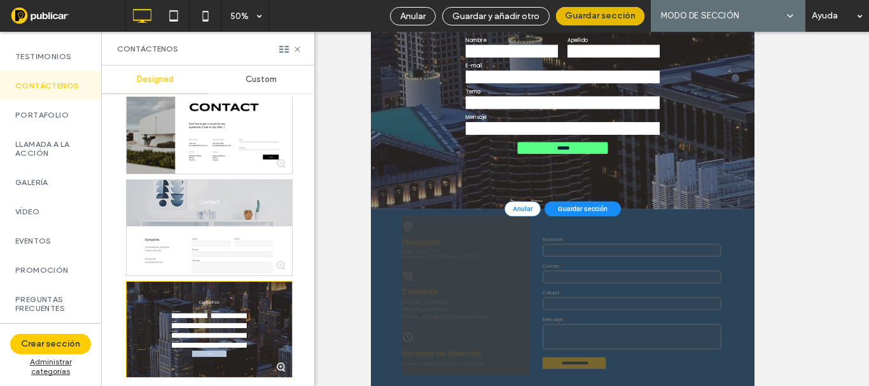
click at [603, 12] on button "Guardar sección" at bounding box center [600, 16] width 88 height 18
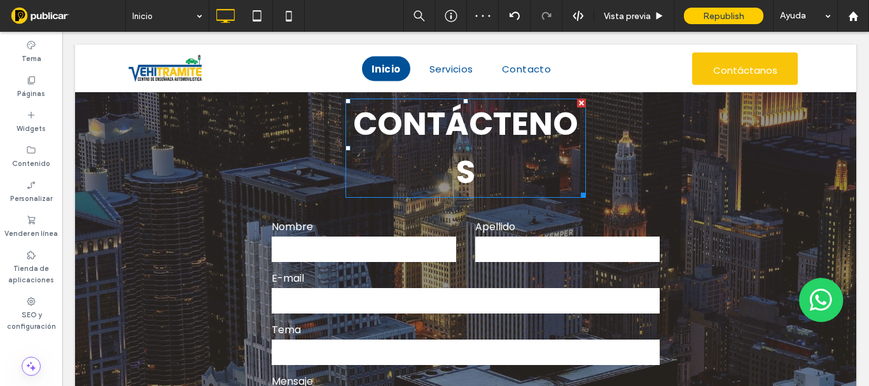
scroll to position [1602, 0]
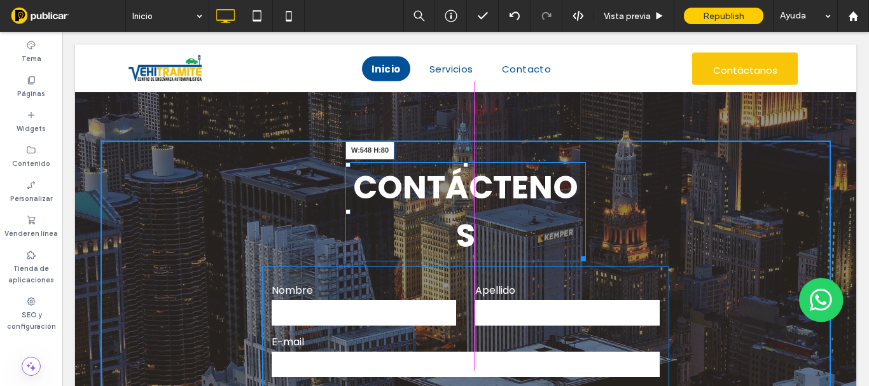
drag, startPoint x: 574, startPoint y: 258, endPoint x: 441, endPoint y: 156, distance: 167.5
click at [628, 246] on div "CONTÁCTENOS W:548 H:80 Suscríbase a nuestro boletín de noticias Nombre Apellido…" at bounding box center [466, 351] width 730 height 420
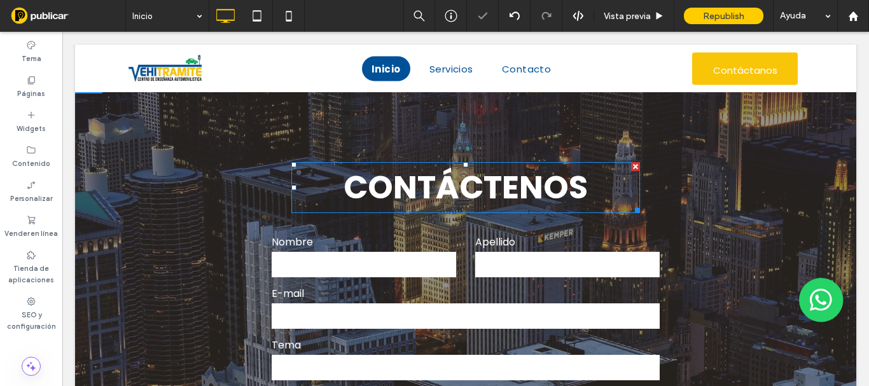
click at [512, 193] on font "CONTÁCTENOS" at bounding box center [466, 187] width 244 height 45
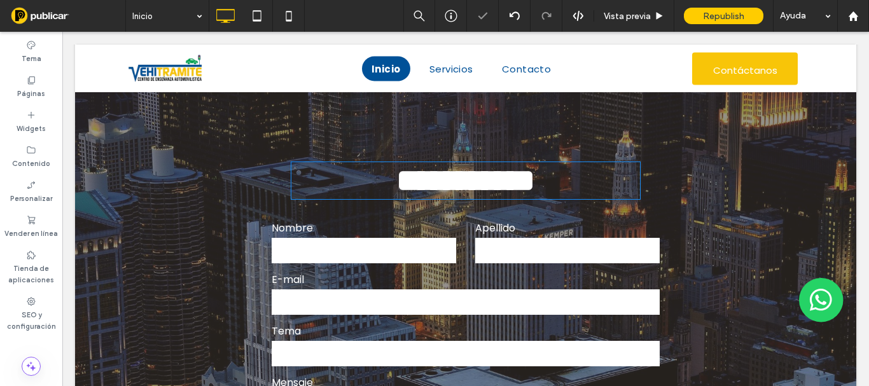
type input "*******"
type input "**"
click at [510, 192] on span "**********" at bounding box center [465, 180] width 139 height 31
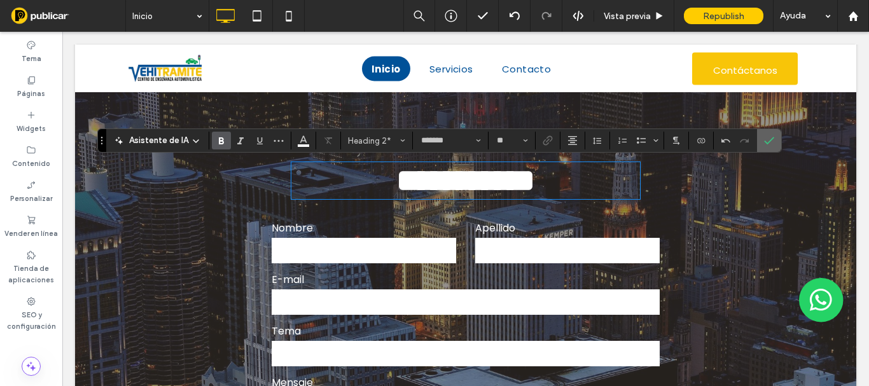
click at [765, 139] on icon "Confirmar" at bounding box center [769, 141] width 10 height 10
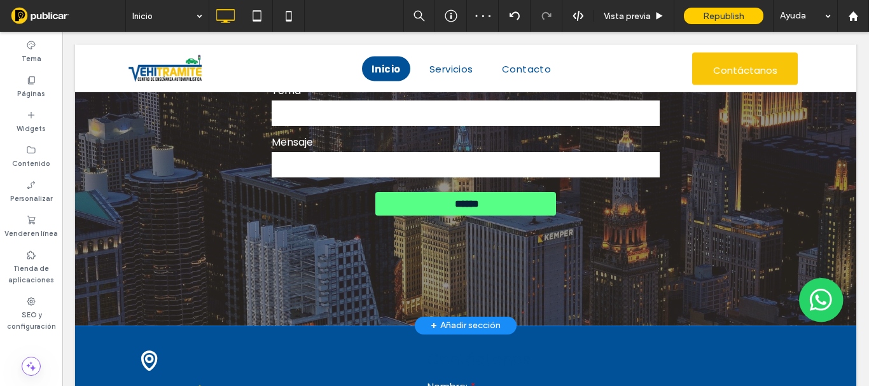
scroll to position [1665, 0]
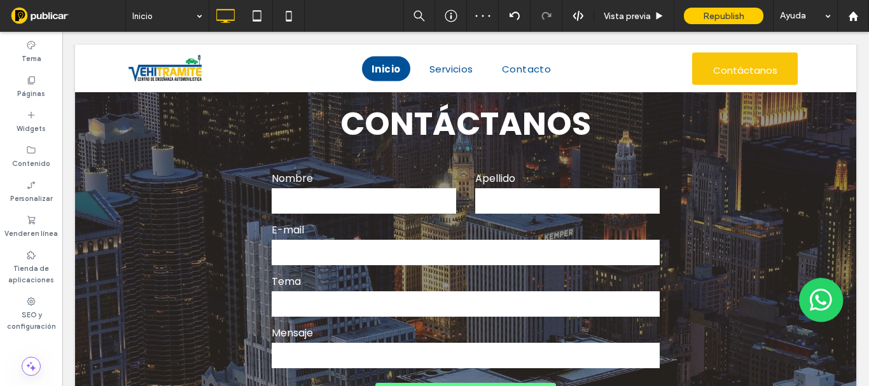
click at [141, 184] on div "CONTÁCTANOS Suscríbase a nuestro boletín de noticias Nombre Apellido E-mail Tem…" at bounding box center [466, 263] width 730 height 372
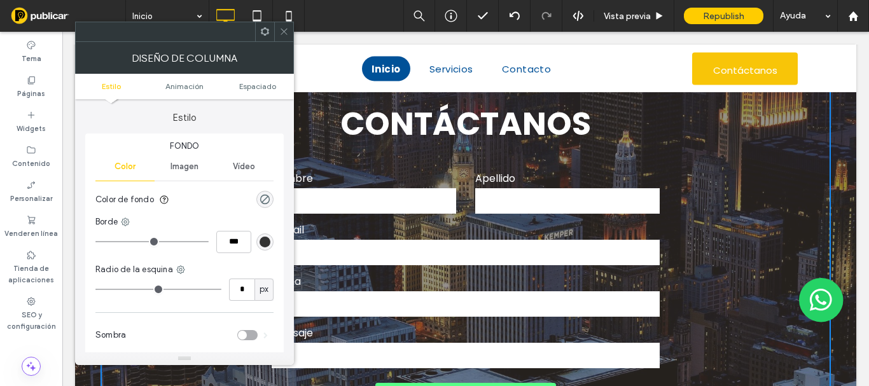
click at [281, 33] on icon at bounding box center [284, 32] width 10 height 10
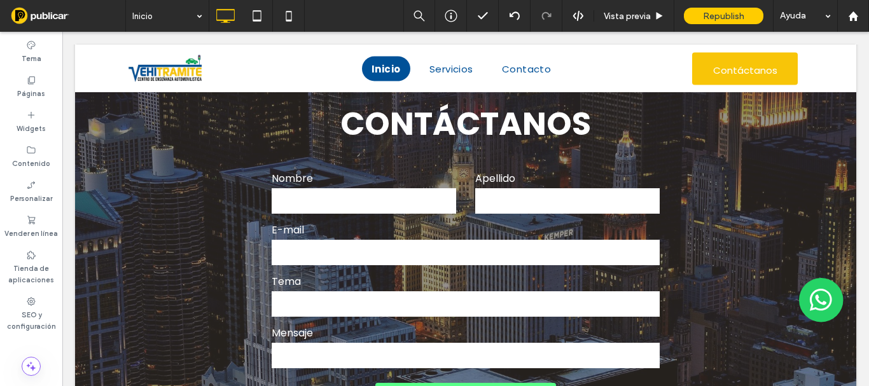
click at [92, 178] on div "CONTÁCTANOS Suscríbase a nuestro boletín de noticias Nombre Apellido E-mail Tem…" at bounding box center [465, 263] width 781 height 507
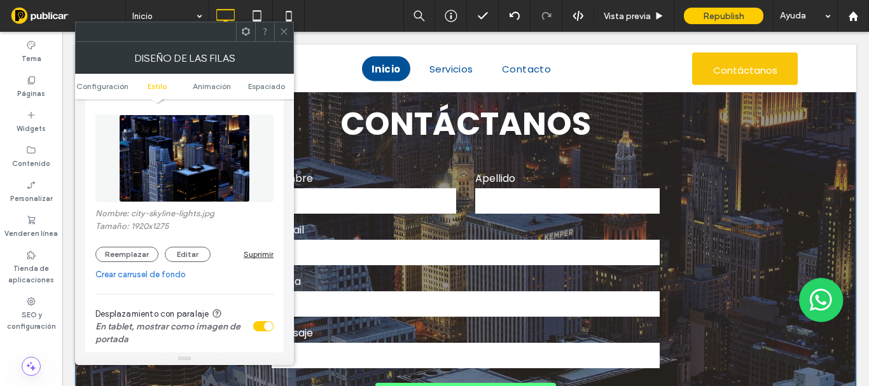
scroll to position [255, 0]
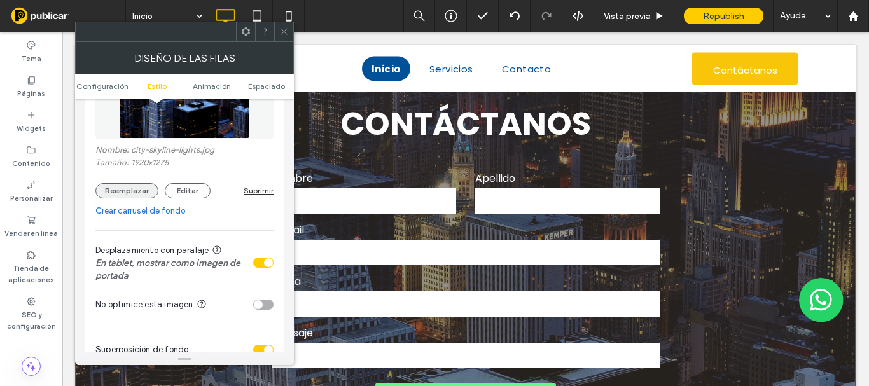
click at [120, 190] on button "Reemplazar" at bounding box center [126, 190] width 63 height 15
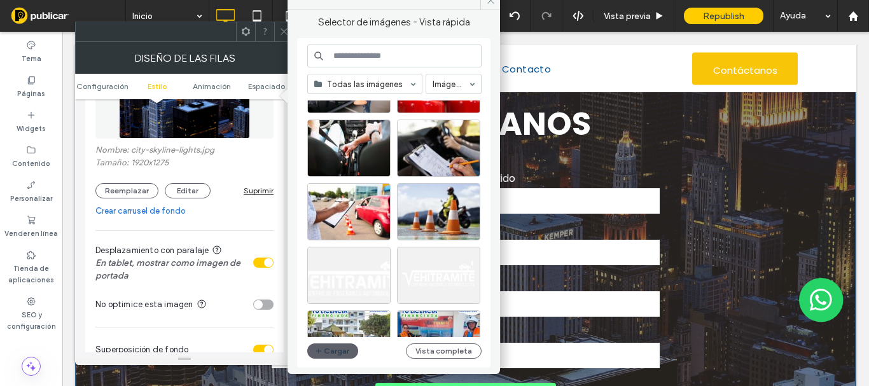
scroll to position [64, 0]
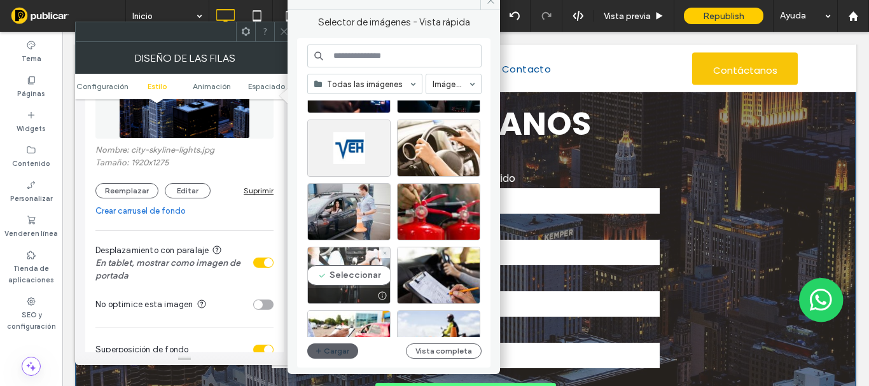
click at [363, 262] on div "Seleccionar" at bounding box center [348, 275] width 83 height 57
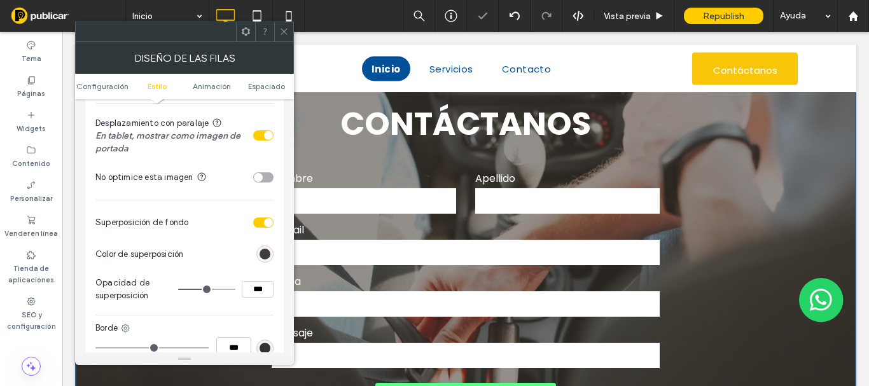
scroll to position [445, 0]
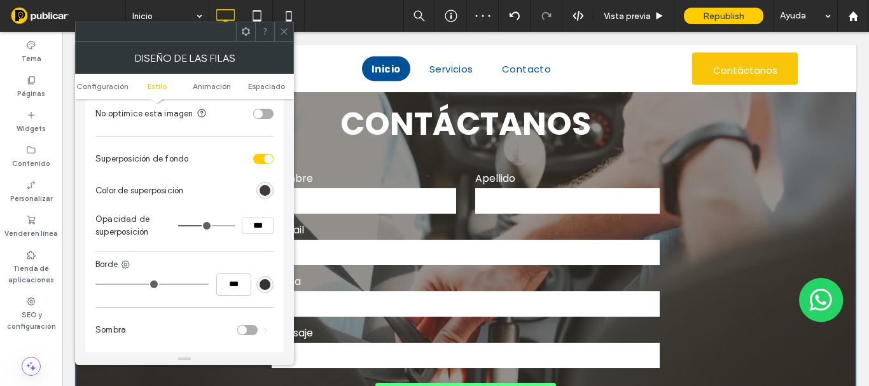
type input "**"
type input "***"
click at [219, 227] on input "range" at bounding box center [206, 225] width 57 height 1
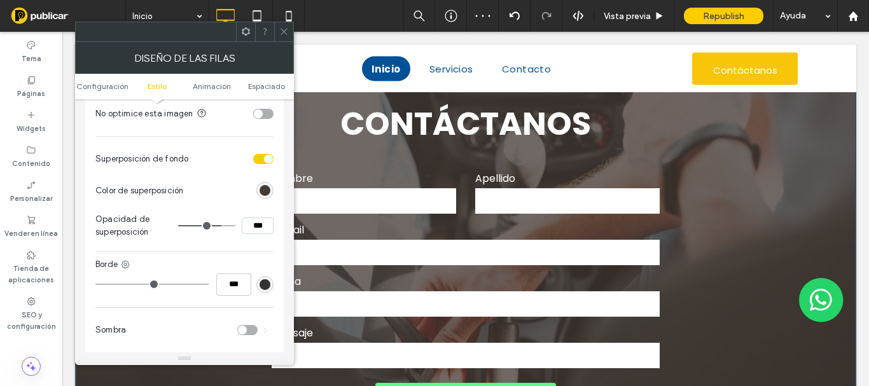
type input "**"
type input "***"
drag, startPoint x: 220, startPoint y: 224, endPoint x: 214, endPoint y: 223, distance: 6.4
type input "**"
click at [214, 225] on input "range" at bounding box center [206, 225] width 57 height 1
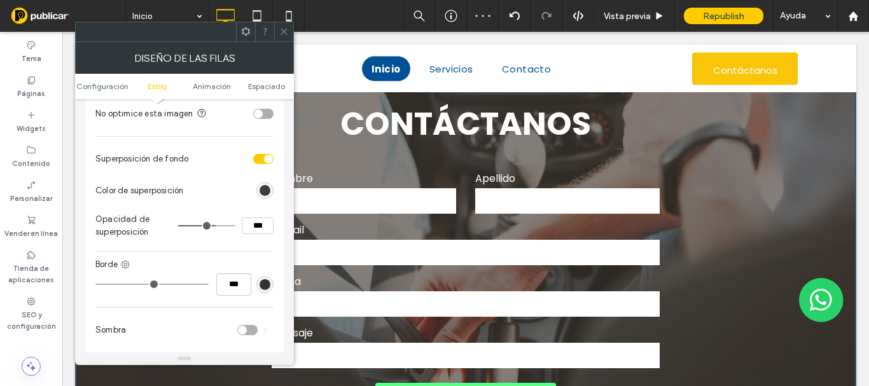
click at [283, 29] on icon at bounding box center [284, 32] width 10 height 10
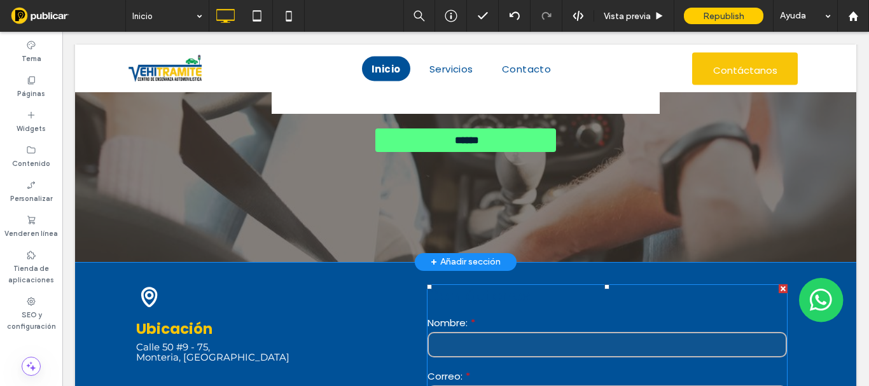
scroll to position [1729, 0]
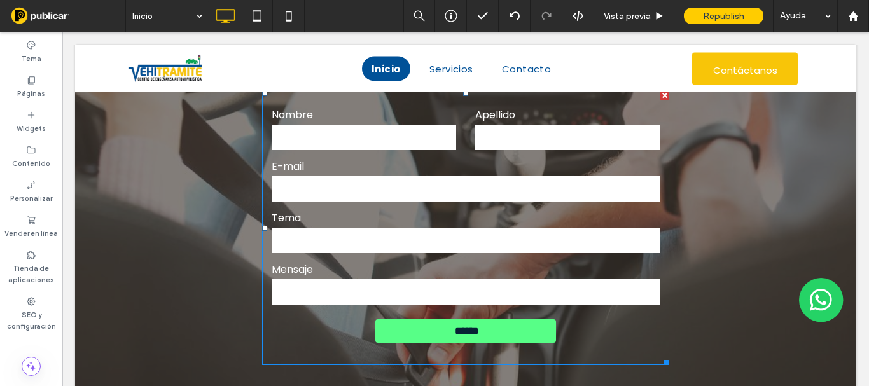
click at [373, 162] on label "E-mail" at bounding box center [466, 166] width 388 height 16
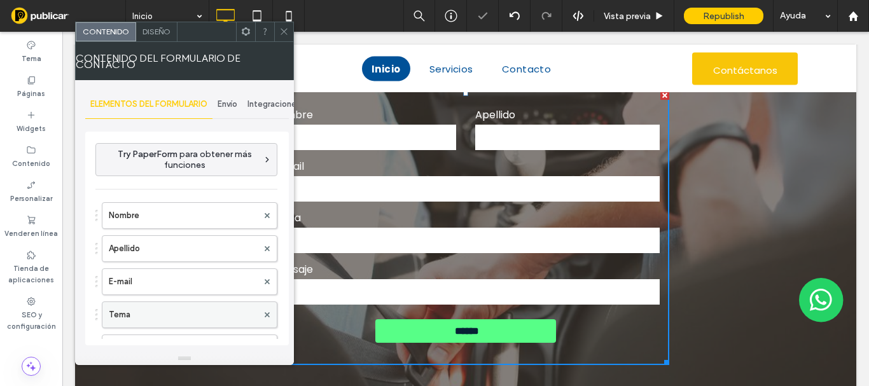
click at [136, 316] on label "Tema" at bounding box center [183, 314] width 149 height 25
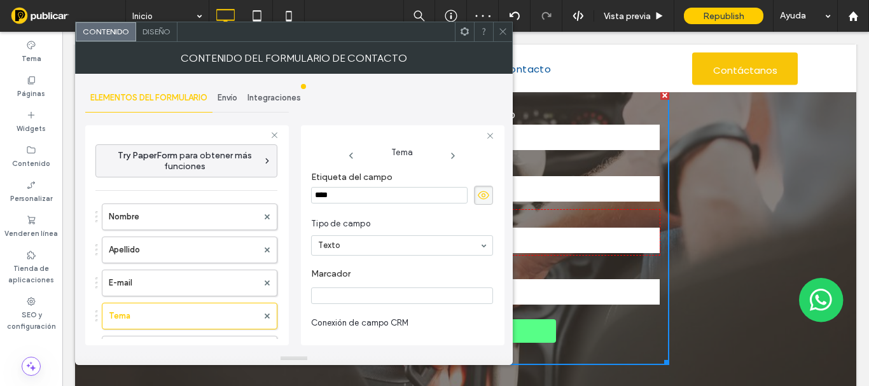
drag, startPoint x: 381, startPoint y: 193, endPoint x: 241, endPoint y: 192, distance: 140.0
click at [241, 192] on div "**********" at bounding box center [187, 233] width 204 height 237
type input "*"
type input "*******"
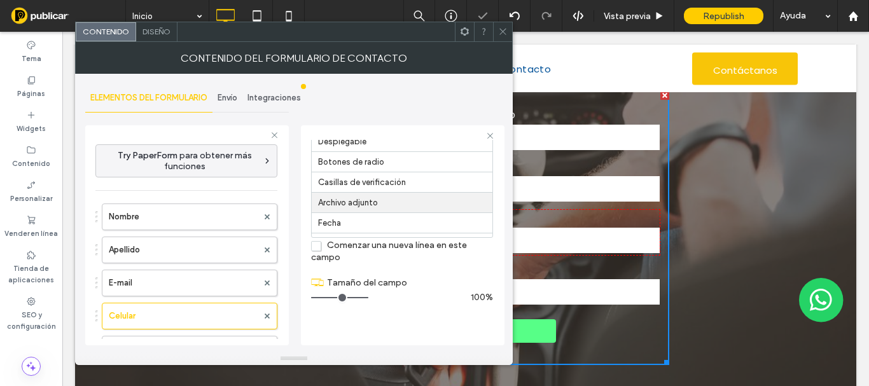
scroll to position [138, 0]
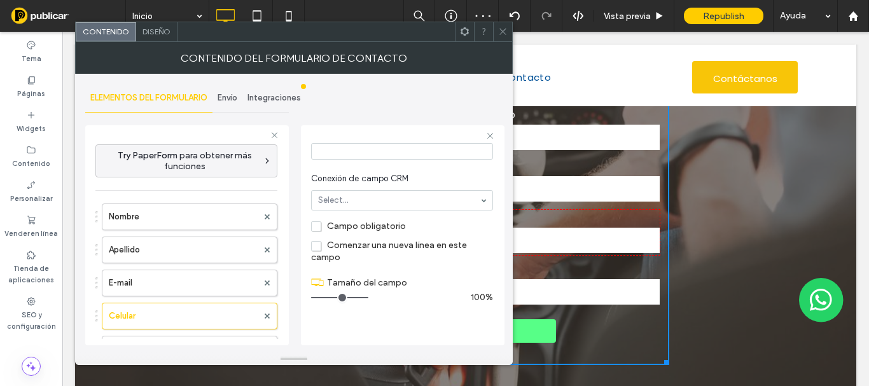
click at [315, 226] on span "Campo obligatorio" at bounding box center [358, 226] width 95 height 11
click at [150, 290] on label "E-mail" at bounding box center [183, 282] width 149 height 25
click at [314, 227] on span "Campo obligatorio" at bounding box center [358, 226] width 95 height 11
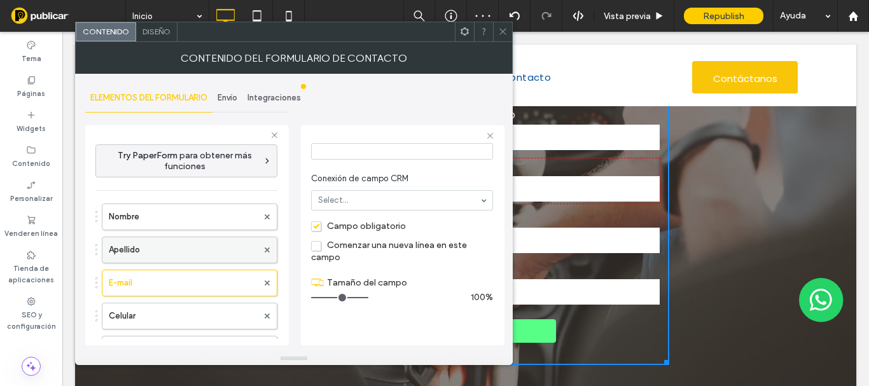
click at [148, 258] on label "Apellido" at bounding box center [183, 249] width 149 height 25
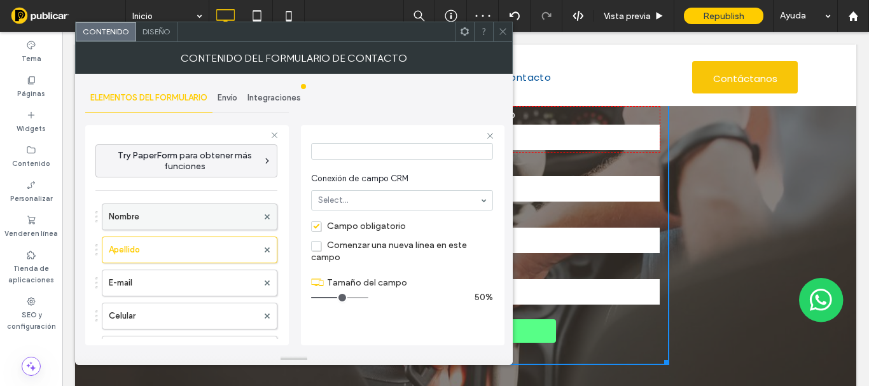
click at [164, 216] on label "Nombre" at bounding box center [183, 216] width 149 height 25
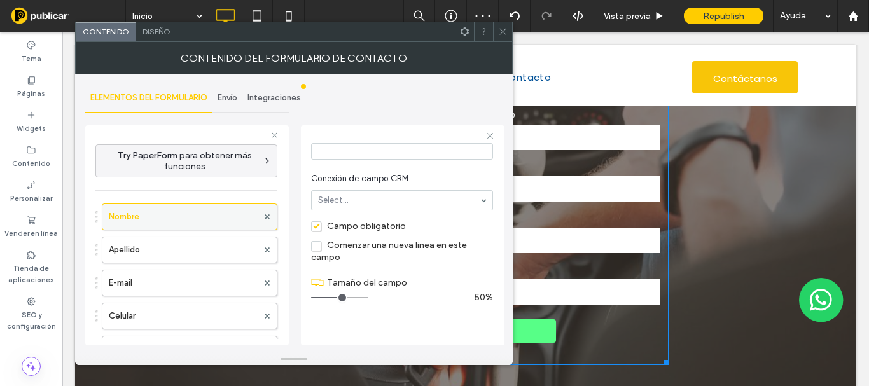
scroll to position [191, 0]
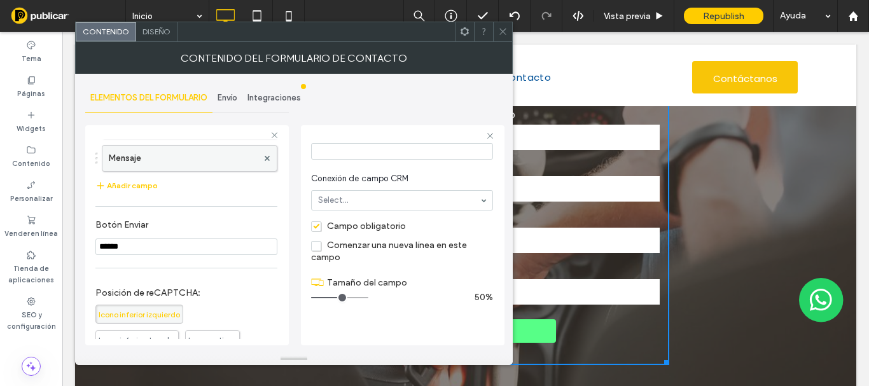
click at [143, 160] on label "Mensaje" at bounding box center [183, 158] width 149 height 25
type input "**"
click at [313, 227] on span "Campo obligatorio" at bounding box center [358, 226] width 95 height 11
click at [501, 29] on icon at bounding box center [503, 32] width 10 height 10
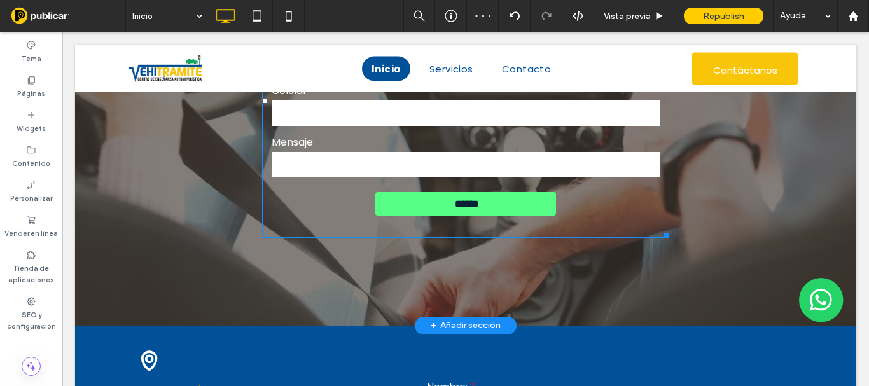
scroll to position [1665, 0]
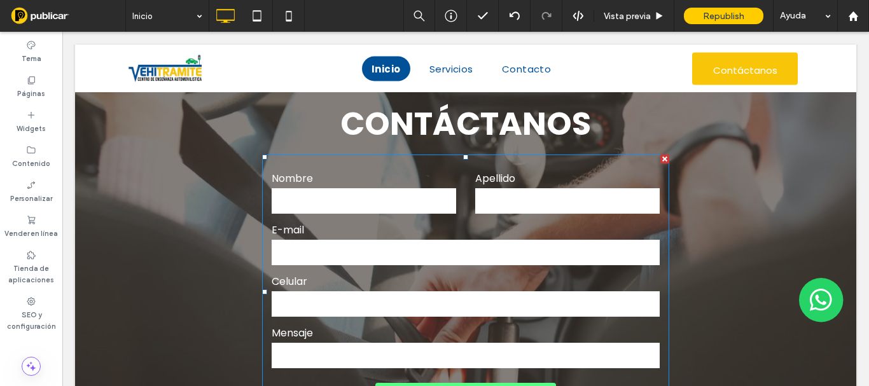
click at [467, 230] on label "E-mail" at bounding box center [466, 230] width 388 height 16
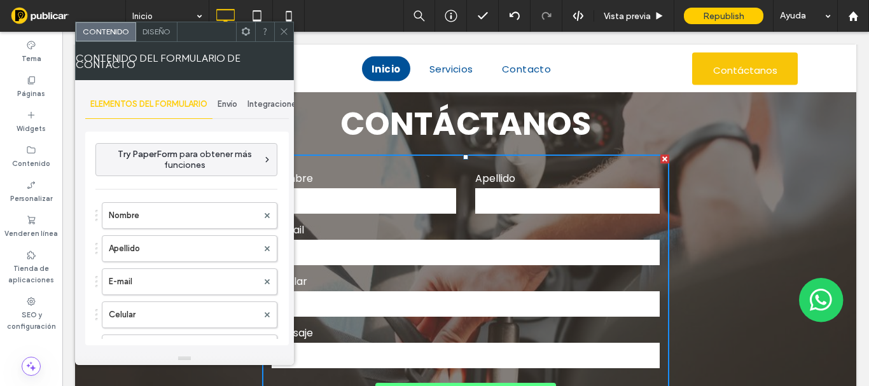
scroll to position [255, 0]
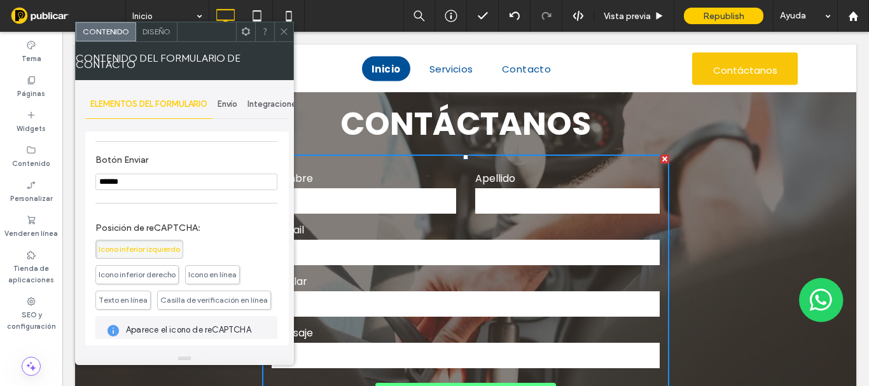
click at [143, 184] on input "******" at bounding box center [186, 182] width 182 height 17
type input "******"
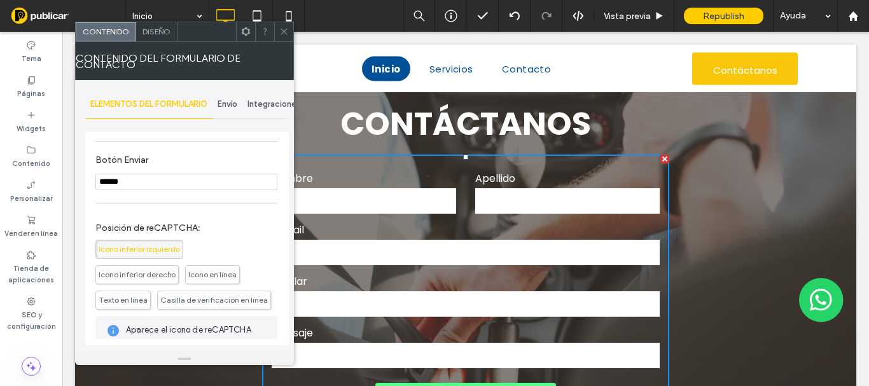
click at [160, 35] on span "Diseño" at bounding box center [157, 32] width 28 height 10
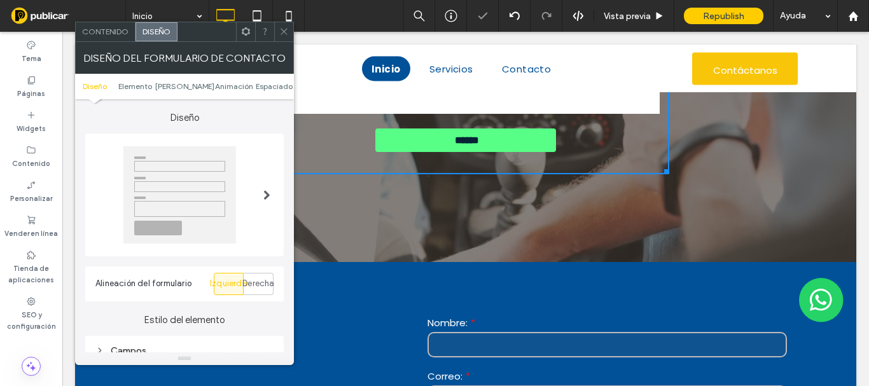
scroll to position [191, 0]
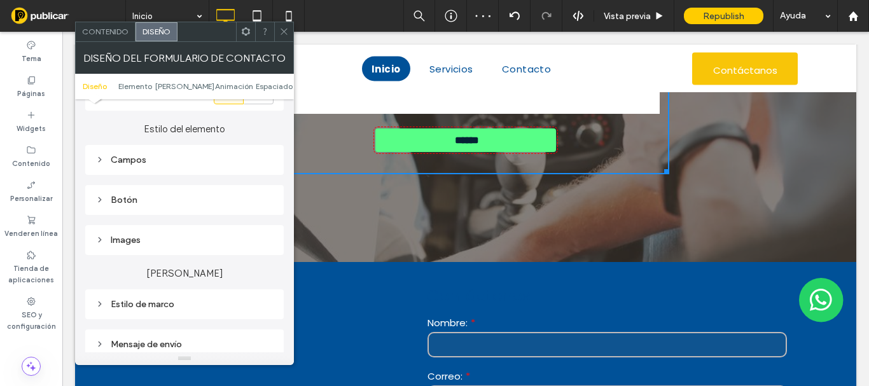
drag, startPoint x: 153, startPoint y: 206, endPoint x: 171, endPoint y: 202, distance: 18.8
click at [152, 206] on div "Botón" at bounding box center [184, 200] width 178 height 17
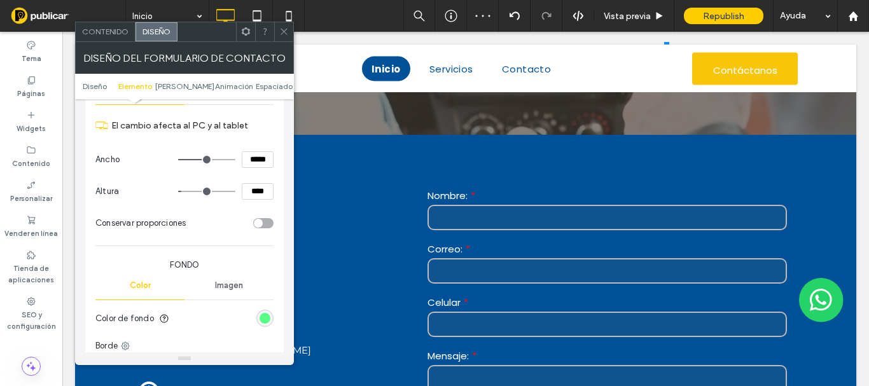
scroll to position [2174, 0]
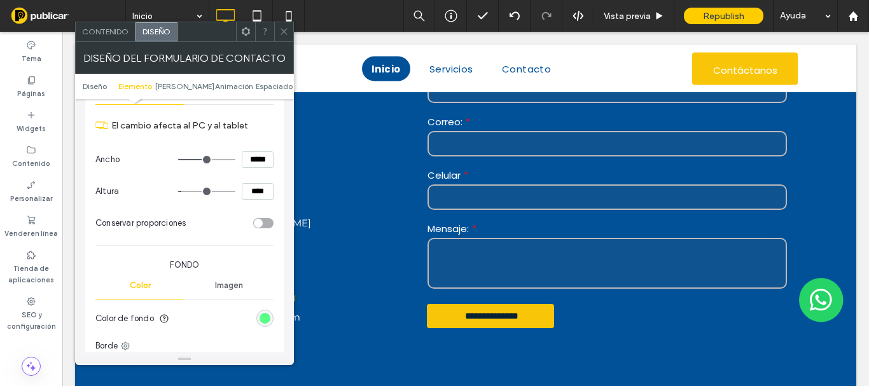
click at [262, 326] on div "rgb(87, 255, 135)" at bounding box center [264, 318] width 17 height 17
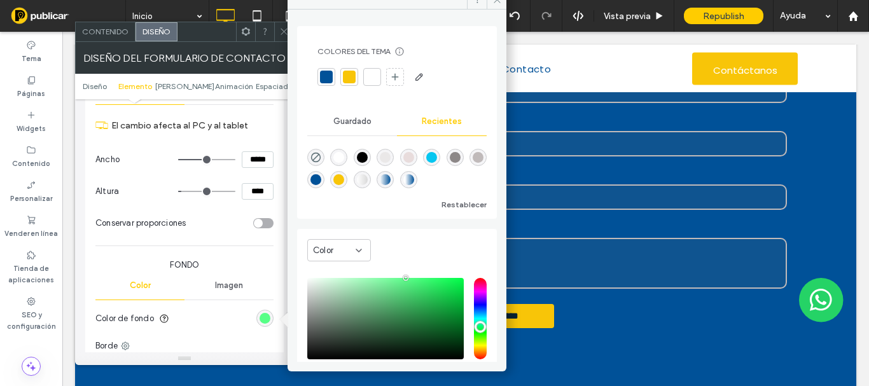
drag, startPoint x: 344, startPoint y: 77, endPoint x: 312, endPoint y: 127, distance: 59.2
click at [344, 76] on div at bounding box center [349, 77] width 13 height 13
click at [228, 261] on span "Fondo" at bounding box center [184, 265] width 178 height 13
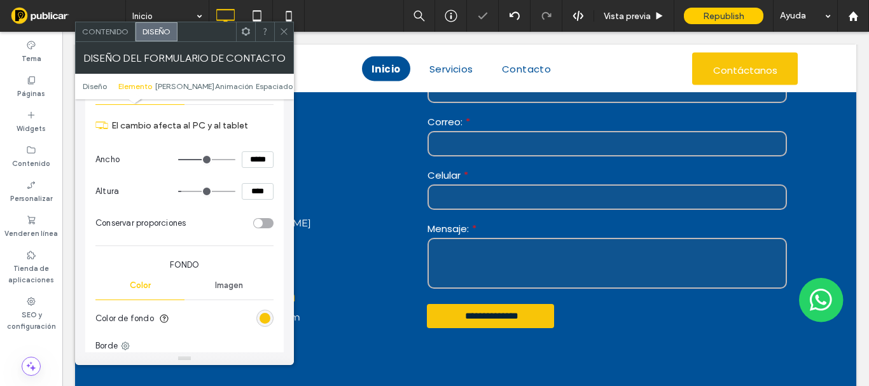
scroll to position [509, 0]
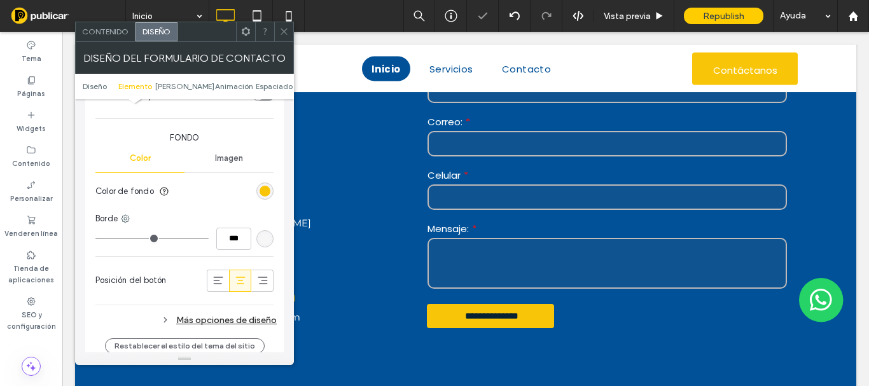
click at [227, 315] on div "Más opciones de diseño" at bounding box center [185, 320] width 181 height 17
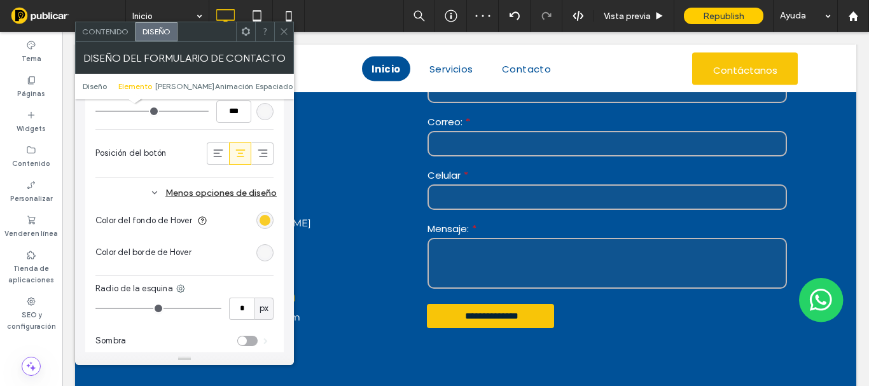
click at [263, 217] on div "rgb(248, 197, 8)" at bounding box center [265, 220] width 11 height 11
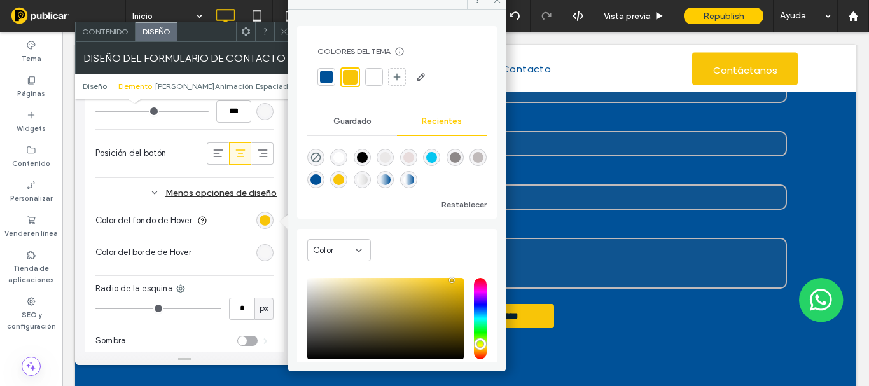
drag, startPoint x: 326, startPoint y: 78, endPoint x: 283, endPoint y: 121, distance: 60.3
click at [325, 78] on div at bounding box center [326, 77] width 13 height 13
click at [99, 181] on div "El cambio afecta al PC y al tablet Ancho ***** Altura **** Conservar proporcion…" at bounding box center [184, 108] width 178 height 511
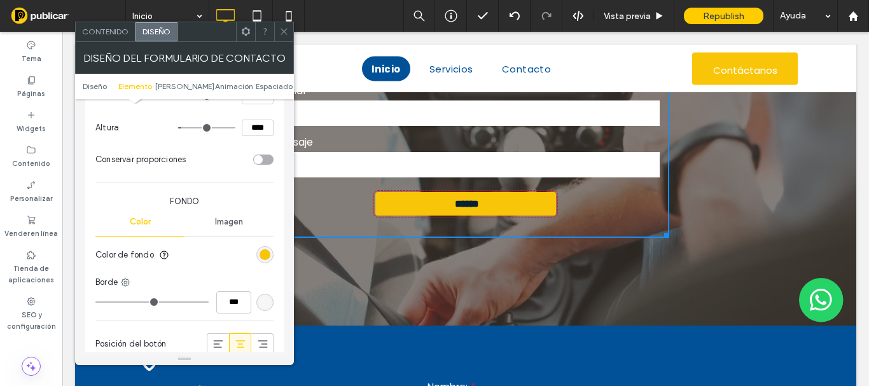
scroll to position [318, 0]
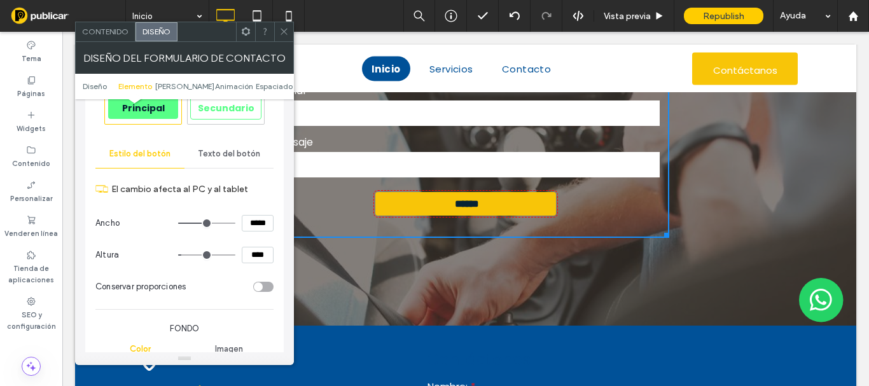
click at [225, 153] on span "Texto del botón" at bounding box center [229, 154] width 62 height 10
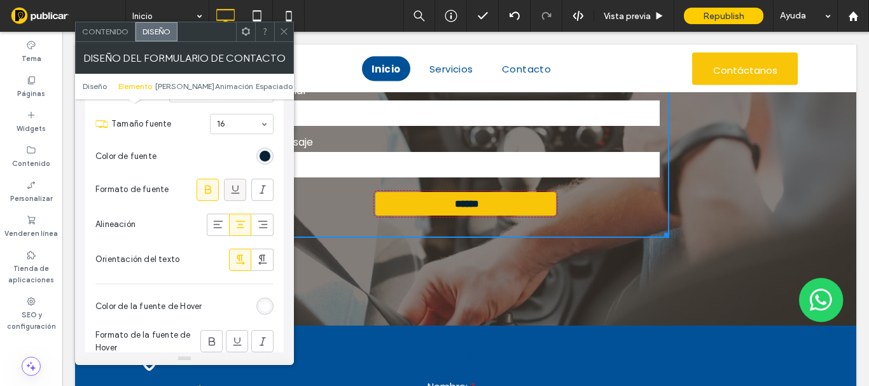
scroll to position [382, 0]
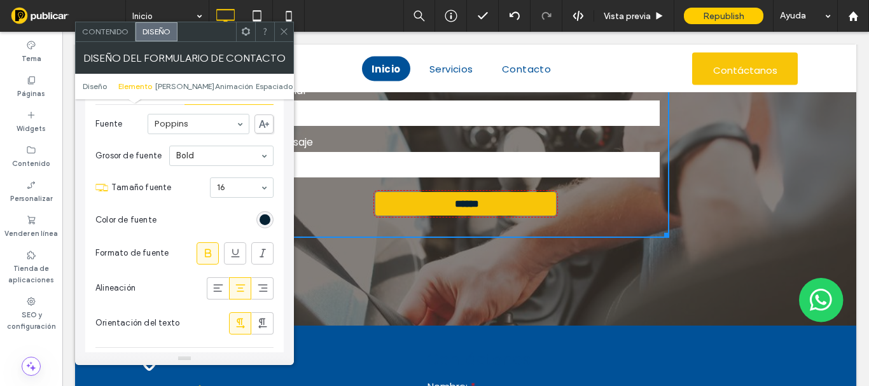
click at [255, 202] on section "Tamaño fuente 16" at bounding box center [192, 187] width 162 height 33
click at [263, 212] on div "rgb(6, 34, 52)" at bounding box center [264, 219] width 17 height 17
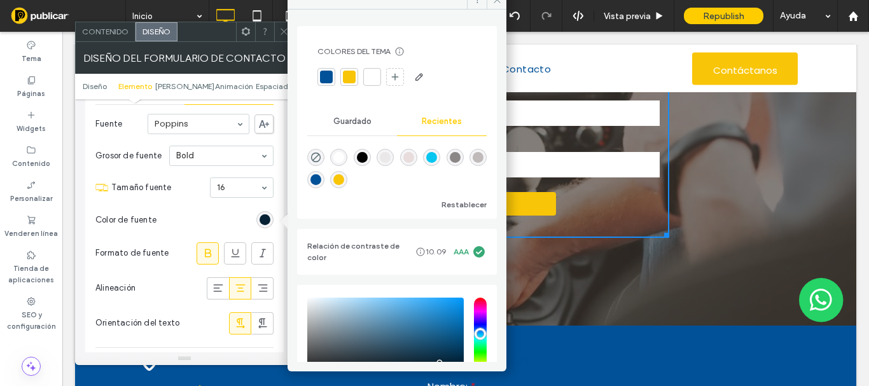
click at [375, 78] on div at bounding box center [372, 77] width 13 height 13
click at [285, 32] on use at bounding box center [284, 32] width 6 height 6
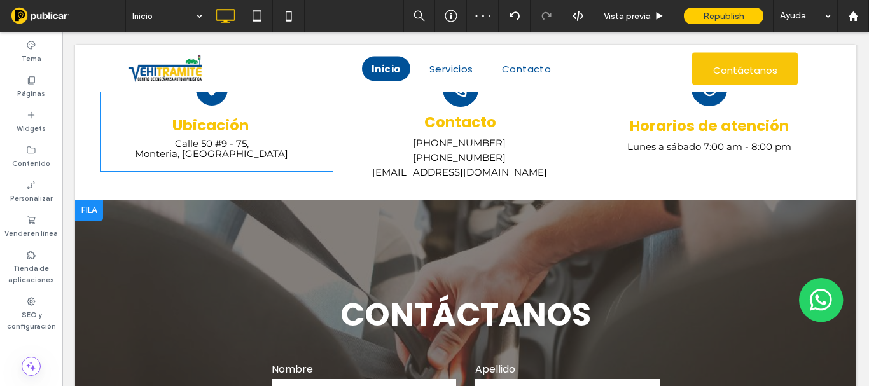
scroll to position [1729, 0]
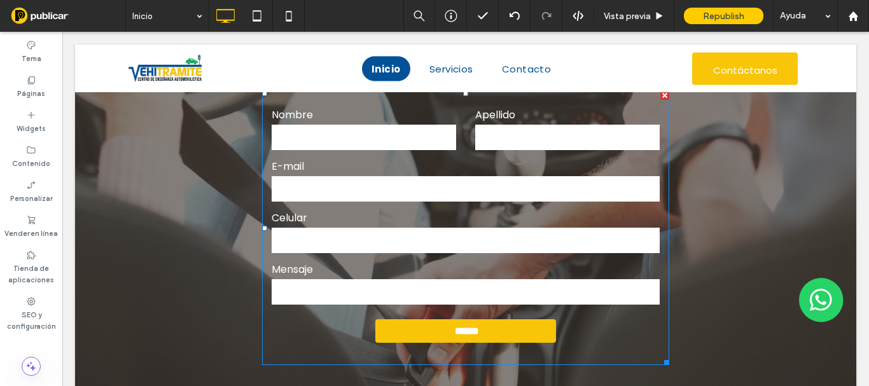
click at [388, 129] on input "text" at bounding box center [364, 137] width 185 height 25
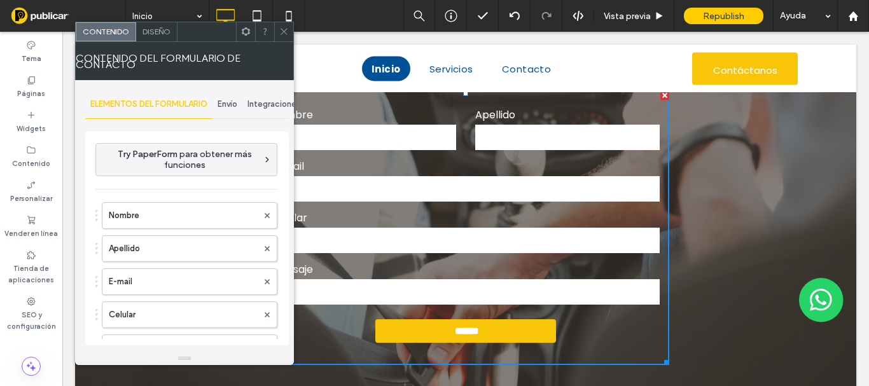
click at [376, 134] on input "text" at bounding box center [364, 137] width 185 height 25
click at [282, 30] on icon at bounding box center [284, 32] width 10 height 10
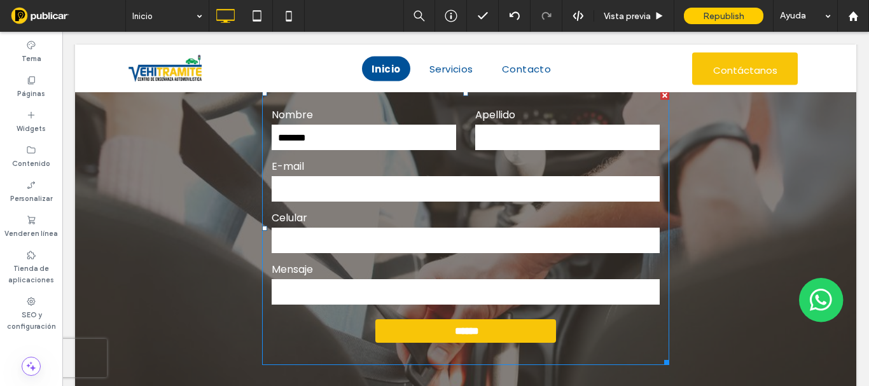
click at [340, 136] on input "*******" at bounding box center [364, 137] width 185 height 25
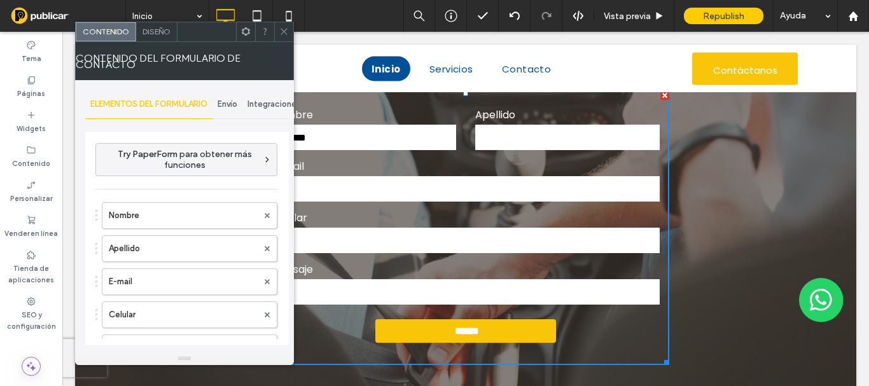
click at [339, 136] on input "*******" at bounding box center [364, 137] width 185 height 25
type input "*"
click at [286, 34] on use at bounding box center [284, 32] width 6 height 6
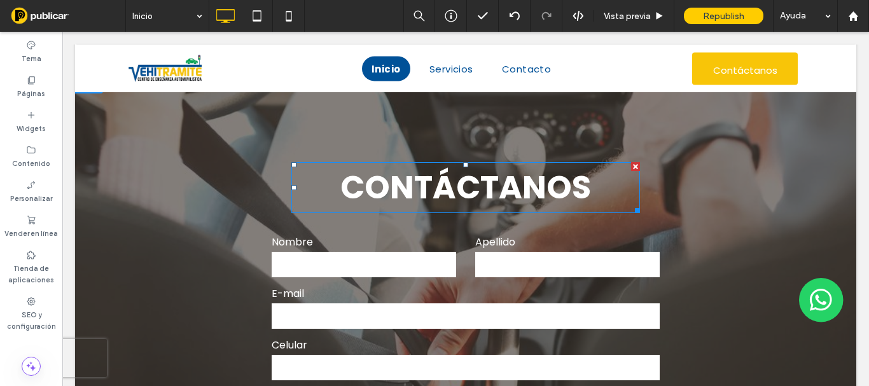
scroll to position [1538, 0]
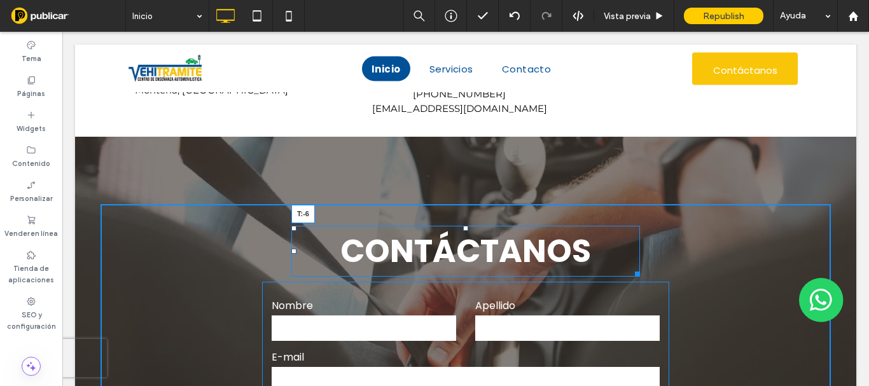
drag, startPoint x: 461, startPoint y: 227, endPoint x: 463, endPoint y: 201, distance: 25.5
click at [463, 226] on div at bounding box center [465, 228] width 5 height 5
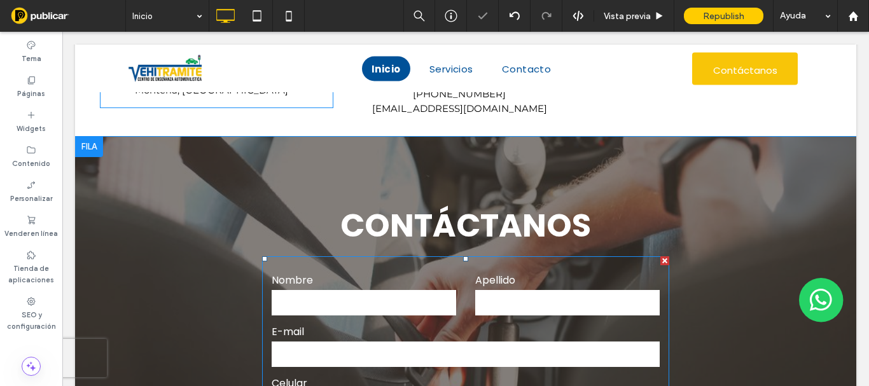
drag, startPoint x: 460, startPoint y: 261, endPoint x: 406, endPoint y: 141, distance: 131.3
click at [461, 270] on div "CONTÁCTANOS Suscríbase a nuestro boletín de noticias Nombre Apellido E-mail Cel…" at bounding box center [466, 377] width 730 height 346
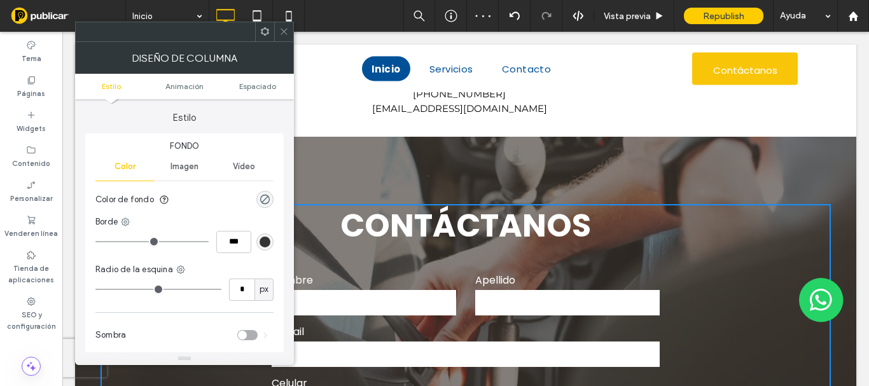
click at [284, 33] on icon at bounding box center [284, 32] width 10 height 10
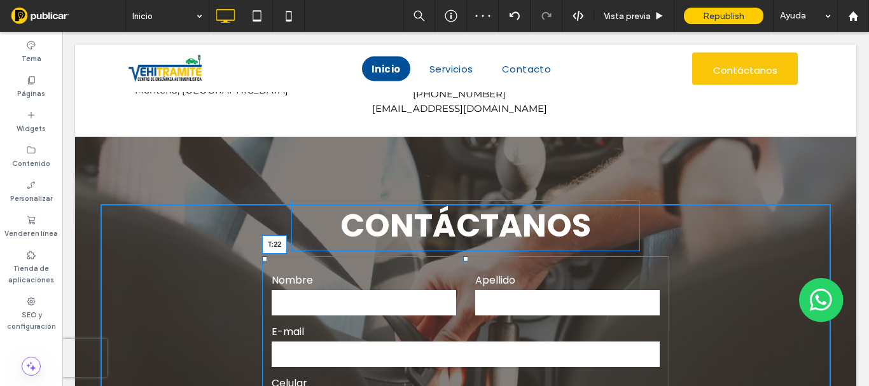
drag, startPoint x: 460, startPoint y: 260, endPoint x: 457, endPoint y: 275, distance: 15.6
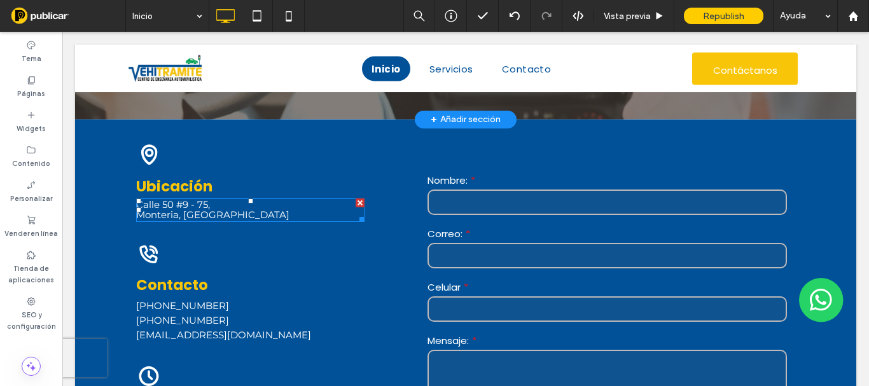
scroll to position [1920, 0]
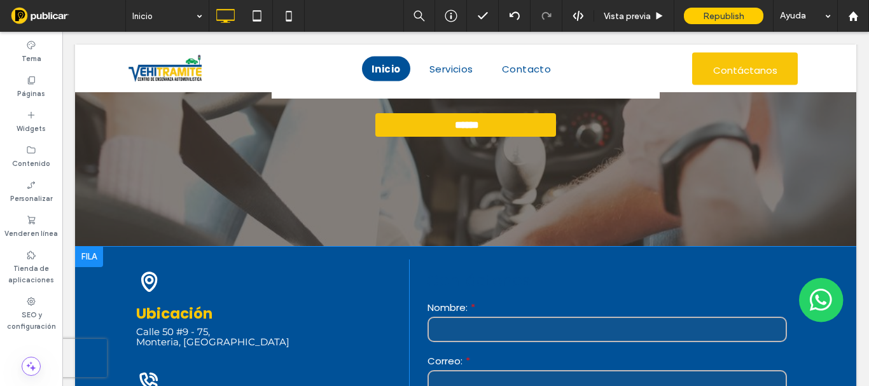
click at [86, 262] on div at bounding box center [89, 257] width 28 height 20
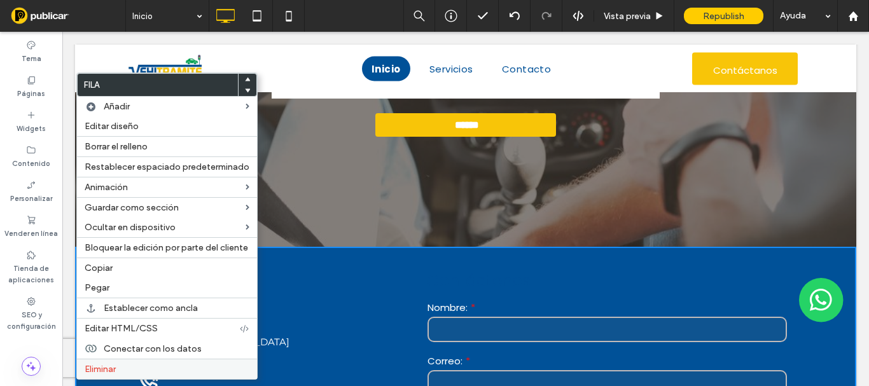
drag, startPoint x: 123, startPoint y: 365, endPoint x: 139, endPoint y: 344, distance: 26.3
click at [122, 365] on label "Eliminar" at bounding box center [167, 369] width 165 height 11
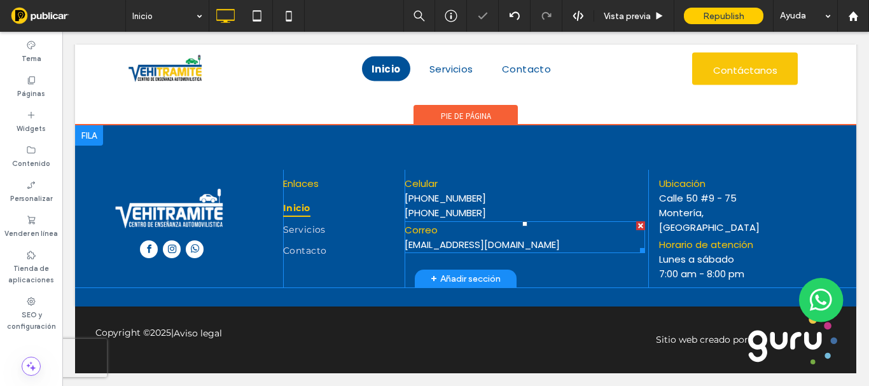
scroll to position [2315, 0]
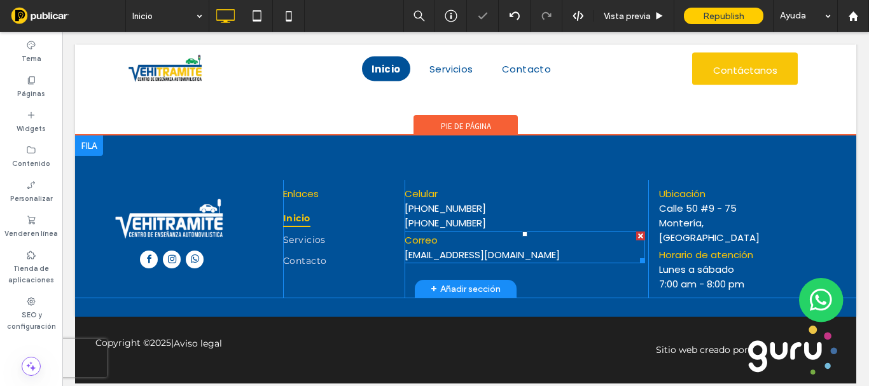
click at [578, 261] on p "[EMAIL_ADDRESS][DOMAIN_NAME]" at bounding box center [525, 255] width 241 height 15
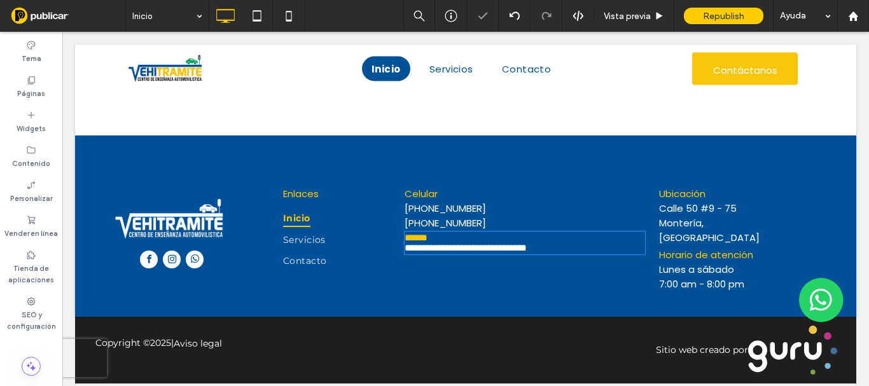
click at [589, 253] on p "**********" at bounding box center [525, 248] width 241 height 10
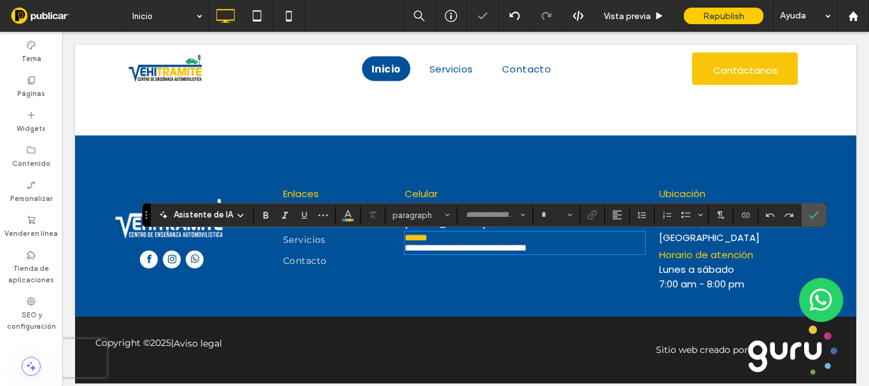
type input "*******"
type input "**"
drag, startPoint x: 588, startPoint y: 260, endPoint x: 401, endPoint y: 262, distance: 187.1
click at [405, 253] on p "**********" at bounding box center [525, 248] width 241 height 10
copy link "**********"
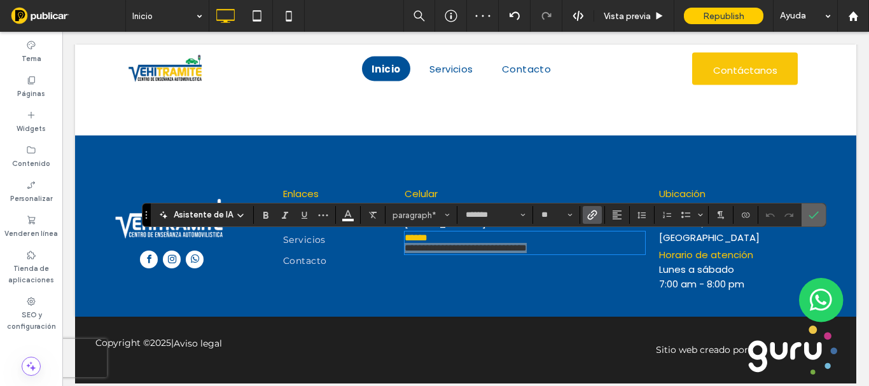
click at [811, 215] on icon "Confirmar" at bounding box center [814, 215] width 10 height 10
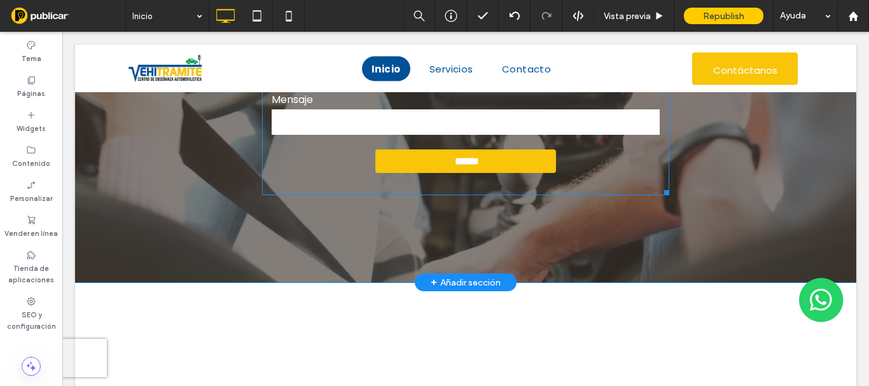
scroll to position [1743, 0]
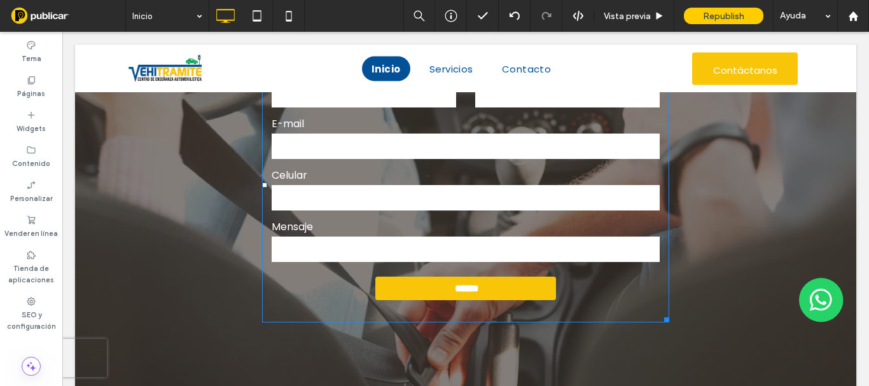
click at [473, 241] on input "text" at bounding box center [466, 249] width 388 height 25
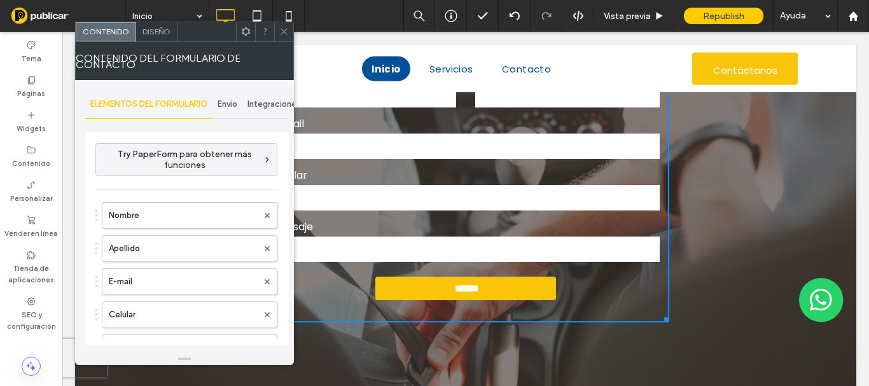
click at [237, 107] on span "Envío" at bounding box center [228, 104] width 20 height 10
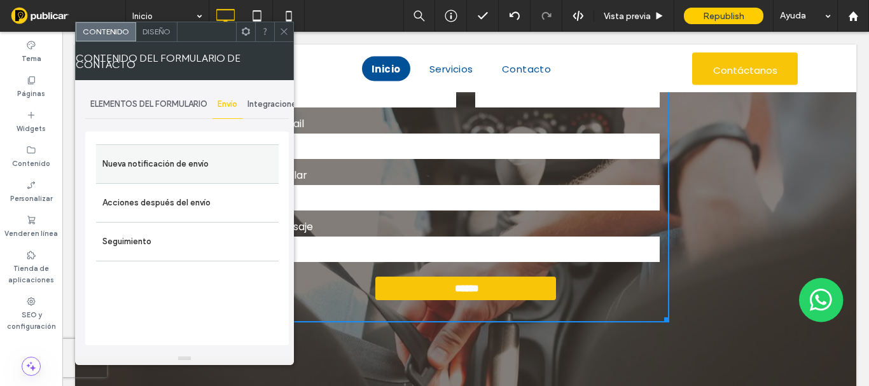
click at [165, 168] on label "Nueva notificación de envío" at bounding box center [187, 163] width 170 height 25
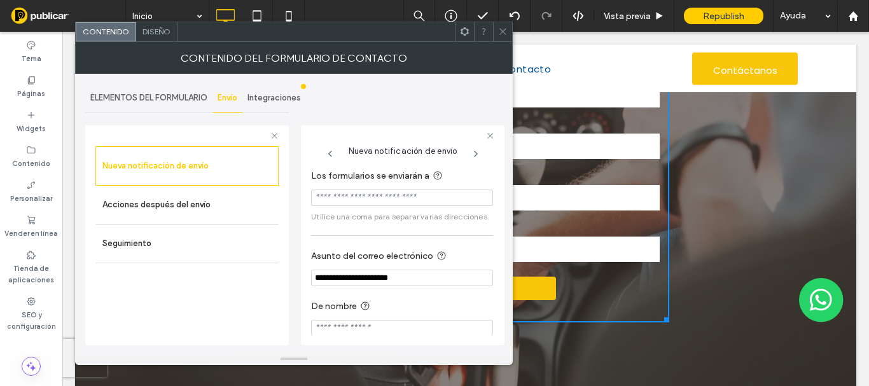
click at [379, 195] on input "Los formularios se enviarán a" at bounding box center [402, 198] width 182 height 17
paste input "**********"
type input "**********"
click at [463, 230] on div "**********" at bounding box center [402, 252] width 182 height 181
click at [505, 38] on span at bounding box center [503, 31] width 10 height 19
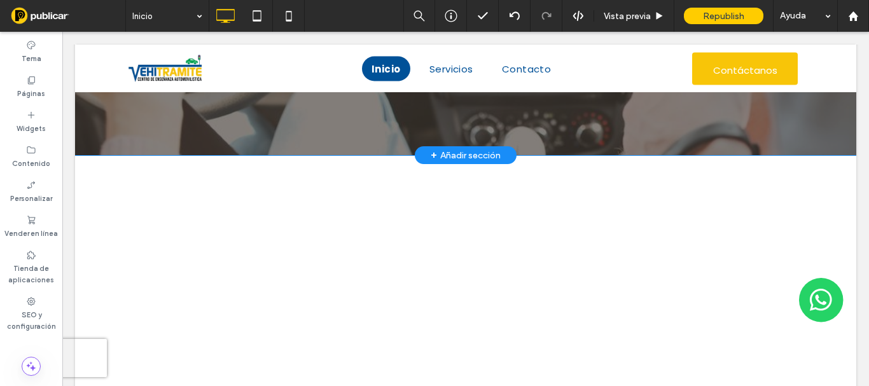
scroll to position [1934, 0]
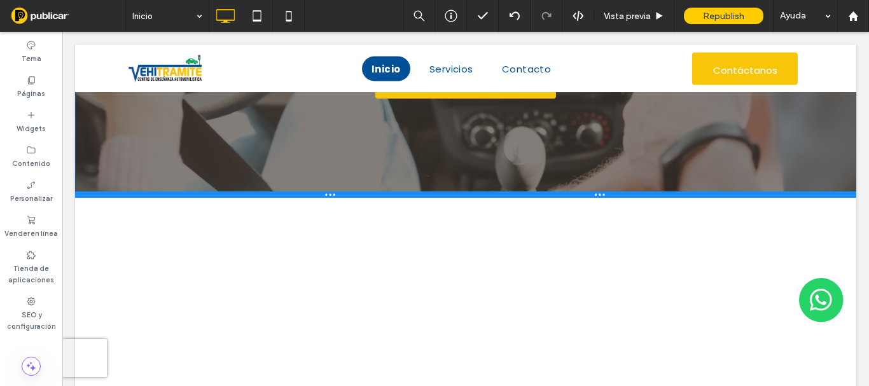
drag, startPoint x: 338, startPoint y: 223, endPoint x: 421, endPoint y: 239, distance: 84.2
click at [346, 198] on div at bounding box center [465, 195] width 781 height 6
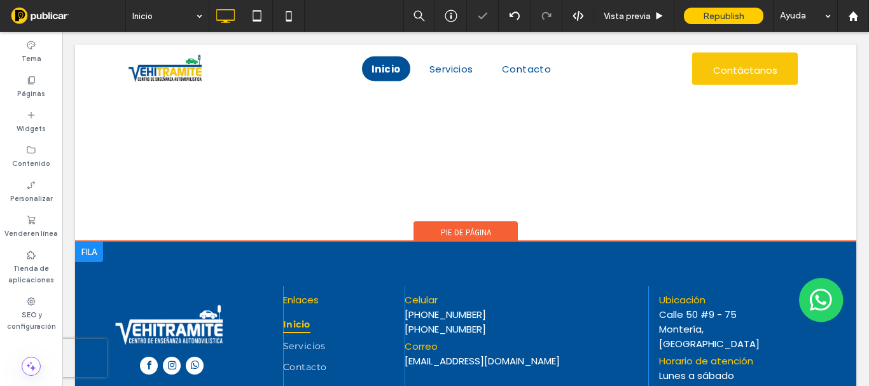
scroll to position [2295, 0]
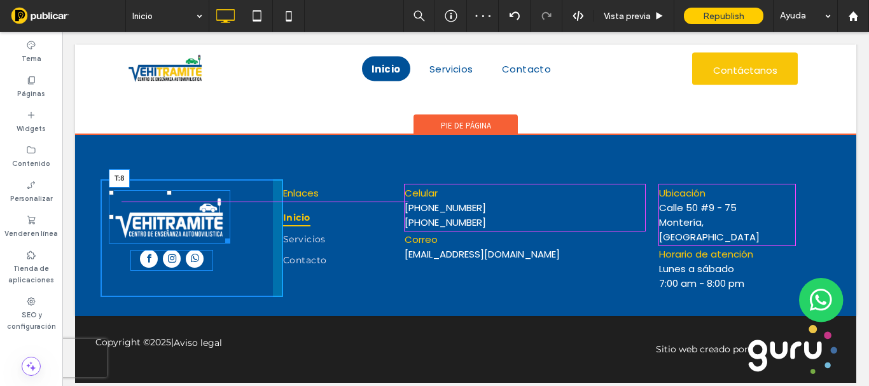
drag, startPoint x: 169, startPoint y: 196, endPoint x: 169, endPoint y: 189, distance: 7.0
click at [169, 189] on div "T:8 Click To Paste Click To Paste Click To Paste" at bounding box center [192, 238] width 183 height 118
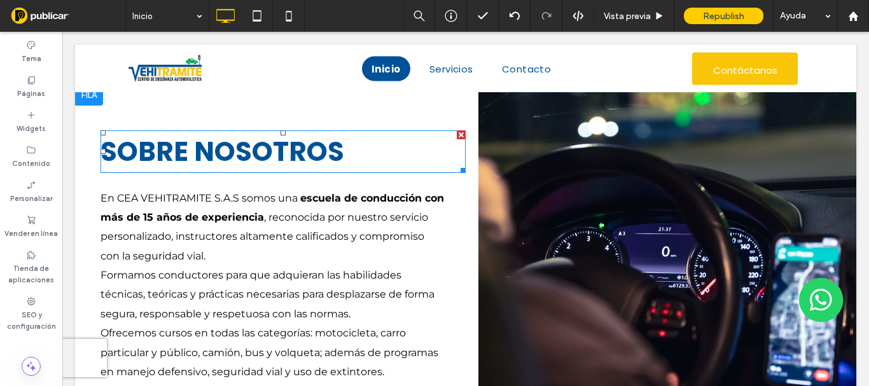
scroll to position [0, 0]
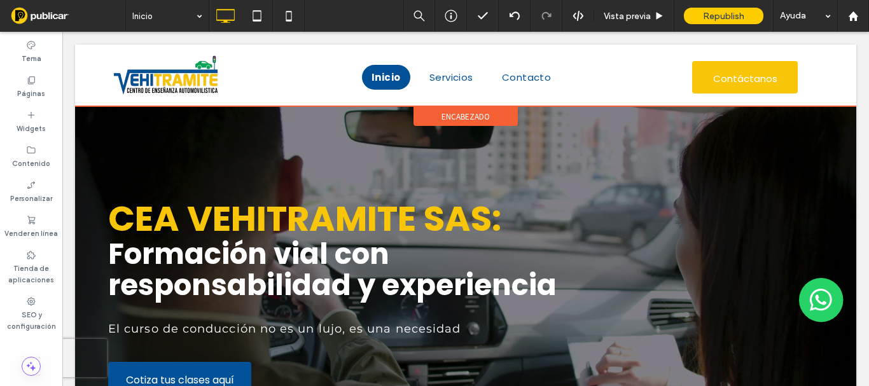
click at [424, 113] on div "encabezado" at bounding box center [466, 116] width 104 height 19
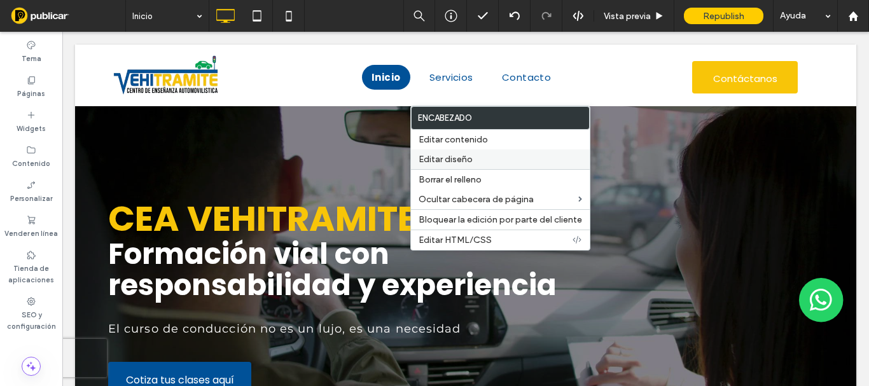
click at [445, 158] on span "Editar diseño" at bounding box center [446, 159] width 54 height 11
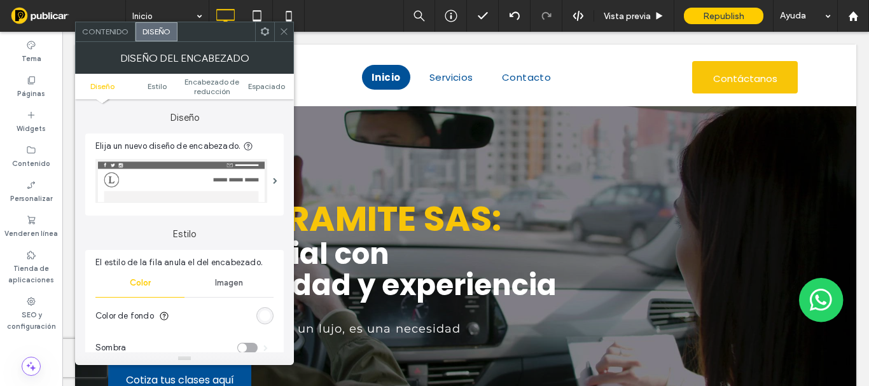
scroll to position [191, 0]
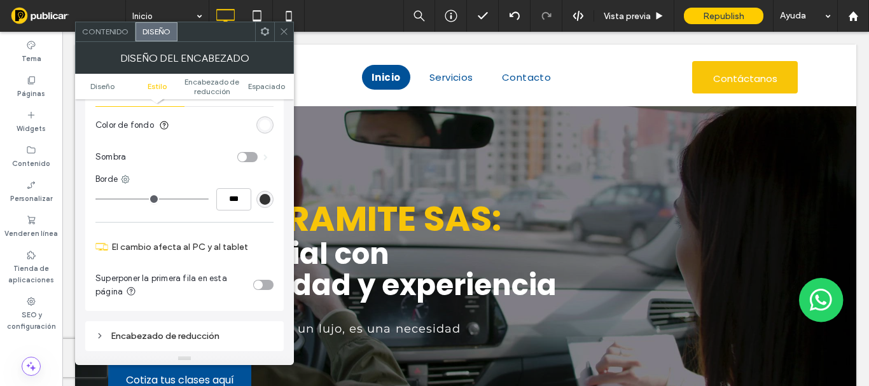
click at [246, 158] on div "toggle" at bounding box center [242, 157] width 9 height 9
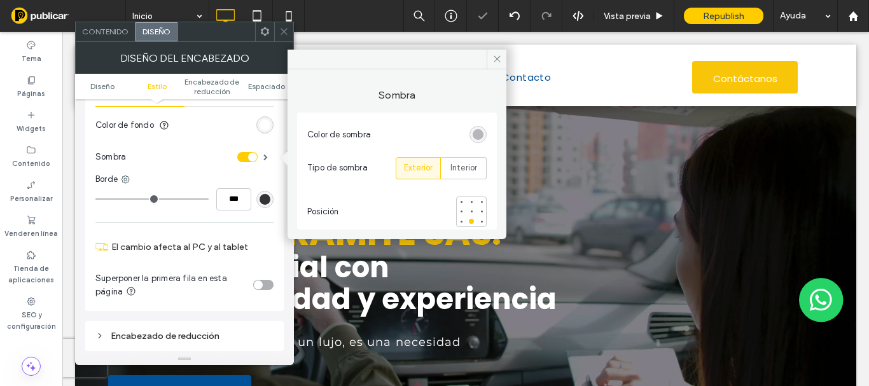
click at [288, 33] on icon at bounding box center [284, 32] width 10 height 10
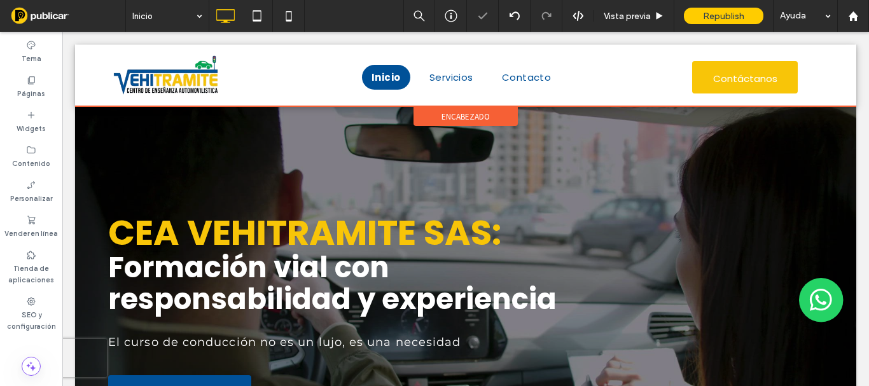
click at [432, 113] on div "encabezado" at bounding box center [466, 116] width 104 height 19
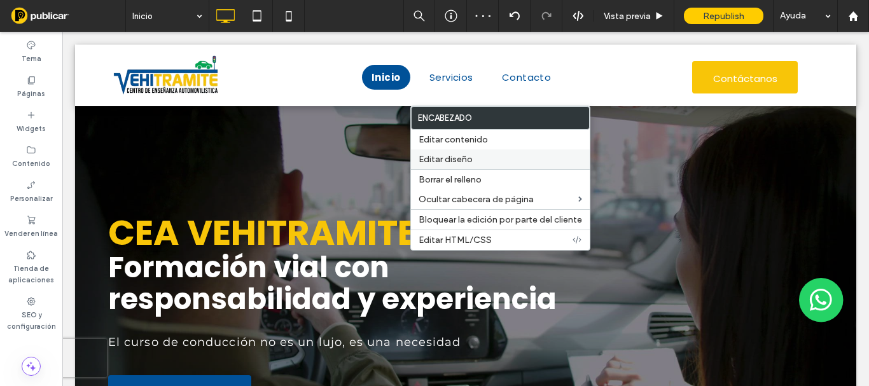
click at [458, 162] on span "Editar diseño" at bounding box center [446, 159] width 54 height 11
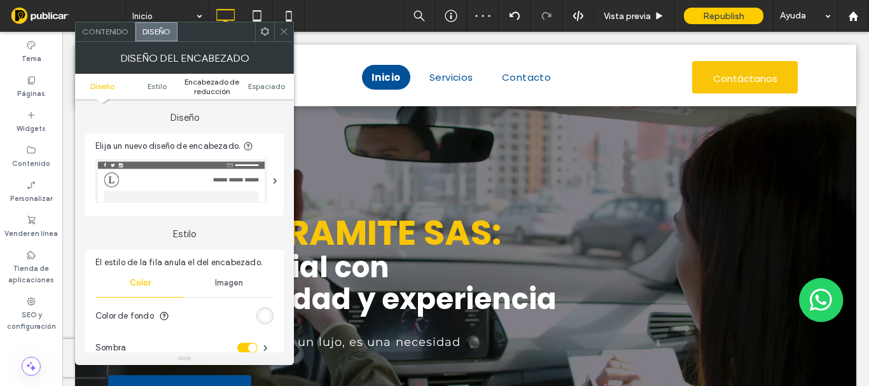
click at [215, 87] on span "Encabezado de reducción" at bounding box center [212, 86] width 55 height 19
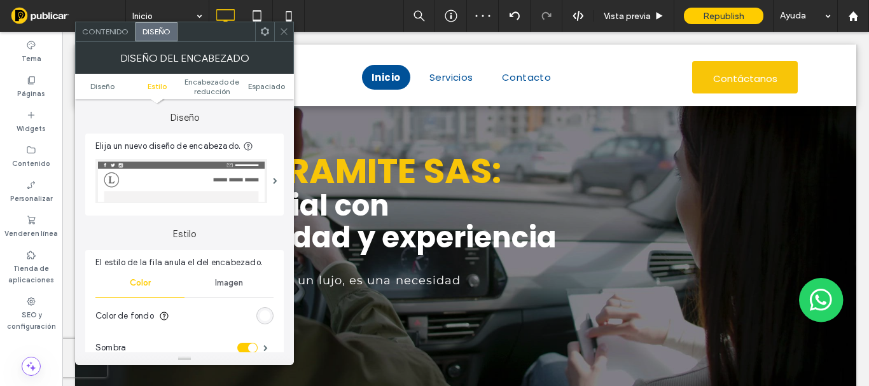
scroll to position [403, 0]
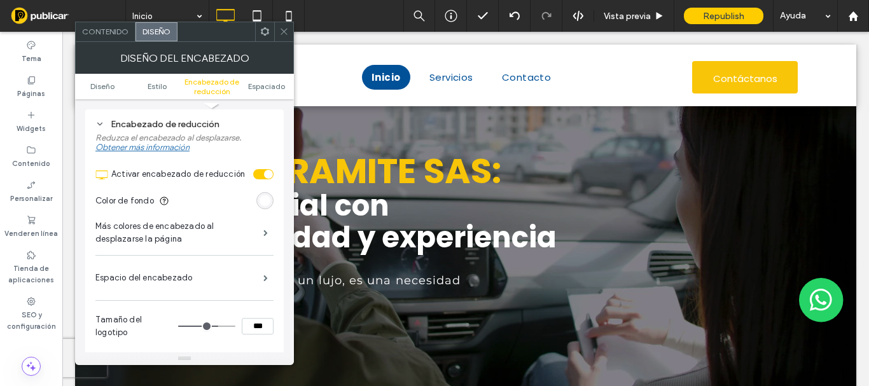
click at [263, 204] on div "rgb(255, 255, 255)" at bounding box center [265, 200] width 11 height 11
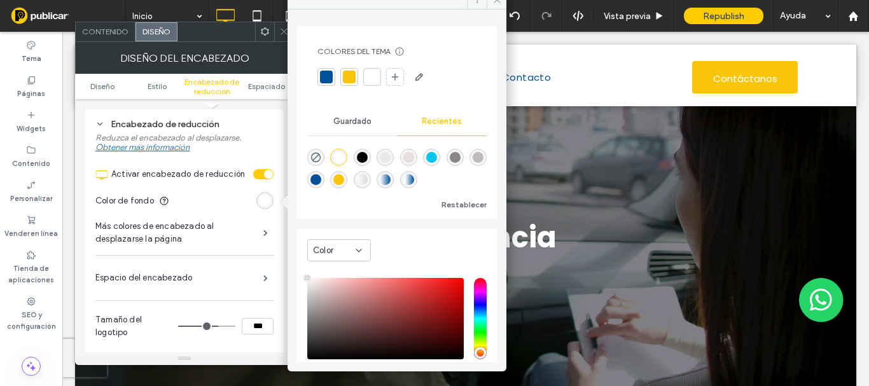
click at [326, 75] on div at bounding box center [326, 77] width 13 height 13
click at [246, 262] on div "Espacio del encabezado" at bounding box center [184, 278] width 178 height 32
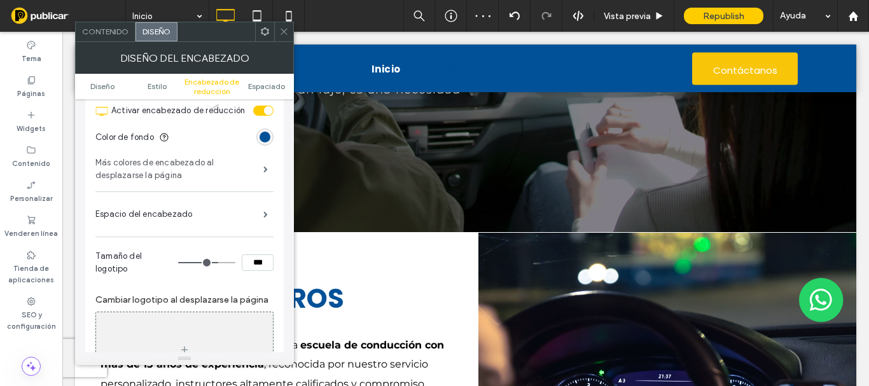
scroll to position [594, 0]
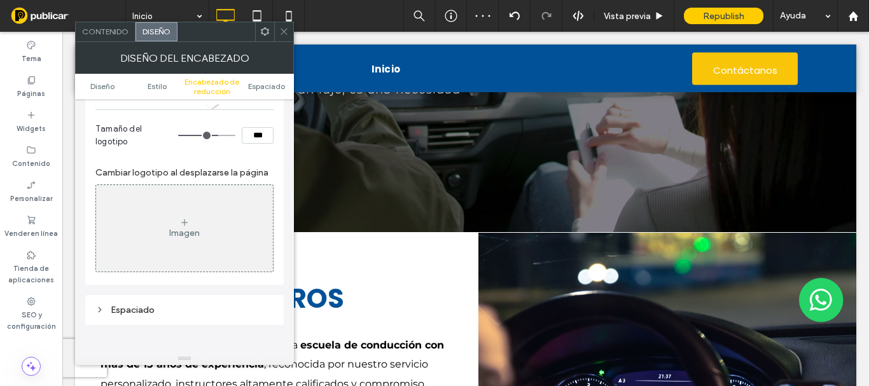
click at [216, 259] on div "Imagen" at bounding box center [184, 228] width 177 height 84
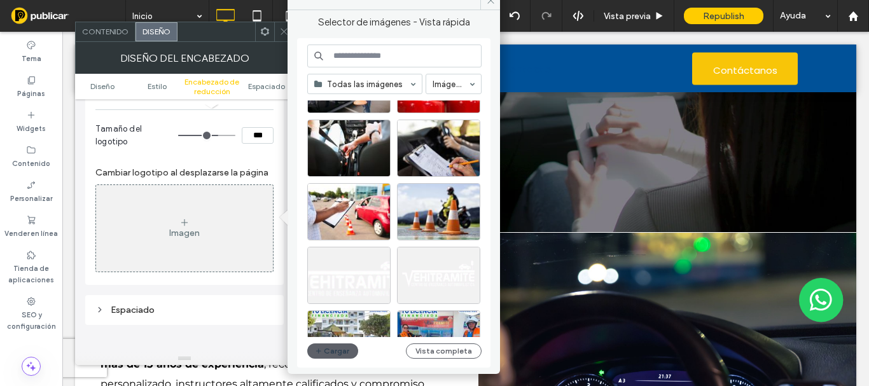
scroll to position [255, 0]
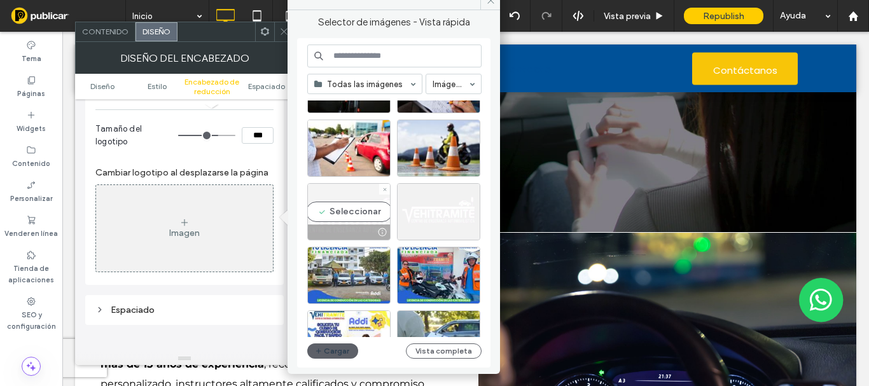
click at [343, 215] on div "Seleccionar" at bounding box center [348, 211] width 83 height 57
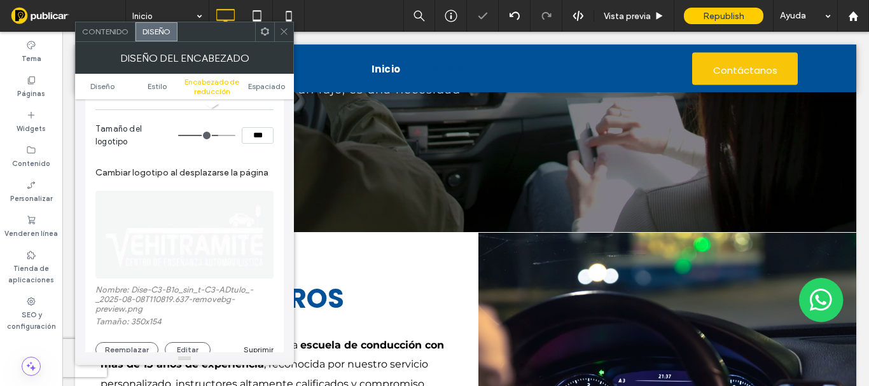
click at [284, 35] on icon at bounding box center [284, 32] width 10 height 10
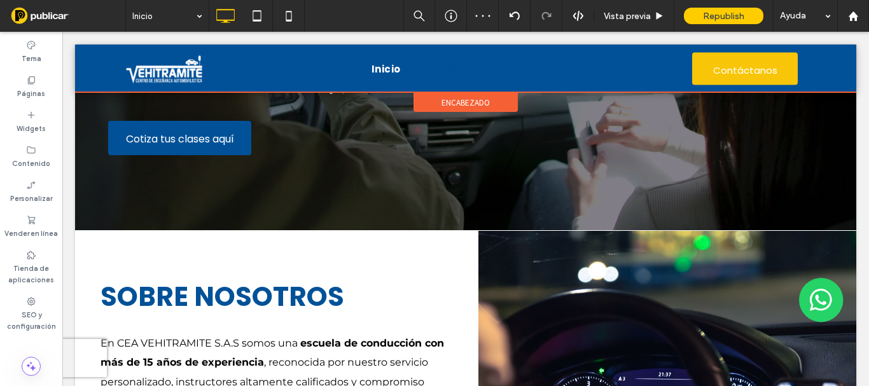
click at [452, 99] on span "encabezado" at bounding box center [466, 102] width 48 height 11
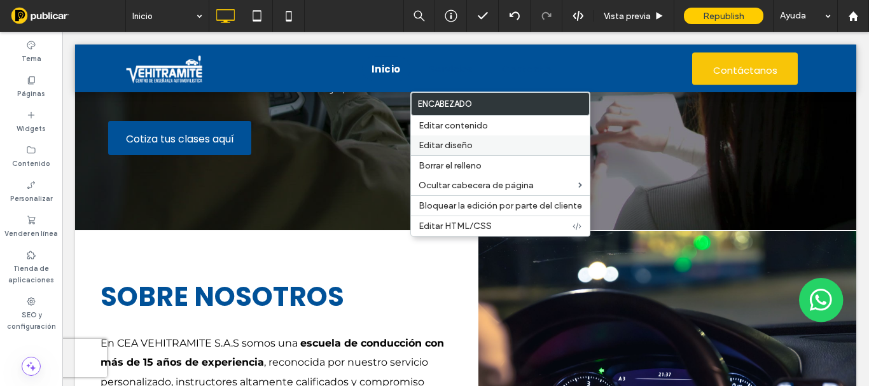
click at [467, 141] on span "Editar diseño" at bounding box center [446, 145] width 54 height 11
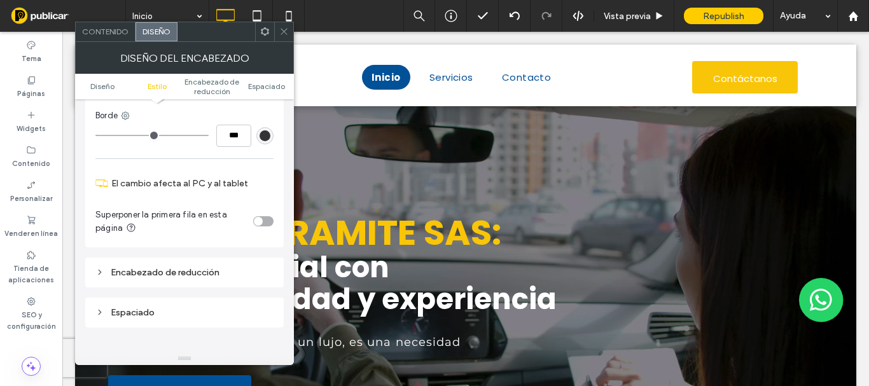
click at [190, 270] on div "Encabezado de reducción" at bounding box center [184, 272] width 178 height 11
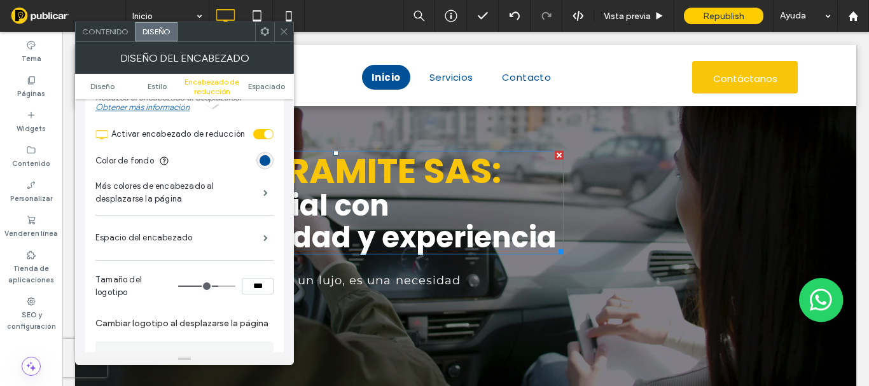
scroll to position [253, 0]
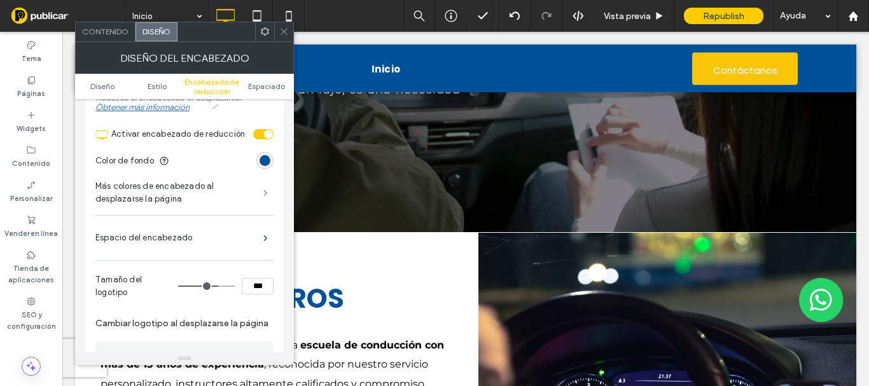
click at [265, 196] on span at bounding box center [265, 193] width 4 height 6
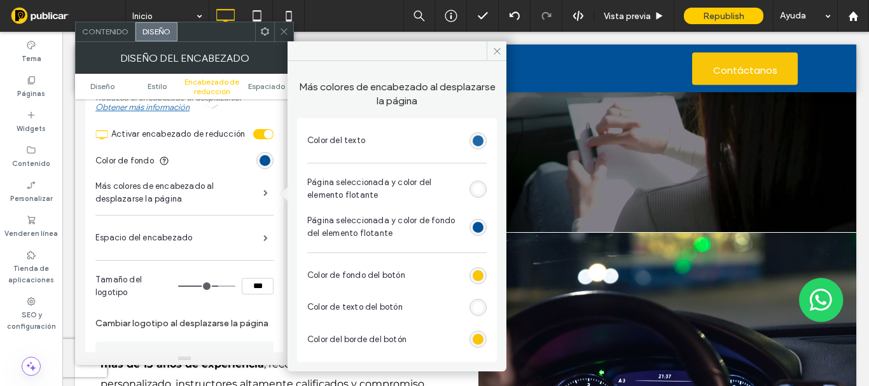
click at [482, 141] on div "rgb(0, 81, 152)" at bounding box center [478, 141] width 11 height 11
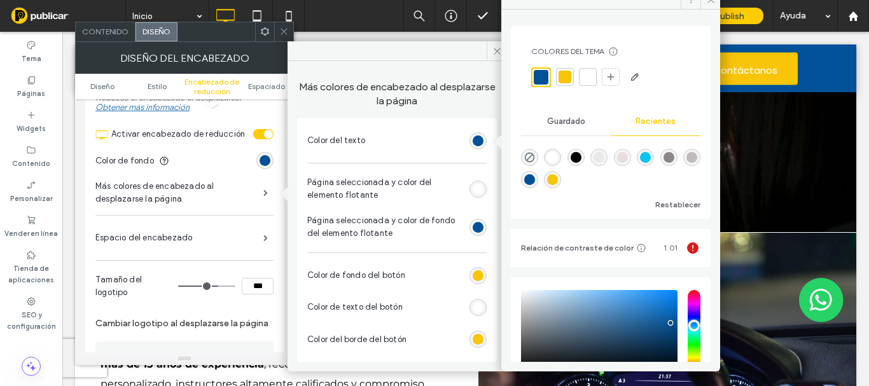
click at [592, 78] on div at bounding box center [588, 77] width 13 height 13
click at [500, 48] on icon at bounding box center [497, 51] width 10 height 10
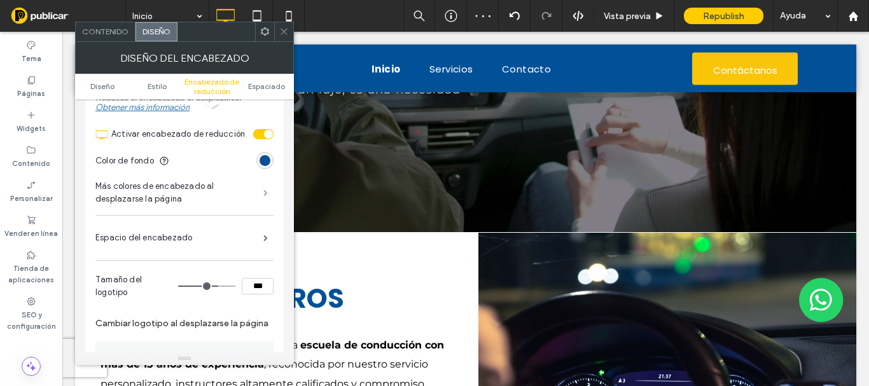
click at [264, 196] on span at bounding box center [265, 193] width 4 height 6
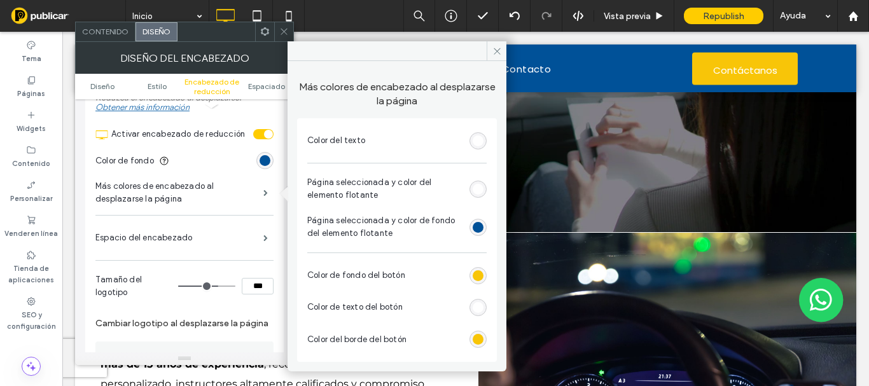
click at [479, 185] on div "rgb(255, 255, 255)" at bounding box center [478, 189] width 11 height 11
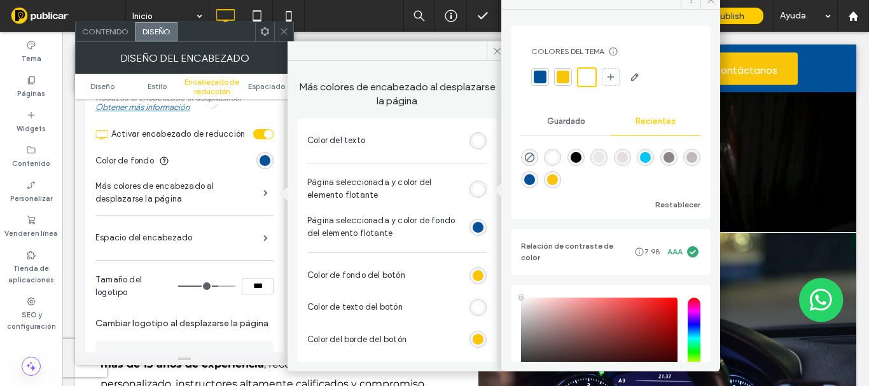
click at [541, 80] on div at bounding box center [540, 77] width 13 height 13
click at [478, 224] on div "rgb(0, 81, 152)" at bounding box center [478, 227] width 11 height 11
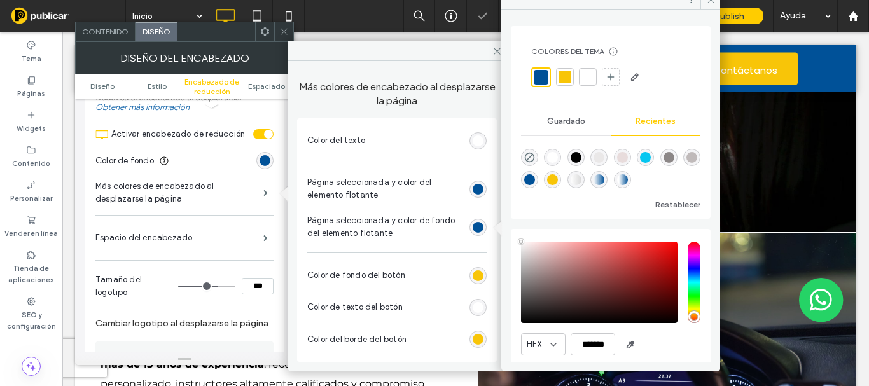
click at [553, 156] on div "rgba(255, 255, 255, 1)" at bounding box center [552, 157] width 11 height 11
click at [499, 54] on icon at bounding box center [497, 51] width 10 height 10
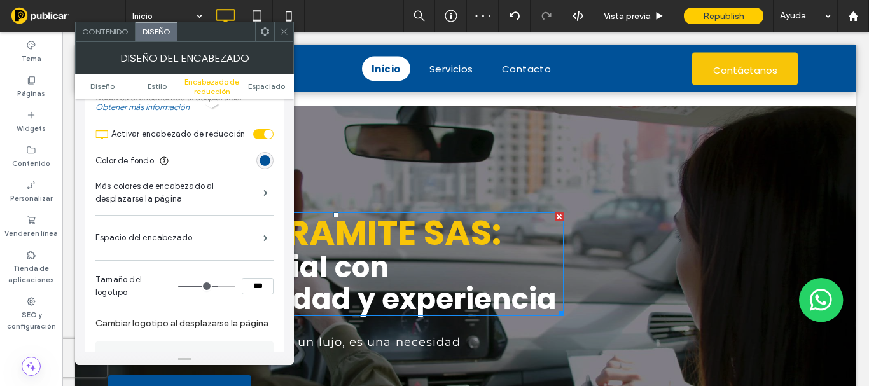
scroll to position [191, 0]
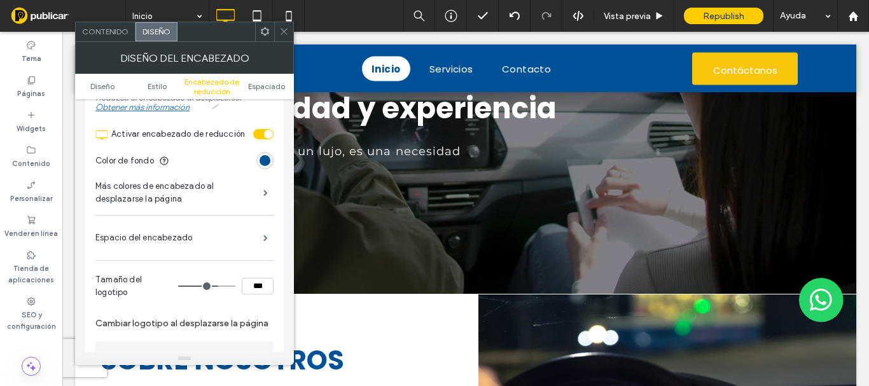
click at [285, 32] on use at bounding box center [284, 32] width 6 height 6
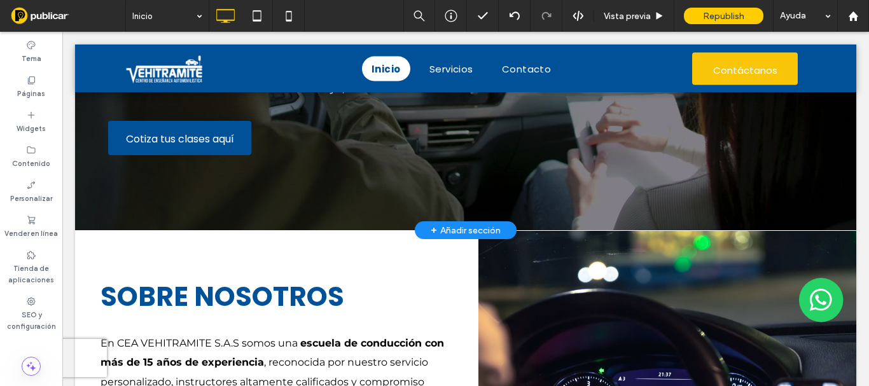
scroll to position [0, 0]
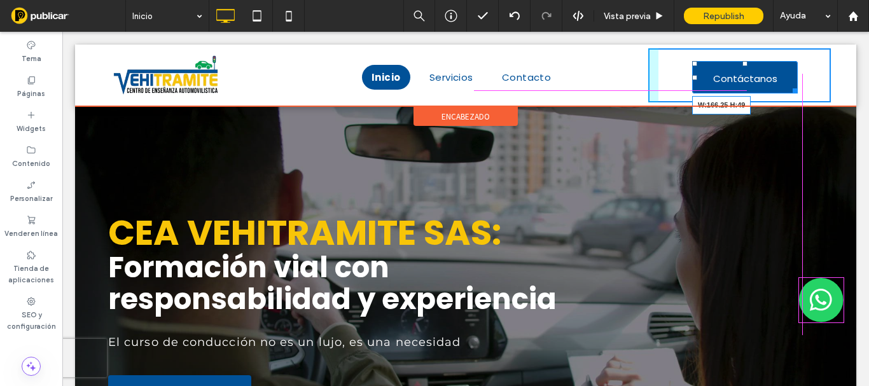
drag, startPoint x: 788, startPoint y: 84, endPoint x: 827, endPoint y: 109, distance: 46.6
click at [788, 87] on div at bounding box center [793, 89] width 10 height 10
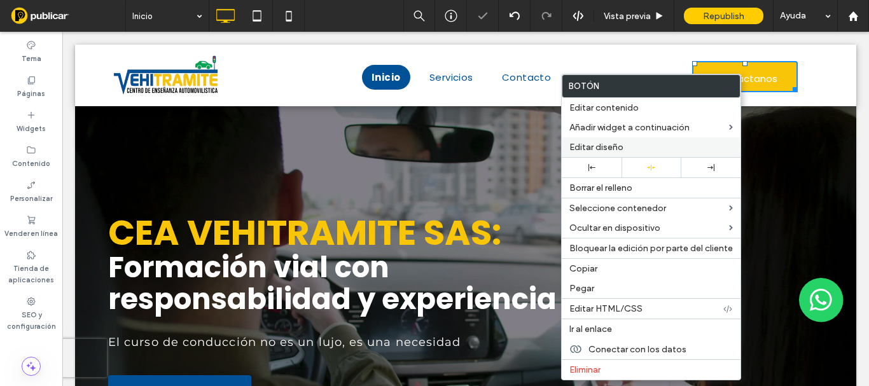
click at [628, 146] on label "Editar diseño" at bounding box center [651, 147] width 164 height 11
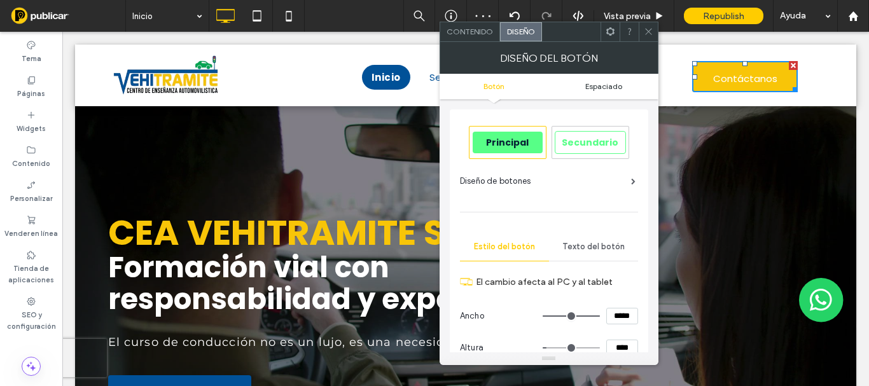
click at [625, 87] on link "Espaciado" at bounding box center [603, 86] width 109 height 10
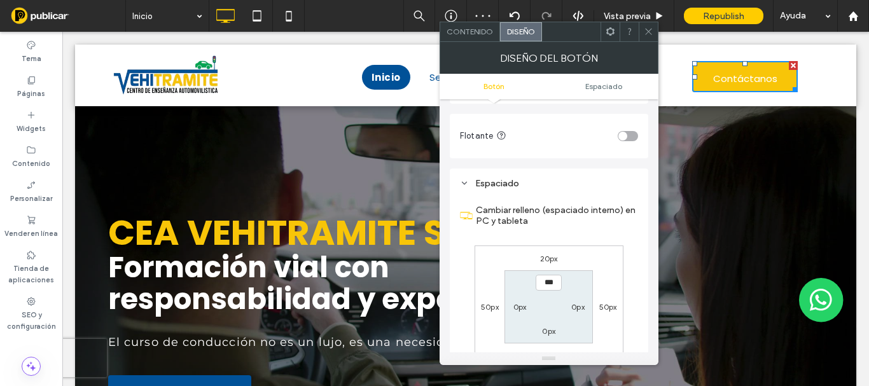
scroll to position [557, 0]
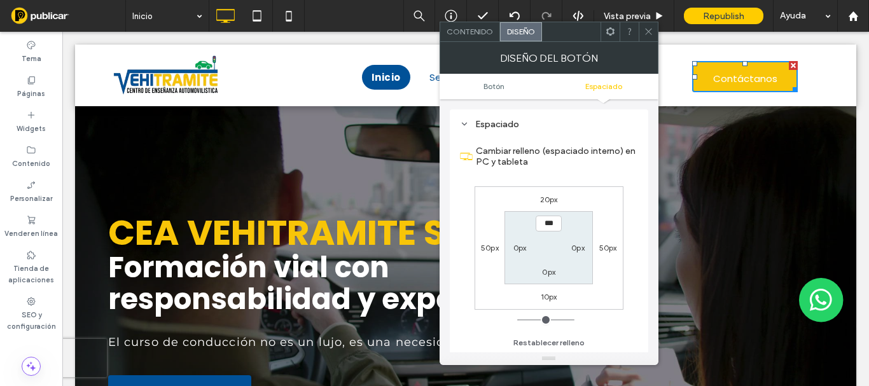
click at [548, 201] on label "20px" at bounding box center [549, 200] width 18 height 10
type input "**"
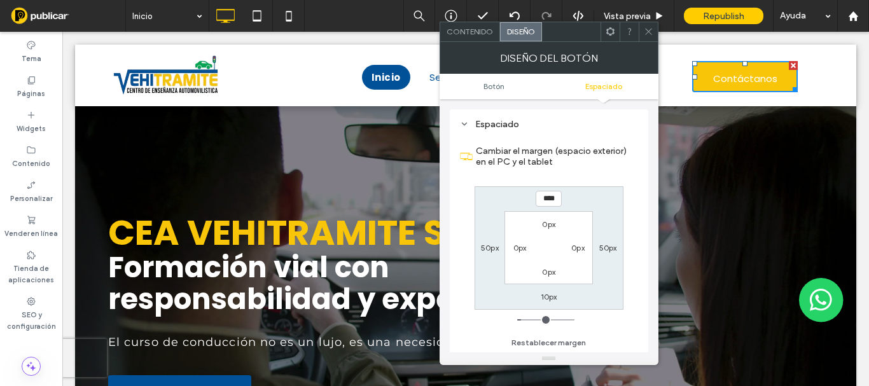
click at [648, 31] on use at bounding box center [648, 32] width 6 height 6
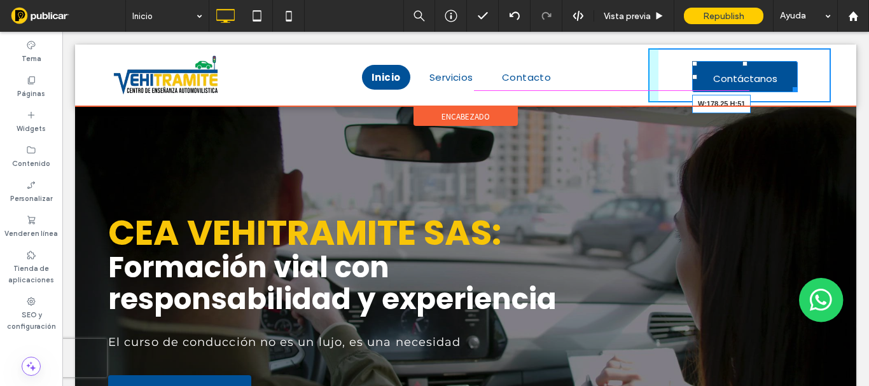
drag, startPoint x: 783, startPoint y: 86, endPoint x: 817, endPoint y: 99, distance: 36.3
click at [788, 87] on div at bounding box center [793, 88] width 10 height 10
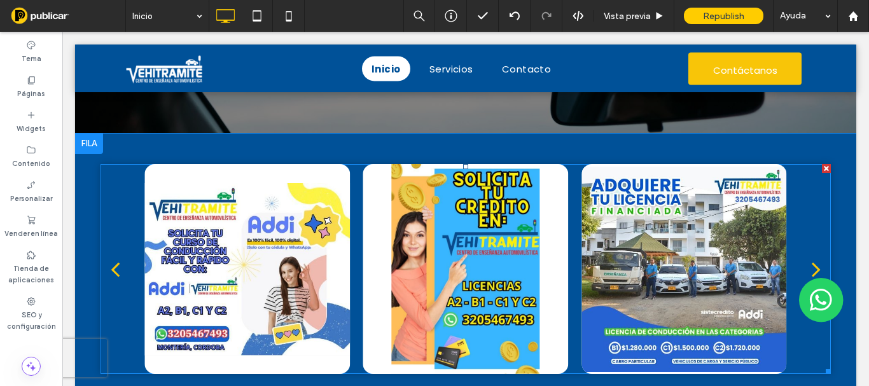
scroll to position [1018, 0]
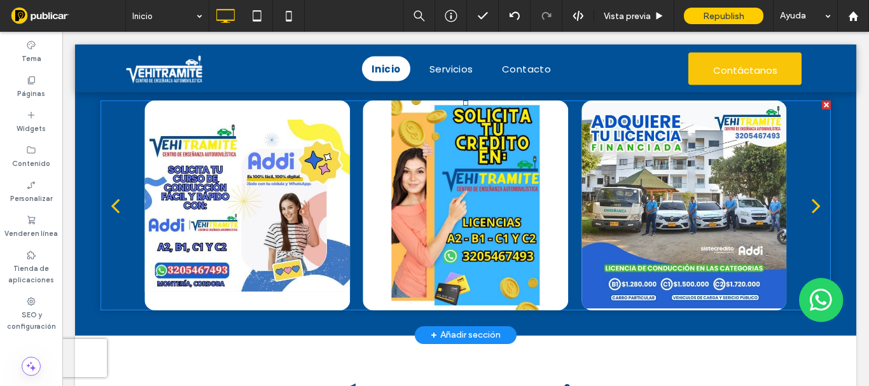
click at [132, 246] on div at bounding box center [466, 206] width 730 height 210
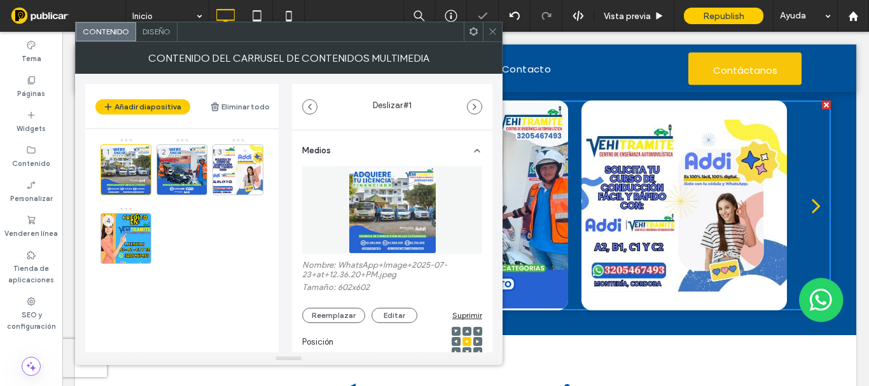
click at [165, 34] on span "Diseño" at bounding box center [157, 32] width 28 height 10
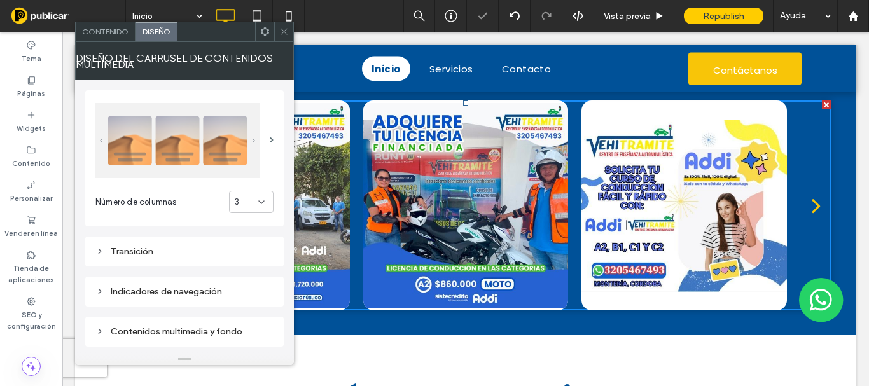
click at [167, 252] on div "Transición" at bounding box center [184, 251] width 178 height 11
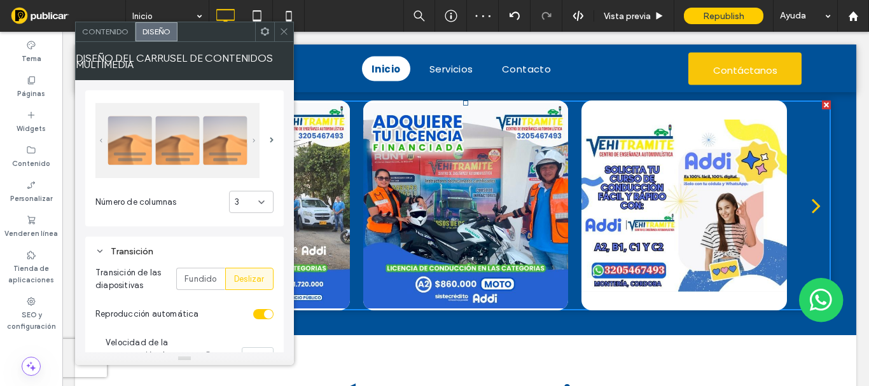
scroll to position [127, 0]
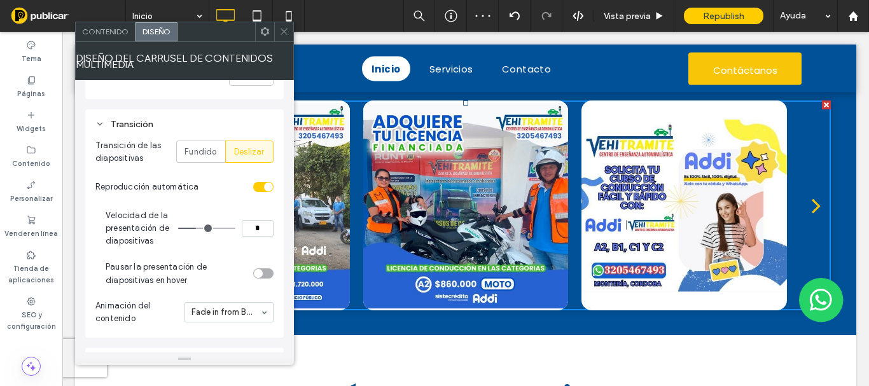
click at [254, 233] on input "*" at bounding box center [258, 228] width 32 height 17
click at [263, 231] on input "*" at bounding box center [258, 228] width 32 height 17
click at [262, 230] on input "*" at bounding box center [258, 228] width 32 height 17
type input "*"
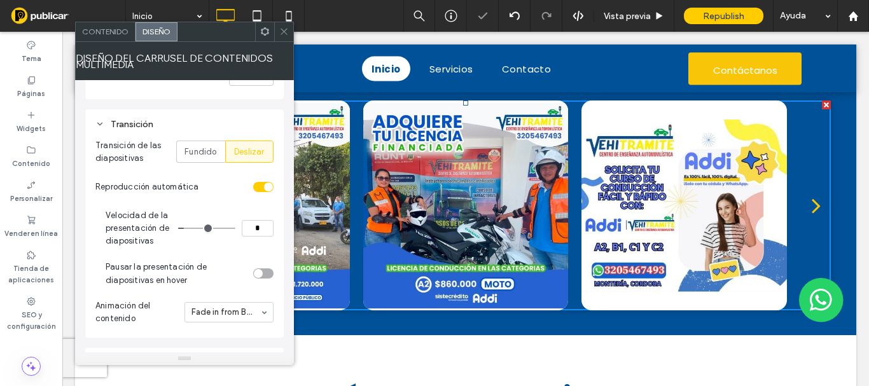
scroll to position [255, 0]
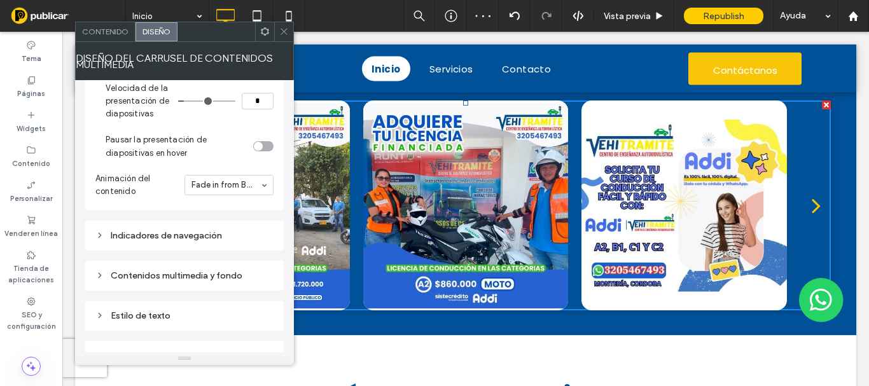
click at [193, 246] on div "Indicadores de navegación" at bounding box center [184, 236] width 199 height 30
click at [188, 234] on div "Indicadores de navegación" at bounding box center [184, 235] width 178 height 11
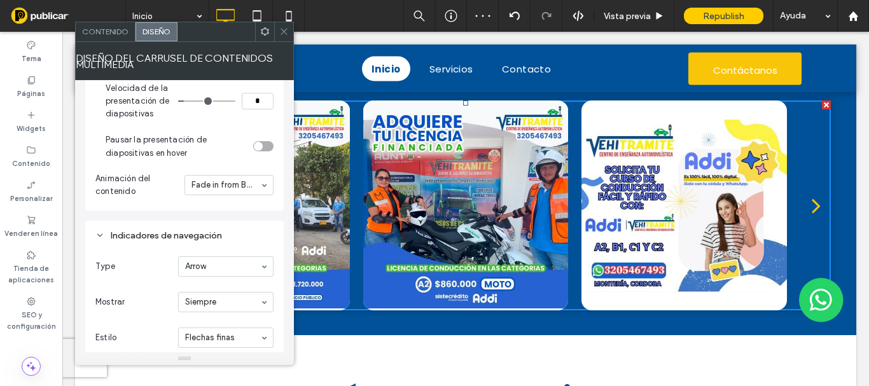
scroll to position [382, 0]
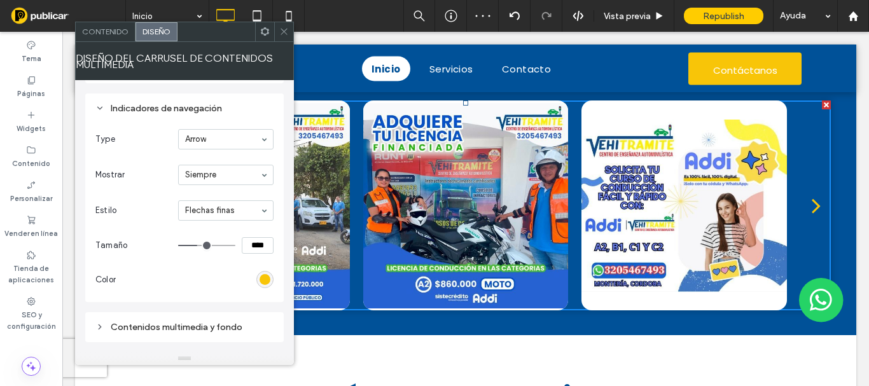
click at [266, 276] on div "rgb(248, 197, 8)" at bounding box center [265, 279] width 11 height 11
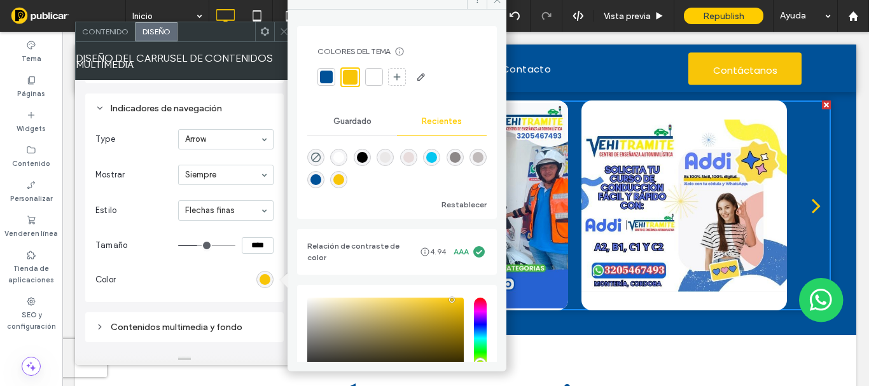
drag, startPoint x: 370, startPoint y: 72, endPoint x: 345, endPoint y: 60, distance: 27.3
click at [370, 72] on div at bounding box center [374, 77] width 13 height 13
click at [283, 31] on icon at bounding box center [284, 32] width 10 height 10
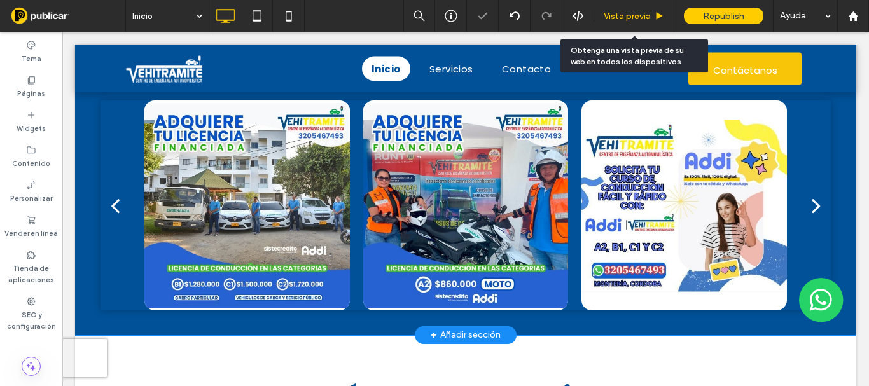
click at [624, 8] on div "Vista previa" at bounding box center [634, 16] width 80 height 32
click at [623, 18] on span "Vista previa" at bounding box center [627, 16] width 47 height 11
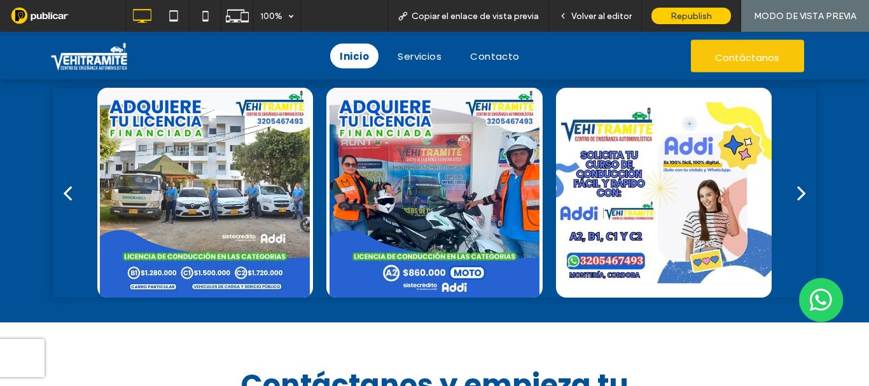
click at [791, 179] on button "next" at bounding box center [801, 193] width 29 height 46
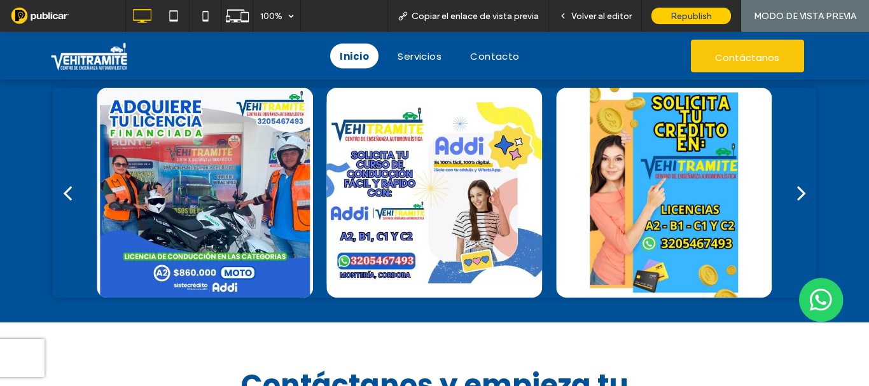
click at [797, 191] on div "next" at bounding box center [801, 192] width 9 height 25
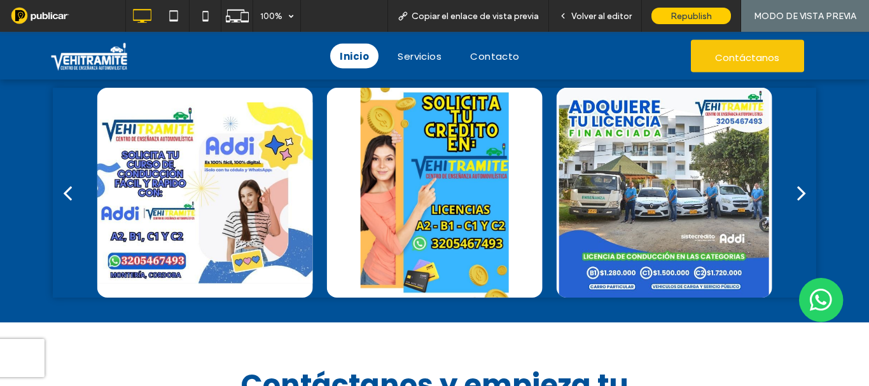
click at [797, 191] on div "next" at bounding box center [801, 192] width 9 height 25
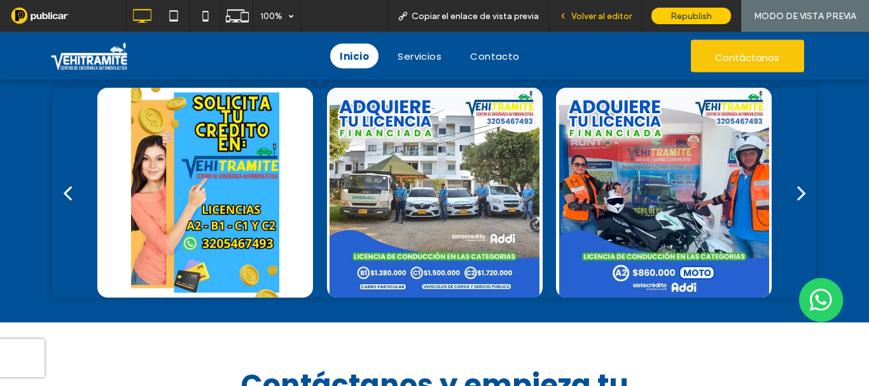
click at [629, 20] on span "Volver al editor" at bounding box center [601, 16] width 60 height 11
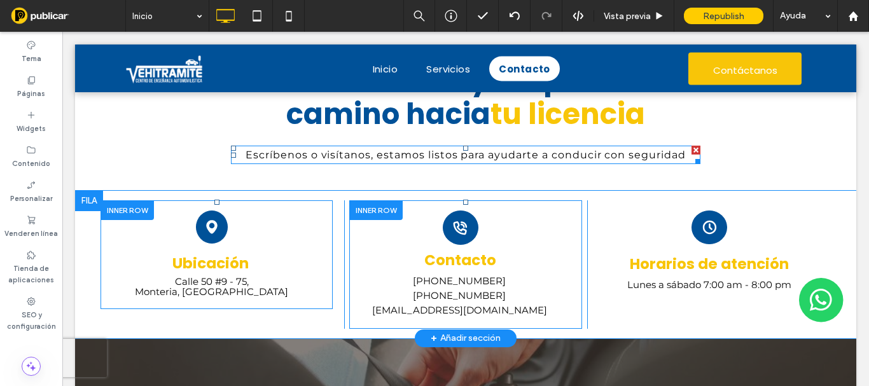
scroll to position [1400, 0]
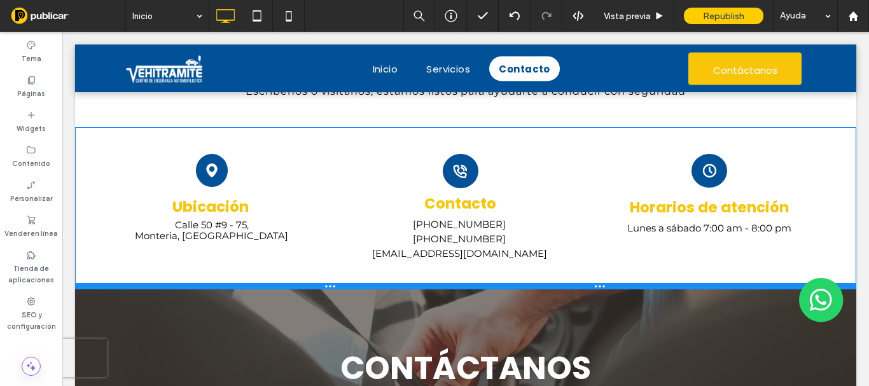
drag, startPoint x: 294, startPoint y: 270, endPoint x: 293, endPoint y: 285, distance: 15.3
click at [293, 285] on div at bounding box center [465, 286] width 781 height 6
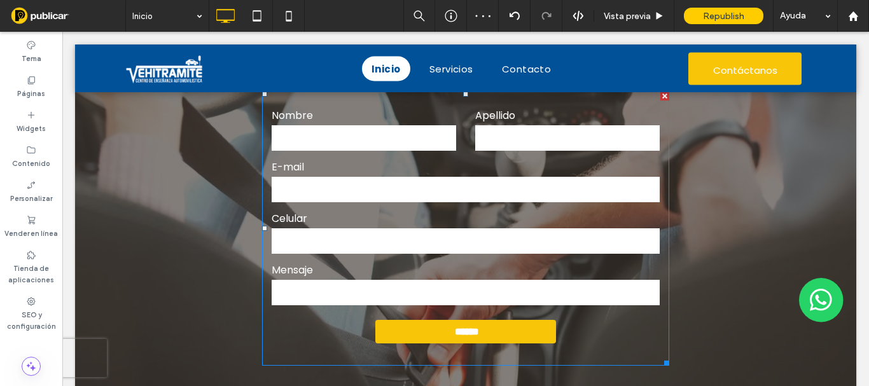
scroll to position [1782, 0]
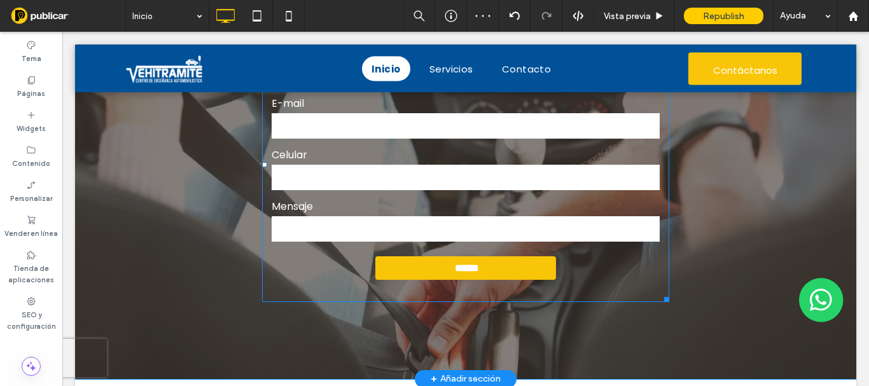
click at [365, 188] on input "tel" at bounding box center [466, 177] width 388 height 25
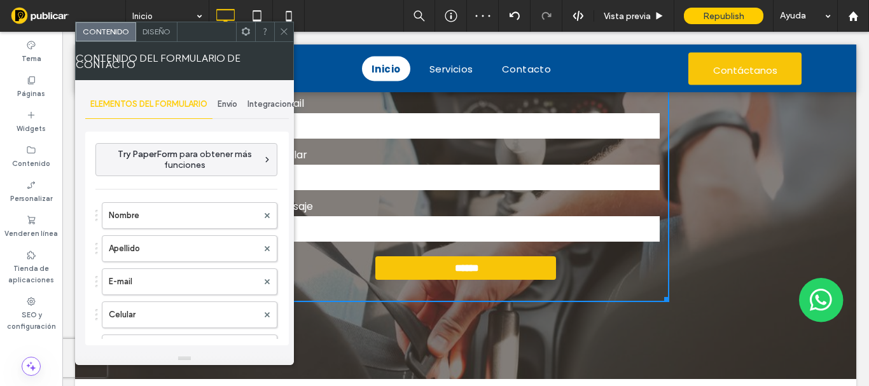
type input "******"
type input "**********"
click at [151, 27] on span "Diseño" at bounding box center [157, 32] width 28 height 10
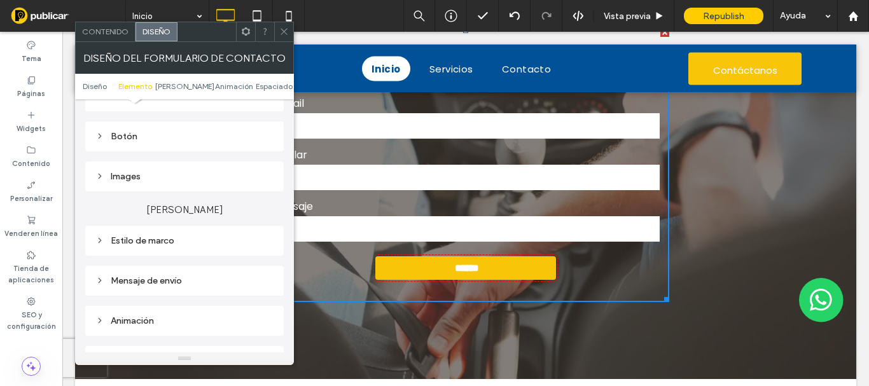
scroll to position [127, 0]
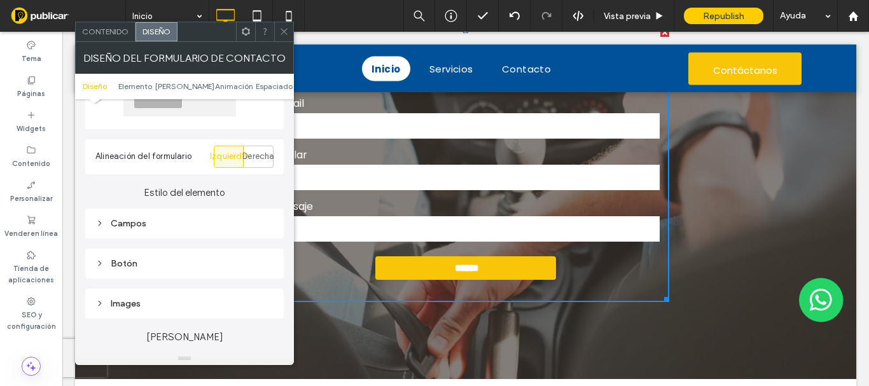
click at [125, 235] on div "Campos" at bounding box center [184, 224] width 199 height 30
click at [125, 229] on div "Campos" at bounding box center [184, 223] width 178 height 17
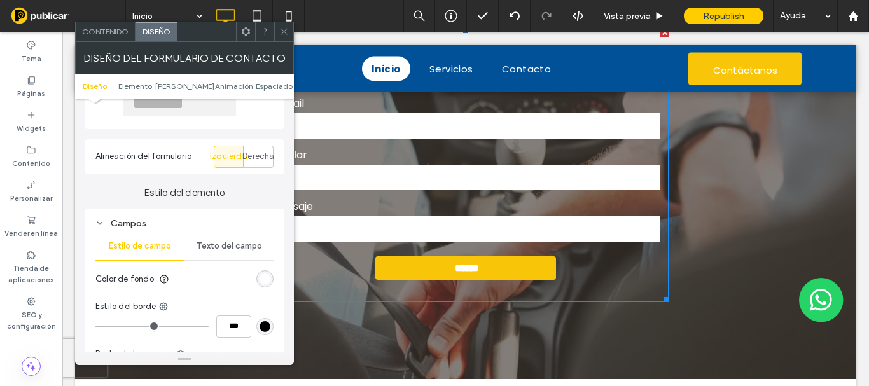
click at [221, 244] on span "Texto del campo" at bounding box center [230, 246] width 66 height 10
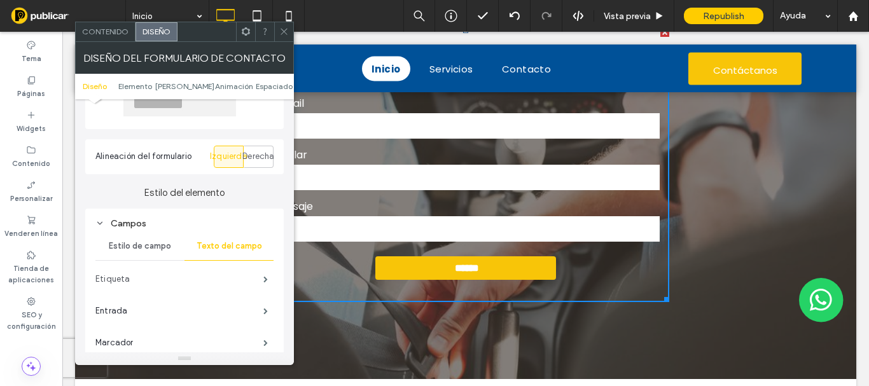
click at [227, 275] on label "Etiqueta" at bounding box center [179, 279] width 168 height 25
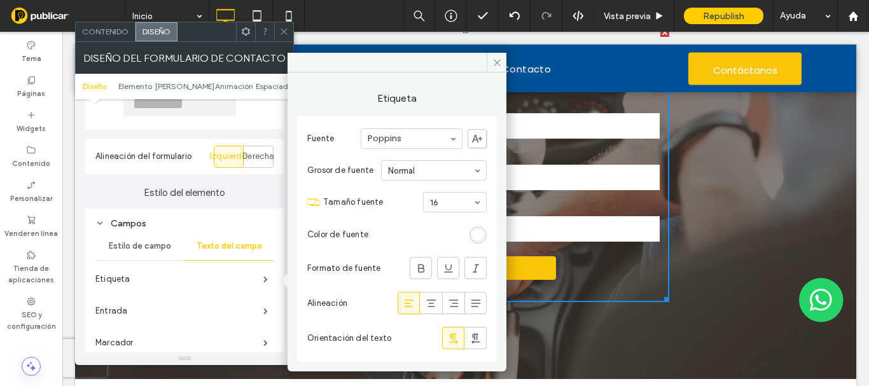
click at [288, 37] on span at bounding box center [284, 31] width 10 height 19
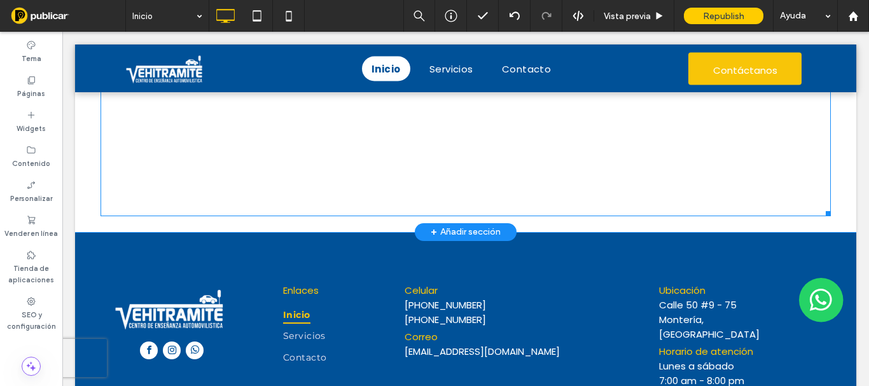
scroll to position [2324, 0]
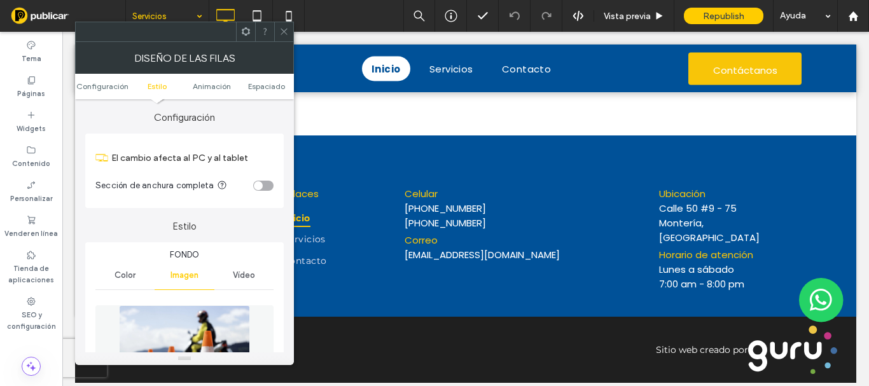
scroll to position [127, 0]
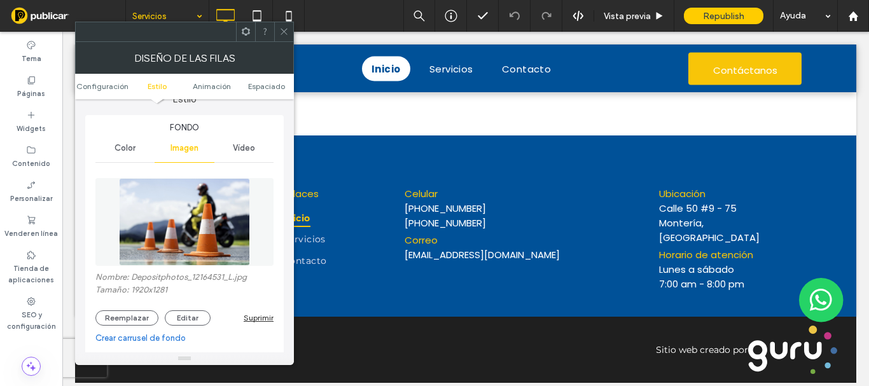
click at [260, 318] on div "Suprimir" at bounding box center [259, 318] width 30 height 10
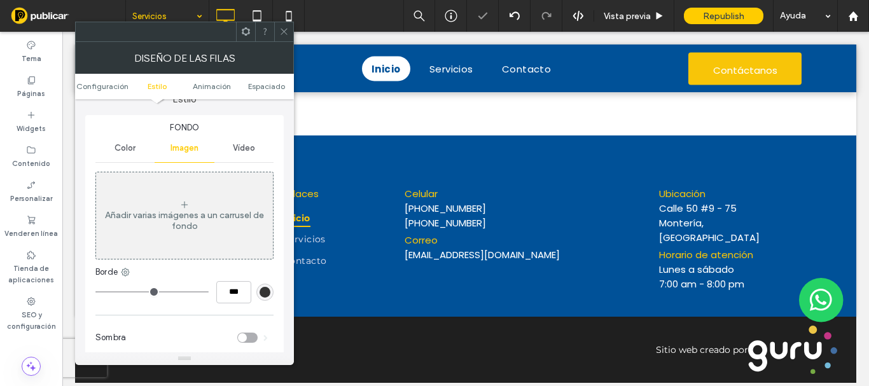
click at [247, 147] on span "Vídeo" at bounding box center [244, 148] width 22 height 10
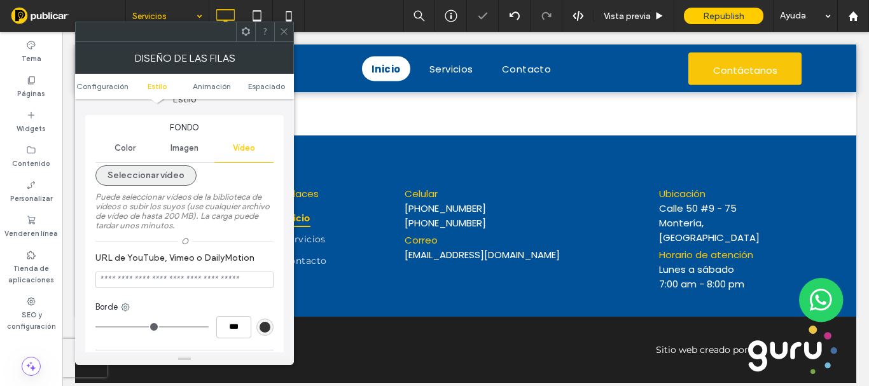
click at [162, 178] on button "Seleccionar vídeo" at bounding box center [145, 175] width 101 height 20
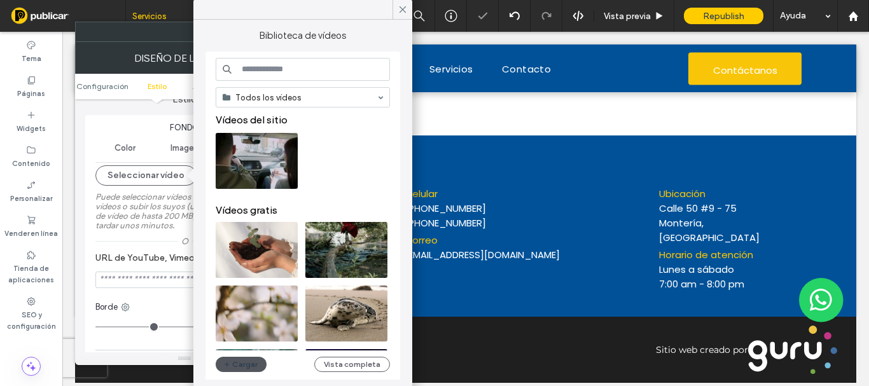
click at [248, 365] on button "Cargar" at bounding box center [241, 364] width 51 height 15
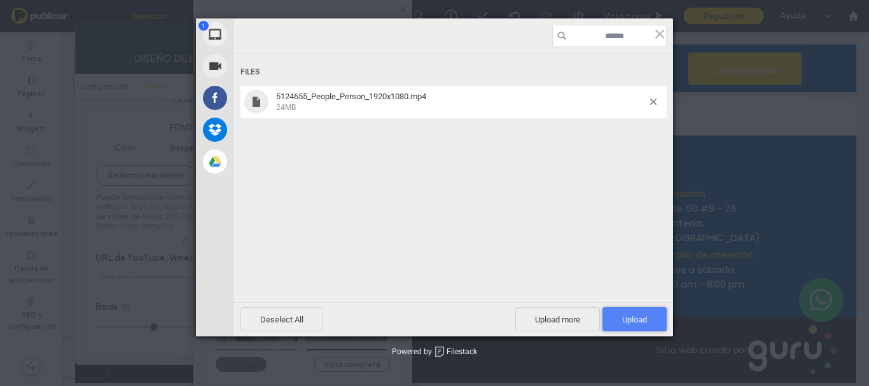
click at [624, 318] on span "Upload 1" at bounding box center [634, 320] width 25 height 10
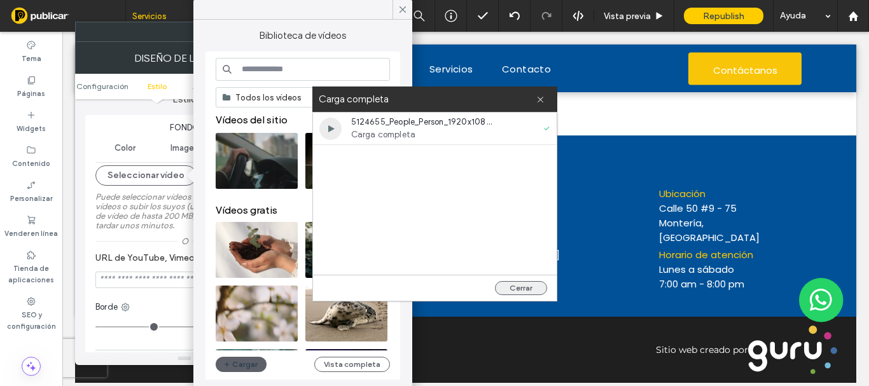
click at [524, 288] on button "Cerrar" at bounding box center [521, 288] width 52 height 14
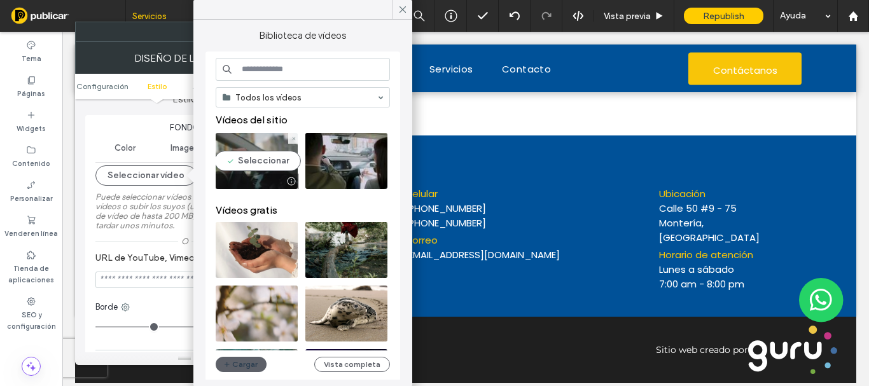
click at [263, 173] on video at bounding box center [257, 161] width 82 height 56
type input "**********"
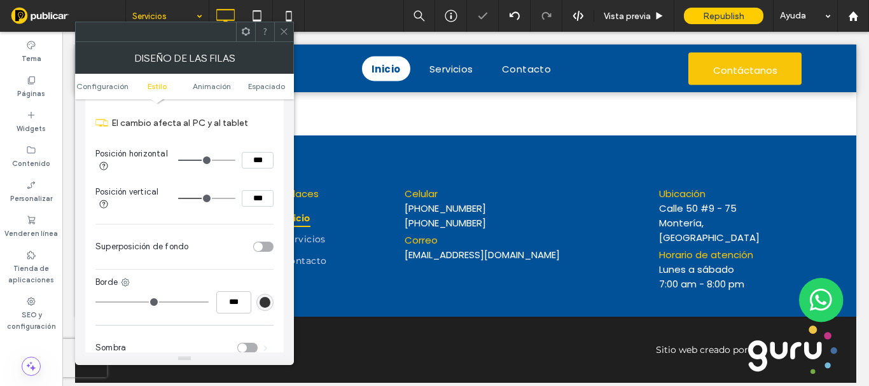
scroll to position [636, 0]
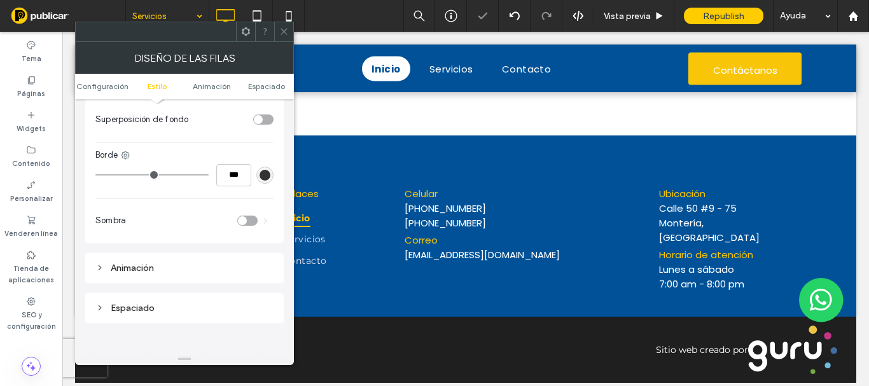
click at [267, 118] on div "toggle" at bounding box center [263, 120] width 20 height 10
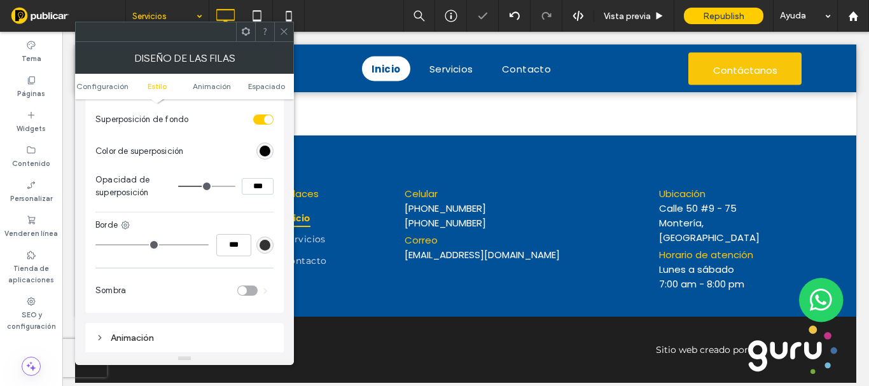
type input "**"
type input "***"
type input "**"
type input "***"
type input "**"
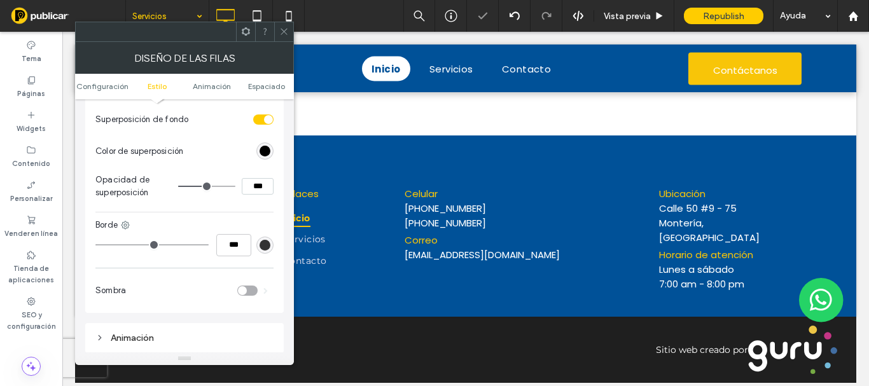
click at [204, 187] on input "range" at bounding box center [206, 186] width 57 height 1
click at [283, 32] on icon at bounding box center [284, 32] width 10 height 10
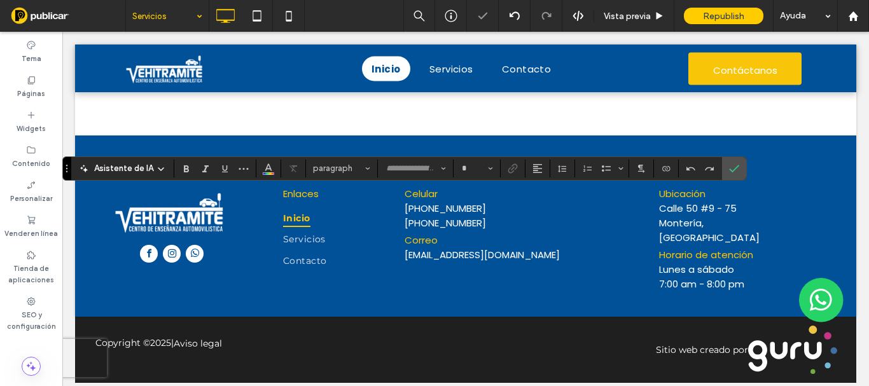
type input "*******"
type input "**"
click at [472, 167] on input "**" at bounding box center [473, 169] width 25 height 10
type input "**"
click at [739, 169] on label "Confirmar" at bounding box center [734, 168] width 19 height 23
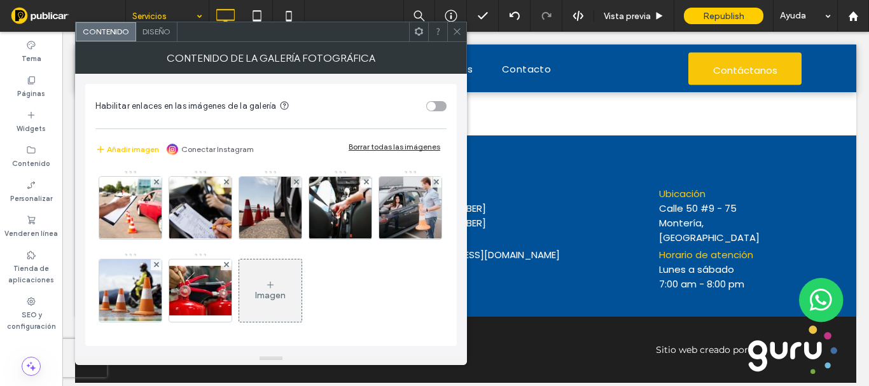
click at [165, 34] on span "Diseño" at bounding box center [157, 32] width 28 height 10
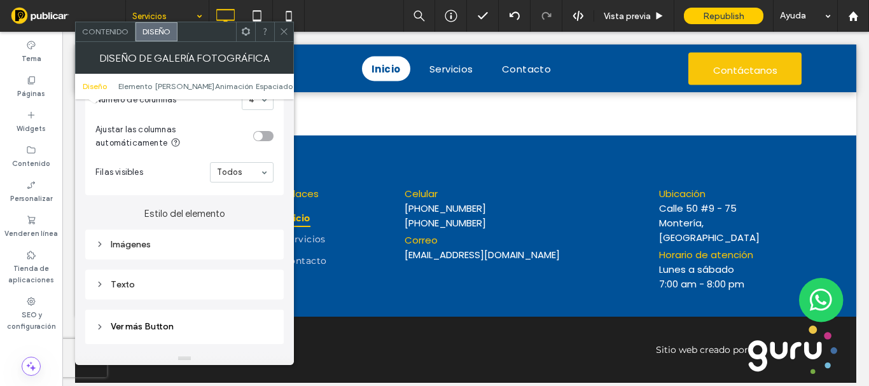
scroll to position [445, 0]
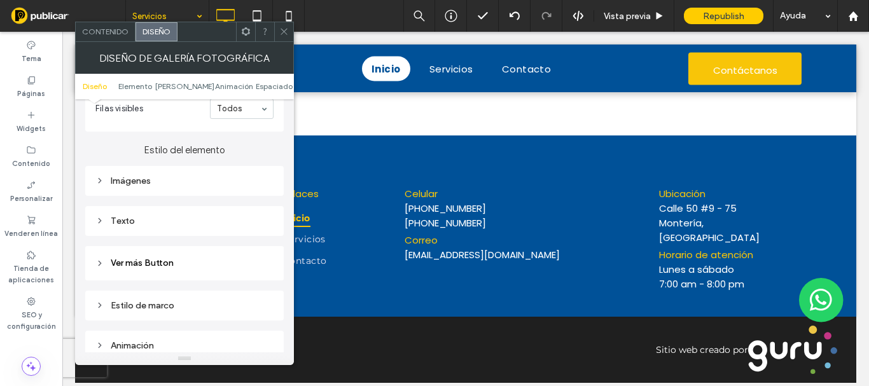
click at [136, 188] on div "Imágenes" at bounding box center [184, 180] width 178 height 17
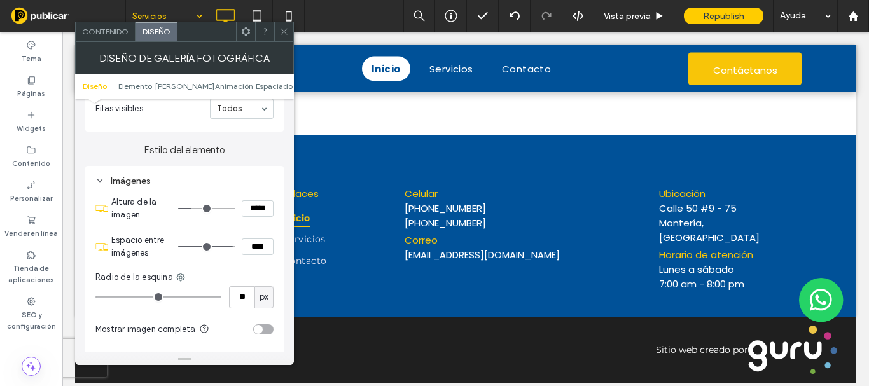
scroll to position [509, 0]
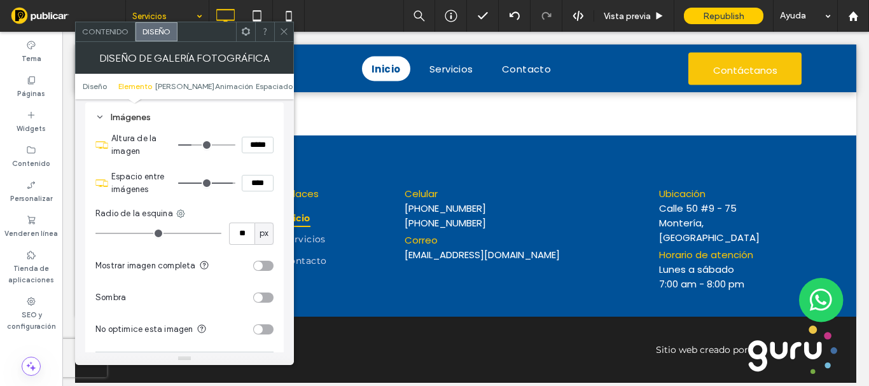
click at [267, 300] on div "toggle" at bounding box center [263, 298] width 20 height 10
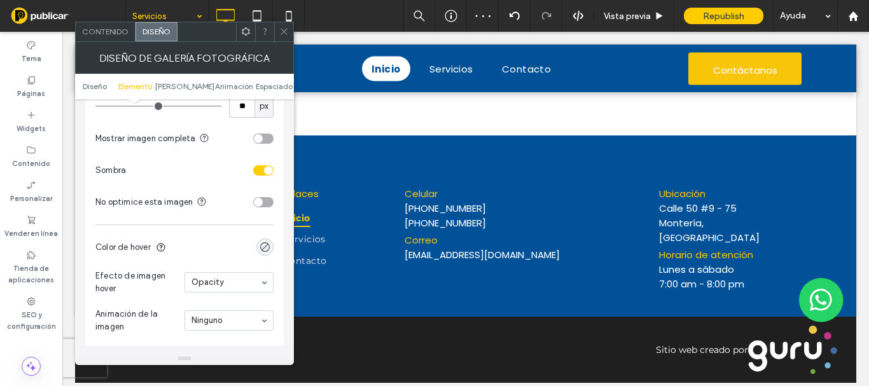
scroll to position [573, 0]
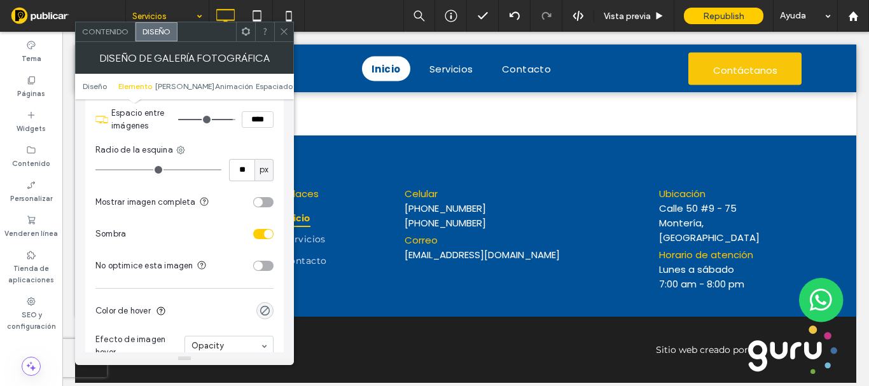
type input "**"
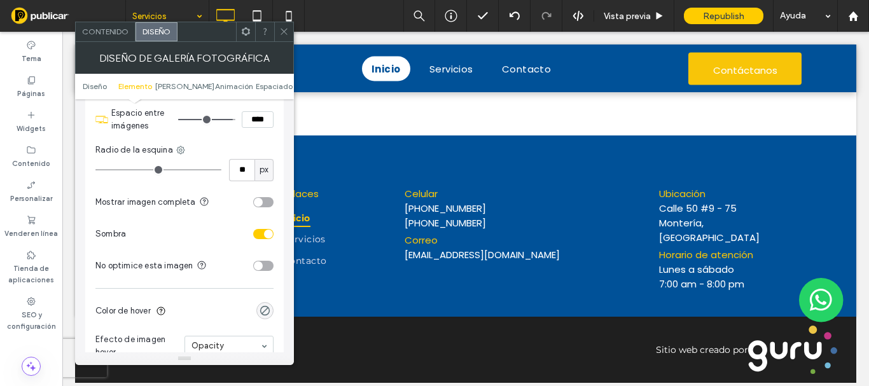
type input "**"
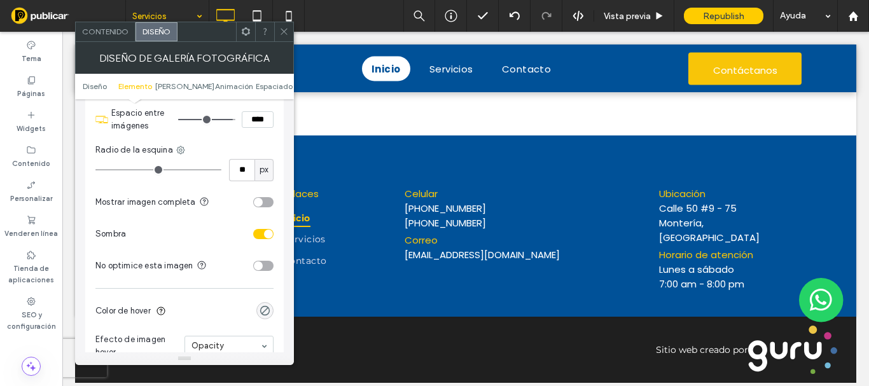
type input "**"
click at [128, 171] on input "range" at bounding box center [158, 169] width 126 height 1
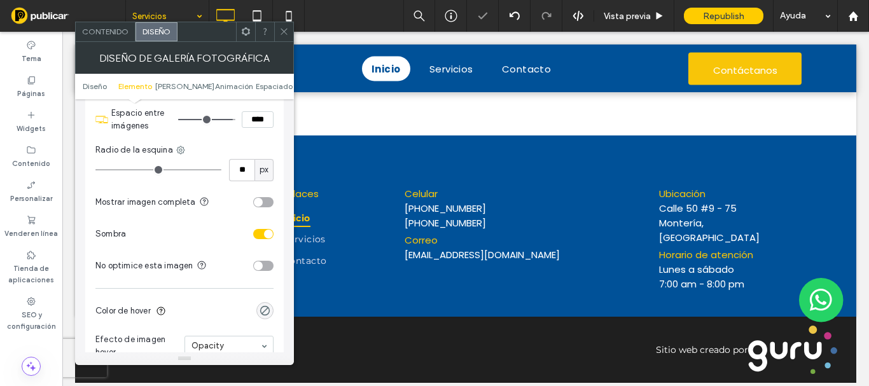
type input "**"
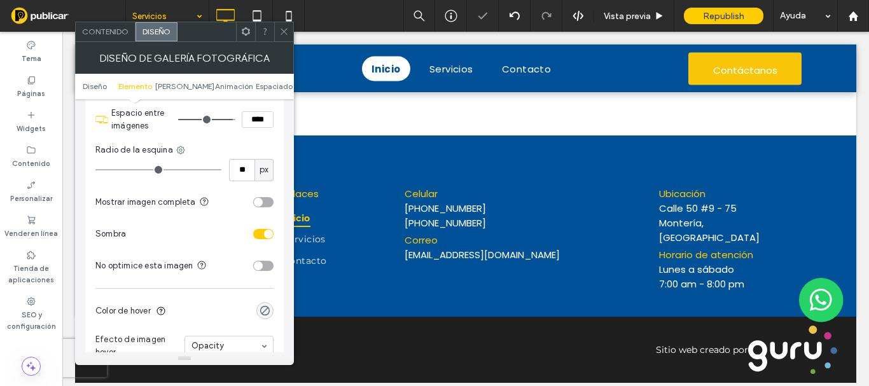
type input "**"
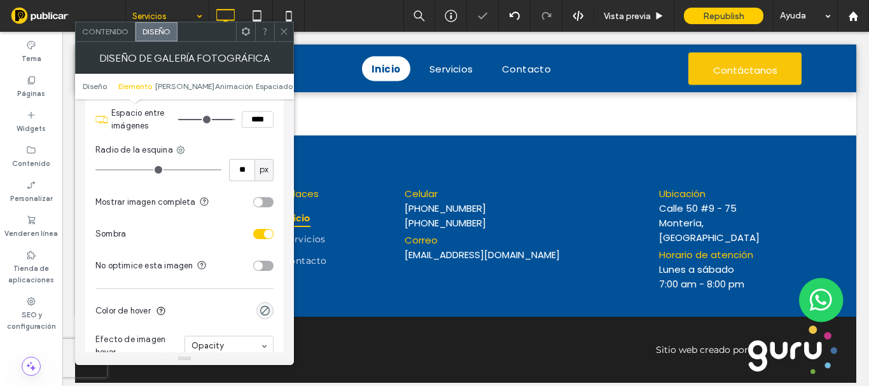
drag, startPoint x: 125, startPoint y: 170, endPoint x: 113, endPoint y: 169, distance: 11.5
type input "**"
click at [113, 169] on input "range" at bounding box center [158, 169] width 126 height 1
click at [261, 231] on div "toggle" at bounding box center [263, 234] width 20 height 10
click at [266, 234] on div "toggle" at bounding box center [263, 234] width 20 height 10
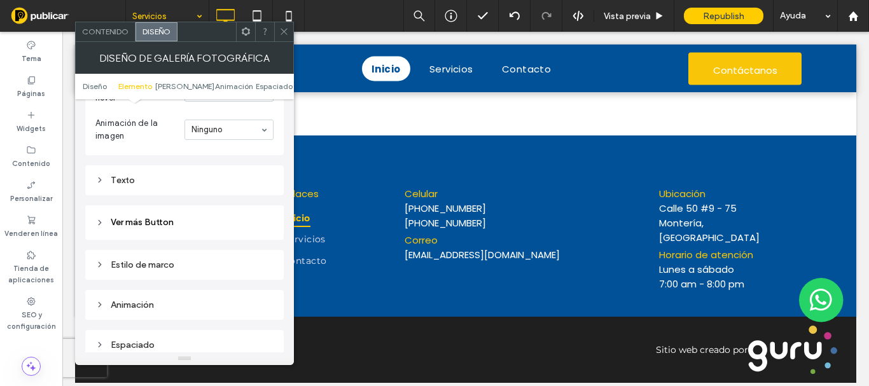
scroll to position [891, 0]
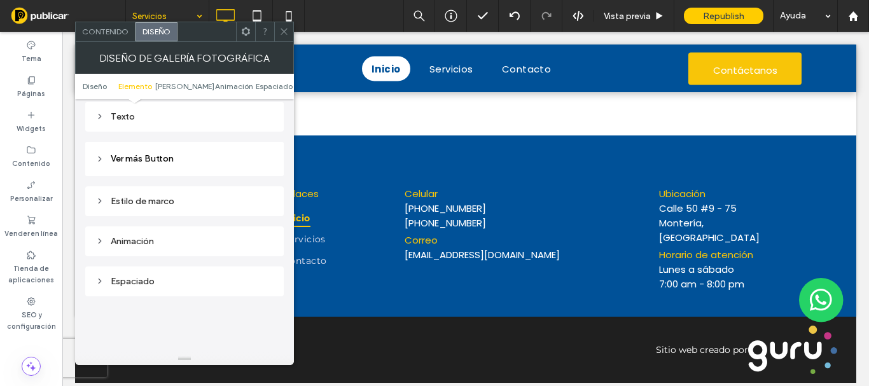
click at [150, 206] on div "Estilo de marco" at bounding box center [184, 201] width 178 height 11
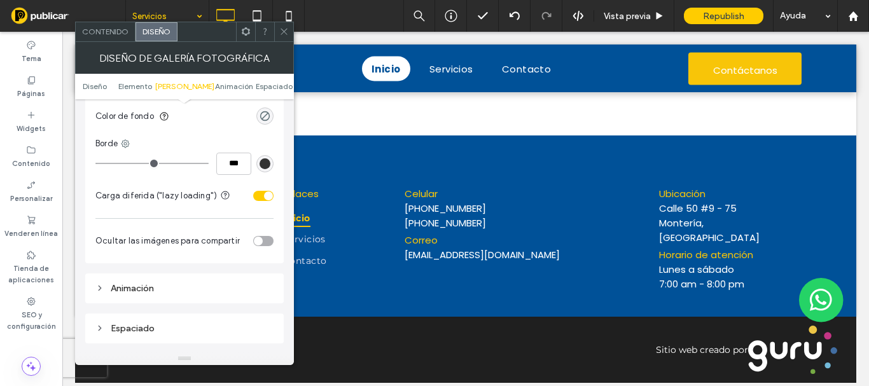
scroll to position [1018, 0]
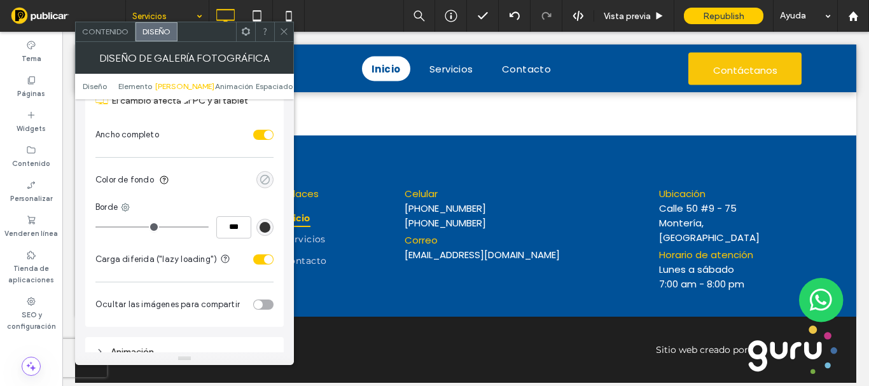
click at [267, 180] on div "rgba(0, 0, 0, 0)" at bounding box center [265, 179] width 11 height 11
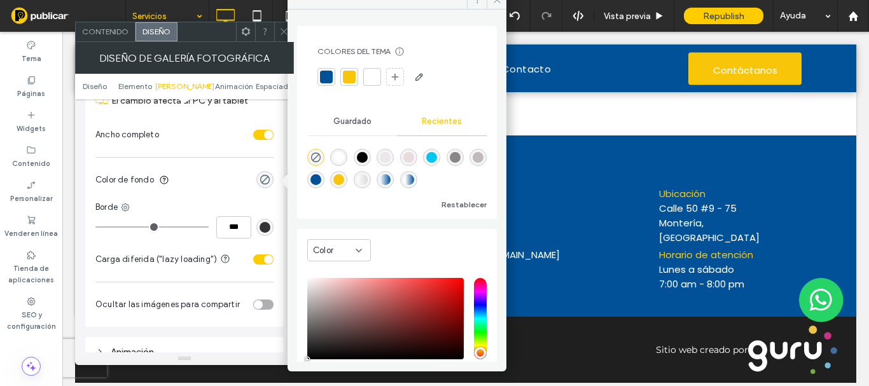
click at [330, 83] on div at bounding box center [326, 77] width 13 height 13
click at [375, 78] on div at bounding box center [374, 77] width 13 height 13
drag, startPoint x: 288, startPoint y: 34, endPoint x: 290, endPoint y: 43, distance: 8.7
click at [287, 34] on div "Contenido Diseño Colores del tema Ahorre tiempo con los colores del tema Cree u…" at bounding box center [184, 194] width 219 height 344
click at [282, 29] on icon at bounding box center [284, 32] width 10 height 10
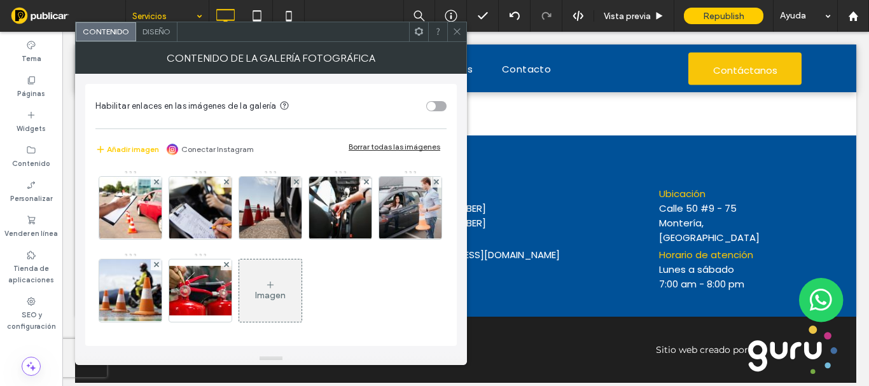
click at [163, 34] on span "Diseño" at bounding box center [157, 32] width 28 height 10
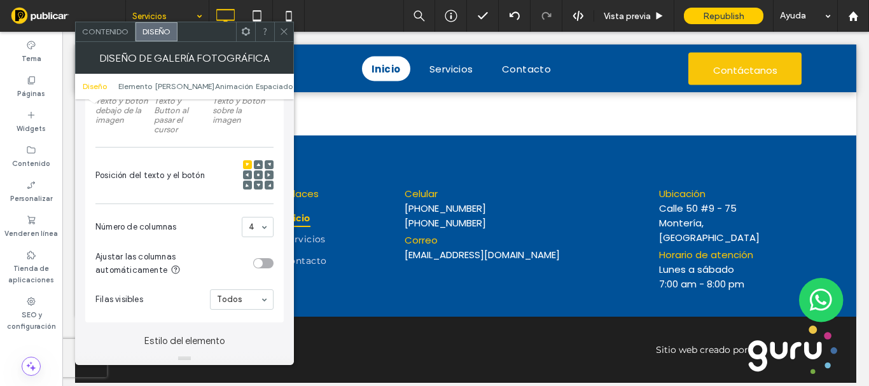
scroll to position [382, 0]
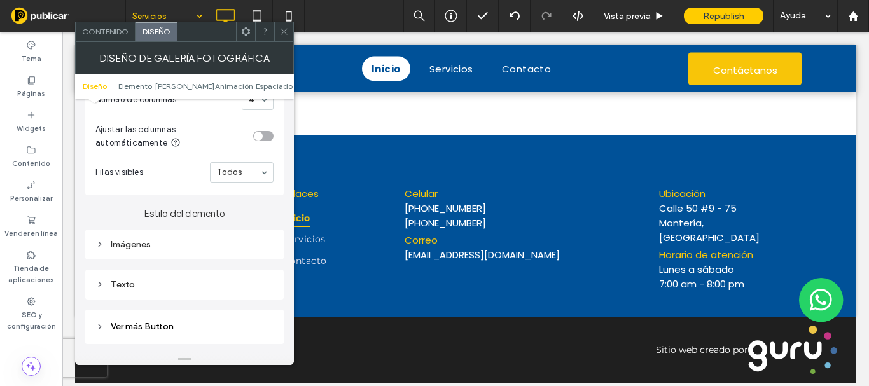
click at [132, 283] on div "Texto" at bounding box center [184, 284] width 178 height 11
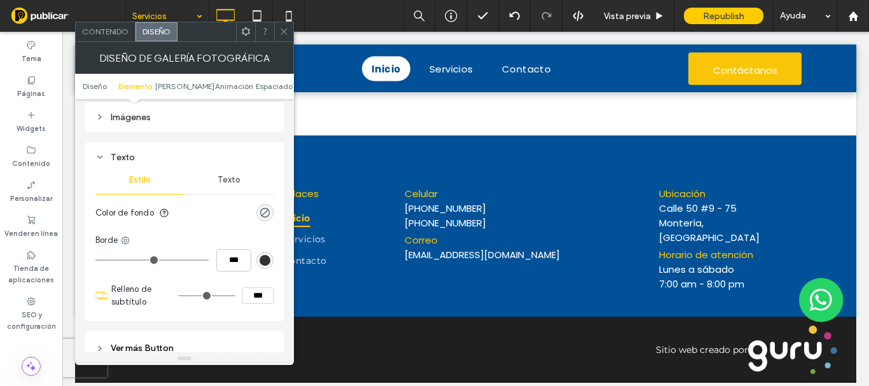
click at [223, 188] on div "Texto" at bounding box center [229, 180] width 89 height 28
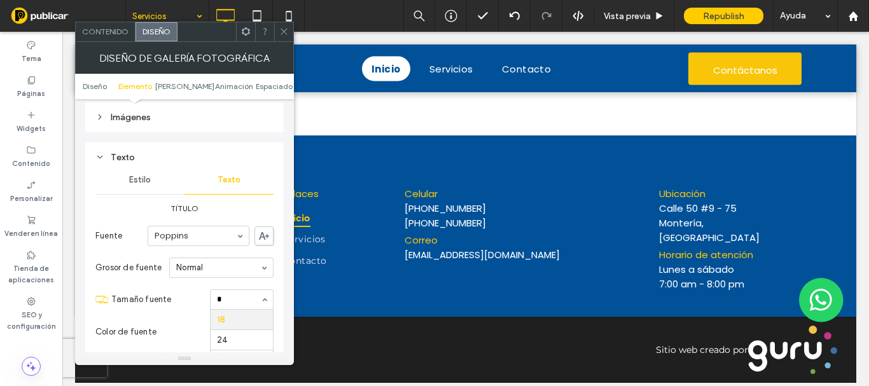
scroll to position [16, 0]
type input "**"
click at [229, 304] on input at bounding box center [238, 299] width 43 height 9
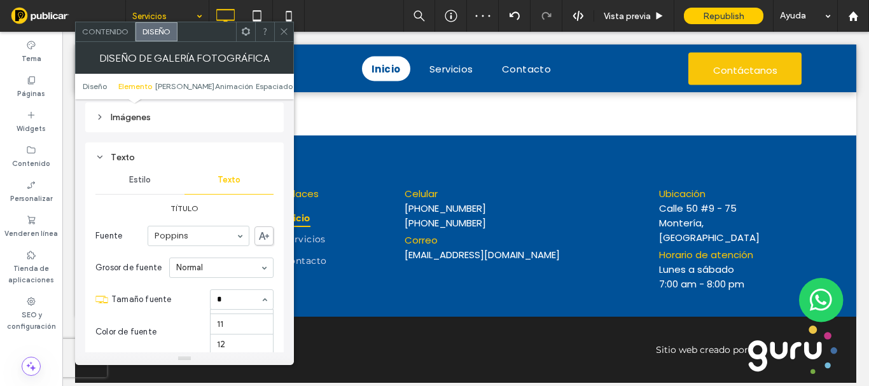
type input "**"
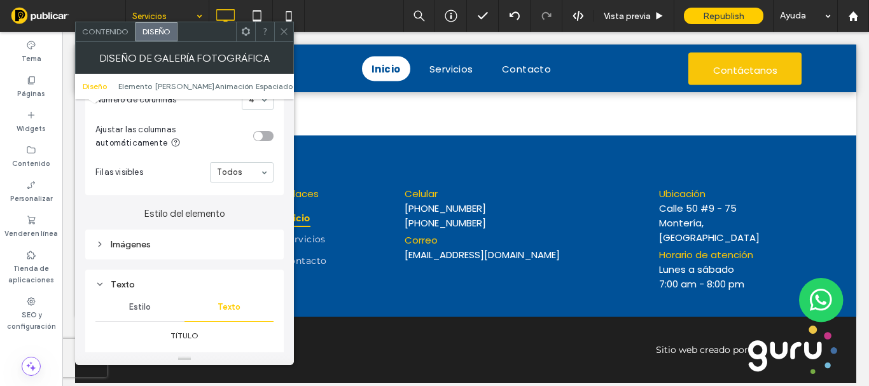
click at [158, 242] on div "Imágenes" at bounding box center [184, 244] width 178 height 11
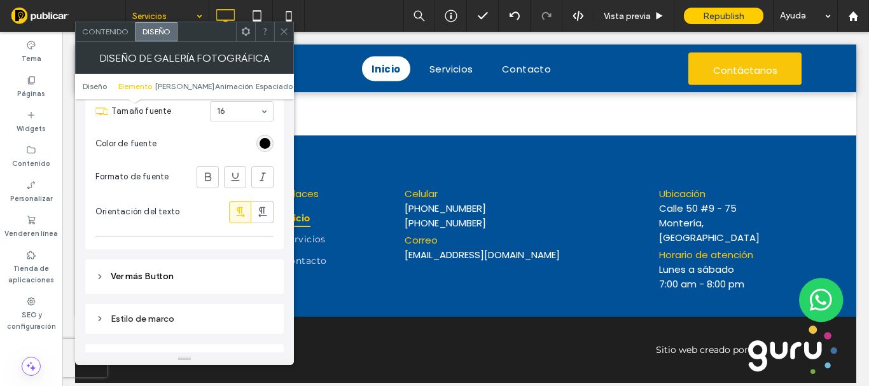
scroll to position [1400, 0]
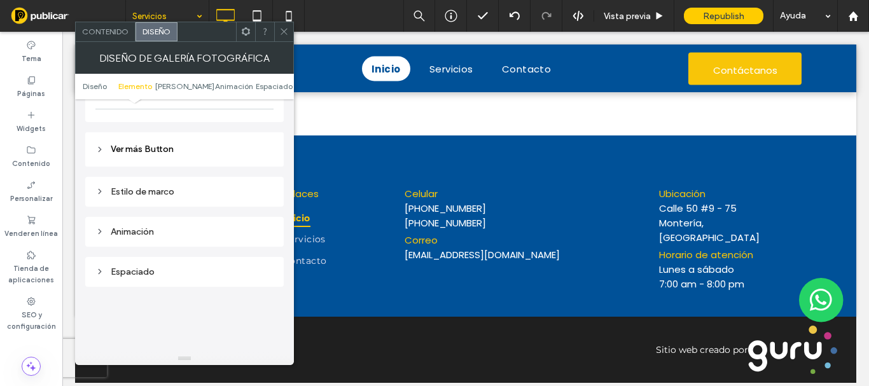
click at [141, 198] on div "Estilo de marco" at bounding box center [184, 191] width 178 height 17
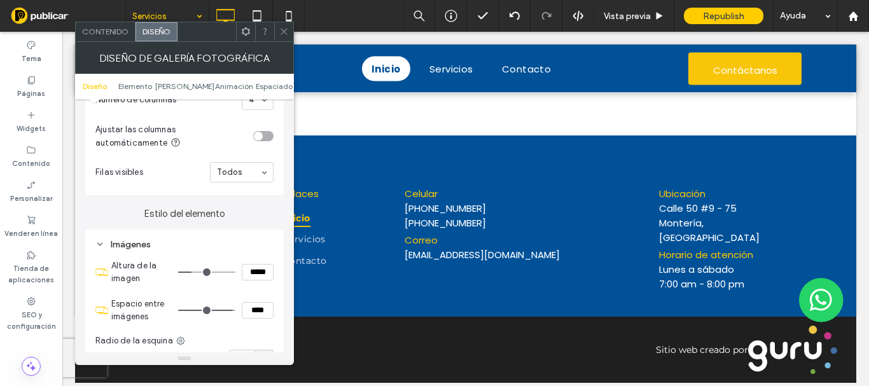
scroll to position [445, 0]
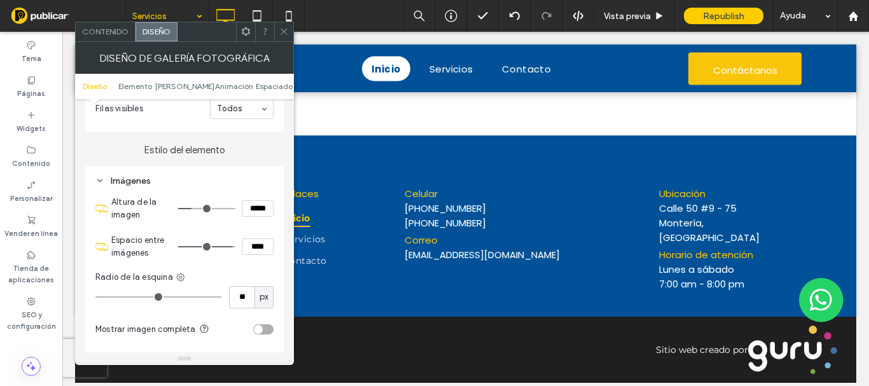
type input "**"
type input "****"
type input "**"
type input "****"
drag, startPoint x: 227, startPoint y: 248, endPoint x: 221, endPoint y: 246, distance: 6.5
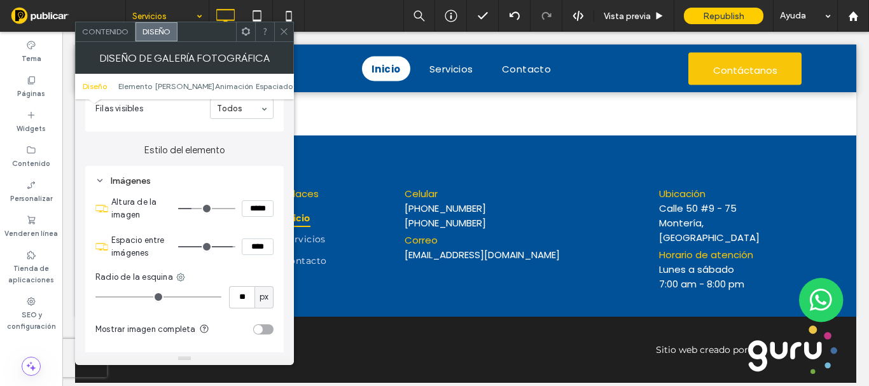
type input "**"
click at [223, 248] on input "range" at bounding box center [206, 246] width 57 height 1
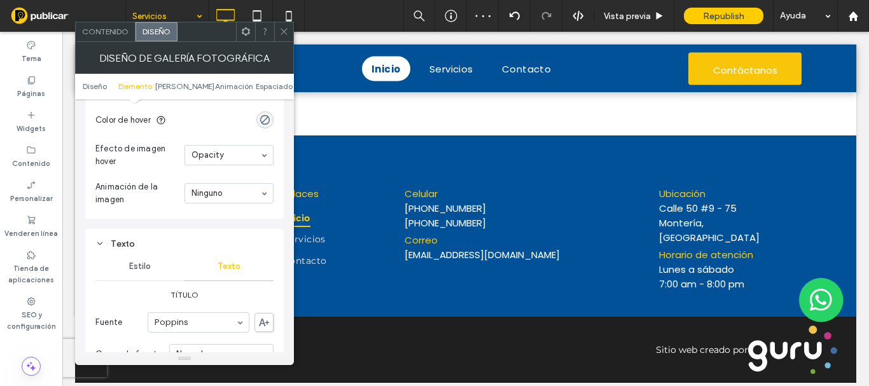
click at [147, 260] on div "Estilo" at bounding box center [139, 267] width 89 height 28
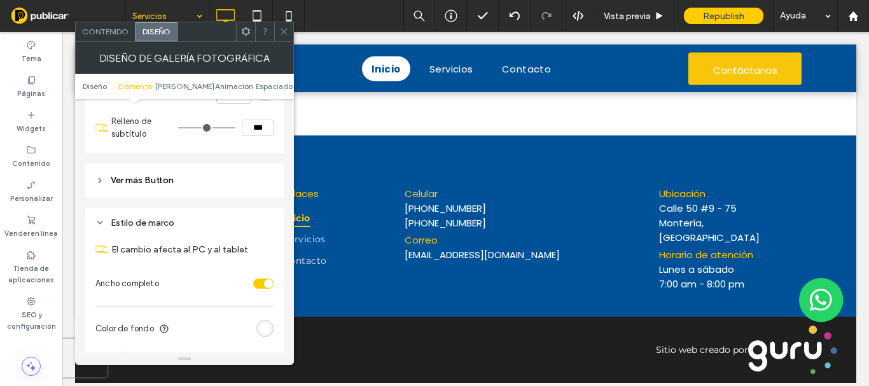
scroll to position [954, 0]
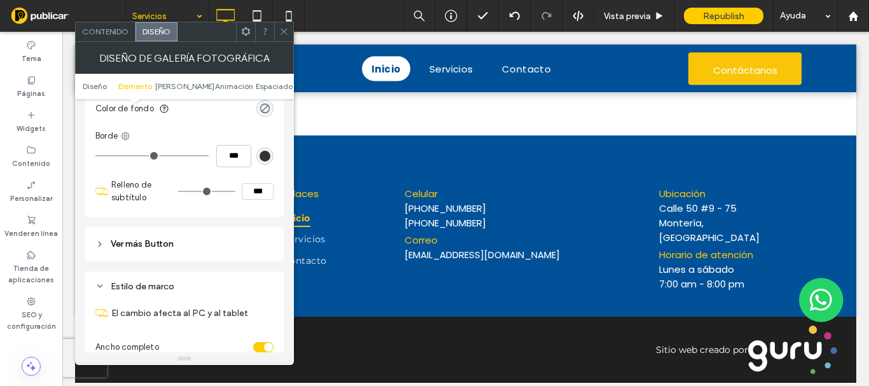
type input "*"
type input "***"
type input "*"
type input "***"
click at [190, 192] on input "range" at bounding box center [206, 191] width 57 height 1
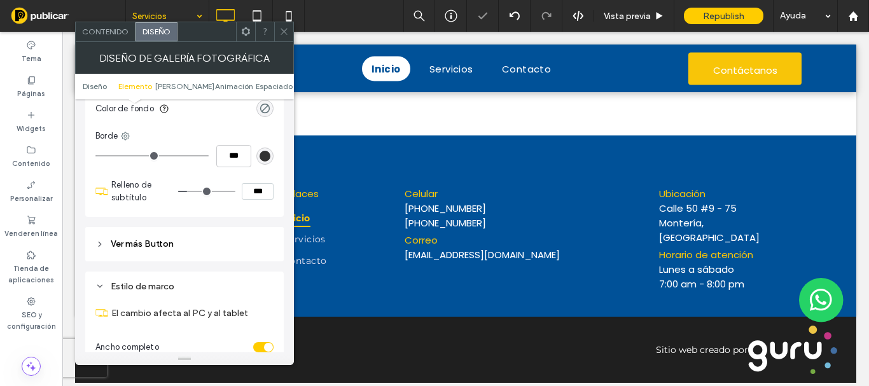
type input "*"
type input "***"
click at [194, 192] on input "range" at bounding box center [206, 191] width 57 height 1
type input "**"
type input "****"
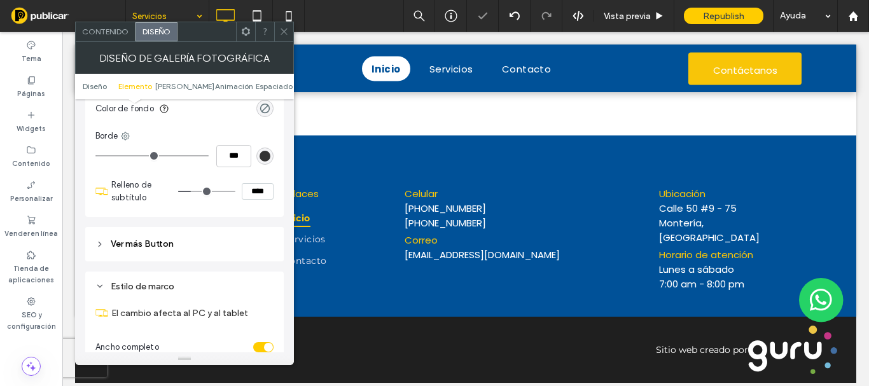
type input "**"
type input "****"
type input "**"
type input "****"
type input "*"
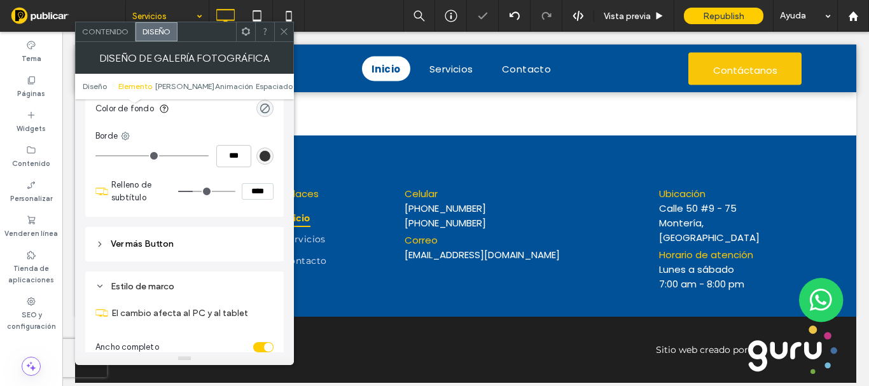
type input "***"
type input "*"
type input "***"
type input "*"
type input "***"
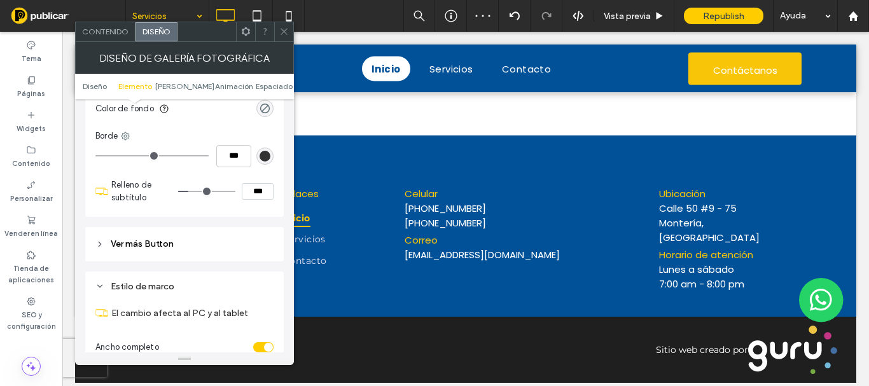
type input "*"
click at [192, 192] on input "range" at bounding box center [206, 191] width 57 height 1
click at [283, 33] on icon at bounding box center [284, 32] width 10 height 10
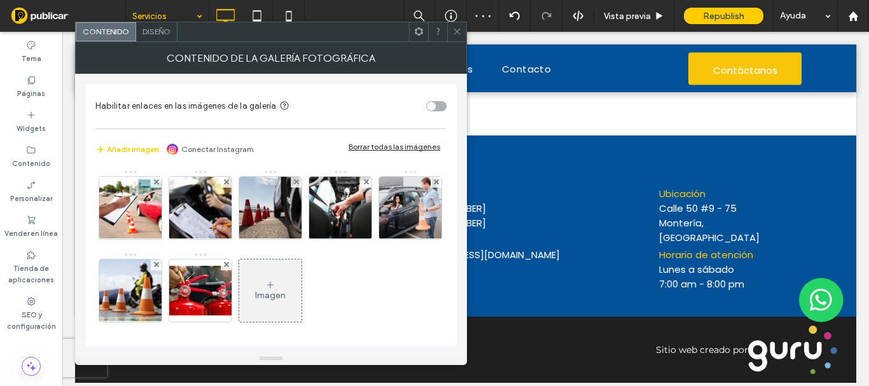
click at [160, 34] on span "Diseño" at bounding box center [157, 32] width 28 height 10
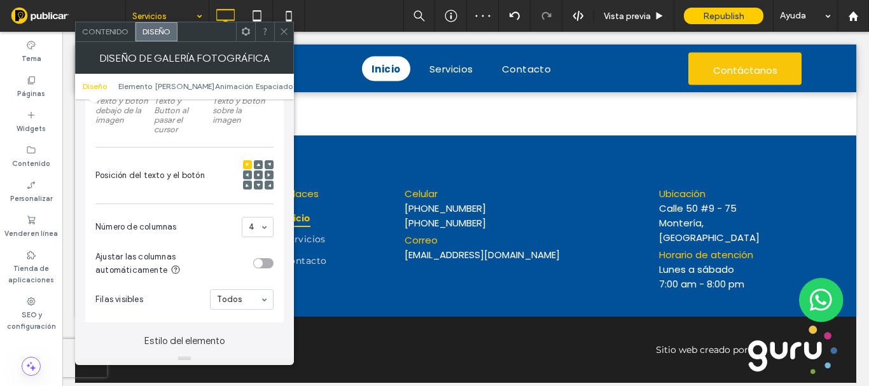
scroll to position [382, 0]
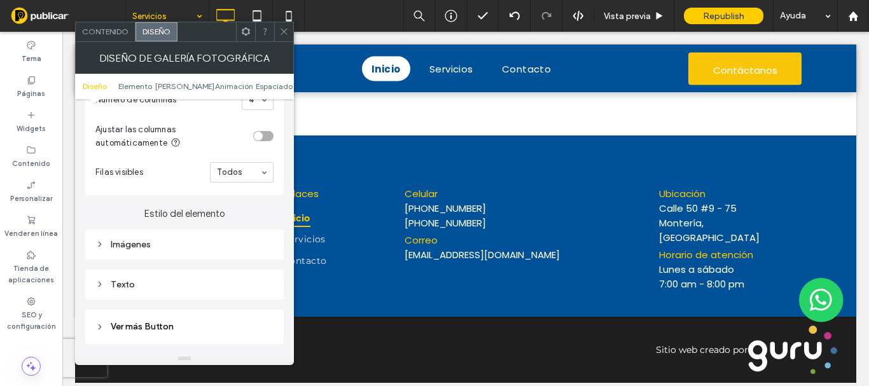
click at [146, 283] on div "Texto" at bounding box center [184, 284] width 178 height 11
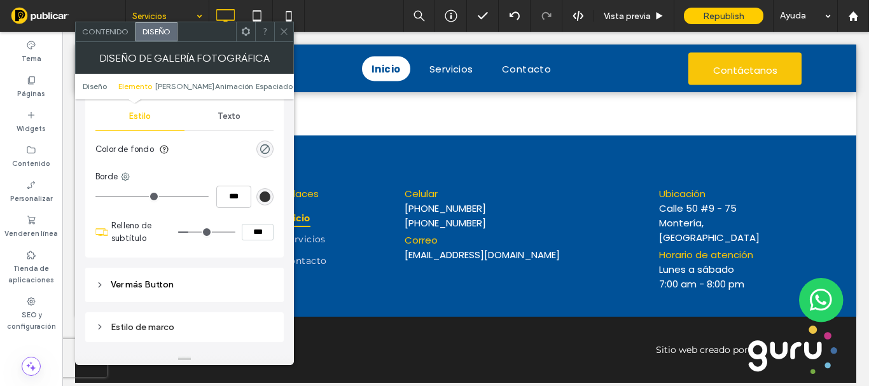
click at [228, 120] on span "Texto" at bounding box center [229, 116] width 23 height 10
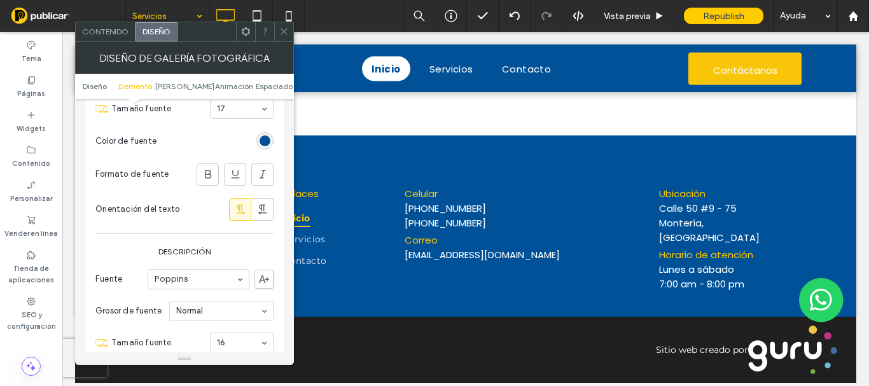
scroll to position [764, 0]
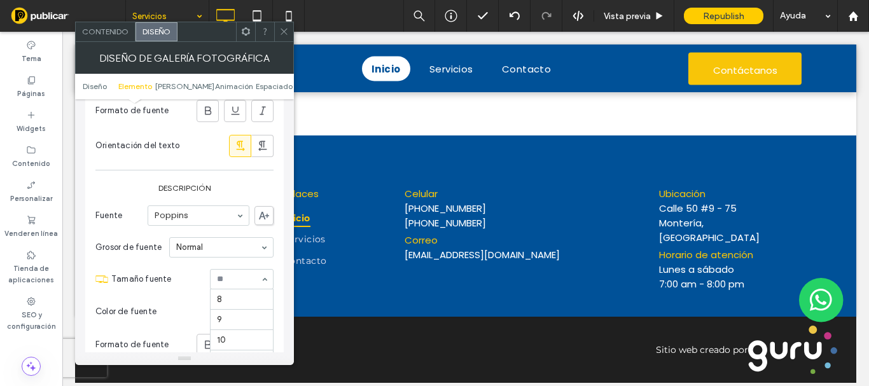
drag, startPoint x: 233, startPoint y: 276, endPoint x: 238, endPoint y: 264, distance: 13.1
type input "**"
click at [284, 29] on icon at bounding box center [284, 32] width 10 height 10
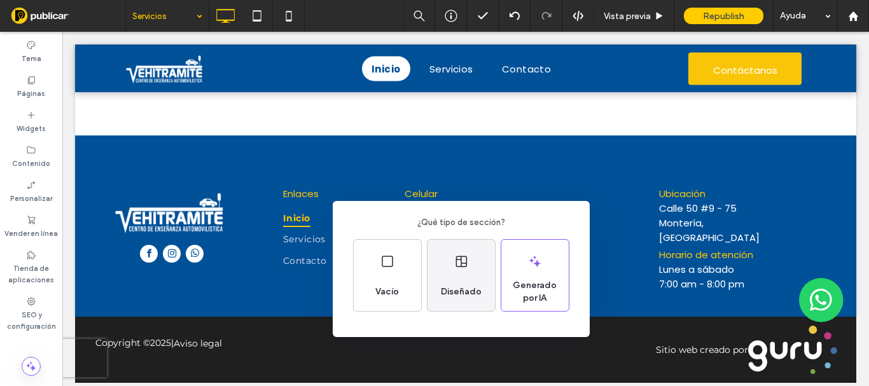
click at [469, 278] on div "Diseñado" at bounding box center [461, 292] width 51 height 28
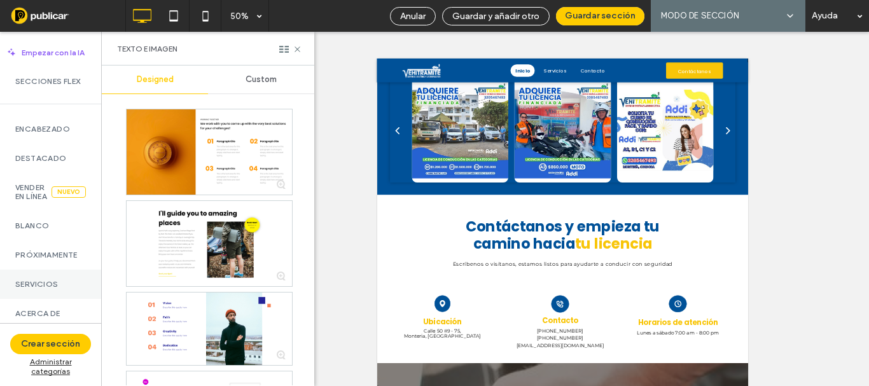
click at [51, 289] on label "Servicios" at bounding box center [50, 284] width 71 height 9
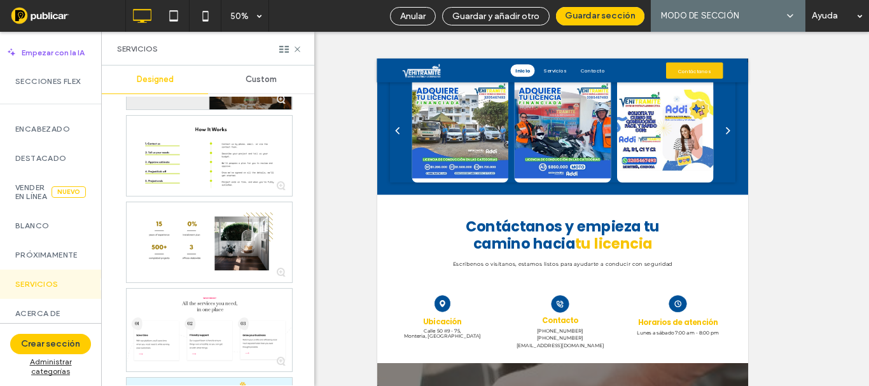
scroll to position [2736, 0]
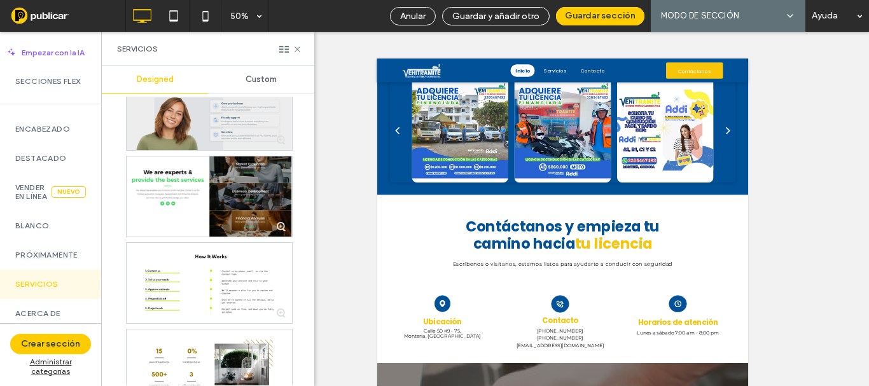
click at [172, 136] on div at bounding box center [209, 109] width 165 height 80
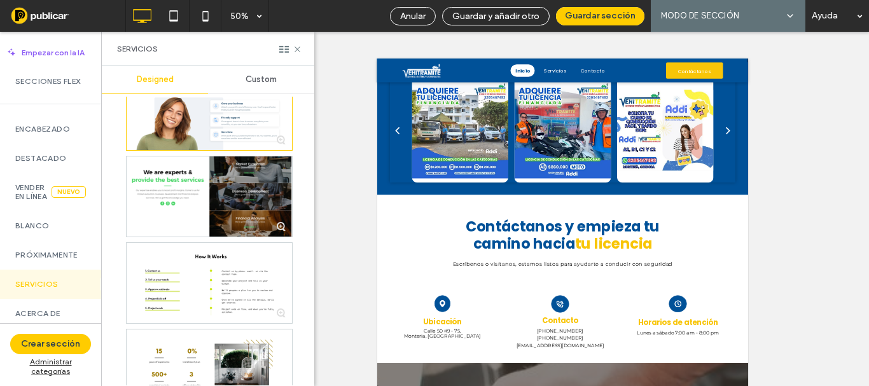
scroll to position [255, 0]
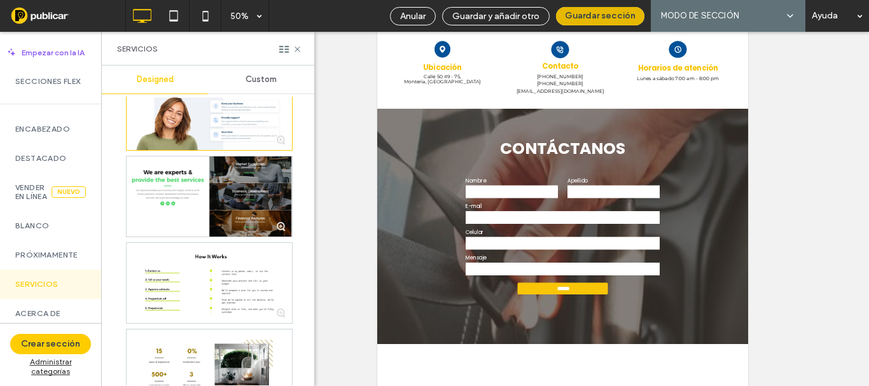
click at [601, 17] on button "Guardar sección" at bounding box center [600, 16] width 88 height 18
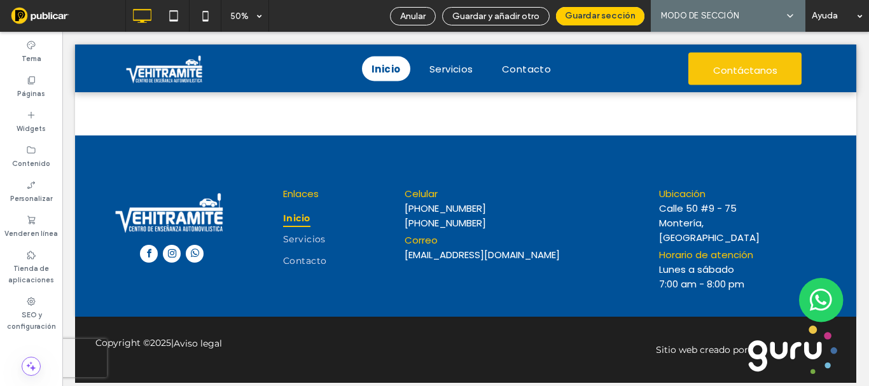
scroll to position [0, 0]
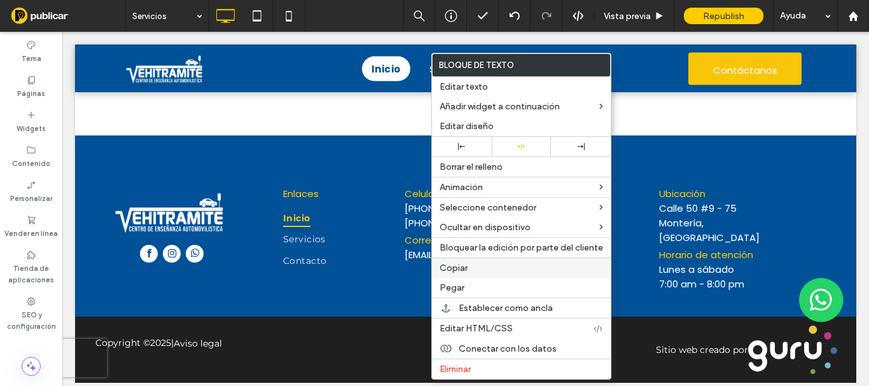
click at [451, 270] on span "Copiar" at bounding box center [454, 268] width 28 height 11
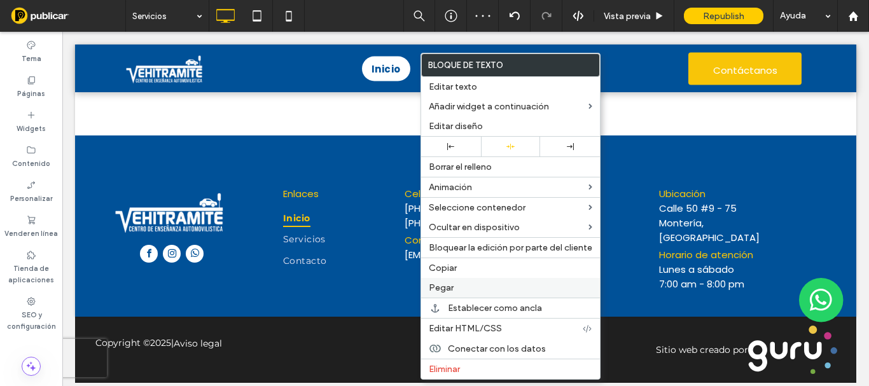
click at [459, 286] on label "Pegar" at bounding box center [511, 288] width 164 height 11
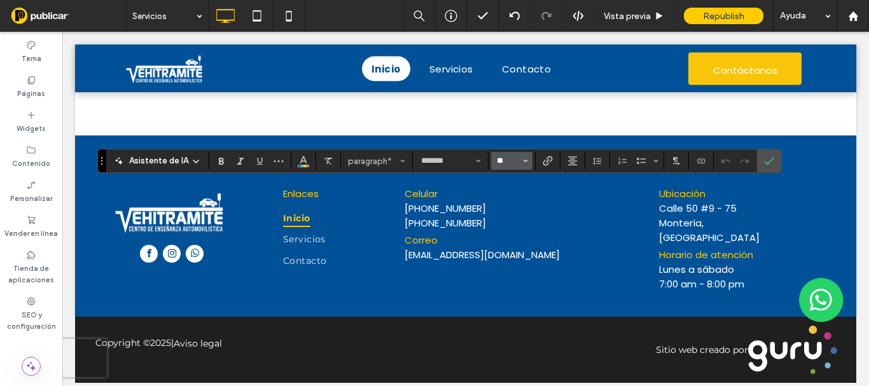
click at [507, 161] on input "**" at bounding box center [508, 161] width 25 height 10
type input "**"
click at [767, 165] on icon "Confirmar" at bounding box center [769, 161] width 10 height 10
type input "*******"
type input "**"
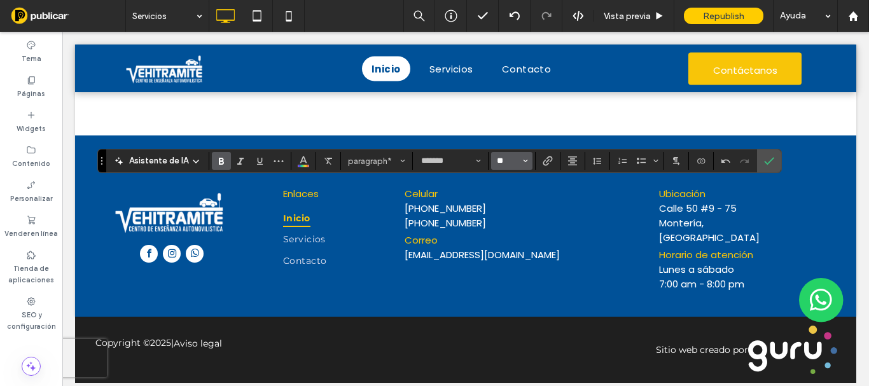
click at [499, 164] on input "**" at bounding box center [508, 161] width 25 height 10
type input "**"
click at [766, 162] on icon "Confirmar" at bounding box center [769, 161] width 10 height 10
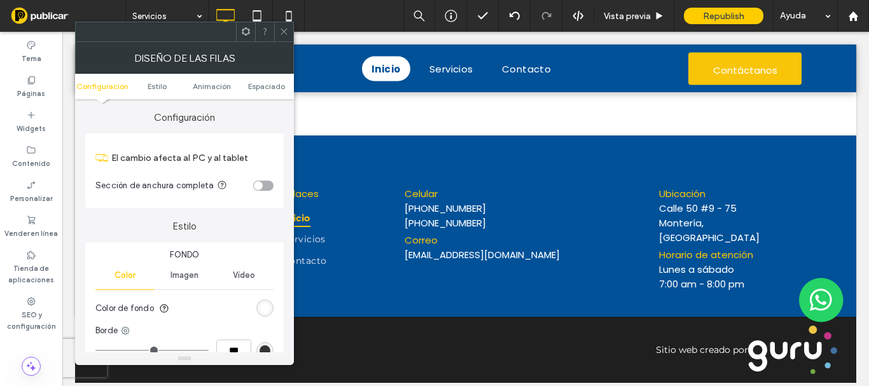
click at [267, 312] on div "rgb(255, 255, 255)" at bounding box center [265, 308] width 11 height 11
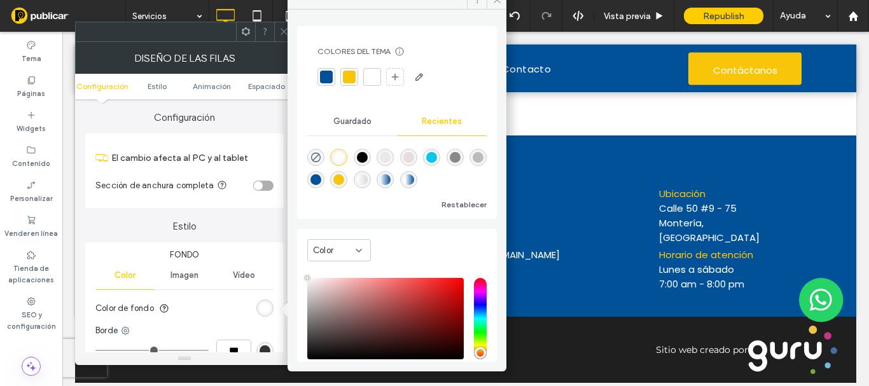
drag, startPoint x: 330, startPoint y: 74, endPoint x: 305, endPoint y: 50, distance: 34.6
click at [329, 74] on div at bounding box center [326, 77] width 13 height 13
click at [286, 30] on div "Colores del tema Ahorre tiempo con los colores del tema Cree una paleta de colo…" at bounding box center [184, 194] width 219 height 344
click at [282, 32] on icon at bounding box center [284, 32] width 10 height 10
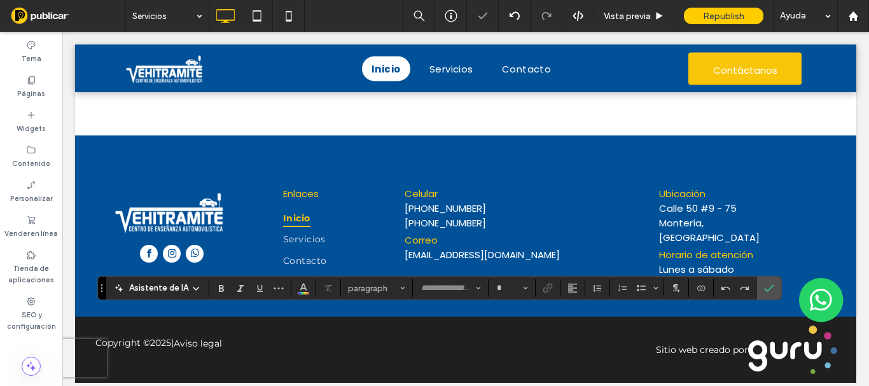
type input "*******"
type input "**"
click at [304, 288] on use "Color" at bounding box center [303, 287] width 7 height 7
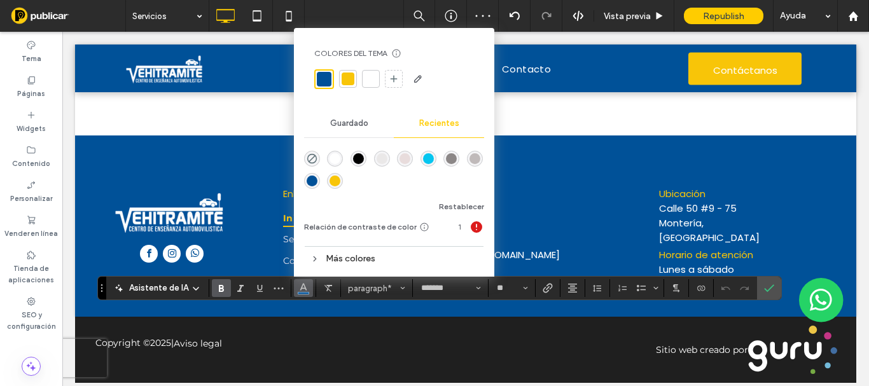
click at [370, 73] on div at bounding box center [371, 79] width 13 height 13
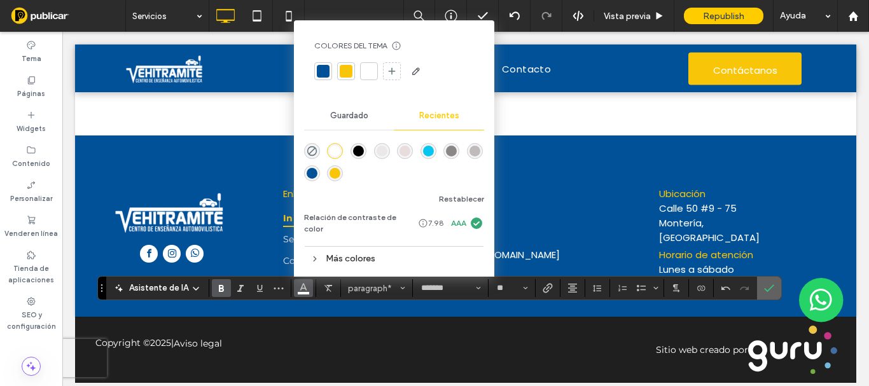
click at [771, 286] on icon "Confirmar" at bounding box center [769, 288] width 10 height 10
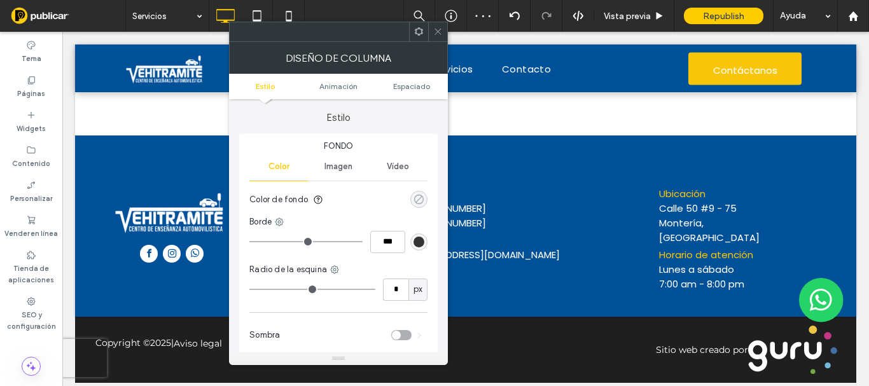
click at [418, 201] on div "rgba(0, 0, 0, 0)" at bounding box center [419, 199] width 11 height 11
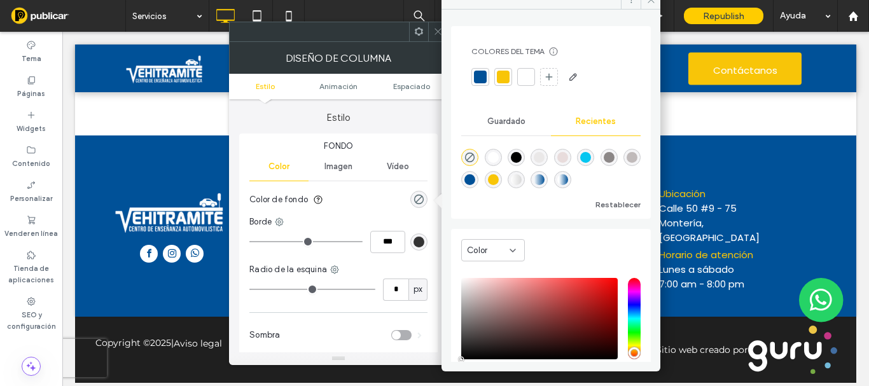
click at [480, 73] on div at bounding box center [480, 77] width 13 height 13
click at [433, 34] on icon at bounding box center [438, 32] width 10 height 10
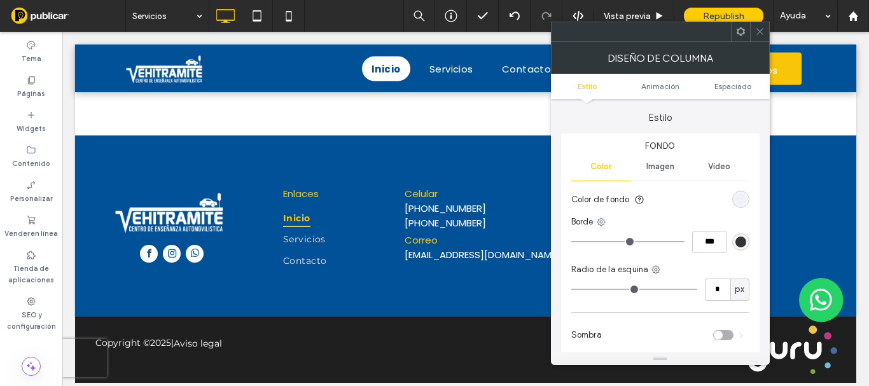
type input "*"
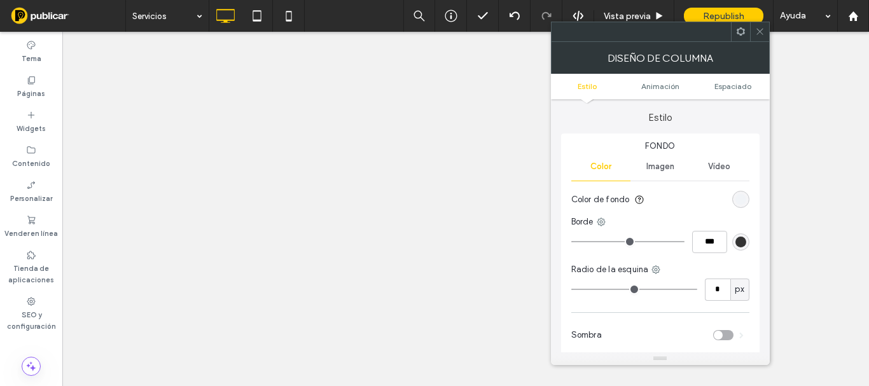
click at [744, 196] on div "rgb(239, 242, 246)" at bounding box center [741, 199] width 11 height 11
click at [738, 201] on div "rgb(239, 242, 246)" at bounding box center [741, 199] width 11 height 11
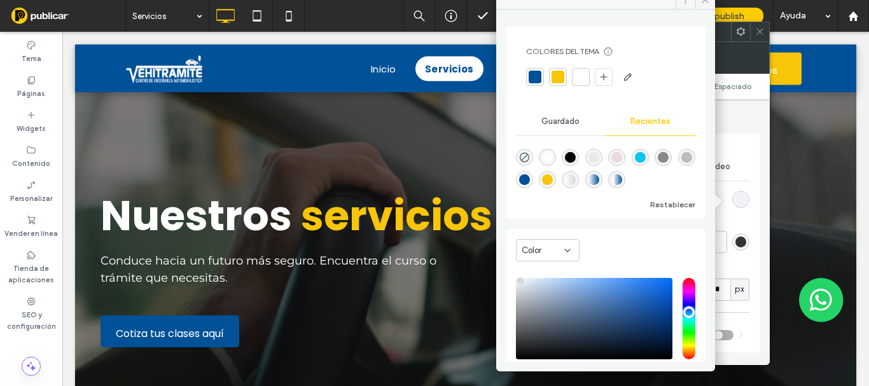
scroll to position [1018, 0]
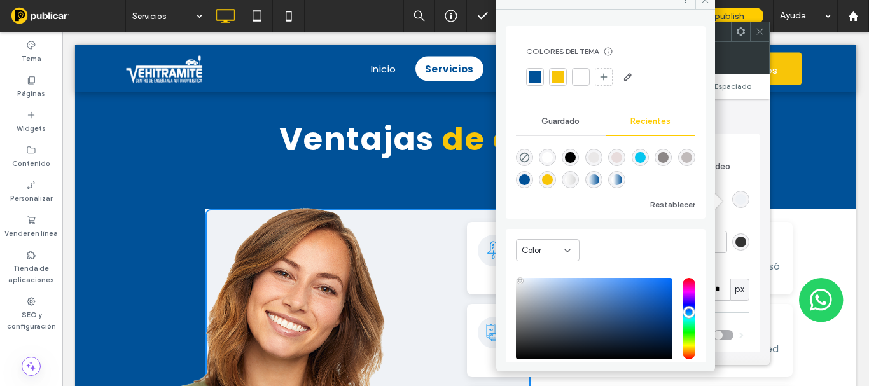
click at [554, 79] on div at bounding box center [558, 77] width 13 height 13
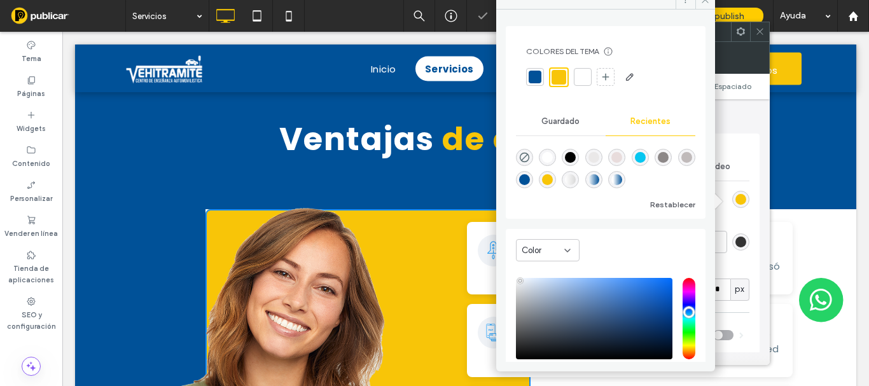
click at [536, 74] on div at bounding box center [535, 77] width 13 height 13
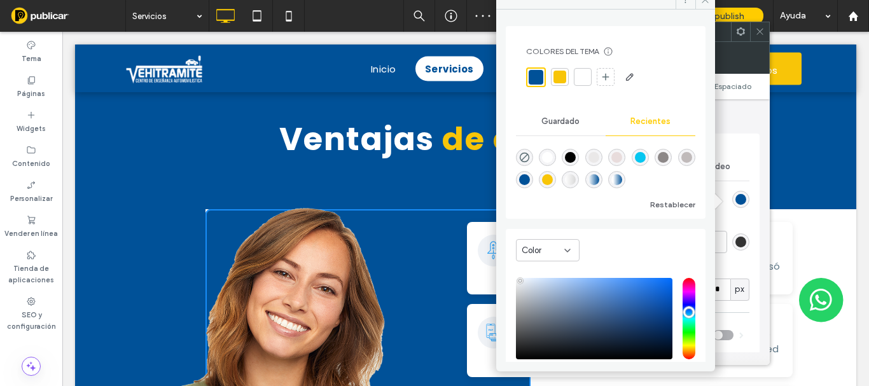
click at [581, 75] on div at bounding box center [582, 77] width 13 height 13
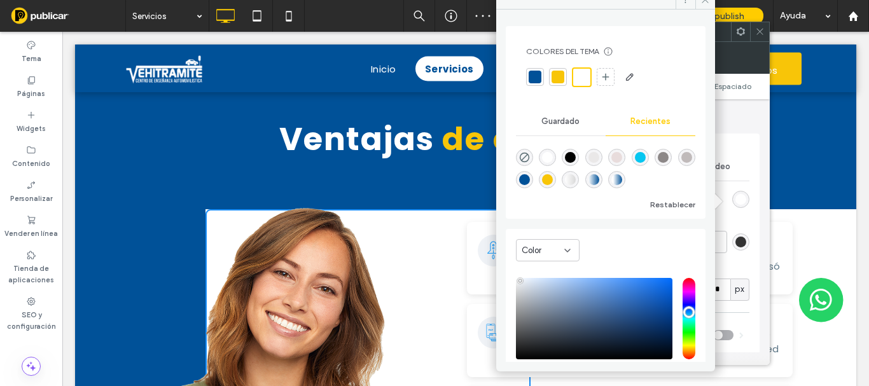
click at [678, 166] on div "rgba(192, 186, 186, 1)" at bounding box center [686, 157] width 17 height 17
type input "*******"
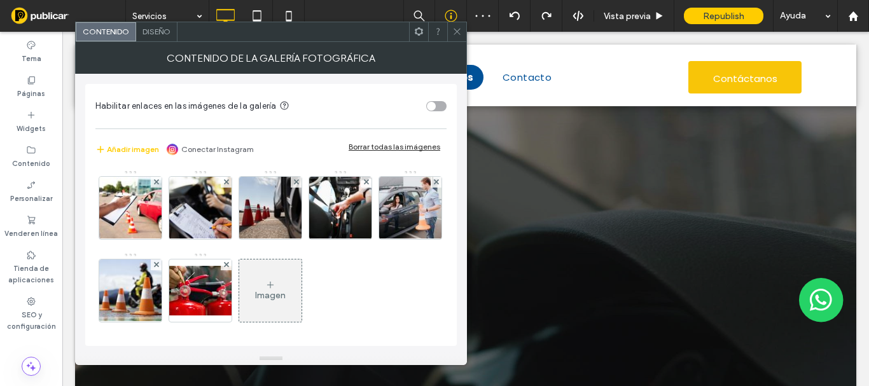
scroll to position [509, 0]
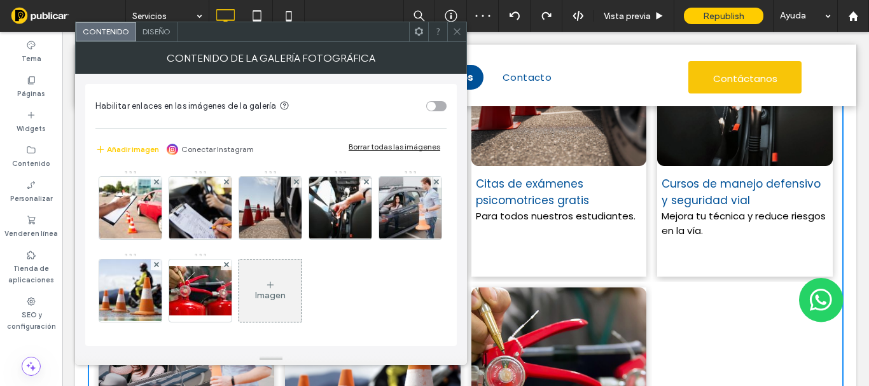
click at [451, 32] on div at bounding box center [456, 31] width 19 height 19
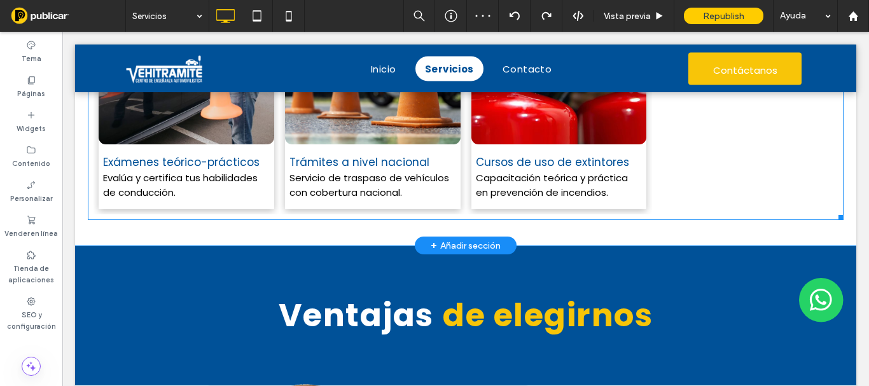
scroll to position [891, 0]
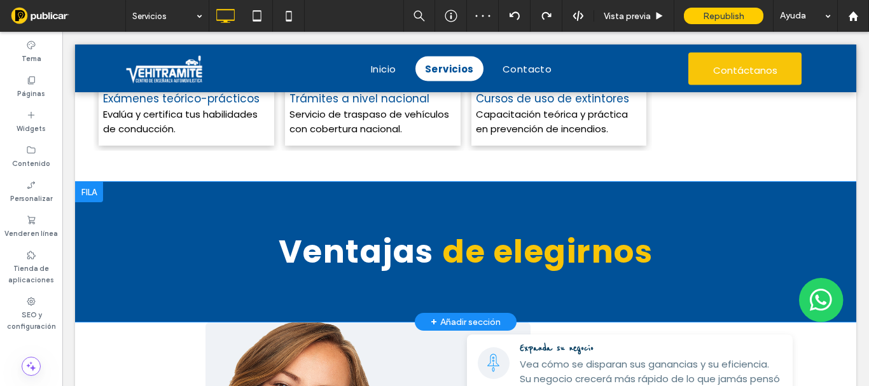
click at [138, 218] on div "Ventajas de elegirnos Click To Paste Fila + Añadir sección" at bounding box center [465, 252] width 781 height 140
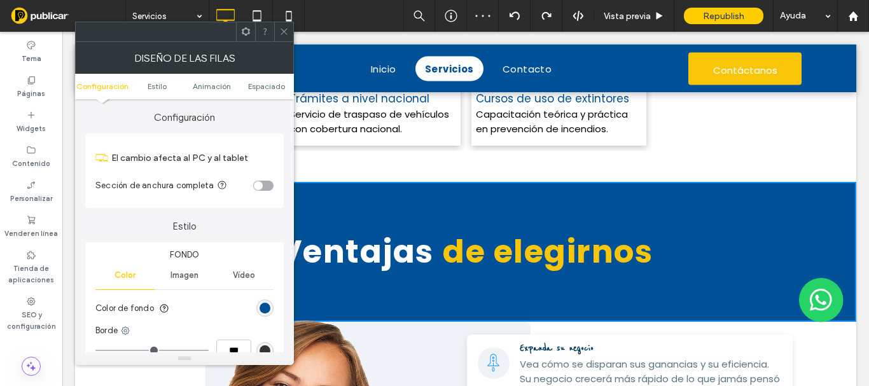
scroll to position [127, 0]
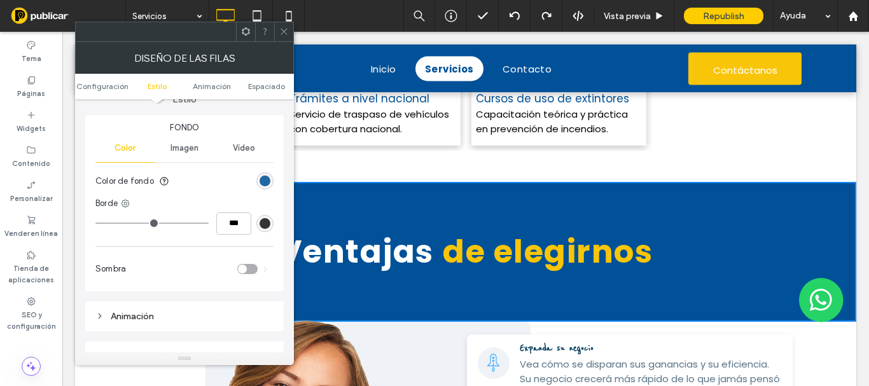
click at [262, 178] on div "rgb(0, 81, 152)" at bounding box center [265, 181] width 11 height 11
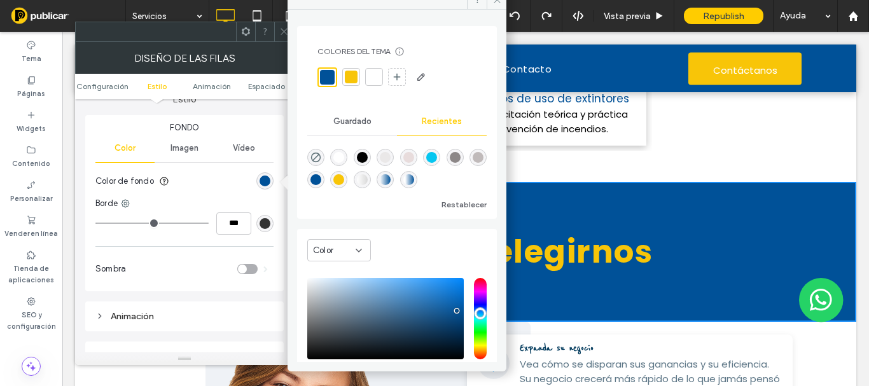
click at [377, 76] on div at bounding box center [374, 77] width 13 height 13
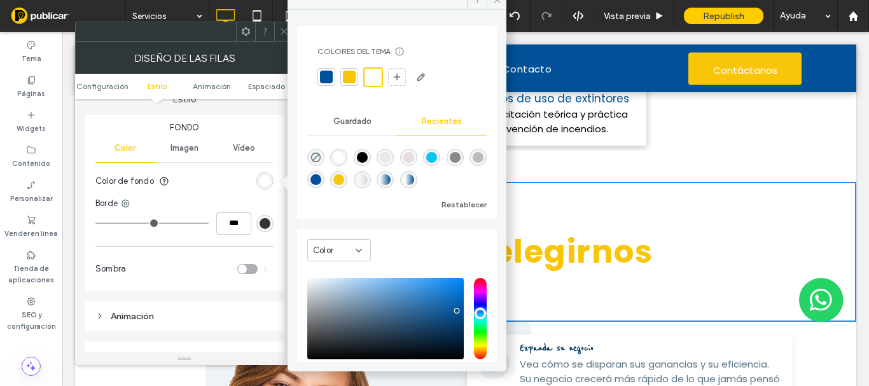
click at [288, 34] on div "Colores del tema Ahorre tiempo con los colores del tema Cree una paleta de colo…" at bounding box center [397, 186] width 219 height 353
click at [284, 32] on icon at bounding box center [284, 32] width 10 height 10
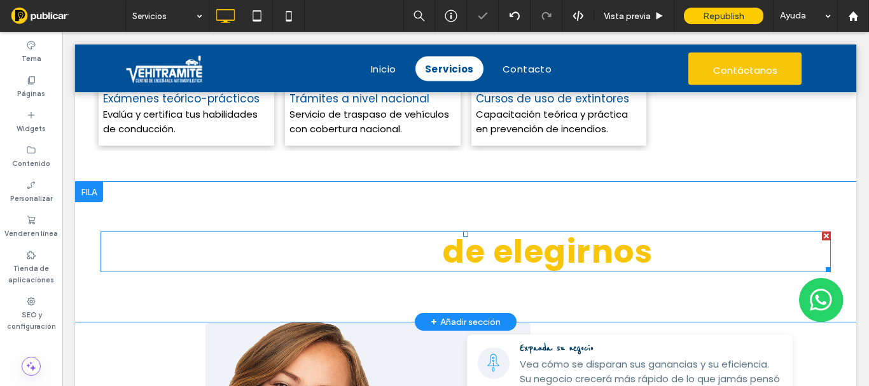
click at [429, 253] on p "Ventajas de elegirnos" at bounding box center [466, 252] width 730 height 38
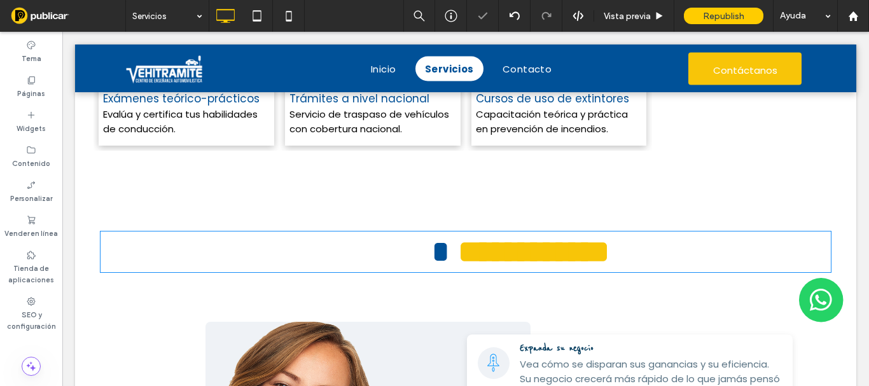
click at [424, 253] on span at bounding box center [440, 251] width 35 height 31
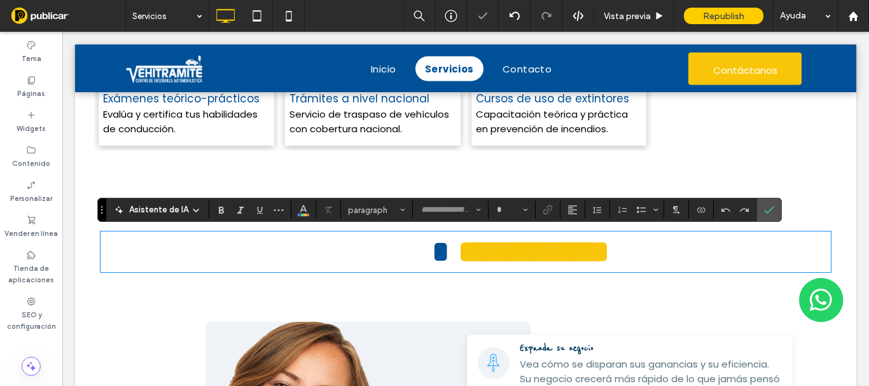
type input "*******"
type input "**"
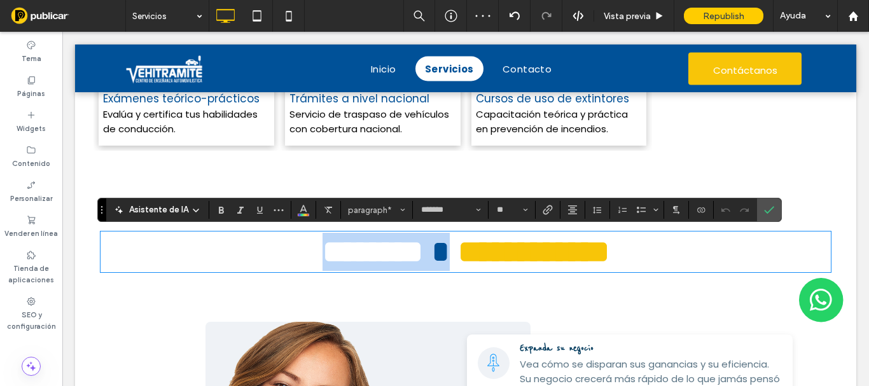
drag, startPoint x: 440, startPoint y: 253, endPoint x: 258, endPoint y: 226, distance: 183.3
click at [244, 241] on p "**********" at bounding box center [466, 252] width 730 height 38
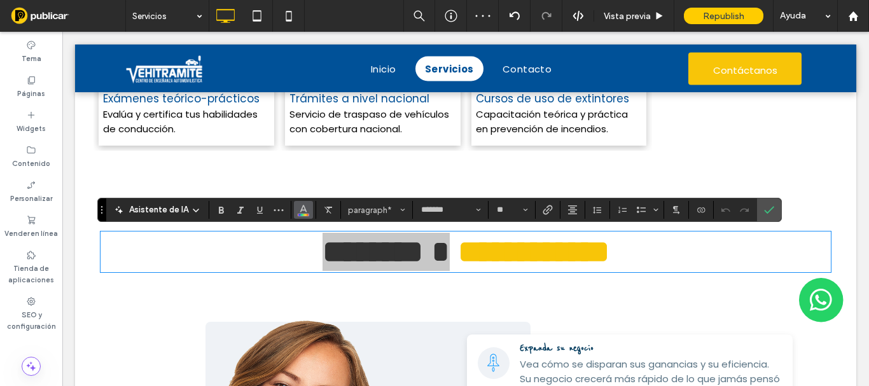
click at [305, 211] on icon "Color" at bounding box center [303, 209] width 10 height 10
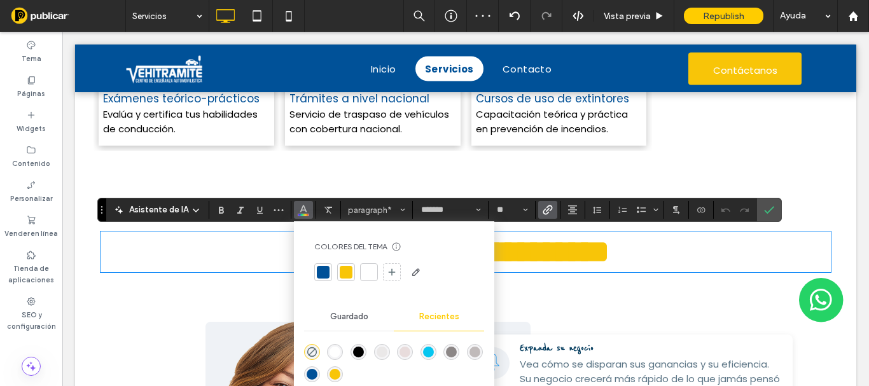
drag, startPoint x: 326, startPoint y: 272, endPoint x: 542, endPoint y: 207, distance: 225.3
click at [326, 272] on div at bounding box center [323, 272] width 13 height 13
click at [771, 211] on icon "Confirmar" at bounding box center [769, 210] width 10 height 10
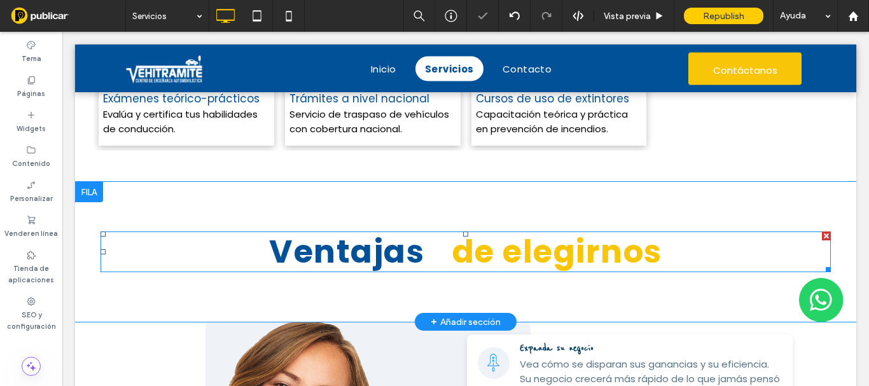
click at [443, 254] on span at bounding box center [448, 251] width 10 height 45
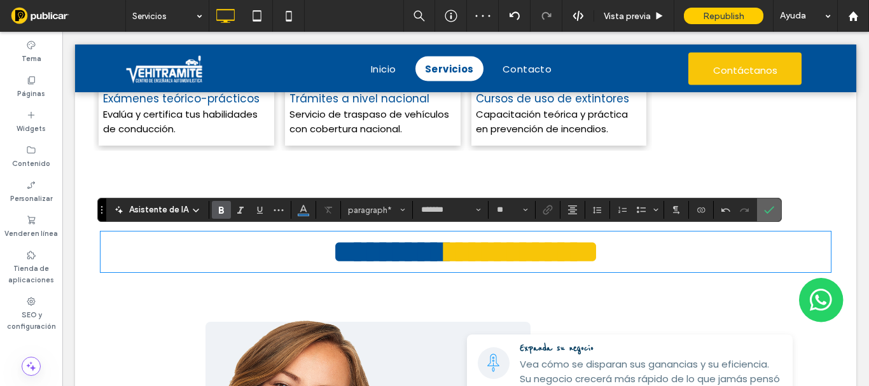
click at [770, 213] on icon "Confirmar" at bounding box center [769, 210] width 10 height 10
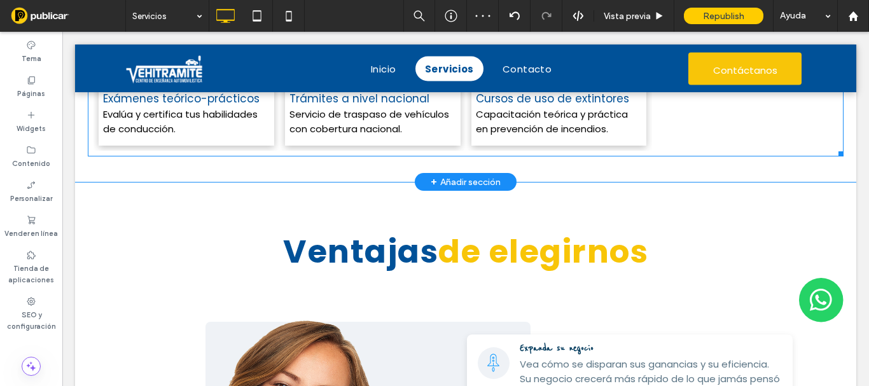
scroll to position [1018, 0]
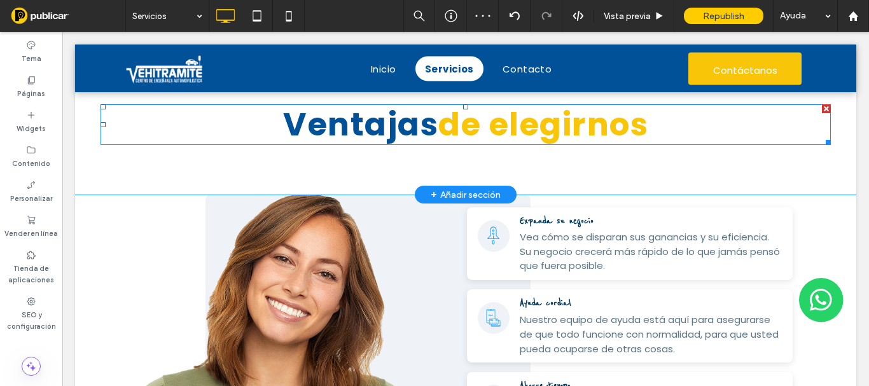
click at [471, 127] on strong "de elegirnos" at bounding box center [543, 124] width 210 height 45
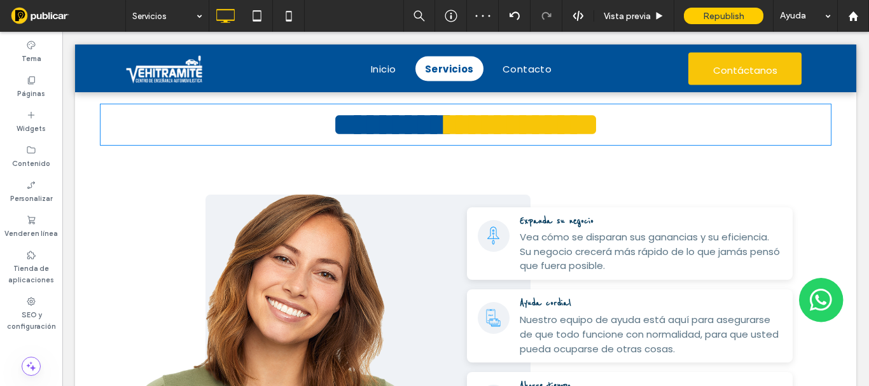
click at [475, 127] on strong "**********" at bounding box center [523, 124] width 152 height 31
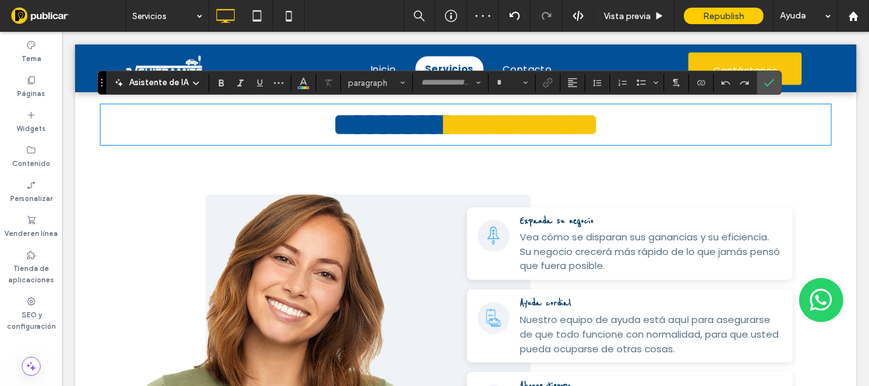
type input "*******"
type input "**"
drag, startPoint x: 481, startPoint y: 126, endPoint x: 329, endPoint y: 96, distance: 155.0
click at [433, 124] on p "**********" at bounding box center [466, 125] width 730 height 38
click at [310, 87] on button "Color" at bounding box center [303, 83] width 19 height 18
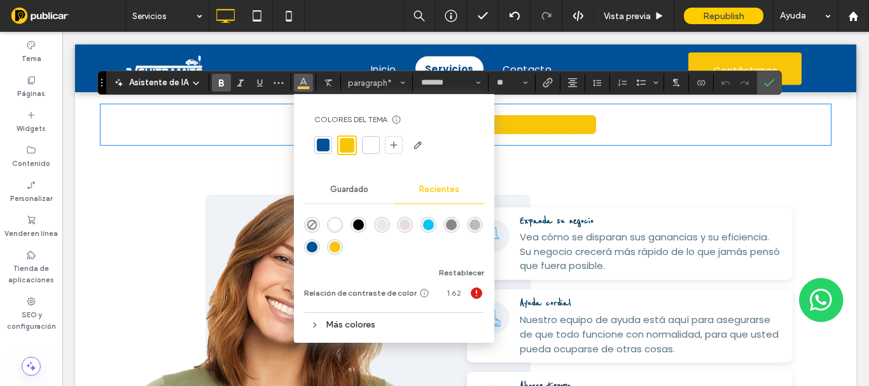
click at [327, 146] on div at bounding box center [323, 145] width 13 height 13
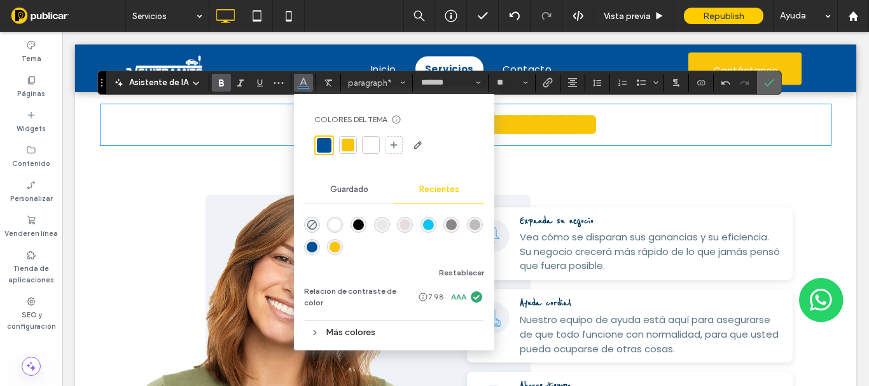
click at [764, 85] on icon "Confirmar" at bounding box center [769, 83] width 10 height 10
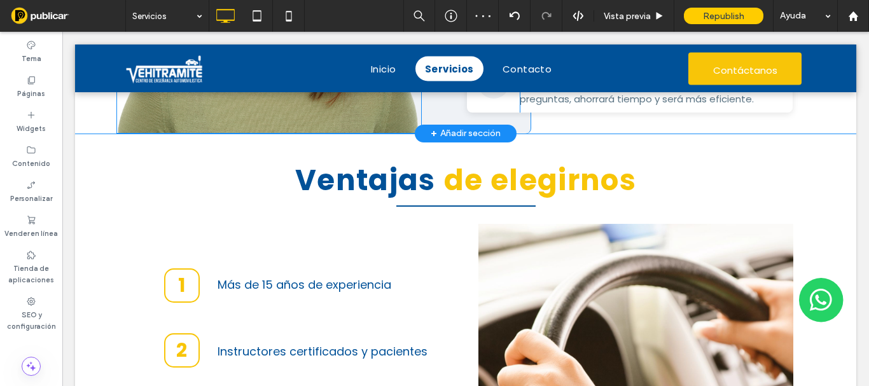
scroll to position [1209, 0]
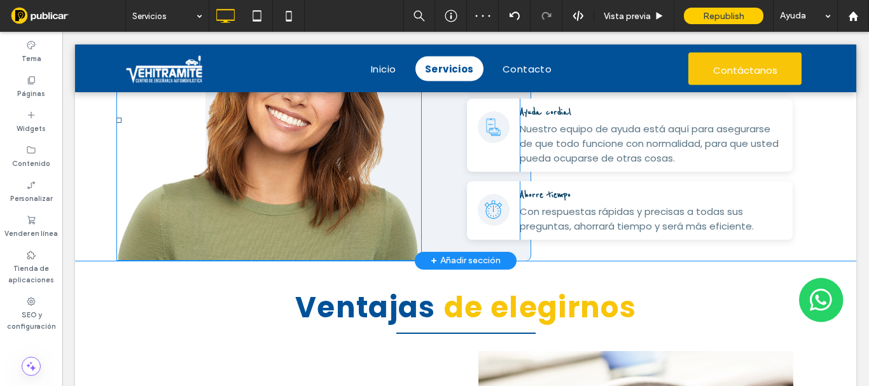
click at [305, 182] on img at bounding box center [268, 120] width 305 height 281
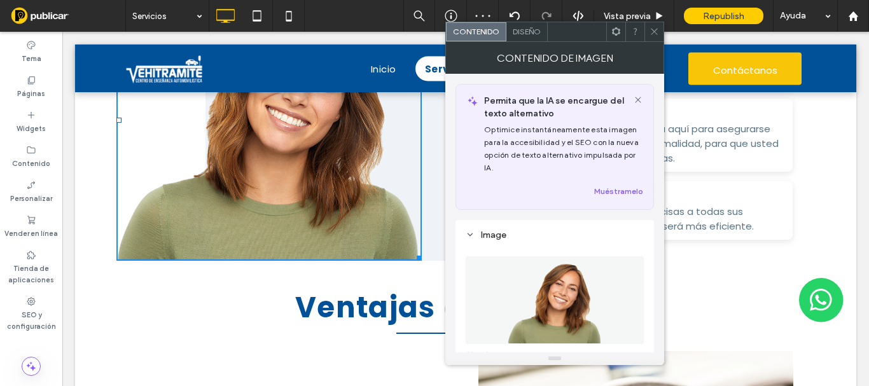
scroll to position [191, 0]
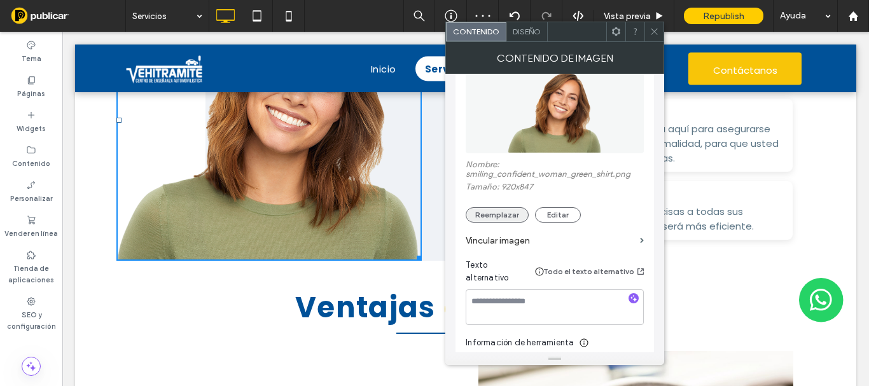
click at [488, 213] on button "Reemplazar" at bounding box center [497, 214] width 63 height 15
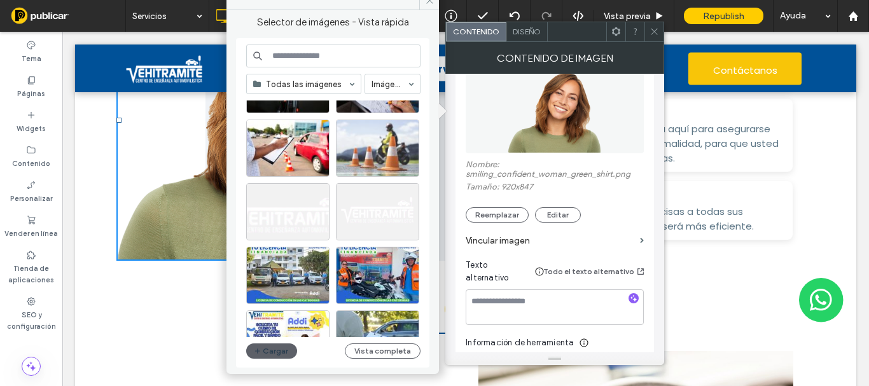
scroll to position [0, 0]
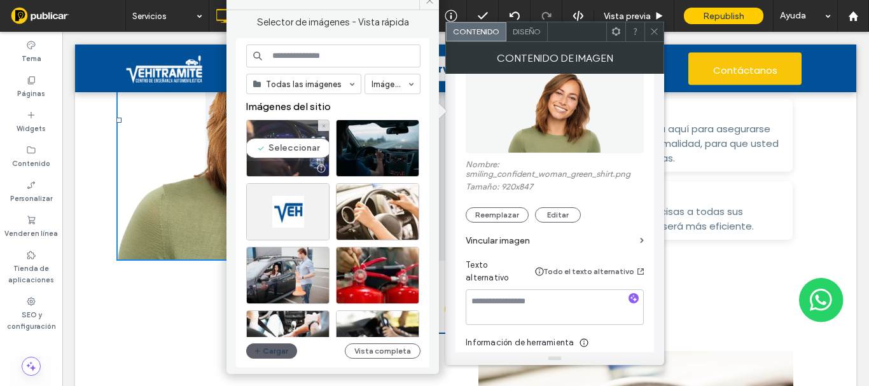
click at [304, 136] on div "Seleccionar" at bounding box center [287, 148] width 83 height 57
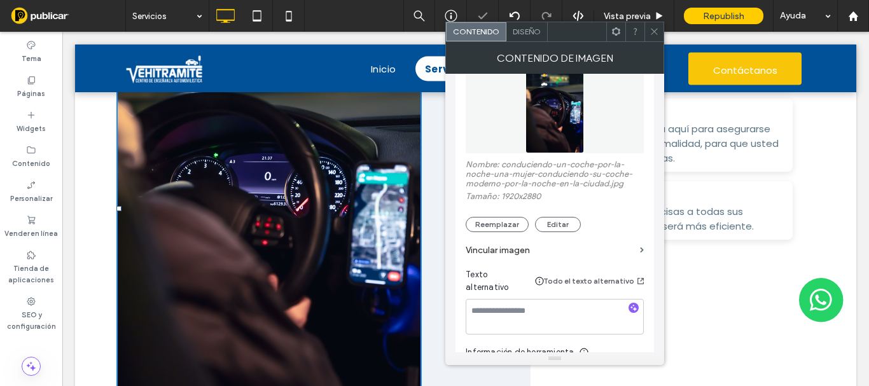
click at [655, 35] on icon at bounding box center [655, 32] width 10 height 10
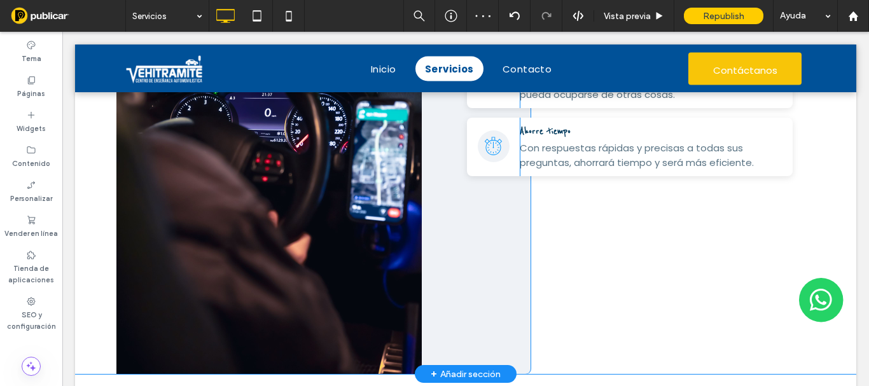
scroll to position [1400, 0]
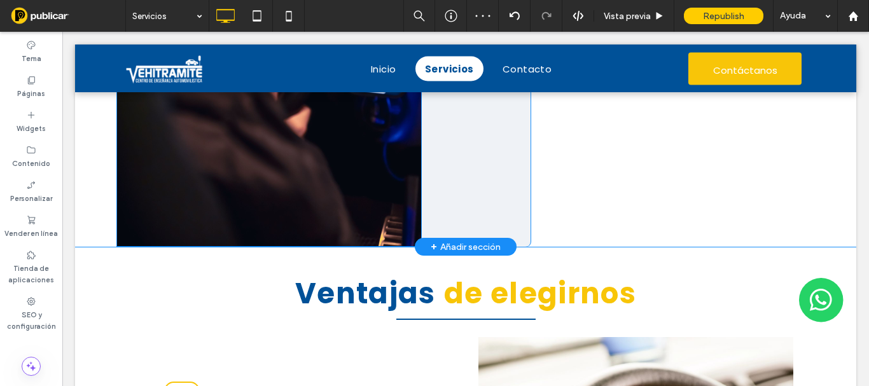
click at [363, 206] on img at bounding box center [268, 18] width 305 height 458
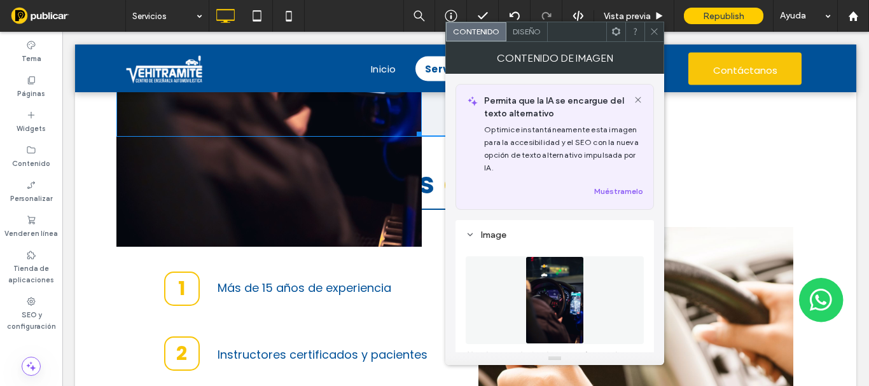
drag, startPoint x: 414, startPoint y: 241, endPoint x: 358, endPoint y: 129, distance: 124.4
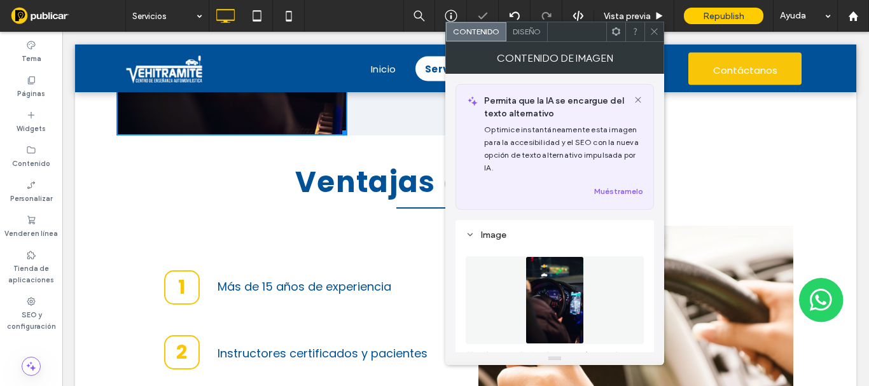
click at [659, 31] on icon at bounding box center [655, 32] width 10 height 10
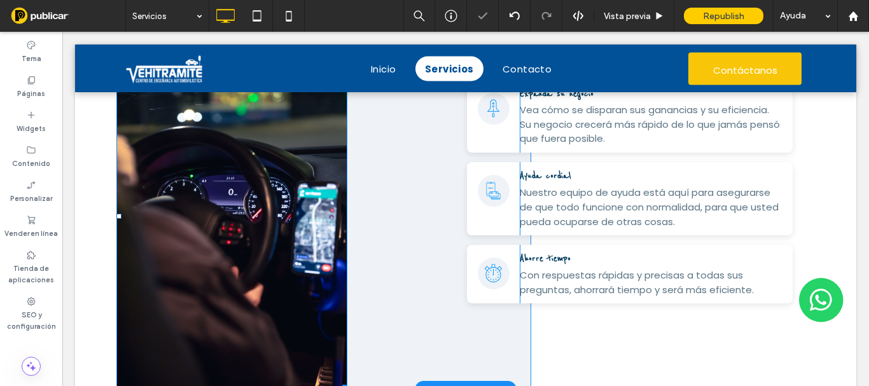
scroll to position [1082, 0]
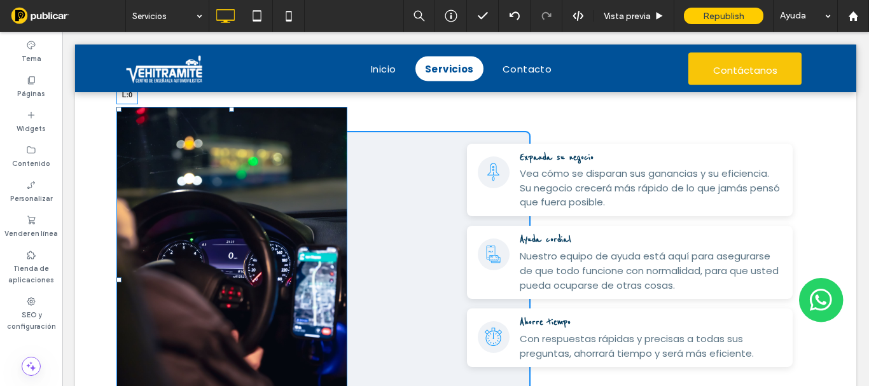
drag, startPoint x: 117, startPoint y: 279, endPoint x: 215, endPoint y: 263, distance: 99.3
click at [62, 234] on html "Click To Paste Inicio Servicios Contacto Click To Paste Contáctanos Click To Pa…" at bounding box center [465, 44] width 807 height 2188
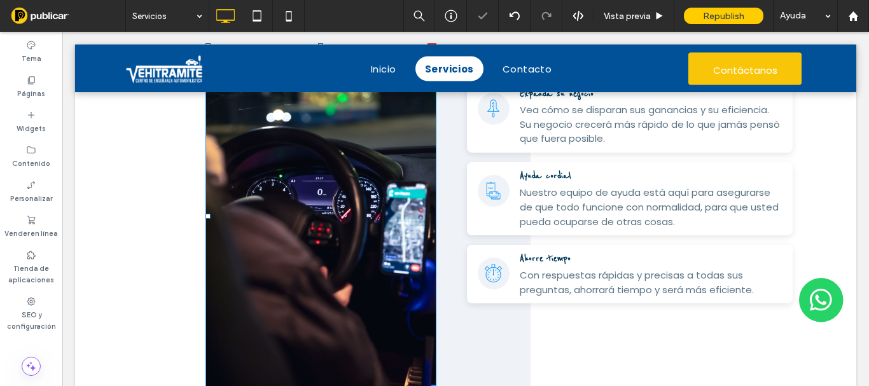
scroll to position [1336, 0]
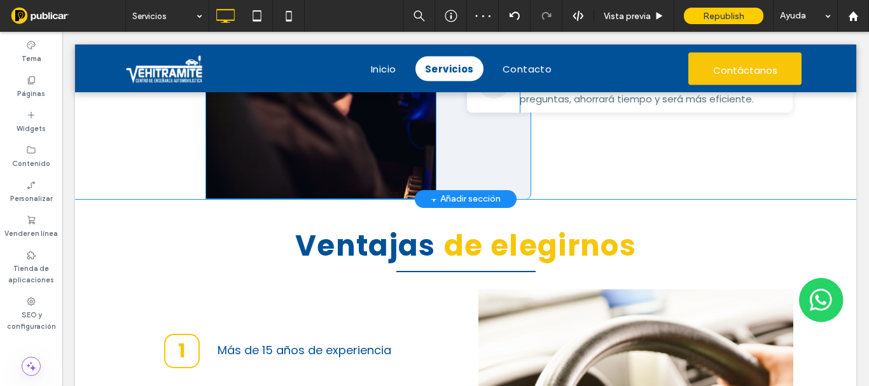
click at [376, 174] on img at bounding box center [321, 25] width 231 height 347
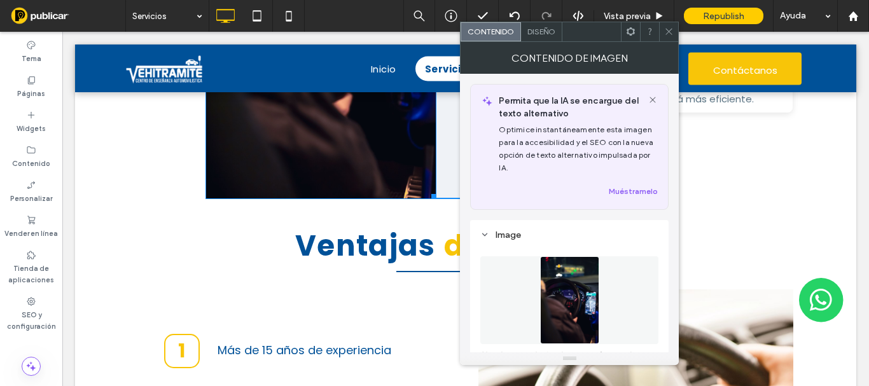
drag, startPoint x: 430, startPoint y: 194, endPoint x: 396, endPoint y: 130, distance: 72.6
click at [396, 130] on div "W:304.625 H:456.938 Click To Paste" at bounding box center [369, 38] width 326 height 323
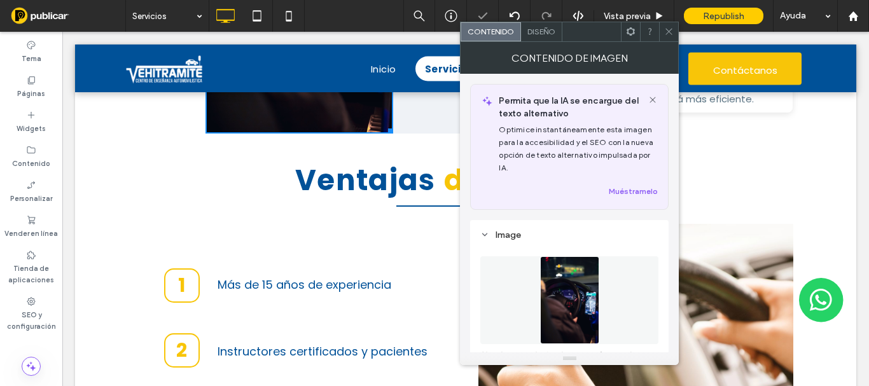
drag, startPoint x: 671, startPoint y: 38, endPoint x: 365, endPoint y: 106, distance: 313.5
click at [671, 38] on span at bounding box center [669, 31] width 10 height 19
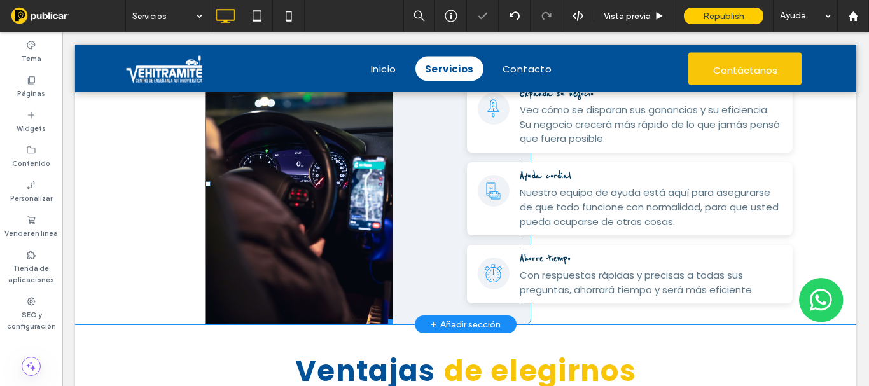
scroll to position [1018, 0]
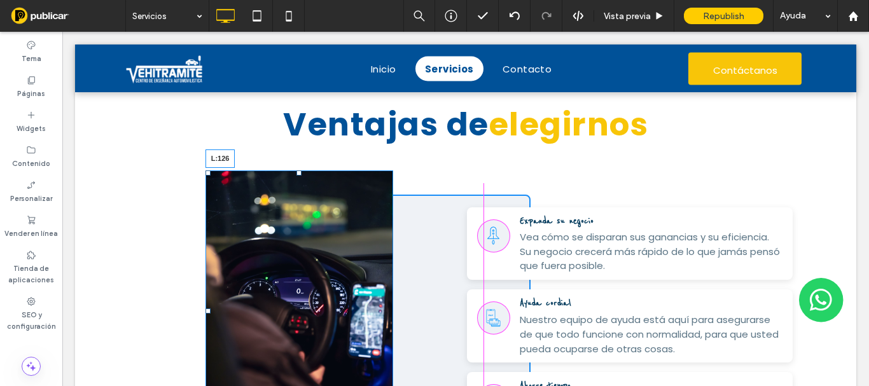
drag, startPoint x: 206, startPoint y: 310, endPoint x: 277, endPoint y: 294, distance: 72.4
click at [277, 294] on div "L:126" at bounding box center [300, 311] width 188 height 281
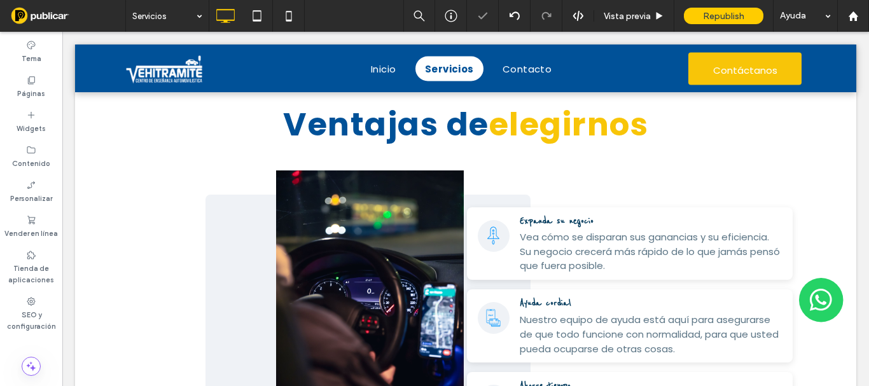
click at [381, 265] on img at bounding box center [370, 311] width 188 height 281
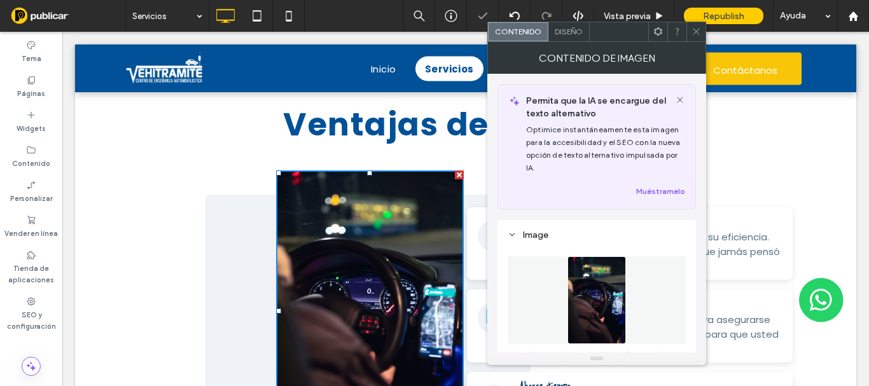
scroll to position [191, 0]
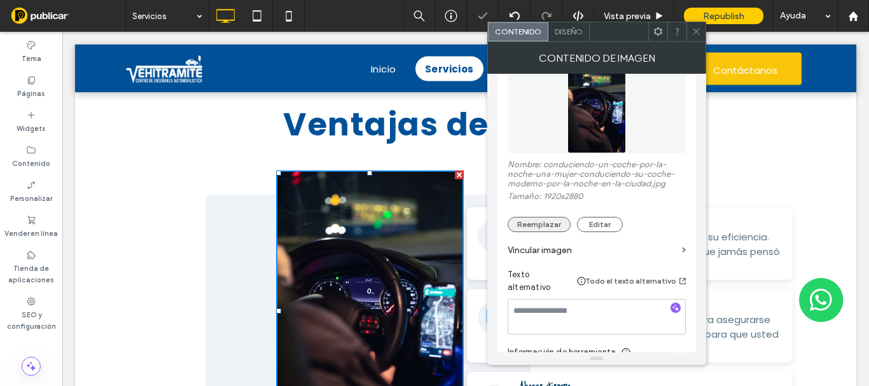
click at [534, 223] on button "Reemplazar" at bounding box center [539, 224] width 63 height 15
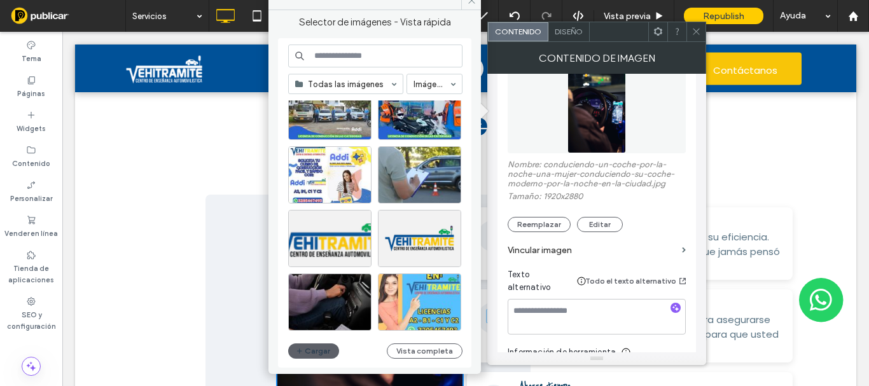
scroll to position [355, 0]
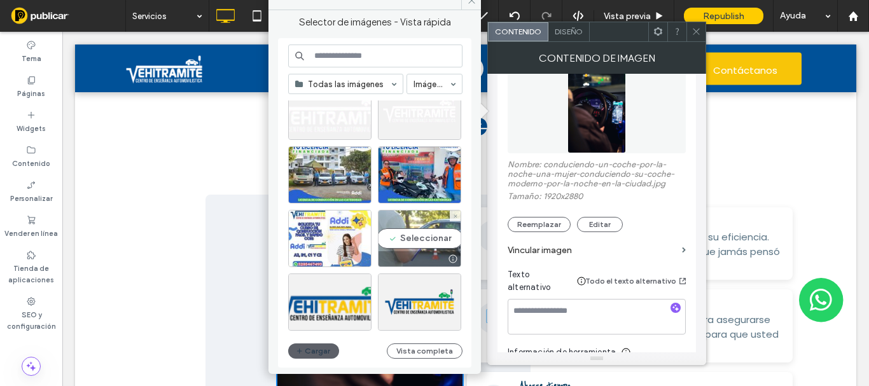
drag, startPoint x: 427, startPoint y: 235, endPoint x: 259, endPoint y: 158, distance: 184.5
click at [427, 235] on div "Seleccionar" at bounding box center [419, 238] width 83 height 57
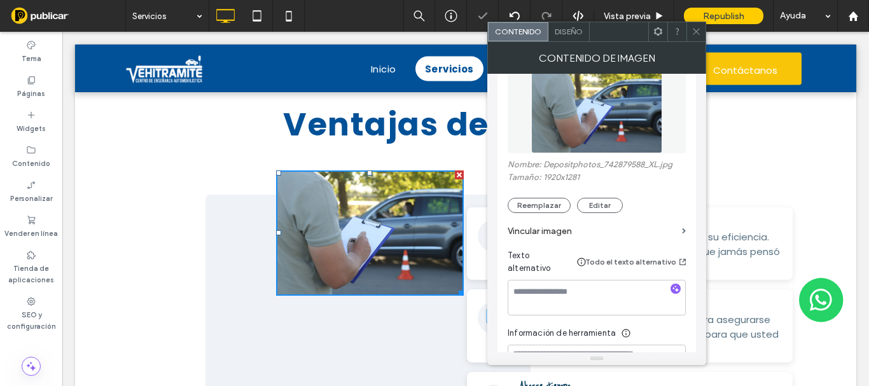
click at [692, 36] on icon at bounding box center [697, 32] width 10 height 10
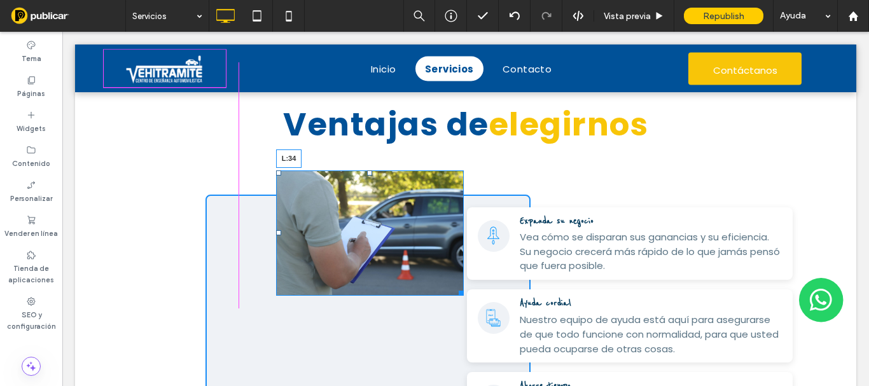
drag, startPoint x: 276, startPoint y: 230, endPoint x: 291, endPoint y: 255, distance: 29.1
click at [276, 225] on div "L:34" at bounding box center [370, 233] width 188 height 125
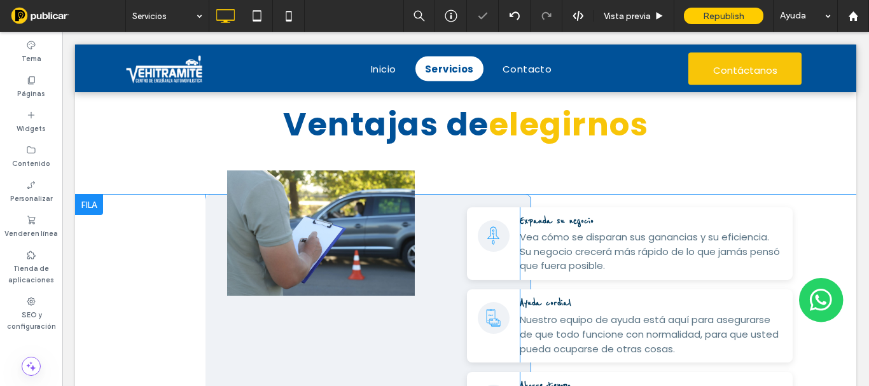
click at [312, 242] on img at bounding box center [321, 233] width 188 height 125
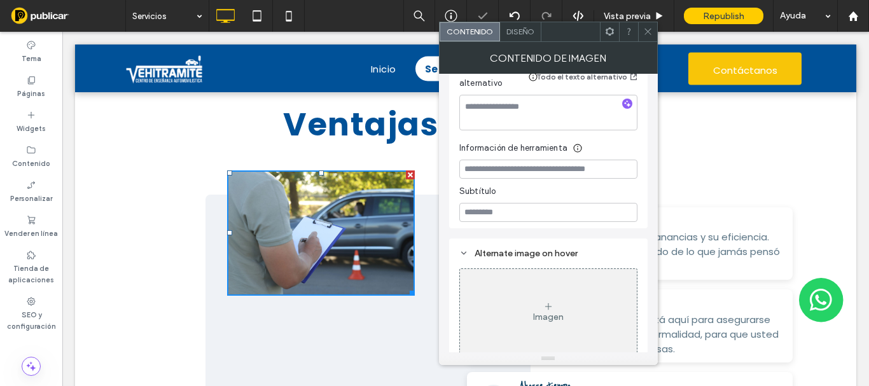
scroll to position [58, 0]
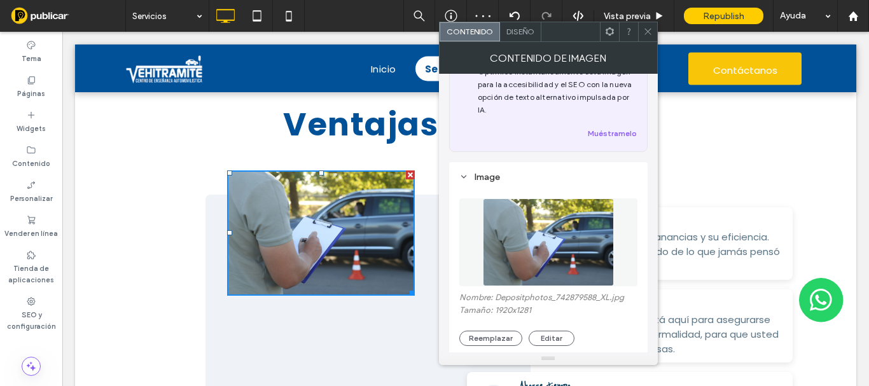
click at [524, 30] on span "Diseño" at bounding box center [520, 32] width 28 height 10
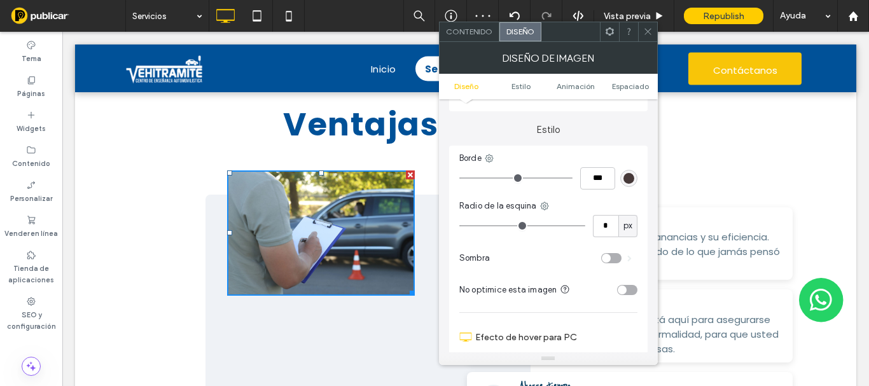
scroll to position [382, 0]
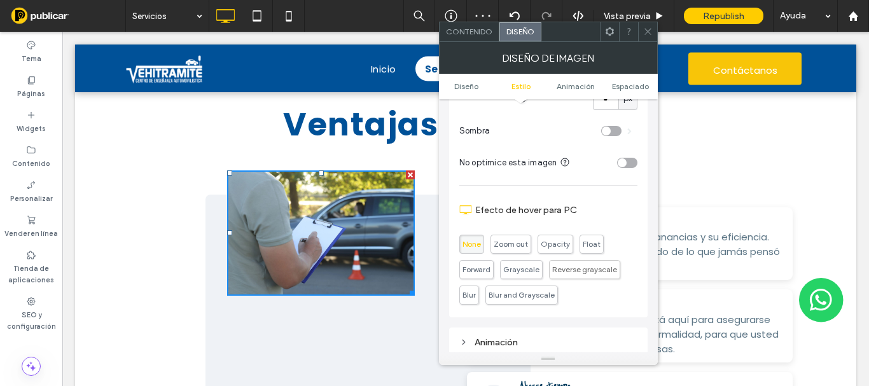
click at [614, 133] on div "toggle" at bounding box center [611, 131] width 20 height 10
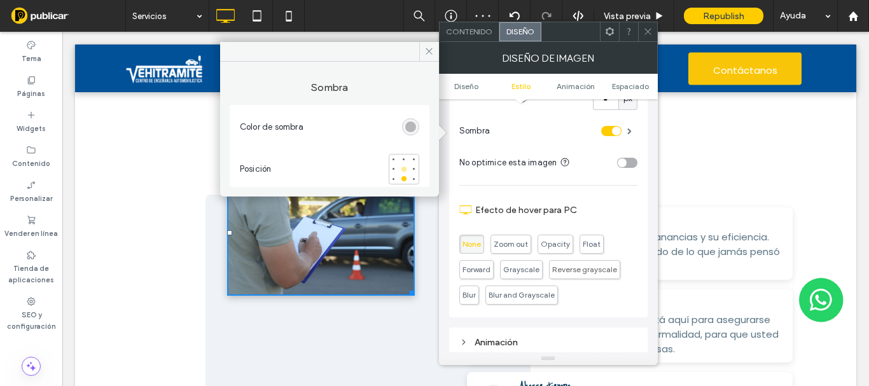
click at [402, 170] on div at bounding box center [404, 169] width 5 height 5
click at [648, 33] on icon at bounding box center [648, 32] width 10 height 10
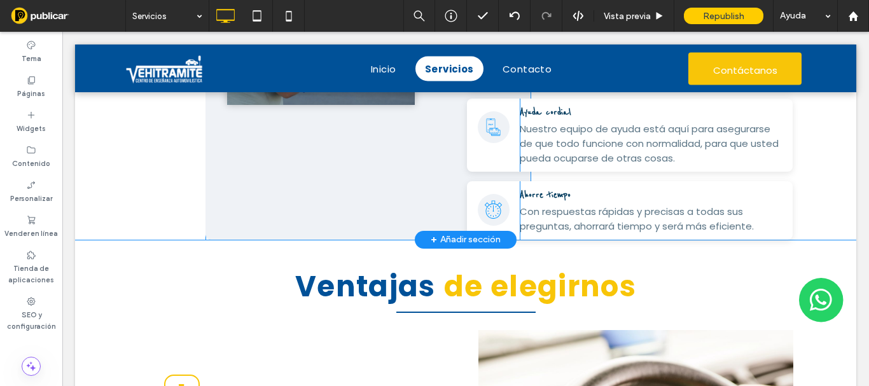
scroll to position [1082, 0]
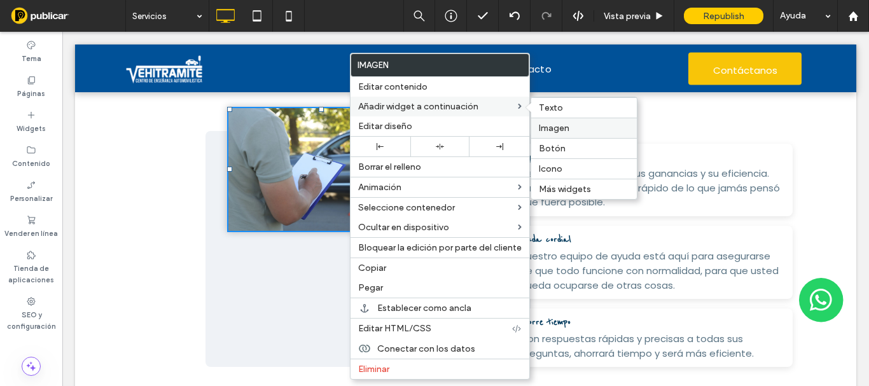
click at [555, 129] on span "Imagen" at bounding box center [554, 128] width 31 height 11
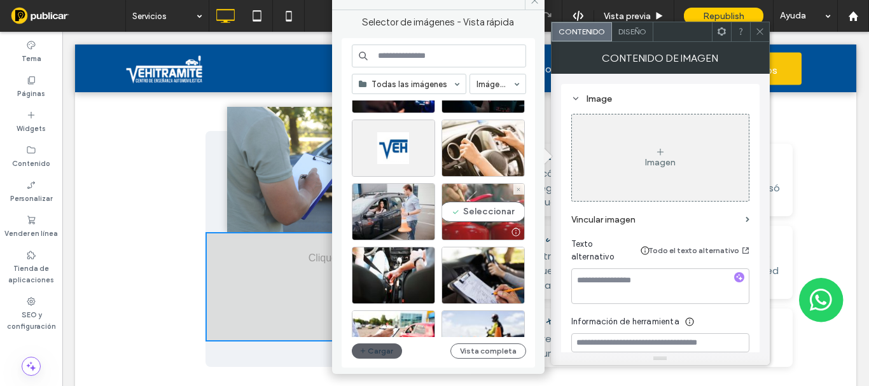
scroll to position [0, 0]
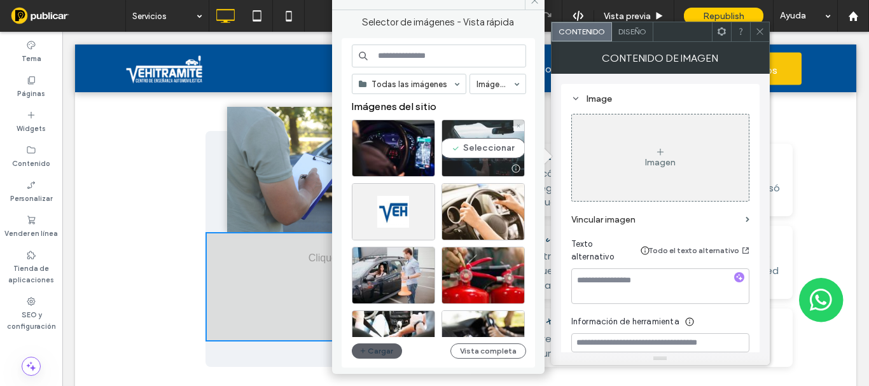
click at [492, 151] on div "Seleccionar" at bounding box center [483, 148] width 83 height 57
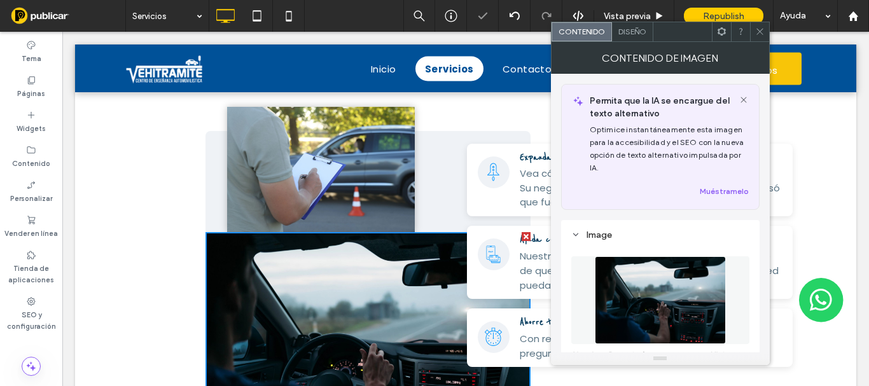
scroll to position [127, 0]
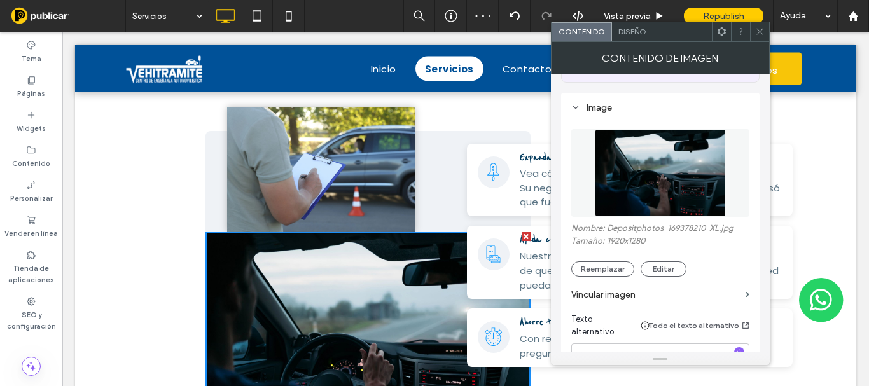
click at [632, 29] on span "Diseño" at bounding box center [632, 32] width 28 height 10
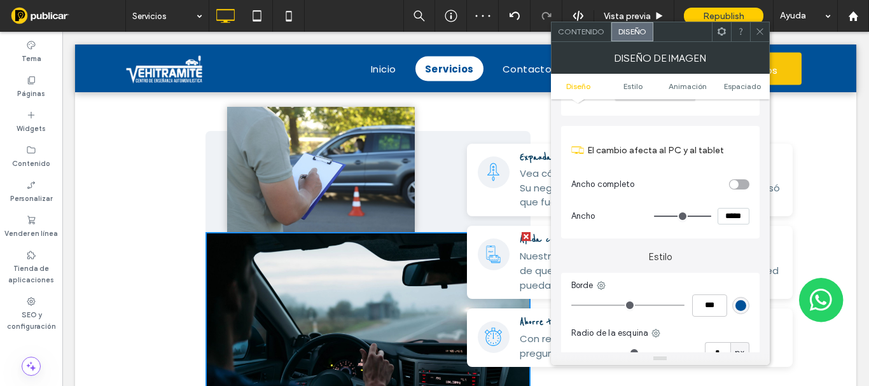
scroll to position [191, 0]
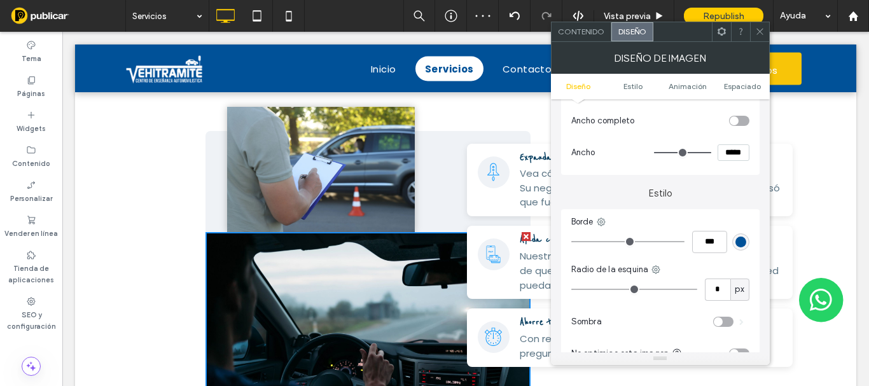
click at [725, 321] on div "toggle" at bounding box center [723, 322] width 20 height 10
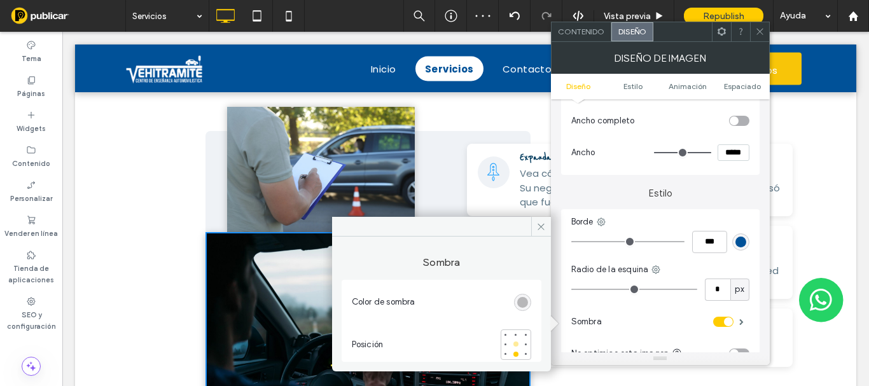
click at [517, 342] on div at bounding box center [515, 344] width 5 height 5
click at [760, 29] on icon at bounding box center [760, 32] width 10 height 10
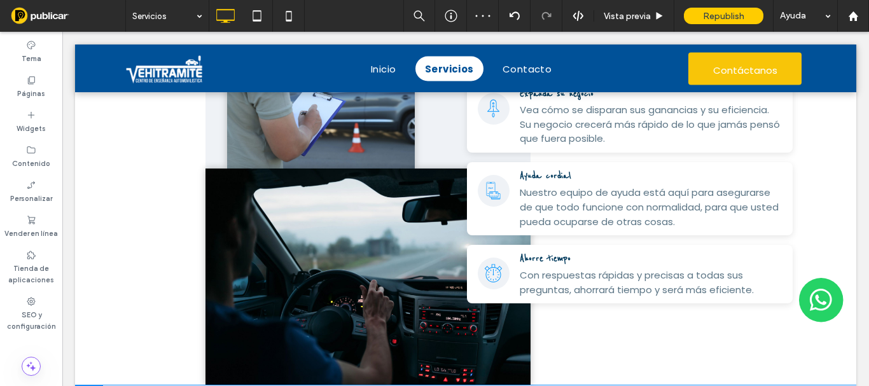
scroll to position [1209, 0]
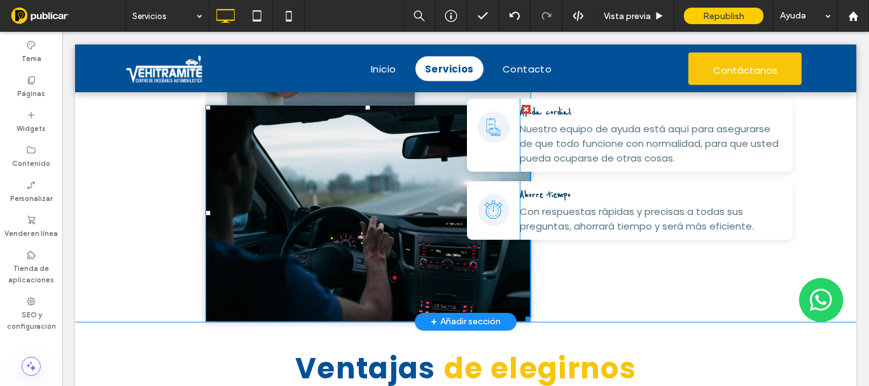
click at [361, 242] on img at bounding box center [369, 213] width 326 height 217
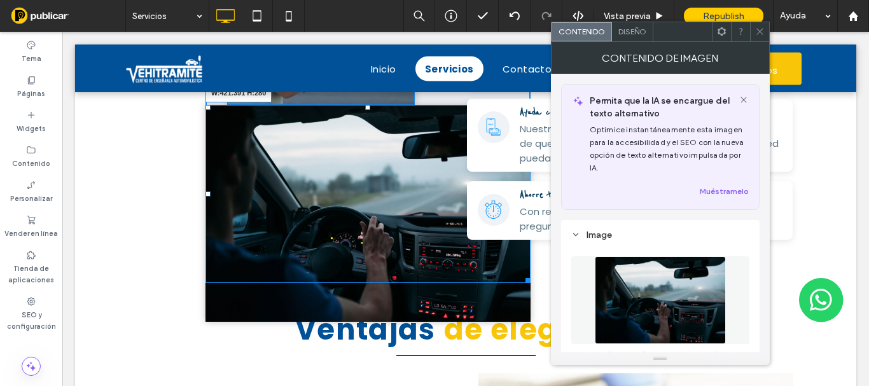
drag, startPoint x: 522, startPoint y: 319, endPoint x: 495, endPoint y: 261, distance: 63.8
click at [495, 261] on div "Click To Paste Click To Paste W:421.391 H:280 Click To Paste Expanda su negocio…" at bounding box center [465, 143] width 781 height 279
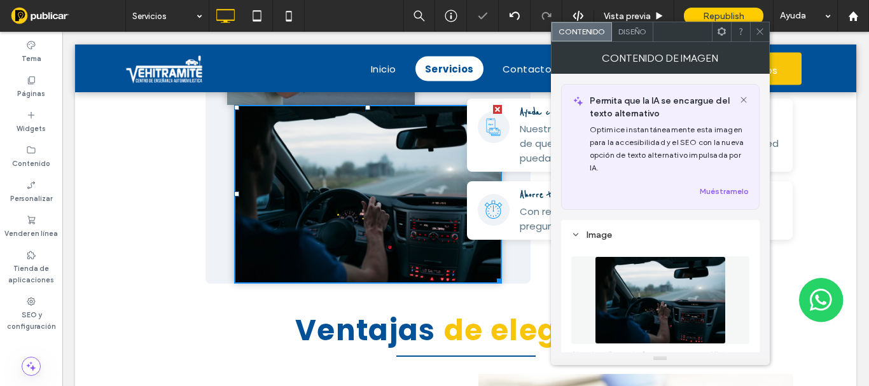
drag, startPoint x: 753, startPoint y: 29, endPoint x: 584, endPoint y: 85, distance: 177.5
click at [753, 29] on div at bounding box center [759, 31] width 19 height 19
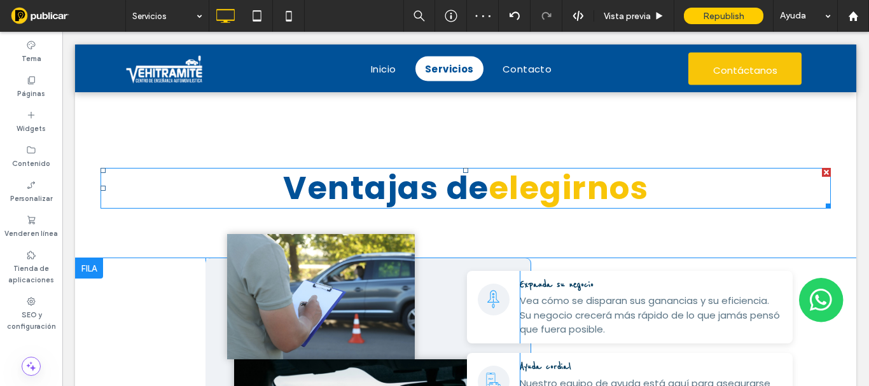
scroll to position [1082, 0]
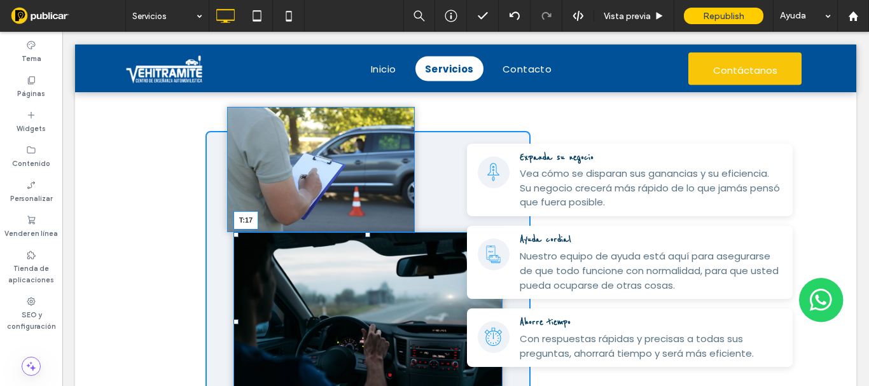
drag, startPoint x: 365, startPoint y: 236, endPoint x: 363, endPoint y: 247, distance: 11.0
click at [365, 237] on div at bounding box center [367, 234] width 5 height 5
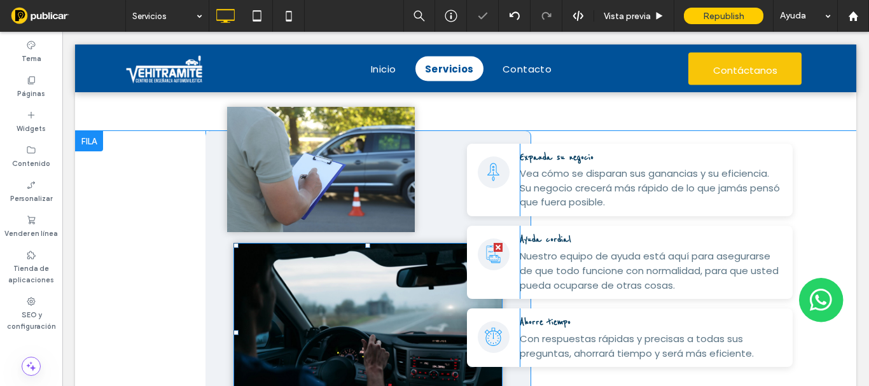
scroll to position [1209, 0]
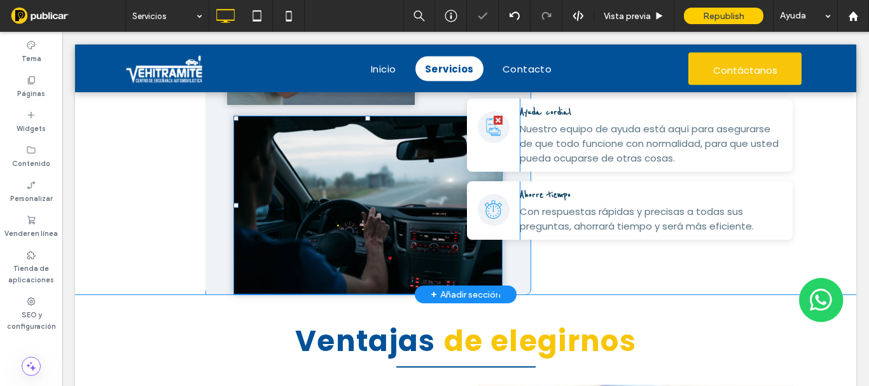
click at [352, 251] on img at bounding box center [368, 205] width 269 height 179
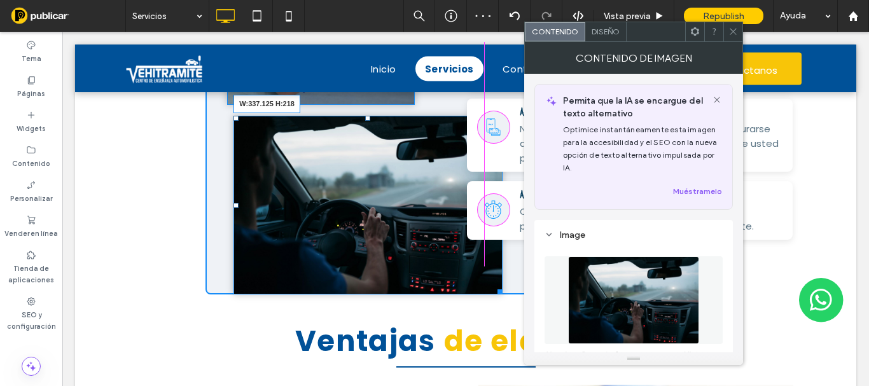
drag, startPoint x: 496, startPoint y: 293, endPoint x: 577, endPoint y: 228, distance: 104.1
click at [493, 285] on div at bounding box center [498, 290] width 10 height 10
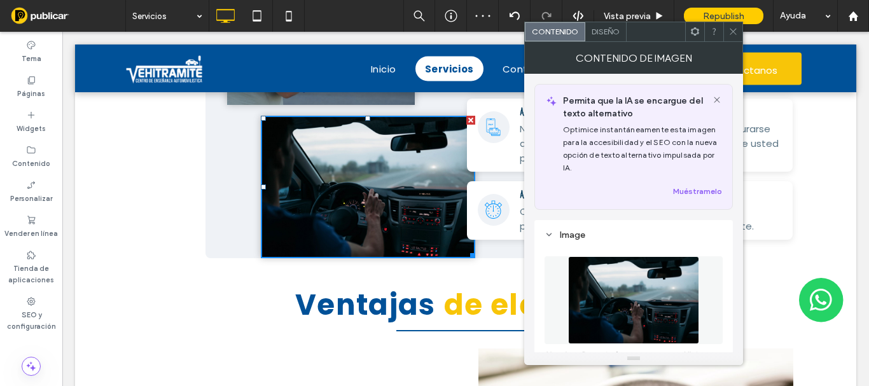
drag, startPoint x: 734, startPoint y: 36, endPoint x: 534, endPoint y: 98, distance: 209.3
click at [734, 35] on icon at bounding box center [734, 32] width 10 height 10
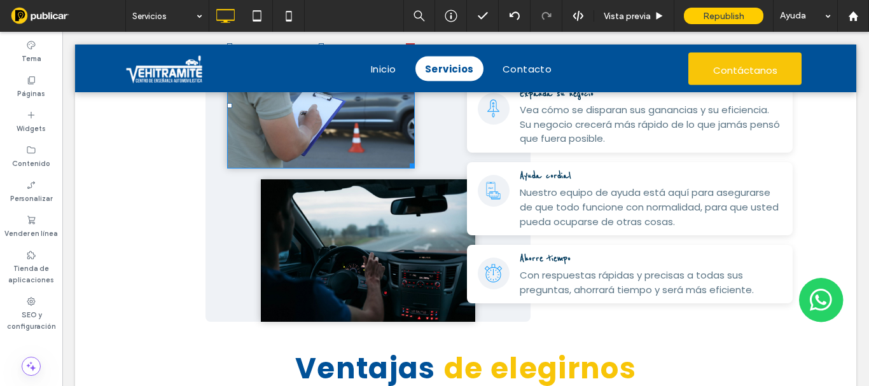
scroll to position [954, 0]
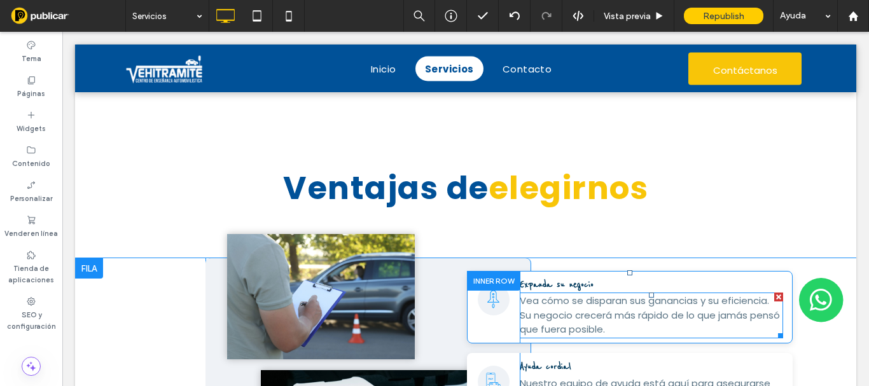
drag, startPoint x: 767, startPoint y: 296, endPoint x: 830, endPoint y: 327, distance: 69.7
click at [774, 296] on div at bounding box center [778, 297] width 9 height 9
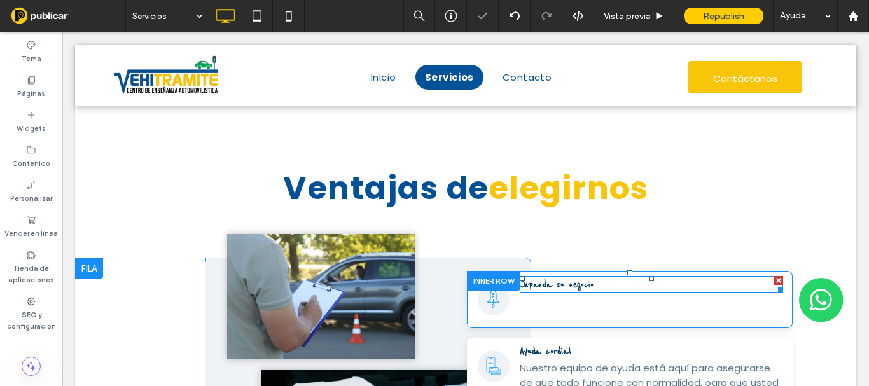
click at [601, 288] on h4 "Expanda su negocio" at bounding box center [651, 284] width 263 height 14
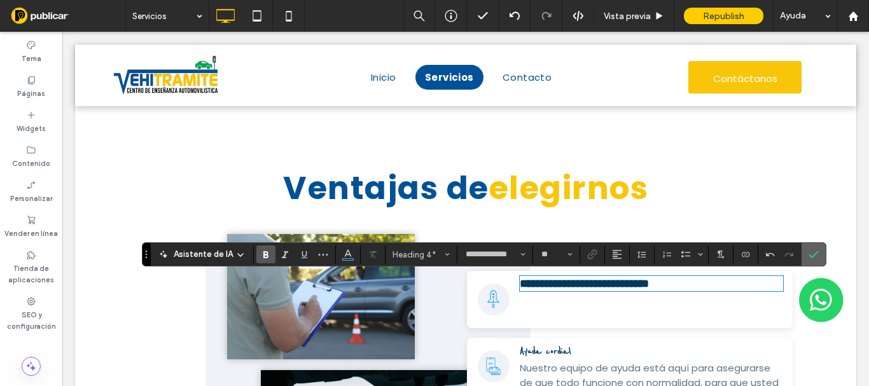
click at [816, 253] on use "Confirmar" at bounding box center [814, 255] width 10 height 8
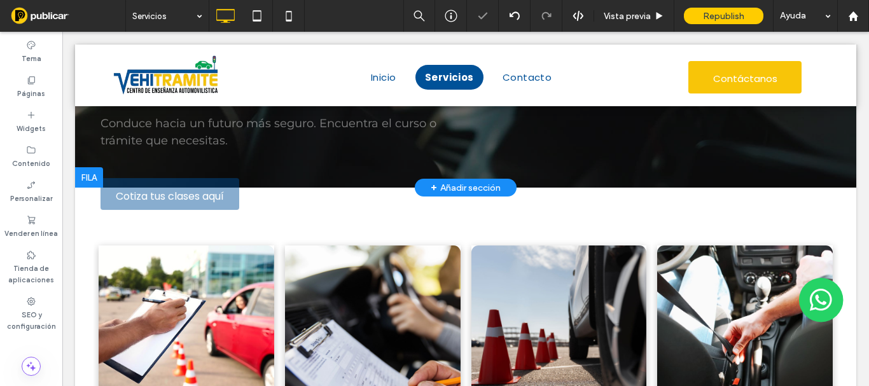
scroll to position [0, 0]
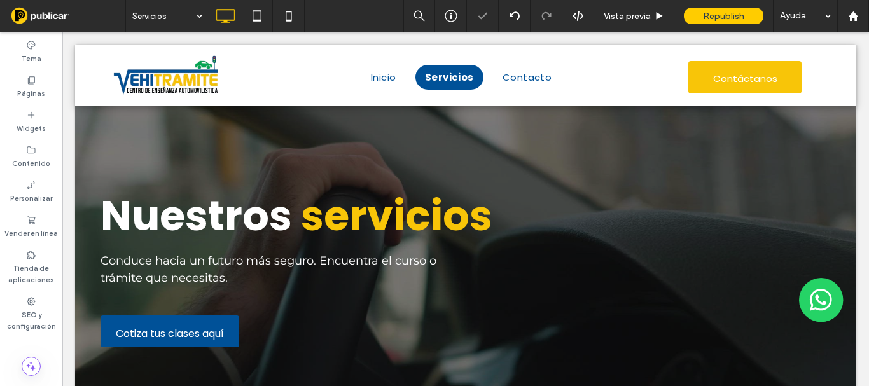
click at [260, 309] on div "Nuestros servicios Conduce hacia un futuro más seguro. Encuentra el curso o trá…" at bounding box center [466, 244] width 730 height 220
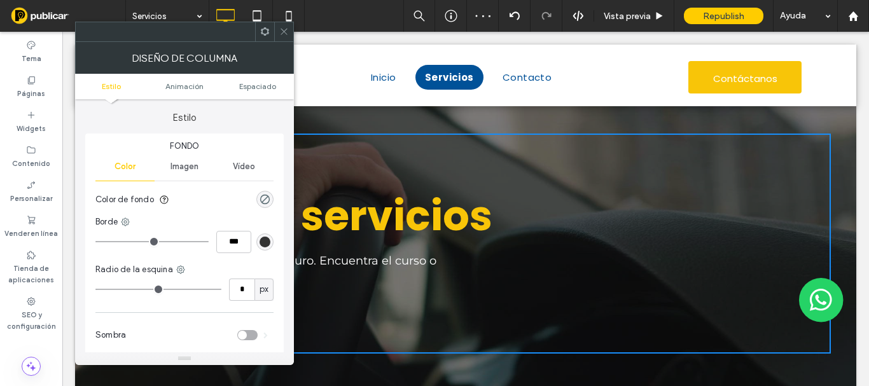
click at [282, 31] on icon at bounding box center [284, 32] width 10 height 10
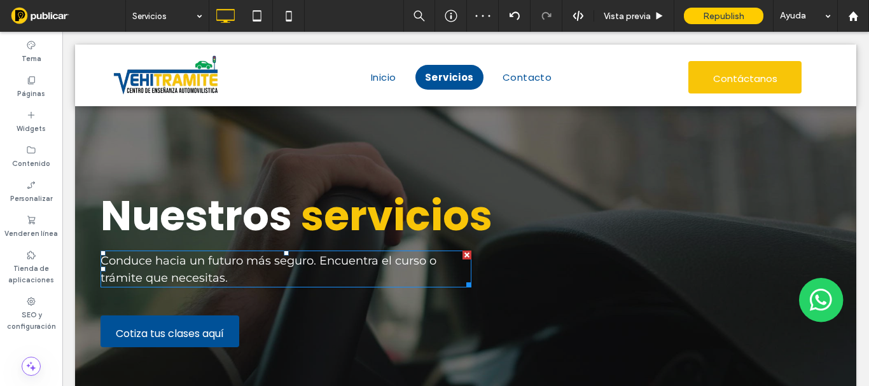
click at [193, 273] on span "Conduce hacia un futuro más seguro. Encuentra el curso o trámite que necesitas." at bounding box center [269, 269] width 336 height 31
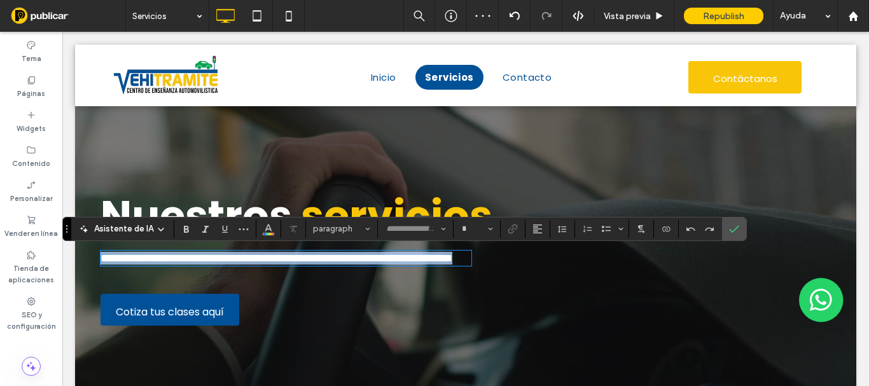
type input "**********"
type input "**"
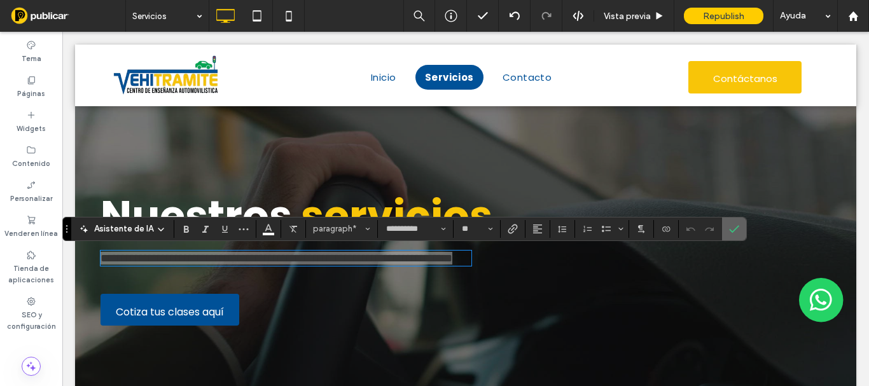
click at [727, 232] on label "Confirmar" at bounding box center [734, 229] width 19 height 23
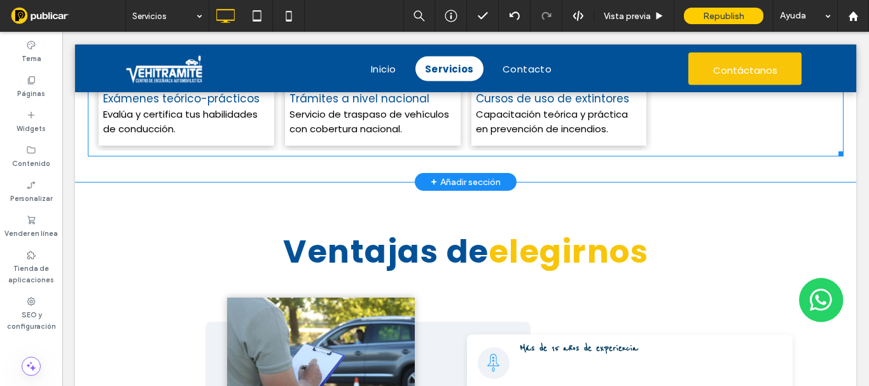
scroll to position [1082, 0]
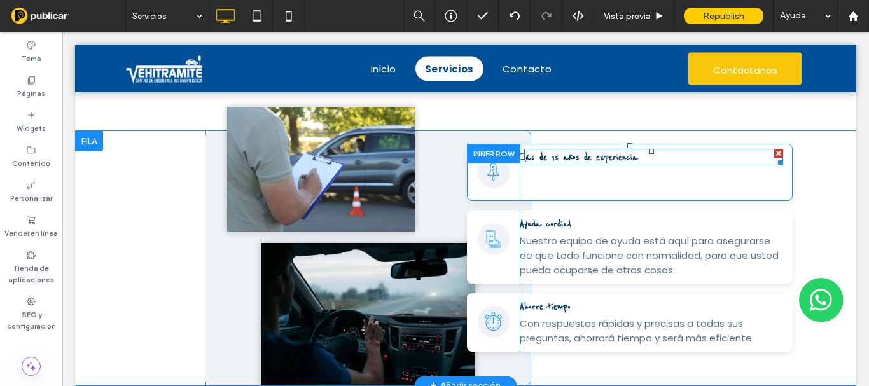
click at [559, 156] on span "Más de 15 años de experiencia" at bounding box center [579, 157] width 118 height 14
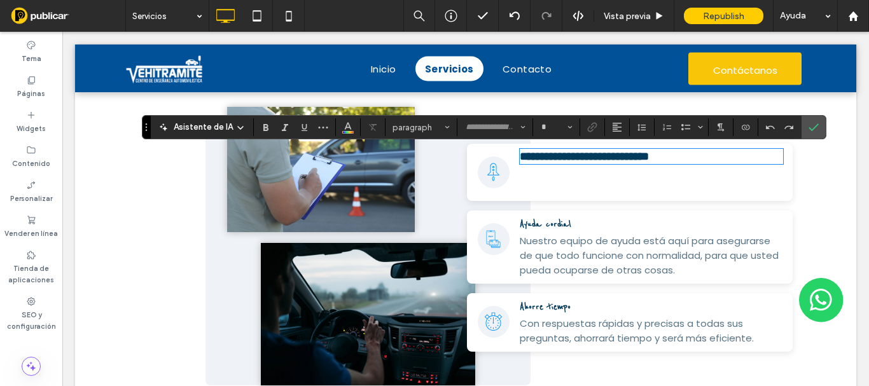
type input "**********"
type input "**"
drag, startPoint x: 671, startPoint y: 158, endPoint x: 472, endPoint y: 144, distance: 199.0
click at [472, 161] on div "**********" at bounding box center [625, 172] width 316 height 57
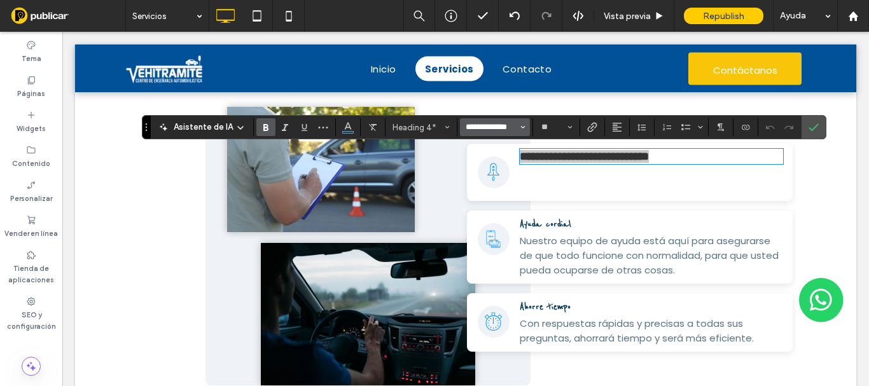
click at [475, 130] on input "**********" at bounding box center [491, 127] width 54 height 10
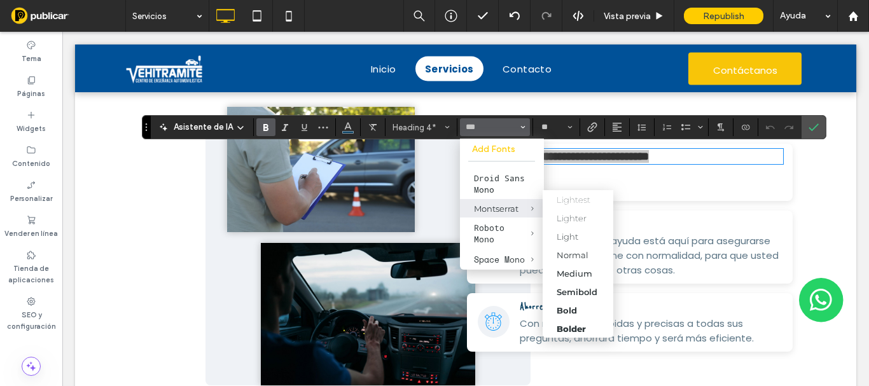
click at [502, 204] on span "Montserrat" at bounding box center [523, 208] width 42 height 18
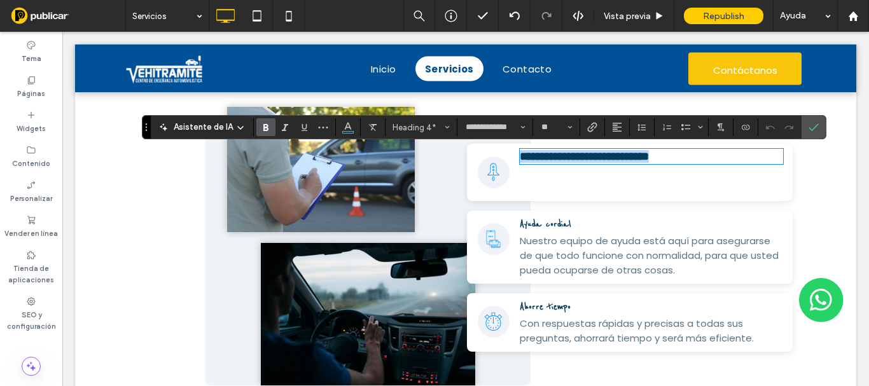
type input "**********"
click at [810, 128] on icon "Confirmar" at bounding box center [814, 127] width 10 height 10
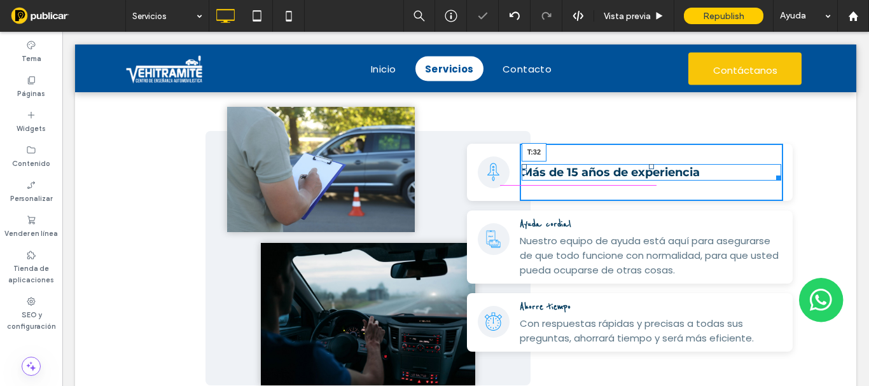
drag, startPoint x: 643, startPoint y: 151, endPoint x: 643, endPoint y: 165, distance: 14.6
click at [649, 165] on div at bounding box center [651, 166] width 5 height 5
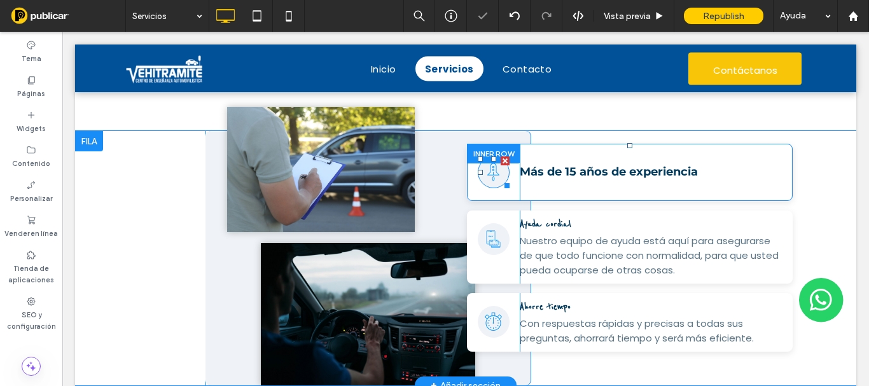
click at [487, 167] on icon at bounding box center [493, 170] width 12 height 12
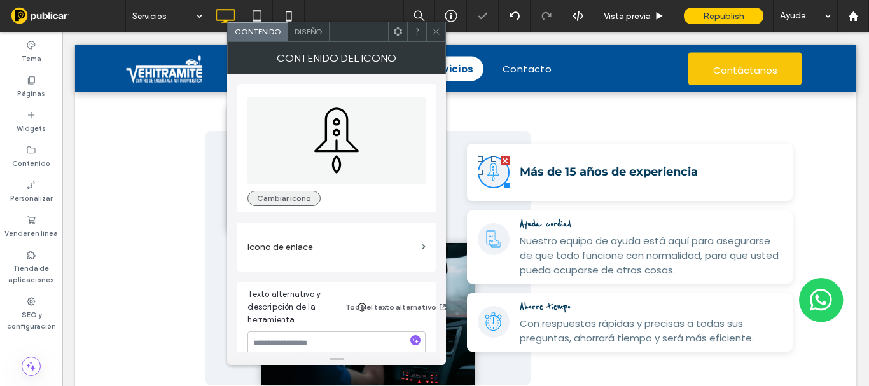
click at [258, 204] on button "Cambiar icono" at bounding box center [284, 198] width 73 height 15
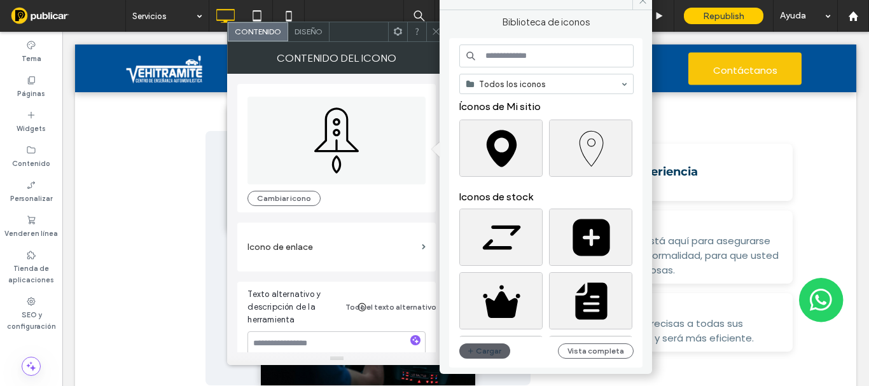
click at [492, 45] on input at bounding box center [546, 56] width 174 height 23
type input "*****"
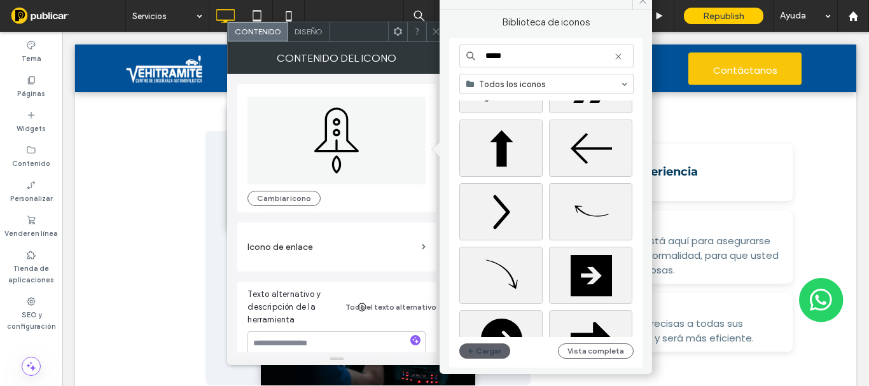
scroll to position [445, 0]
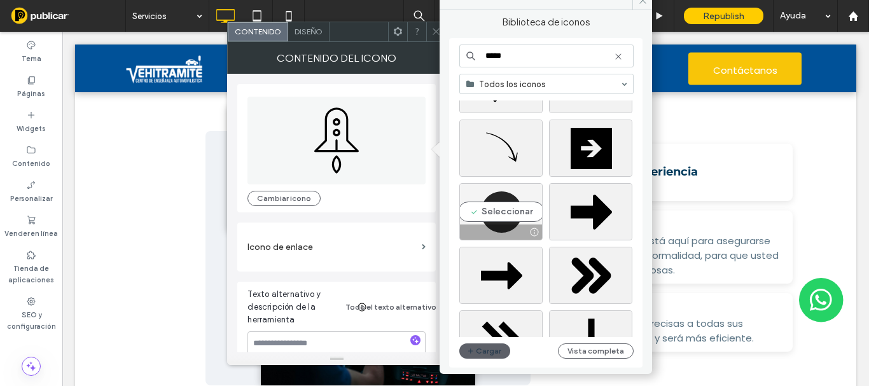
click at [491, 206] on div "Seleccionar" at bounding box center [500, 211] width 83 height 57
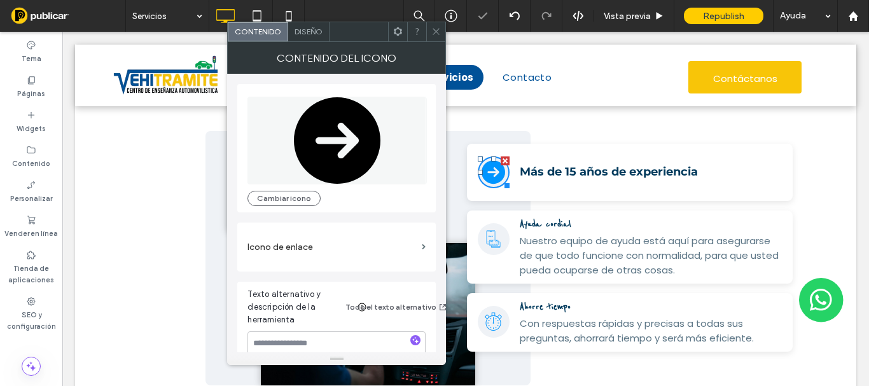
click at [435, 32] on icon at bounding box center [436, 32] width 10 height 10
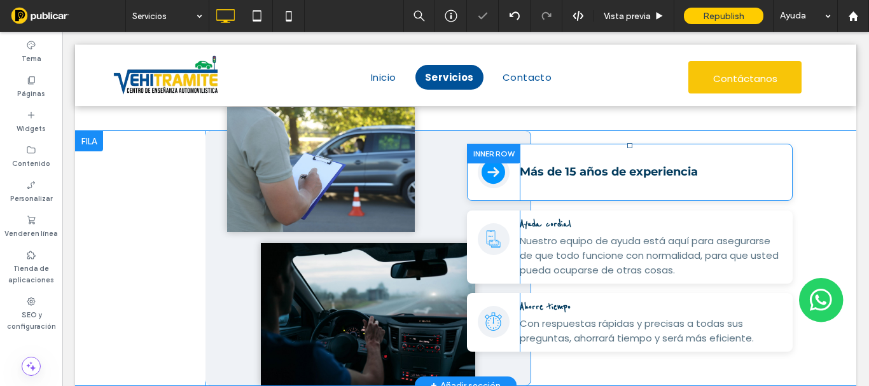
click at [667, 195] on div "Más de 15 años de experiencia Click To Paste" at bounding box center [651, 172] width 263 height 57
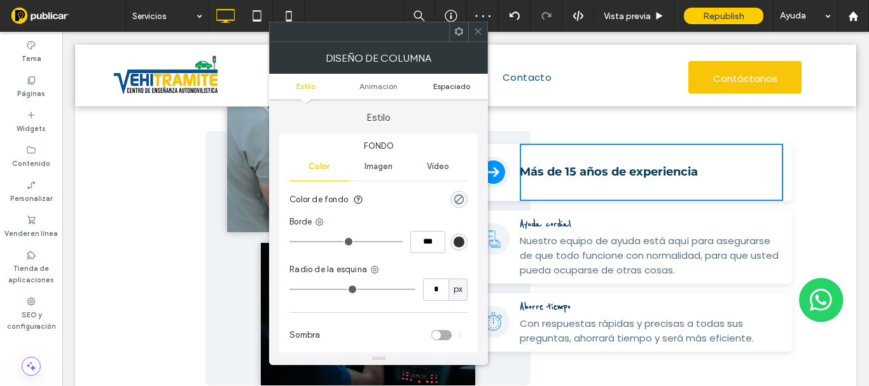
click at [451, 87] on span "Espaciado" at bounding box center [451, 86] width 37 height 10
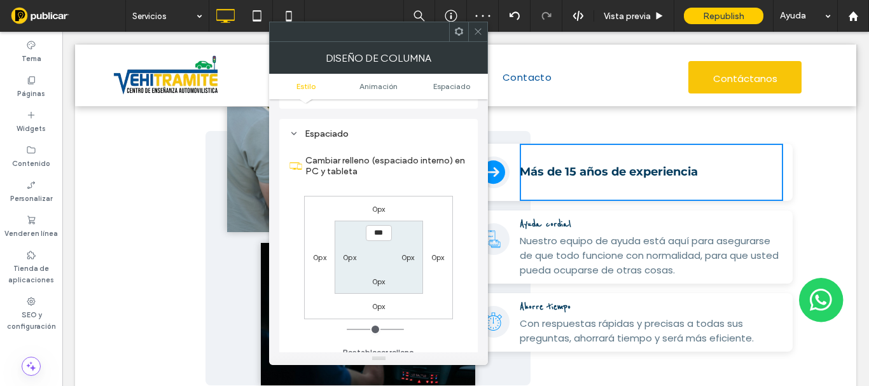
scroll to position [298, 0]
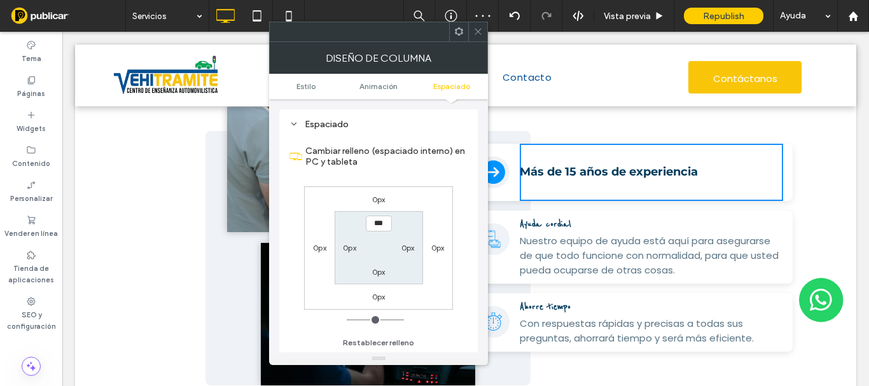
click at [475, 33] on icon at bounding box center [478, 32] width 10 height 10
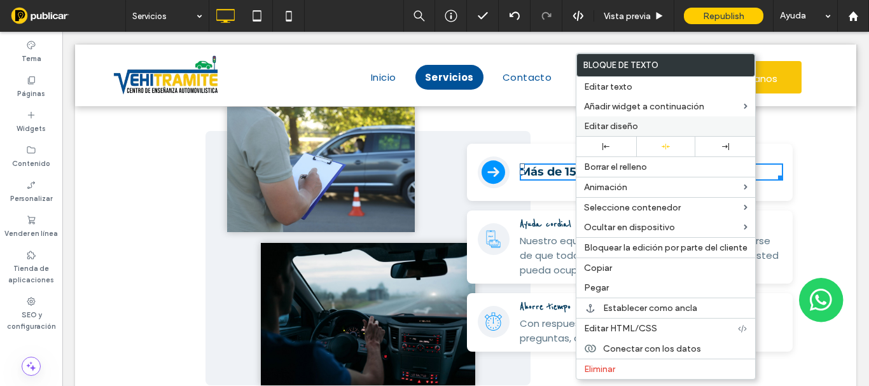
click at [606, 127] on span "Editar diseño" at bounding box center [611, 126] width 54 height 11
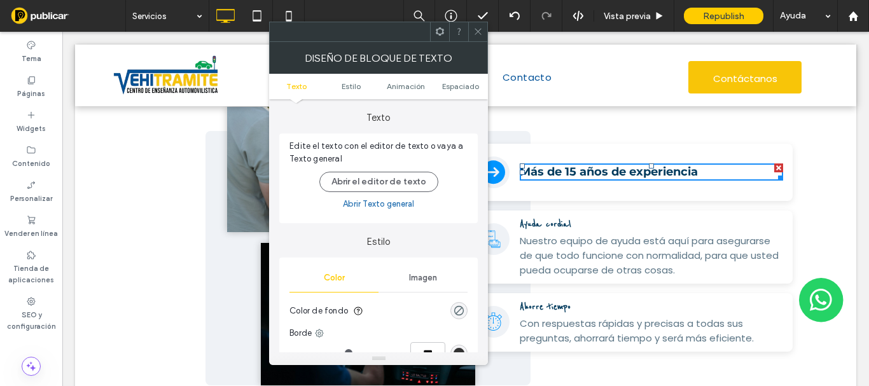
click at [459, 94] on ul "Texto Estilo Animación Espaciado" at bounding box center [378, 86] width 219 height 25
click at [457, 85] on span "Espaciado" at bounding box center [460, 86] width 37 height 10
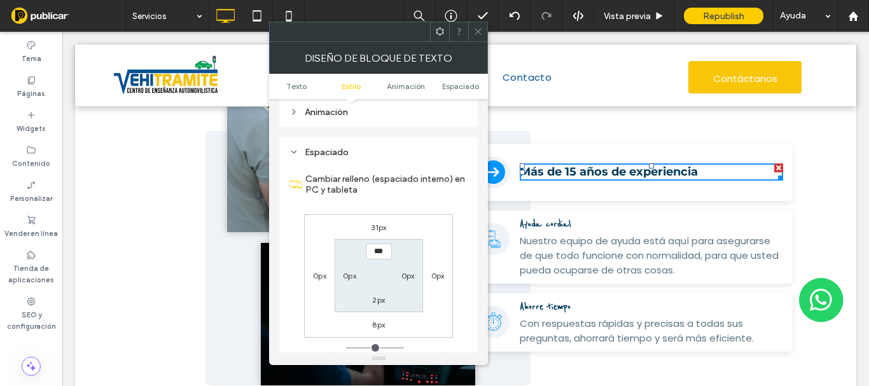
scroll to position [365, 0]
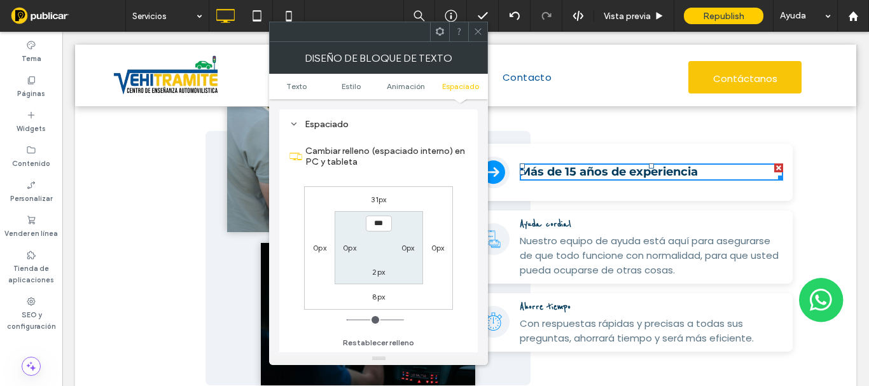
click at [377, 199] on label "31px" at bounding box center [378, 200] width 15 height 10
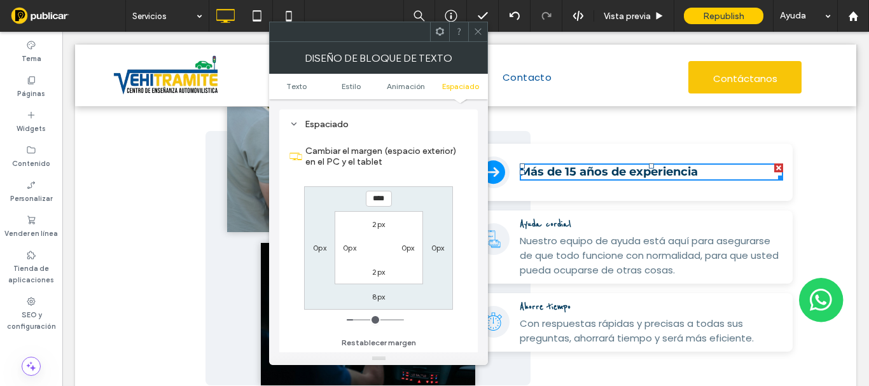
type input "**"
type input "*"
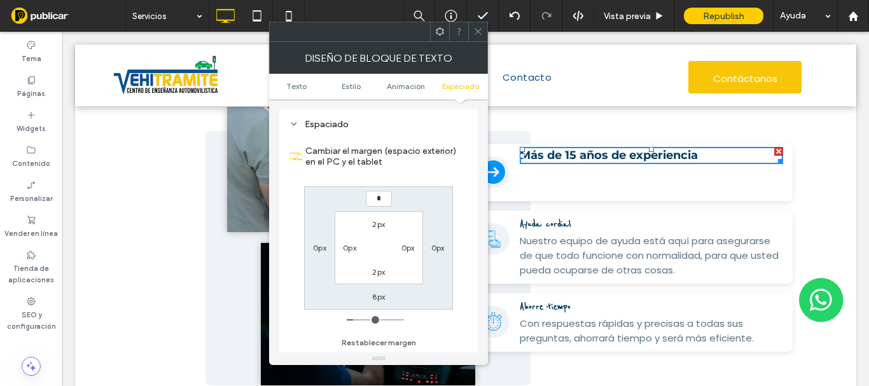
type input "*"
type input "***"
click at [381, 227] on label "2px" at bounding box center [378, 225] width 13 height 10
type input "*"
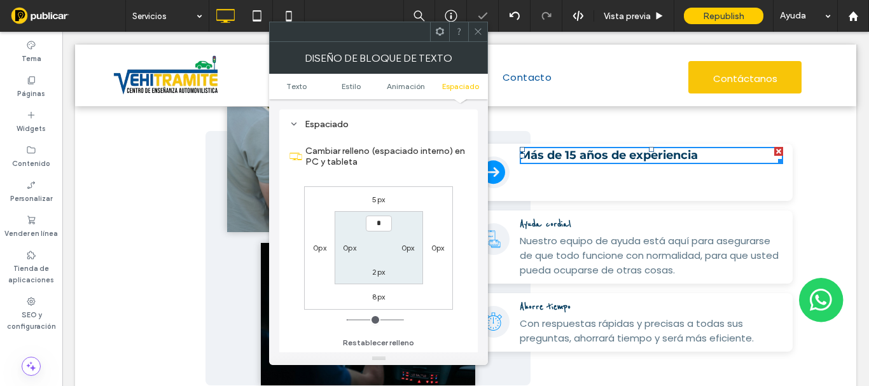
type input "*"
type input "***"
click at [380, 274] on label "2px" at bounding box center [378, 272] width 13 height 10
type input "*"
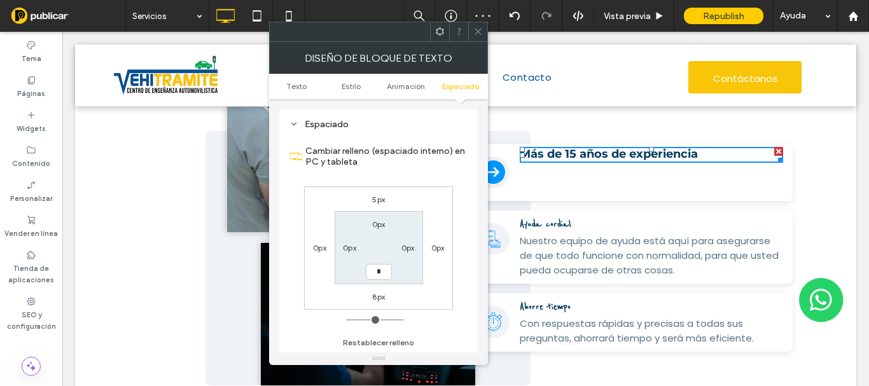
type input "*"
type input "***"
click at [481, 28] on icon at bounding box center [478, 32] width 10 height 10
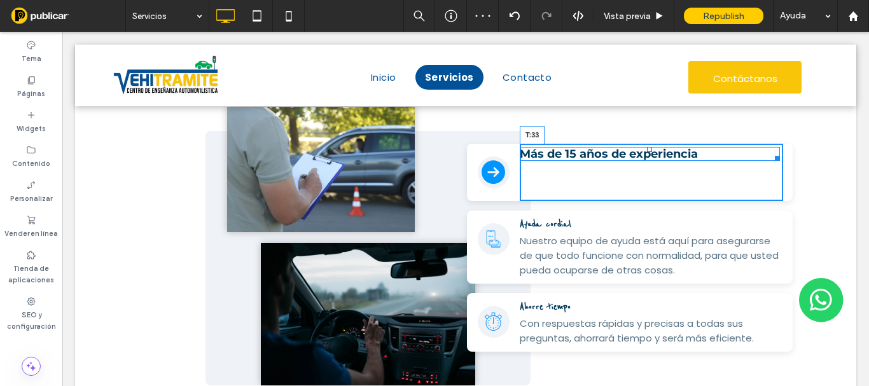
drag, startPoint x: 645, startPoint y: 149, endPoint x: 592, endPoint y: 197, distance: 71.1
click at [647, 152] on div at bounding box center [649, 149] width 5 height 5
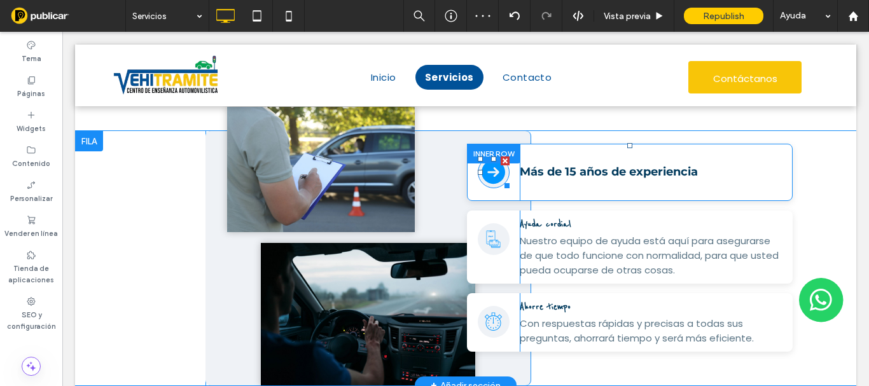
click at [488, 175] on icon at bounding box center [494, 172] width 24 height 24
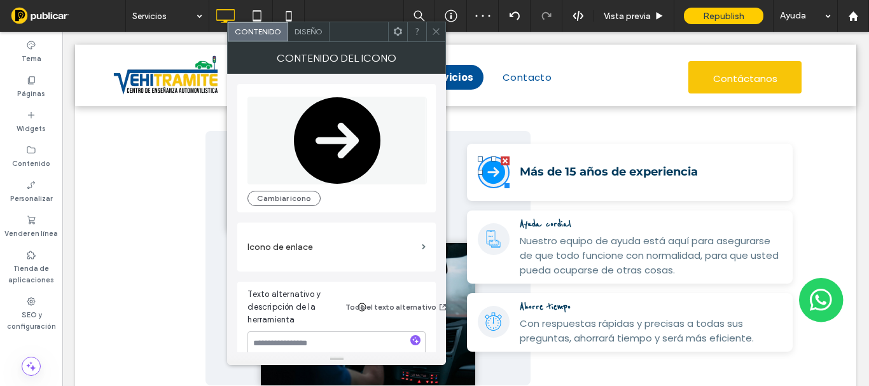
click at [309, 42] on div "Contenido del icono" at bounding box center [336, 58] width 219 height 32
click at [308, 35] on span "Diseño" at bounding box center [309, 32] width 28 height 10
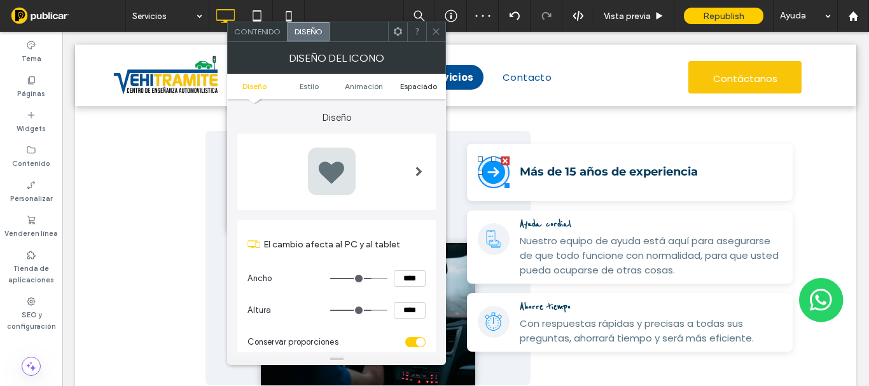
click at [404, 87] on span "Espaciado" at bounding box center [418, 86] width 37 height 10
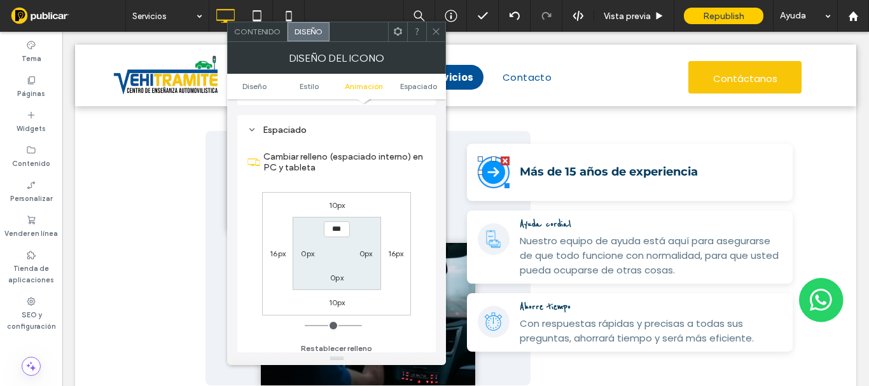
scroll to position [763, 0]
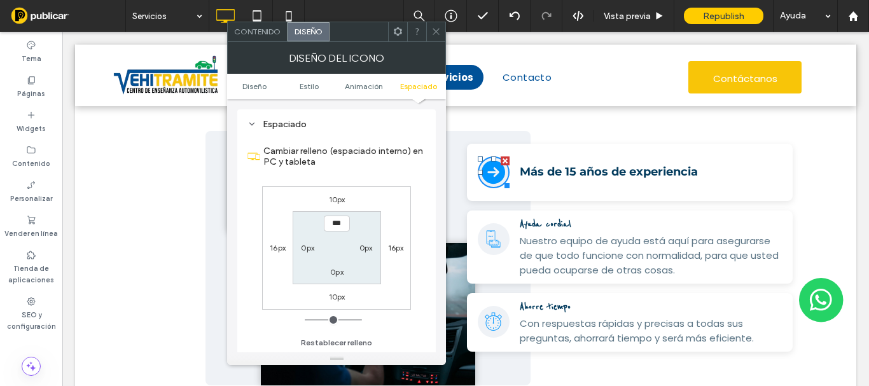
click at [435, 37] on span at bounding box center [436, 31] width 10 height 19
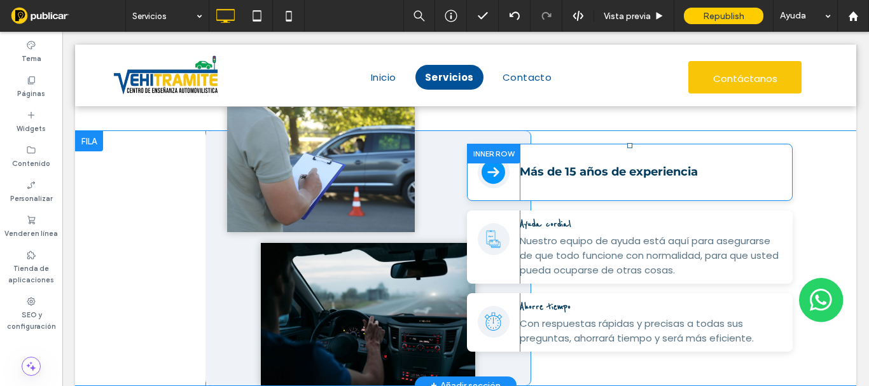
click at [467, 176] on div "Click To Paste" at bounding box center [493, 172] width 53 height 57
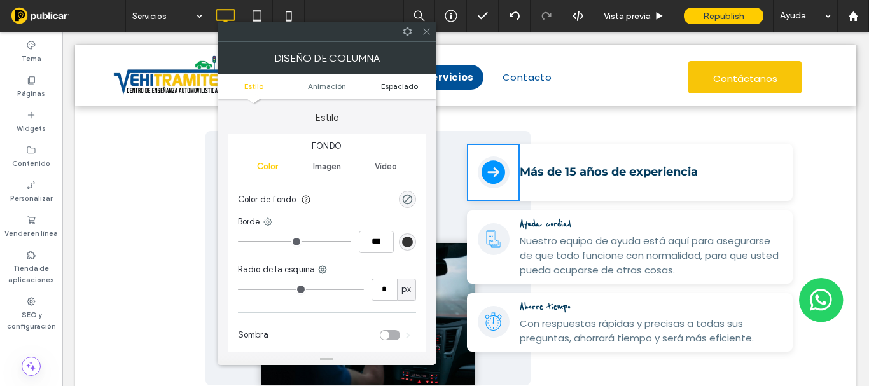
click at [398, 88] on span "Espaciado" at bounding box center [399, 86] width 37 height 10
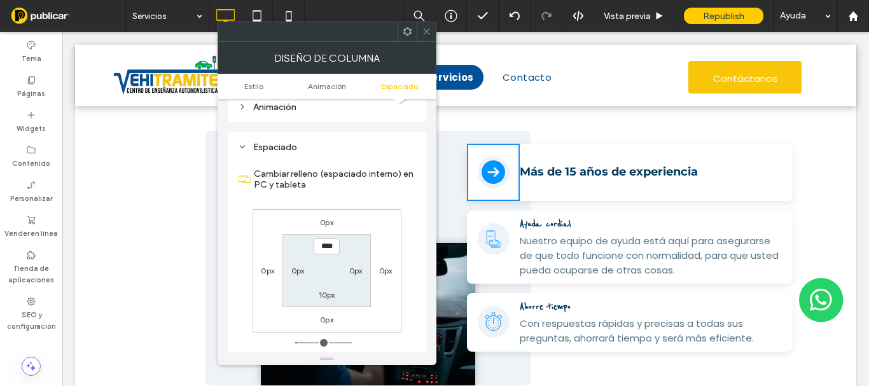
scroll to position [298, 0]
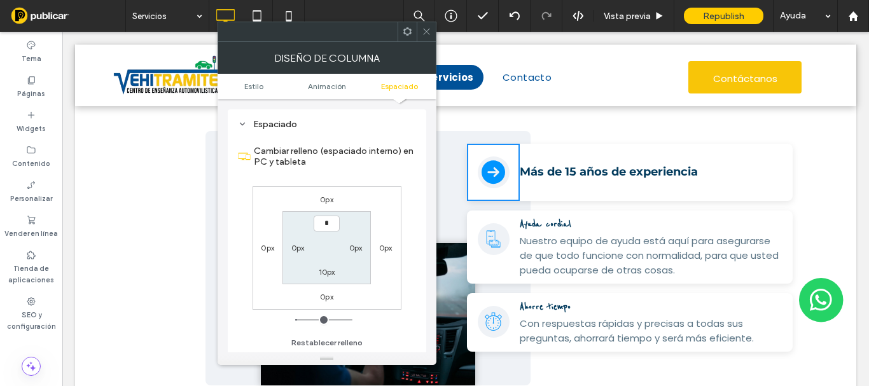
type input "***"
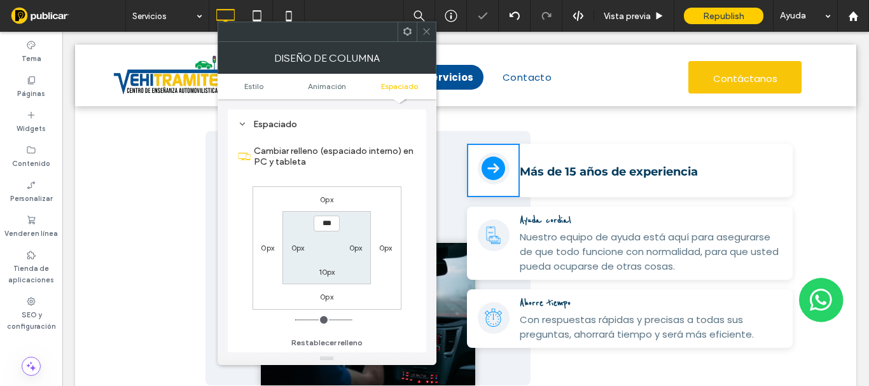
click at [329, 271] on label "10px" at bounding box center [327, 272] width 17 height 10
type input "**"
type input "*"
type input "***"
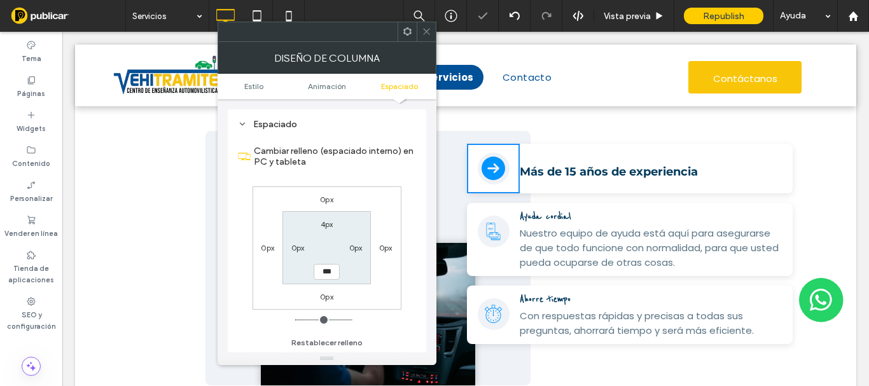
click at [328, 220] on label "4px" at bounding box center [327, 225] width 13 height 10
type input "*"
type input "***"
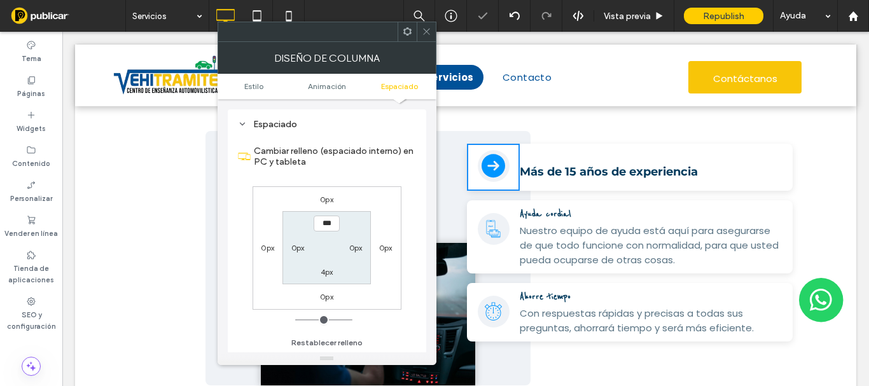
click at [328, 270] on label "4px" at bounding box center [327, 272] width 13 height 10
type input "*"
type input "***"
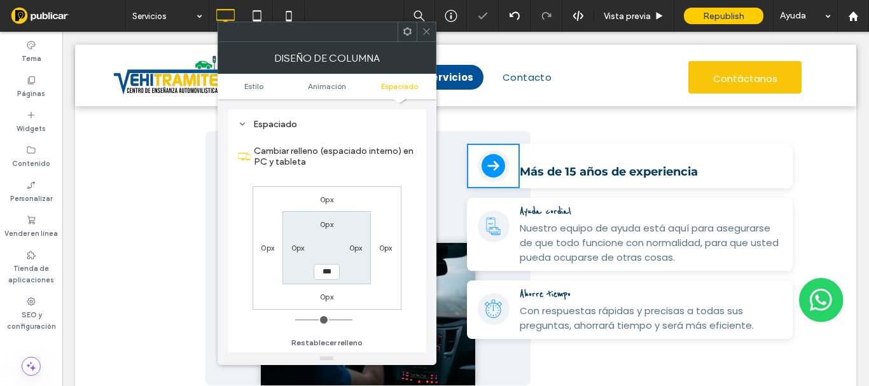
click at [424, 27] on icon at bounding box center [427, 32] width 10 height 10
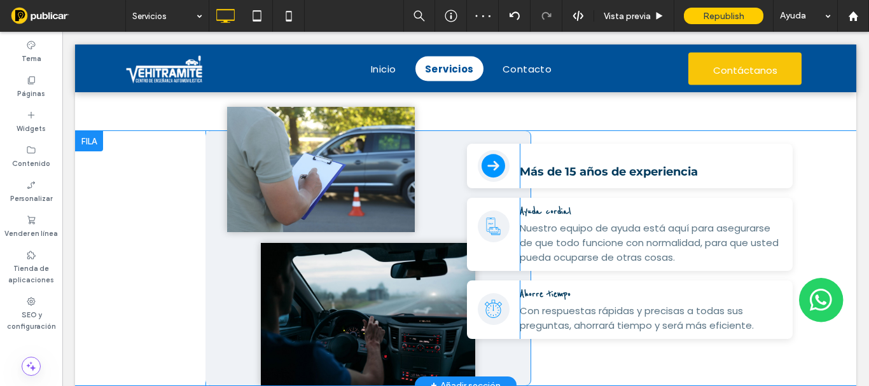
scroll to position [1018, 0]
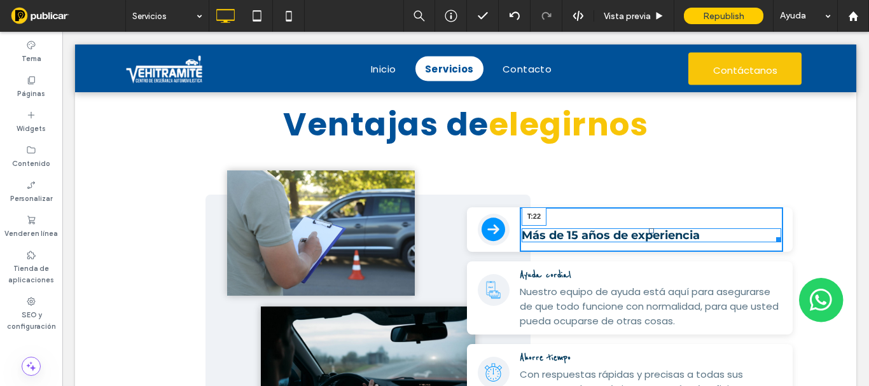
drag, startPoint x: 644, startPoint y: 229, endPoint x: 668, endPoint y: 254, distance: 34.6
click at [649, 228] on div at bounding box center [651, 230] width 5 height 5
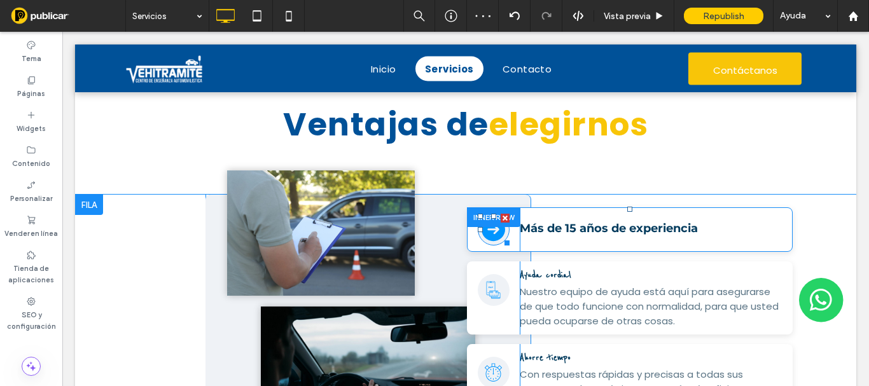
click at [500, 239] on div at bounding box center [505, 241] width 10 height 10
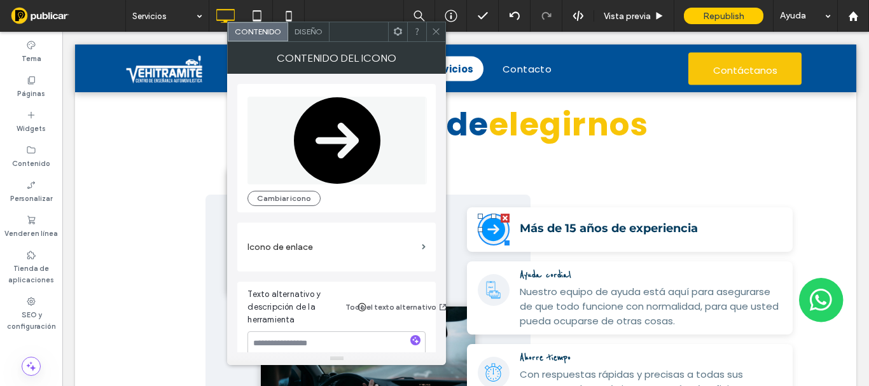
click at [318, 30] on span "Diseño" at bounding box center [309, 32] width 28 height 10
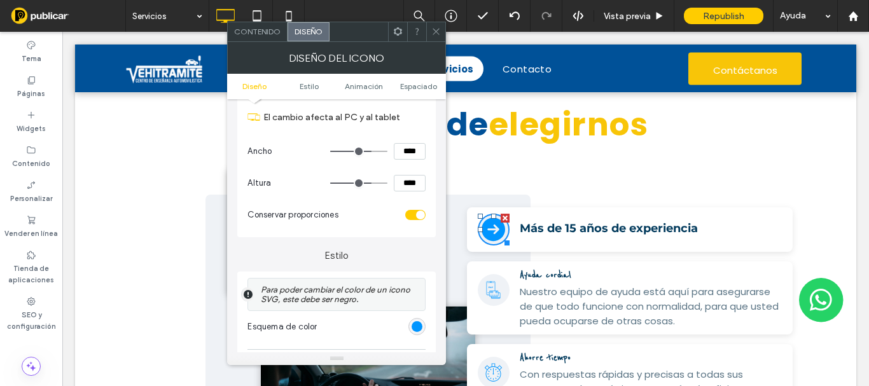
scroll to position [191, 0]
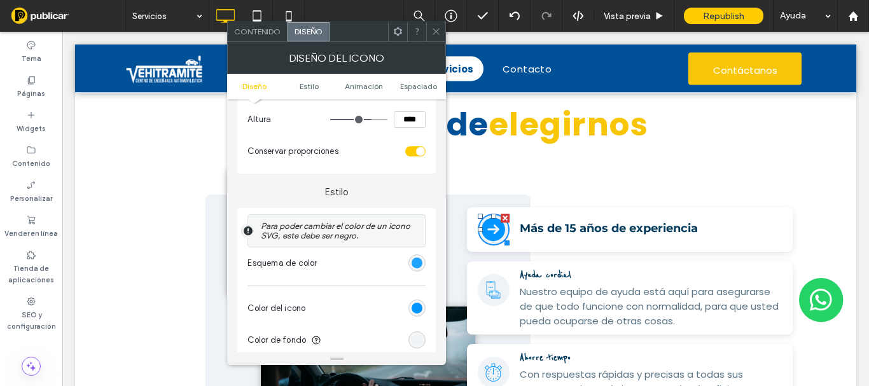
click at [415, 262] on div "rgb(0, 149, 255)" at bounding box center [417, 263] width 11 height 11
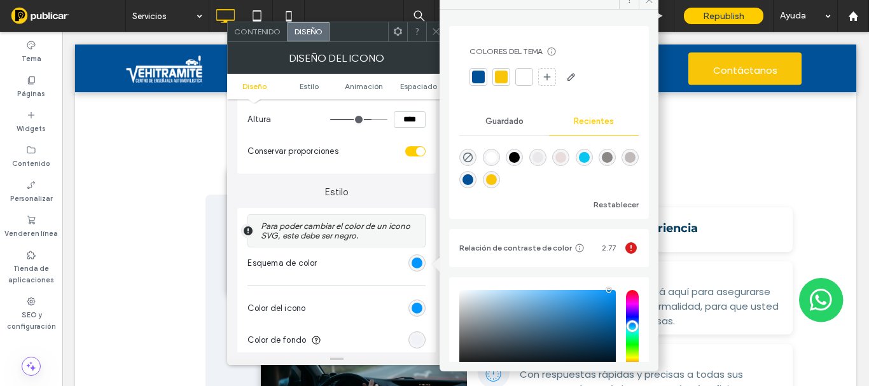
click at [480, 76] on div at bounding box center [478, 77] width 13 height 13
click at [652, 1] on icon at bounding box center [650, 0] width 10 height 10
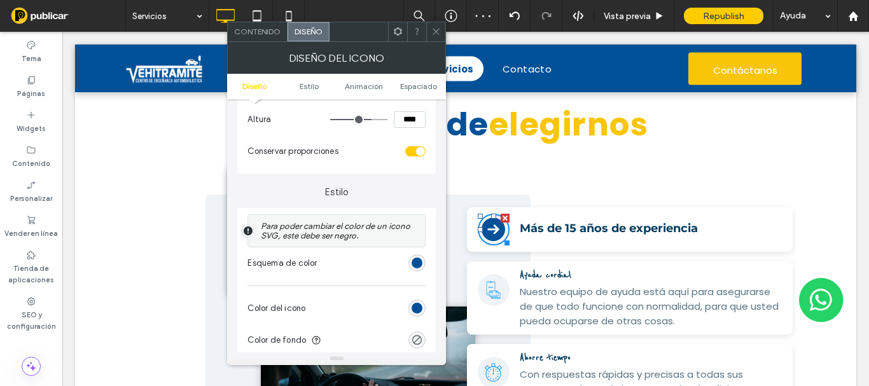
click at [419, 269] on div "rgb(0, 81, 152)" at bounding box center [417, 263] width 17 height 17
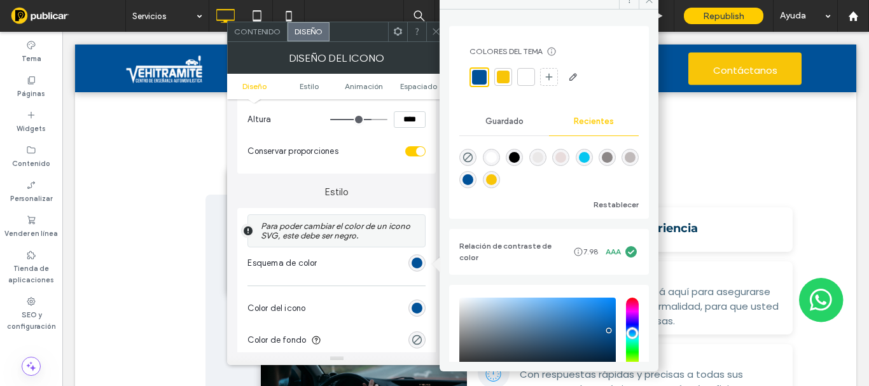
click at [503, 79] on div at bounding box center [503, 77] width 13 height 13
click at [414, 214] on div "Para poder cambiar el color de un icono SVG, este debe ser negro." at bounding box center [337, 230] width 178 height 33
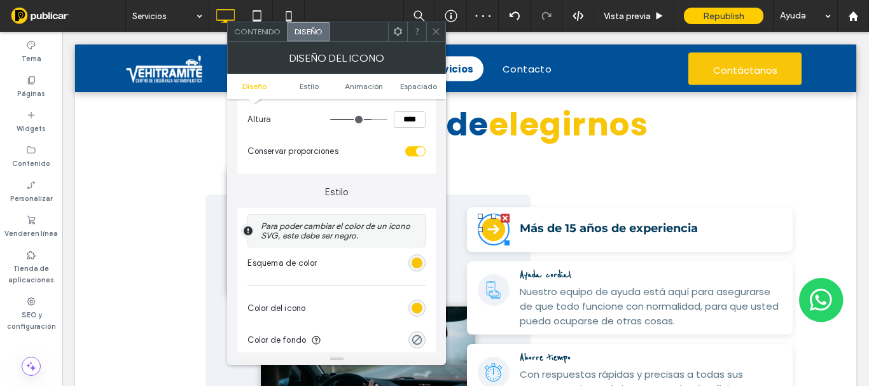
click at [416, 269] on div "rgb(248, 197, 8)" at bounding box center [417, 263] width 17 height 17
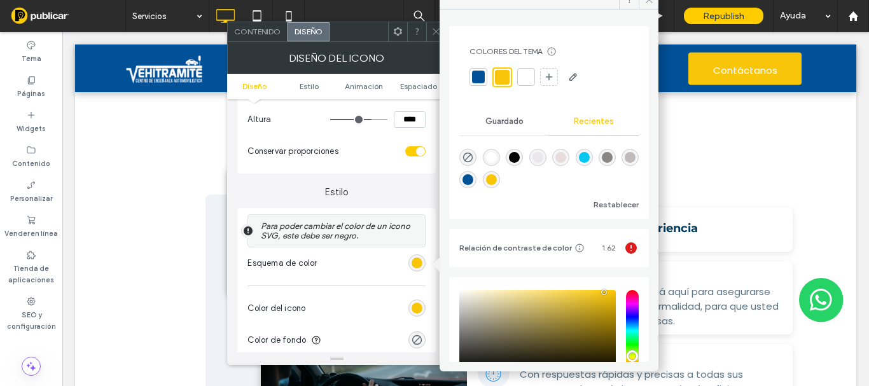
click at [481, 80] on div at bounding box center [478, 77] width 13 height 13
click at [433, 25] on span at bounding box center [436, 31] width 10 height 19
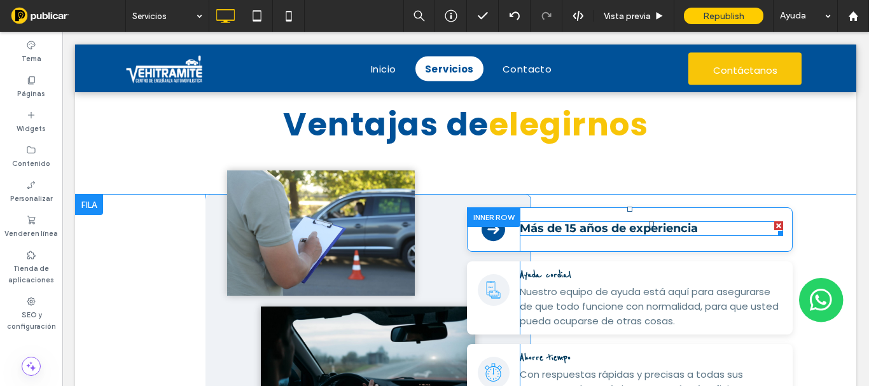
click at [695, 230] on h4 "Más de 15 años de experiencia" at bounding box center [651, 228] width 263 height 15
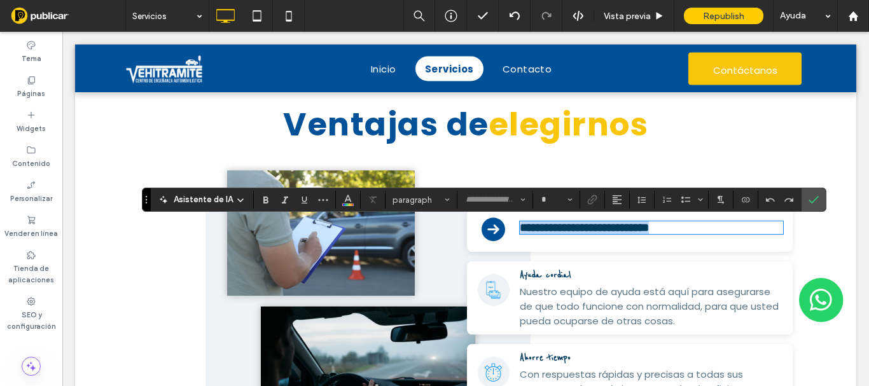
type input "**********"
type input "**"
click at [267, 202] on use "Negrita" at bounding box center [265, 200] width 5 height 7
click at [811, 202] on icon "Confirmar" at bounding box center [814, 200] width 10 height 10
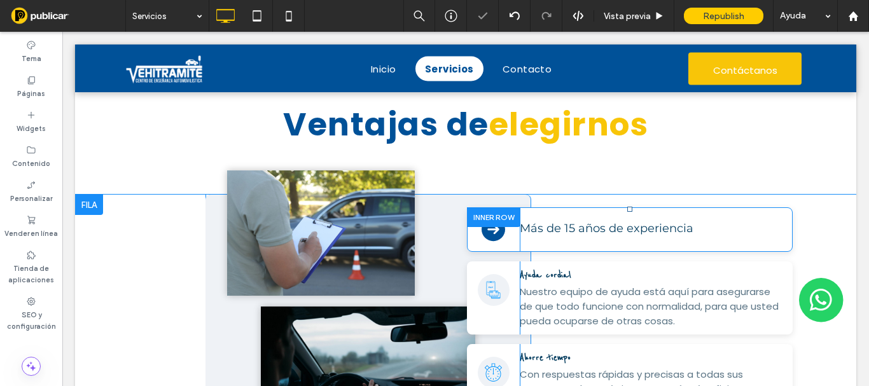
click at [480, 218] on div at bounding box center [493, 217] width 53 height 20
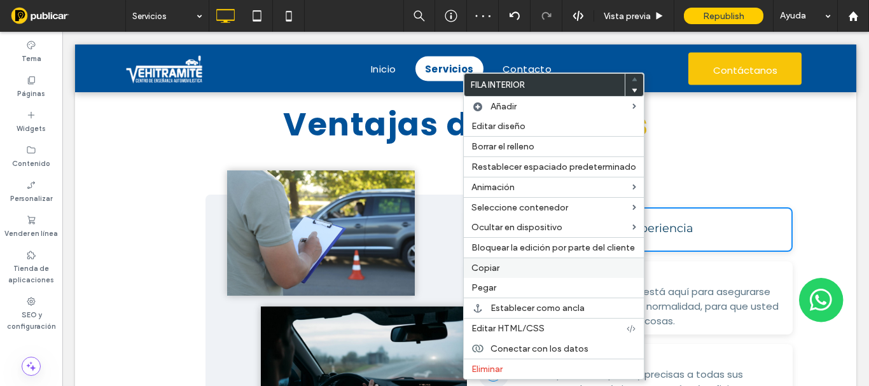
click at [488, 270] on span "Copiar" at bounding box center [485, 268] width 28 height 11
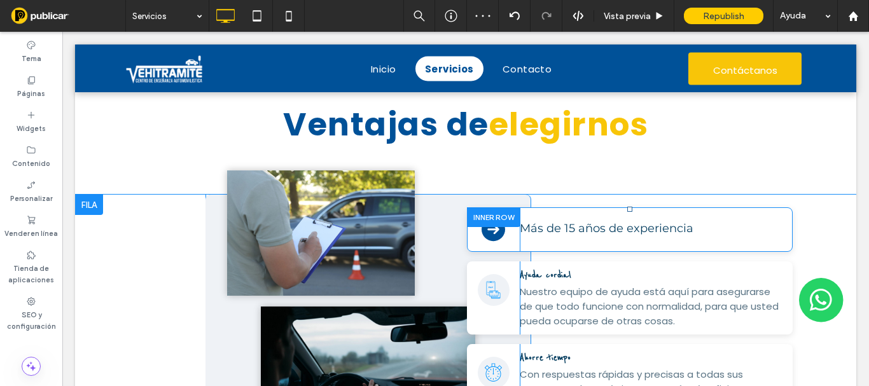
click at [480, 214] on div at bounding box center [493, 217] width 53 height 20
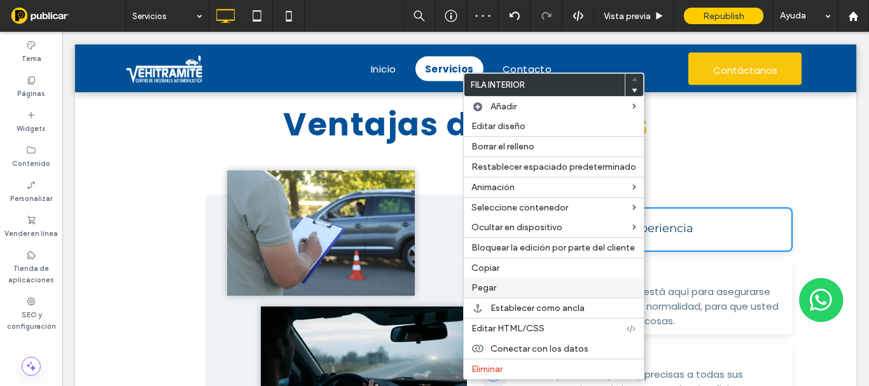
click at [491, 290] on span "Pegar" at bounding box center [483, 288] width 25 height 11
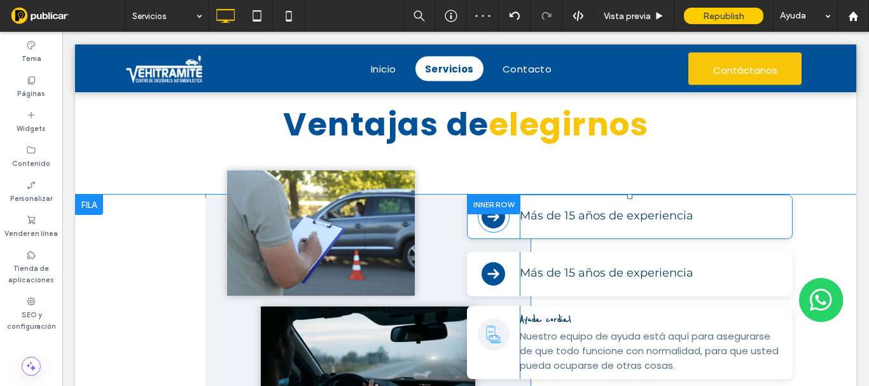
scroll to position [1082, 0]
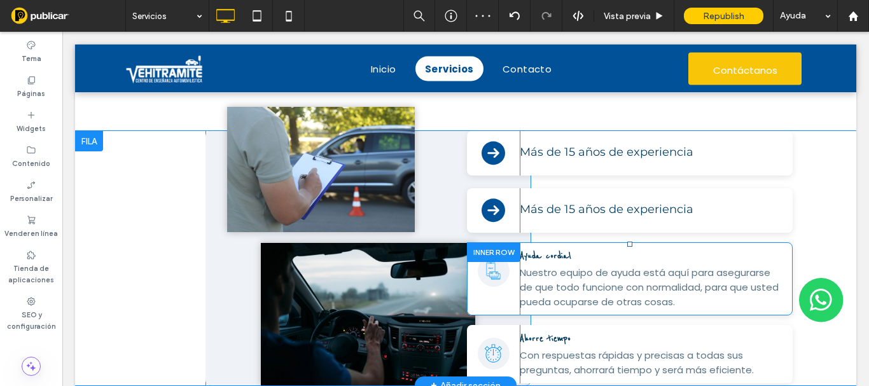
click at [479, 251] on div at bounding box center [493, 252] width 53 height 20
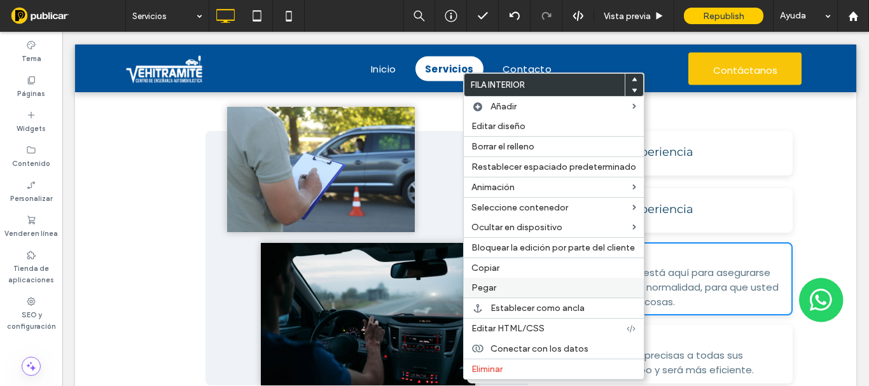
click at [484, 292] on span "Pegar" at bounding box center [483, 288] width 25 height 11
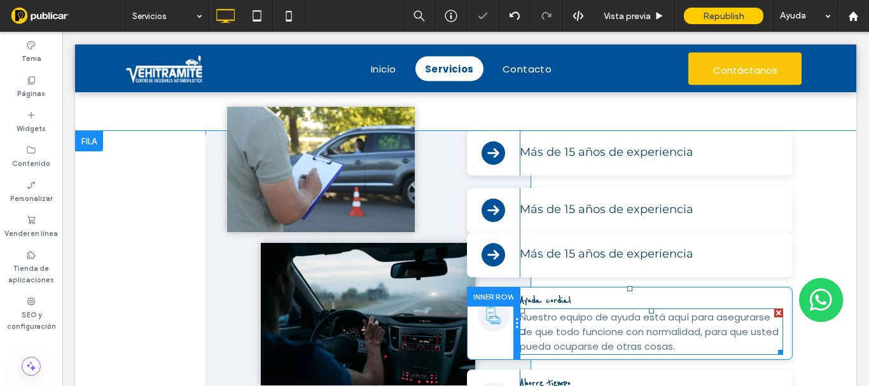
scroll to position [1145, 0]
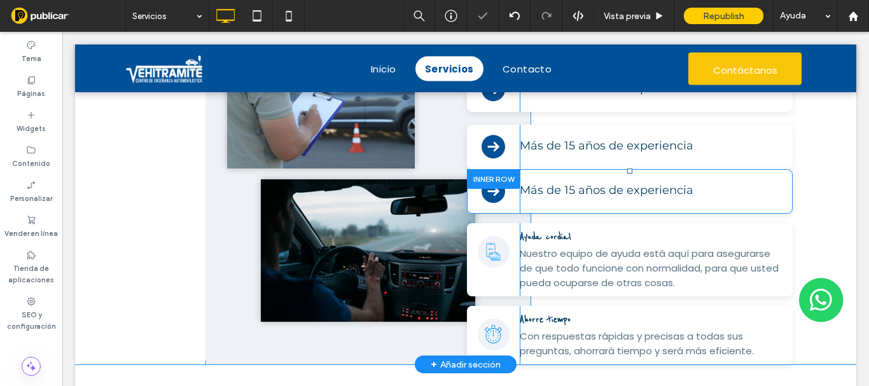
click at [480, 181] on div at bounding box center [493, 179] width 53 height 20
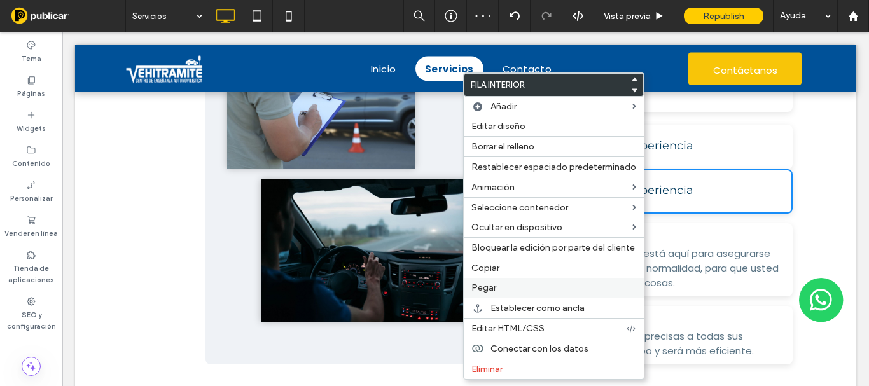
click at [498, 292] on label "Pegar" at bounding box center [553, 288] width 165 height 11
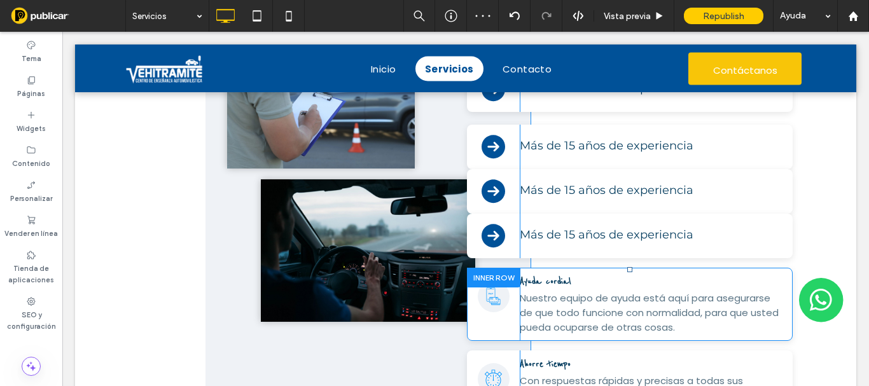
click at [473, 280] on div at bounding box center [493, 278] width 53 height 20
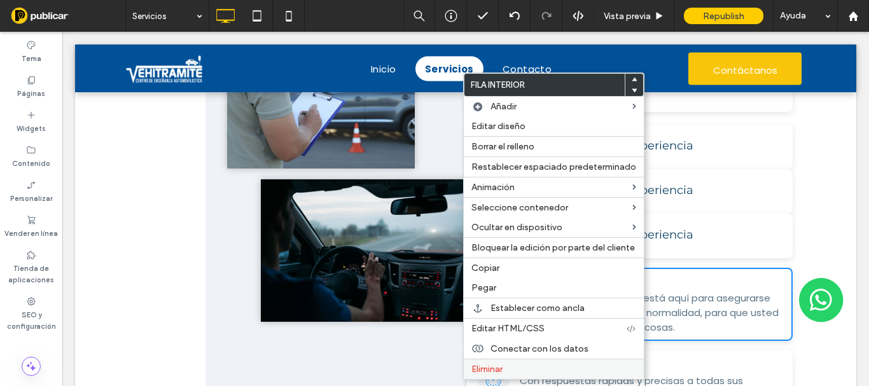
click at [485, 370] on span "Eliminar" at bounding box center [486, 369] width 31 height 11
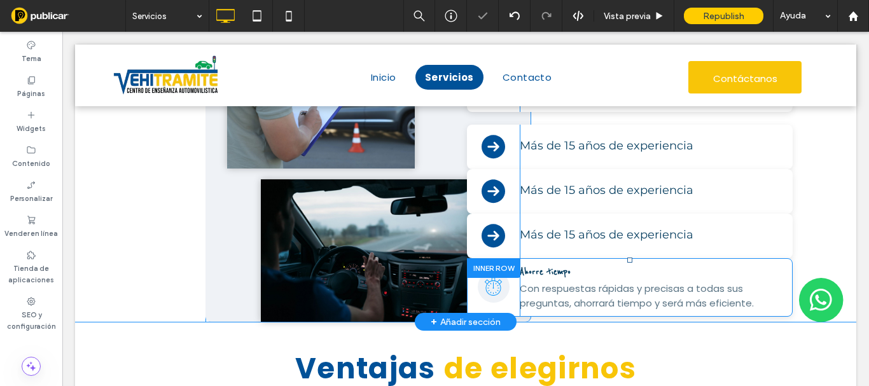
click at [484, 263] on div at bounding box center [493, 268] width 53 height 20
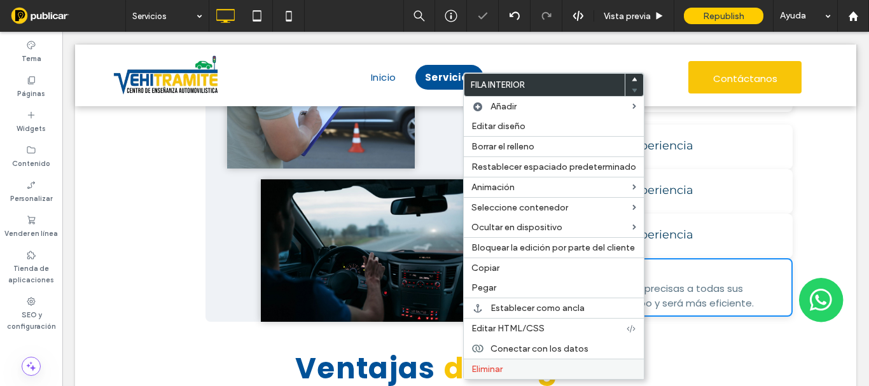
click at [484, 367] on span "Eliminar" at bounding box center [486, 369] width 31 height 11
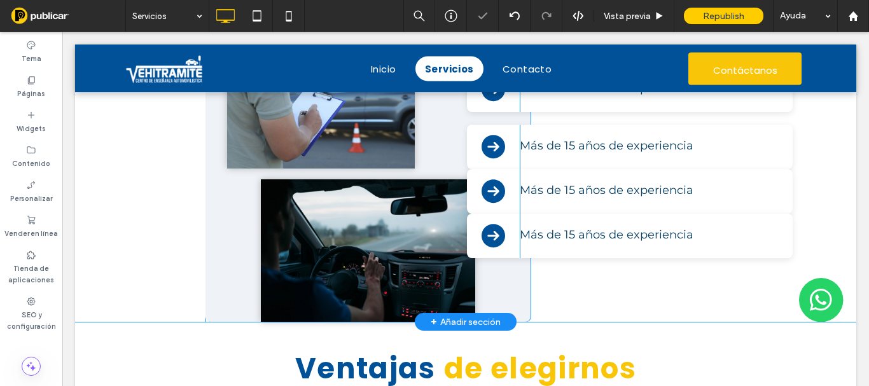
scroll to position [1082, 0]
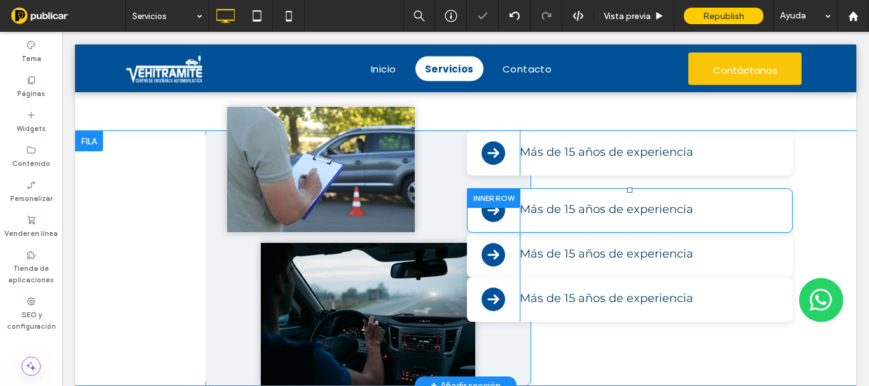
click at [489, 199] on div at bounding box center [493, 198] width 53 height 20
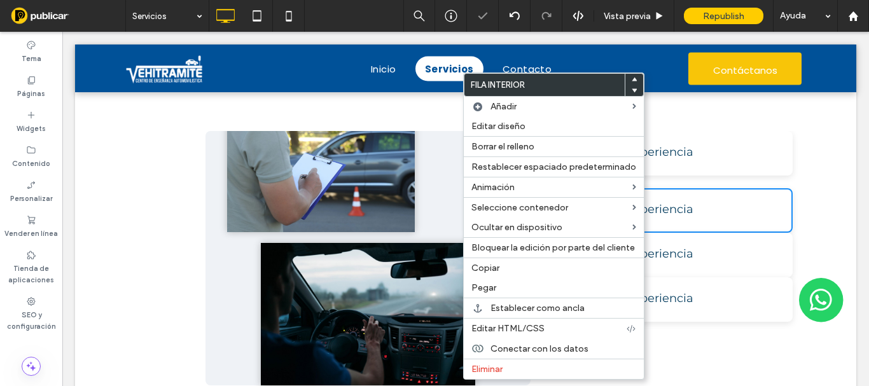
click at [436, 115] on div "Ventajas de elegirnos Click To Paste Fila + Añadir sección" at bounding box center [465, 61] width 781 height 140
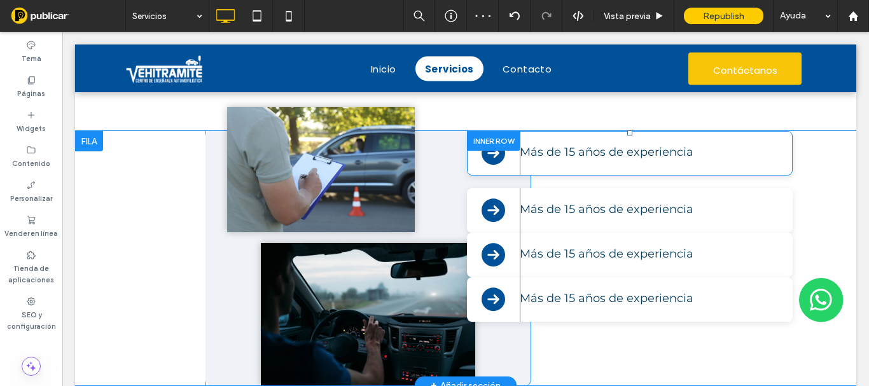
click at [480, 139] on div at bounding box center [493, 141] width 53 height 20
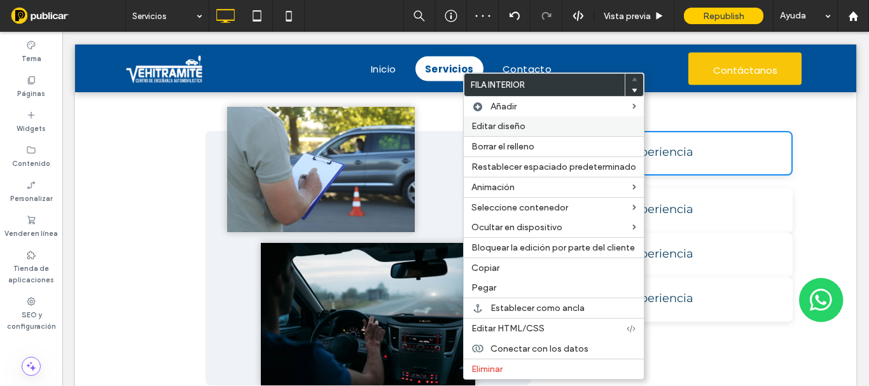
click at [490, 127] on span "Editar diseño" at bounding box center [498, 126] width 54 height 11
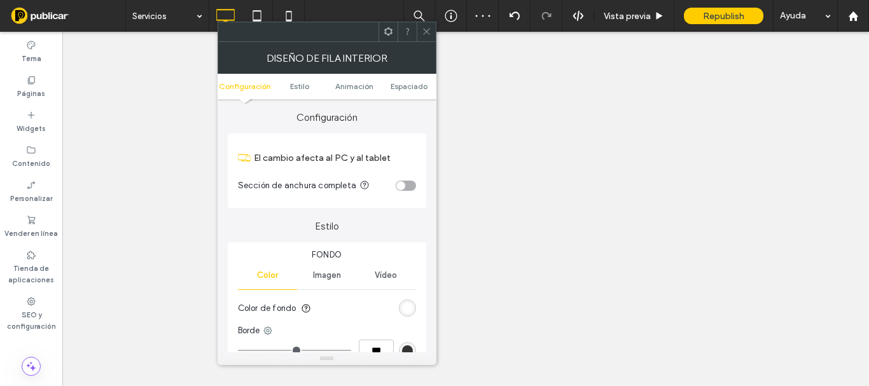
click at [389, 87] on link "Espaciado" at bounding box center [409, 86] width 55 height 10
click at [421, 83] on span "Espaciado" at bounding box center [409, 86] width 37 height 10
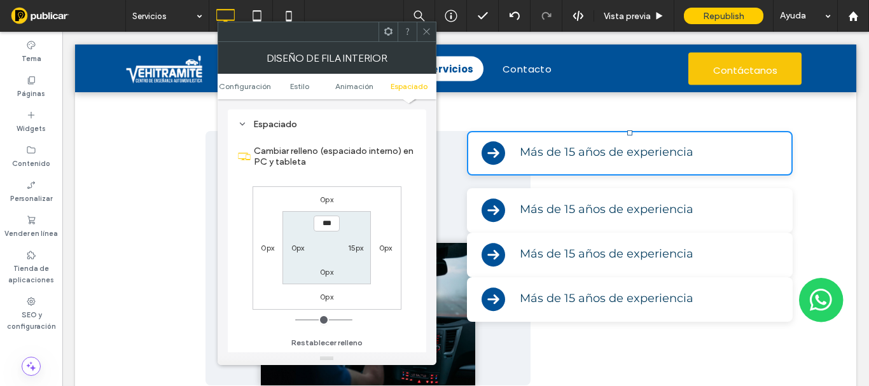
scroll to position [407, 0]
click at [429, 31] on icon at bounding box center [427, 32] width 10 height 10
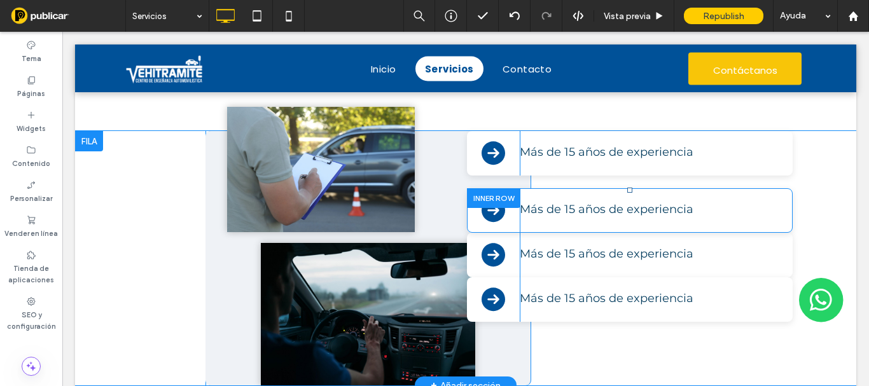
click at [481, 202] on div at bounding box center [493, 198] width 53 height 20
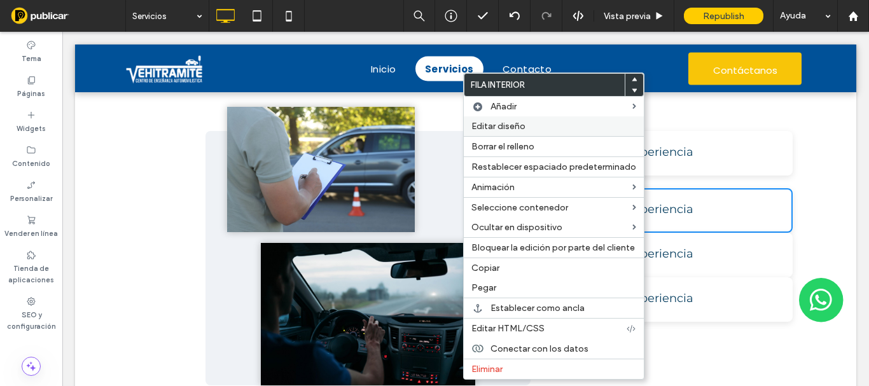
click at [492, 129] on span "Editar diseño" at bounding box center [498, 126] width 54 height 11
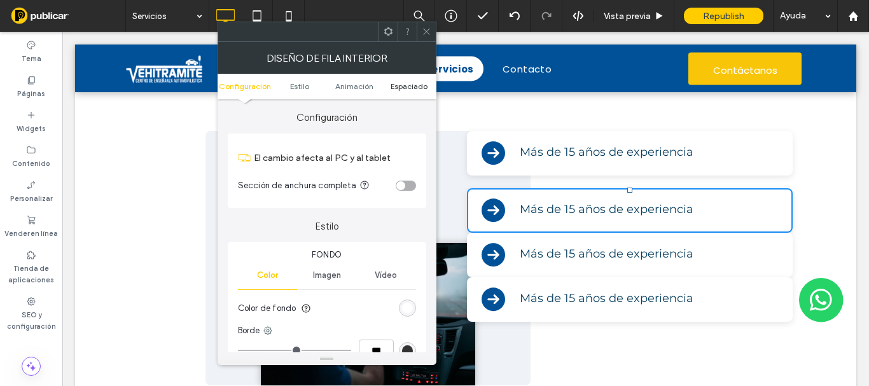
click at [402, 88] on span "Espaciado" at bounding box center [409, 86] width 37 height 10
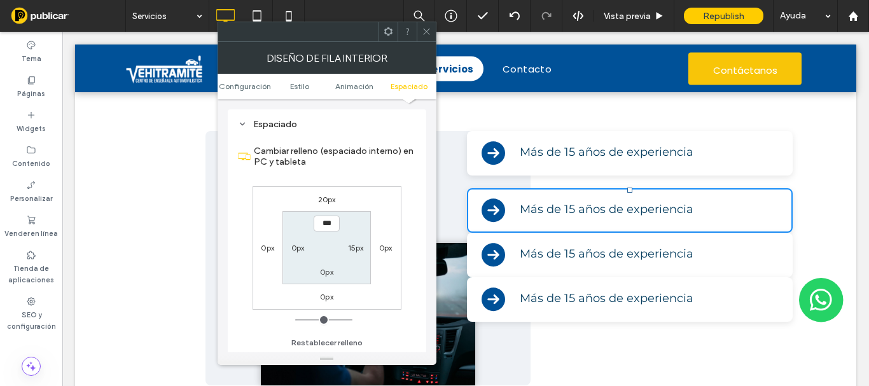
click at [328, 200] on label "20px" at bounding box center [327, 200] width 18 height 10
type input "**"
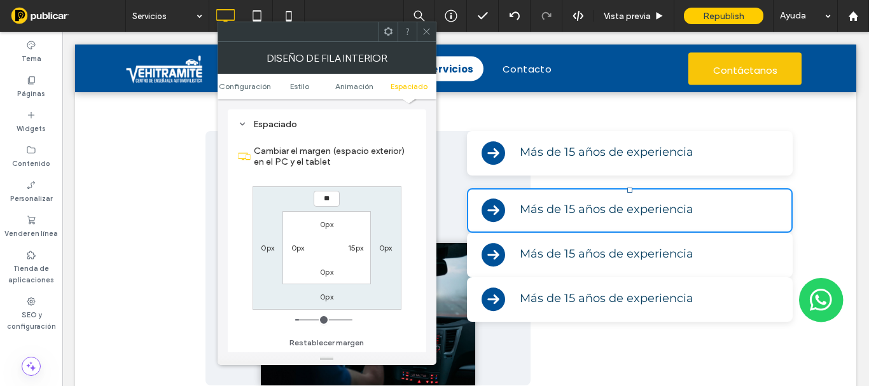
type input "**"
type input "****"
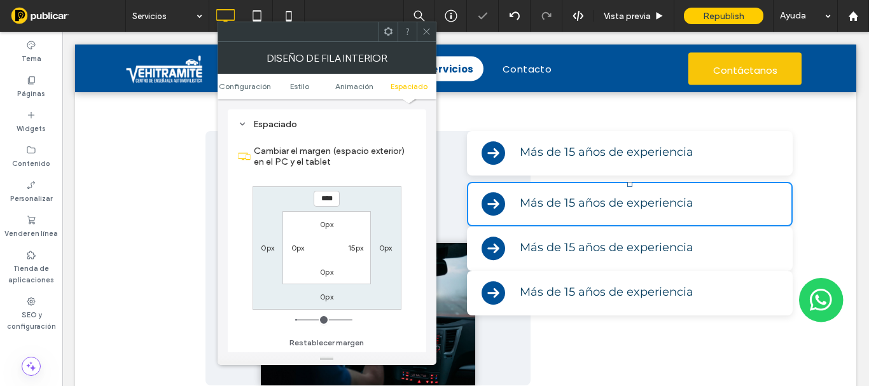
click at [424, 34] on icon at bounding box center [427, 32] width 10 height 10
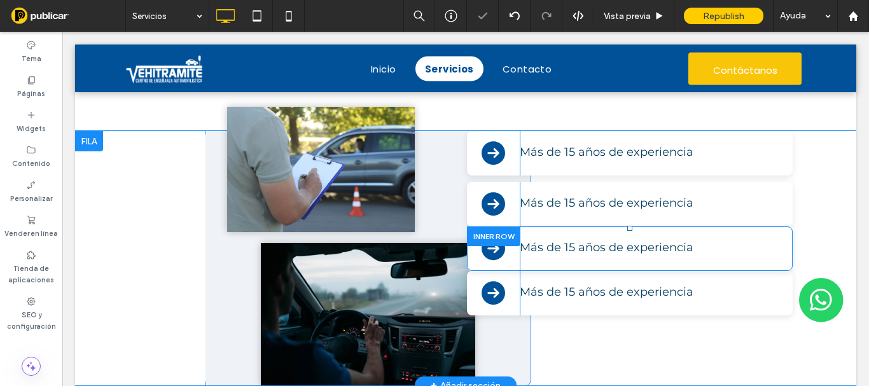
click at [483, 239] on div at bounding box center [493, 237] width 53 height 20
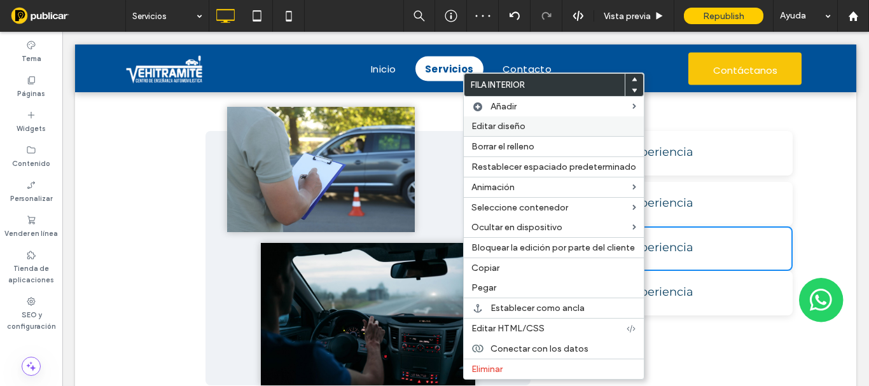
click at [492, 128] on span "Editar diseño" at bounding box center [498, 126] width 54 height 11
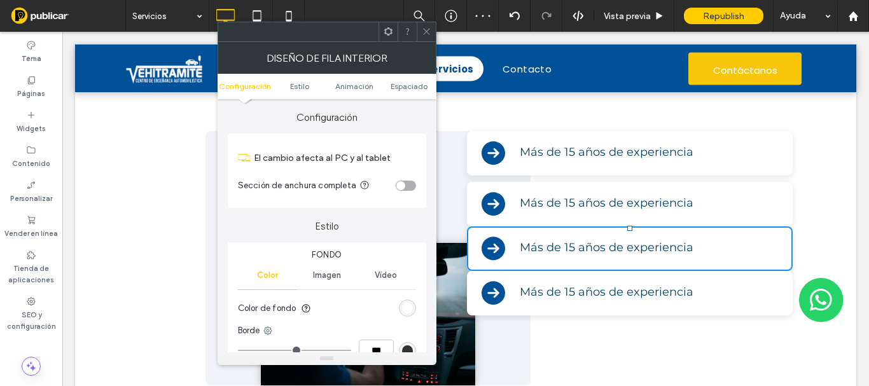
click at [395, 87] on span "Espaciado" at bounding box center [409, 86] width 37 height 10
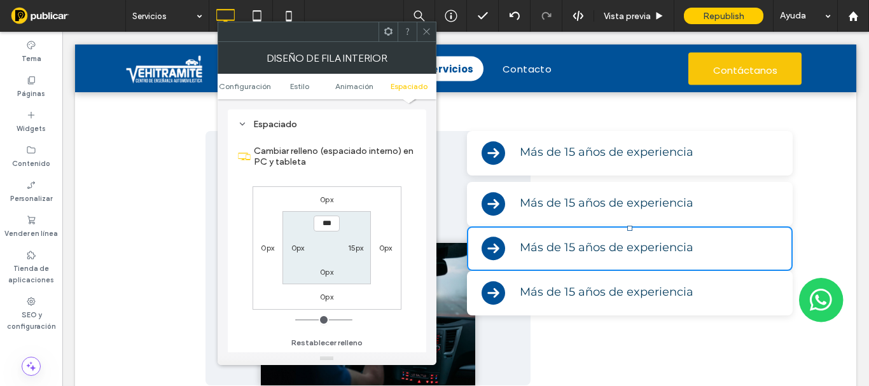
click at [327, 193] on div "0px" at bounding box center [326, 199] width 13 height 13
click at [328, 197] on label "0px" at bounding box center [326, 200] width 13 height 10
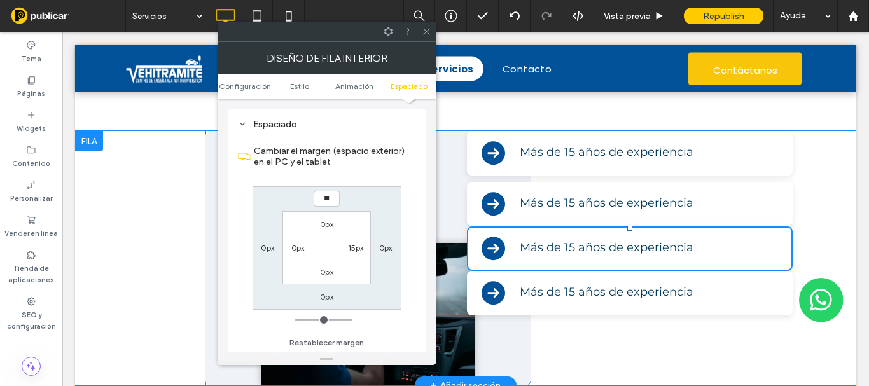
type input "**"
type input "****"
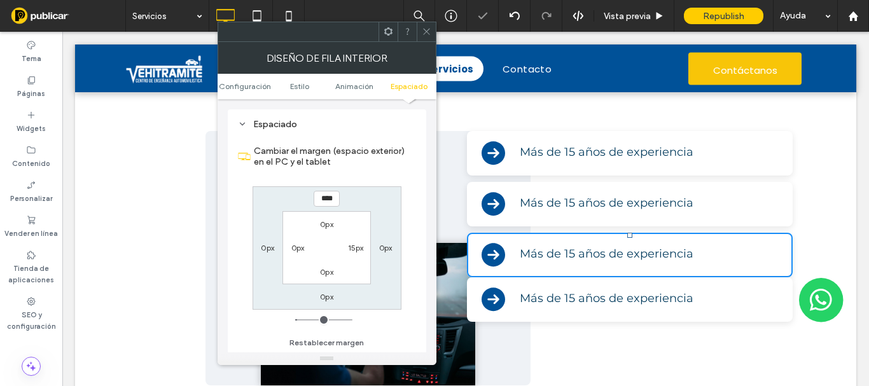
click at [424, 32] on icon at bounding box center [427, 32] width 10 height 10
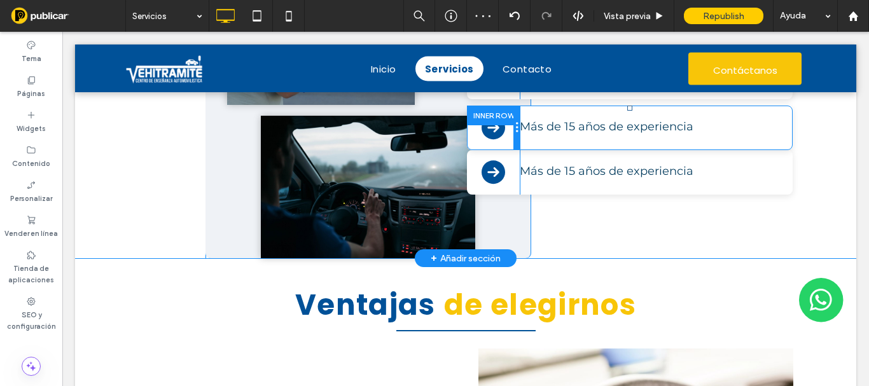
scroll to position [1082, 0]
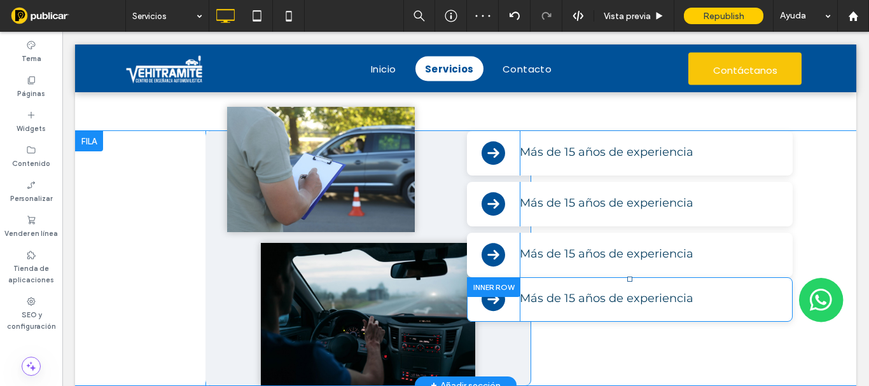
click at [487, 288] on div at bounding box center [493, 287] width 53 height 20
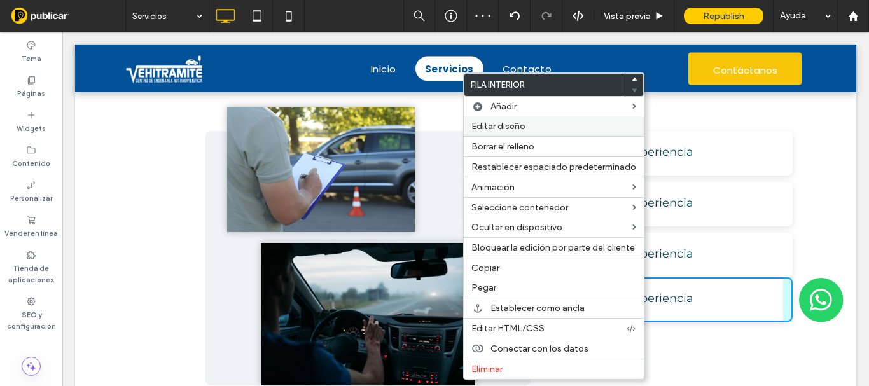
click at [487, 124] on span "Editar diseño" at bounding box center [498, 126] width 54 height 11
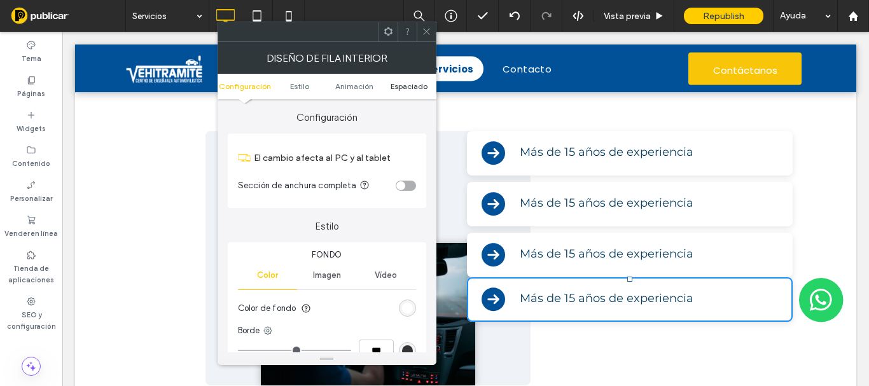
click at [405, 88] on span "Espaciado" at bounding box center [409, 86] width 37 height 10
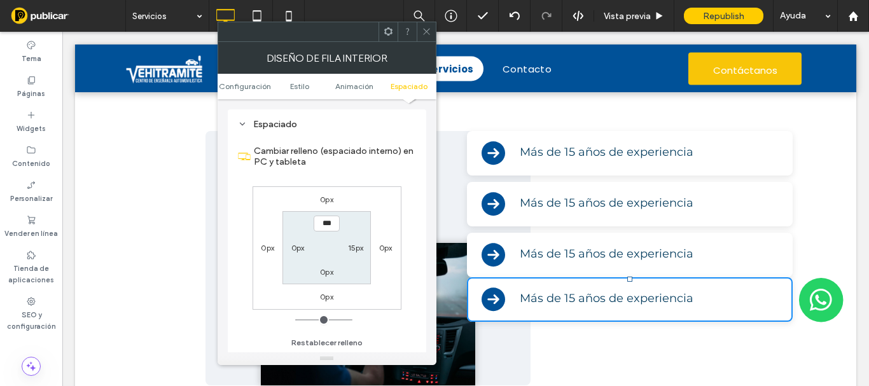
scroll to position [407, 0]
click at [330, 198] on label "0px" at bounding box center [326, 200] width 13 height 10
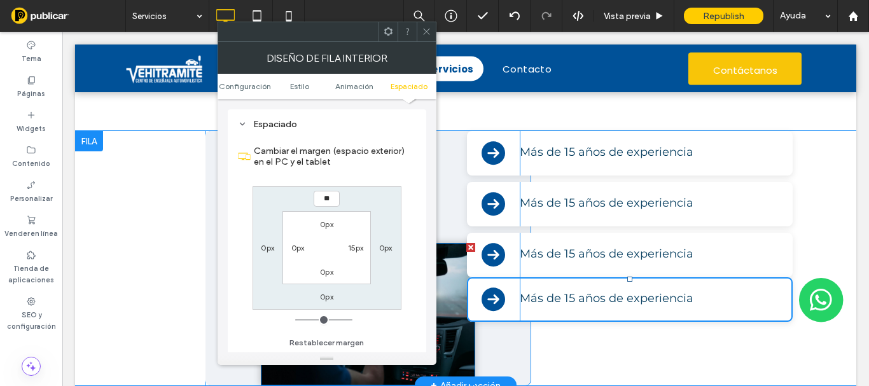
type input "**"
type input "****"
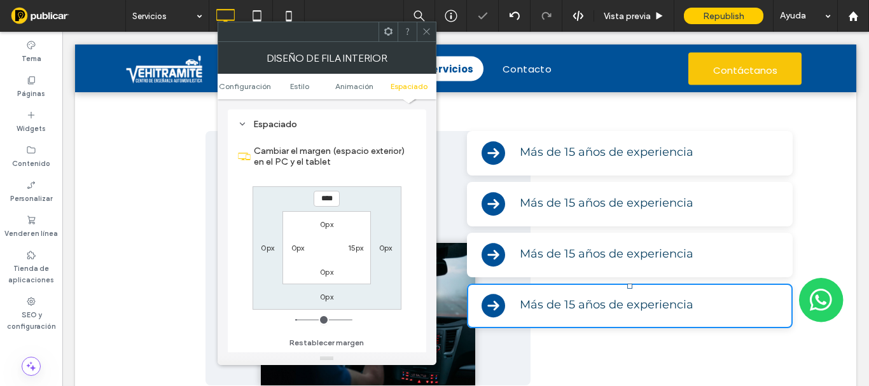
click at [428, 35] on icon at bounding box center [427, 32] width 10 height 10
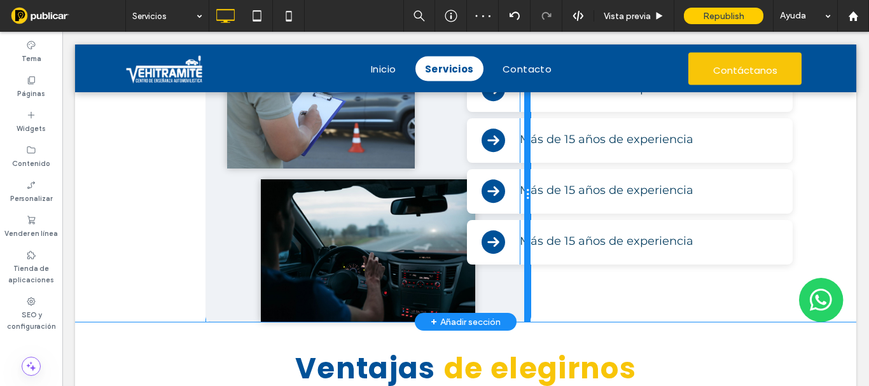
scroll to position [1018, 0]
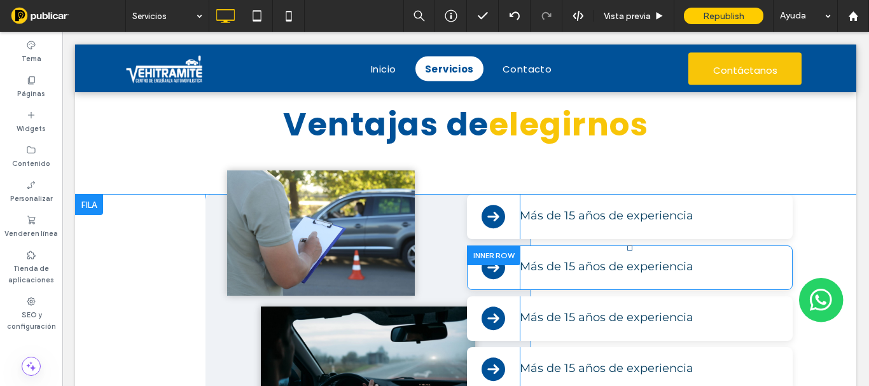
click at [492, 251] on div at bounding box center [493, 256] width 53 height 20
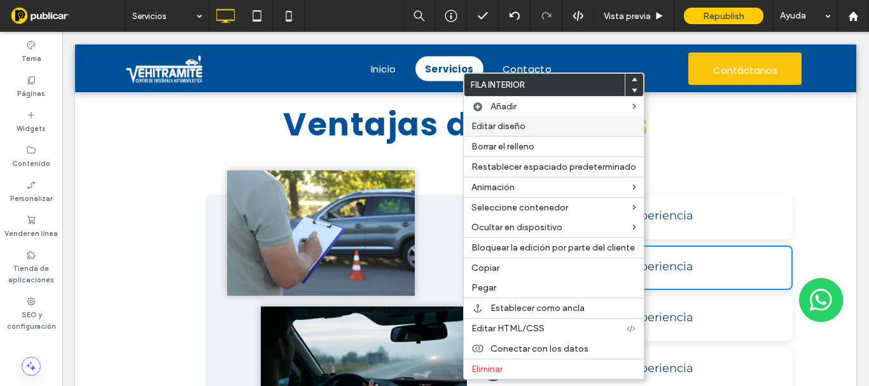
click at [512, 122] on span "Editar diseño" at bounding box center [498, 126] width 54 height 11
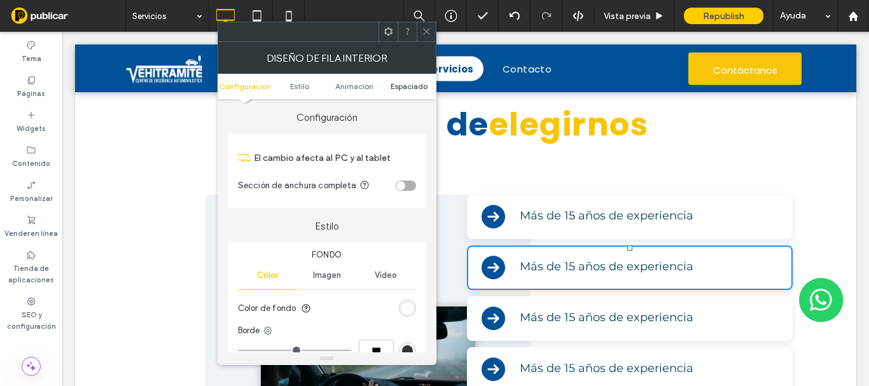
click at [396, 87] on span "Espaciado" at bounding box center [409, 86] width 37 height 10
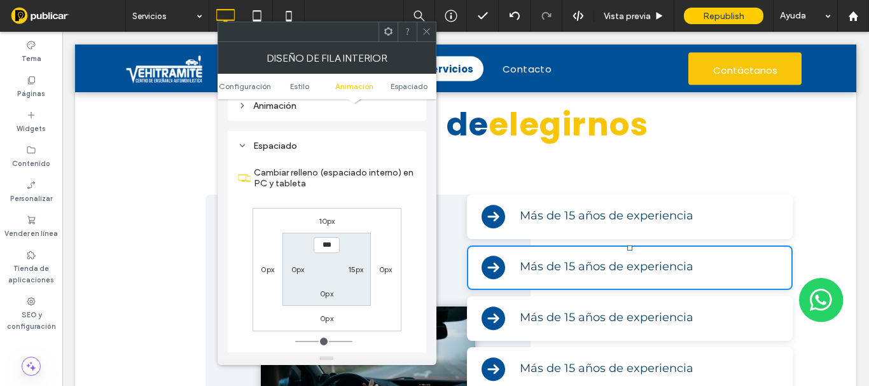
scroll to position [407, 0]
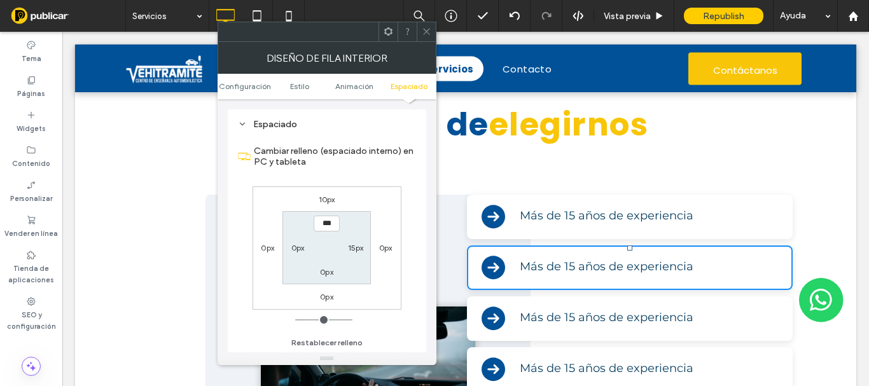
click at [326, 197] on label "10px" at bounding box center [327, 200] width 17 height 10
type input "**"
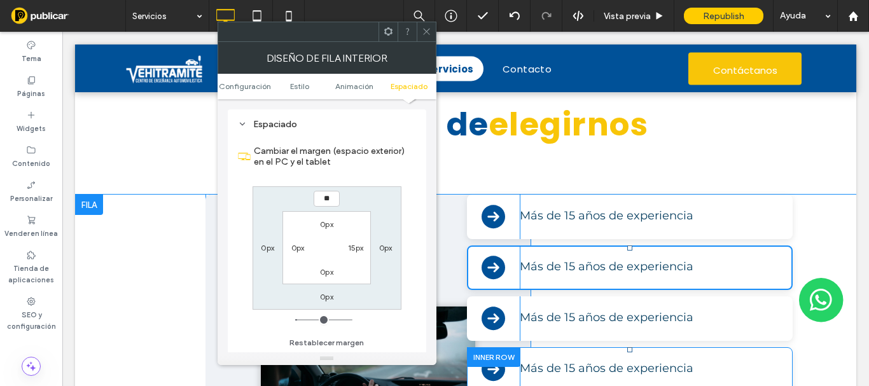
type input "**"
type input "****"
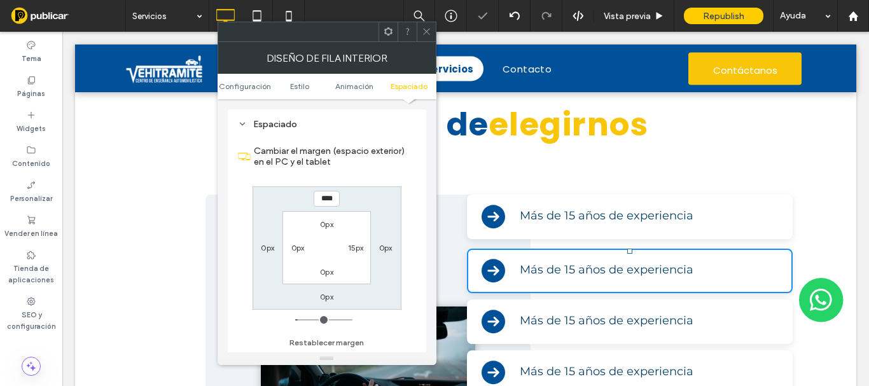
click at [424, 33] on icon at bounding box center [427, 32] width 10 height 10
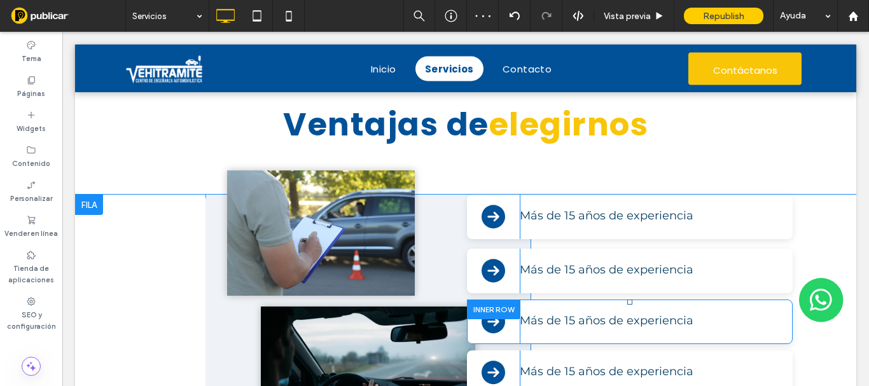
click at [492, 309] on div at bounding box center [493, 310] width 53 height 20
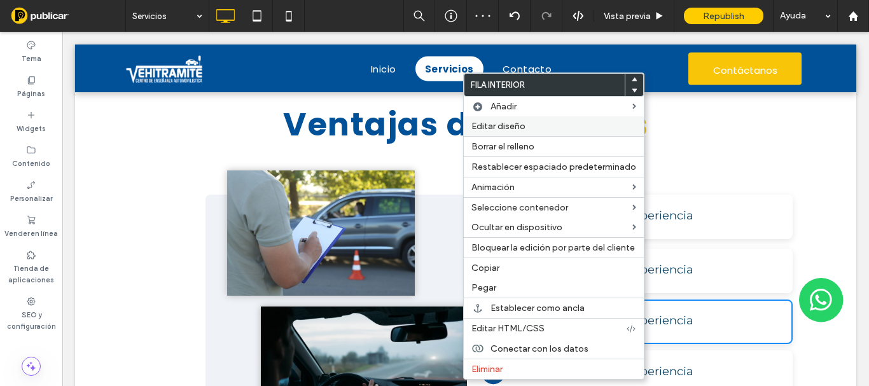
click at [493, 128] on span "Editar diseño" at bounding box center [498, 126] width 54 height 11
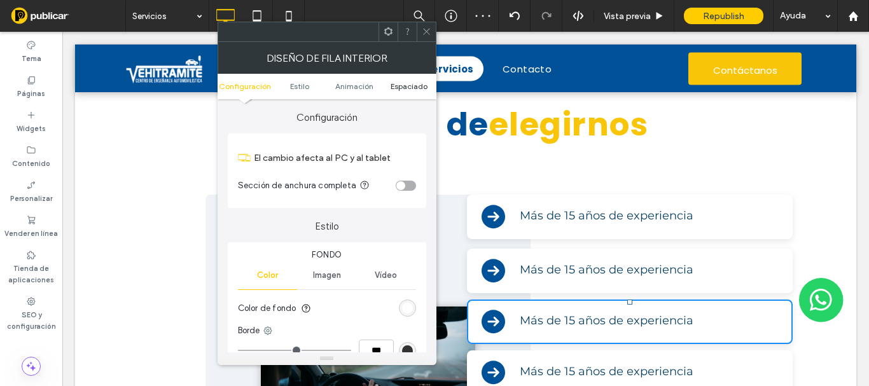
click at [403, 90] on span "Espaciado" at bounding box center [409, 86] width 37 height 10
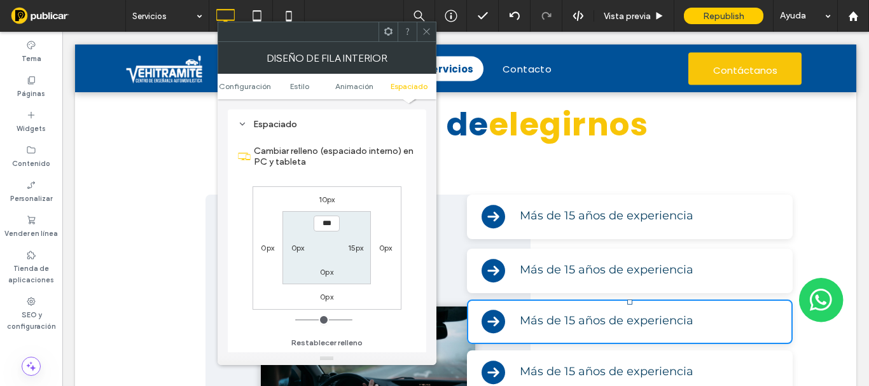
click at [326, 195] on label "10px" at bounding box center [327, 200] width 17 height 10
type input "**"
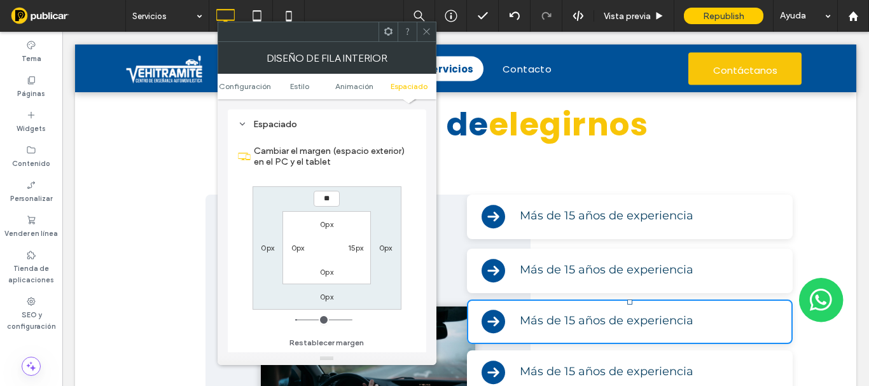
type input "**"
type input "****"
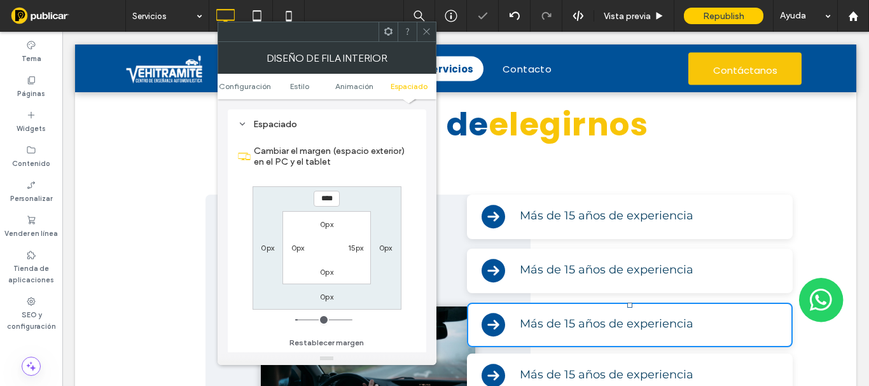
click at [421, 37] on div at bounding box center [426, 31] width 19 height 19
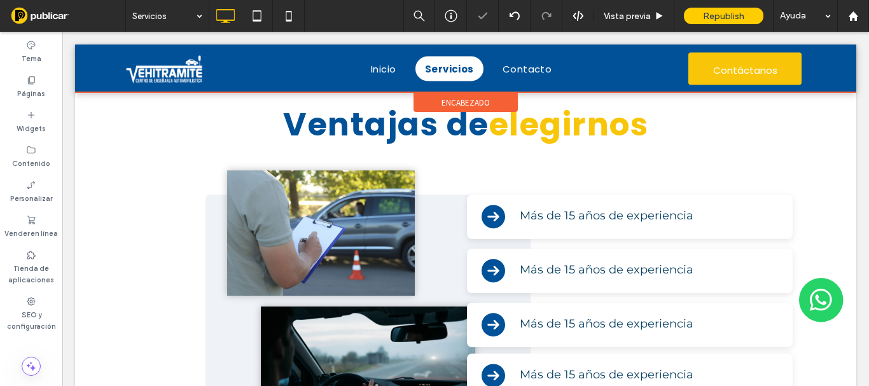
scroll to position [1145, 0]
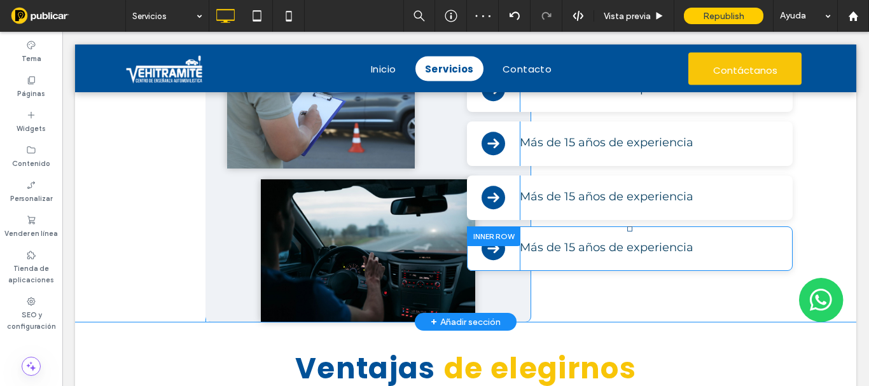
click at [487, 230] on div at bounding box center [493, 237] width 53 height 20
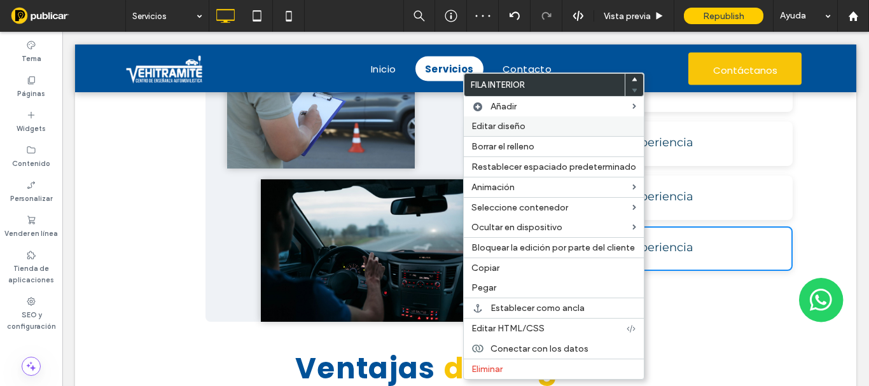
click at [494, 125] on span "Editar diseño" at bounding box center [498, 126] width 54 height 11
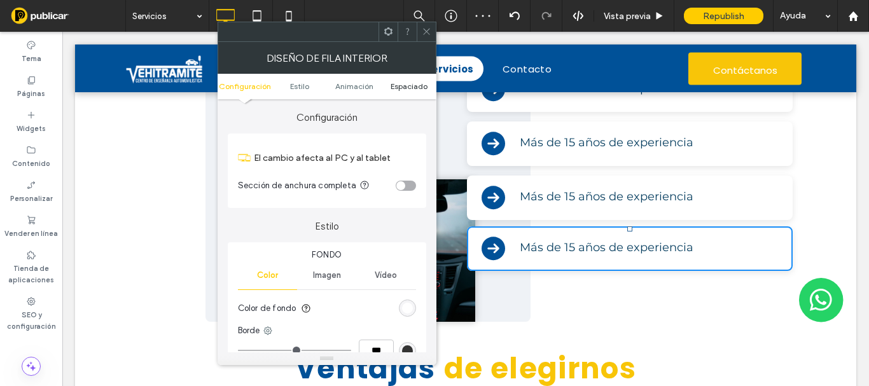
click at [398, 88] on span "Espaciado" at bounding box center [409, 86] width 37 height 10
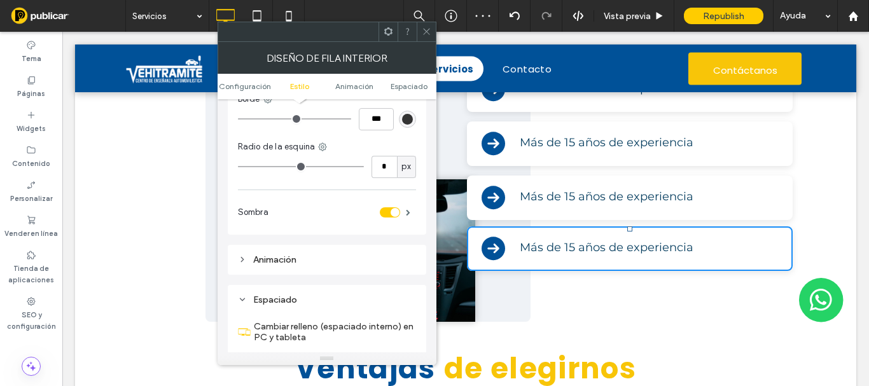
scroll to position [407, 0]
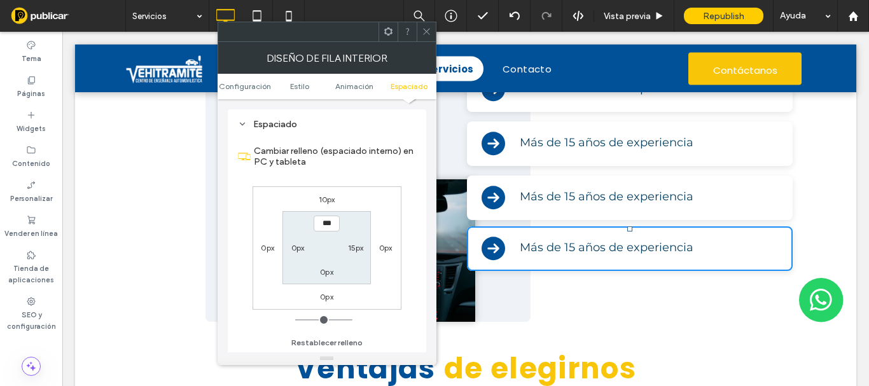
click at [323, 202] on label "10px" at bounding box center [327, 200] width 17 height 10
type input "**"
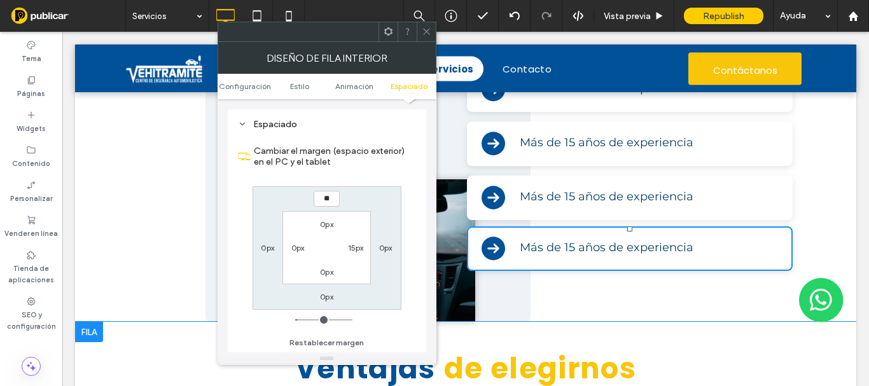
type input "**"
type input "****"
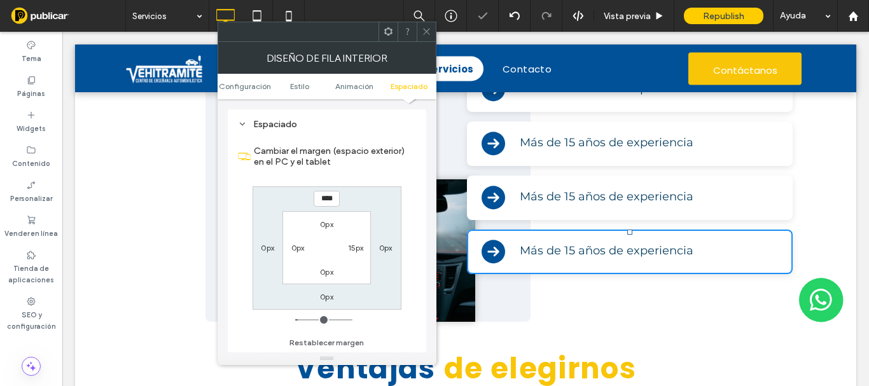
click at [419, 31] on div at bounding box center [426, 31] width 19 height 19
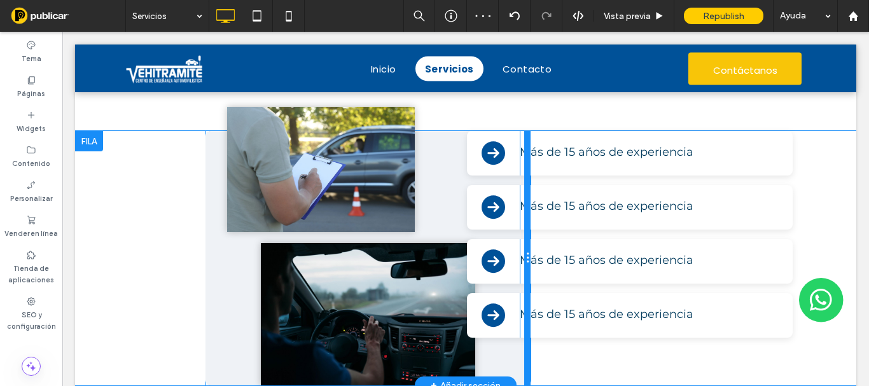
scroll to position [954, 0]
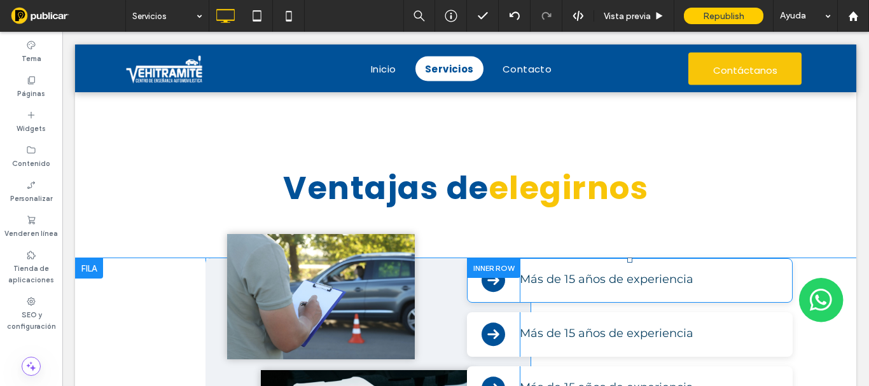
click at [486, 271] on div at bounding box center [493, 268] width 53 height 20
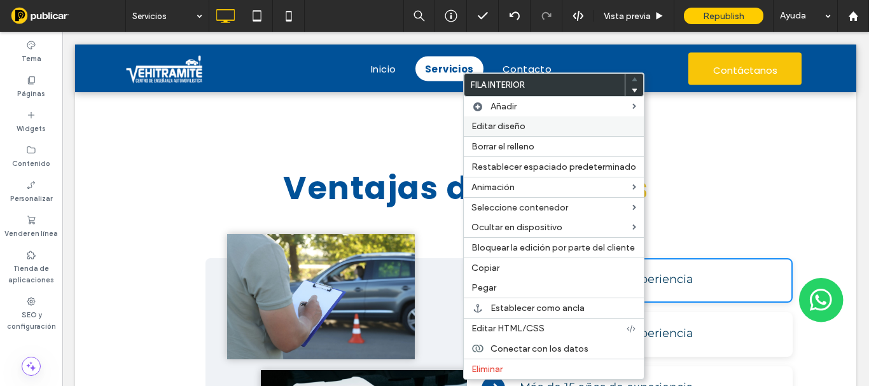
click at [477, 125] on span "Editar diseño" at bounding box center [498, 126] width 54 height 11
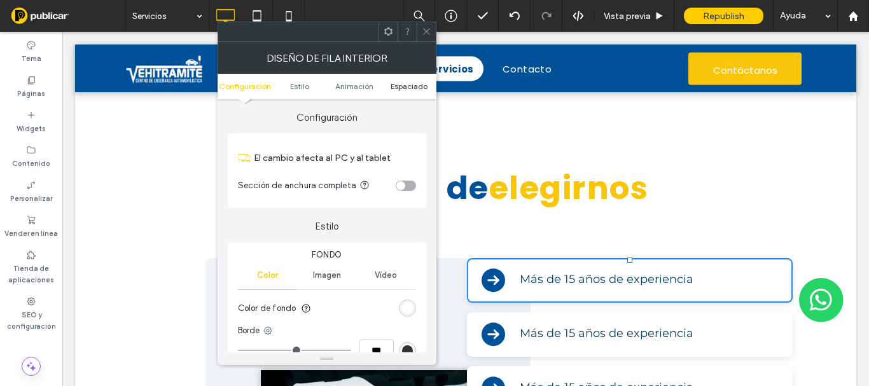
click at [397, 87] on span "Espaciado" at bounding box center [409, 86] width 37 height 10
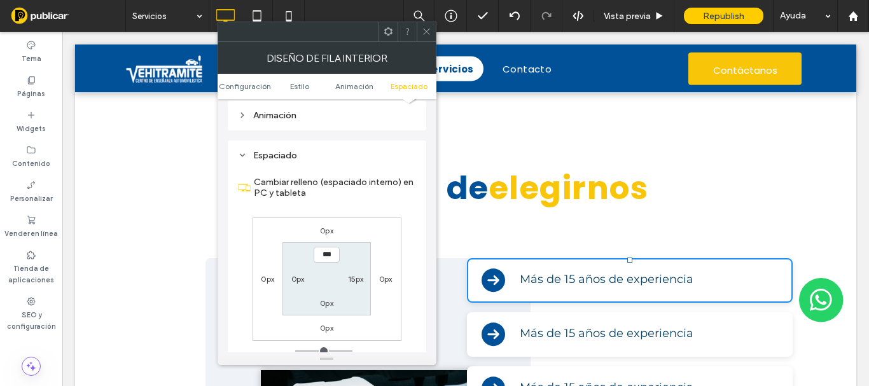
scroll to position [407, 0]
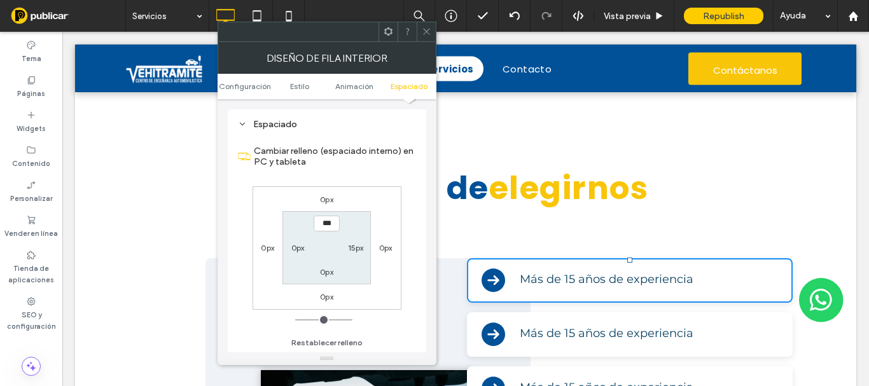
click at [328, 198] on label "0px" at bounding box center [326, 200] width 13 height 10
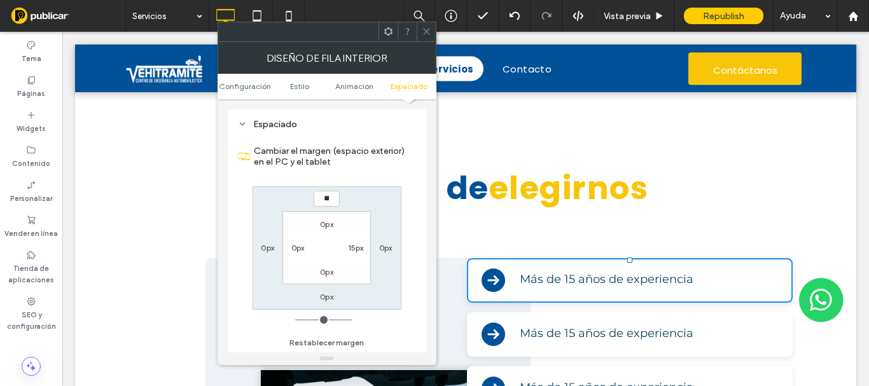
type input "**"
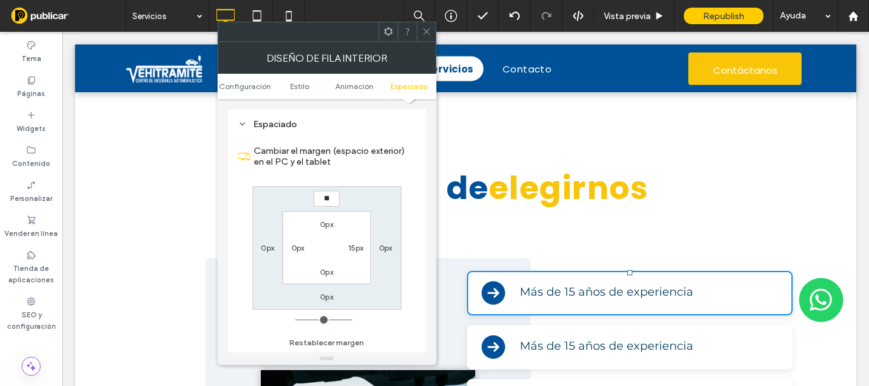
type input "**"
type input "****"
click at [424, 32] on icon at bounding box center [427, 32] width 10 height 10
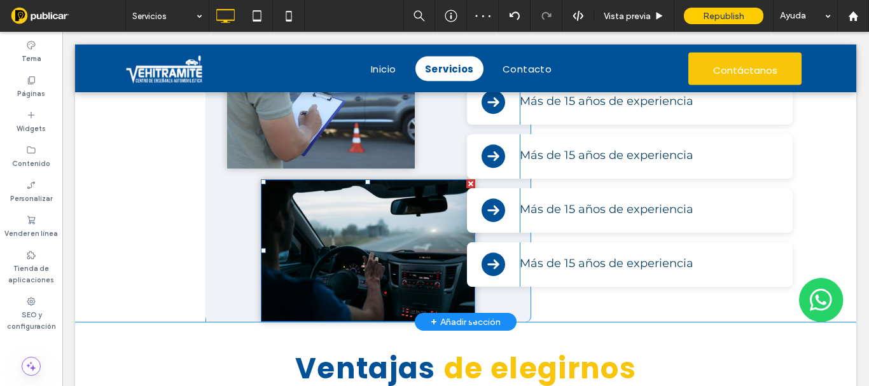
scroll to position [1209, 0]
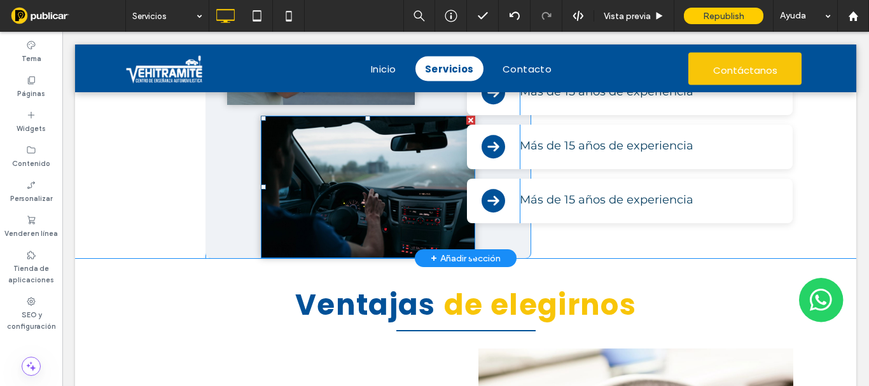
click at [316, 226] on img at bounding box center [368, 187] width 214 height 143
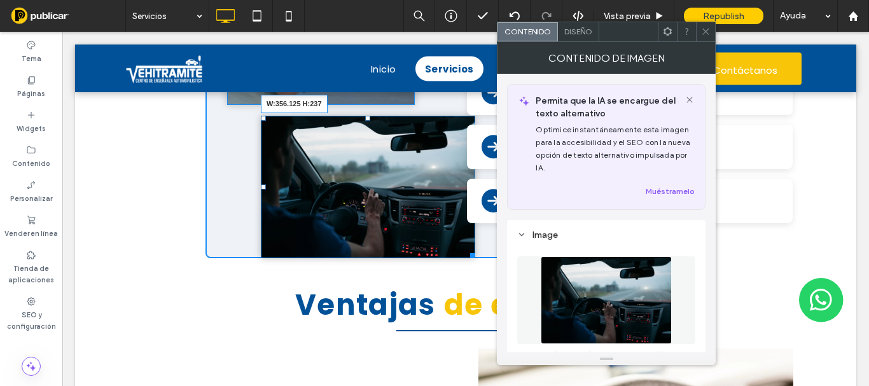
drag, startPoint x: 466, startPoint y: 254, endPoint x: 669, endPoint y: 99, distance: 255.5
click at [472, 242] on div "Click To Paste Click To Paste W:356.125 H:237 Click To Paste Click To Paste Más…" at bounding box center [465, 131] width 781 height 255
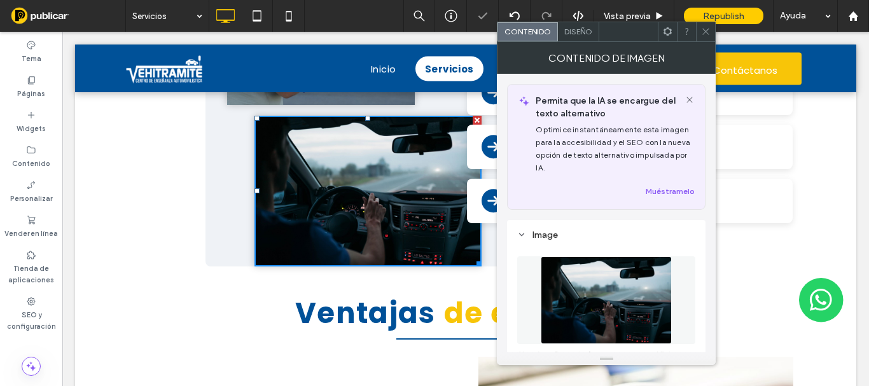
click at [697, 33] on div at bounding box center [705, 31] width 19 height 19
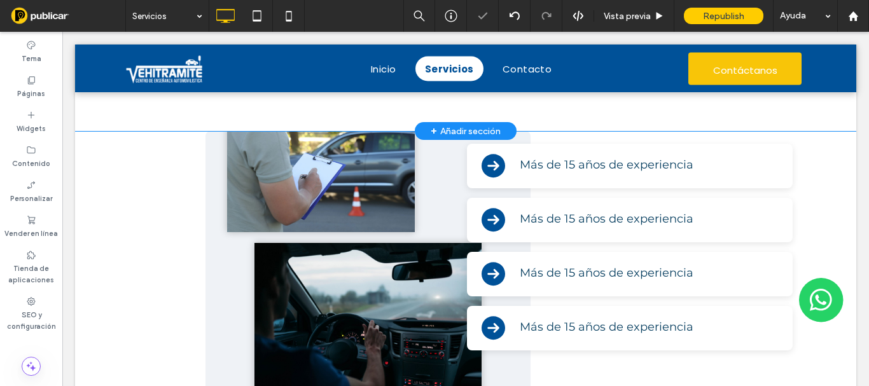
scroll to position [954, 0]
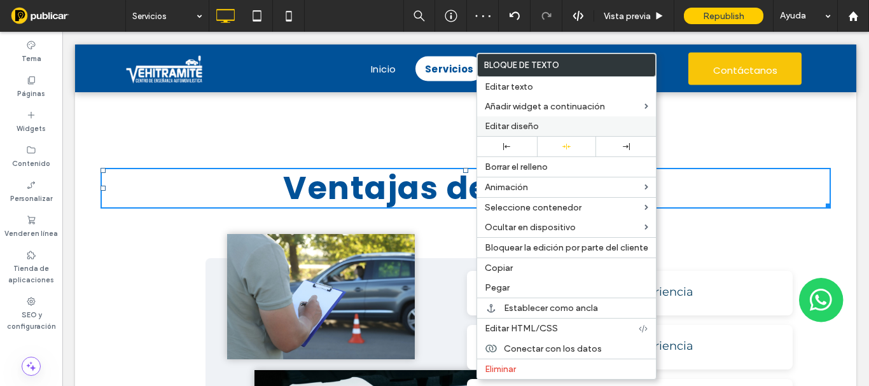
click at [502, 127] on span "Editar diseño" at bounding box center [512, 126] width 54 height 11
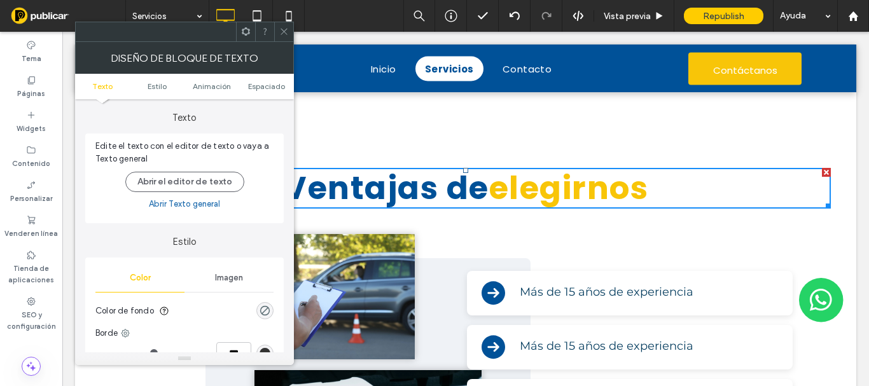
click at [255, 81] on ul "Texto Estilo Animación Espaciado" at bounding box center [184, 86] width 219 height 25
click at [259, 88] on span "Espaciado" at bounding box center [266, 86] width 37 height 10
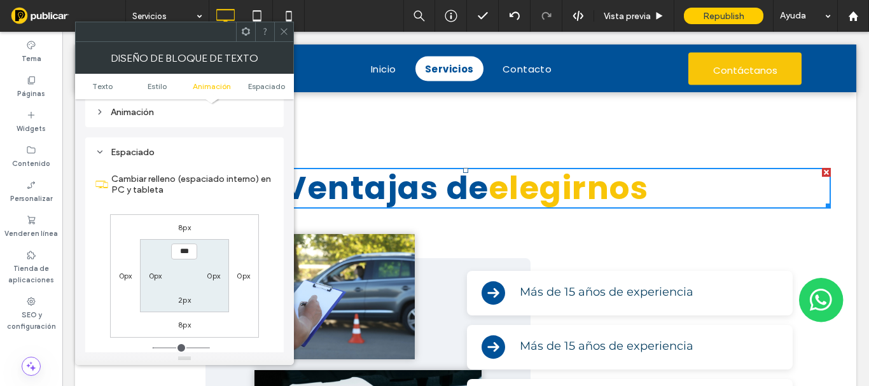
scroll to position [365, 0]
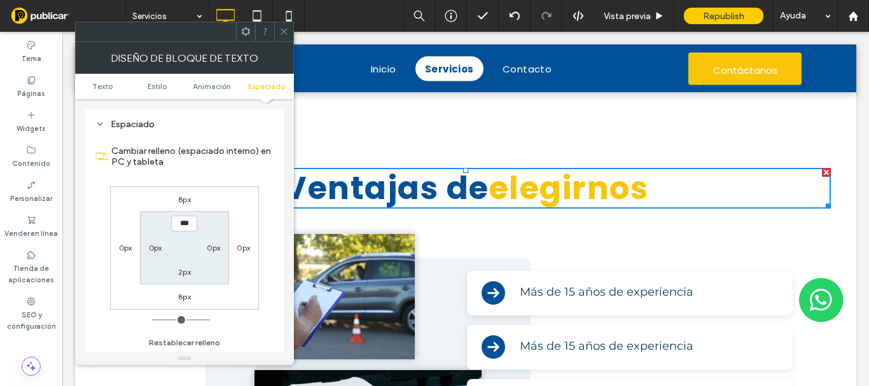
click at [188, 295] on label "8px" at bounding box center [184, 297] width 13 height 10
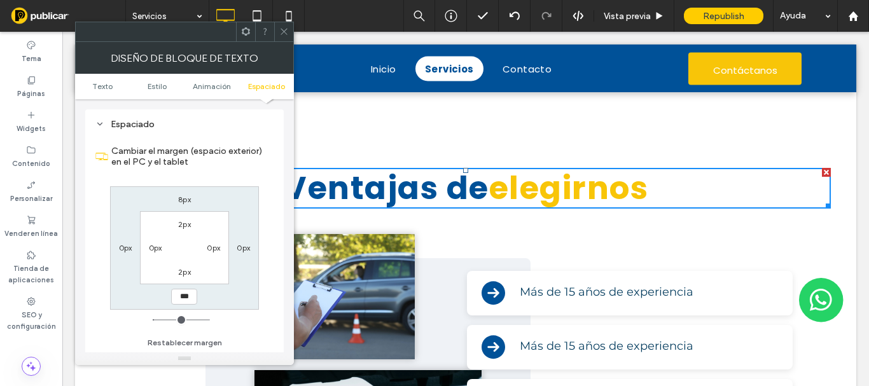
type input "*"
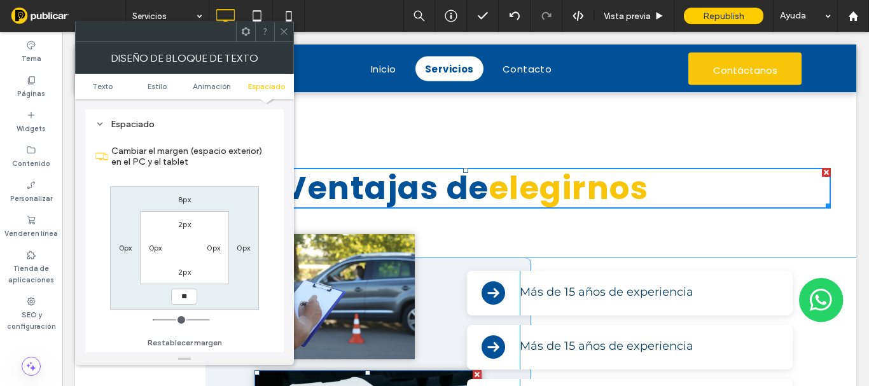
type input "**"
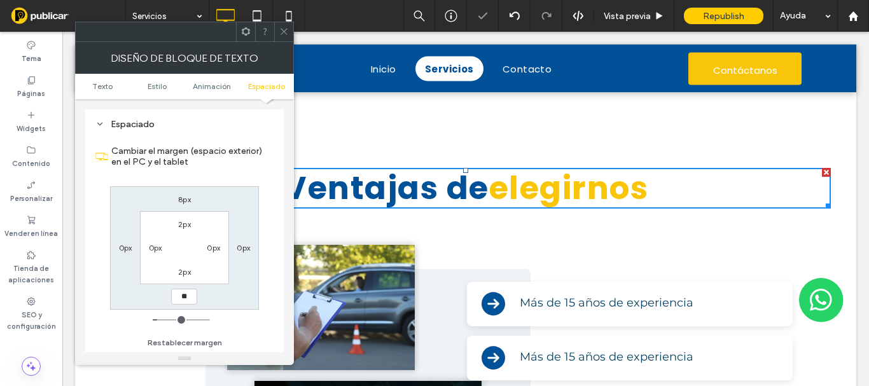
type input "*"
type input "**"
type input "****"
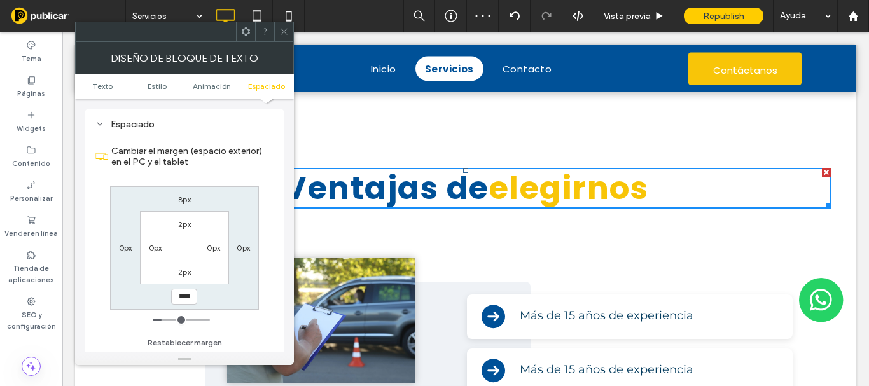
click at [290, 33] on div at bounding box center [283, 31] width 19 height 19
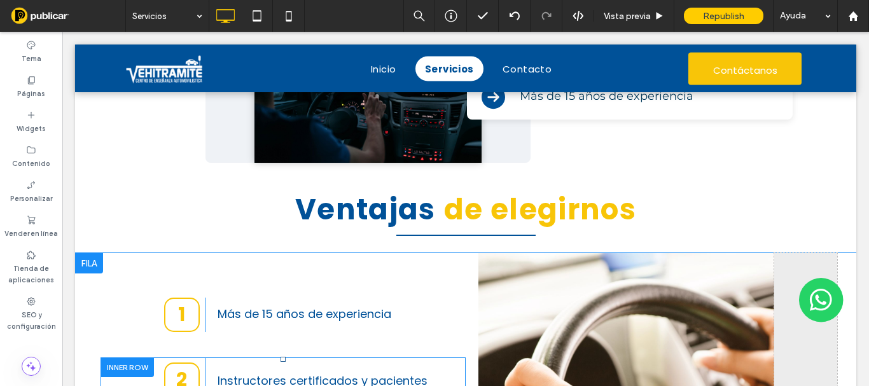
scroll to position [1463, 0]
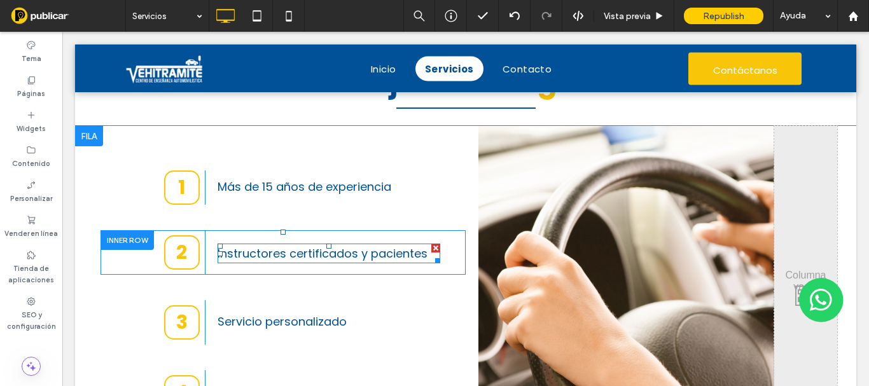
click at [300, 253] on span "Instructores certificados y pacientes" at bounding box center [323, 254] width 210 height 16
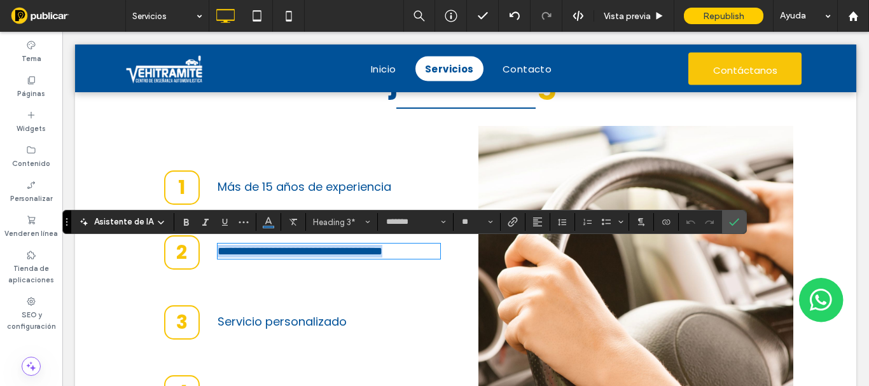
copy span "**********"
click at [734, 219] on icon "Confirmar" at bounding box center [734, 222] width 10 height 10
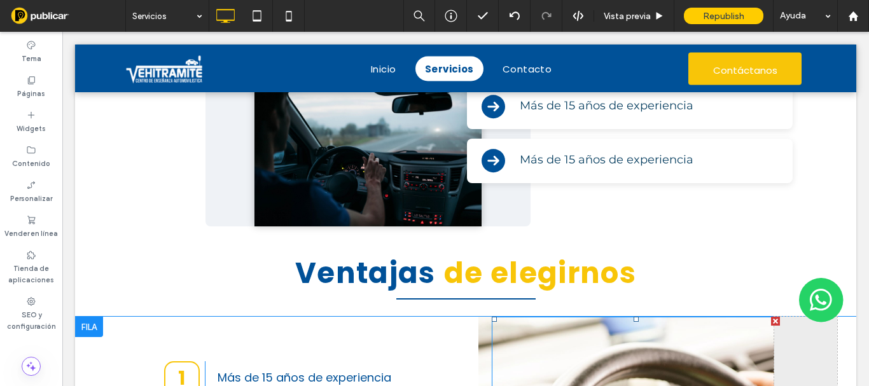
scroll to position [1145, 0]
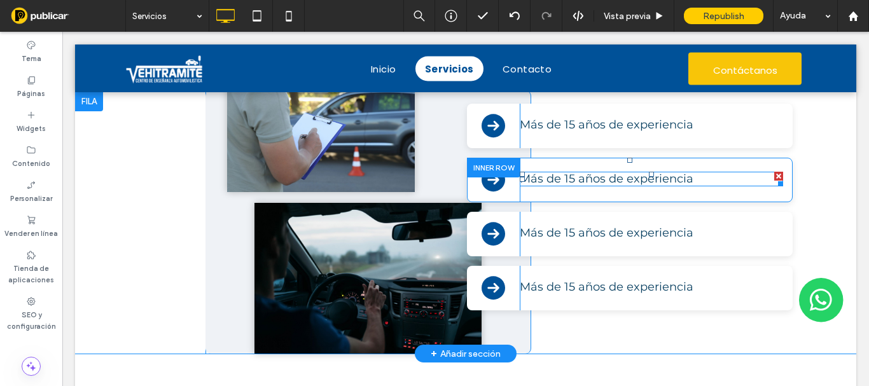
click at [594, 185] on span "Más de 15 años de experiencia" at bounding box center [607, 179] width 174 height 14
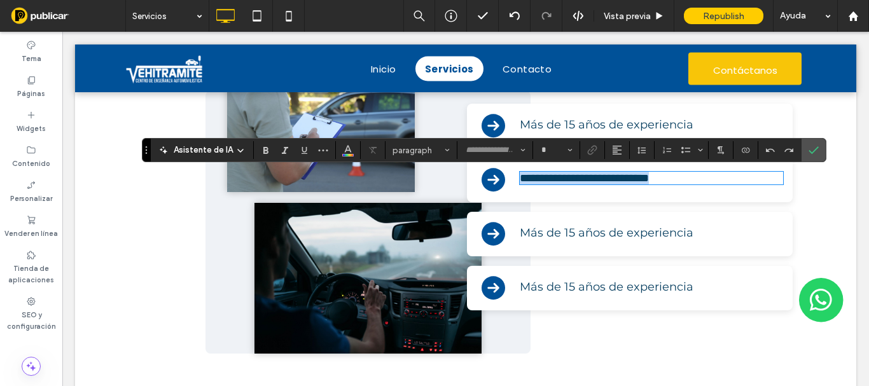
type input "**********"
type input "**"
click at [813, 148] on icon "Confirmar" at bounding box center [814, 150] width 10 height 10
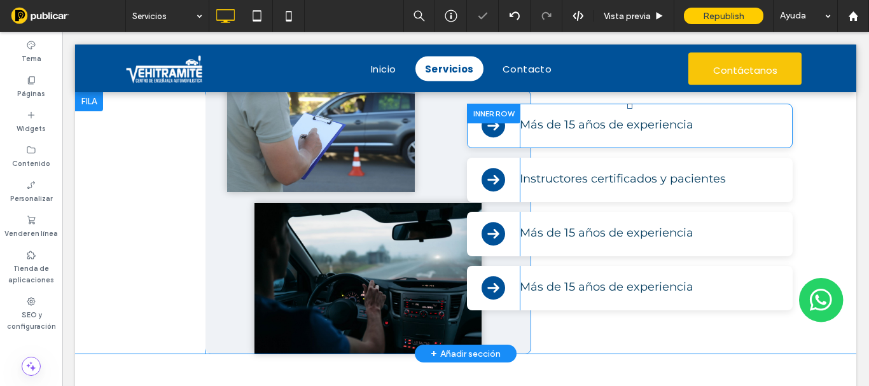
click at [626, 132] on div "Más de 15 años de experiencia Click To Paste Click To Paste" at bounding box center [651, 126] width 263 height 45
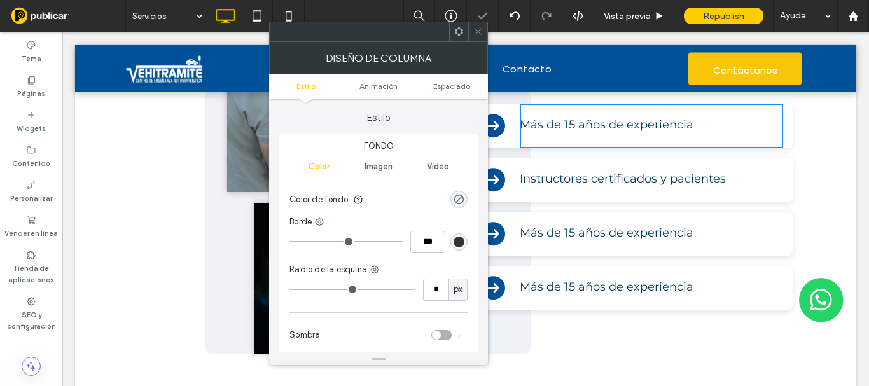
click at [480, 34] on icon at bounding box center [478, 32] width 10 height 10
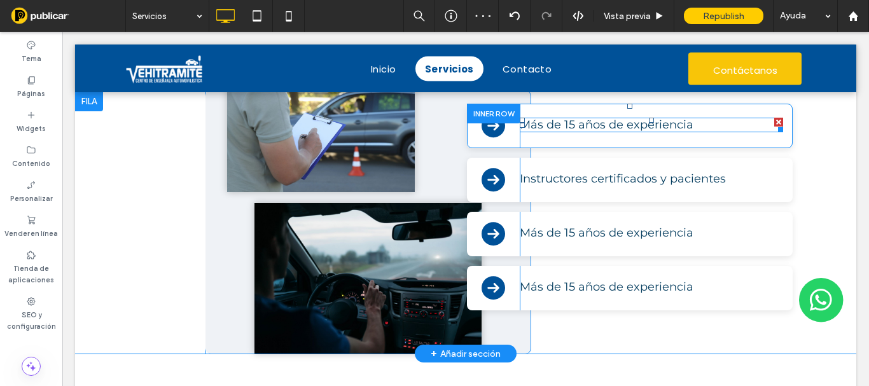
click at [548, 130] on span "Más de 15 años de experiencia" at bounding box center [607, 125] width 174 height 14
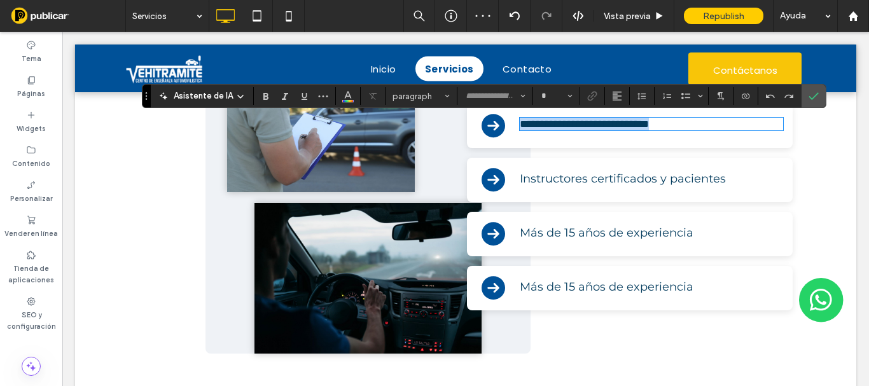
type input "**********"
type input "**"
click at [809, 94] on icon "Confirmar" at bounding box center [814, 96] width 10 height 10
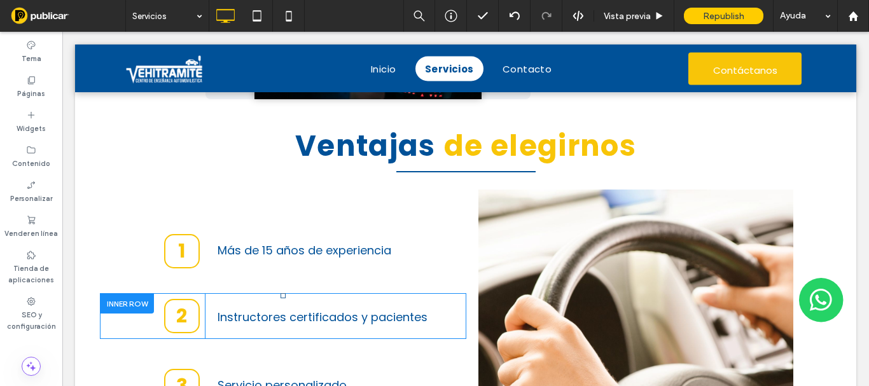
scroll to position [1527, 0]
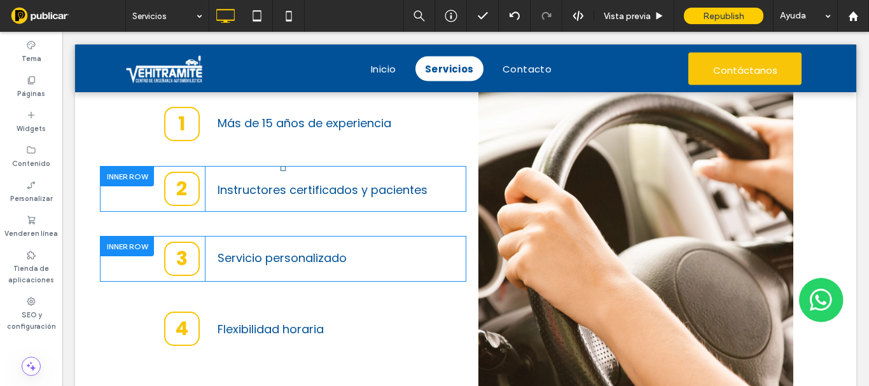
click at [290, 267] on h3 "Servicio personalizado" at bounding box center [329, 257] width 223 height 17
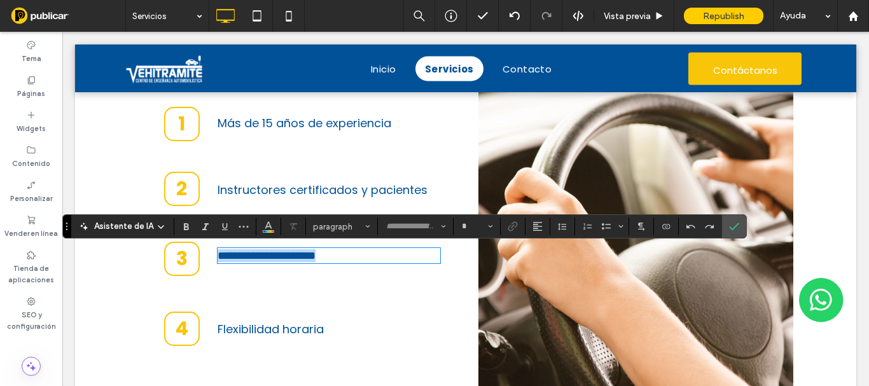
type input "*******"
type input "**"
copy span "**********"
click at [737, 225] on icon "Confirmar" at bounding box center [734, 226] width 10 height 10
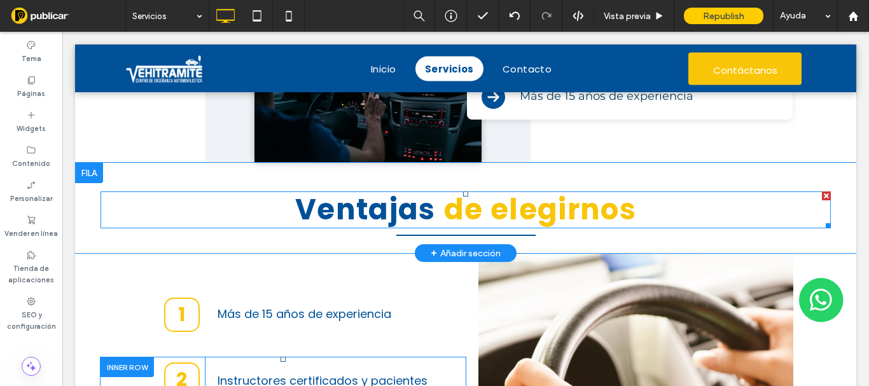
scroll to position [1145, 0]
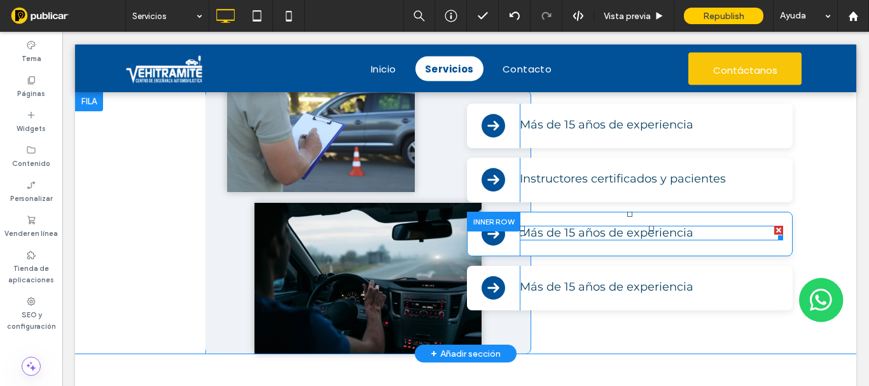
click at [569, 236] on span "Más de 15 años de experiencia" at bounding box center [607, 233] width 174 height 14
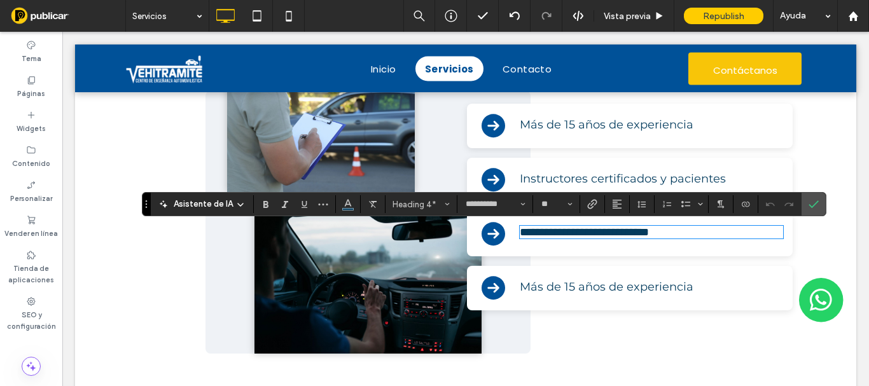
scroll to position [0, 0]
type input "*******"
type input "**"
click at [809, 207] on icon "Confirmar" at bounding box center [814, 204] width 10 height 10
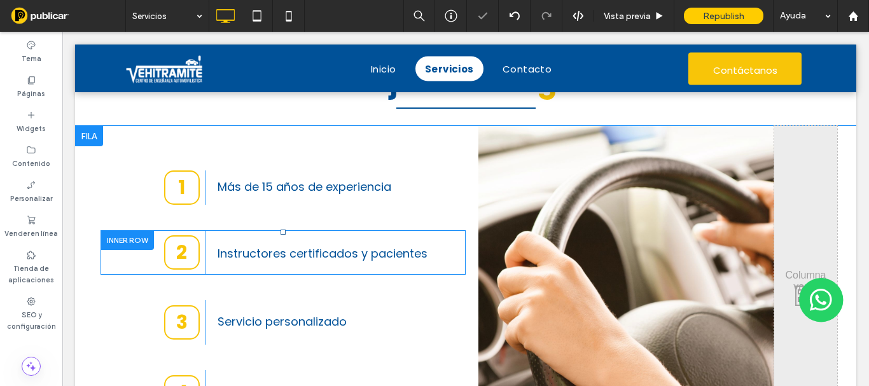
scroll to position [1591, 0]
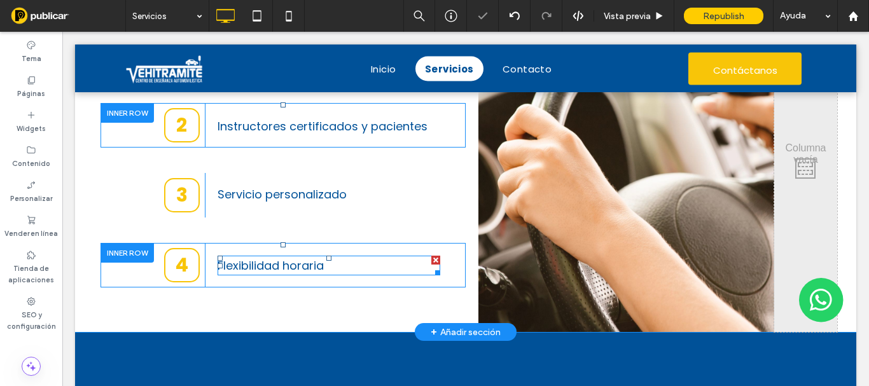
click at [276, 272] on span "Flexibilidad horaria" at bounding box center [271, 266] width 106 height 16
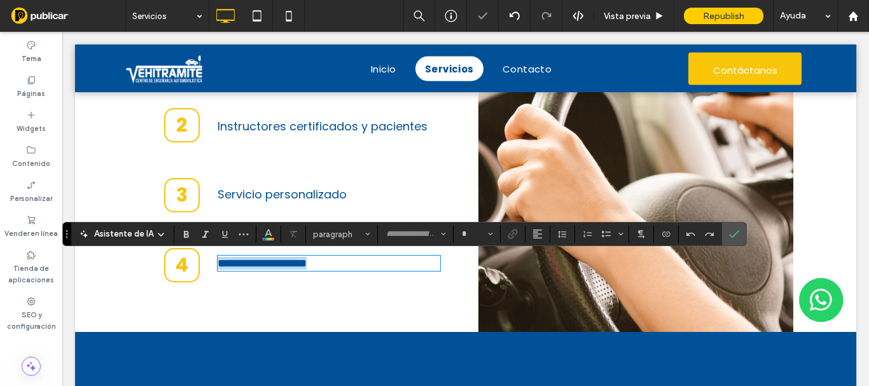
type input "*******"
type input "**"
copy span "**********"
click at [736, 233] on icon "Confirmar" at bounding box center [734, 234] width 10 height 10
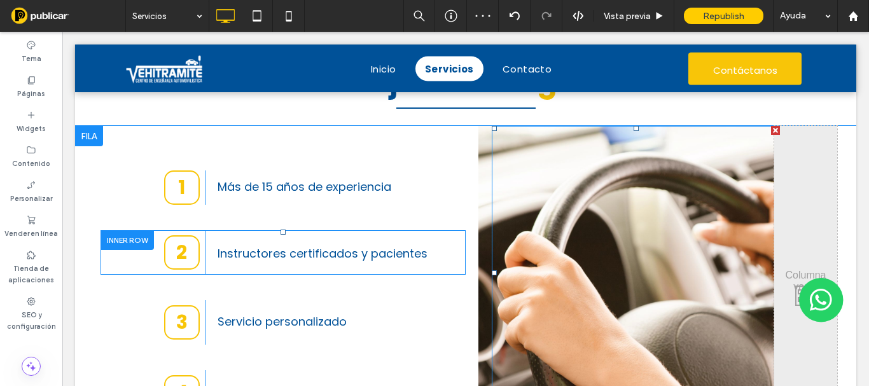
scroll to position [1336, 0]
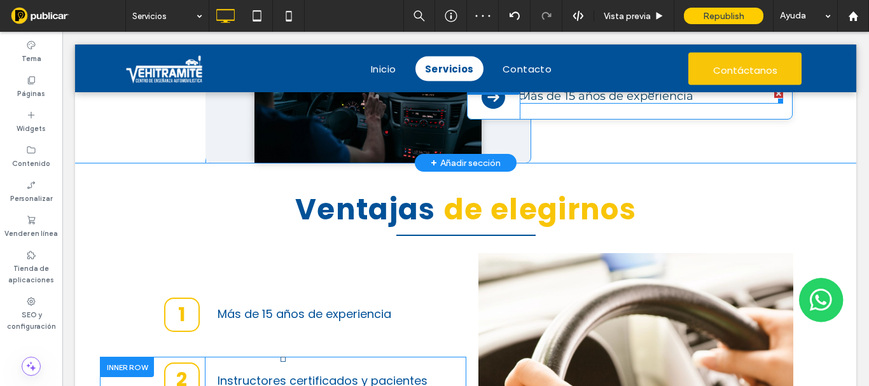
click at [606, 97] on span "Más de 15 años de experiencia" at bounding box center [607, 96] width 174 height 14
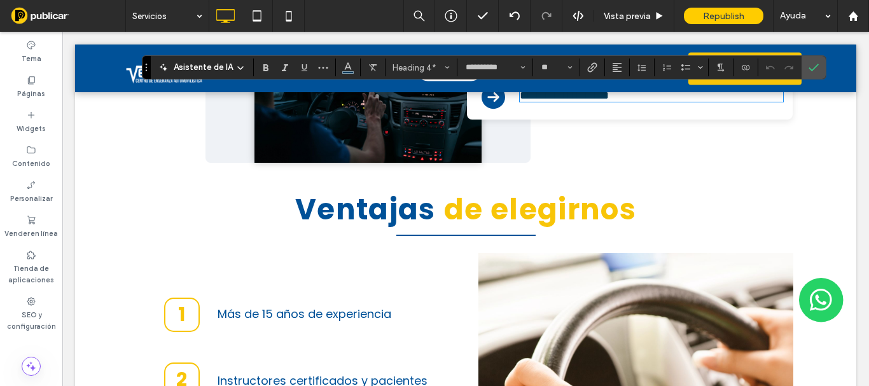
scroll to position [0, 0]
type input "*******"
type input "**"
click at [810, 67] on icon "Confirmar" at bounding box center [814, 67] width 10 height 10
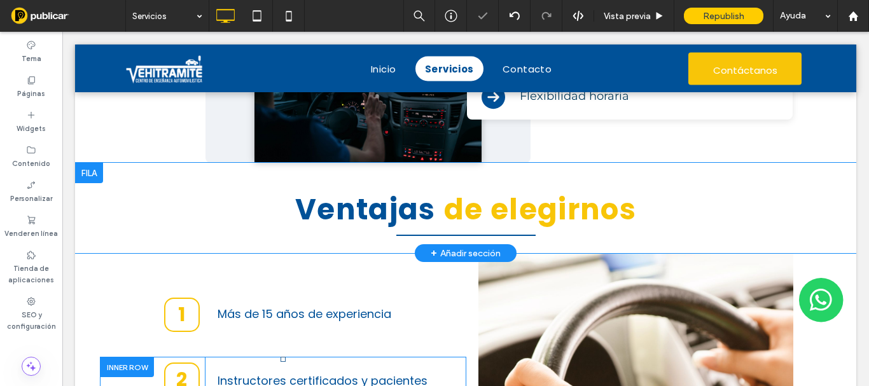
click at [95, 174] on div at bounding box center [89, 173] width 28 height 20
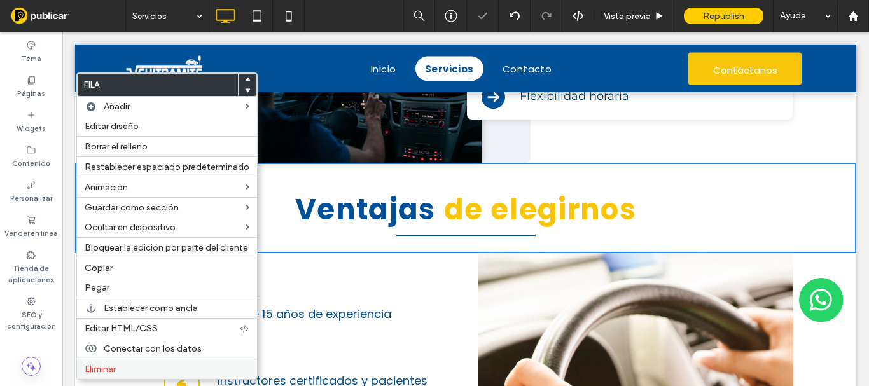
click at [104, 364] on span "Eliminar" at bounding box center [100, 369] width 31 height 11
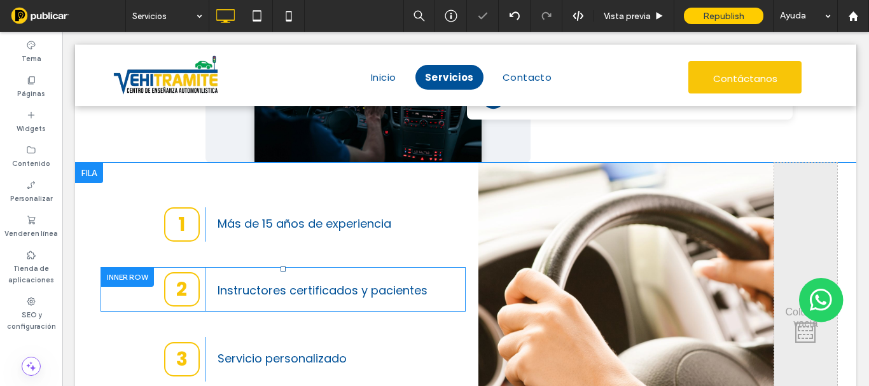
click at [89, 174] on div at bounding box center [89, 173] width 28 height 20
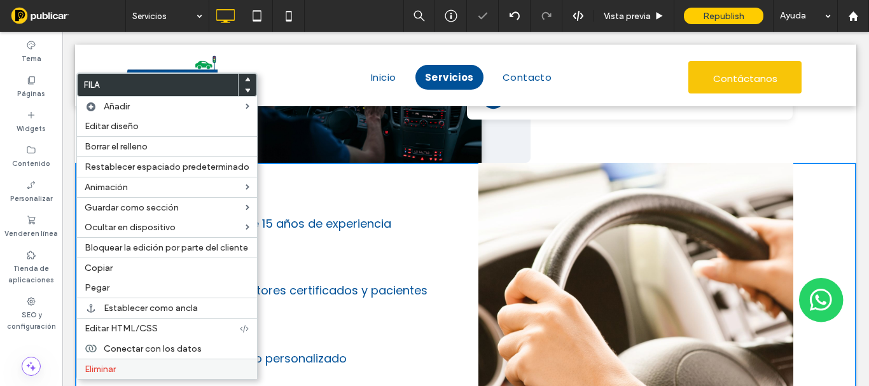
click at [126, 361] on div "Eliminar" at bounding box center [167, 369] width 180 height 20
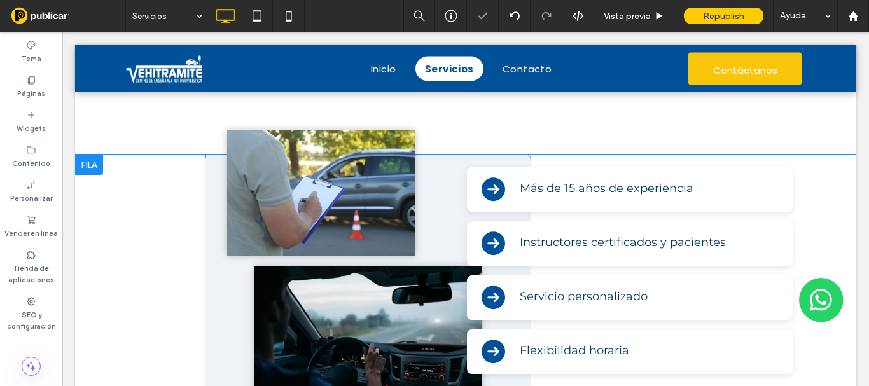
scroll to position [1209, 0]
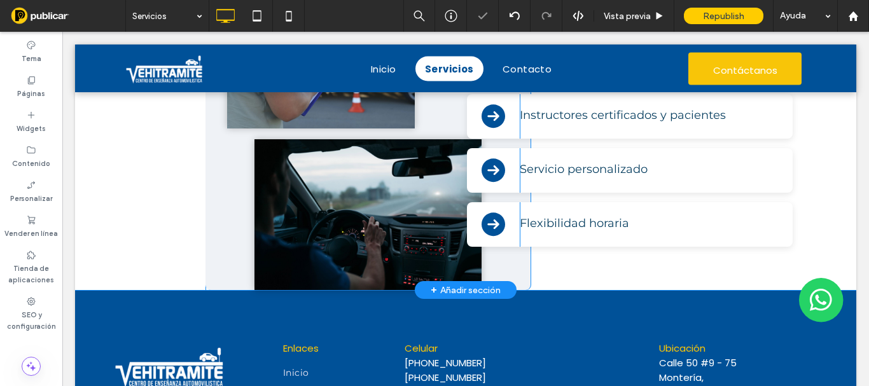
click at [148, 266] on div "Click To Paste" at bounding box center [140, 158] width 130 height 263
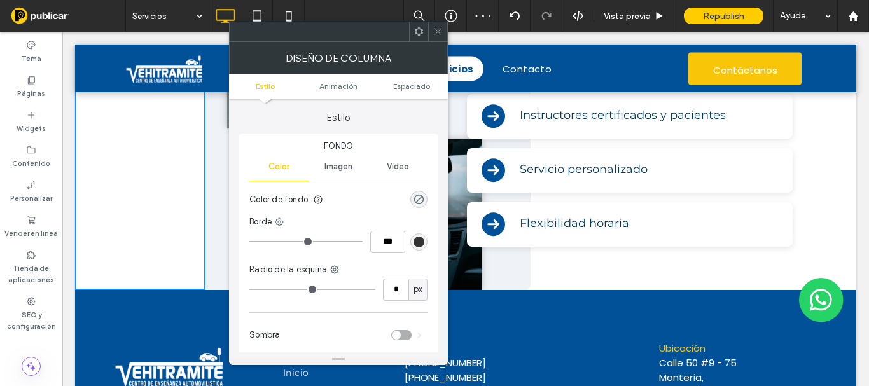
click at [433, 36] on span at bounding box center [438, 31] width 10 height 19
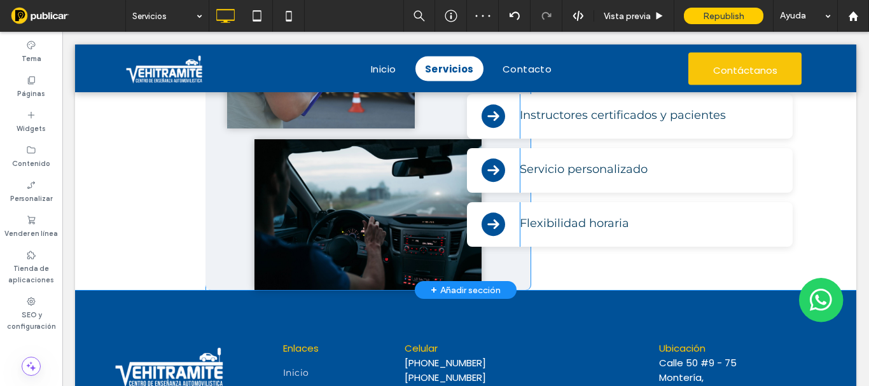
click at [589, 277] on div "Click To Paste Click To Paste Más de 15 años de experiencia Click To Paste Clic…" at bounding box center [630, 158] width 326 height 263
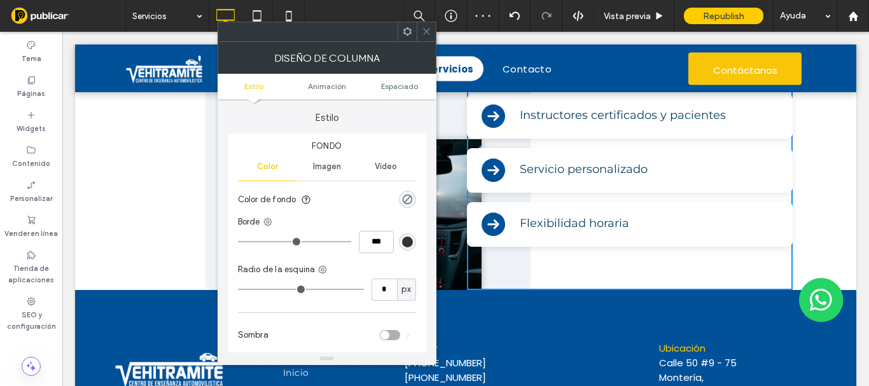
click at [391, 78] on ul "Estilo Animación Espaciado" at bounding box center [327, 86] width 219 height 25
click at [392, 87] on span "Espaciado" at bounding box center [399, 86] width 37 height 10
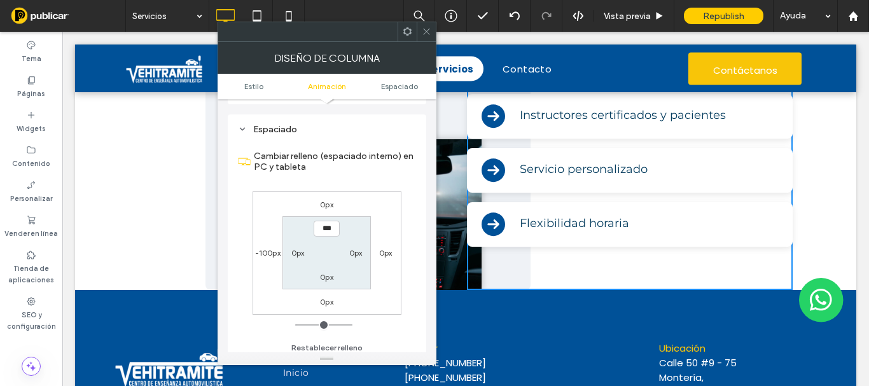
scroll to position [298, 0]
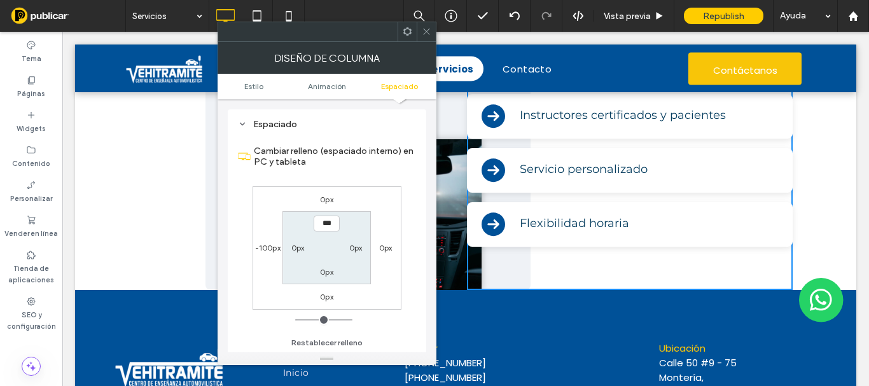
click at [321, 279] on section "*** 0px 0px 0px" at bounding box center [327, 247] width 88 height 73
click at [321, 277] on div "0px" at bounding box center [326, 271] width 13 height 13
click at [325, 275] on label "0px" at bounding box center [326, 272] width 13 height 10
type input "**"
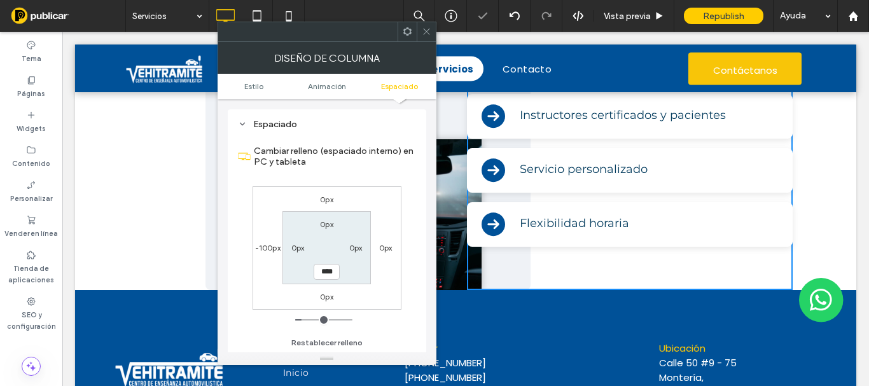
click at [329, 278] on input "****" at bounding box center [327, 272] width 26 height 16
click at [322, 276] on input "****" at bounding box center [327, 272] width 26 height 16
type input "**"
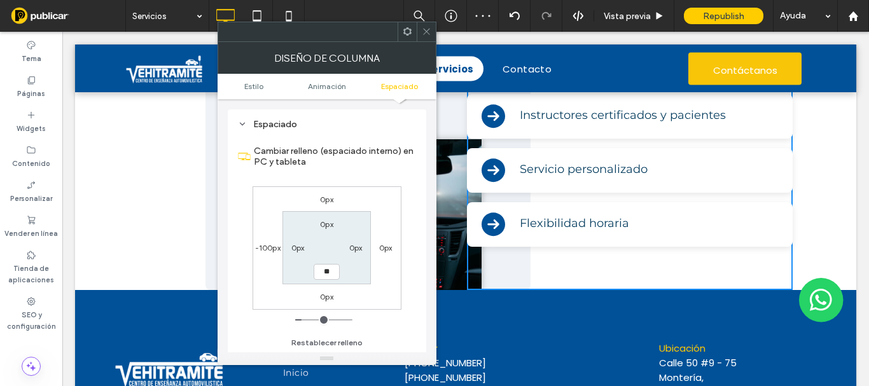
type input "**"
type input "****"
drag, startPoint x: 425, startPoint y: 29, endPoint x: 0, endPoint y: 85, distance: 428.8
click at [424, 29] on icon at bounding box center [427, 32] width 10 height 10
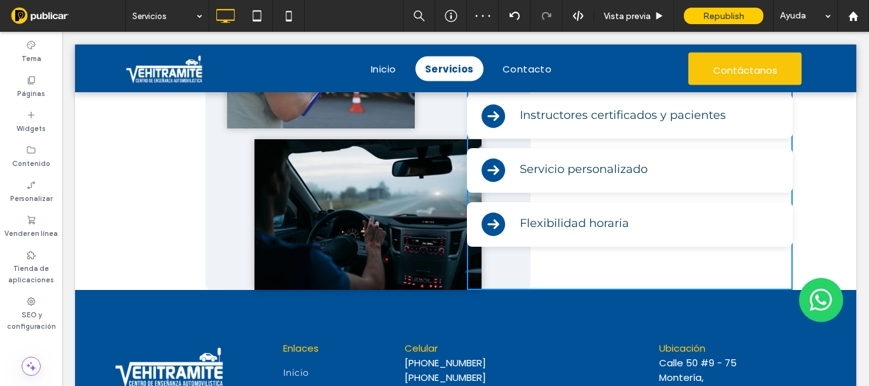
scroll to position [1082, 0]
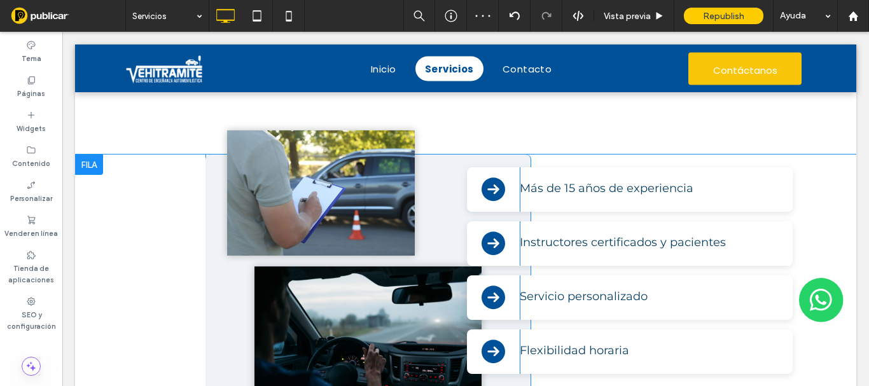
click at [95, 169] on div at bounding box center [89, 165] width 28 height 20
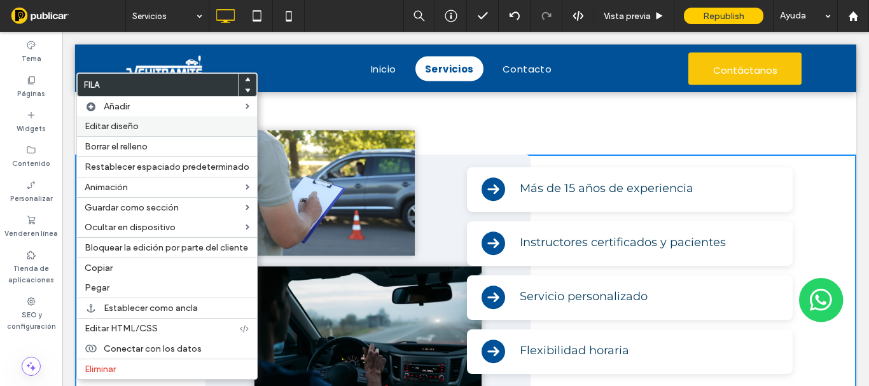
click at [132, 134] on div "Editar diseño" at bounding box center [167, 126] width 180 height 20
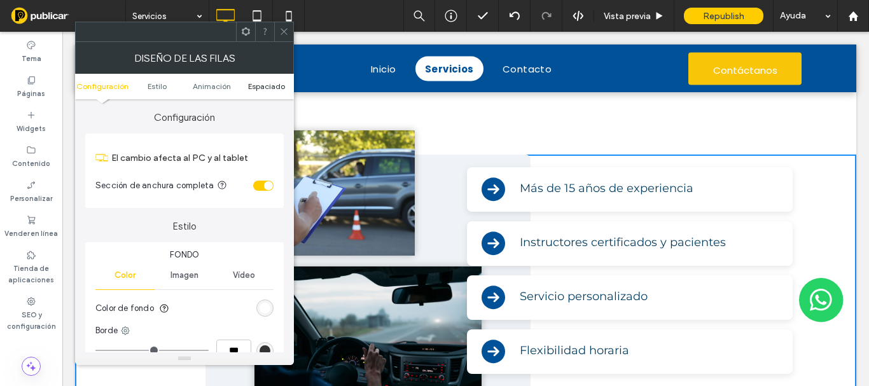
click at [268, 83] on span "Espaciado" at bounding box center [266, 86] width 37 height 10
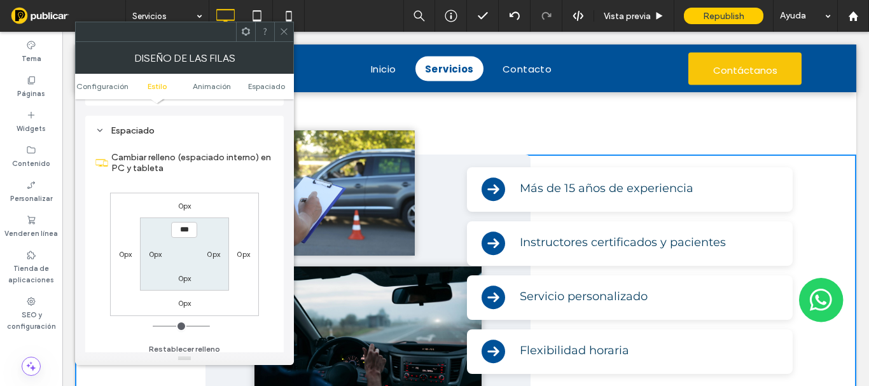
scroll to position [360, 0]
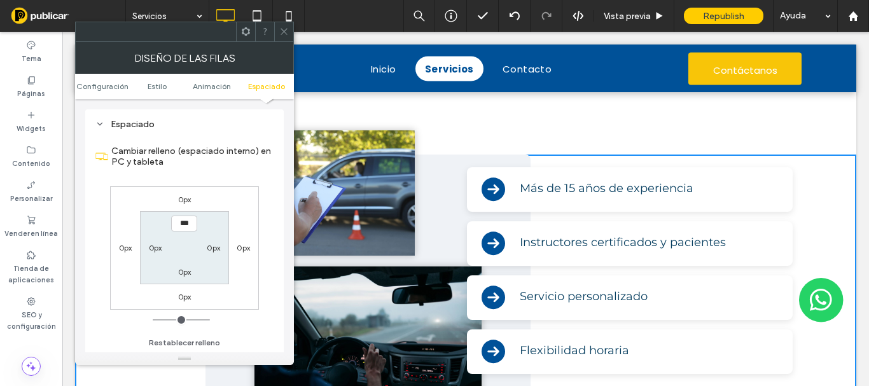
click at [185, 297] on label "0px" at bounding box center [184, 297] width 13 height 10
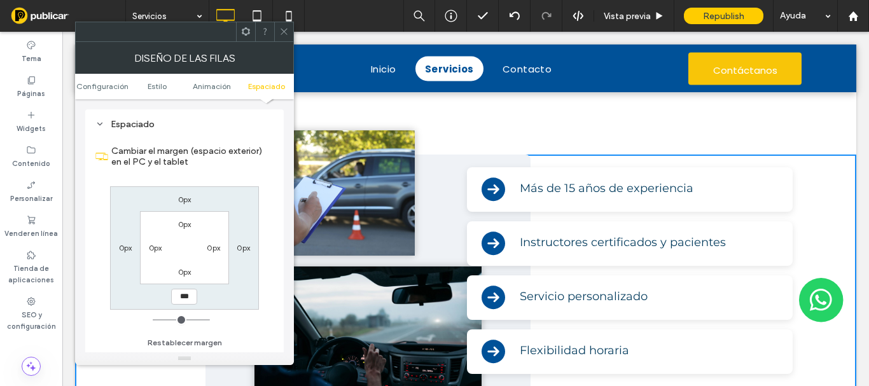
click at [177, 270] on div "0px" at bounding box center [184, 271] width 29 height 13
click at [186, 270] on label "0px" at bounding box center [184, 272] width 13 height 10
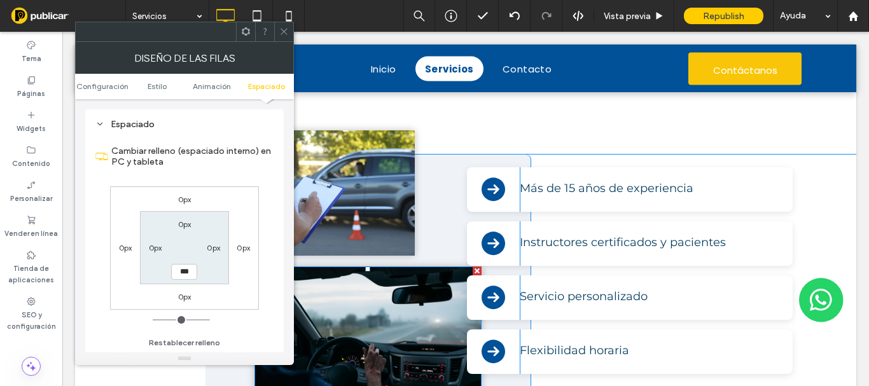
scroll to position [1209, 0]
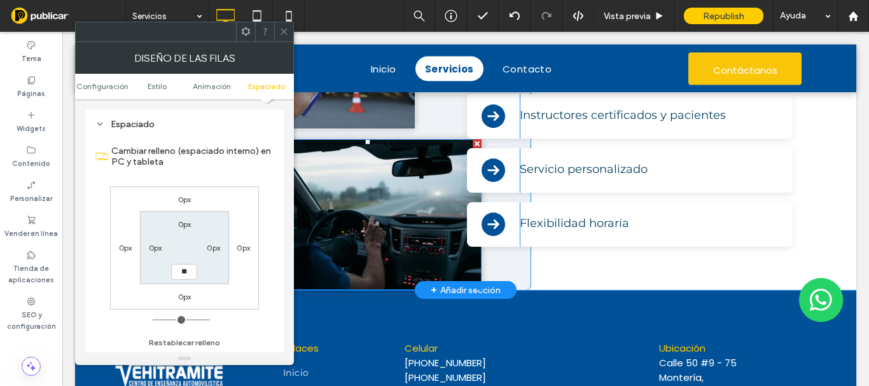
type input "**"
type input "****"
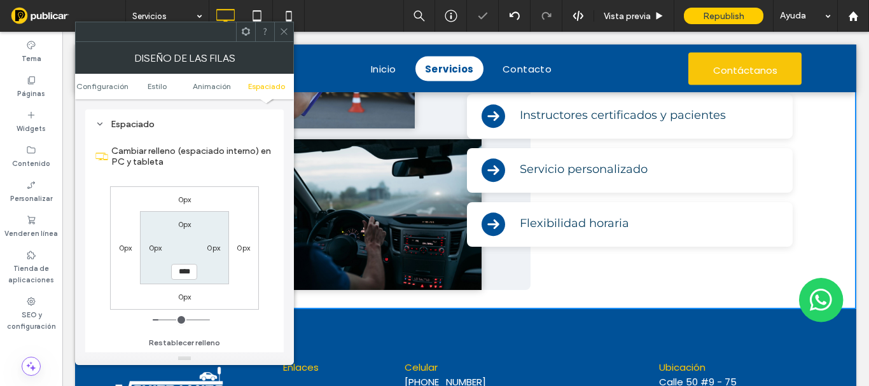
click at [288, 32] on icon at bounding box center [284, 32] width 10 height 10
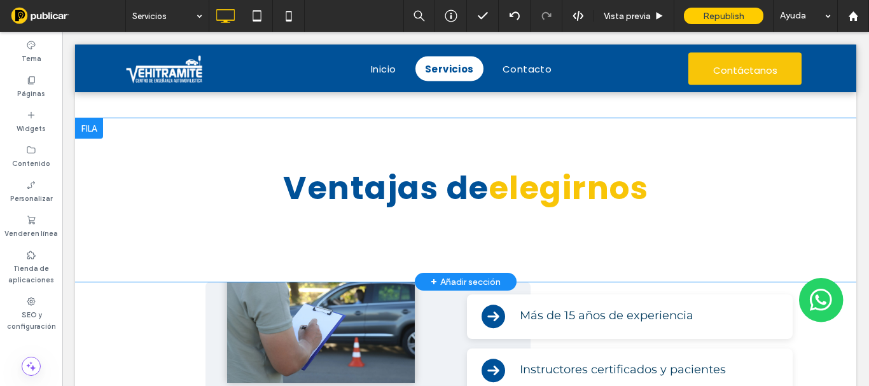
scroll to position [1018, 0]
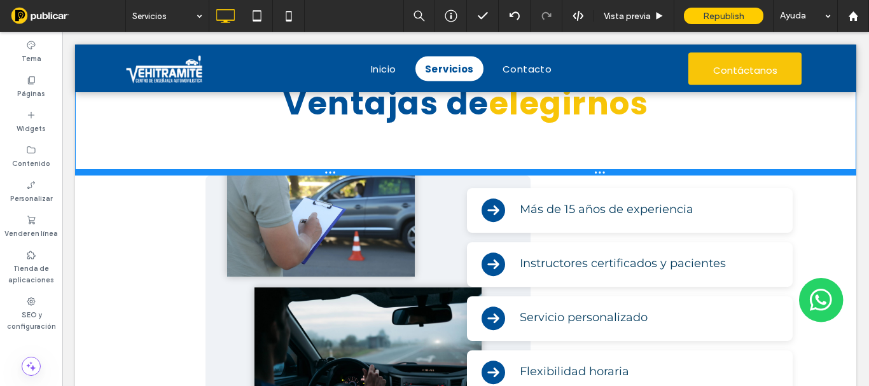
drag, startPoint x: 157, startPoint y: 217, endPoint x: 285, endPoint y: 210, distance: 128.1
click at [172, 174] on div at bounding box center [465, 172] width 781 height 6
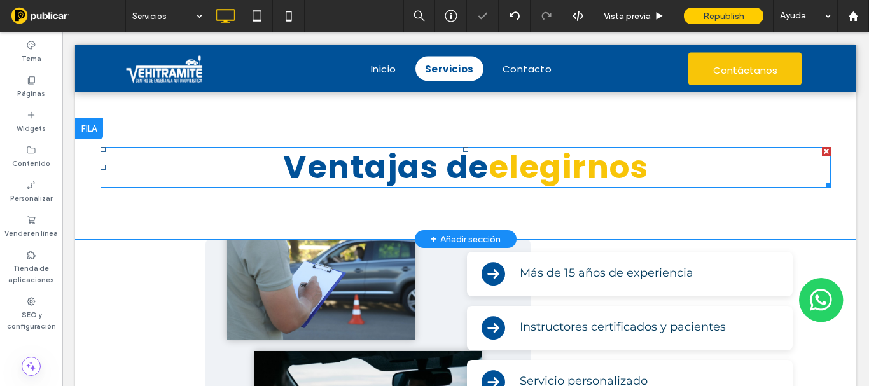
scroll to position [891, 0]
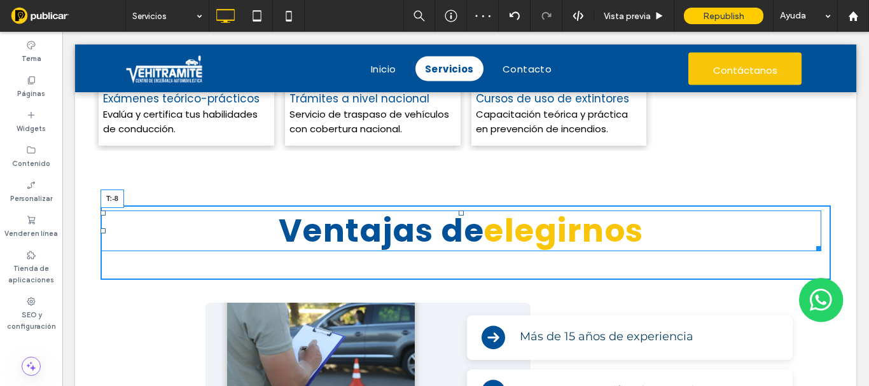
drag, startPoint x: 461, startPoint y: 211, endPoint x: 527, endPoint y: 234, distance: 70.0
click at [463, 211] on div at bounding box center [461, 213] width 5 height 5
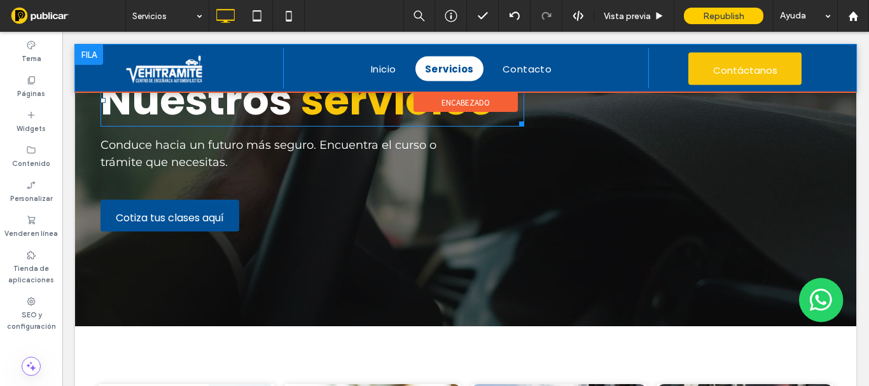
scroll to position [0, 0]
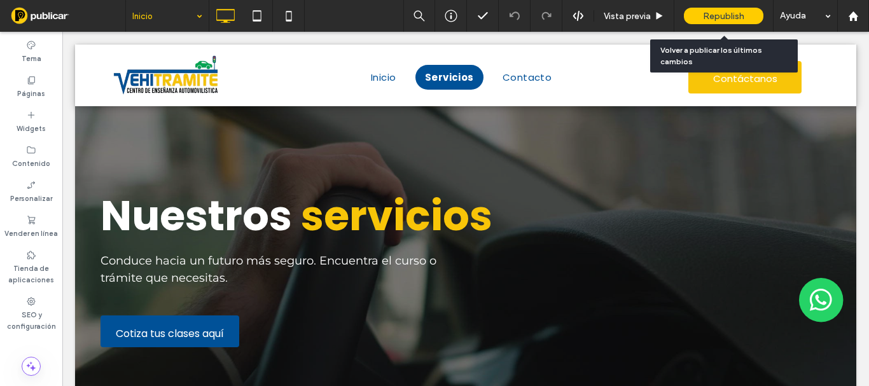
click at [711, 18] on span "Republish" at bounding box center [723, 16] width 41 height 11
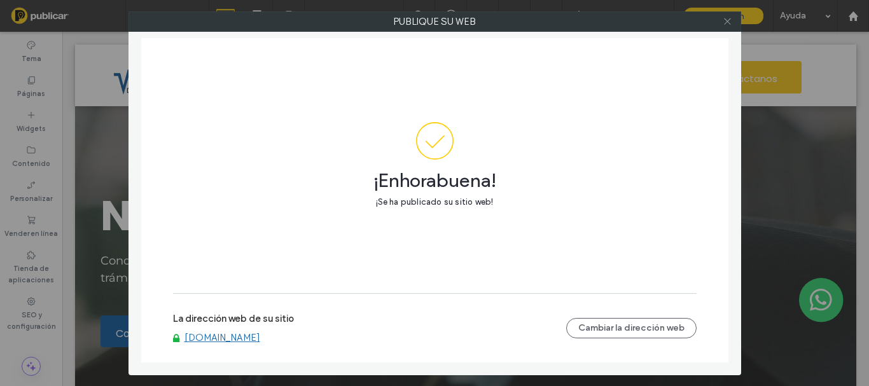
click at [725, 22] on icon at bounding box center [728, 22] width 10 height 10
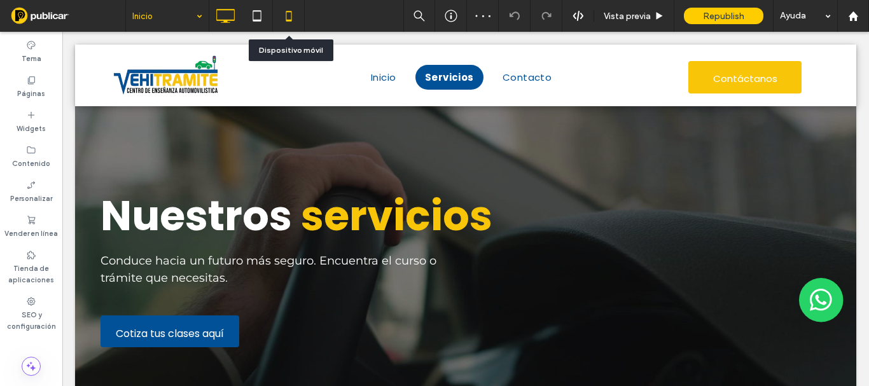
click at [290, 15] on icon at bounding box center [288, 15] width 25 height 25
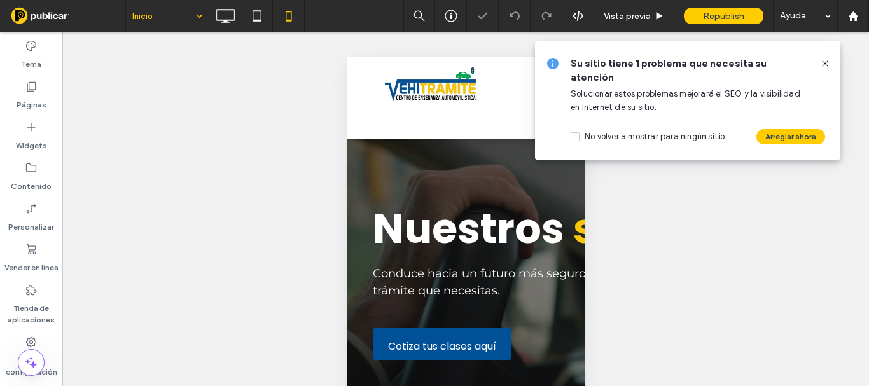
click at [824, 64] on icon at bounding box center [825, 64] width 10 height 10
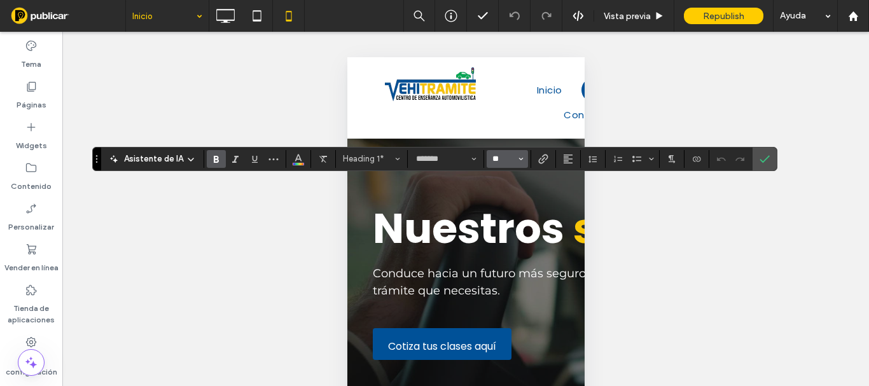
click at [506, 161] on input "**" at bounding box center [503, 159] width 25 height 10
type input "**"
click at [761, 162] on icon "Confirmar" at bounding box center [765, 159] width 10 height 10
click at [498, 162] on input "**" at bounding box center [503, 159] width 25 height 10
type input "**"
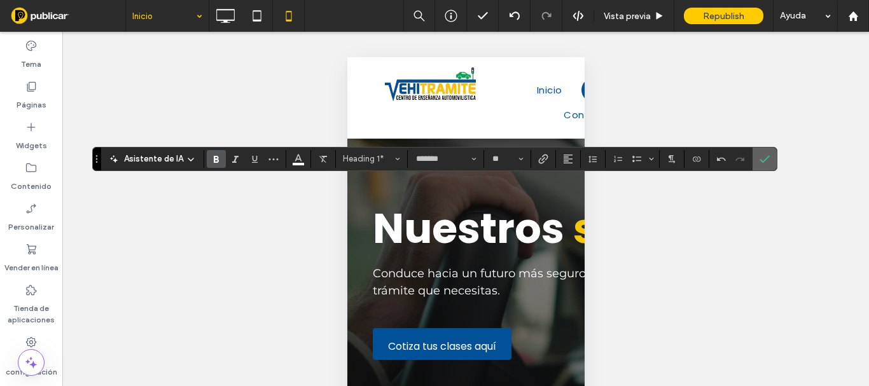
click at [764, 153] on span "Confirmar" at bounding box center [765, 159] width 10 height 22
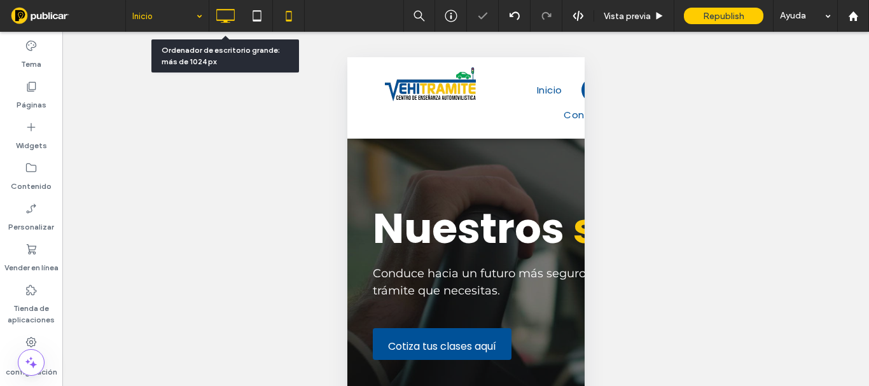
click at [235, 18] on use at bounding box center [225, 16] width 18 height 14
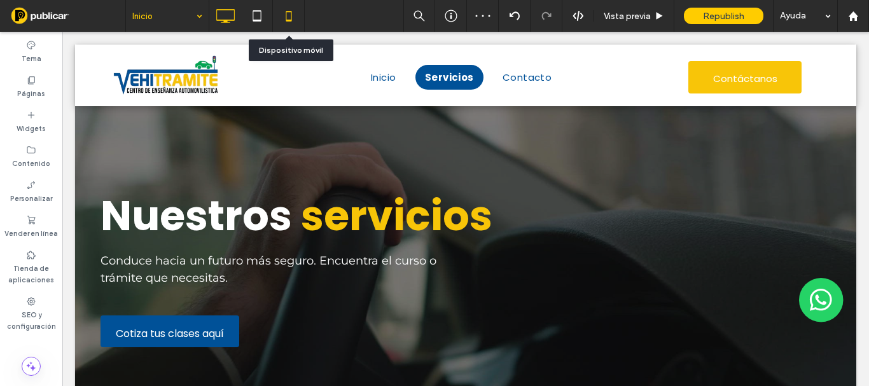
click at [287, 17] on icon at bounding box center [288, 15] width 25 height 25
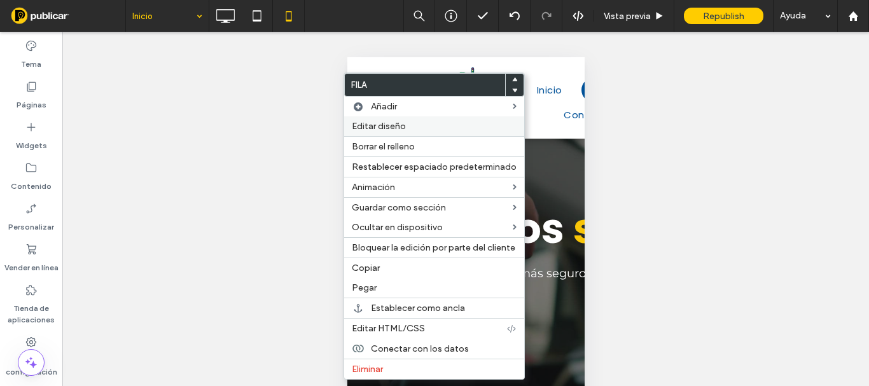
click at [375, 127] on span "Editar diseño" at bounding box center [379, 126] width 54 height 11
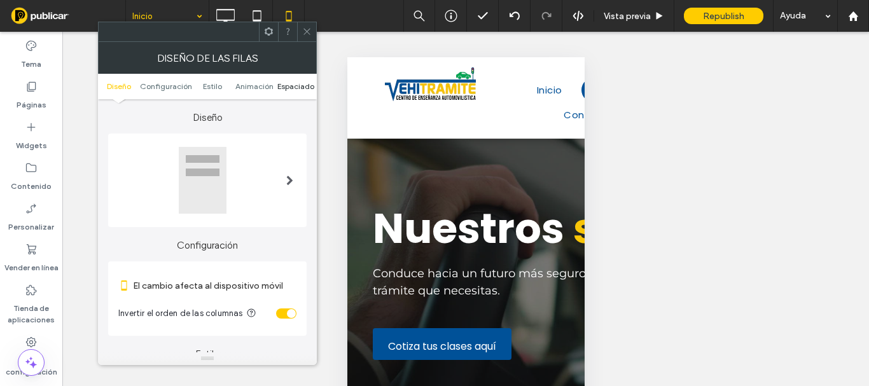
click at [290, 84] on span "Espaciado" at bounding box center [295, 86] width 37 height 10
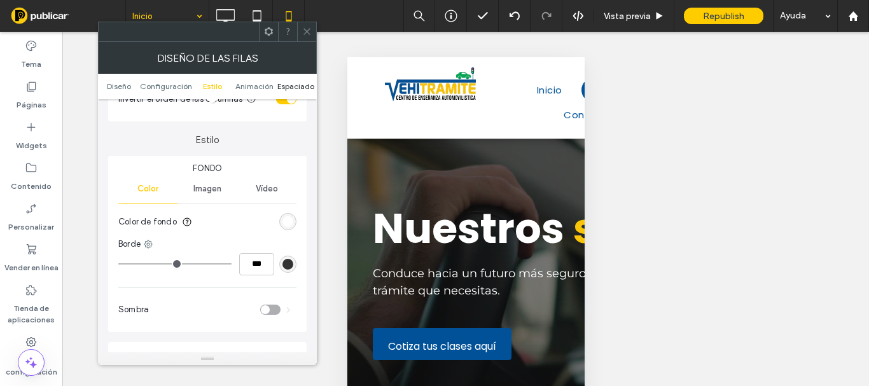
scroll to position [487, 0]
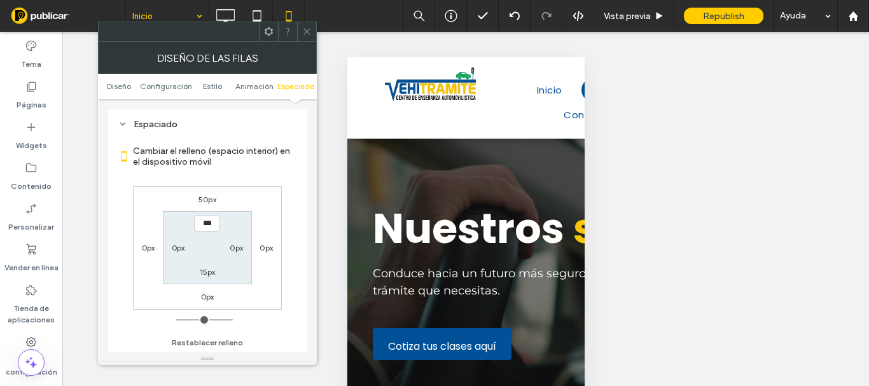
click at [208, 203] on label "50px" at bounding box center [208, 200] width 18 height 10
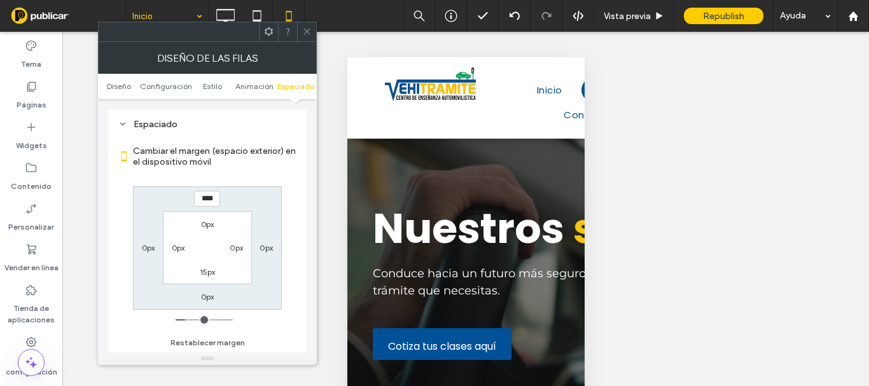
type input "**"
click at [199, 199] on input "****" at bounding box center [207, 199] width 26 height 16
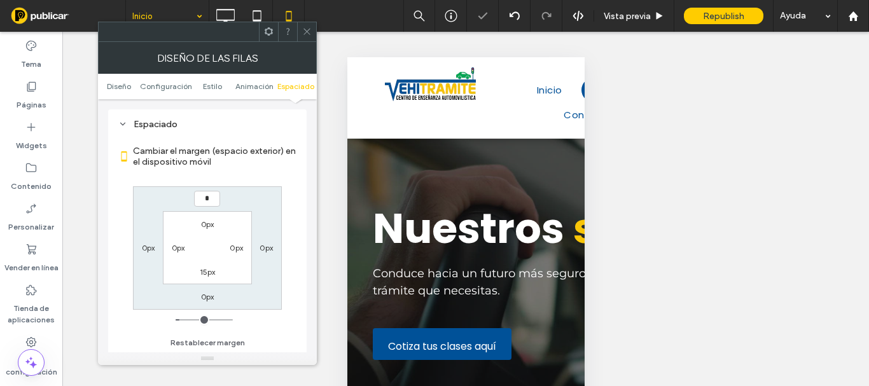
type input "*"
type input "***"
click at [301, 37] on div at bounding box center [306, 31] width 19 height 19
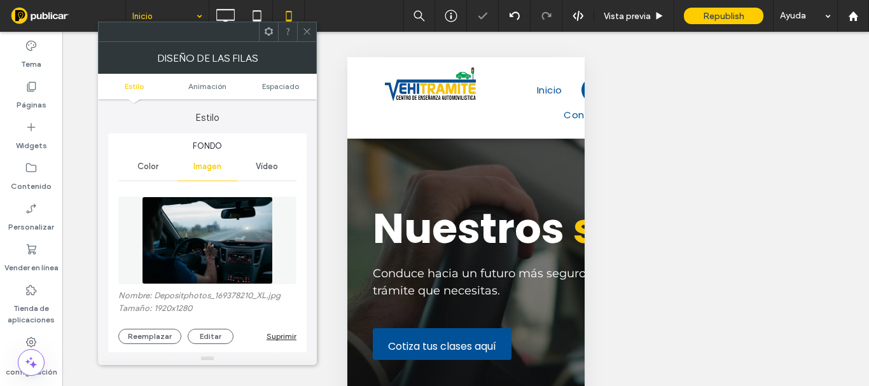
scroll to position [191, 0]
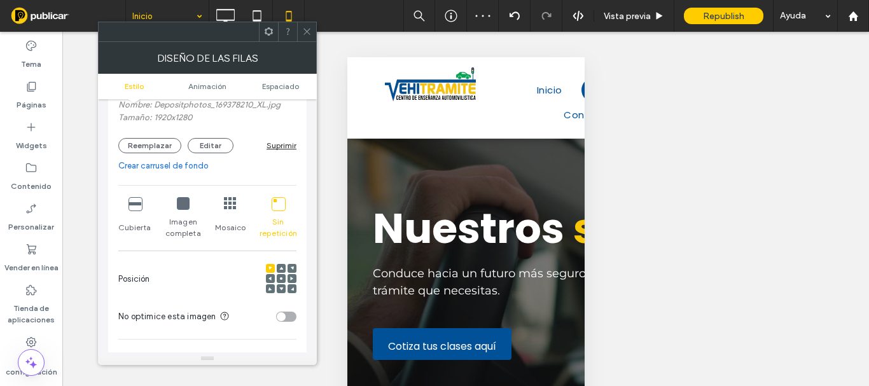
click at [284, 279] on div at bounding box center [281, 278] width 9 height 9
click at [281, 277] on icon at bounding box center [281, 279] width 4 height 4
click at [309, 28] on icon at bounding box center [307, 32] width 10 height 10
click at [181, 203] on icon at bounding box center [183, 203] width 13 height 13
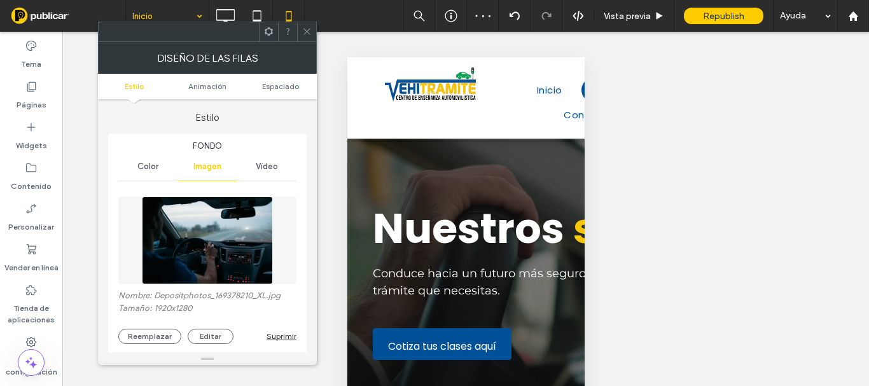
scroll to position [255, 0]
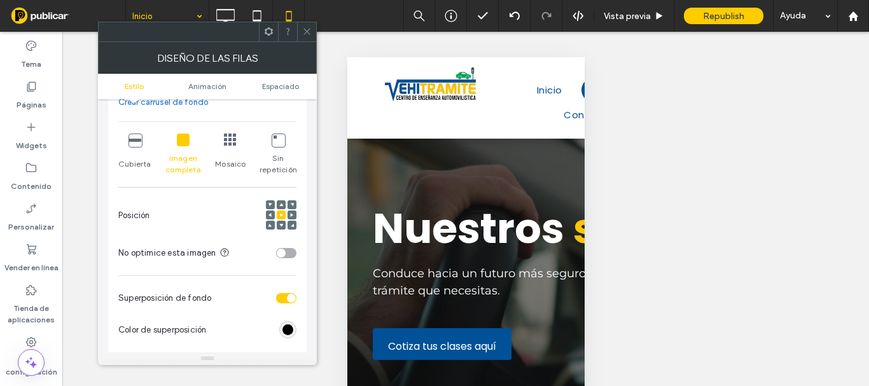
click at [136, 141] on icon at bounding box center [135, 140] width 13 height 13
click at [302, 31] on div at bounding box center [306, 31] width 19 height 19
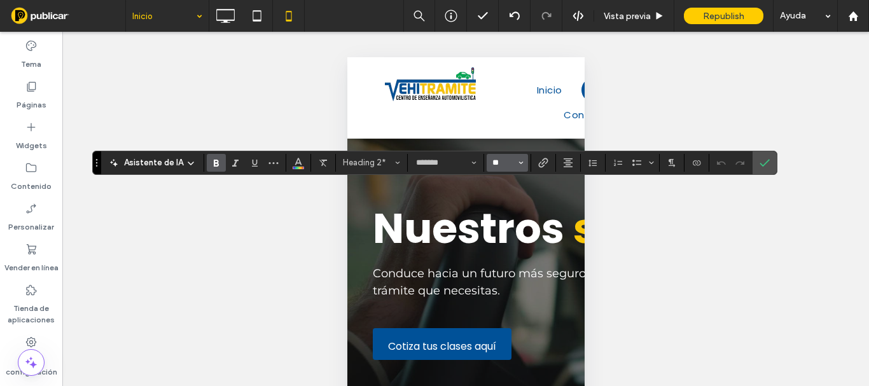
click at [504, 162] on input "**" at bounding box center [503, 163] width 25 height 10
type input "**"
click at [760, 168] on span "Confirmar" at bounding box center [763, 162] width 6 height 23
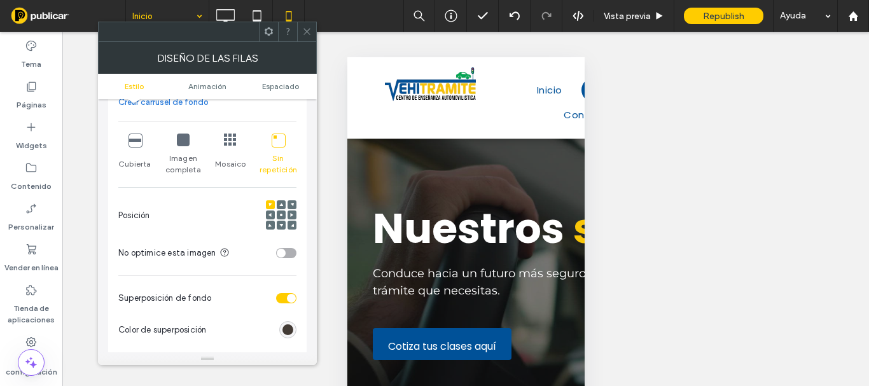
click at [283, 214] on div at bounding box center [281, 215] width 9 height 9
click at [277, 213] on div at bounding box center [281, 215] width 9 height 9
click at [279, 214] on icon at bounding box center [281, 215] width 4 height 4
click at [303, 32] on icon at bounding box center [307, 32] width 10 height 10
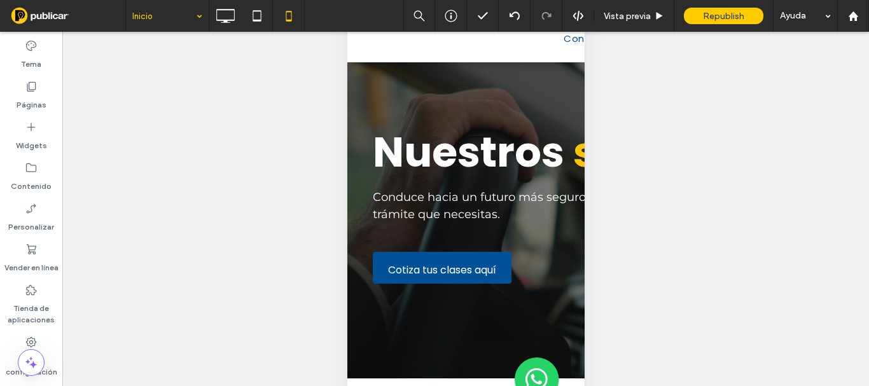
scroll to position [0, 0]
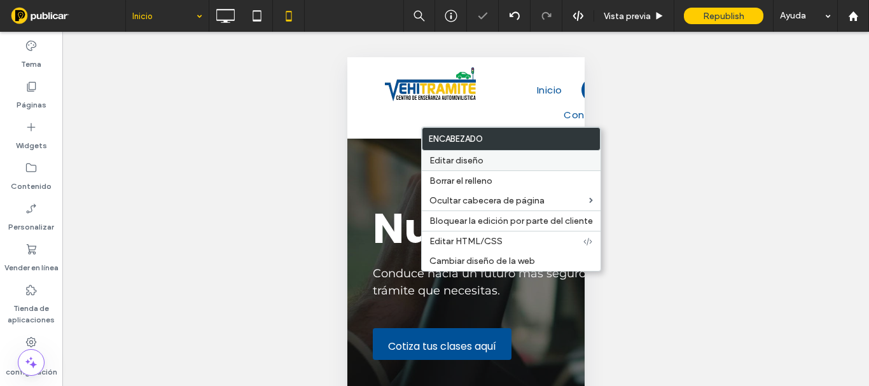
click at [461, 160] on span "Editar diseño" at bounding box center [456, 160] width 54 height 11
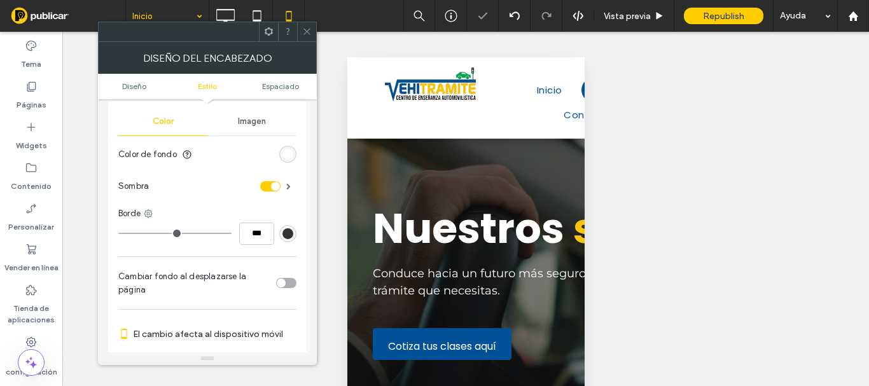
scroll to position [318, 0]
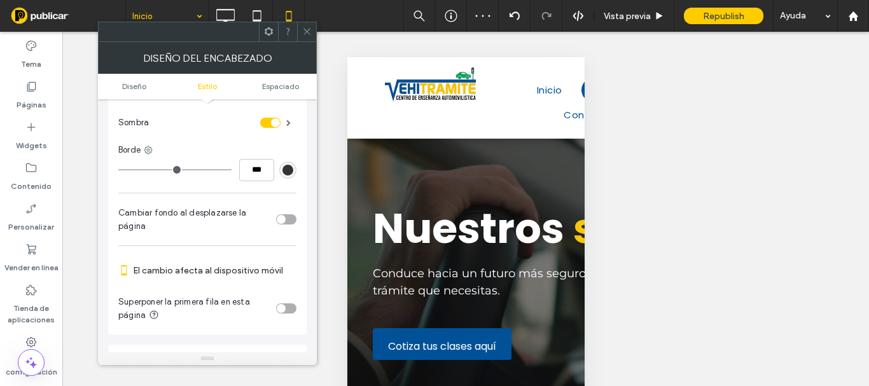
click at [286, 214] on div "toggle" at bounding box center [286, 219] width 20 height 10
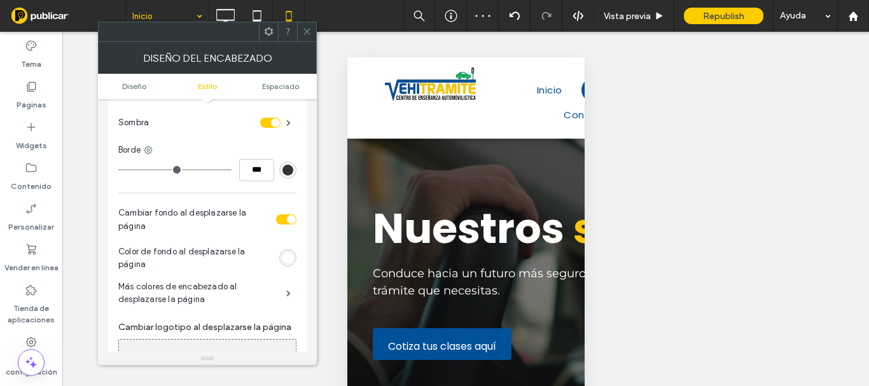
click at [290, 253] on div "rgb(255, 255, 255)" at bounding box center [288, 258] width 11 height 11
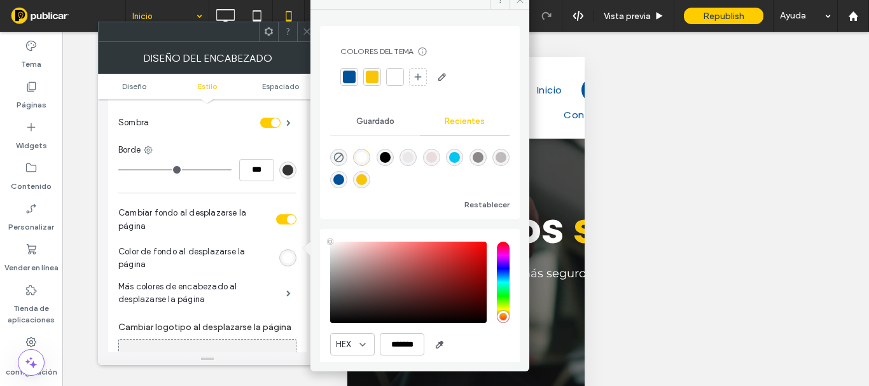
click at [350, 74] on div at bounding box center [349, 77] width 13 height 13
click at [219, 341] on div "Imagen" at bounding box center [207, 383] width 177 height 84
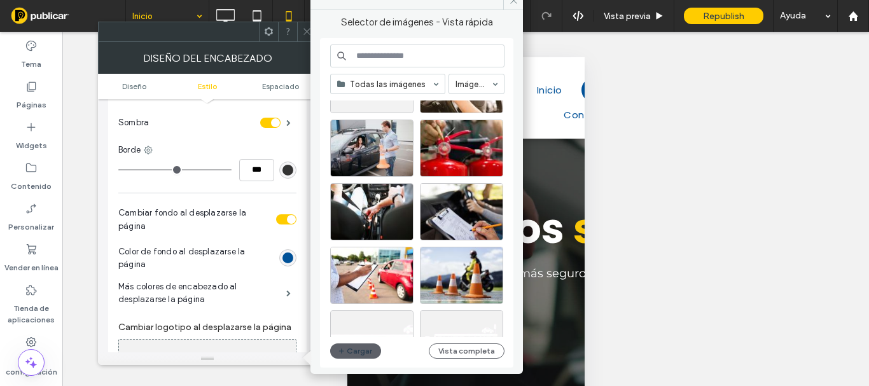
scroll to position [255, 0]
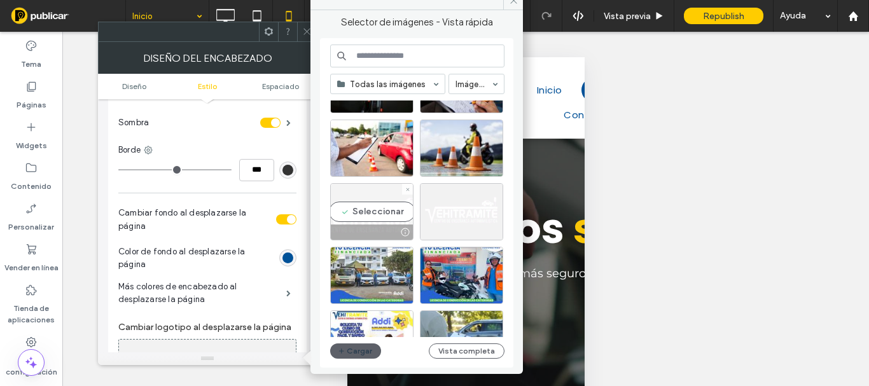
click at [388, 206] on div "Seleccionar" at bounding box center [371, 211] width 83 height 57
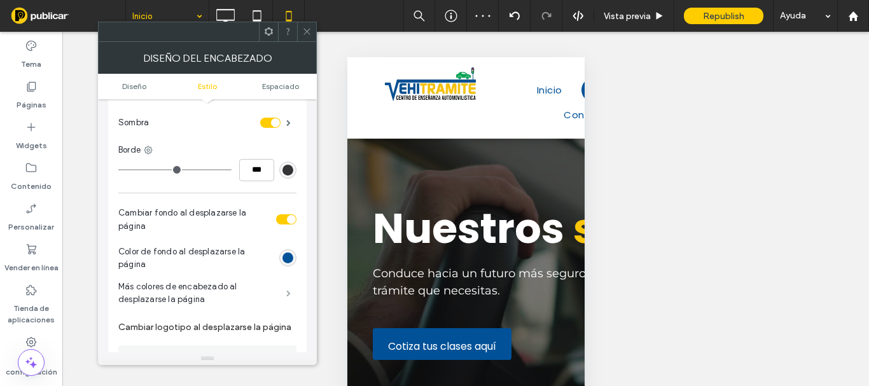
click at [286, 290] on span at bounding box center [288, 293] width 4 height 6
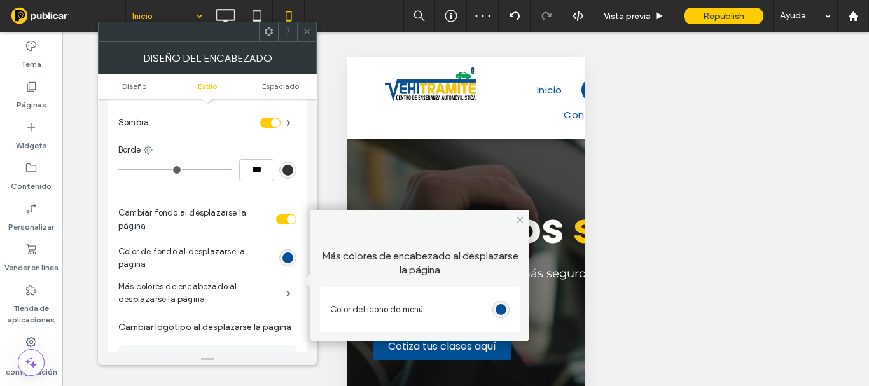
click at [495, 309] on div "rgb(0, 81, 152)" at bounding box center [500, 309] width 17 height 17
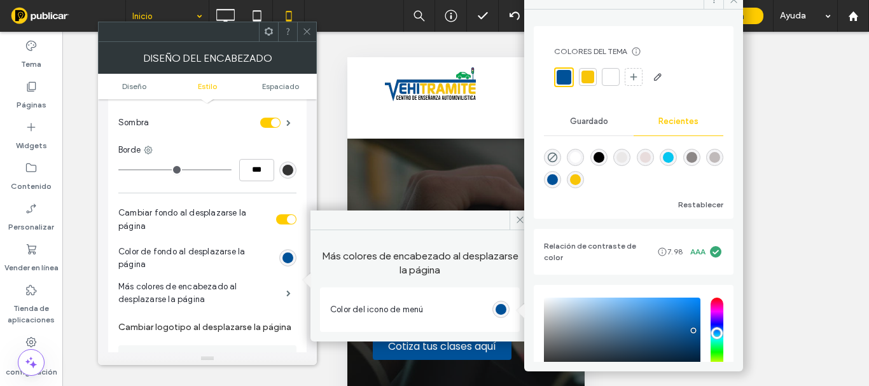
click at [591, 73] on div at bounding box center [588, 77] width 13 height 13
click at [614, 73] on div at bounding box center [610, 77] width 13 height 13
click at [734, 3] on icon at bounding box center [734, 0] width 10 height 10
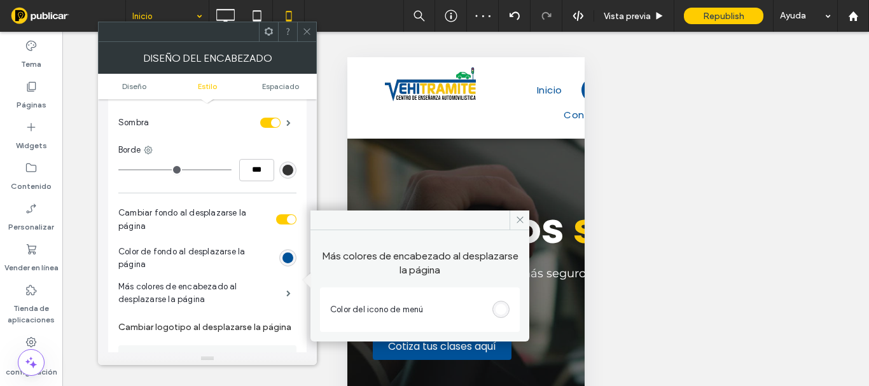
click at [301, 31] on div at bounding box center [306, 31] width 19 height 19
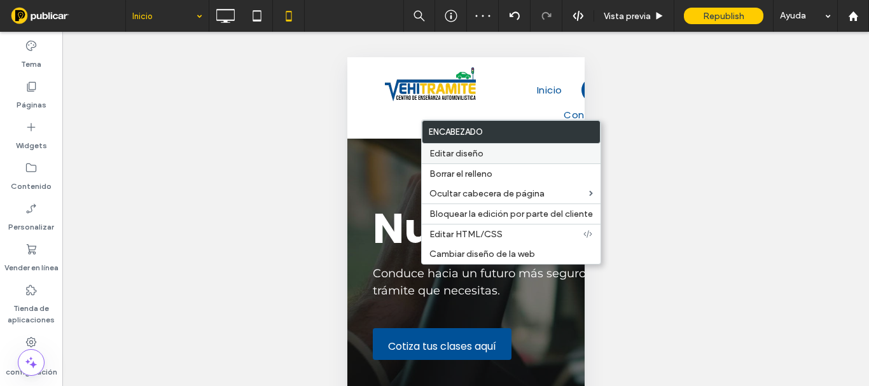
click at [442, 152] on span "Editar diseño" at bounding box center [456, 153] width 54 height 11
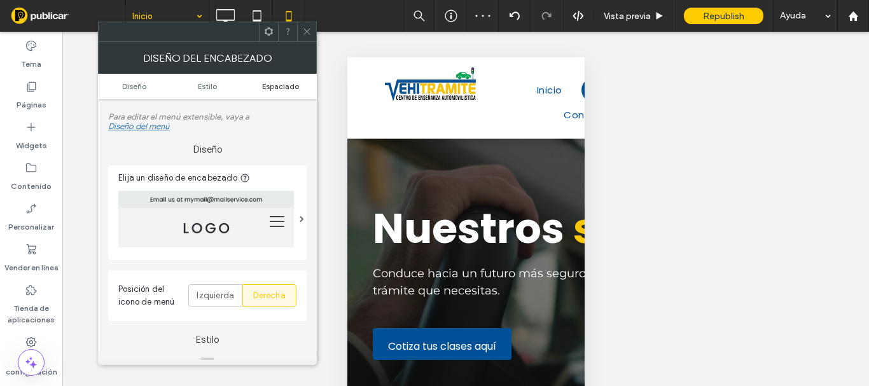
click at [285, 90] on span "Espaciado" at bounding box center [280, 86] width 37 height 10
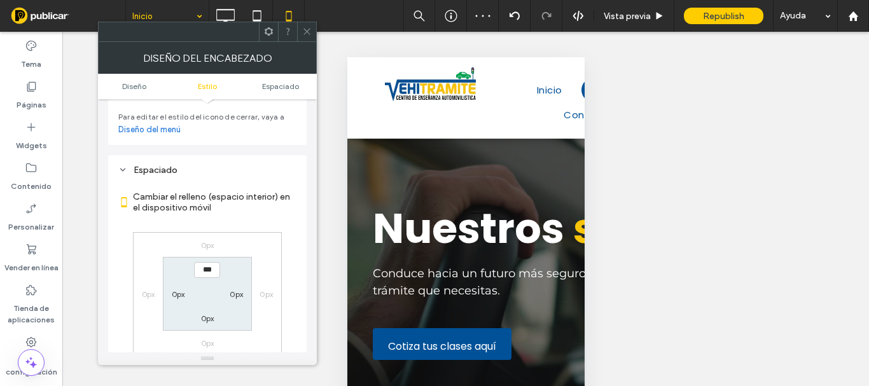
scroll to position [952, 0]
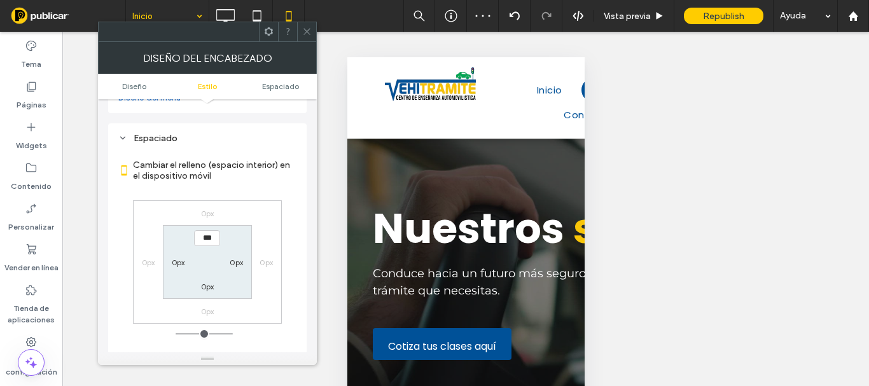
click at [303, 31] on icon at bounding box center [307, 32] width 10 height 10
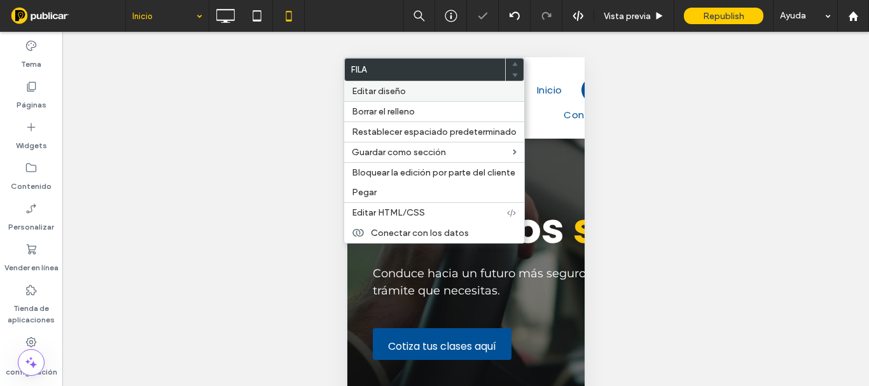
click at [358, 97] on div "Editar diseño" at bounding box center [434, 91] width 180 height 20
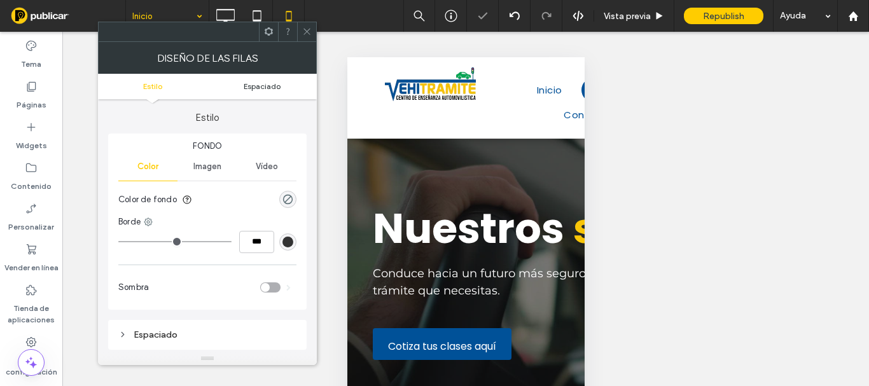
click at [257, 83] on span "Espaciado" at bounding box center [262, 86] width 37 height 10
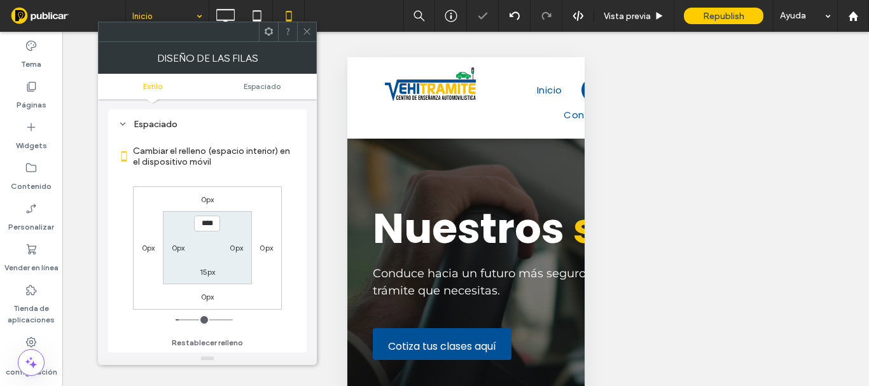
scroll to position [211, 0]
type input "***"
click at [207, 272] on label "15px" at bounding box center [208, 272] width 16 height 10
type input "**"
type input "*"
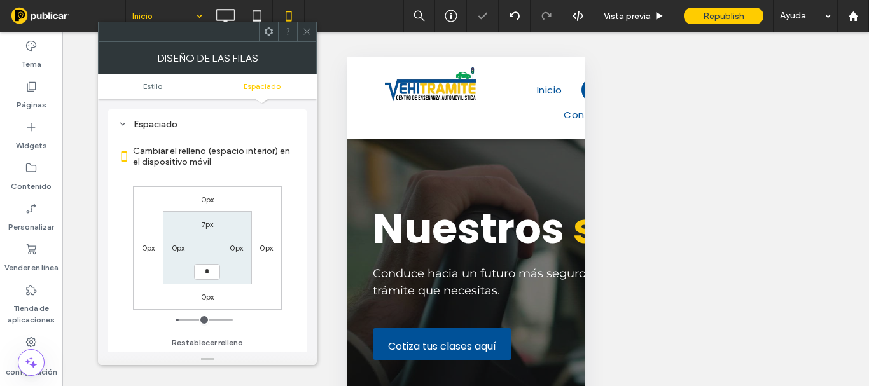
type input "*"
type input "***"
click at [305, 27] on icon at bounding box center [307, 32] width 10 height 10
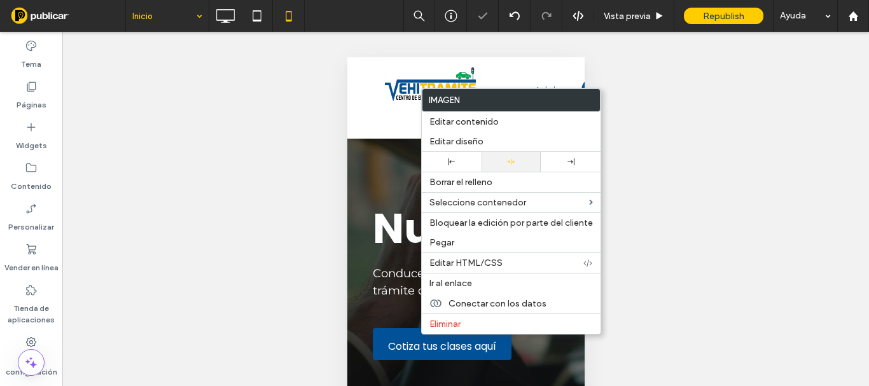
click at [507, 164] on icon at bounding box center [511, 162] width 8 height 8
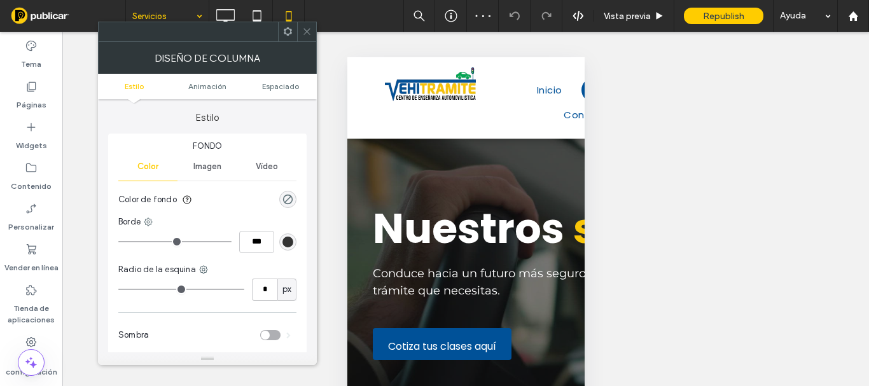
scroll to position [127, 0]
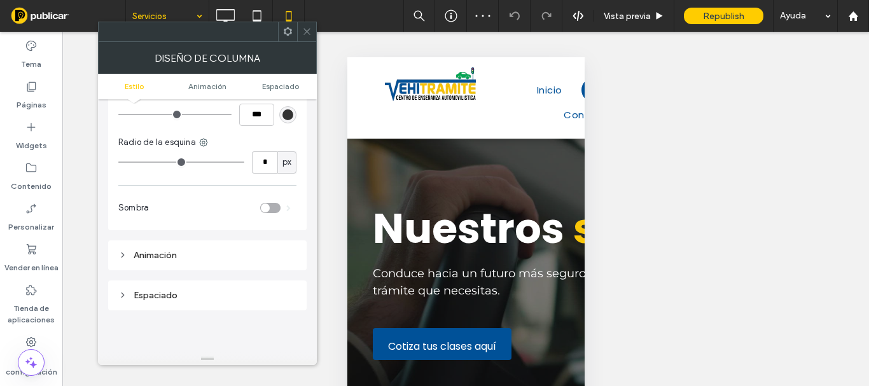
click at [304, 38] on span at bounding box center [307, 31] width 10 height 19
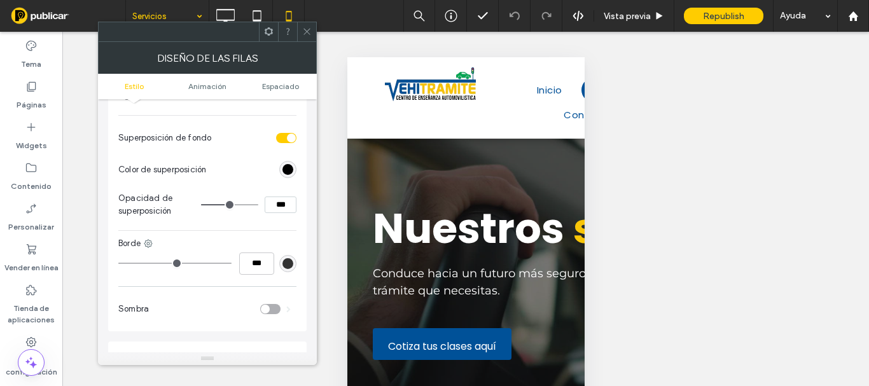
scroll to position [636, 0]
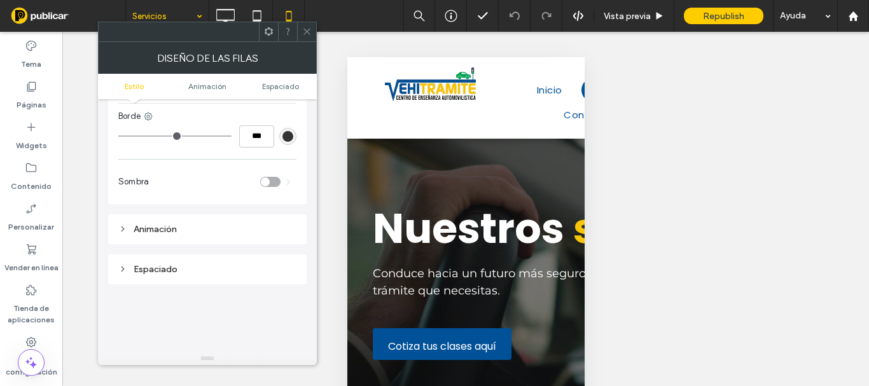
click at [311, 29] on icon at bounding box center [307, 32] width 10 height 10
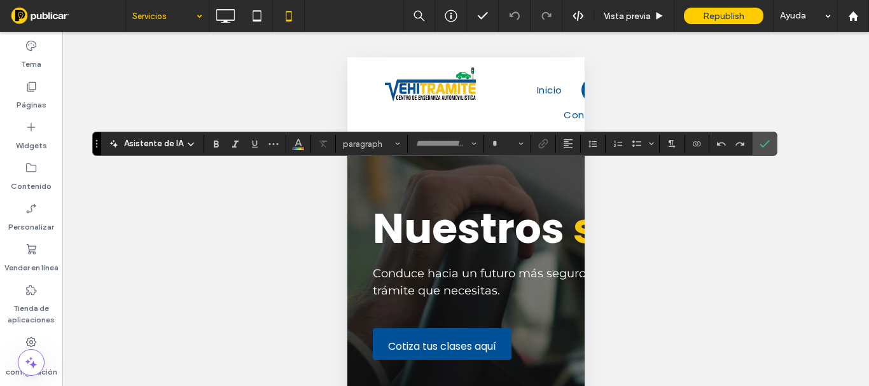
type input "*******"
type input "**"
click at [501, 143] on input "**" at bounding box center [503, 144] width 25 height 10
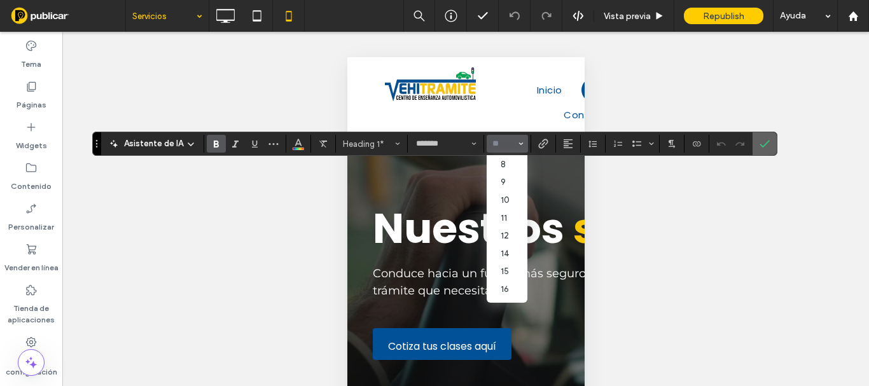
click at [765, 143] on use "Confirmar" at bounding box center [765, 144] width 10 height 8
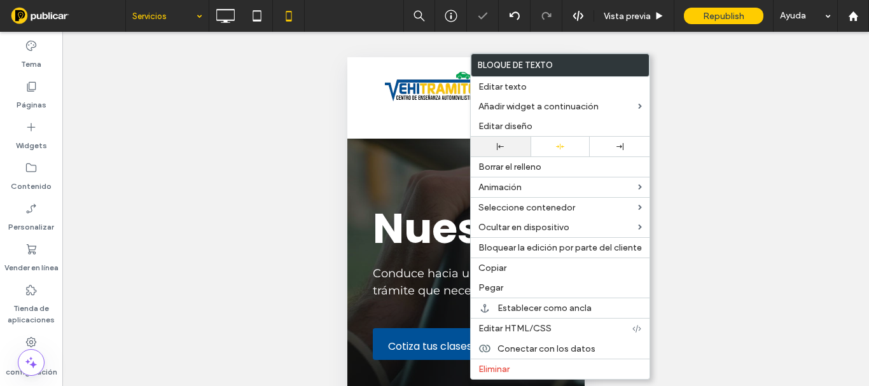
click at [499, 141] on div at bounding box center [501, 147] width 60 height 20
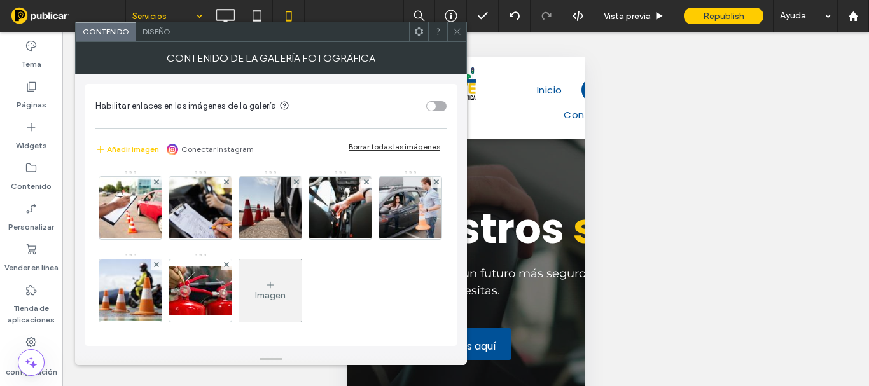
click at [163, 38] on div "Diseño" at bounding box center [156, 31] width 41 height 19
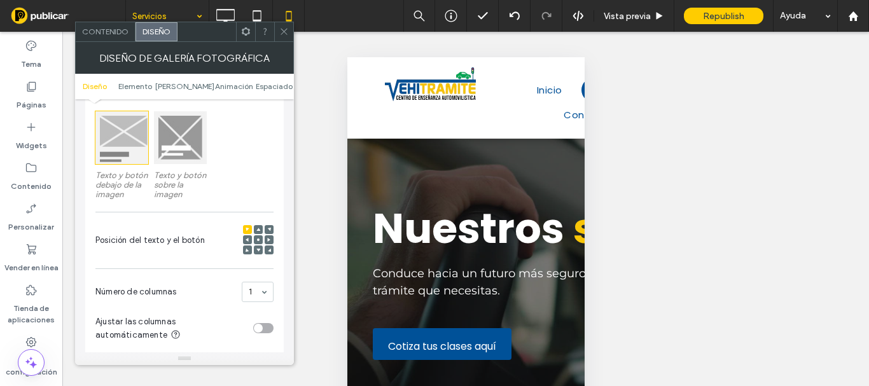
scroll to position [382, 0]
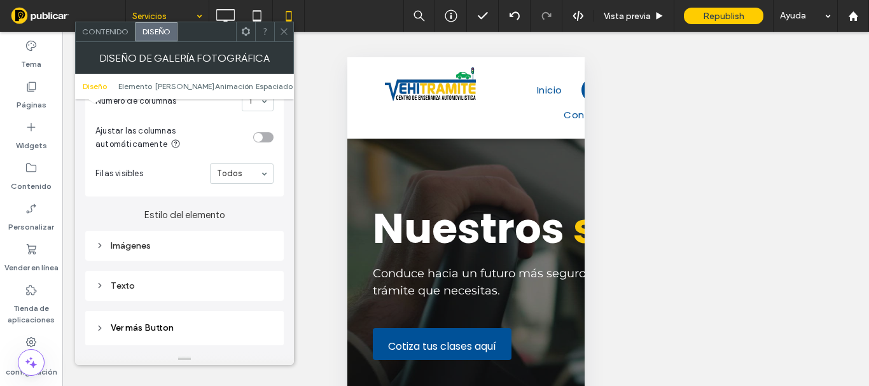
drag, startPoint x: 140, startPoint y: 279, endPoint x: 169, endPoint y: 220, distance: 66.0
click at [139, 279] on div "Texto" at bounding box center [184, 285] width 178 height 17
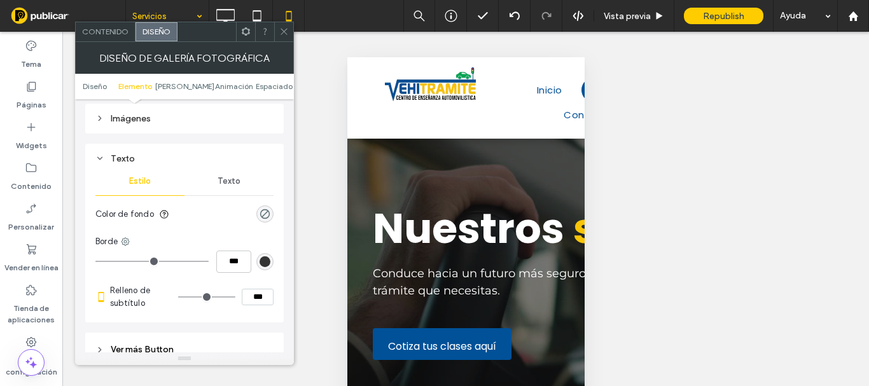
click at [213, 183] on div "Texto" at bounding box center [229, 181] width 89 height 28
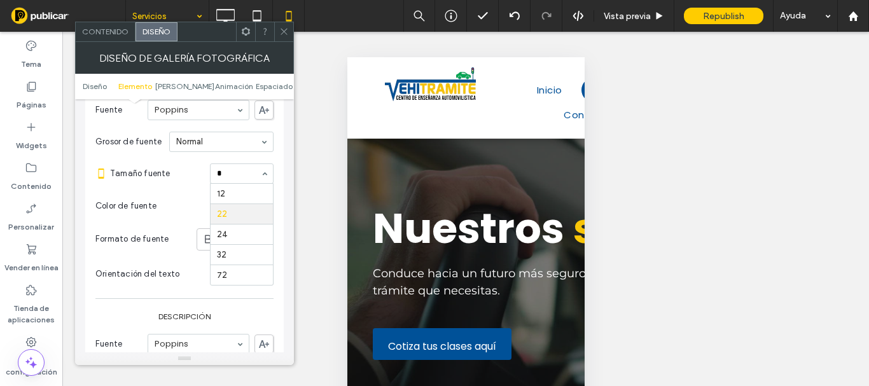
scroll to position [0, 0]
type input "**"
click at [235, 171] on input at bounding box center [238, 173] width 43 height 9
type input "**"
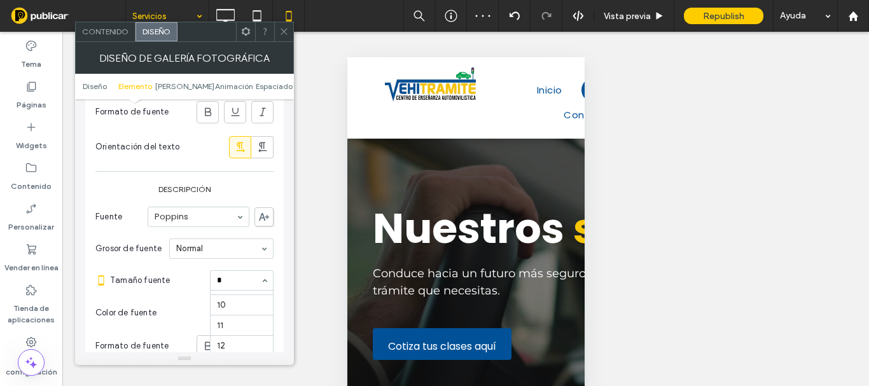
type input "**"
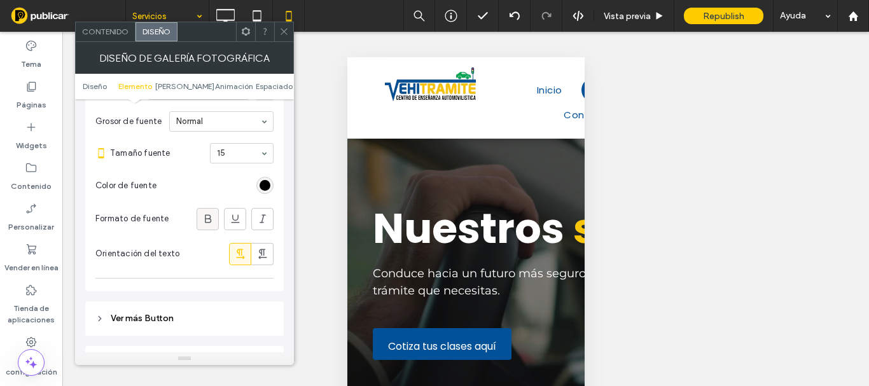
scroll to position [1082, 0]
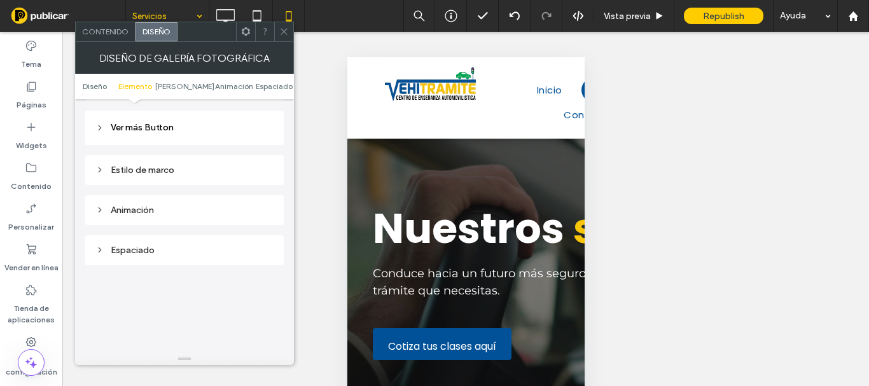
click at [141, 167] on div "Estilo de marco" at bounding box center [184, 170] width 178 height 11
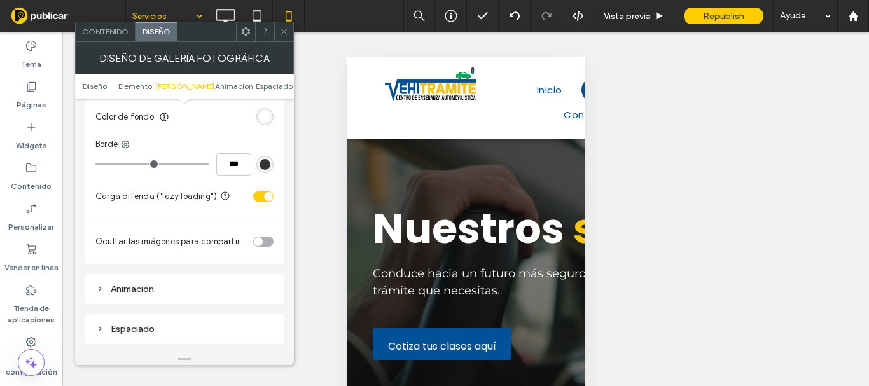
scroll to position [1336, 0]
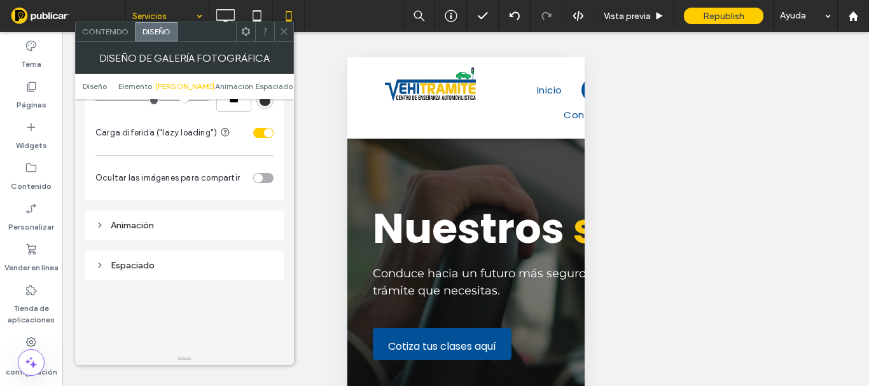
click at [279, 39] on div at bounding box center [283, 31] width 19 height 19
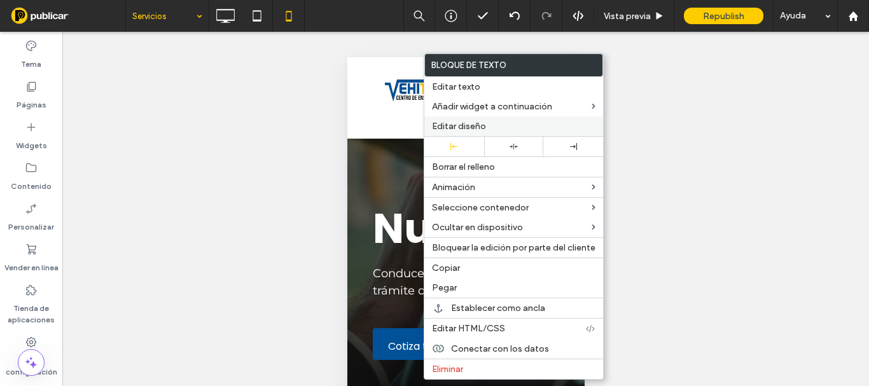
click at [447, 123] on span "Editar diseño" at bounding box center [459, 126] width 54 height 11
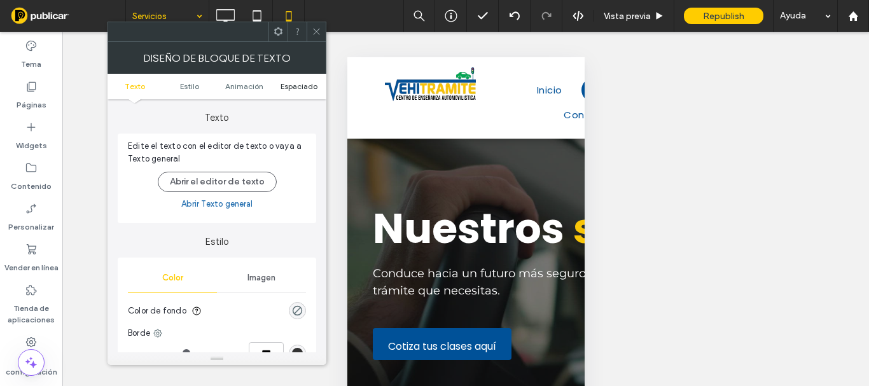
click at [304, 87] on span "Espaciado" at bounding box center [299, 86] width 37 height 10
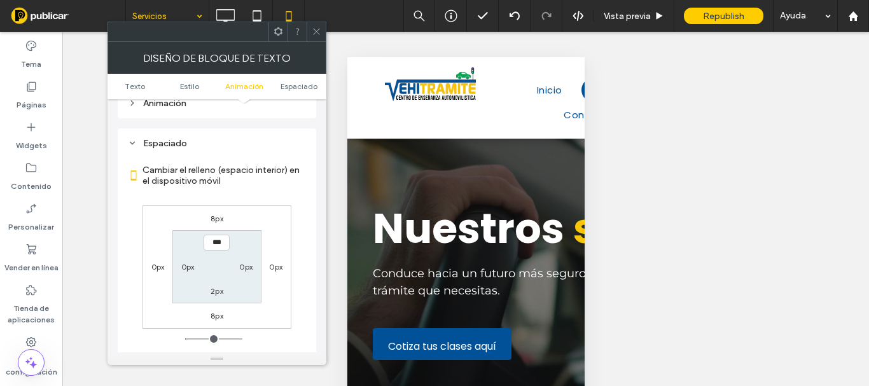
scroll to position [365, 0]
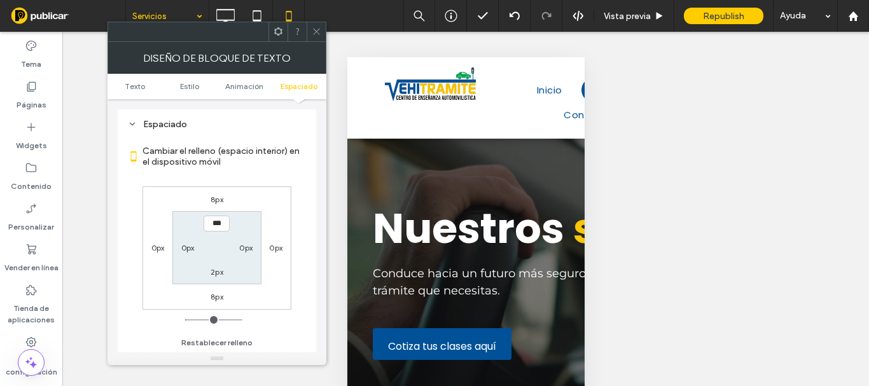
click at [214, 293] on label "8px" at bounding box center [217, 297] width 13 height 10
type input "*"
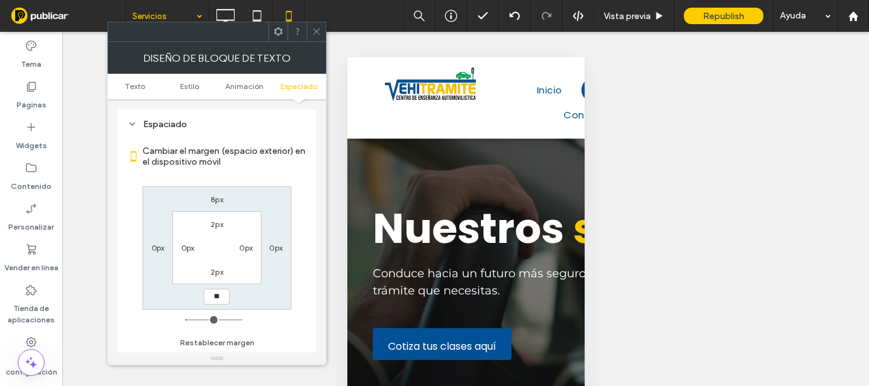
type input "**"
type input "****"
click at [314, 31] on icon at bounding box center [317, 32] width 10 height 10
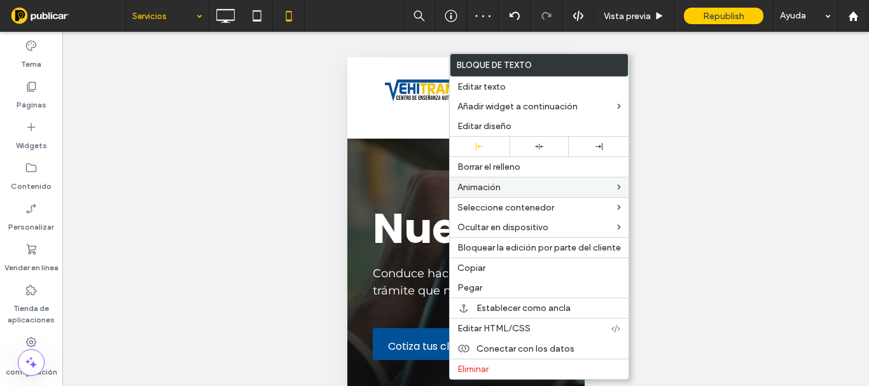
click at [531, 141] on div at bounding box center [540, 147] width 60 height 20
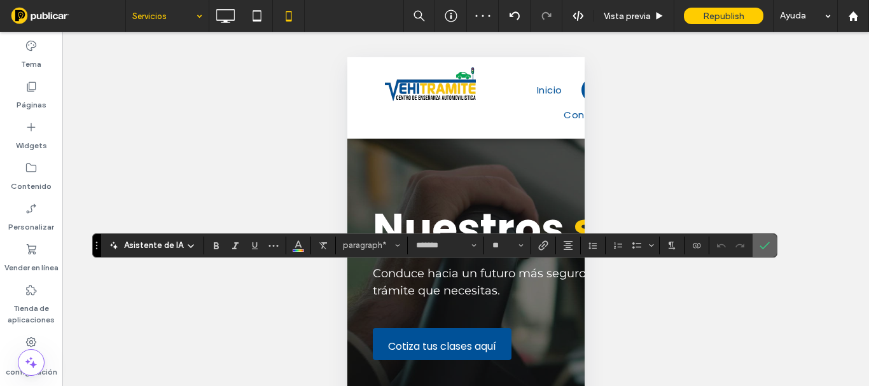
click at [765, 242] on icon "Confirmar" at bounding box center [765, 246] width 10 height 10
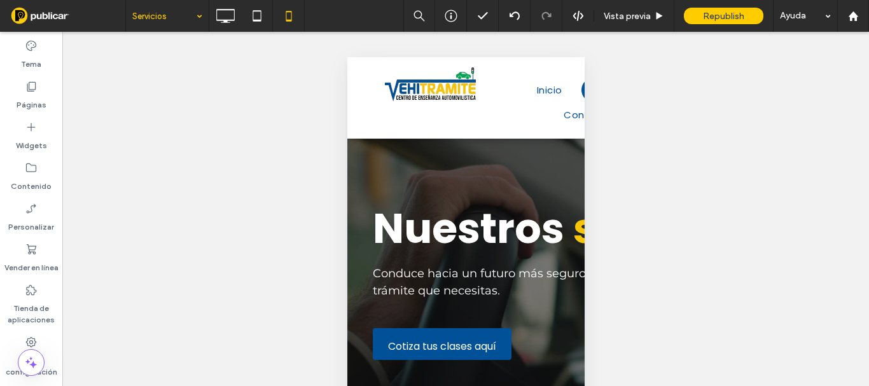
type input "*******"
type input "**"
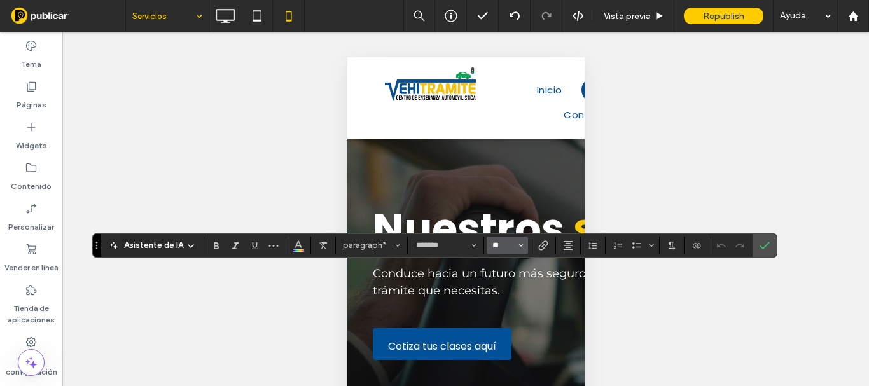
click at [498, 242] on input "**" at bounding box center [503, 246] width 25 height 10
type input "**"
click at [763, 245] on icon "Confirmar" at bounding box center [765, 246] width 10 height 10
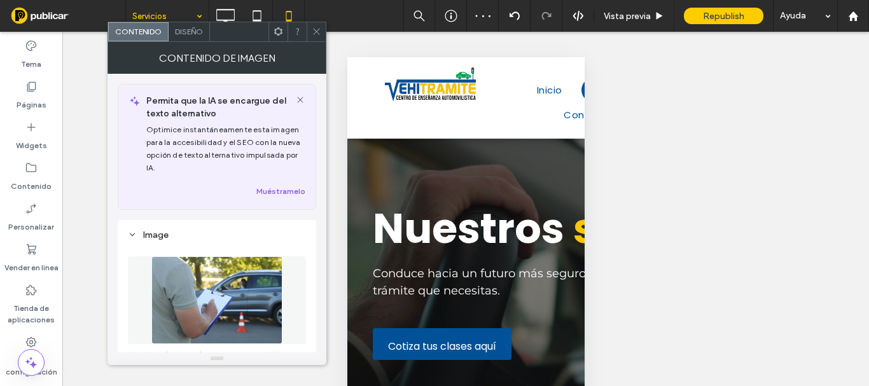
click at [318, 39] on span at bounding box center [317, 31] width 10 height 19
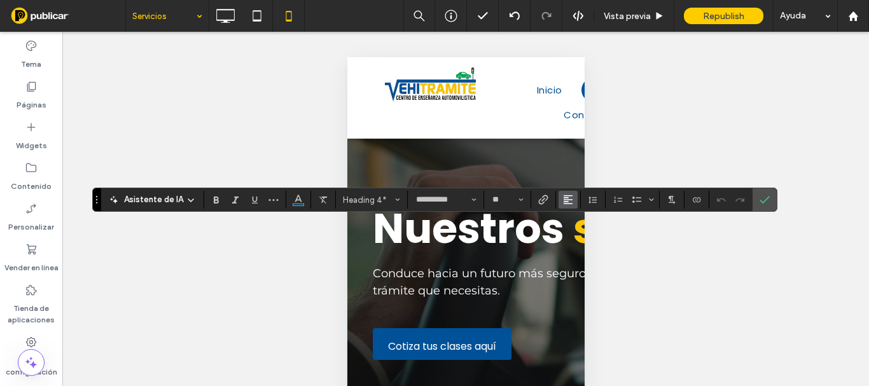
click at [568, 202] on icon "Alineación" at bounding box center [568, 200] width 10 height 10
click at [577, 232] on label "ui.textEditor.alignment.center" at bounding box center [581, 239] width 45 height 18
click at [766, 194] on span "Confirmar" at bounding box center [765, 200] width 10 height 22
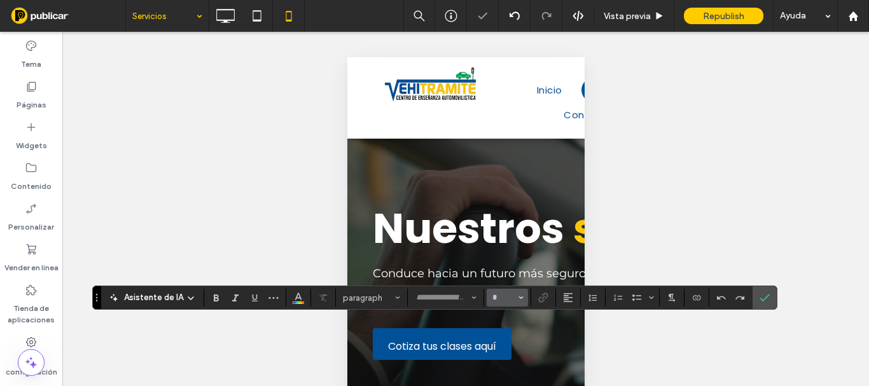
type input "**********"
type input "**"
click at [567, 295] on icon "Alineación" at bounding box center [568, 298] width 10 height 10
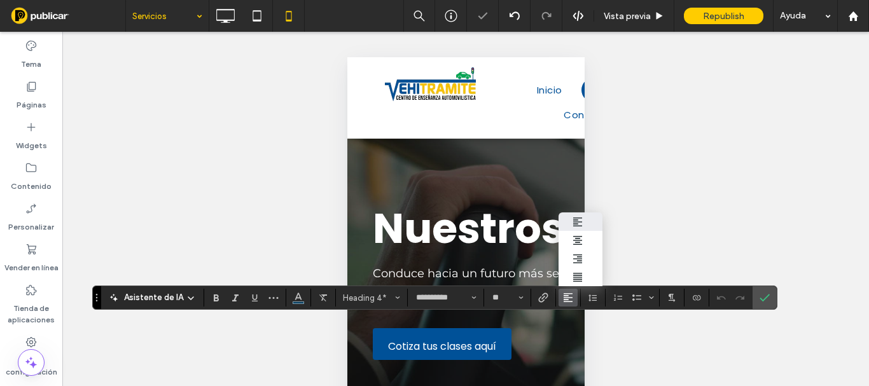
drag, startPoint x: 576, startPoint y: 232, endPoint x: 712, endPoint y: 255, distance: 137.5
click at [576, 235] on icon "ui.textEditor.alignment.center" at bounding box center [578, 240] width 10 height 10
click at [764, 294] on icon "Confirmar" at bounding box center [765, 298] width 10 height 10
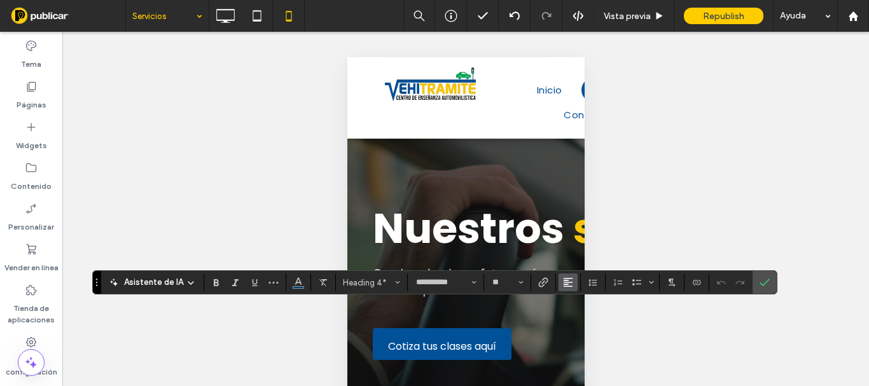
click at [570, 279] on icon "Alineación" at bounding box center [568, 282] width 10 height 10
click at [584, 220] on div "ui.textEditor.alignment.center" at bounding box center [581, 225] width 17 height 10
click at [764, 289] on span "Confirmar" at bounding box center [763, 282] width 6 height 23
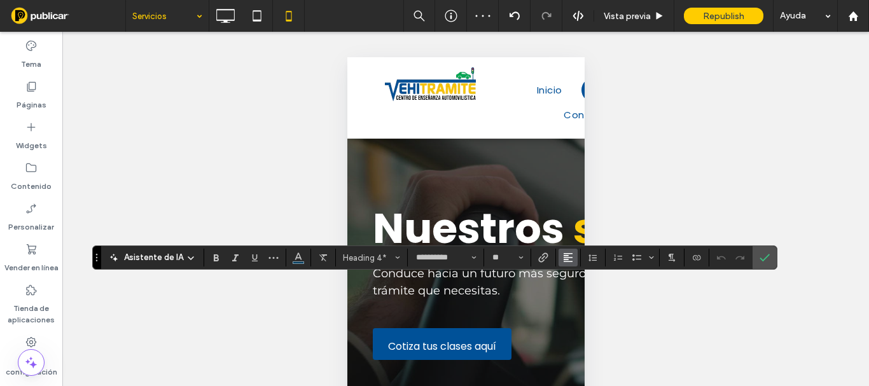
click at [559, 258] on button "Alineación" at bounding box center [568, 258] width 19 height 18
click at [585, 195] on div "ui.textEditor.alignment.center" at bounding box center [581, 200] width 17 height 10
click at [760, 257] on icon "Confirmar" at bounding box center [765, 258] width 10 height 10
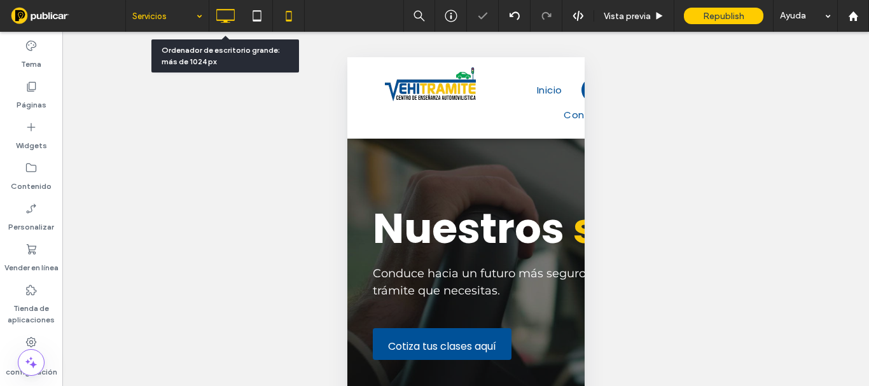
click at [226, 17] on icon at bounding box center [225, 15] width 25 height 25
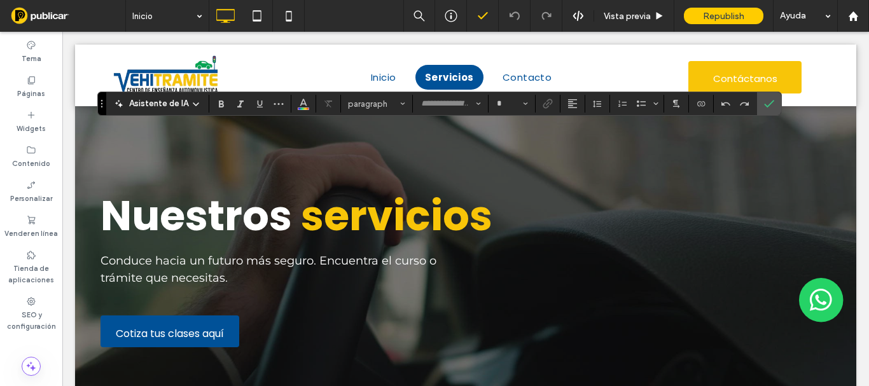
type input "*******"
type input "**"
click at [769, 101] on icon "Confirmar" at bounding box center [769, 104] width 10 height 10
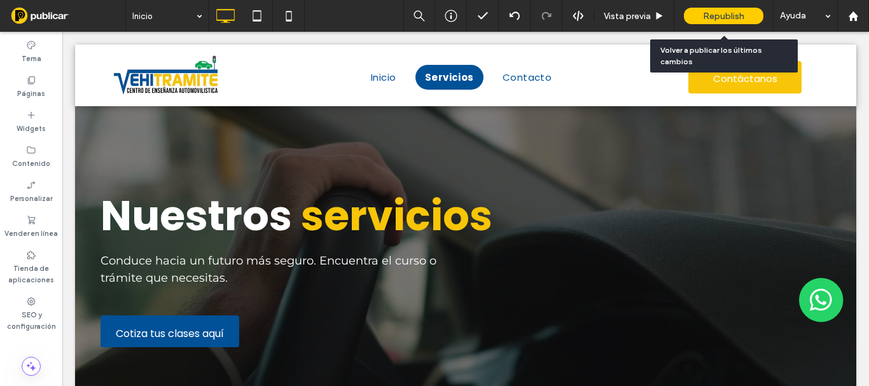
click at [708, 15] on span "Republish" at bounding box center [723, 16] width 41 height 11
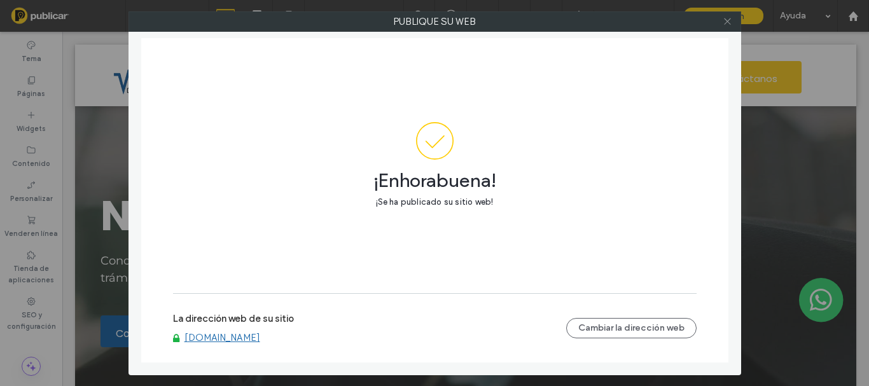
click at [727, 17] on icon at bounding box center [728, 22] width 10 height 10
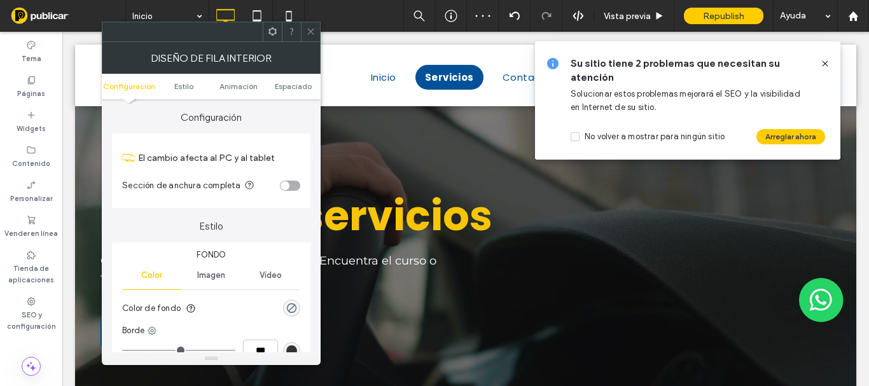
click at [310, 33] on icon at bounding box center [311, 32] width 10 height 10
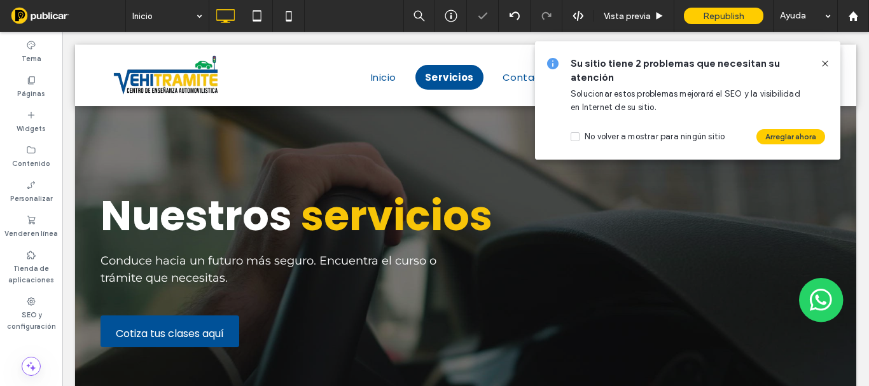
click at [825, 65] on icon at bounding box center [825, 64] width 10 height 10
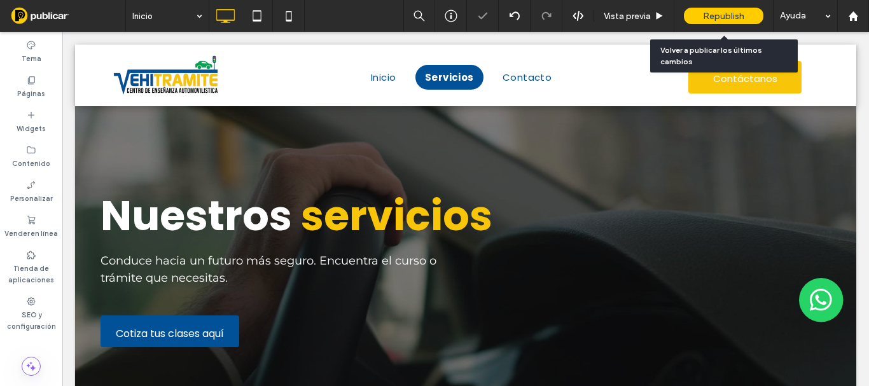
click at [720, 20] on span "Republish" at bounding box center [723, 16] width 41 height 11
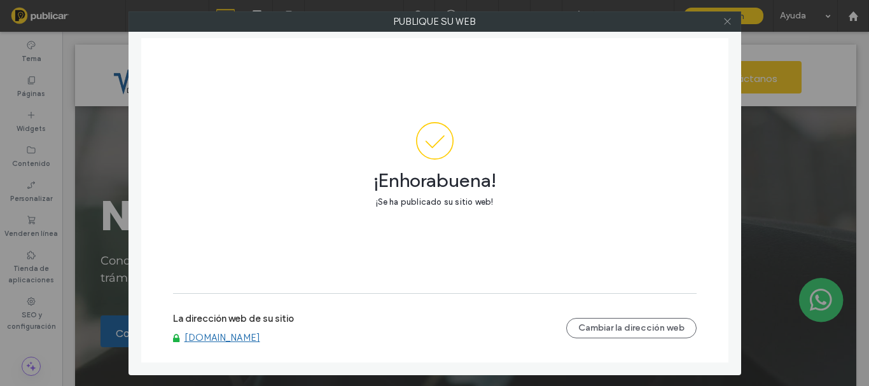
click at [725, 16] on span at bounding box center [728, 21] width 10 height 19
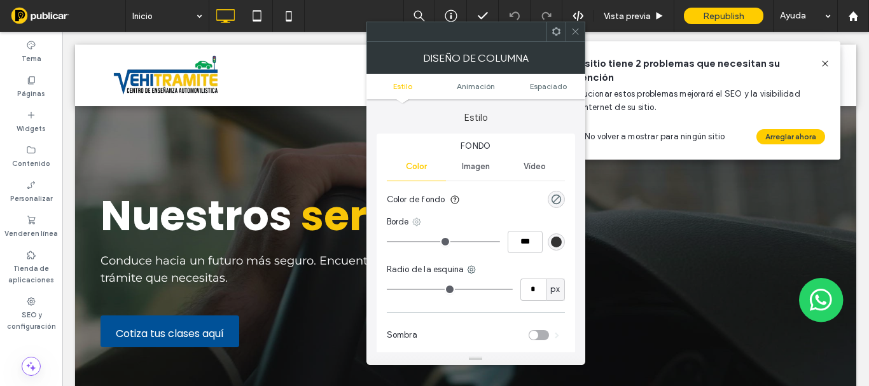
click at [417, 225] on icon at bounding box center [417, 222] width 10 height 10
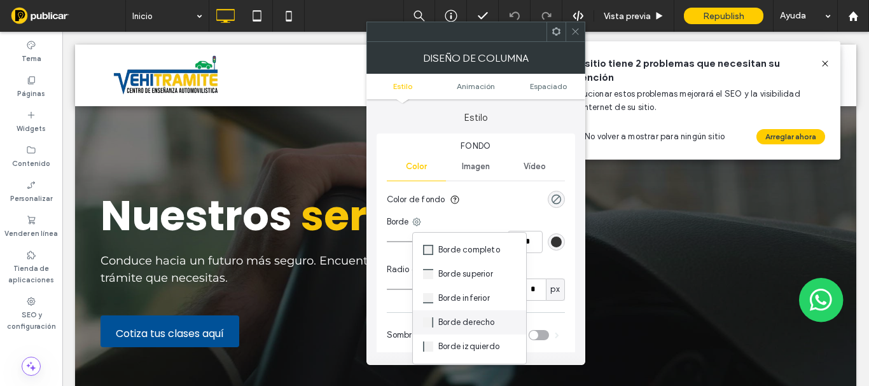
click at [467, 317] on span "Borde derecho" at bounding box center [466, 322] width 57 height 13
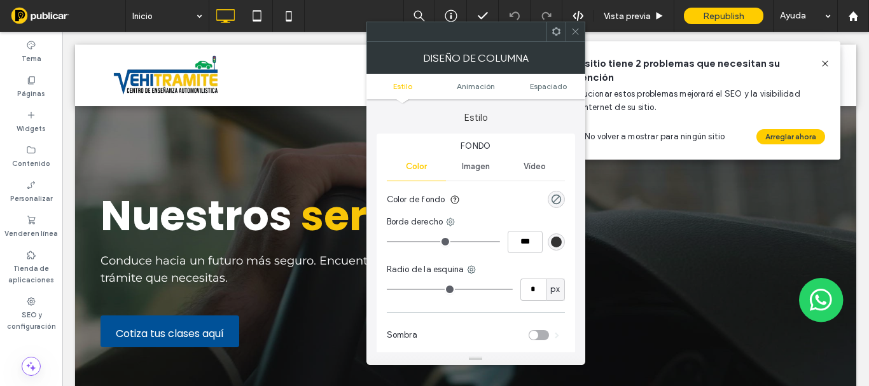
click at [548, 244] on div "rgb(51, 51, 51)" at bounding box center [556, 242] width 17 height 17
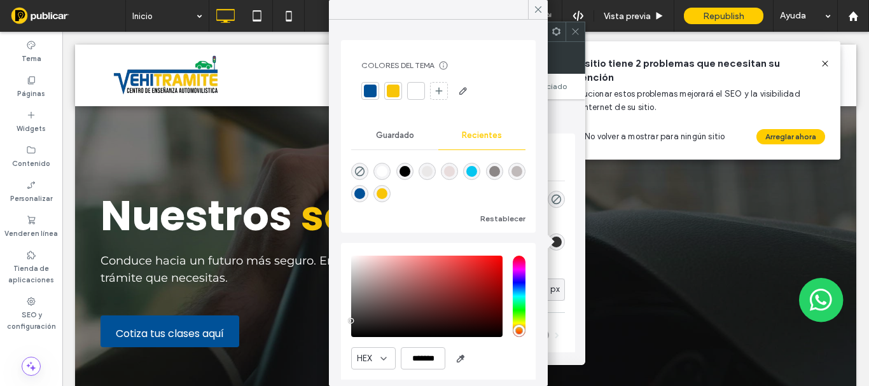
click at [372, 88] on div at bounding box center [370, 91] width 13 height 13
type input "*"
type input "***"
click at [562, 260] on div "Fondo Color Imagen Vídeo Color de fondo Borde derecho *** Radio de la esquina *…" at bounding box center [476, 246] width 199 height 224
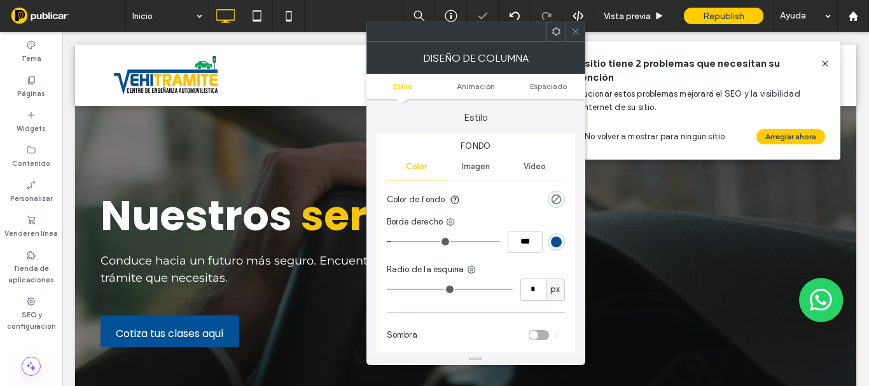
click at [569, 36] on div at bounding box center [575, 31] width 19 height 19
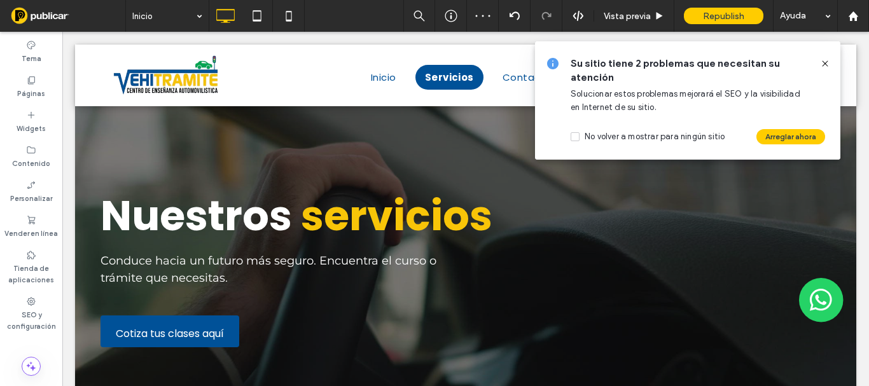
click at [825, 64] on use at bounding box center [825, 63] width 6 height 6
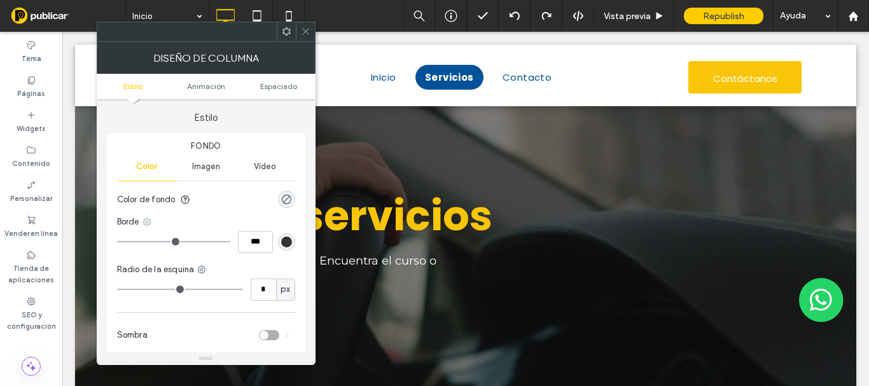
click at [147, 223] on icon at bounding box center [147, 222] width 10 height 10
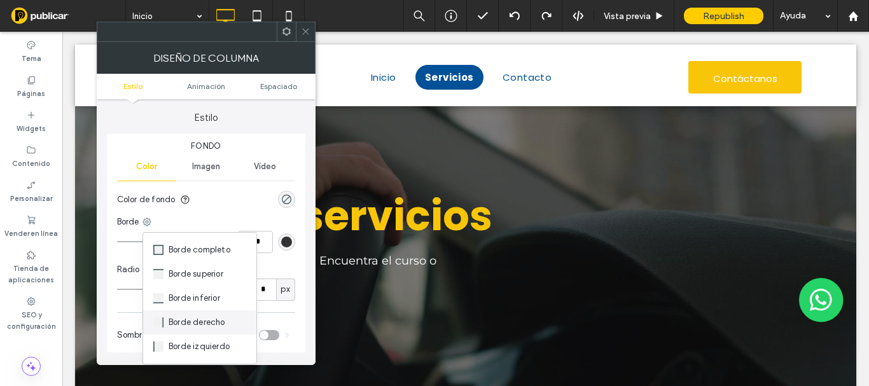
click at [207, 313] on div "Borde derecho" at bounding box center [199, 323] width 113 height 24
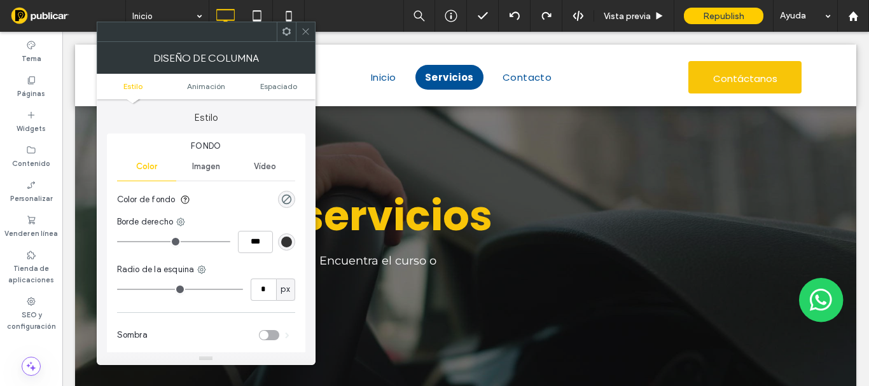
click at [281, 244] on div "rgb(51, 51, 51)" at bounding box center [286, 242] width 11 height 11
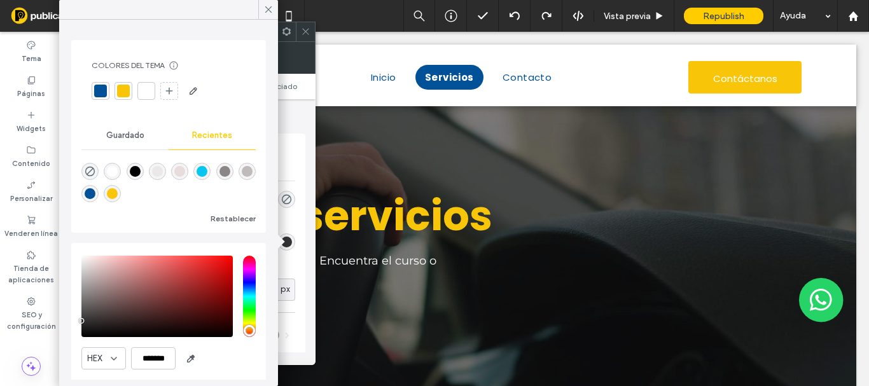
drag, startPoint x: 101, startPoint y: 88, endPoint x: 135, endPoint y: 109, distance: 39.9
click at [101, 89] on div at bounding box center [100, 91] width 13 height 13
type input "*"
type input "***"
click at [286, 213] on section "Color de fondo" at bounding box center [206, 200] width 178 height 32
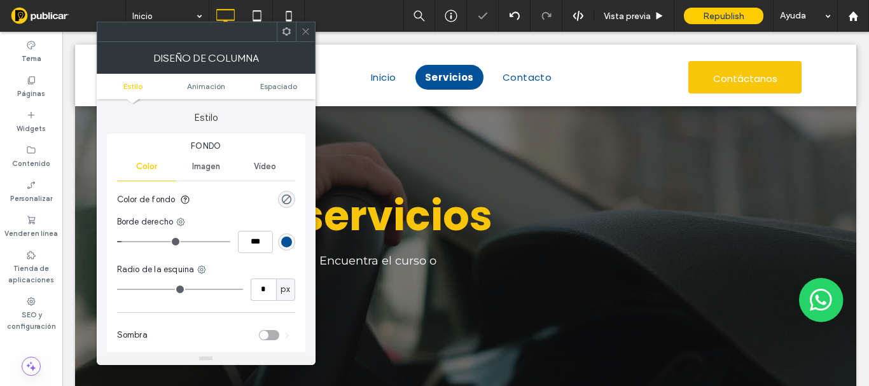
click at [307, 26] on span at bounding box center [306, 31] width 10 height 19
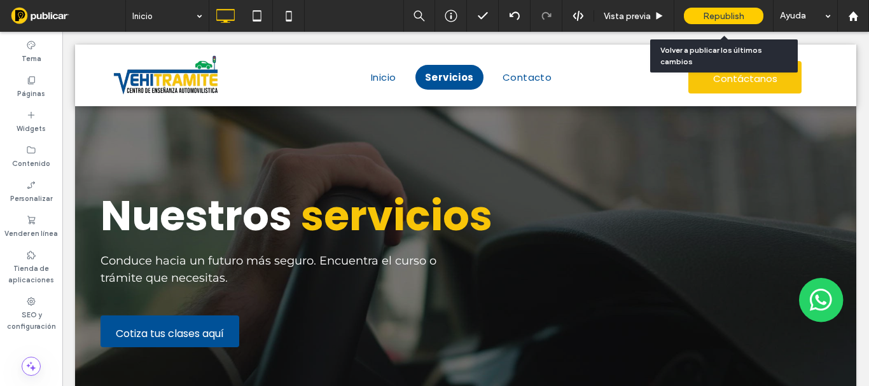
click at [700, 16] on div "Republish" at bounding box center [724, 16] width 80 height 17
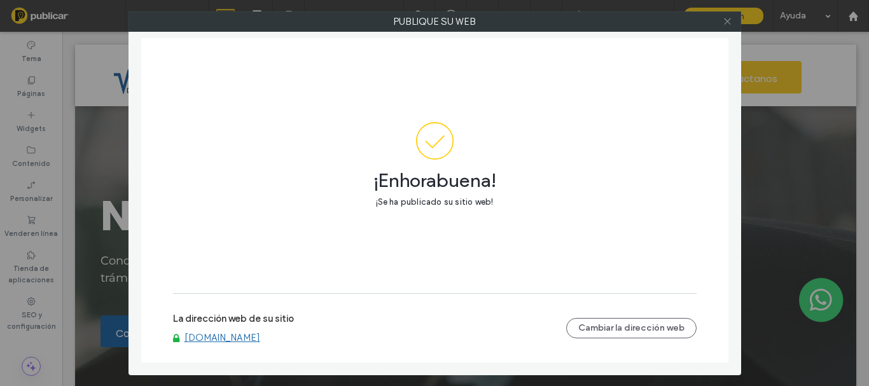
click at [723, 20] on icon at bounding box center [728, 22] width 10 height 10
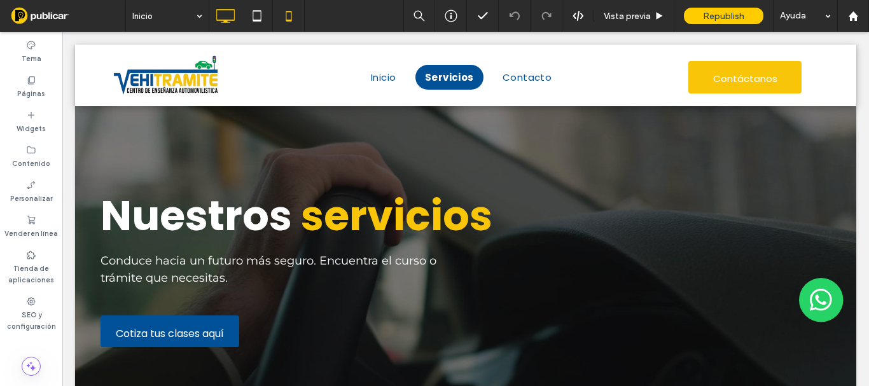
click at [290, 14] on icon at bounding box center [288, 15] width 25 height 25
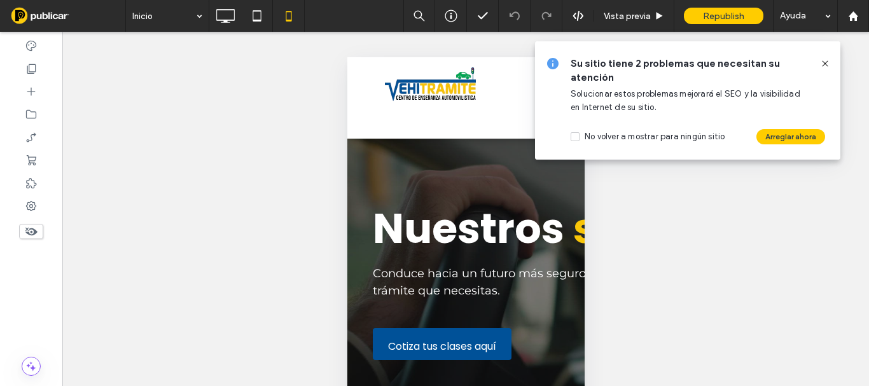
click at [825, 63] on use at bounding box center [825, 63] width 6 height 6
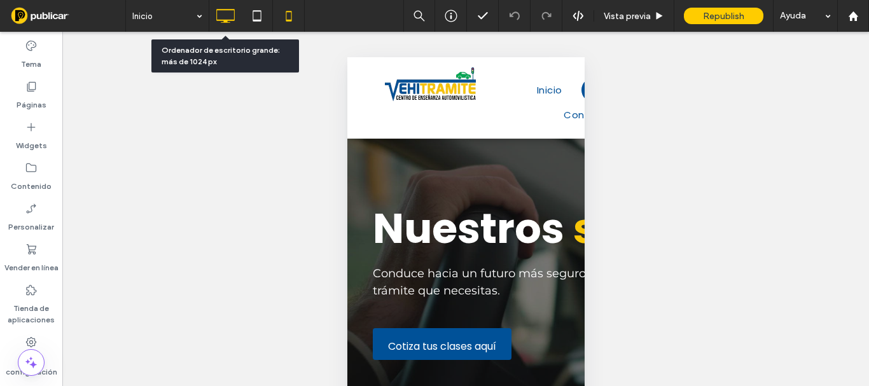
click at [223, 18] on icon at bounding box center [225, 15] width 25 height 25
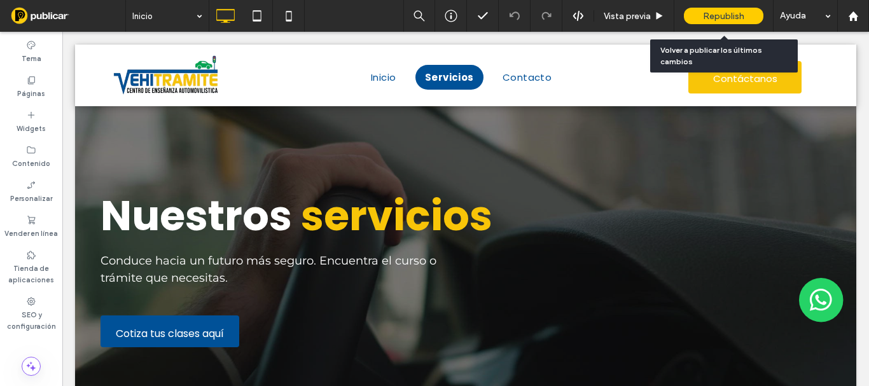
click at [742, 9] on div "Republish" at bounding box center [724, 16] width 80 height 17
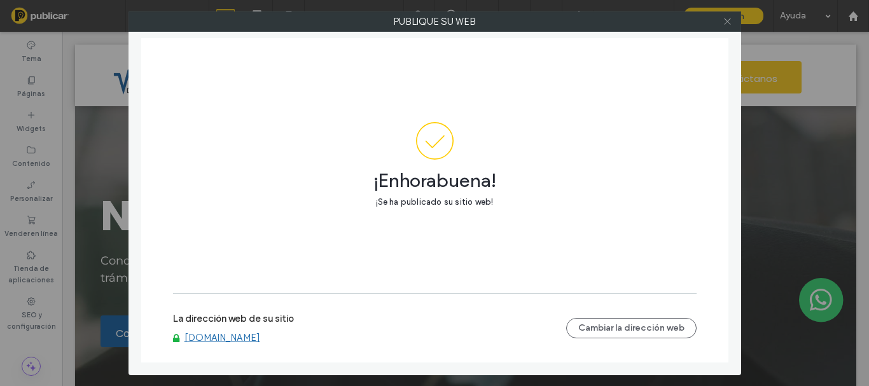
click at [725, 20] on icon at bounding box center [728, 22] width 10 height 10
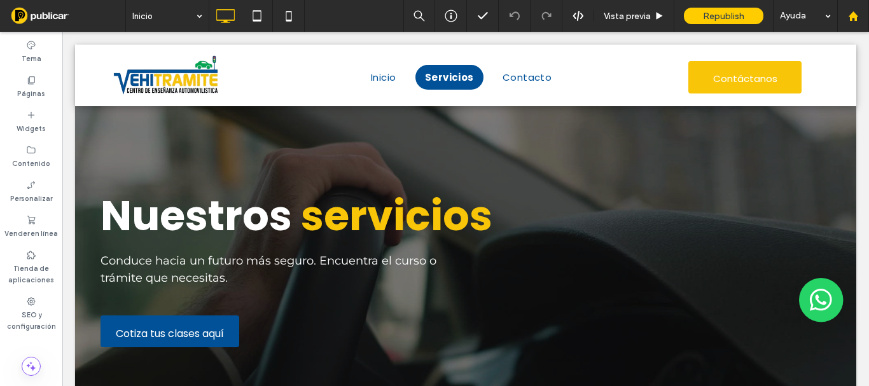
click at [844, 13] on div at bounding box center [853, 16] width 31 height 11
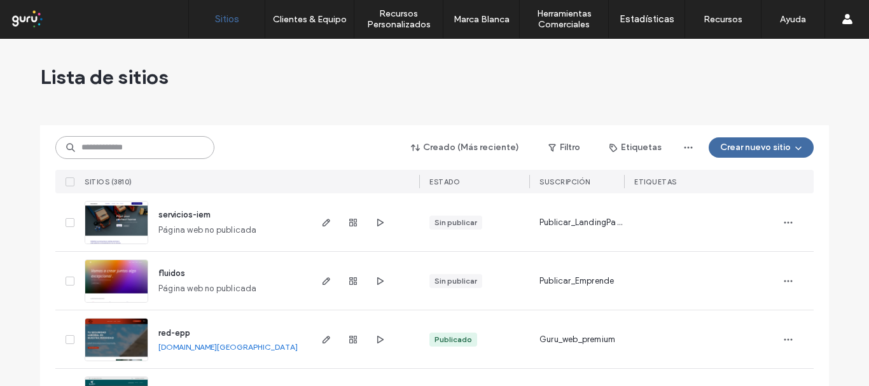
click at [162, 151] on input at bounding box center [134, 147] width 159 height 23
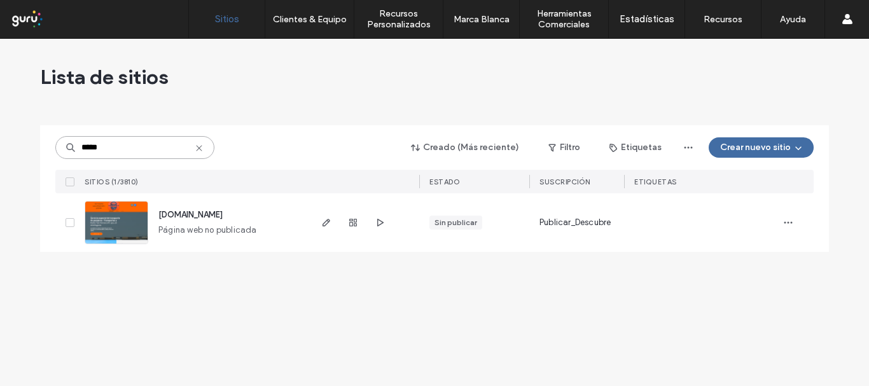
type input "*****"
click at [198, 144] on icon at bounding box center [199, 148] width 10 height 10
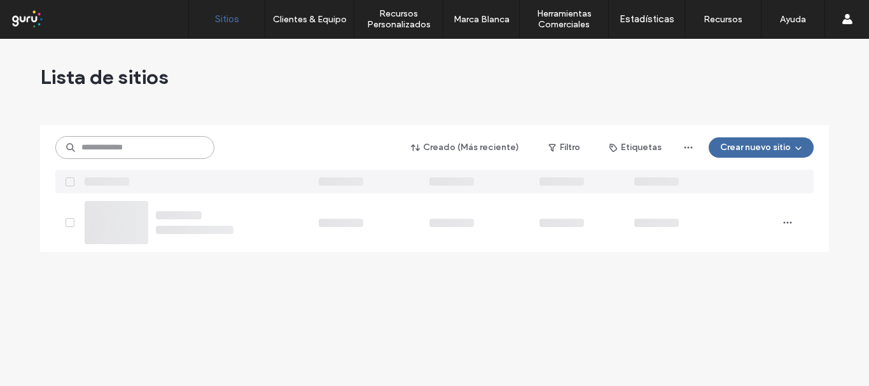
click at [141, 152] on input at bounding box center [134, 147] width 159 height 23
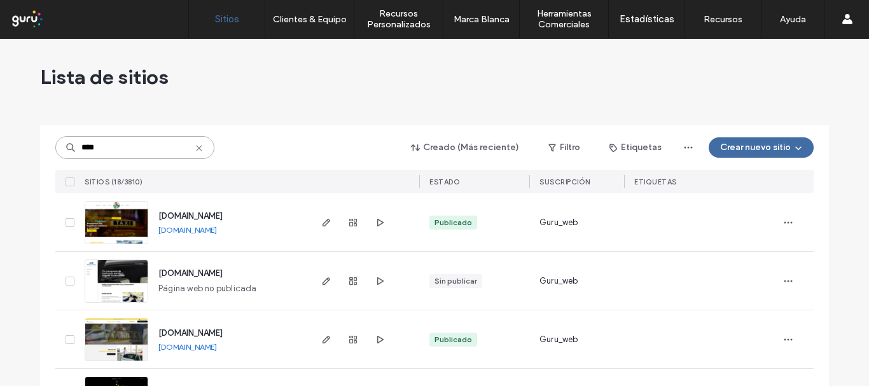
scroll to position [64, 0]
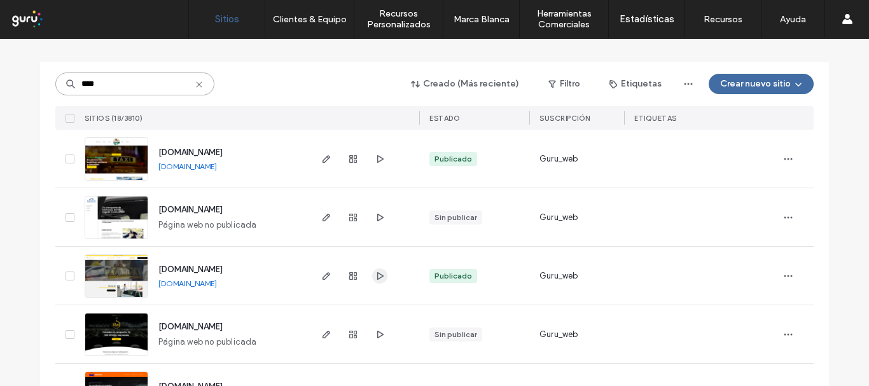
type input "****"
click at [379, 279] on icon "button" at bounding box center [380, 276] width 10 height 10
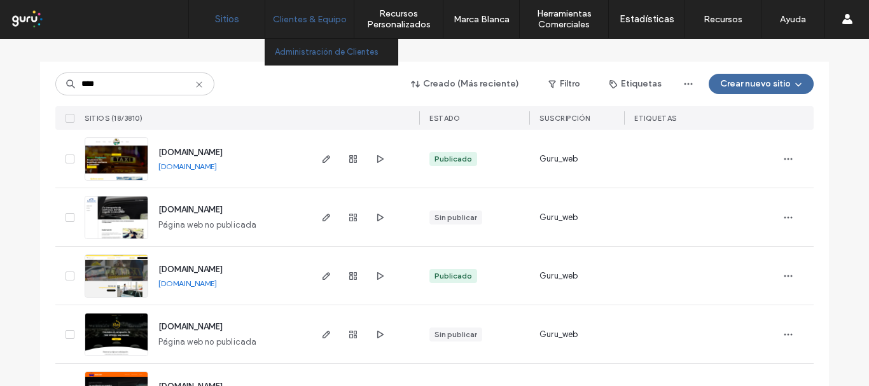
click at [331, 53] on label "Administración de Clientes" at bounding box center [327, 52] width 104 height 10
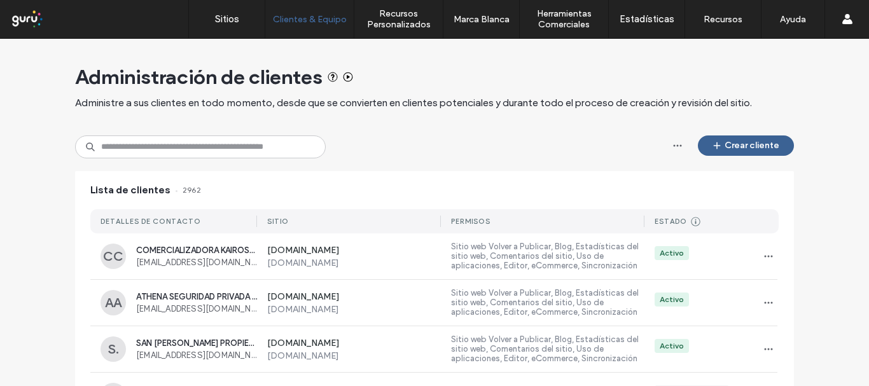
click at [716, 146] on use "button" at bounding box center [716, 146] width 7 height 7
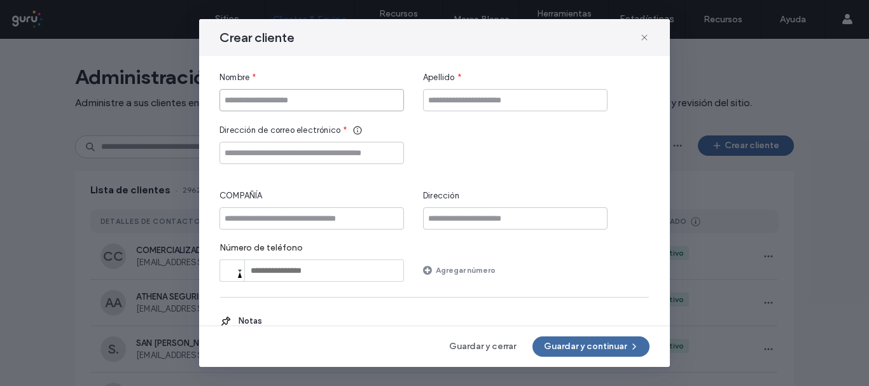
click at [297, 100] on input "Nombre" at bounding box center [312, 100] width 185 height 22
type input "*******"
click at [463, 97] on input "Apellido" at bounding box center [515, 100] width 185 height 22
type input "********"
click at [277, 158] on input "Dirección de correo electrónico" at bounding box center [312, 153] width 185 height 22
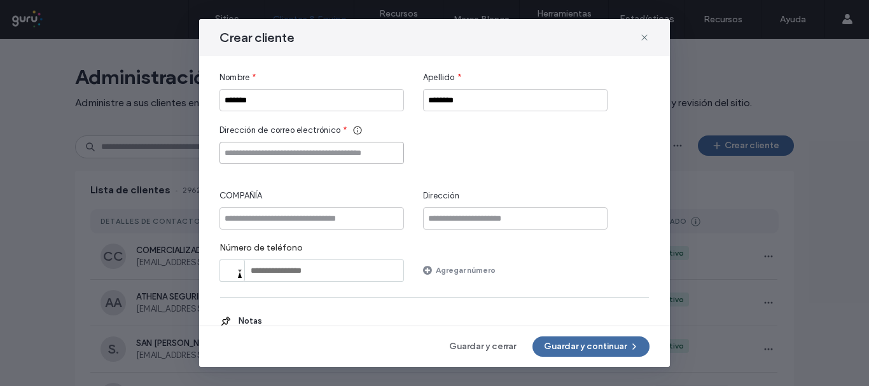
paste input "**********"
type input "**********"
click at [384, 167] on div "**********" at bounding box center [435, 176] width 430 height 211
click at [581, 349] on button "Guardar y continuar" at bounding box center [591, 347] width 117 height 20
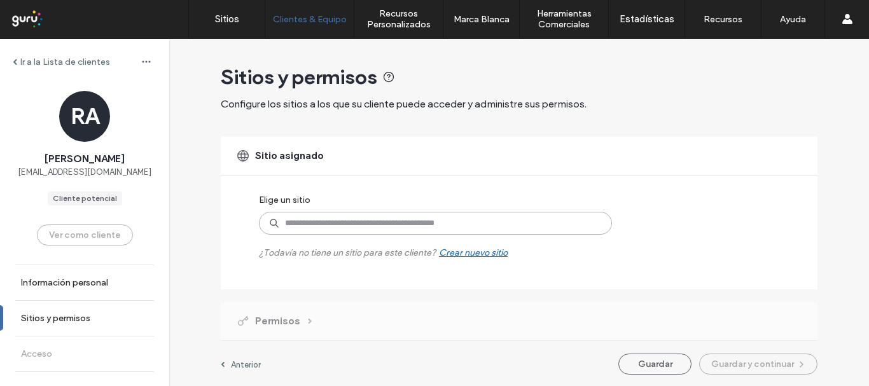
click at [355, 226] on input at bounding box center [435, 223] width 353 height 23
paste input "**********"
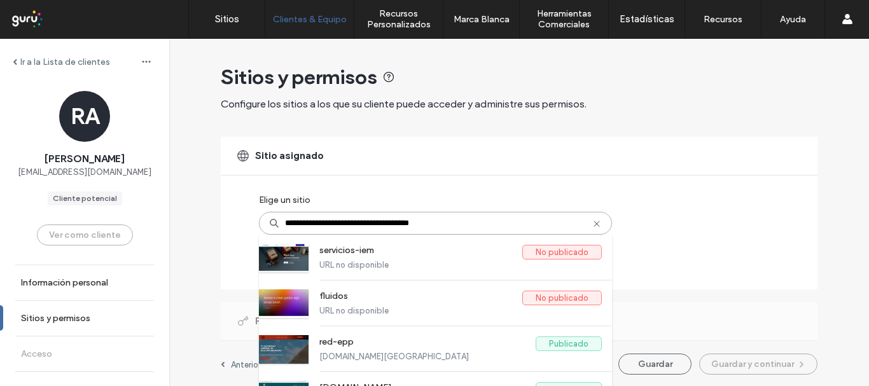
type input "**********"
click at [592, 221] on icon at bounding box center [597, 224] width 10 height 10
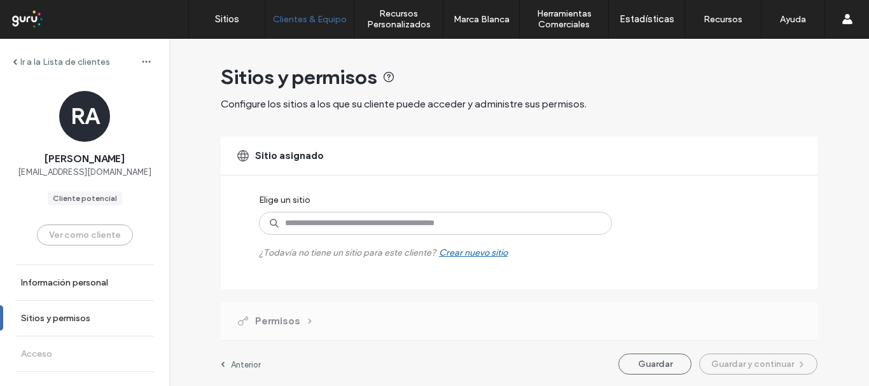
drag, startPoint x: 697, startPoint y: 127, endPoint x: 554, endPoint y: 92, distance: 147.4
click at [695, 126] on div "Sitios y permisos Configure los sitios a los que su cliente puede acceder y adm…" at bounding box center [519, 213] width 597 height 349
click at [248, 361] on label "Anterior" at bounding box center [246, 364] width 30 height 10
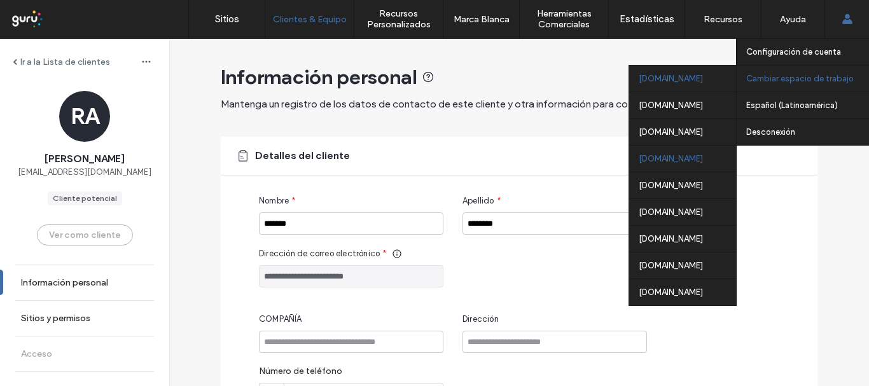
click at [657, 161] on div "peru.publicar.guru" at bounding box center [682, 158] width 107 height 27
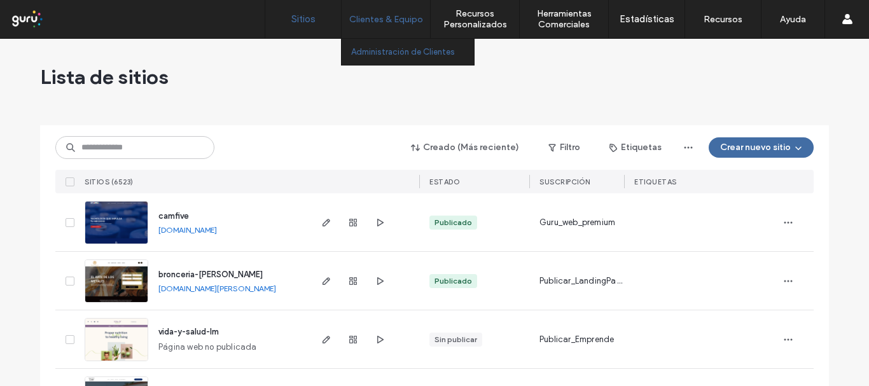
click at [392, 53] on label "Administración de Clientes" at bounding box center [403, 52] width 104 height 10
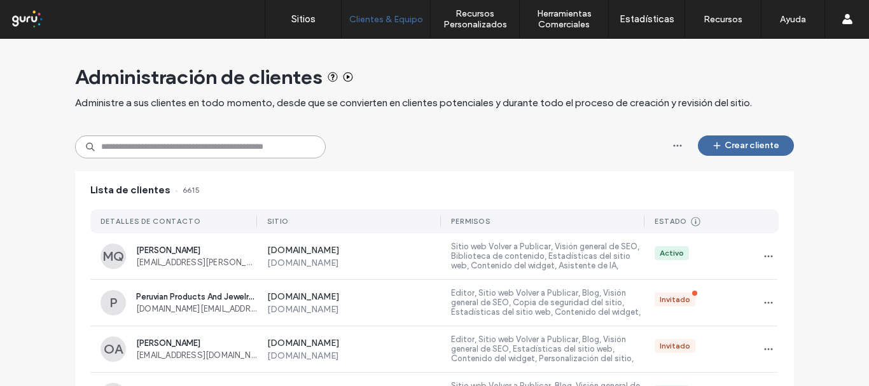
click at [291, 141] on input at bounding box center [200, 147] width 251 height 23
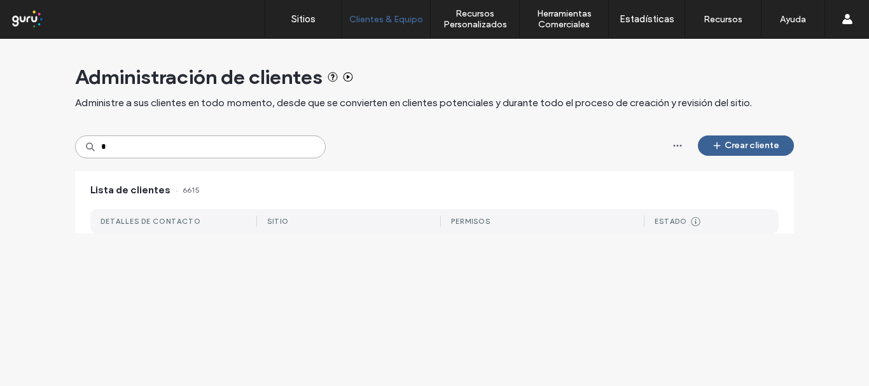
type input "*"
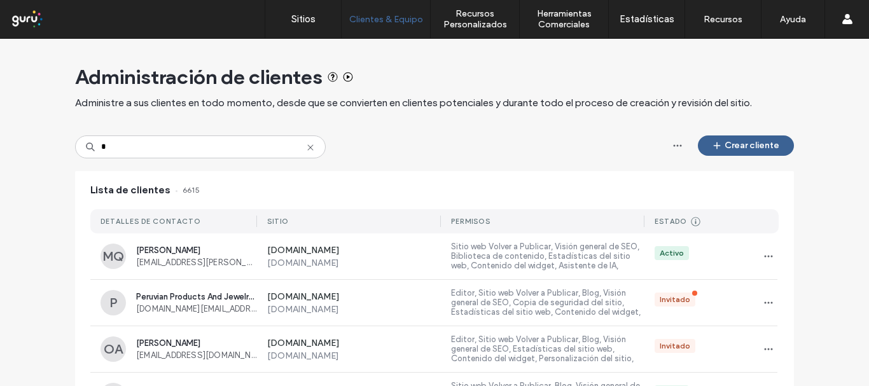
click at [720, 150] on span "button" at bounding box center [718, 145] width 13 height 19
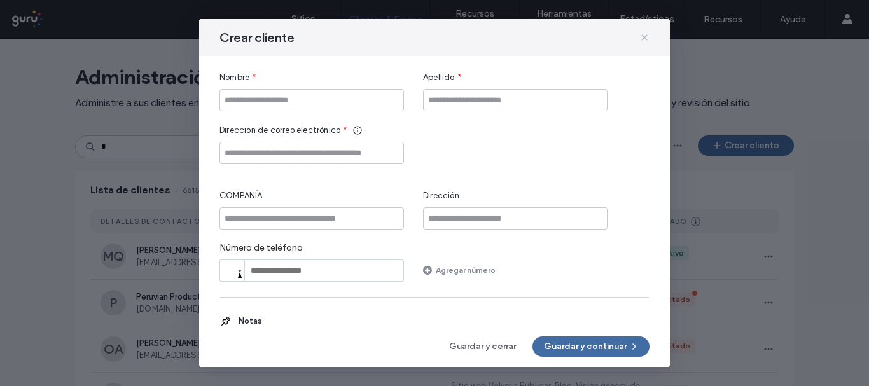
click at [640, 32] on span at bounding box center [644, 37] width 10 height 17
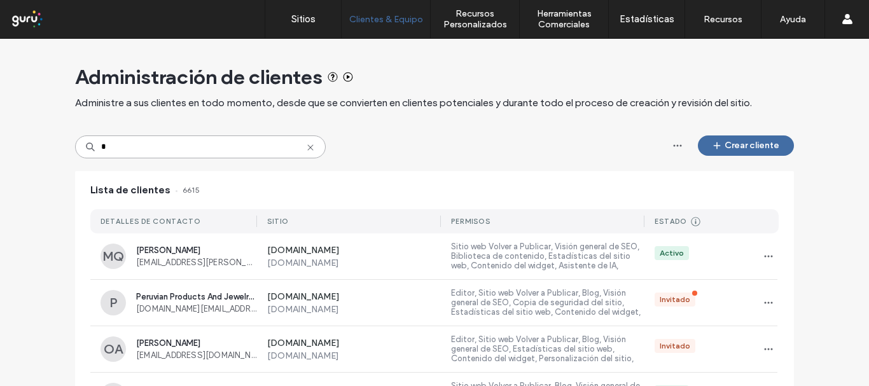
click at [166, 149] on input "*" at bounding box center [200, 147] width 251 height 23
click at [764, 153] on button "Crear cliente" at bounding box center [746, 146] width 96 height 20
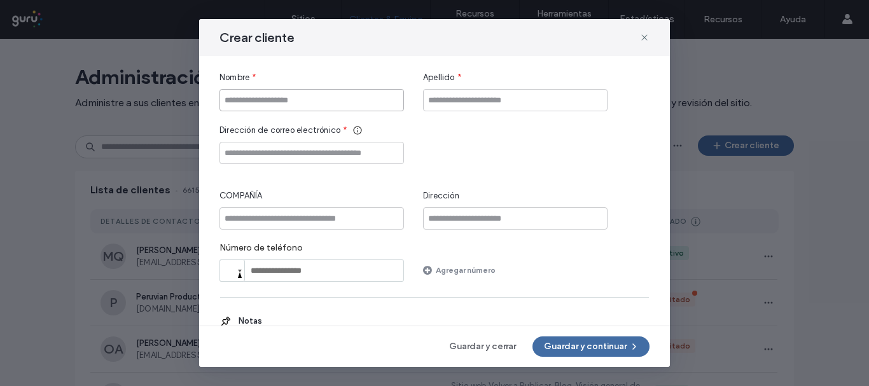
click at [379, 104] on input "Nombre" at bounding box center [312, 100] width 185 height 22
type input "*******"
click at [493, 95] on input "Apellido" at bounding box center [515, 100] width 185 height 22
type input "********"
click at [302, 157] on input "Dirección de correo electrónico" at bounding box center [312, 153] width 185 height 22
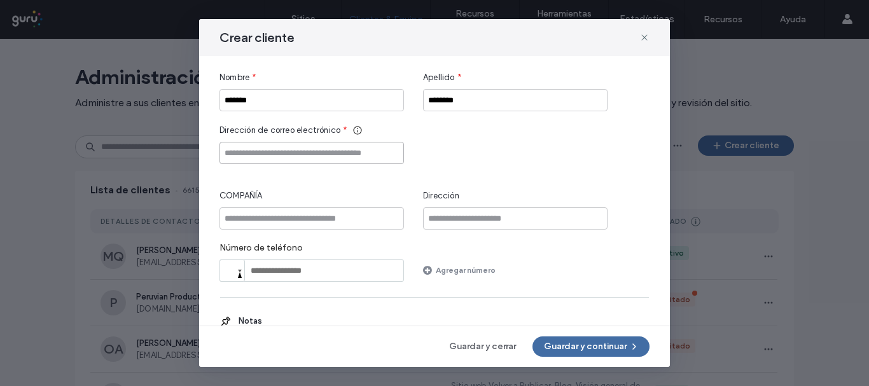
paste input "**********"
type input "**********"
click at [612, 352] on button "Guardar y continuar" at bounding box center [591, 347] width 117 height 20
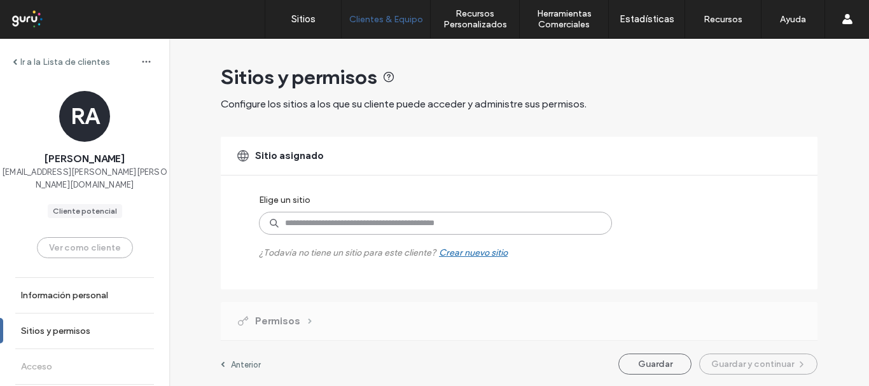
click at [295, 216] on input at bounding box center [435, 223] width 353 height 23
paste input "**********"
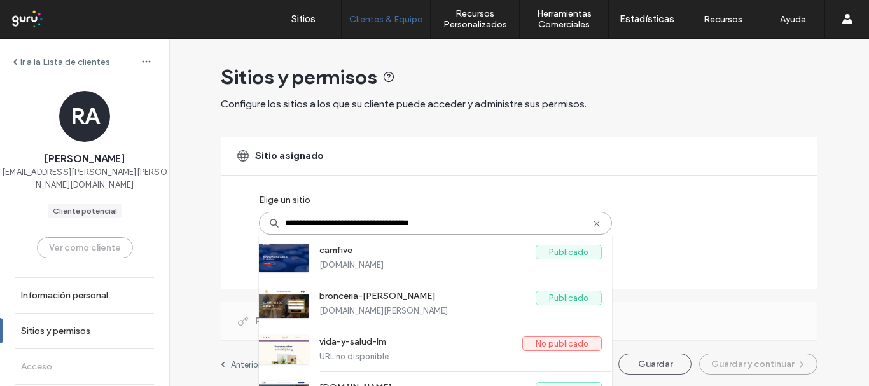
type input "**********"
click at [592, 223] on icon at bounding box center [597, 224] width 10 height 10
click at [445, 223] on input at bounding box center [435, 223] width 353 height 23
paste input "**********"
type input "**********"
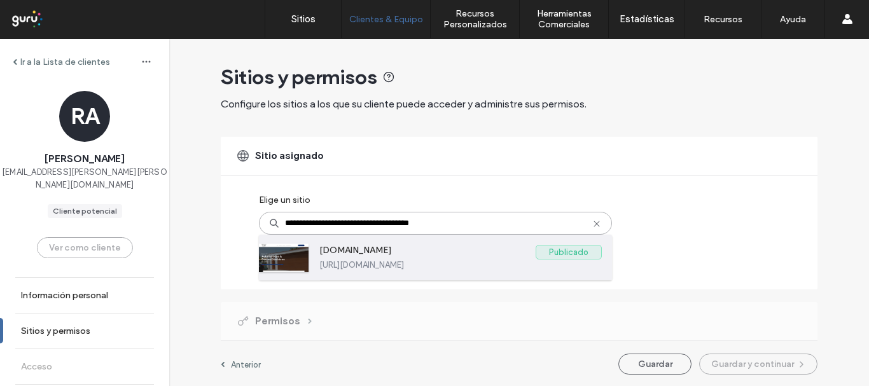
click at [417, 260] on label "[DOMAIN_NAME]" at bounding box center [427, 252] width 216 height 15
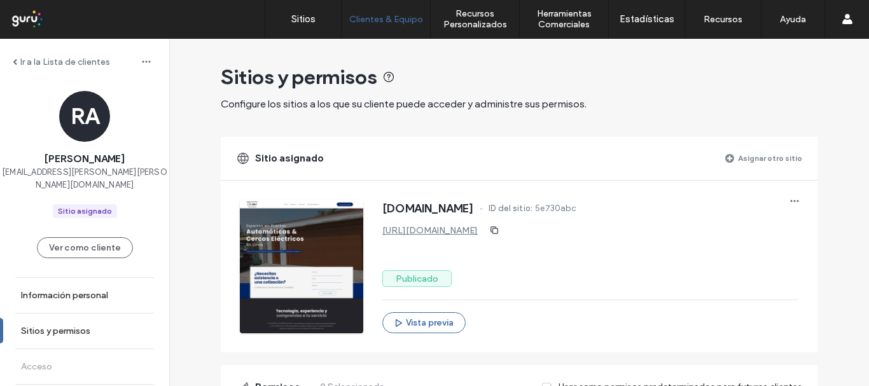
scroll to position [255, 0]
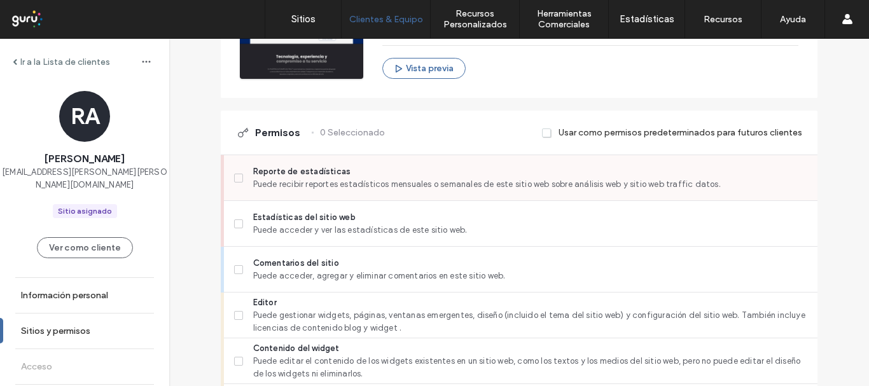
click at [239, 174] on label "Reporte de estadísticas Puede recibir reportes estadísticos mensuales o semanal…" at bounding box center [520, 177] width 573 height 25
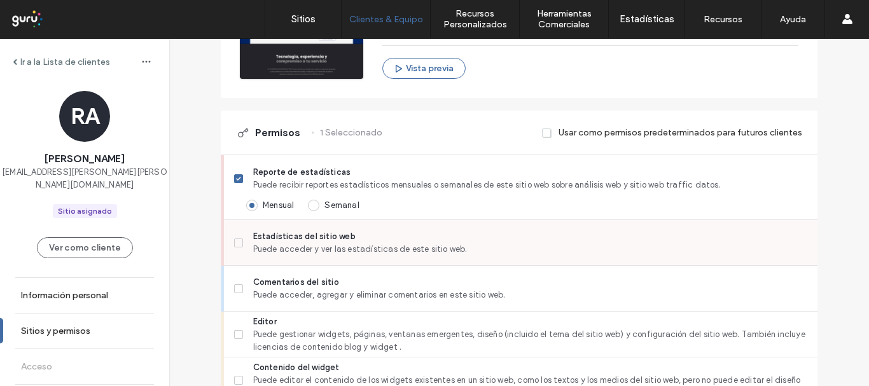
click at [238, 241] on span at bounding box center [238, 243] width 9 height 9
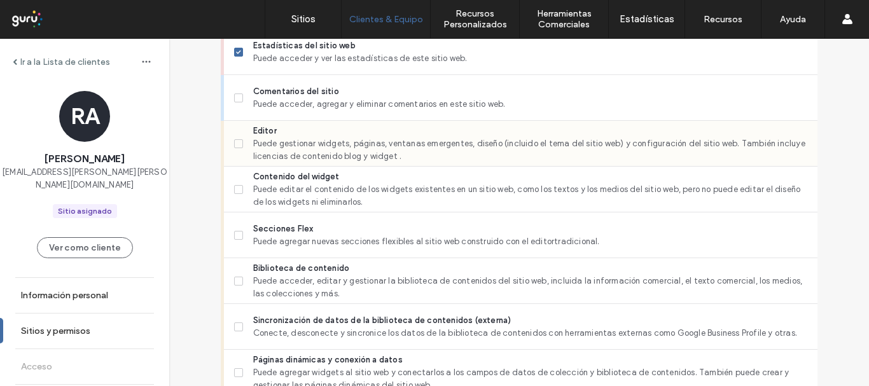
click at [234, 138] on label "Editor Puede gestionar widgets, páginas, ventanas emergentes, diseño (incluido …" at bounding box center [520, 144] width 573 height 38
click at [236, 278] on span at bounding box center [238, 281] width 9 height 9
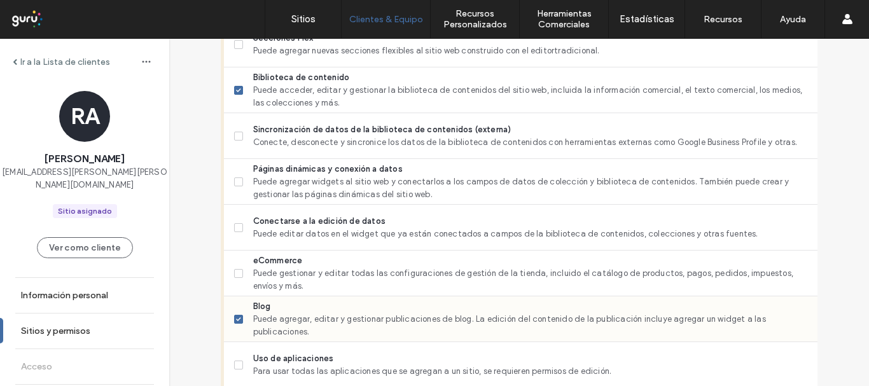
click at [235, 324] on label "Blog Puede agregar, editar y gestionar publicaciones de blog. La edición del co…" at bounding box center [520, 319] width 573 height 38
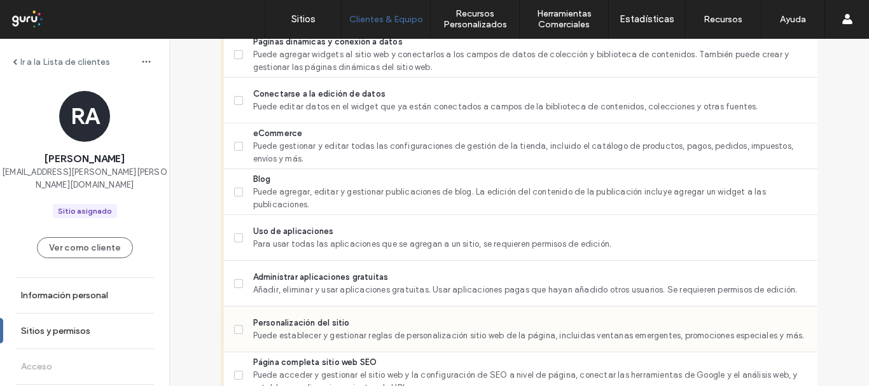
click at [235, 325] on span at bounding box center [238, 329] width 9 height 9
click at [236, 193] on icon at bounding box center [238, 192] width 5 height 4
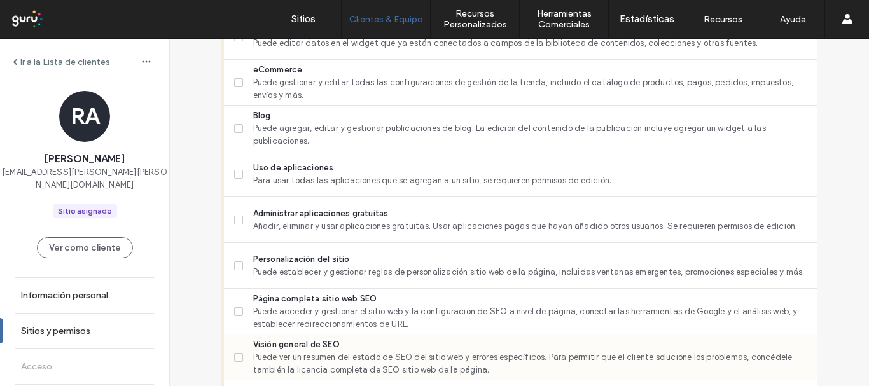
click at [242, 354] on label "Visión general de SEO Puede ver un resumen del estado de SEO del sitio web y er…" at bounding box center [520, 358] width 573 height 38
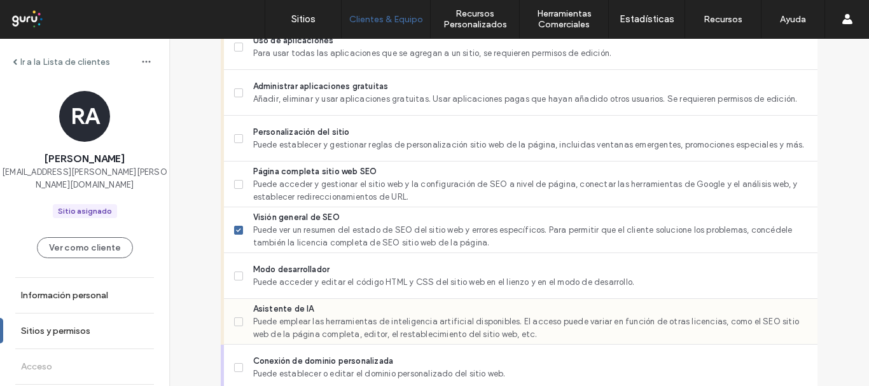
click at [237, 325] on span at bounding box center [238, 322] width 9 height 9
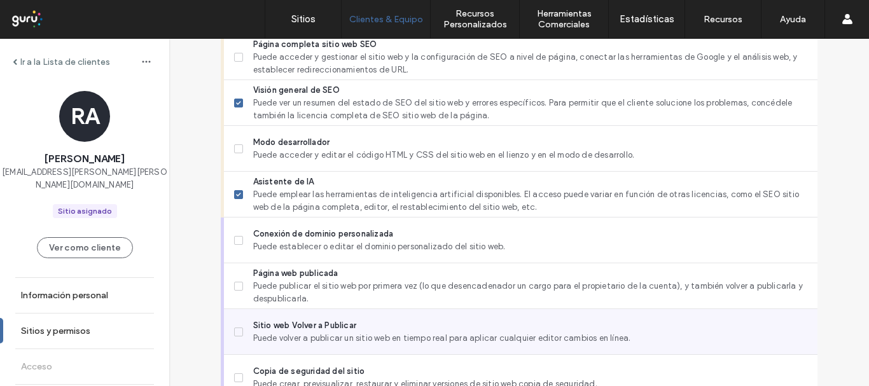
click at [234, 325] on label "Sitio web Volver a Publicar Puede volver a publicar un sitio web en tiempo real…" at bounding box center [520, 331] width 573 height 25
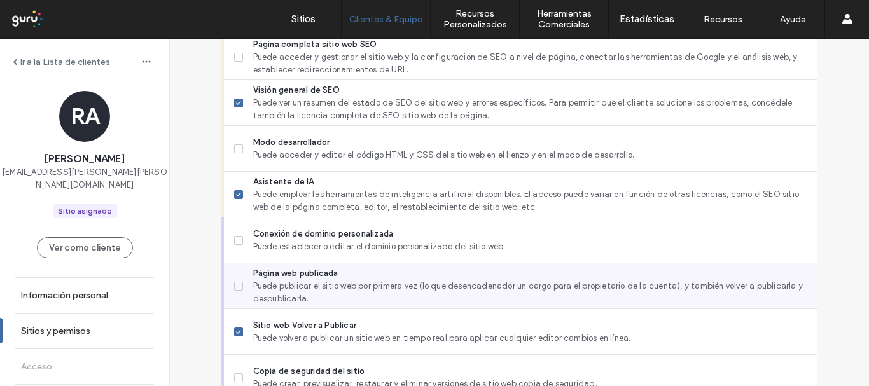
scroll to position [1189, 0]
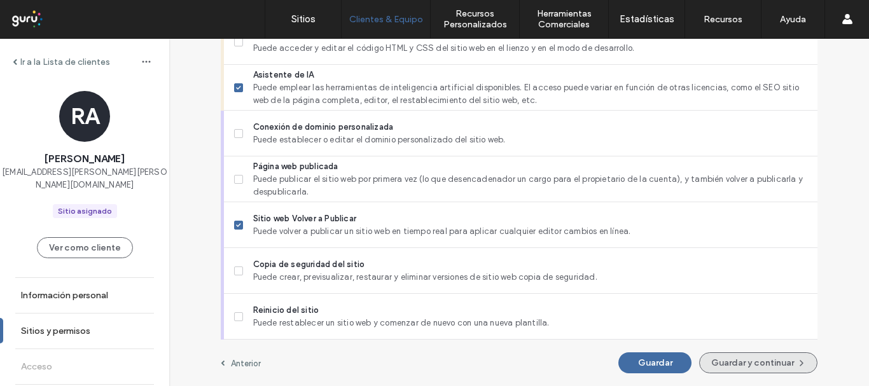
click at [765, 361] on button "Guardar y continuar" at bounding box center [758, 363] width 118 height 21
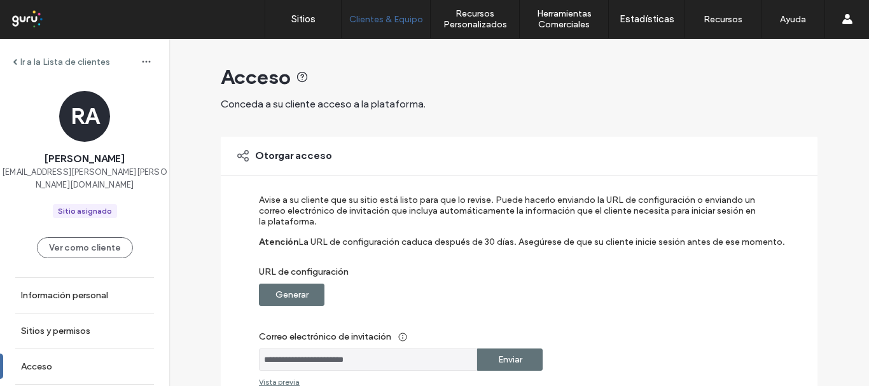
click at [308, 305] on div "Generar" at bounding box center [292, 295] width 66 height 22
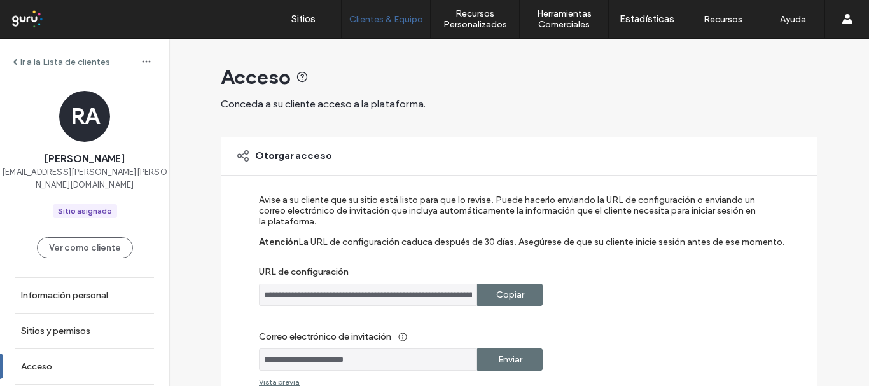
click at [506, 295] on label "Copiar" at bounding box center [510, 295] width 28 height 24
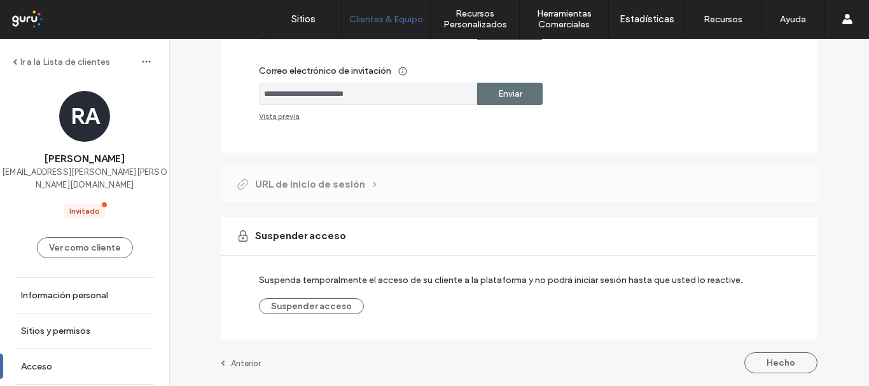
drag, startPoint x: 778, startPoint y: 363, endPoint x: 765, endPoint y: 339, distance: 27.6
click at [778, 363] on button "Hecho" at bounding box center [780, 363] width 73 height 21
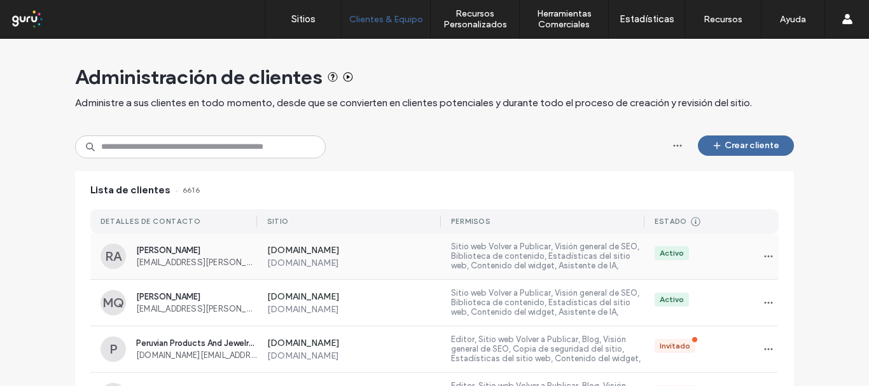
click at [197, 257] on div "Roberth Anzualdo rkar.luana.jair@gmail.com" at bounding box center [196, 257] width 121 height 22
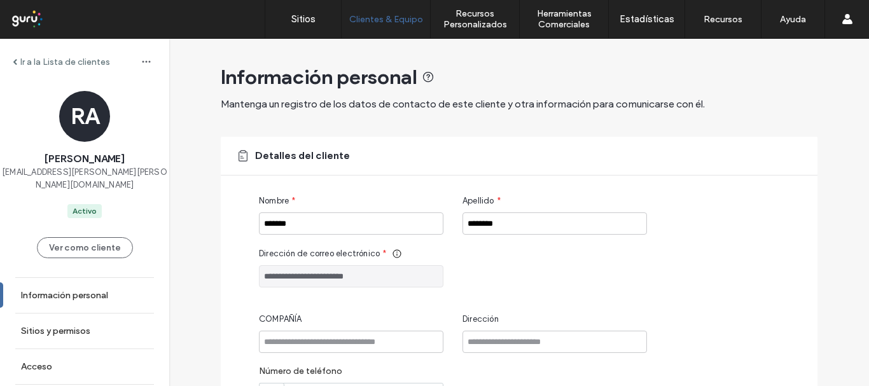
scroll to position [206, 0]
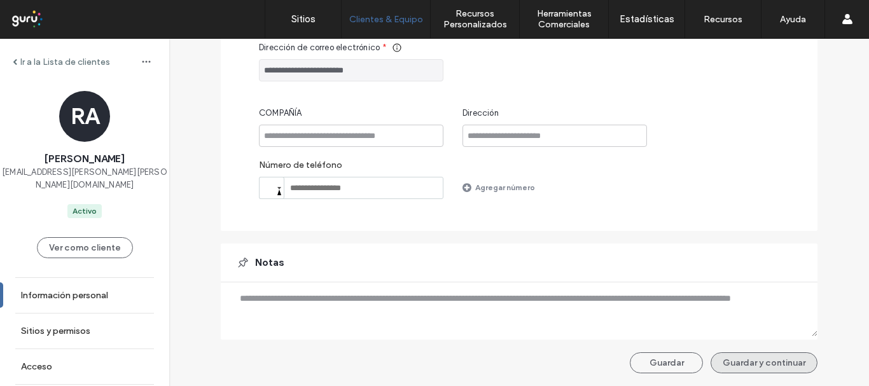
click at [755, 369] on button "Guardar y continuar" at bounding box center [764, 363] width 107 height 21
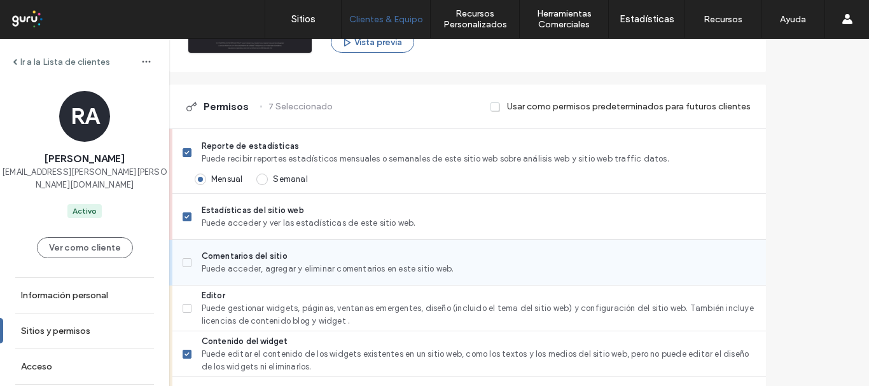
scroll to position [382, 0]
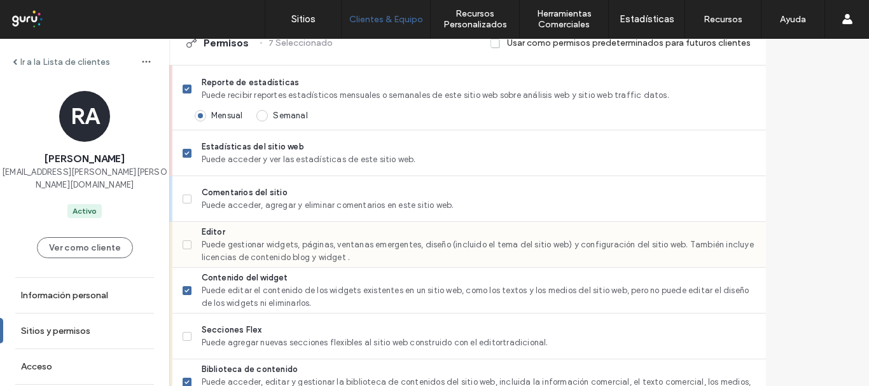
click at [223, 242] on label "Editor Puede gestionar widgets, páginas, ventanas emergentes, diseño (incluido …" at bounding box center [469, 245] width 573 height 38
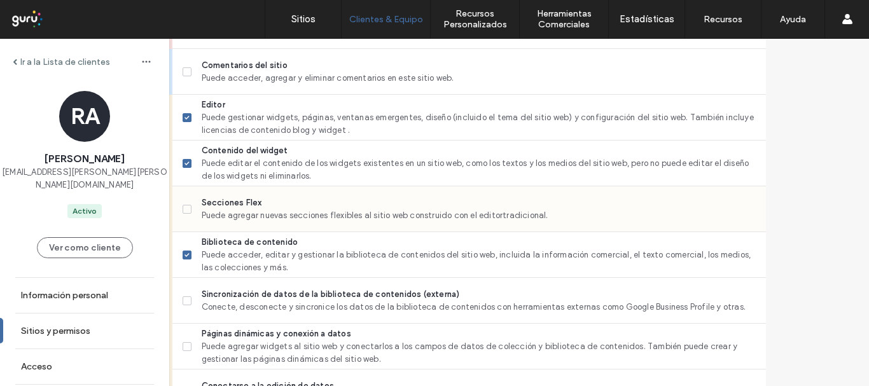
scroll to position [573, 0]
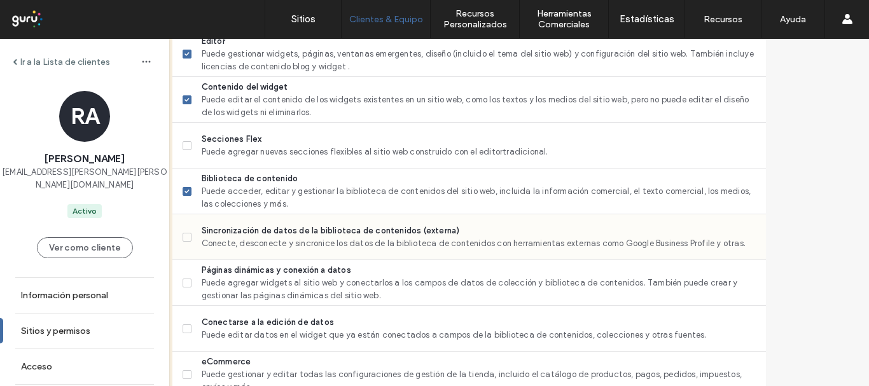
click at [221, 246] on label "Sincronización de datos de la biblioteca de contenidos (externa) Conecte, desco…" at bounding box center [469, 237] width 573 height 25
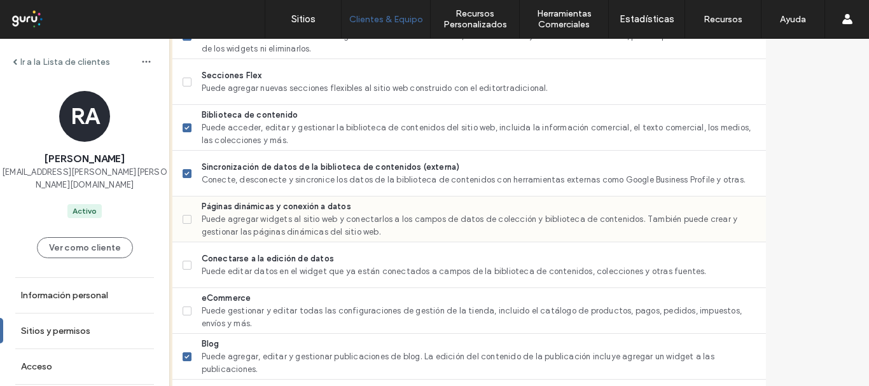
scroll to position [700, 0]
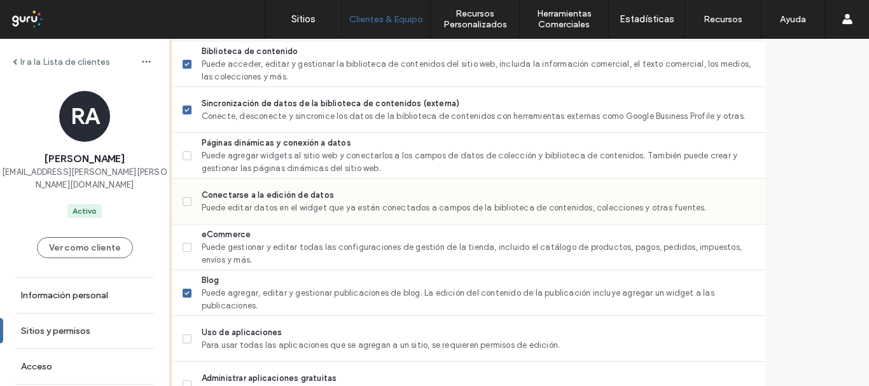
click at [228, 202] on label "Conectarse a la edición de datos Puede editar datos en el widget que ya están c…" at bounding box center [469, 201] width 573 height 25
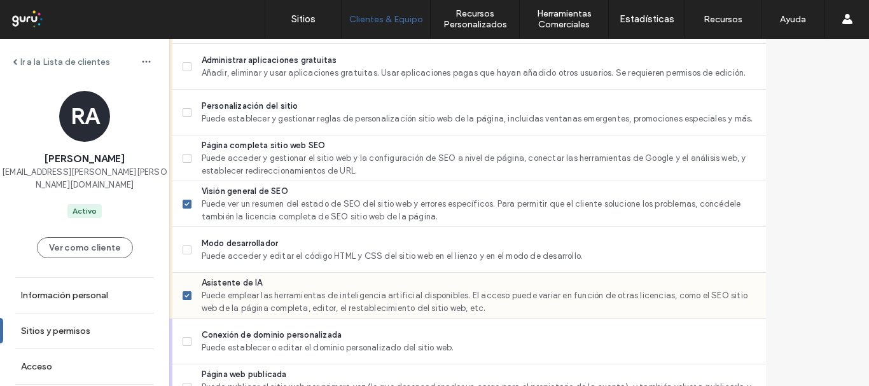
scroll to position [1226, 0]
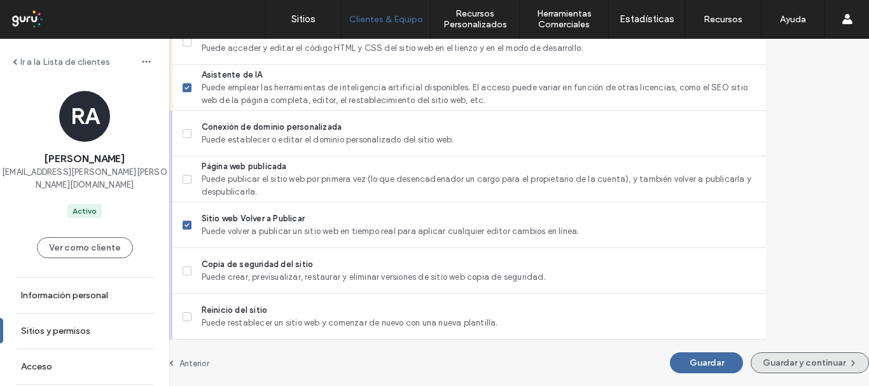
click at [785, 360] on button "Guardar y continuar" at bounding box center [810, 363] width 118 height 21
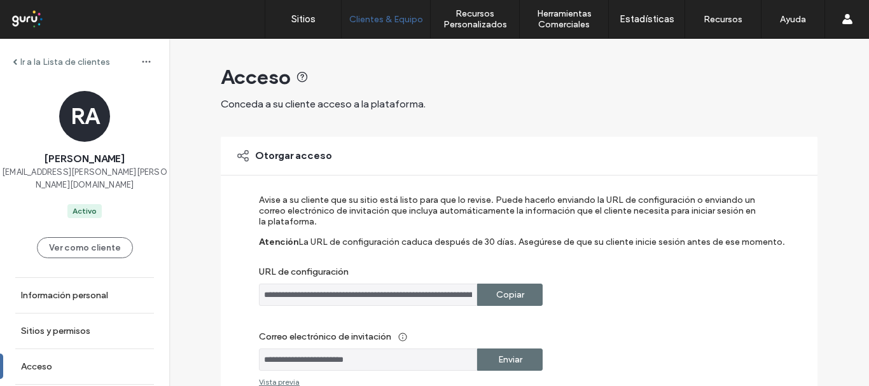
scroll to position [353, 0]
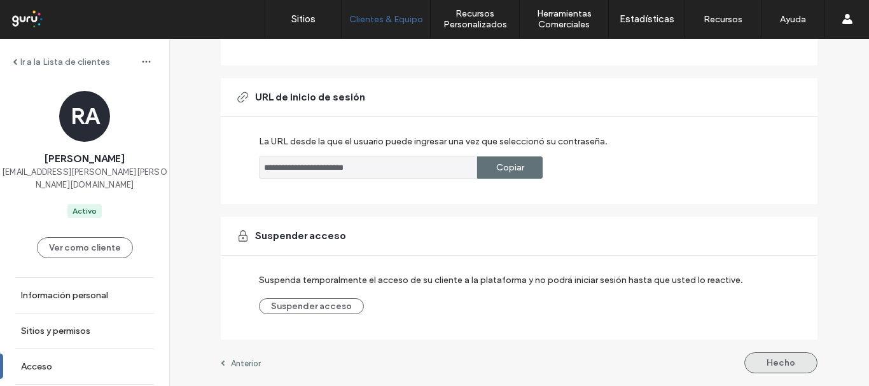
click at [765, 360] on button "Hecho" at bounding box center [780, 363] width 73 height 21
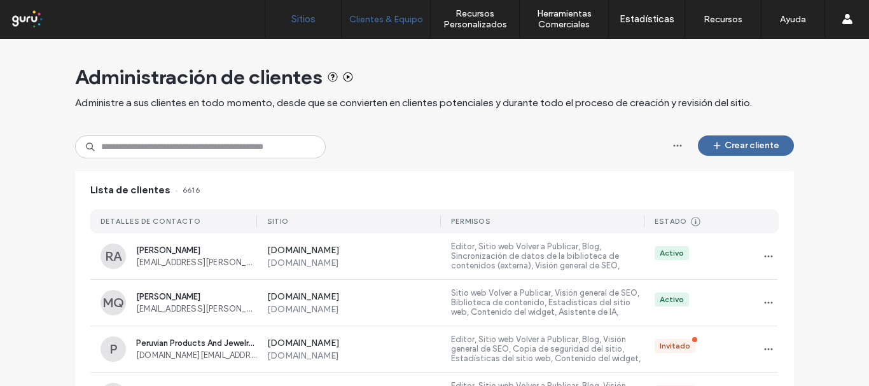
click at [311, 28] on link "Sitios" at bounding box center [303, 19] width 76 height 38
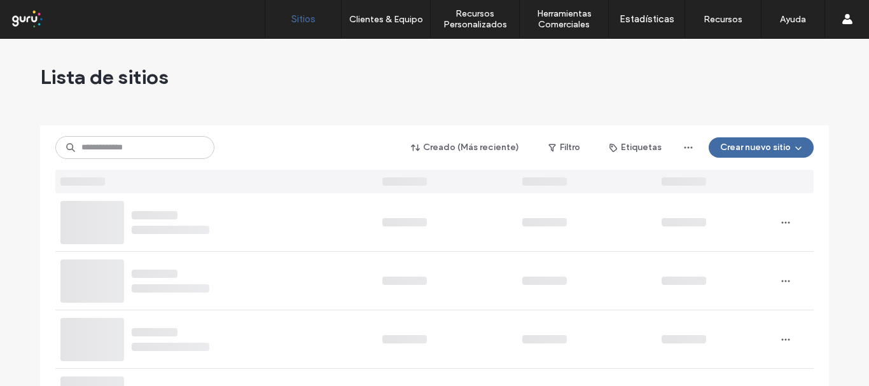
click at [104, 135] on div "Creado (Más reciente) Filtro Etiquetas Crear nuevo sitio" at bounding box center [434, 159] width 758 height 68
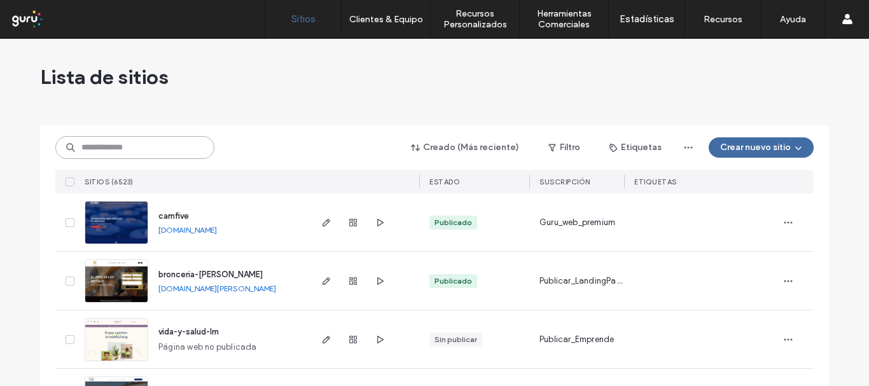
click at [114, 147] on input at bounding box center [134, 147] width 159 height 23
paste input "**********"
type input "**********"
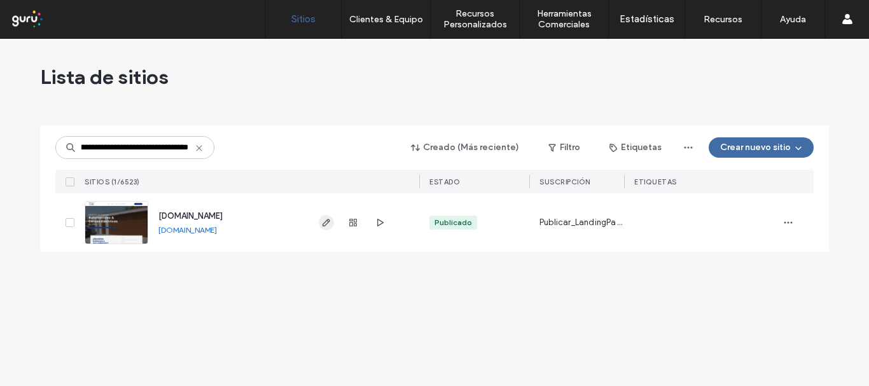
click at [323, 221] on icon "button" at bounding box center [326, 223] width 10 height 10
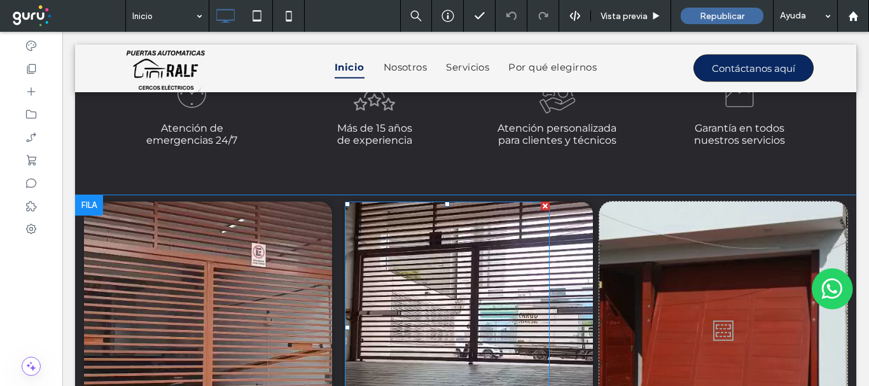
scroll to position [2609, 0]
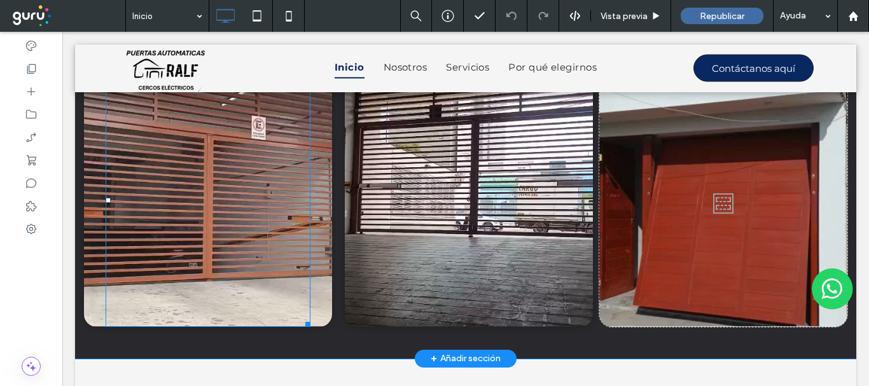
click at [318, 316] on div "Click To Paste" at bounding box center [208, 200] width 248 height 253
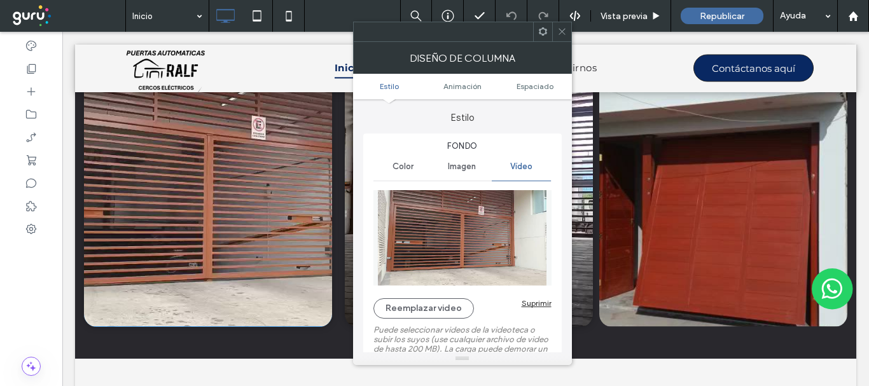
type input "**"
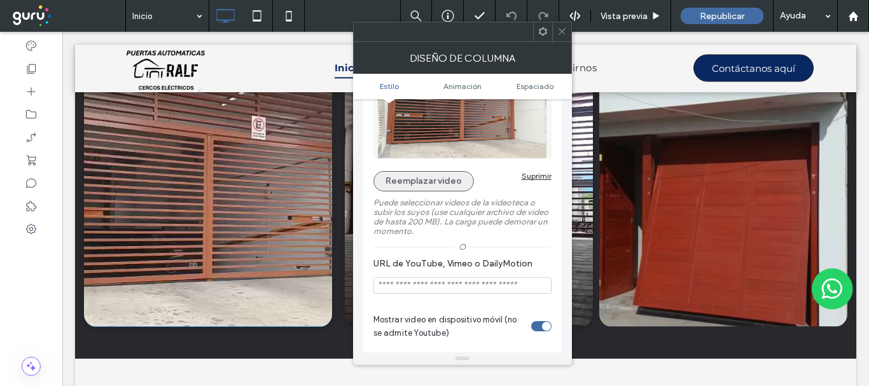
click at [419, 187] on button "Reemplazar video" at bounding box center [424, 181] width 101 height 20
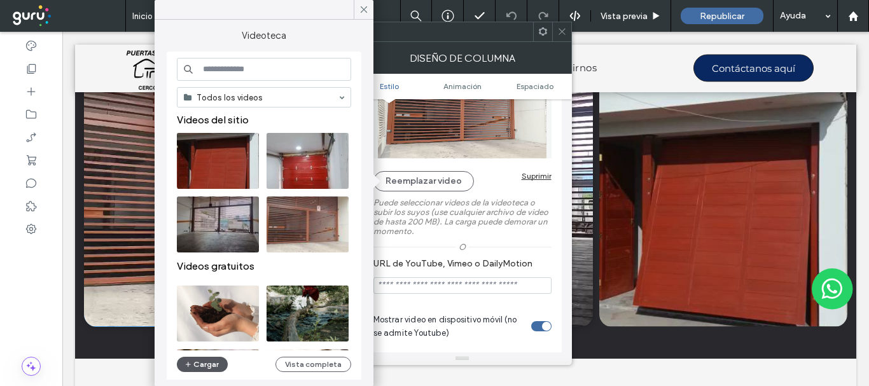
click at [217, 363] on button "Cargar" at bounding box center [202, 364] width 51 height 15
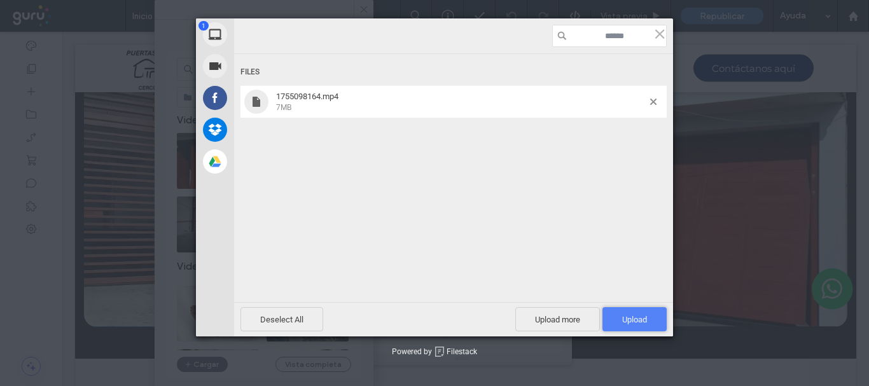
click at [624, 315] on span "Upload 1" at bounding box center [634, 320] width 25 height 10
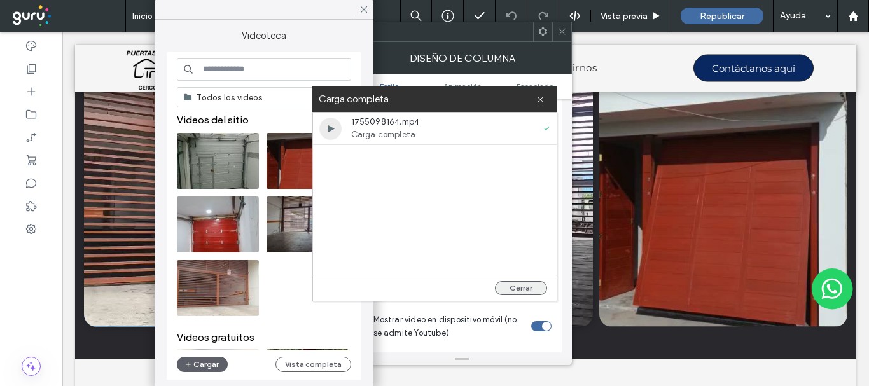
click at [520, 288] on button "Cerrar" at bounding box center [521, 288] width 52 height 14
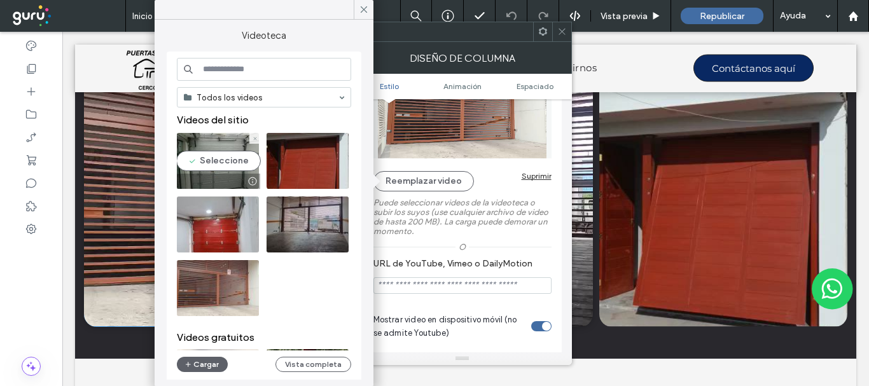
drag, startPoint x: 227, startPoint y: 161, endPoint x: 232, endPoint y: 1, distance: 159.8
click at [227, 161] on video at bounding box center [218, 161] width 82 height 56
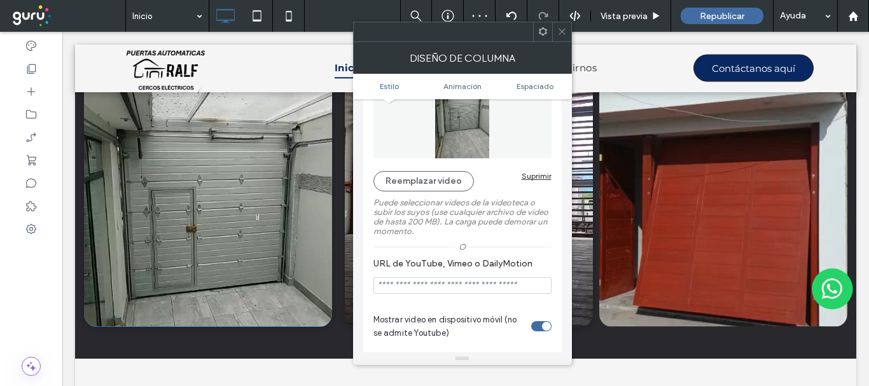
click at [561, 27] on icon at bounding box center [562, 32] width 10 height 10
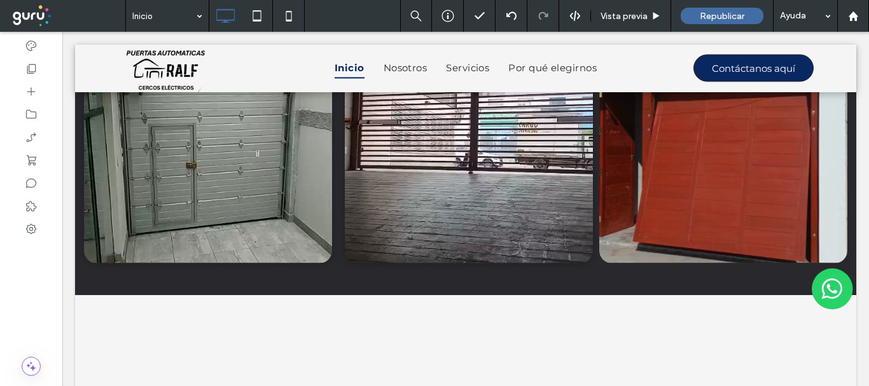
scroll to position [2609, 0]
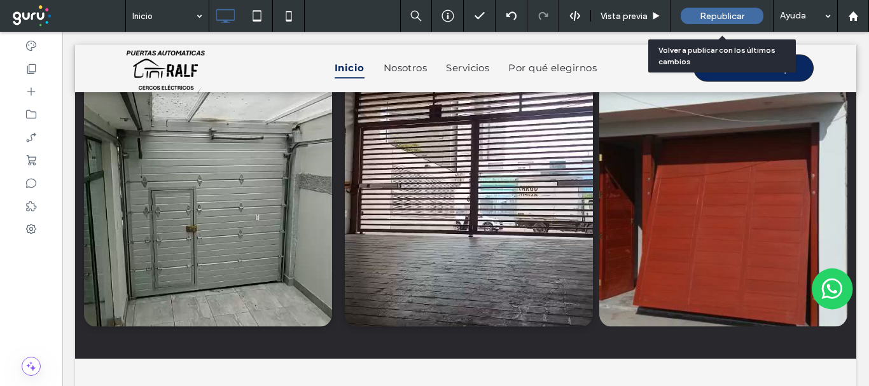
click at [718, 12] on span "Republicar" at bounding box center [722, 16] width 45 height 11
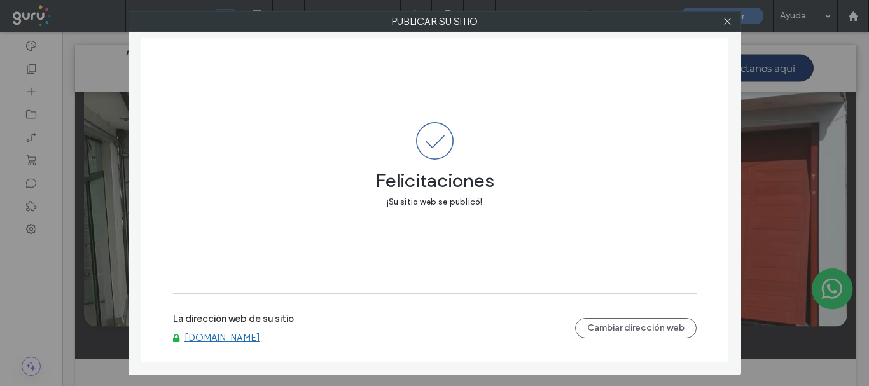
click at [728, 18] on icon at bounding box center [728, 22] width 10 height 10
